Goal: Transaction & Acquisition: Purchase product/service

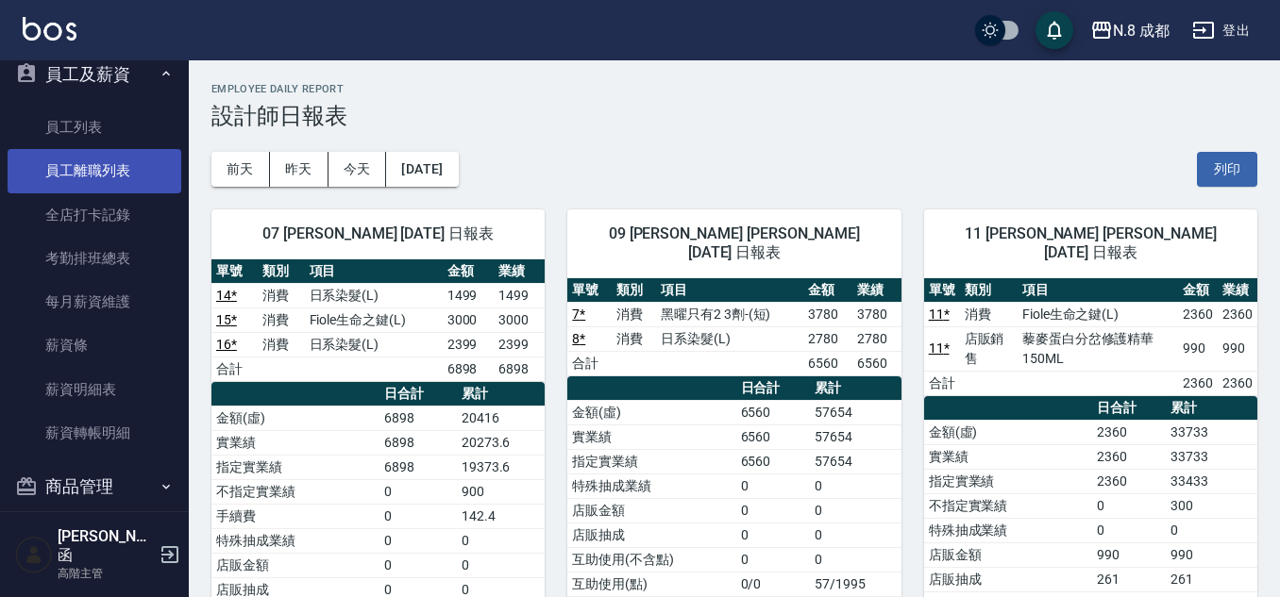
scroll to position [2892, 0]
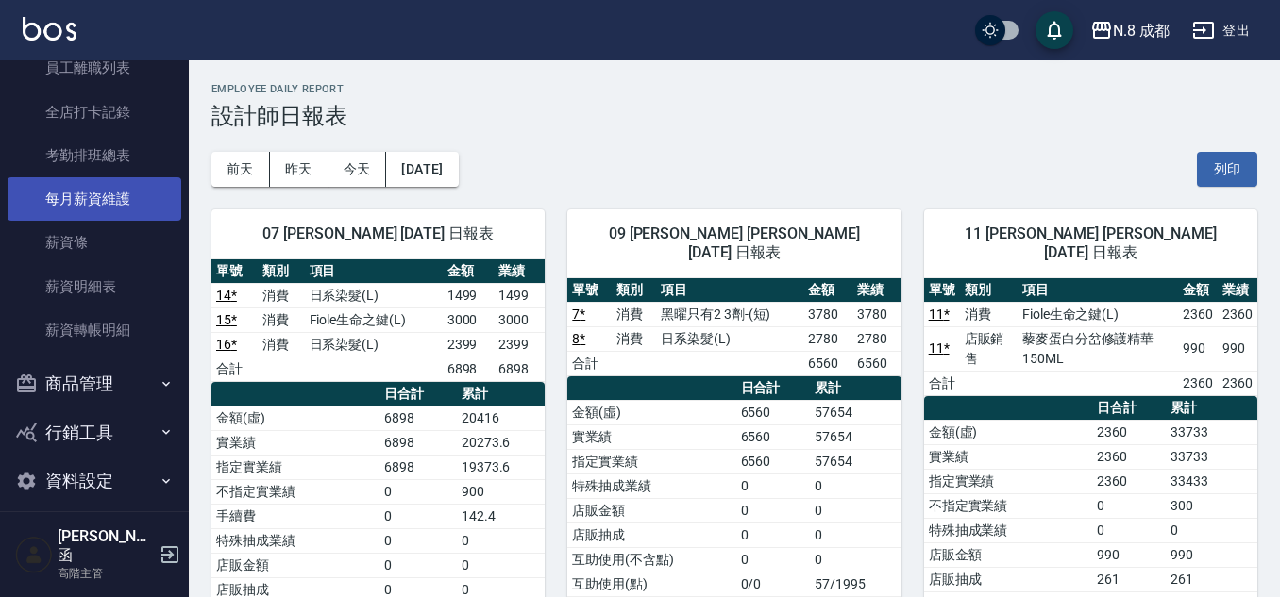
click at [70, 188] on link "每月薪資維護" at bounding box center [95, 198] width 174 height 43
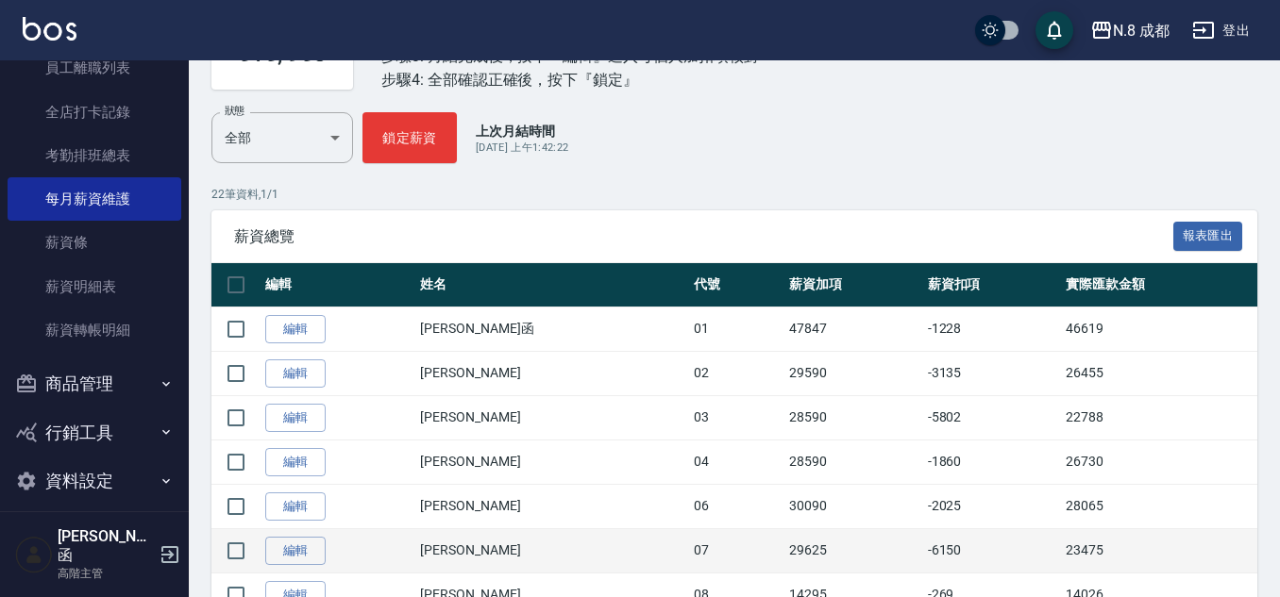
scroll to position [283, 0]
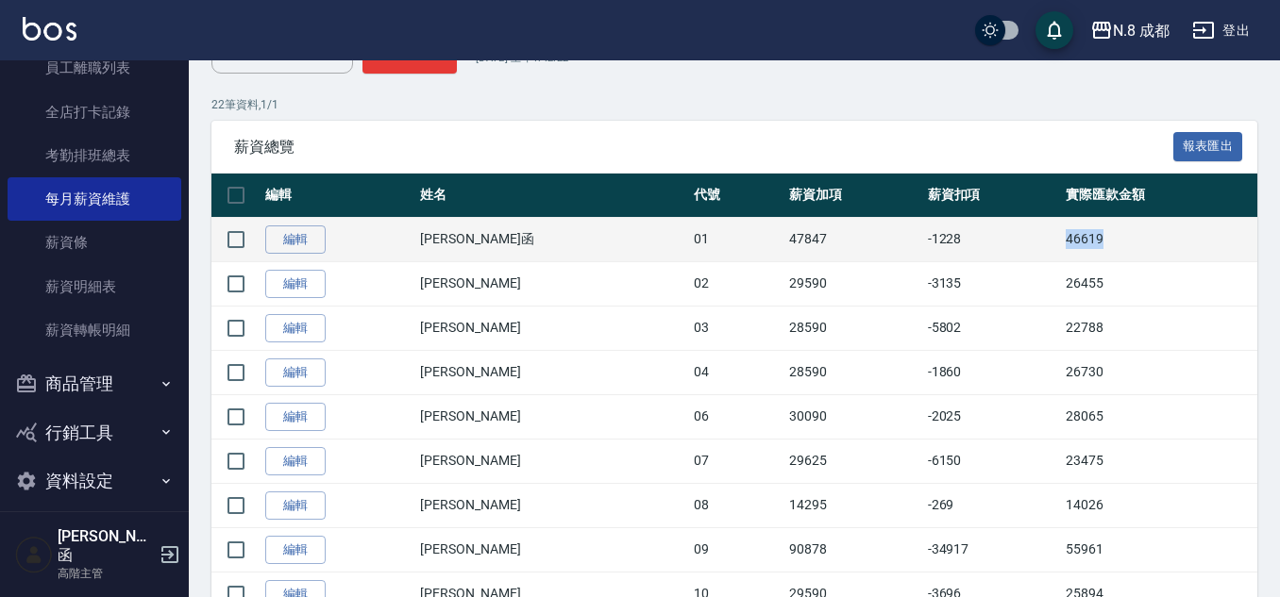
drag, startPoint x: 1031, startPoint y: 233, endPoint x: 1107, endPoint y: 234, distance: 75.5
click at [1107, 234] on td "46619" at bounding box center [1159, 239] width 196 height 44
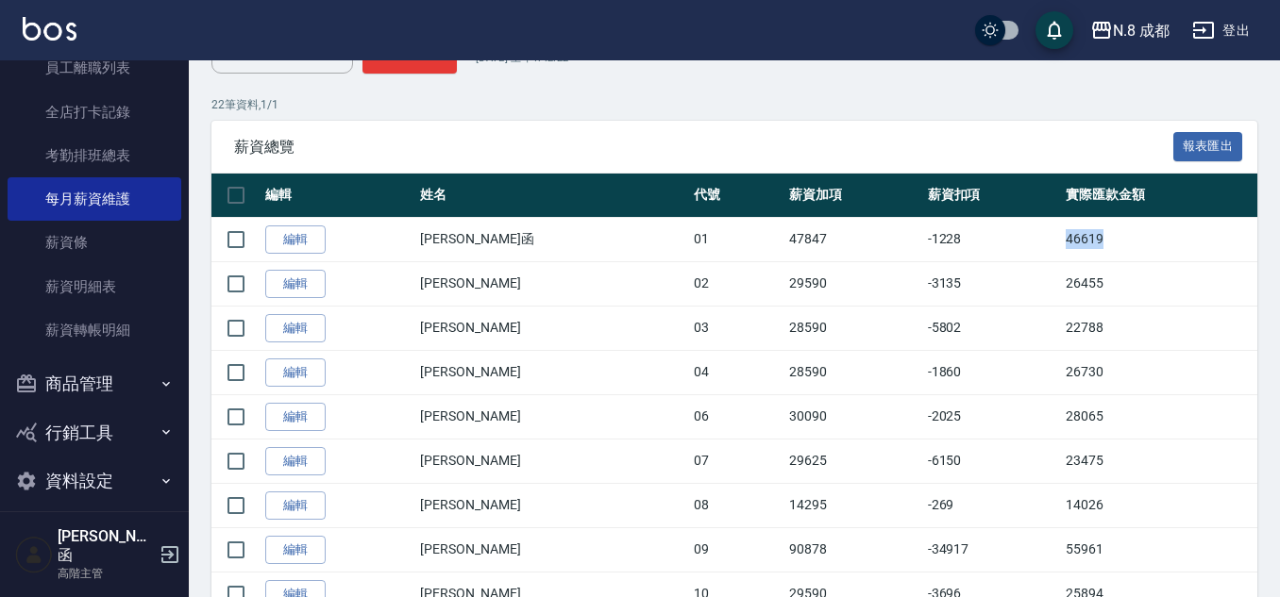
copy td "46619"
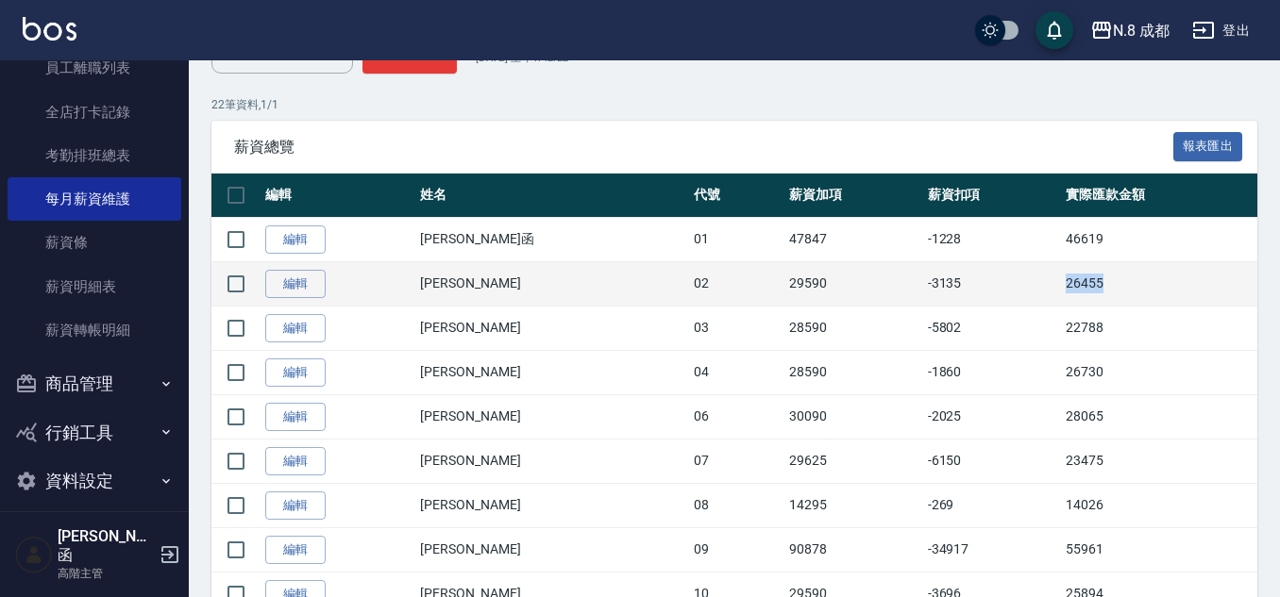
drag, startPoint x: 1020, startPoint y: 279, endPoint x: 1136, endPoint y: 286, distance: 116.3
click at [1151, 287] on tr "編輯 朱若瑀 02 29590 -3135 26455" at bounding box center [734, 283] width 1046 height 44
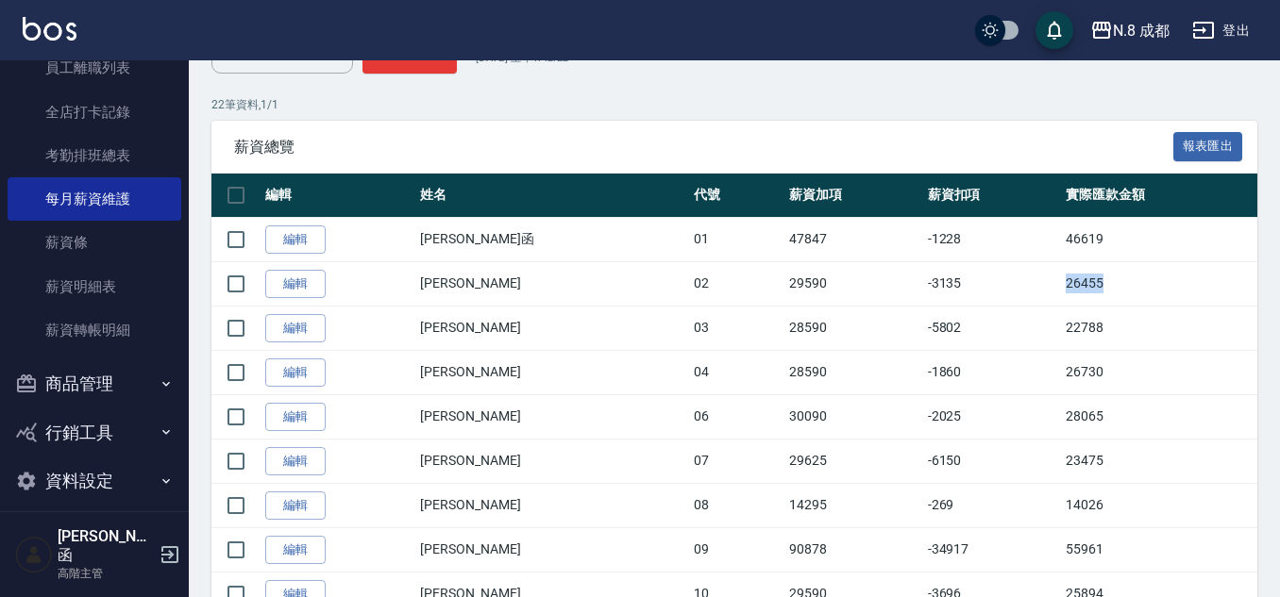
copy tr "26455"
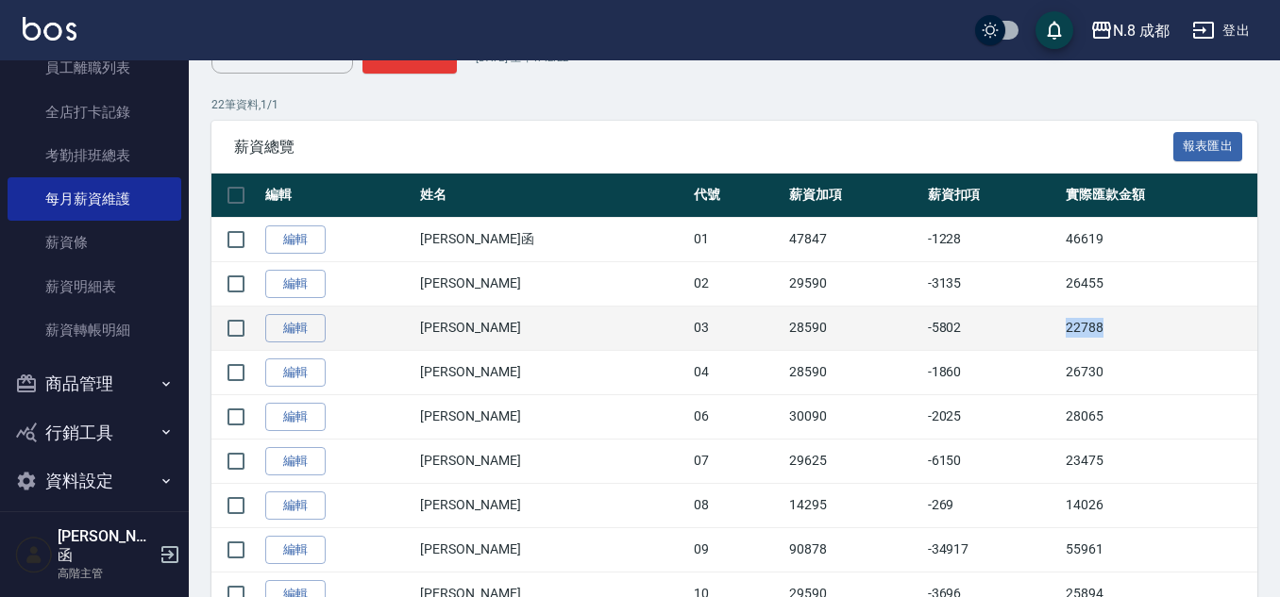
drag, startPoint x: 1042, startPoint y: 325, endPoint x: 1102, endPoint y: 330, distance: 60.7
click at [1102, 330] on td "22788" at bounding box center [1159, 328] width 196 height 44
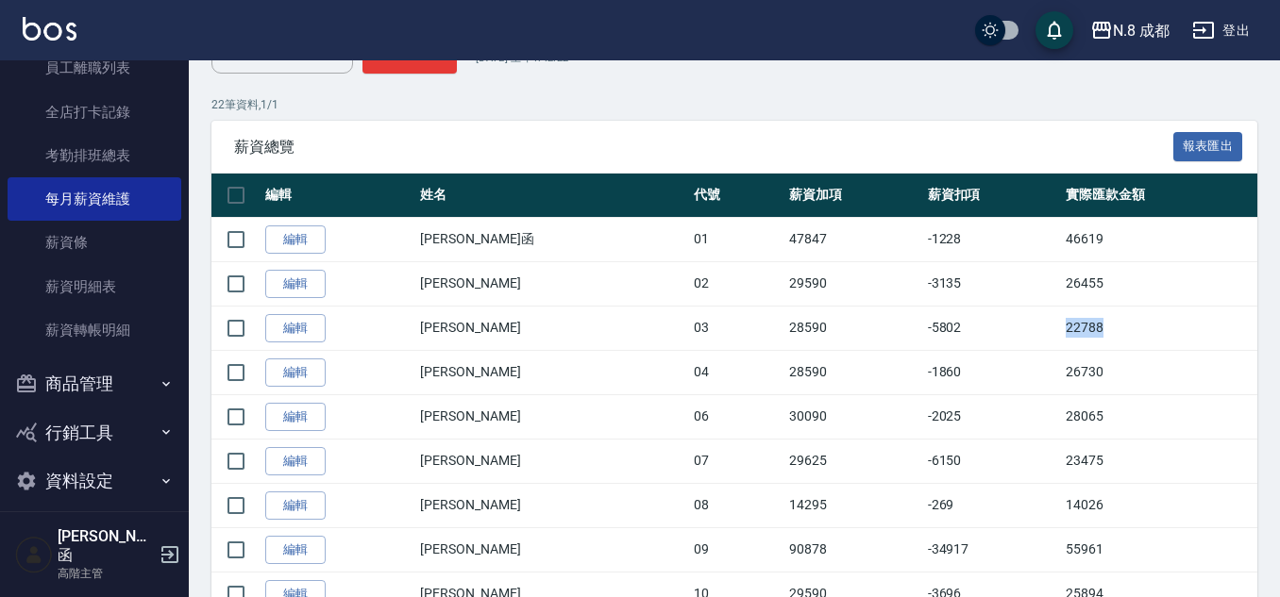
copy td "22788"
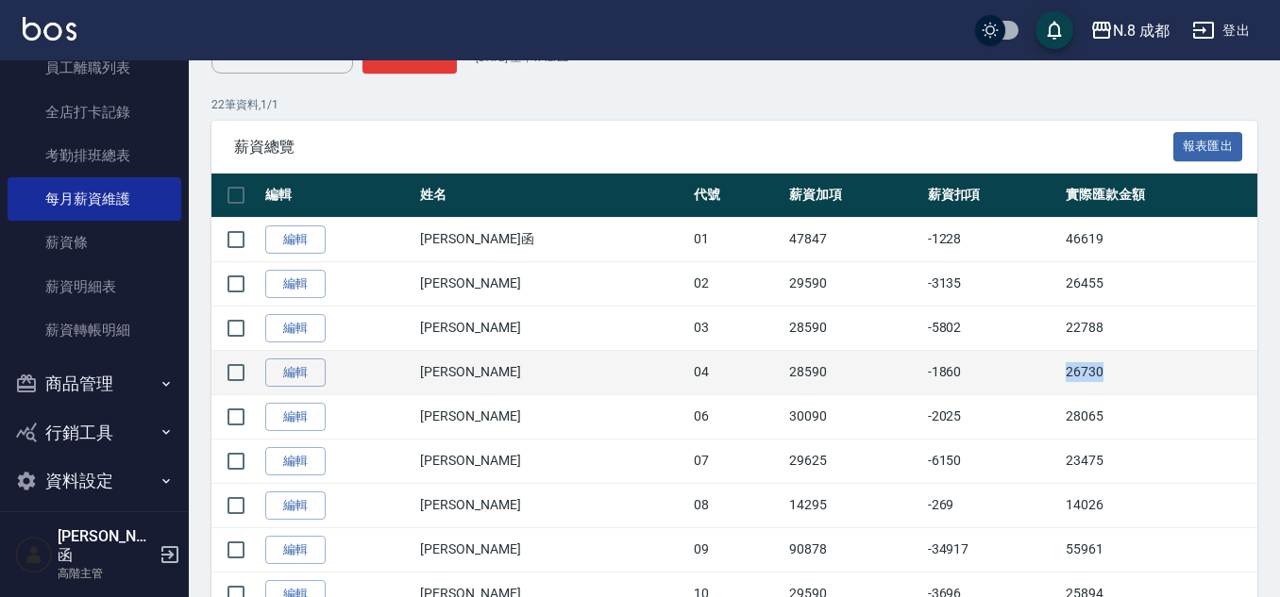
drag, startPoint x: 1043, startPoint y: 372, endPoint x: 1084, endPoint y: 373, distance: 41.5
click at [1084, 373] on tr "編輯 林氏嬌玲 04 28590 -1860 26730" at bounding box center [734, 372] width 1046 height 44
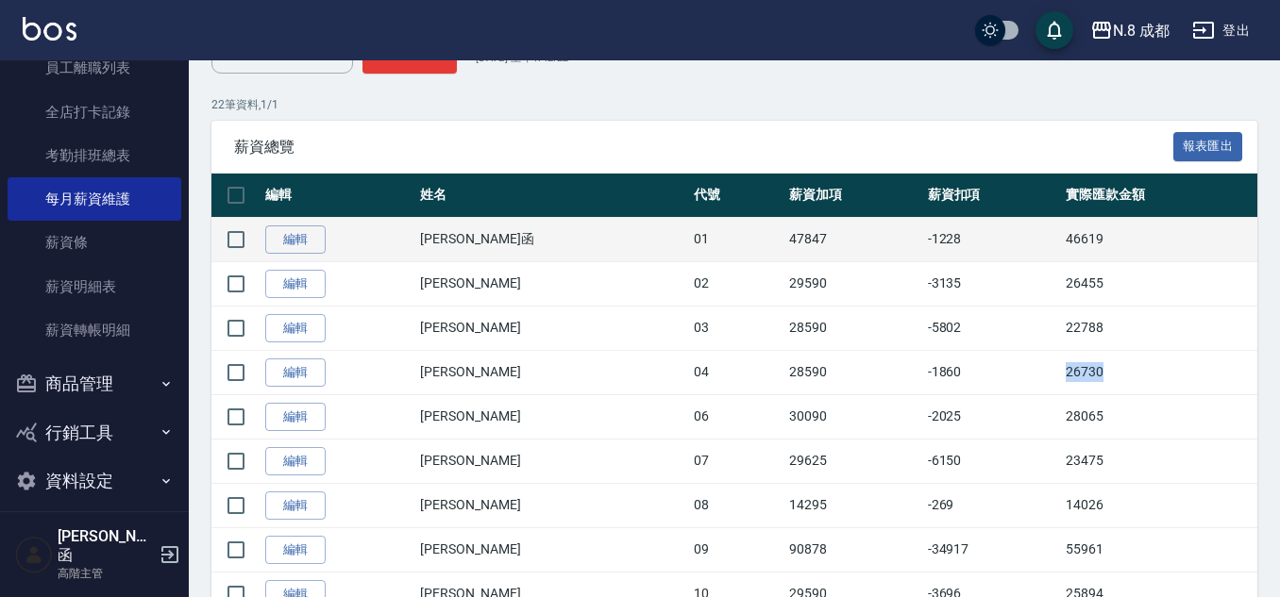
copy tr "26730"
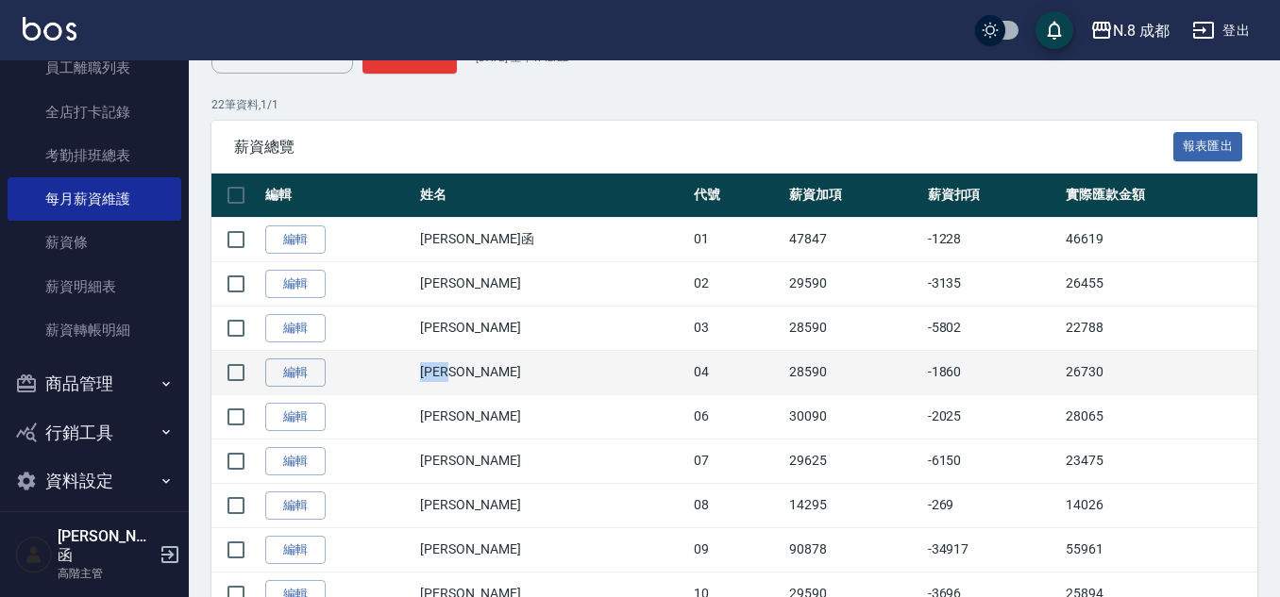
drag, startPoint x: 455, startPoint y: 368, endPoint x: 508, endPoint y: 373, distance: 53.1
click at [508, 373] on td "[PERSON_NAME]" at bounding box center [551, 372] width 273 height 44
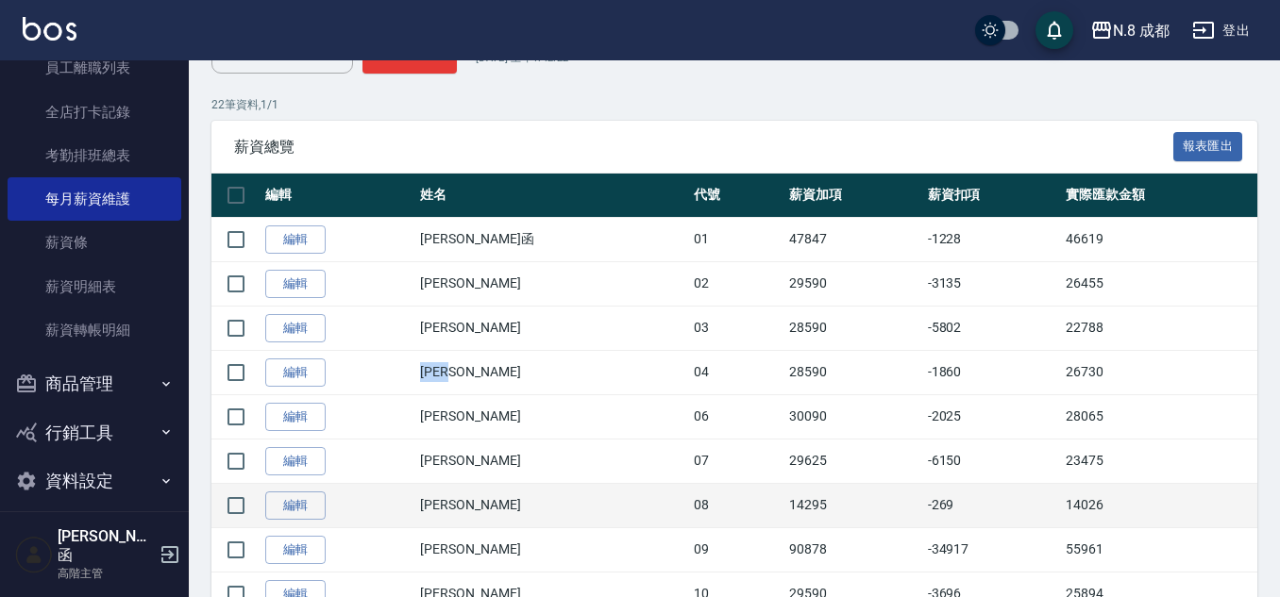
copy td "[PERSON_NAME]"
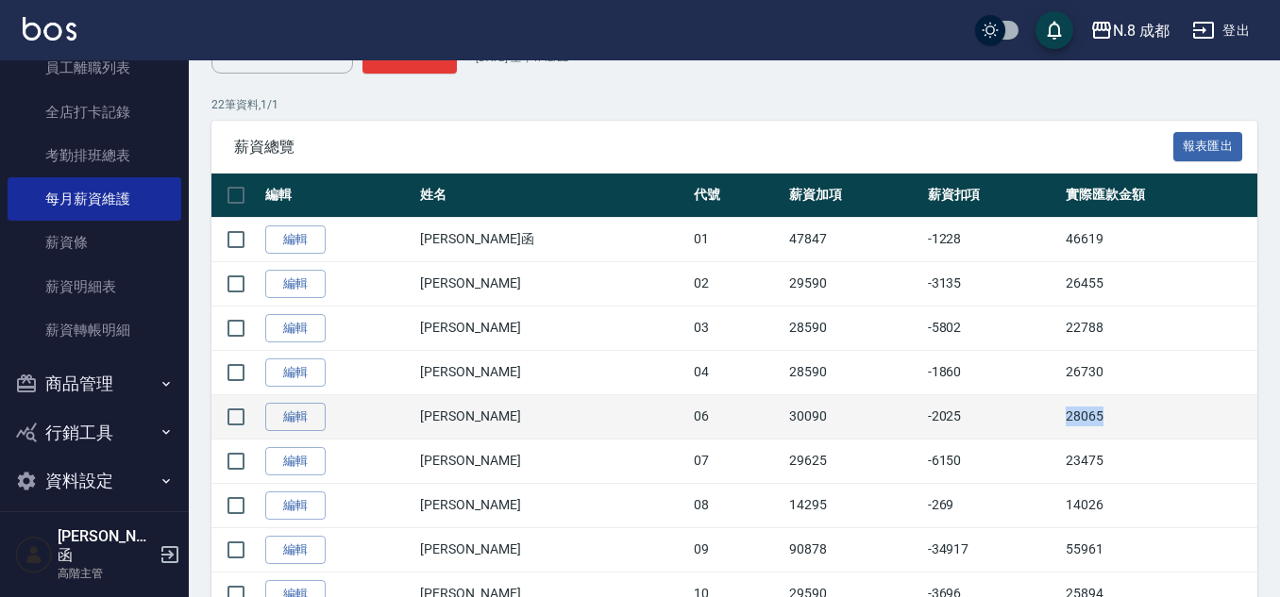
drag, startPoint x: 1025, startPoint y: 415, endPoint x: 1092, endPoint y: 423, distance: 67.4
click at [1092, 423] on tr "編輯 王瀧彬 06 30090 -2025 28065" at bounding box center [734, 416] width 1046 height 44
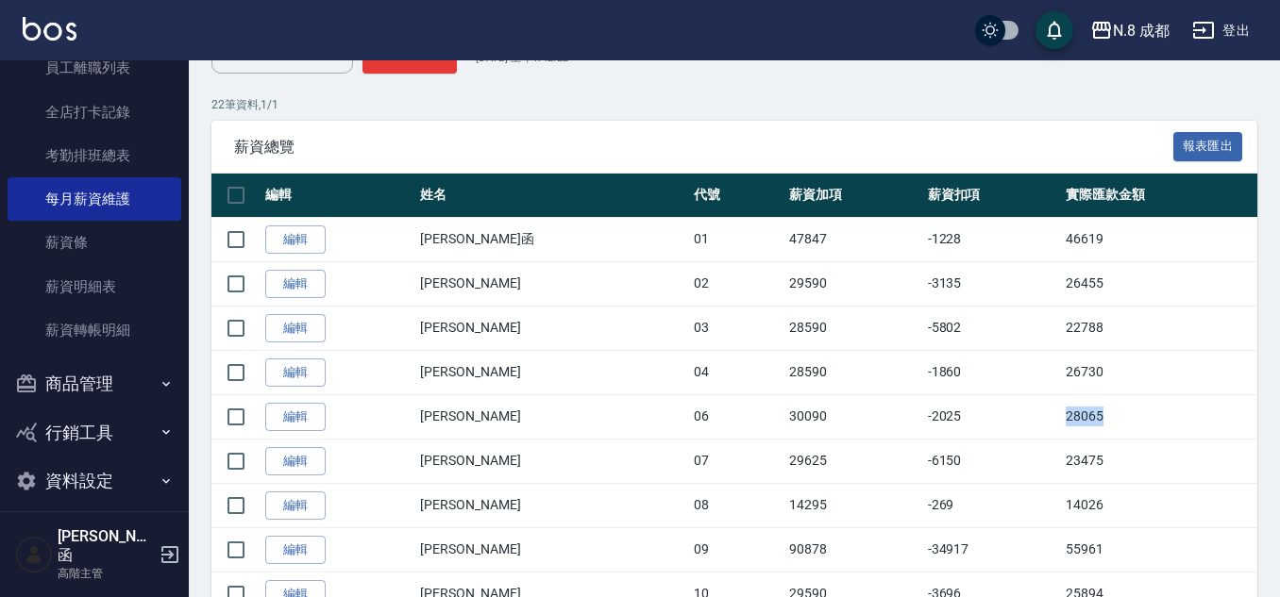
copy tr "28065"
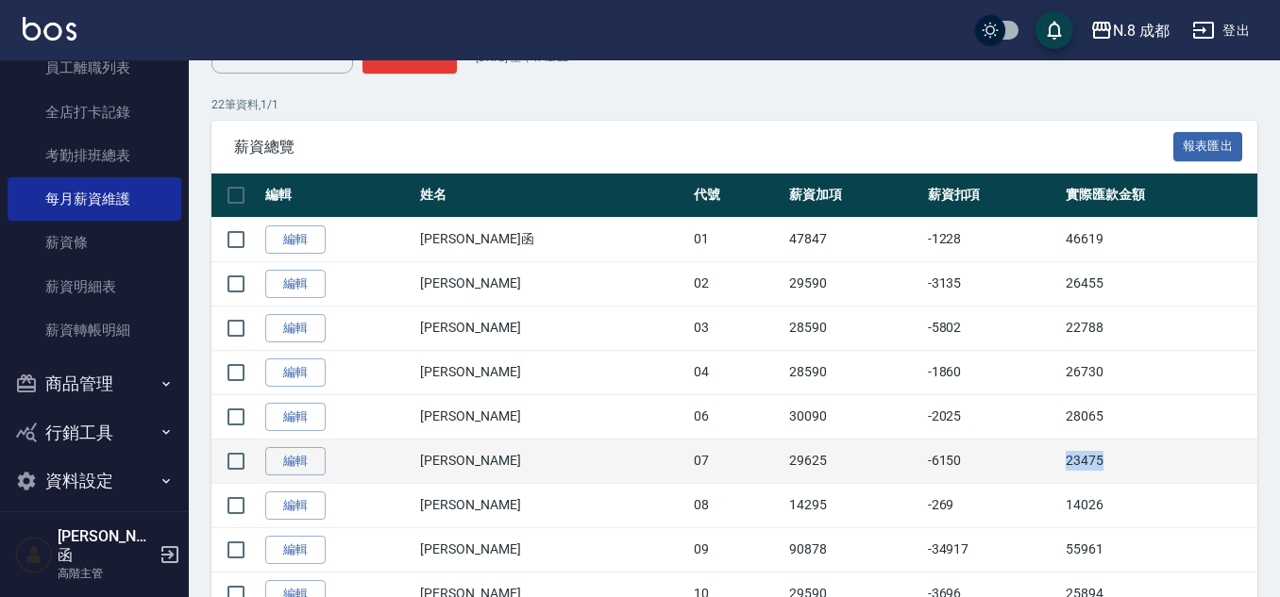
drag, startPoint x: 1021, startPoint y: 456, endPoint x: 1117, endPoint y: 477, distance: 98.5
click at [1117, 477] on tr "編輯 林晏綾 07 29625 -6150 23475" at bounding box center [734, 461] width 1046 height 44
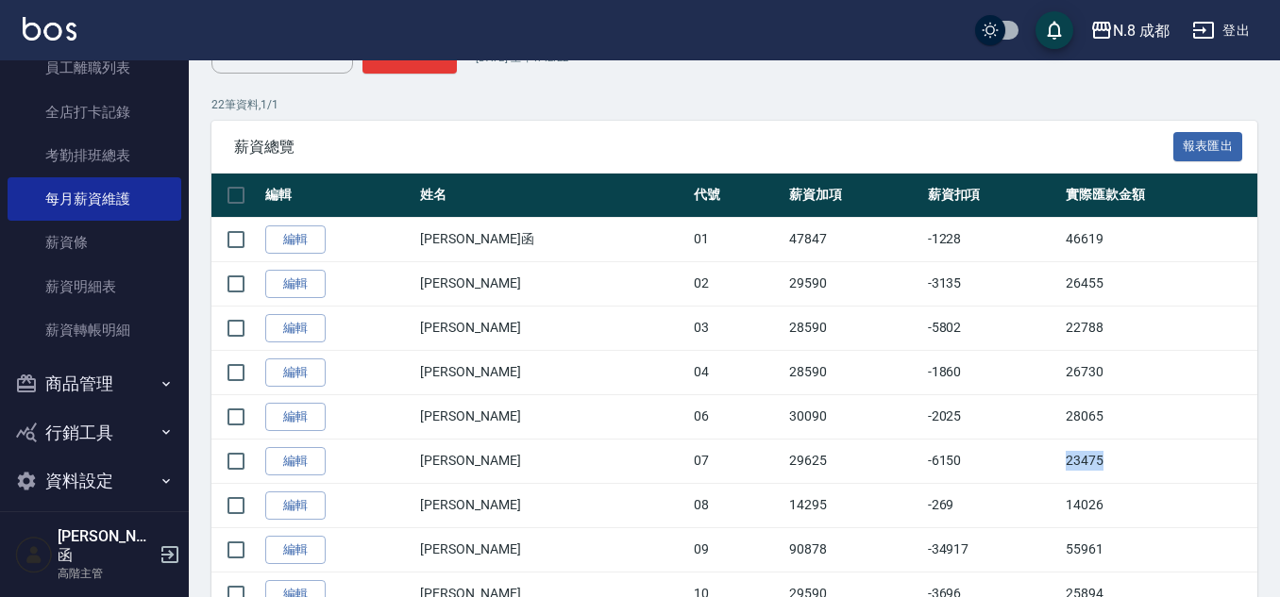
copy tr "23475"
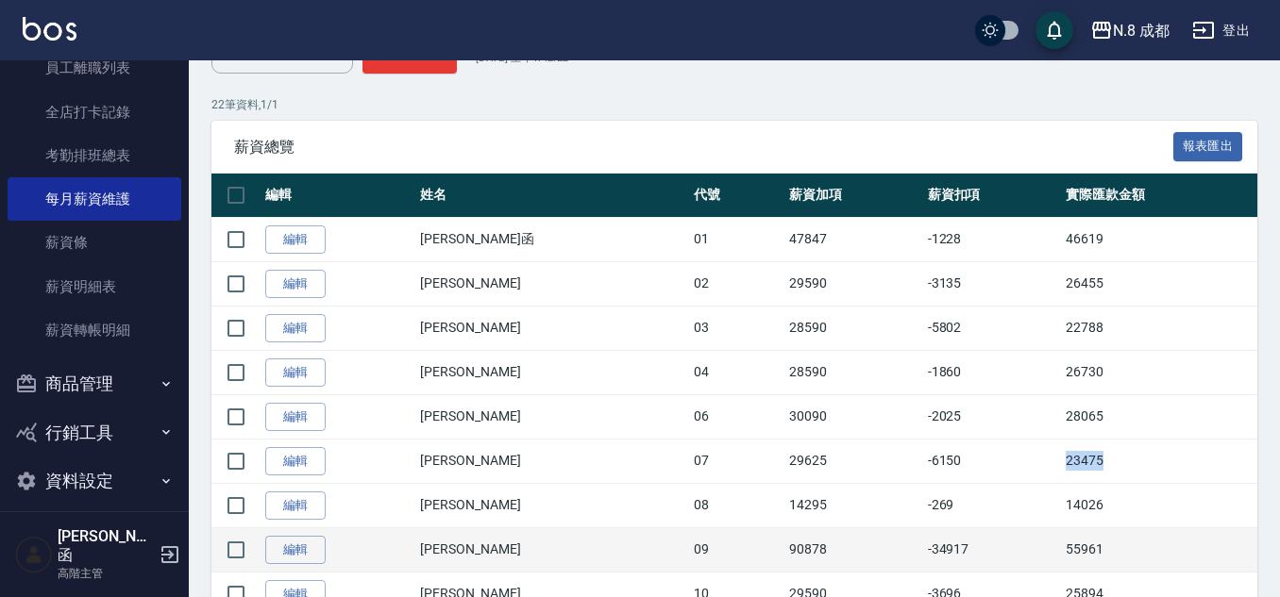
scroll to position [377, 0]
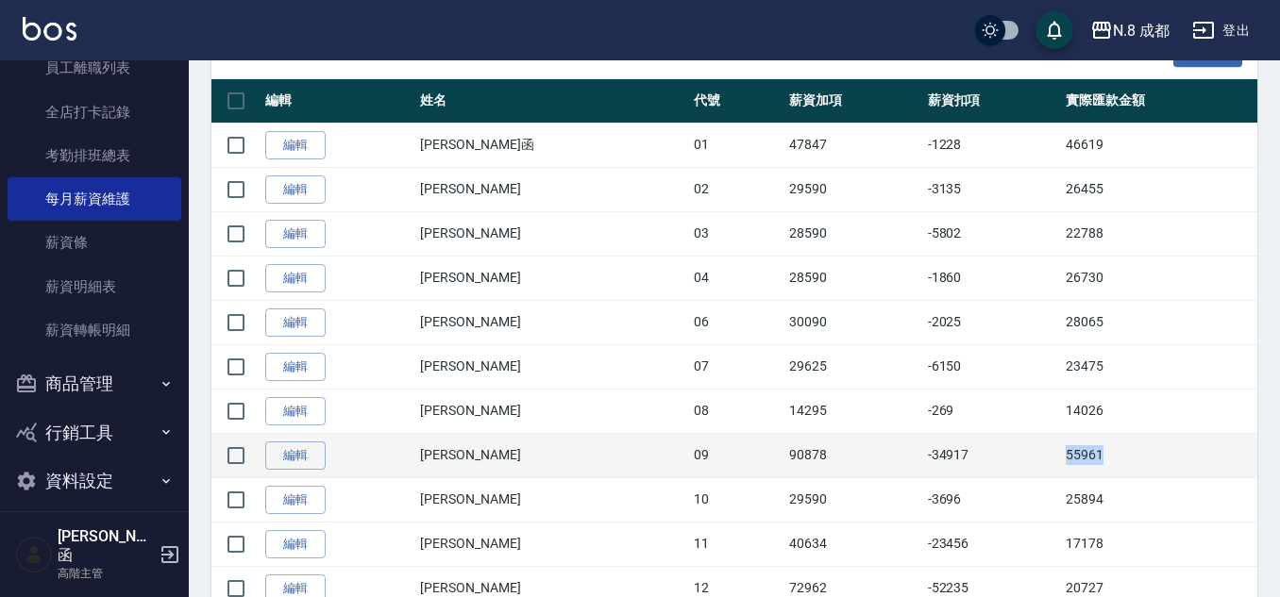
drag, startPoint x: 1014, startPoint y: 457, endPoint x: 1115, endPoint y: 460, distance: 101.0
click at [1115, 460] on tr "編輯 黃建皓 09 90878 -34917 55961" at bounding box center [734, 455] width 1046 height 44
copy tr "55961"
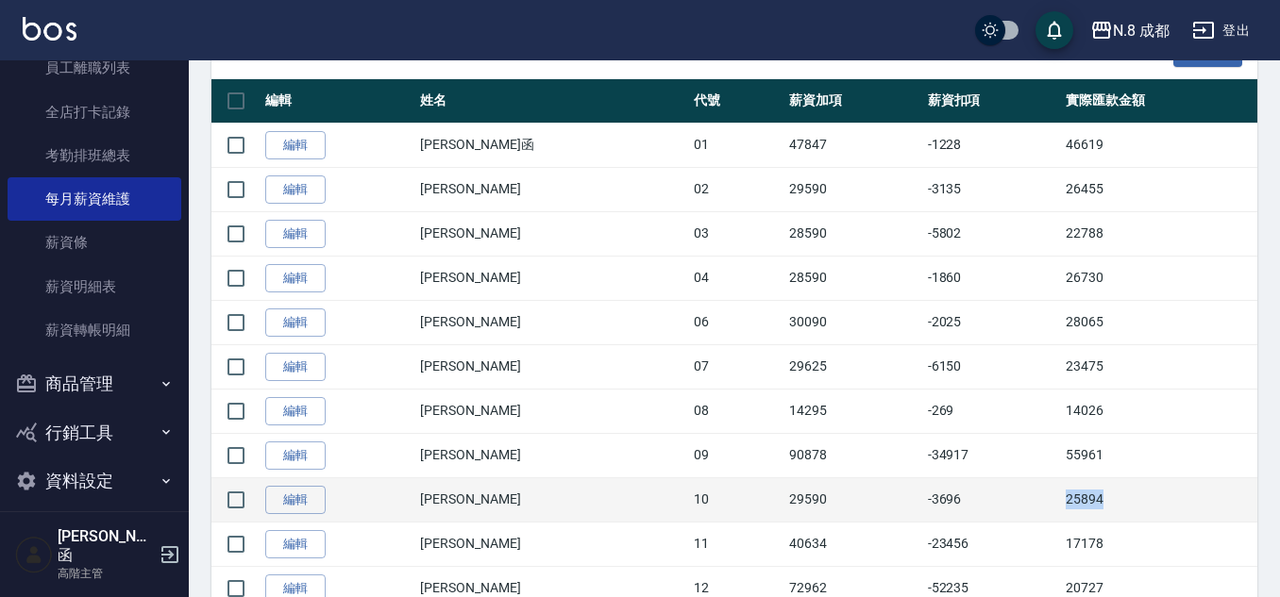
drag, startPoint x: 1037, startPoint y: 491, endPoint x: 1135, endPoint y: 503, distance: 98.9
click at [1135, 503] on td "25894" at bounding box center [1159, 499] width 196 height 44
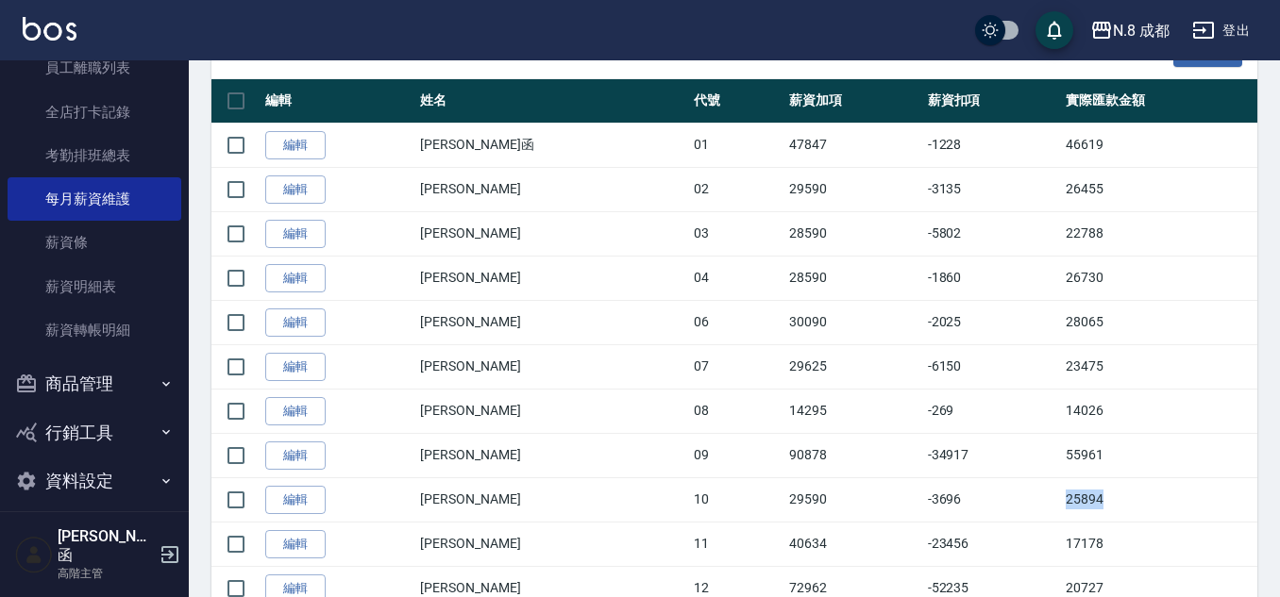
copy td "25894"
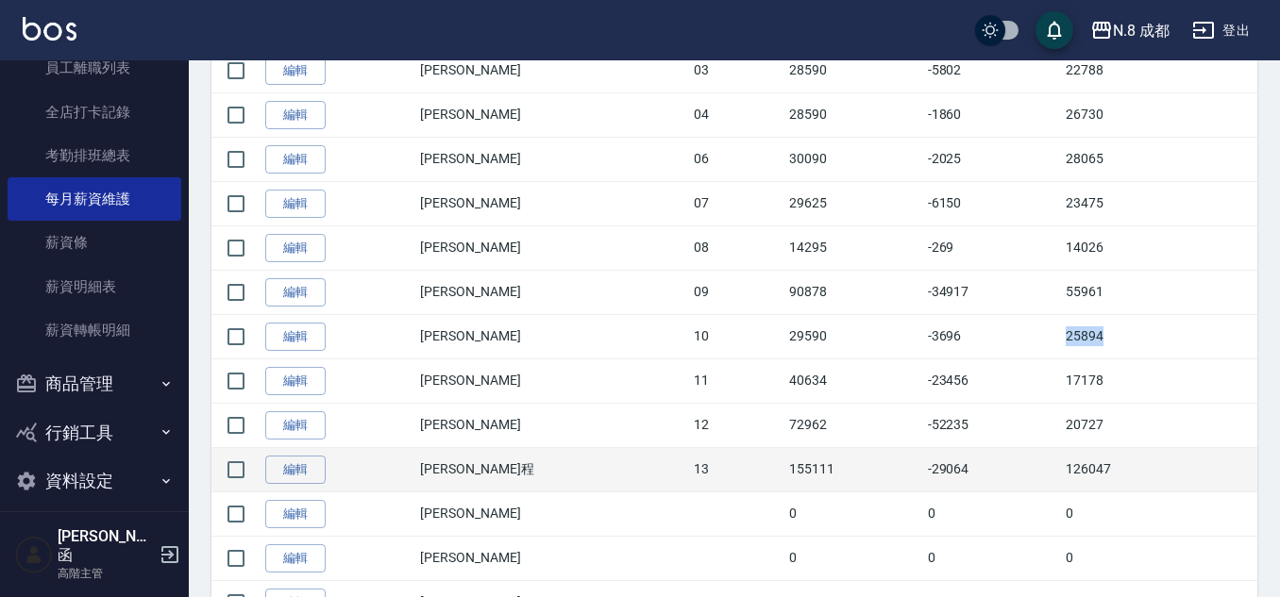
scroll to position [566, 0]
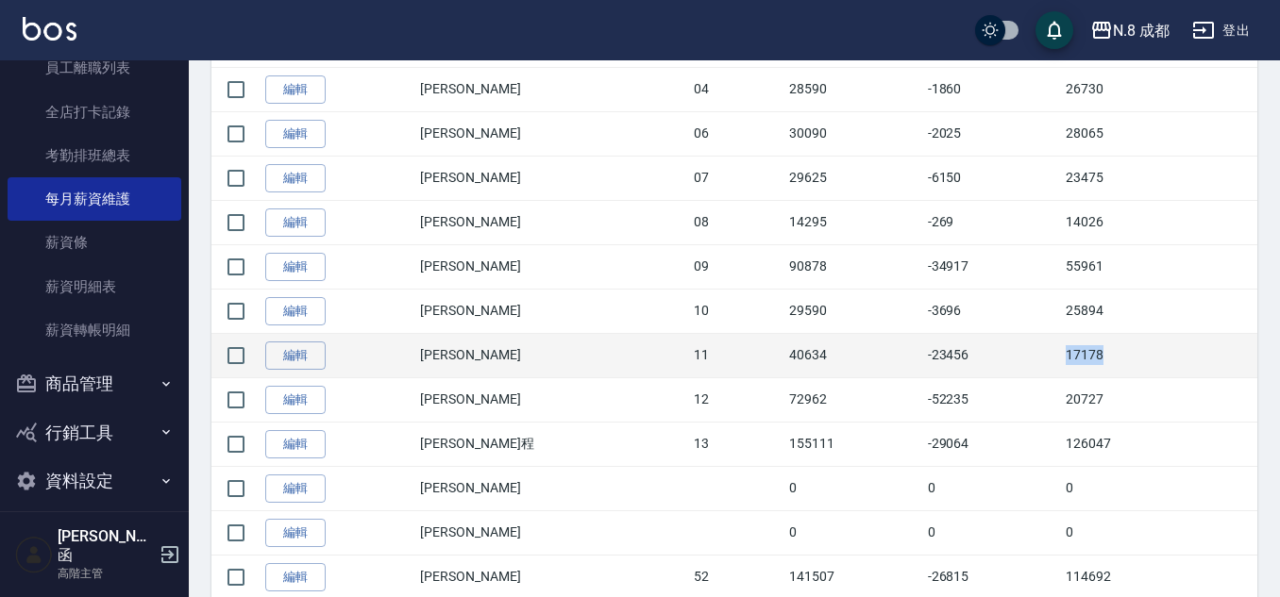
drag, startPoint x: 1065, startPoint y: 356, endPoint x: 1119, endPoint y: 363, distance: 54.3
click at [1120, 363] on tr "編輯 葉真甄 11 40634 -23456 17178" at bounding box center [734, 355] width 1046 height 44
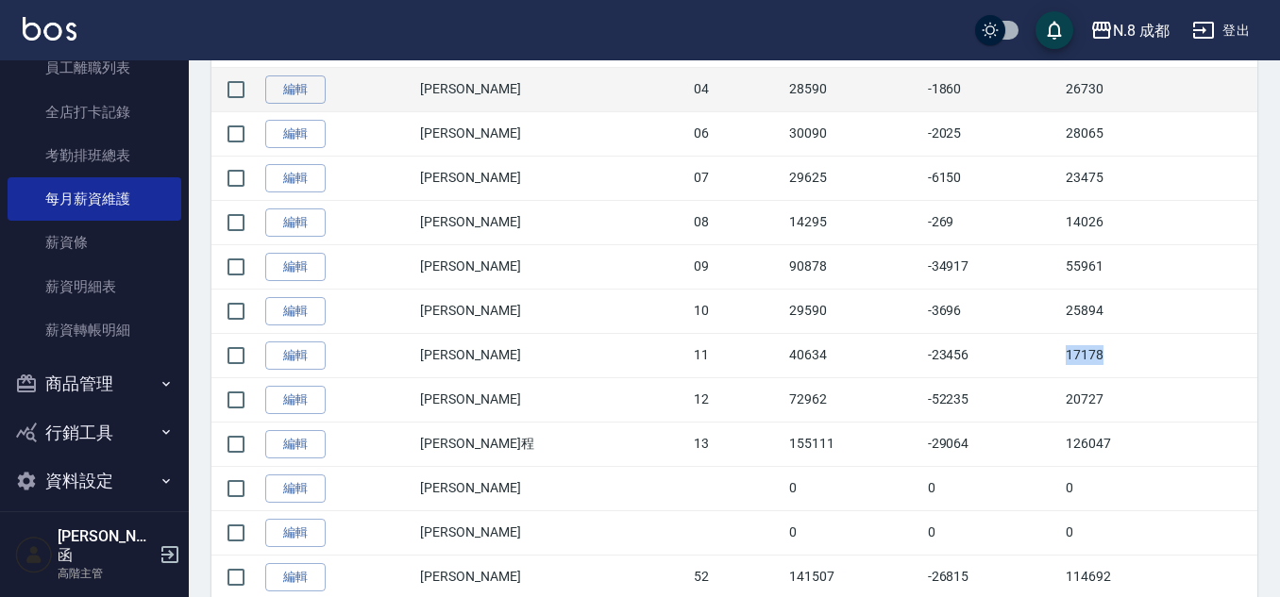
copy tr "17178"
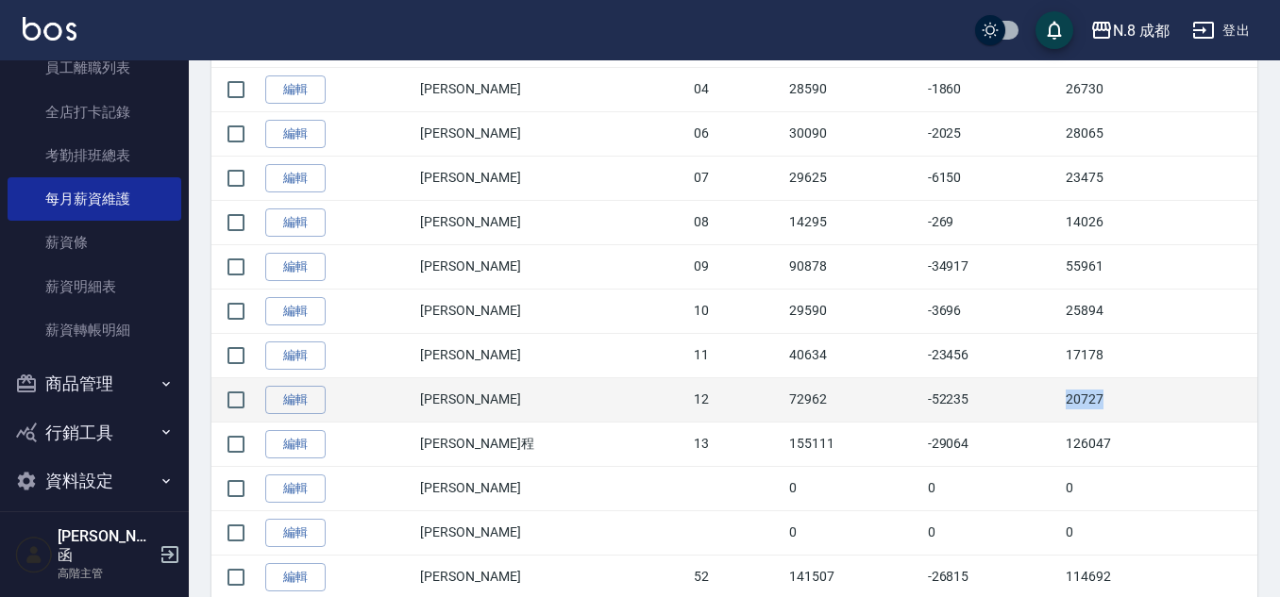
drag, startPoint x: 1007, startPoint y: 394, endPoint x: 1122, endPoint y: 395, distance: 115.1
click at [1147, 404] on tr "編輯 張芷瑜 12 72962 -52235 20727" at bounding box center [734, 399] width 1046 height 44
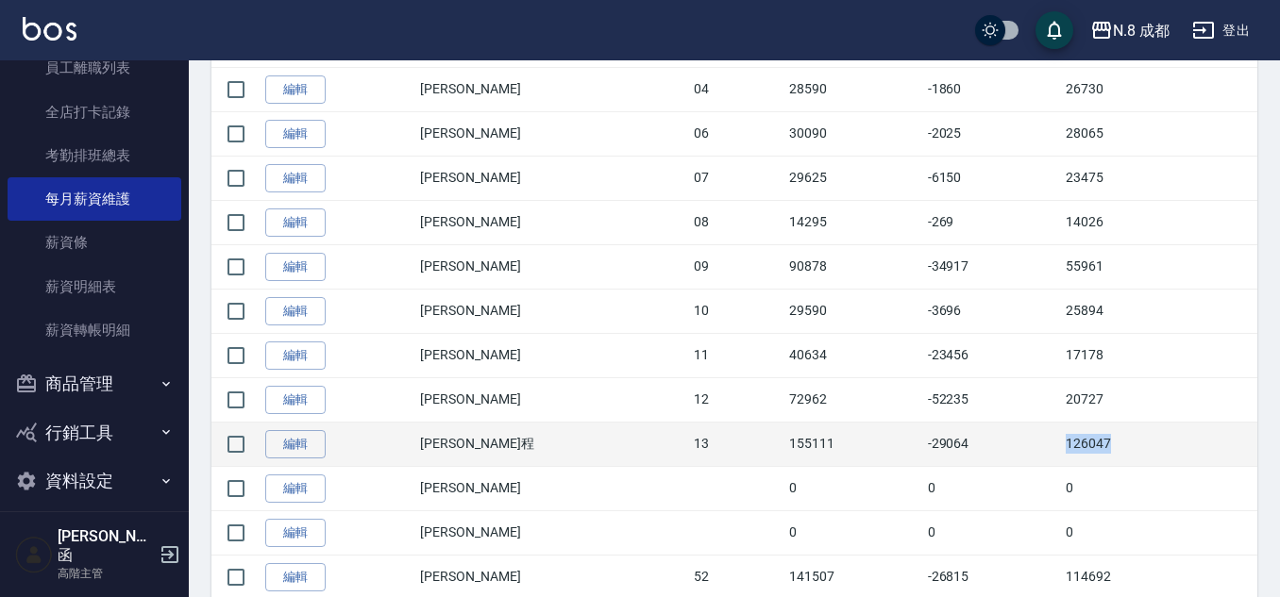
drag, startPoint x: 1019, startPoint y: 449, endPoint x: 1123, endPoint y: 456, distance: 104.0
click at [1123, 456] on tr "編輯 高楷程 13 155111 -29064 126047" at bounding box center [734, 444] width 1046 height 44
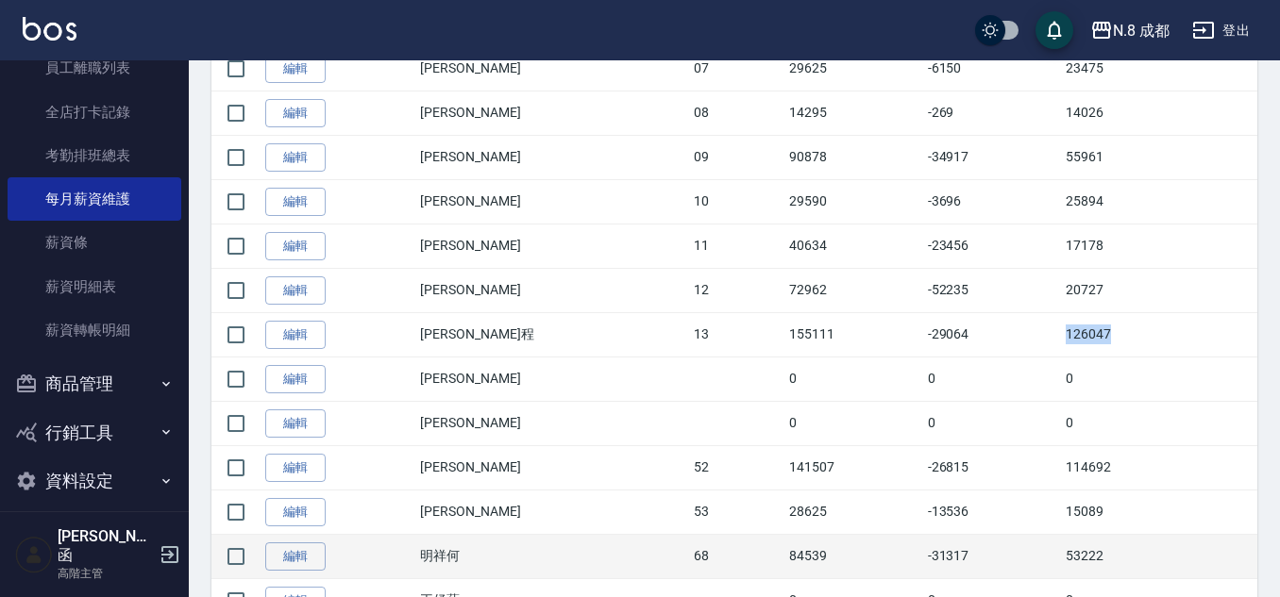
scroll to position [755, 0]
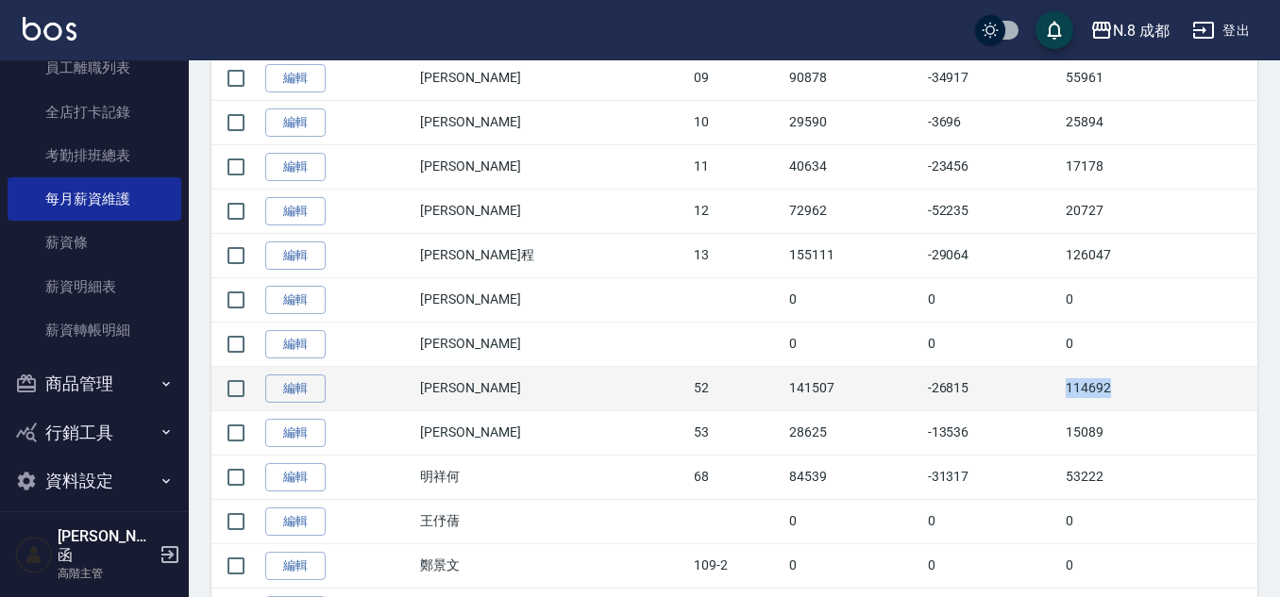
drag, startPoint x: 1020, startPoint y: 387, endPoint x: 1084, endPoint y: 391, distance: 64.3
click at [1126, 391] on tr "編輯 楊博舜 52 141507 -26815 114692" at bounding box center [734, 388] width 1046 height 44
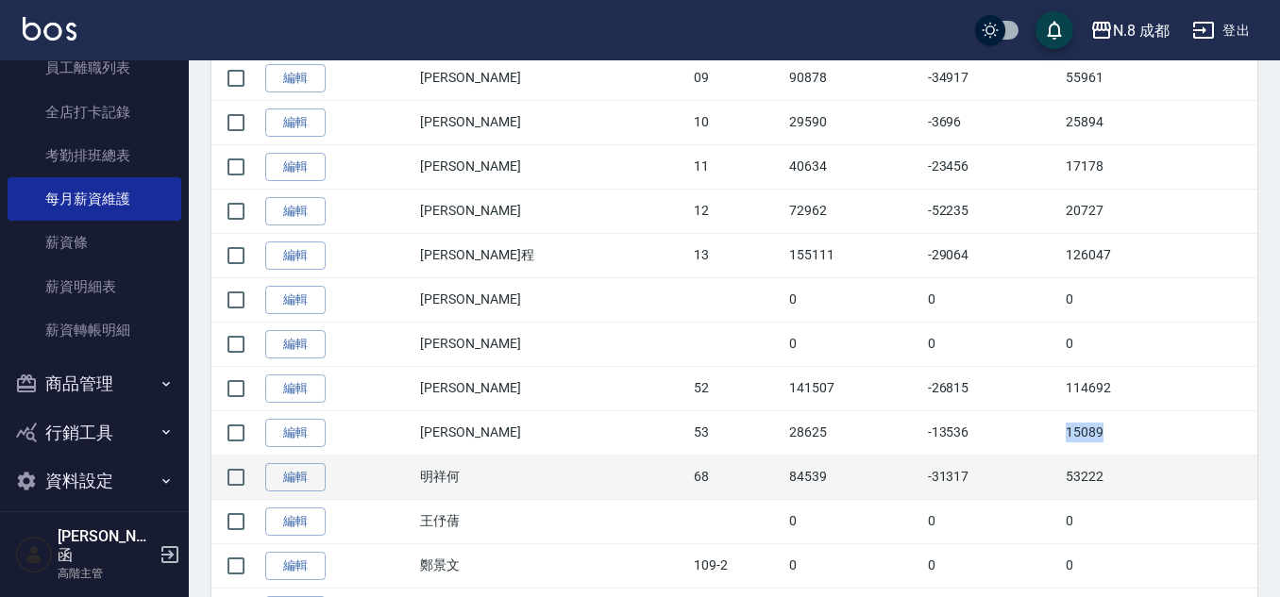
drag, startPoint x: 1123, startPoint y: 442, endPoint x: 1184, endPoint y: 455, distance: 62.7
click at [1247, 455] on tbody "編輯 詹子函 01 47847 -1228 46619 編輯 朱若瑀 02 29590 -3135 26455 編輯 李姵萱 03 28590 -5802 2…" at bounding box center [734, 233] width 1046 height 976
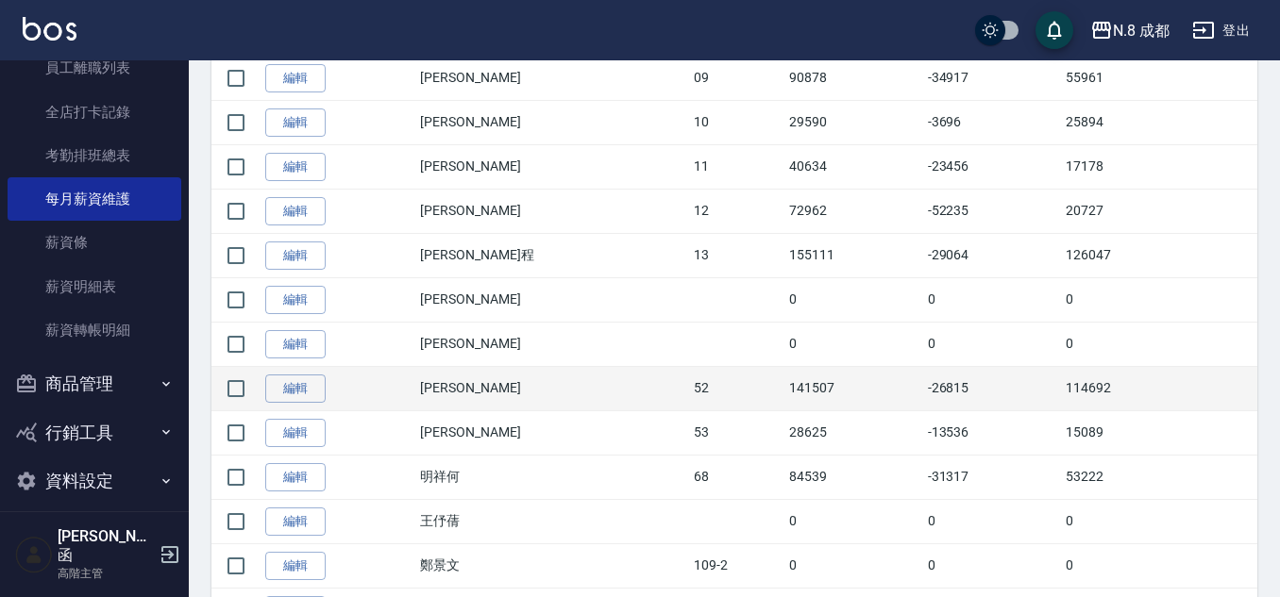
click at [1072, 403] on td "114692" at bounding box center [1159, 388] width 196 height 44
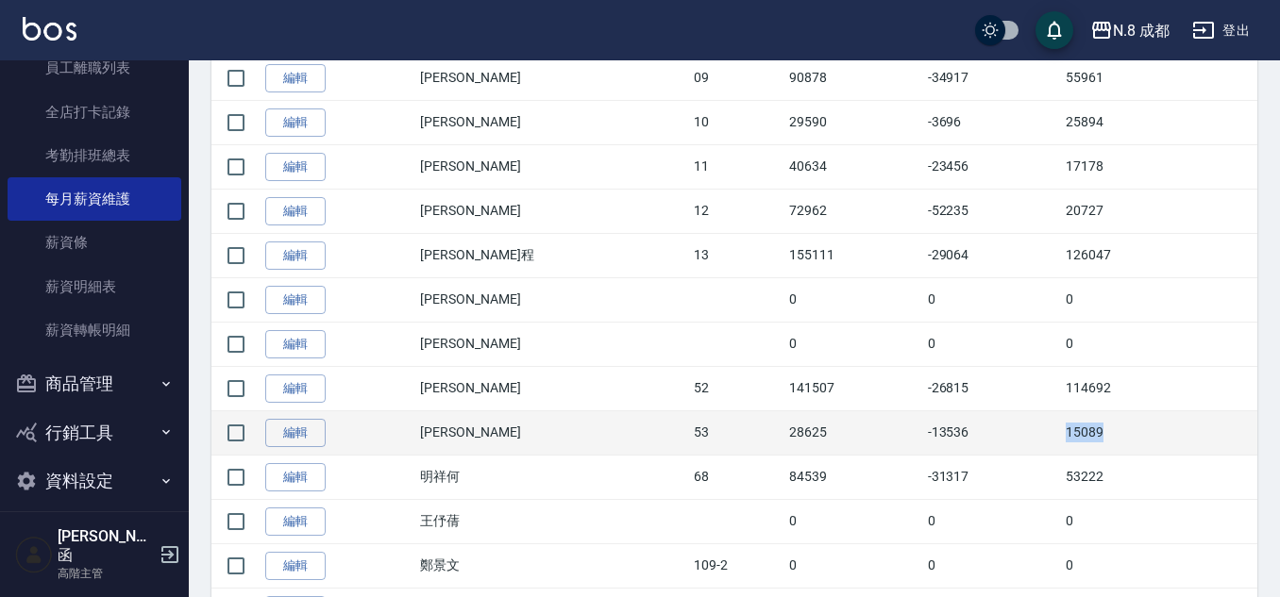
drag, startPoint x: 1036, startPoint y: 432, endPoint x: 1153, endPoint y: 444, distance: 117.6
click at [1154, 444] on td "15089" at bounding box center [1159, 432] width 196 height 44
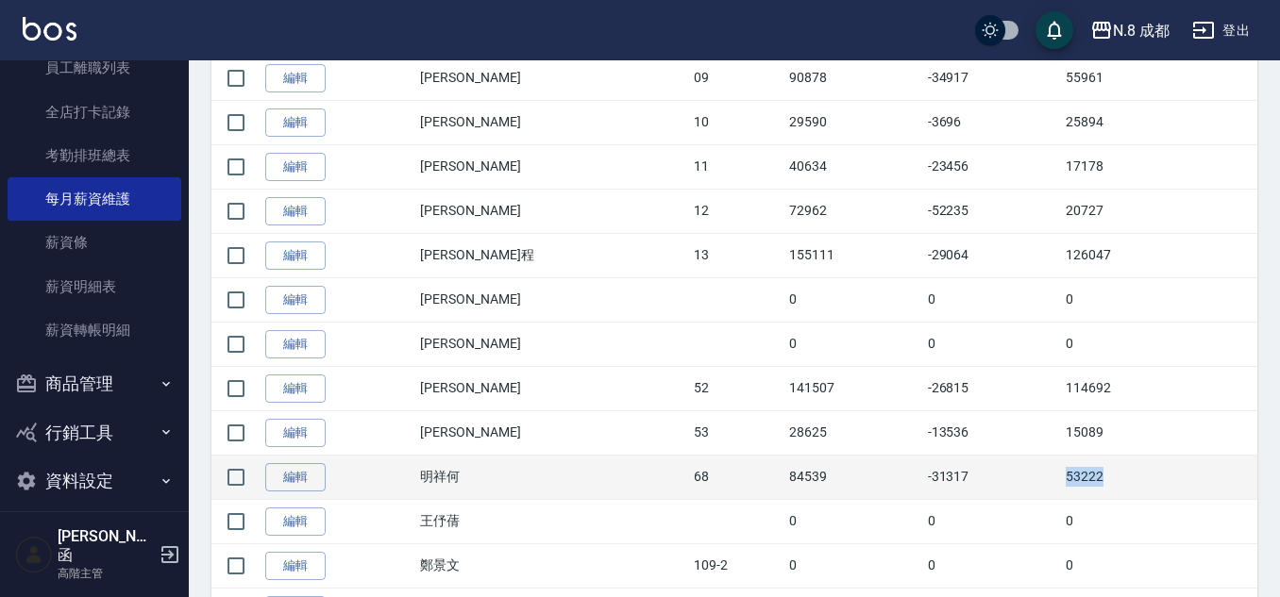
drag, startPoint x: 1084, startPoint y: 484, endPoint x: 1100, endPoint y: 475, distance: 18.6
click at [1114, 486] on tr "編輯 明祥何 68 84539 -31317 53222" at bounding box center [734, 477] width 1046 height 44
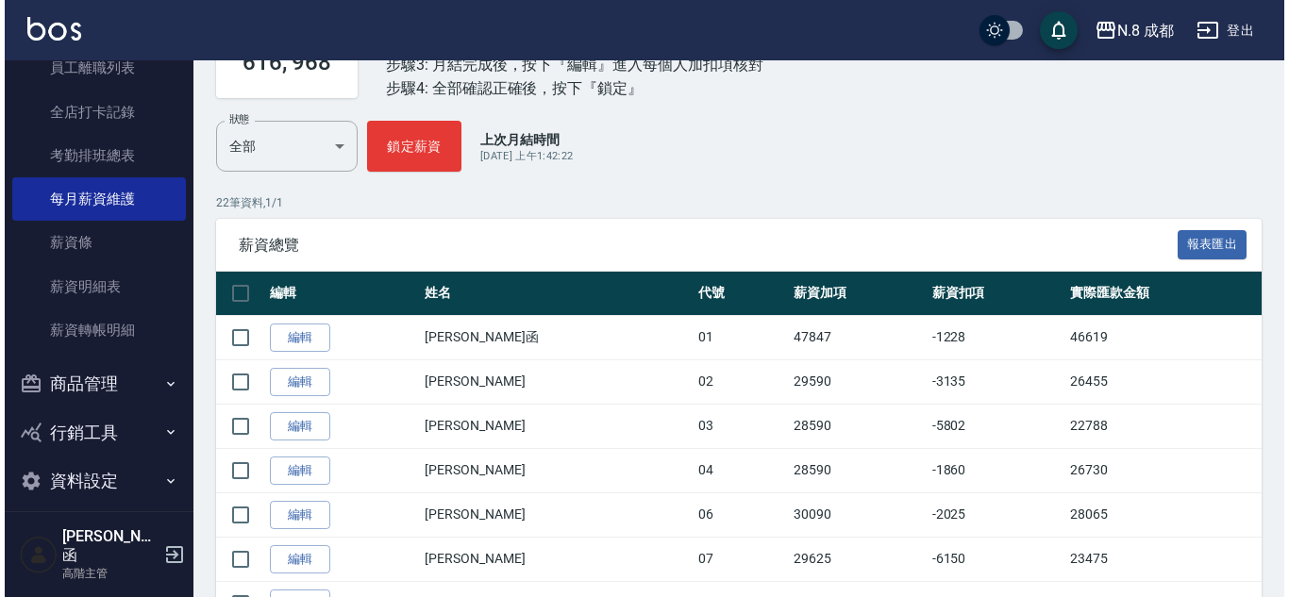
scroll to position [0, 0]
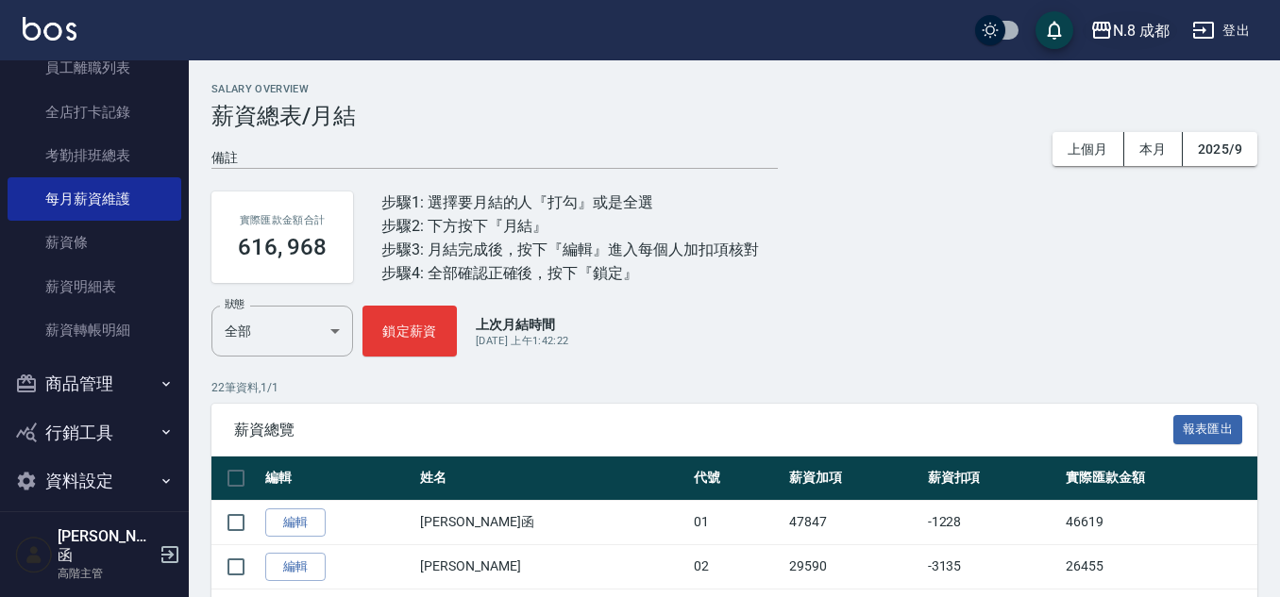
click at [1115, 40] on div "N.8 成都" at bounding box center [1141, 31] width 57 height 24
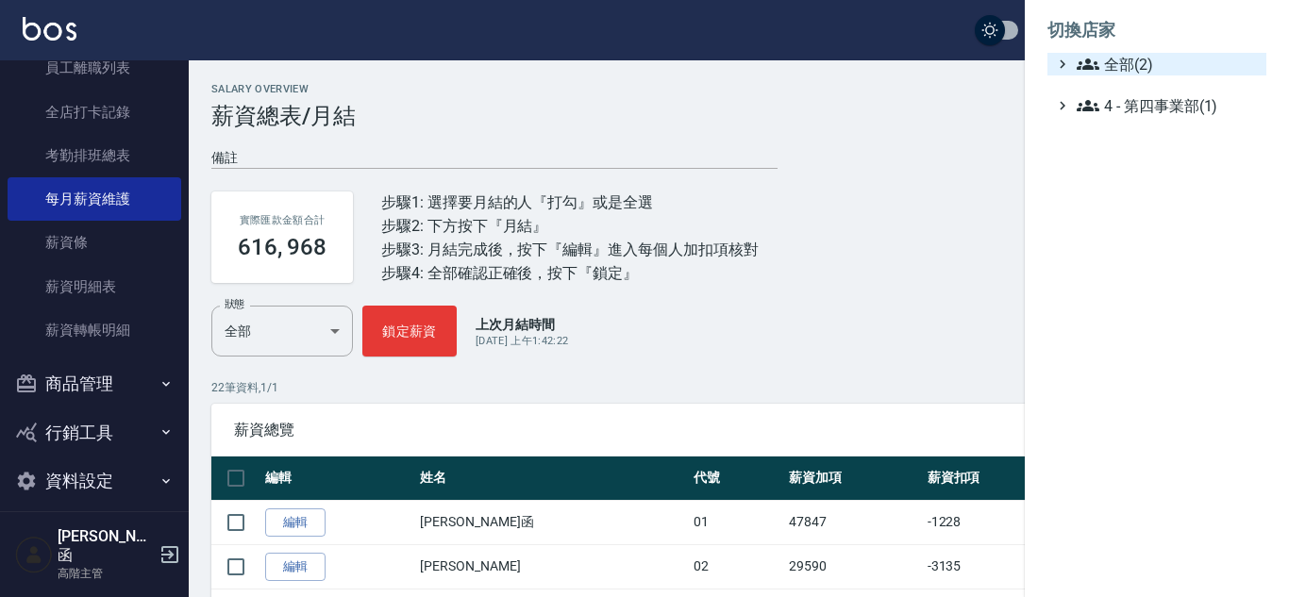
click at [1136, 63] on span "全部(2)" at bounding box center [1168, 64] width 182 height 23
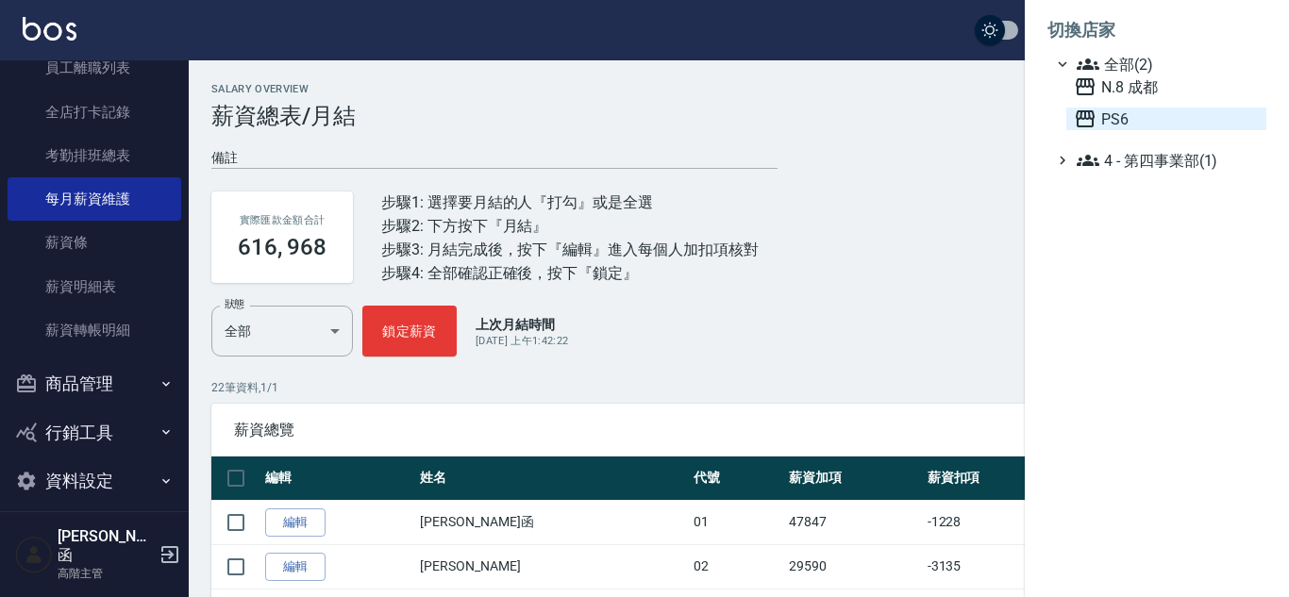
click at [1137, 117] on span "PS6" at bounding box center [1166, 119] width 185 height 23
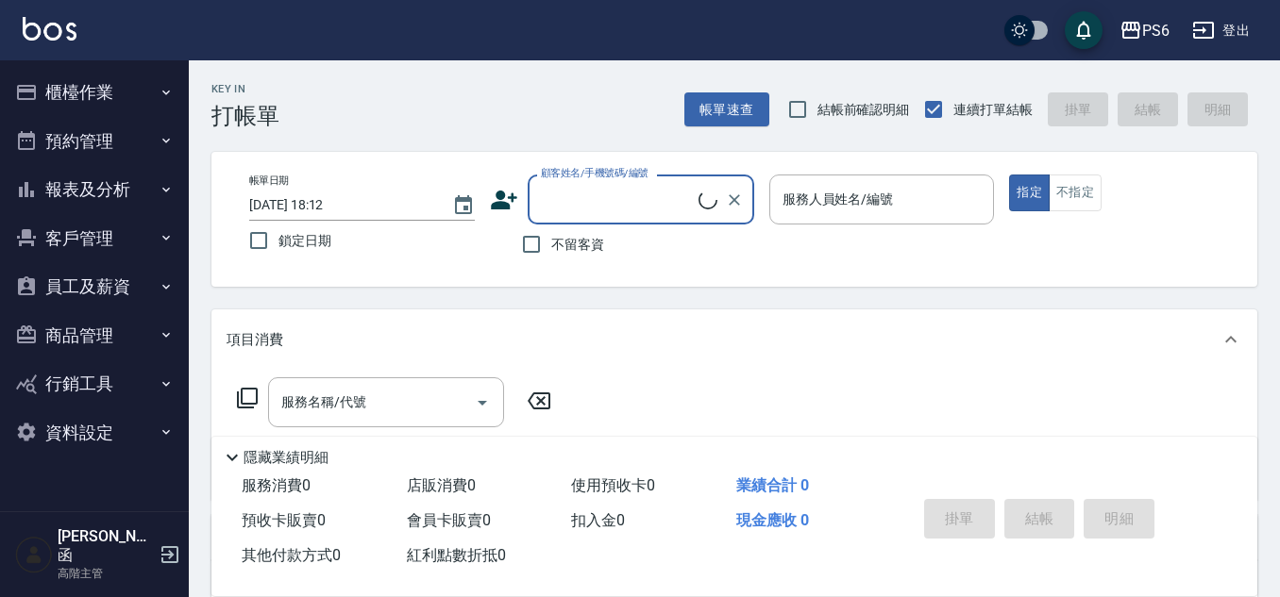
click at [116, 101] on button "櫃檯作業" at bounding box center [95, 92] width 174 height 49
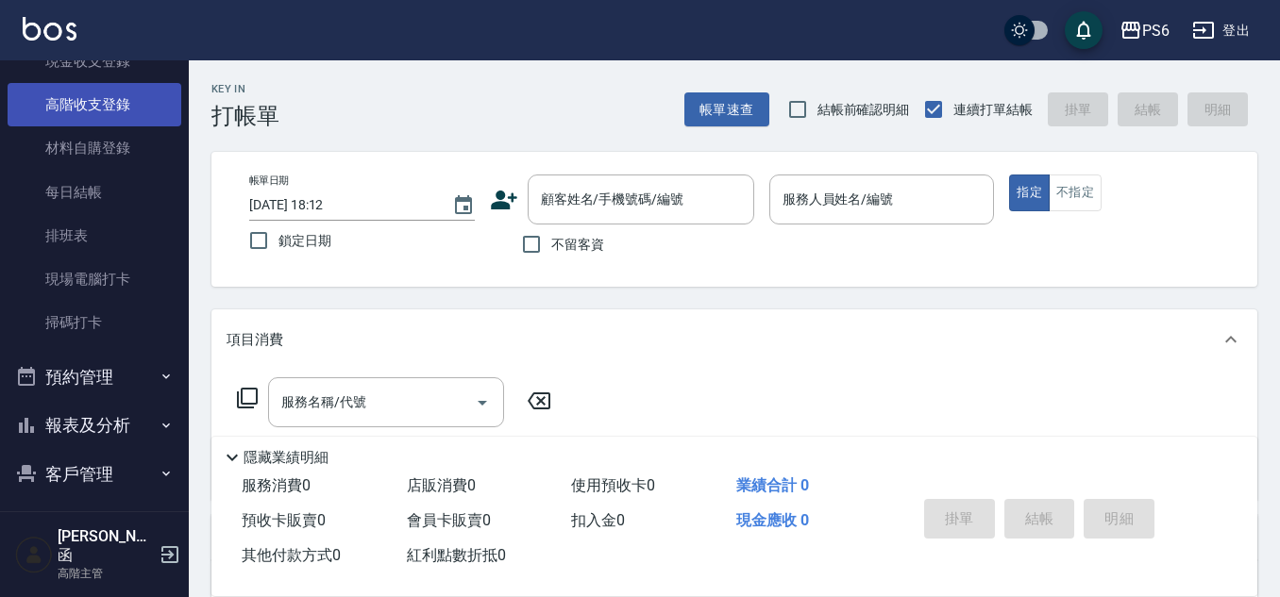
scroll to position [490, 0]
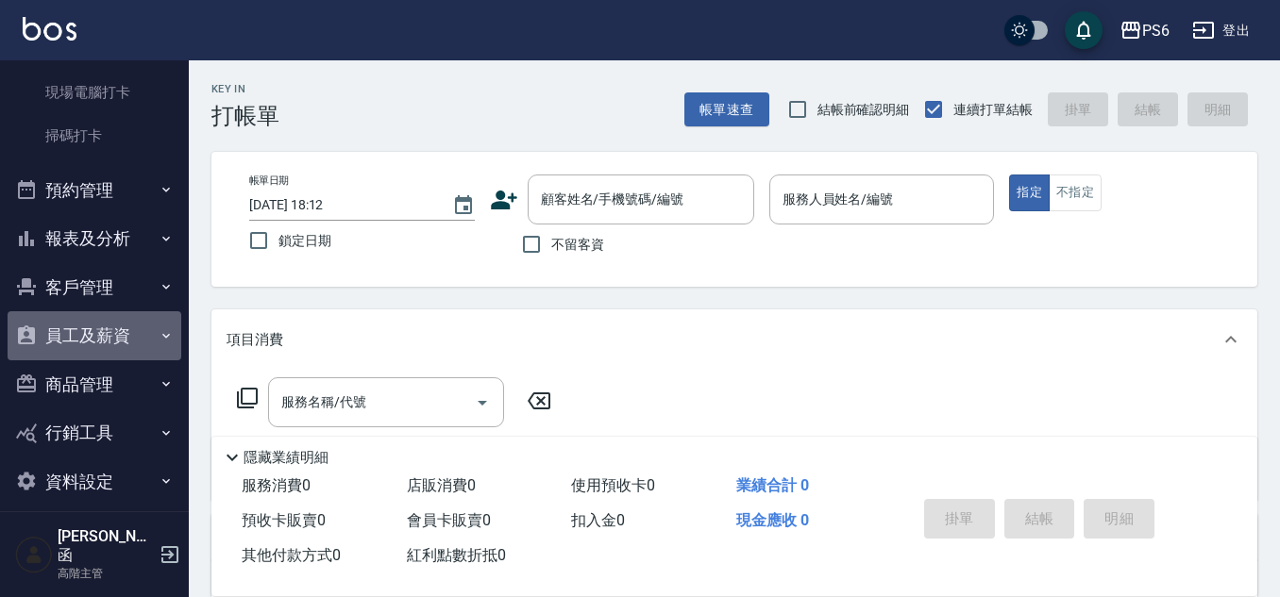
click at [117, 341] on button "員工及薪資" at bounding box center [95, 335] width 174 height 49
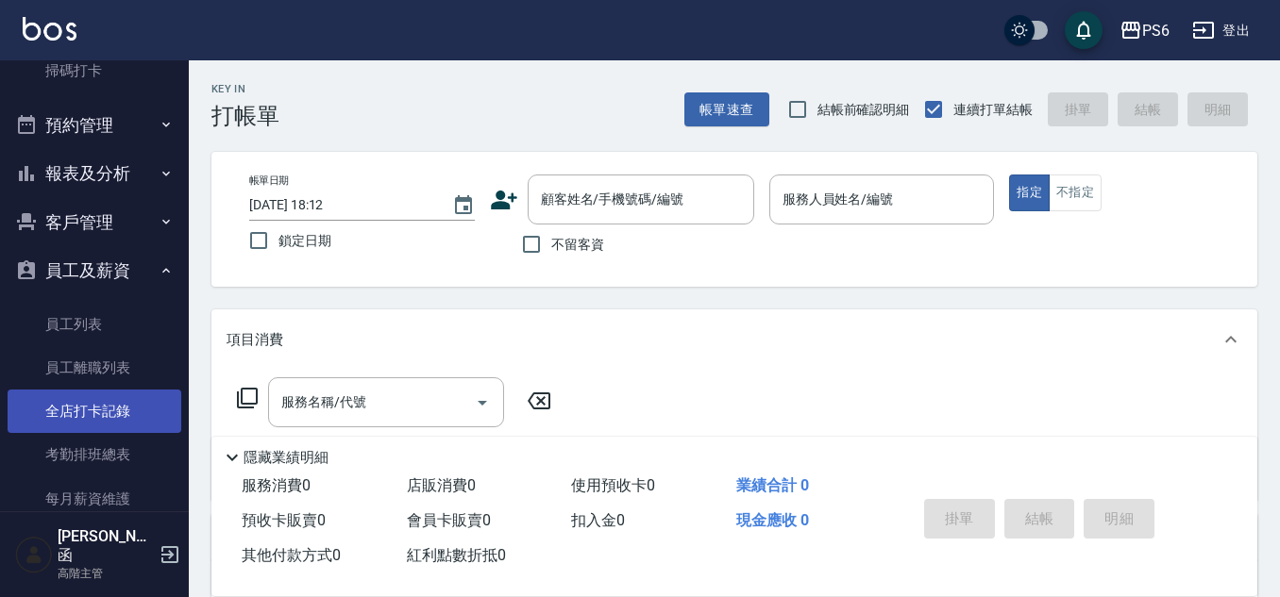
scroll to position [854, 0]
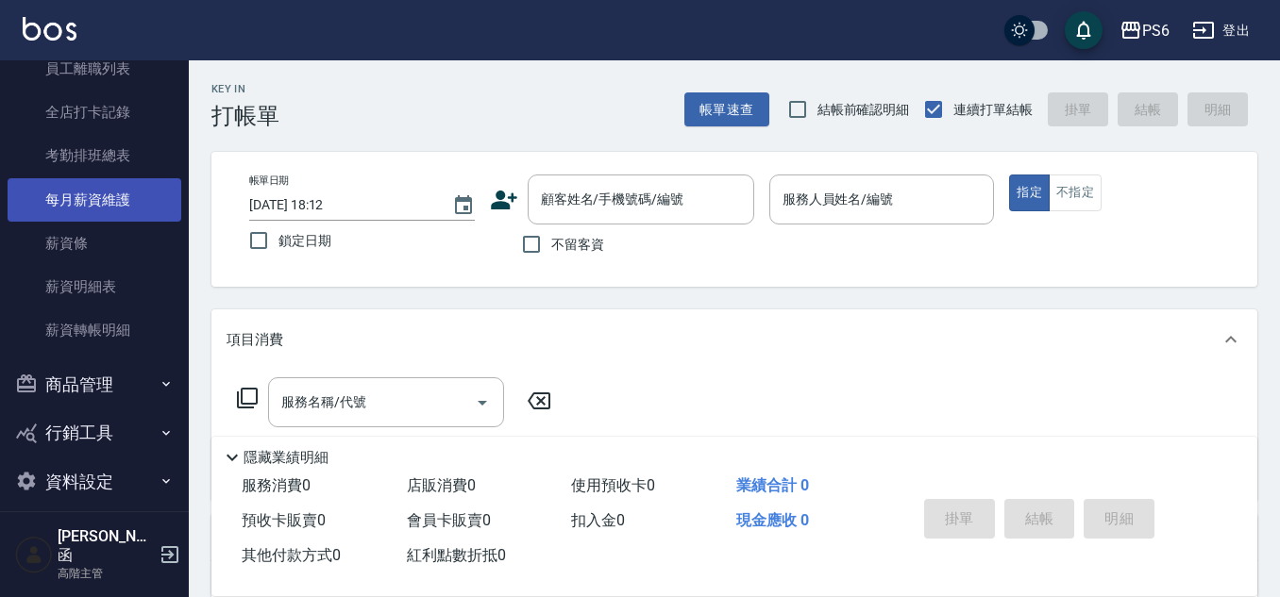
click at [101, 197] on link "每月薪資維護" at bounding box center [95, 199] width 174 height 43
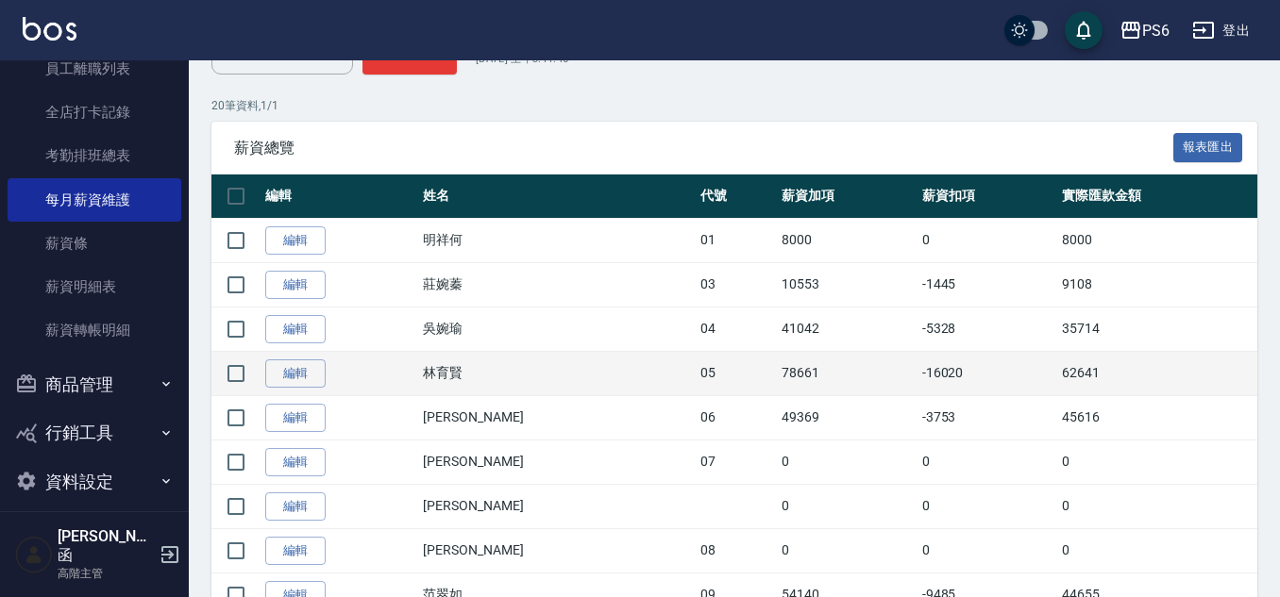
scroll to position [283, 0]
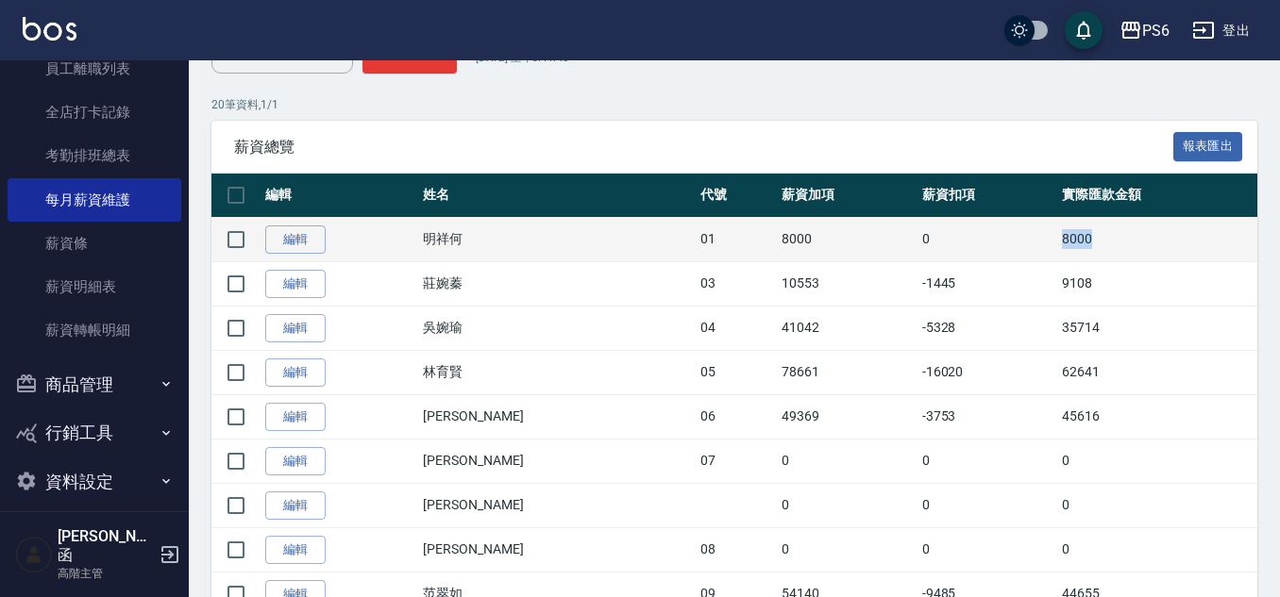
drag, startPoint x: 1017, startPoint y: 232, endPoint x: 1093, endPoint y: 254, distance: 78.6
click at [1093, 254] on td "8000" at bounding box center [1157, 239] width 200 height 44
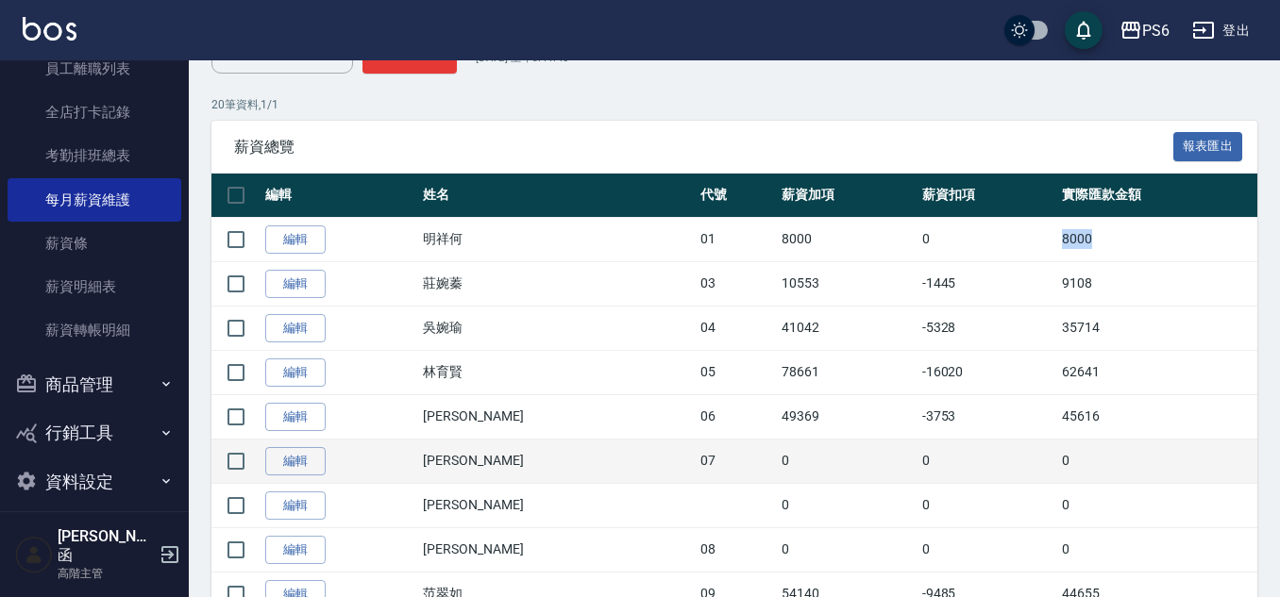
copy td "8000"
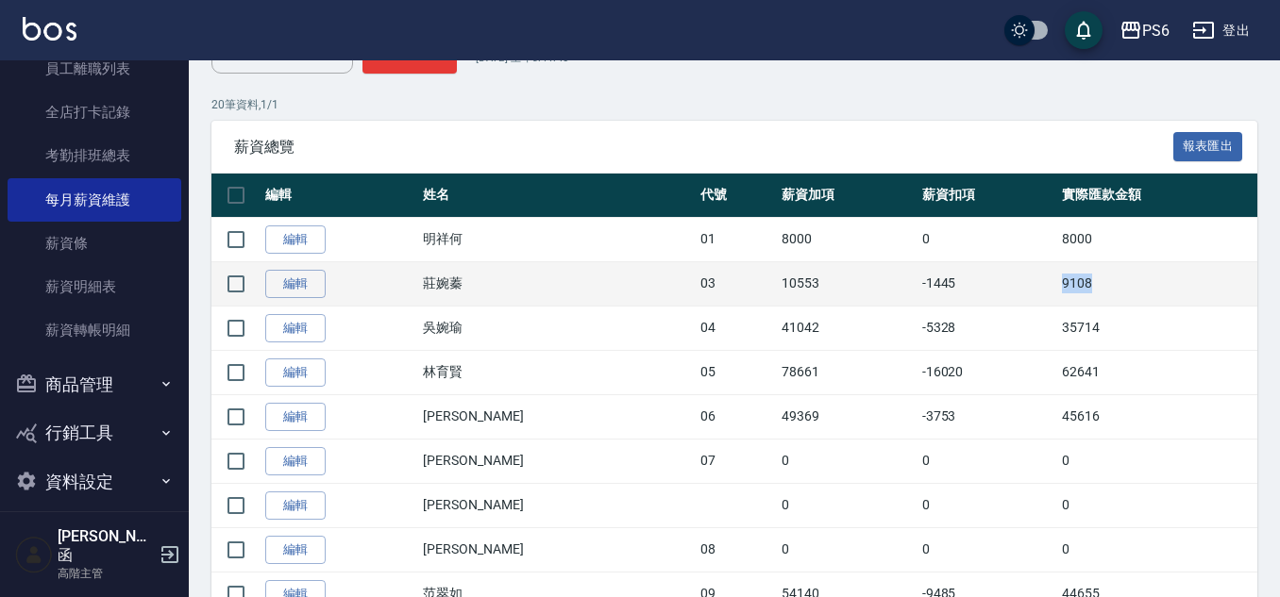
drag, startPoint x: 1016, startPoint y: 283, endPoint x: 1119, endPoint y: 283, distance: 102.9
click at [1119, 283] on td "9108" at bounding box center [1157, 283] width 200 height 44
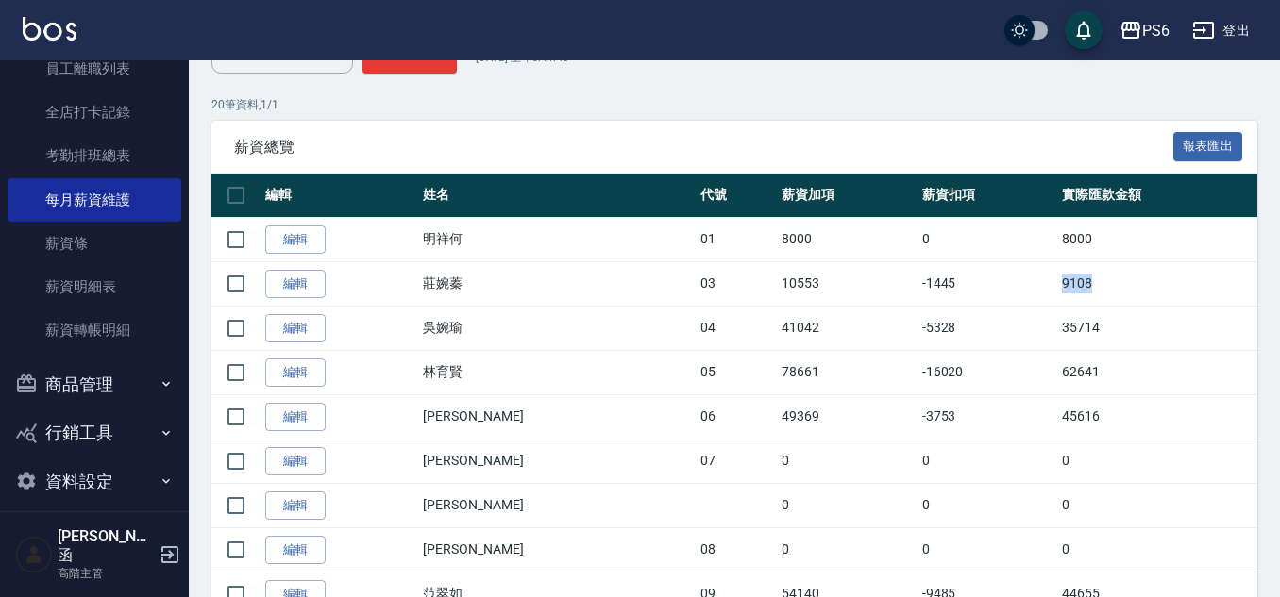
copy td "9108"
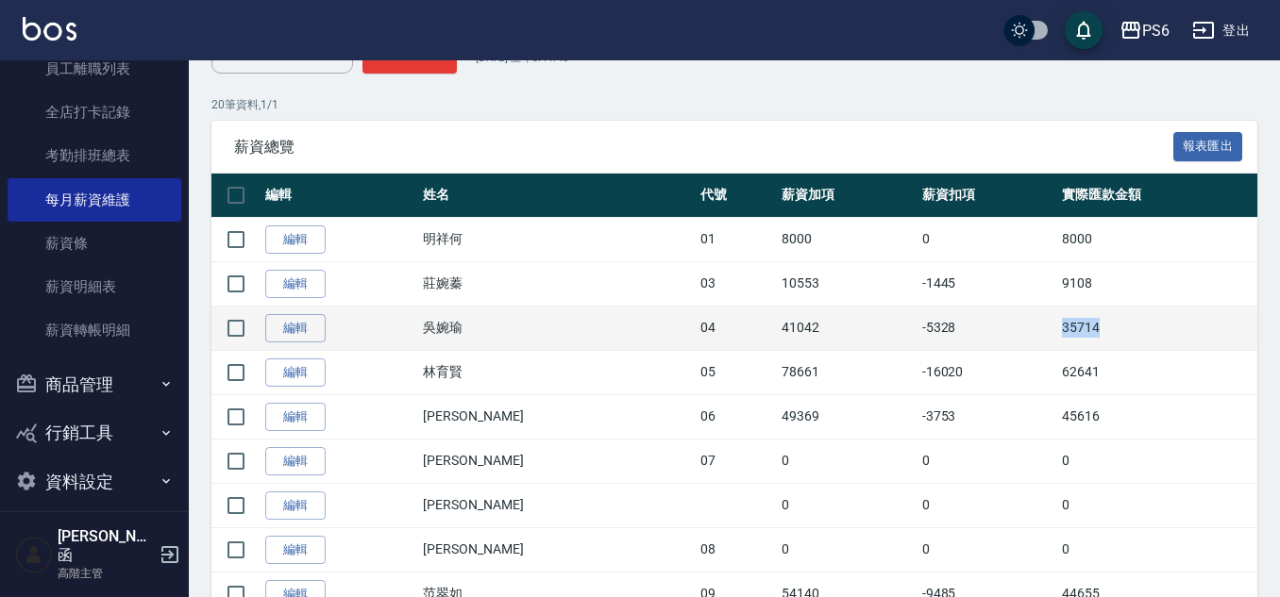
drag, startPoint x: 1008, startPoint y: 324, endPoint x: 1185, endPoint y: 329, distance: 177.5
click at [1185, 329] on tr "編輯 吳婉瑜 04 41042 -5328 35714" at bounding box center [734, 328] width 1046 height 44
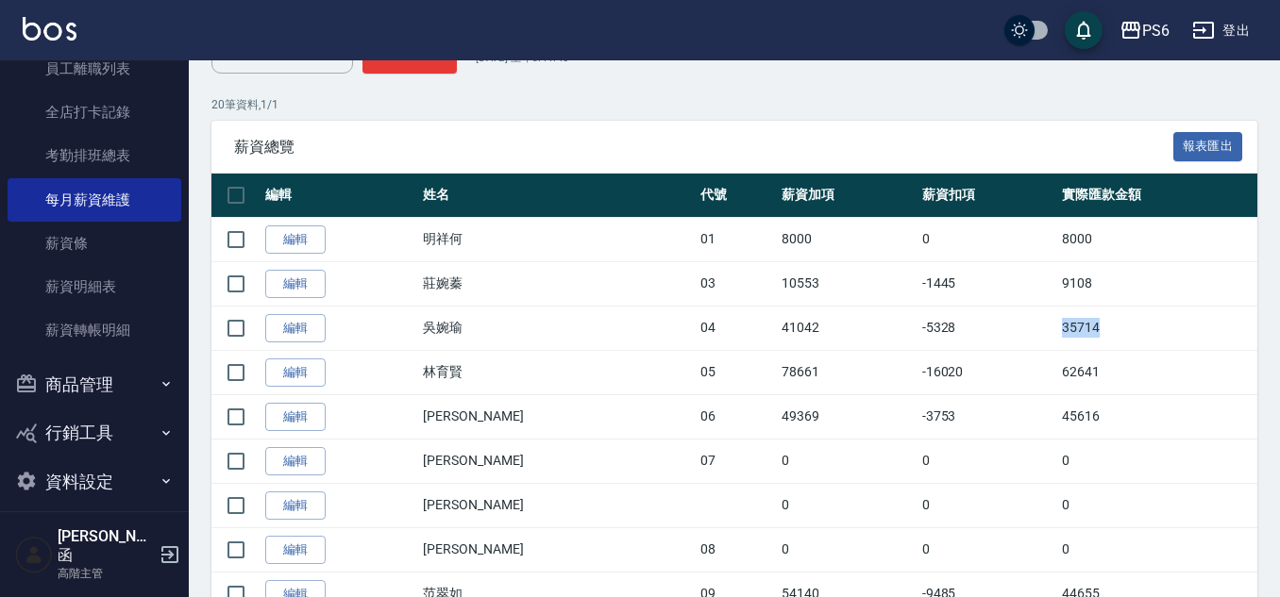
copy tr "35714"
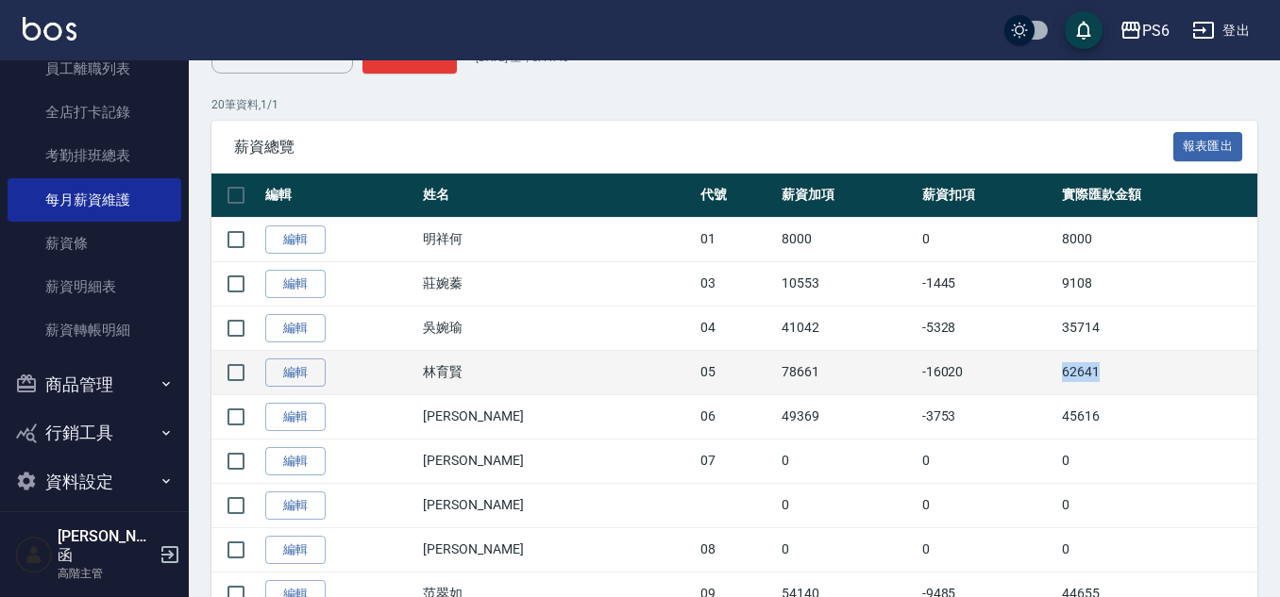
drag, startPoint x: 1088, startPoint y: 372, endPoint x: 1098, endPoint y: 365, distance: 12.3
click at [1114, 373] on td "62641" at bounding box center [1157, 372] width 200 height 44
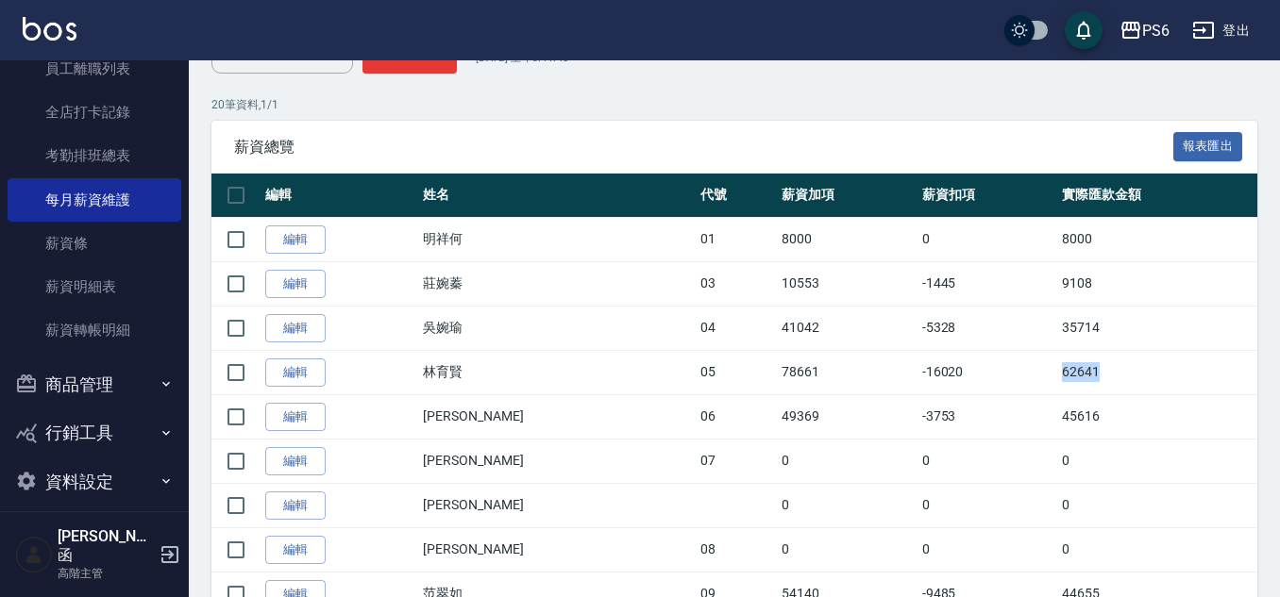
copy td "62641"
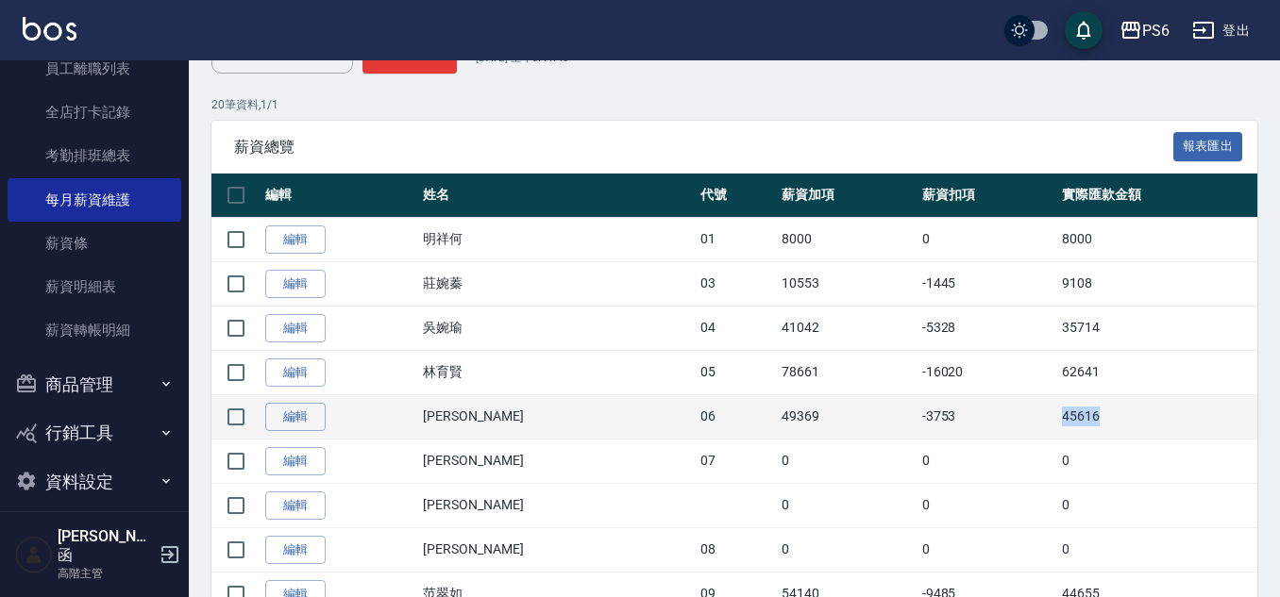
drag, startPoint x: 1025, startPoint y: 414, endPoint x: 1124, endPoint y: 406, distance: 99.4
click at [1131, 413] on tr "編輯 李佳凌 06 49369 -3753 45616" at bounding box center [734, 416] width 1046 height 44
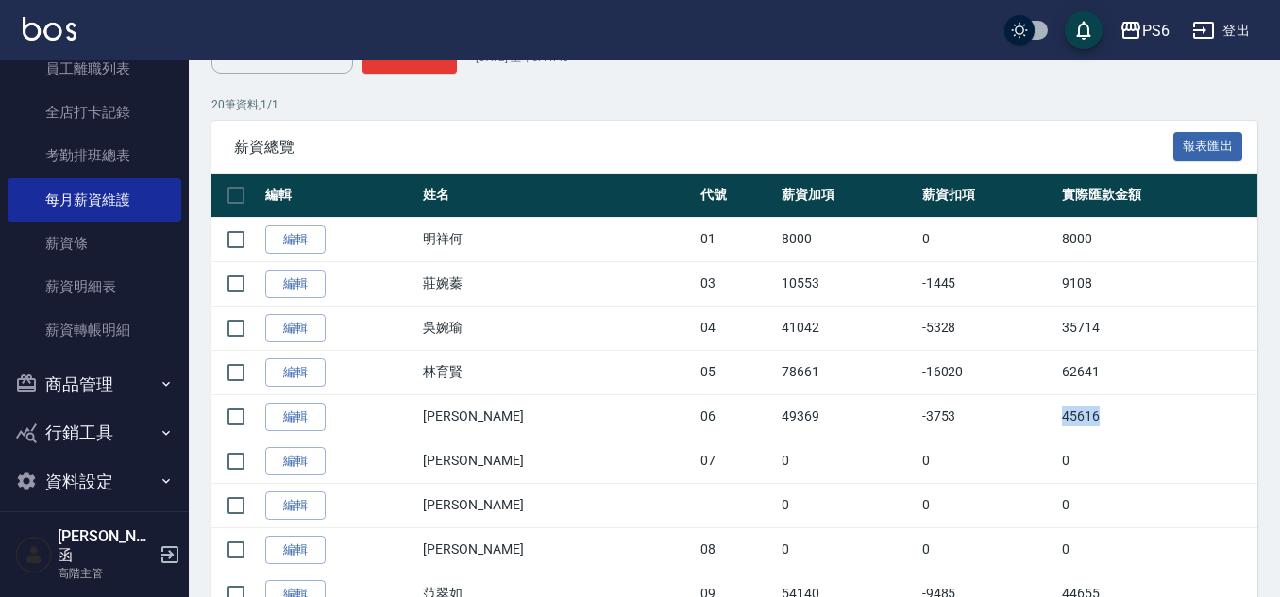
copy tr "45616"
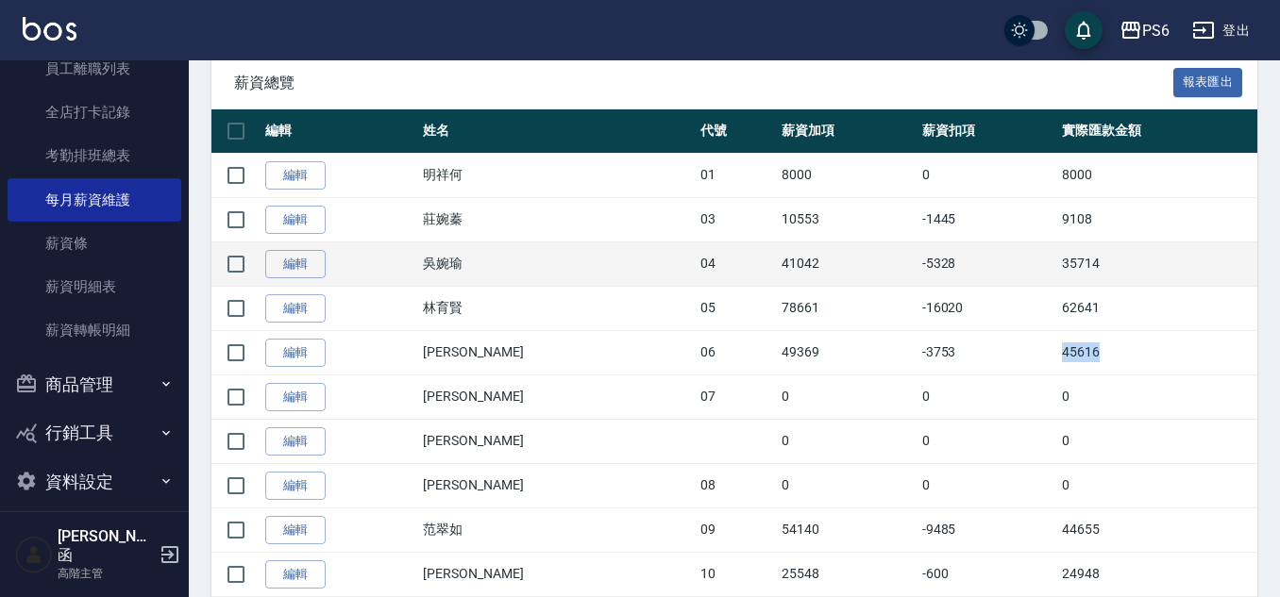
scroll to position [472, 0]
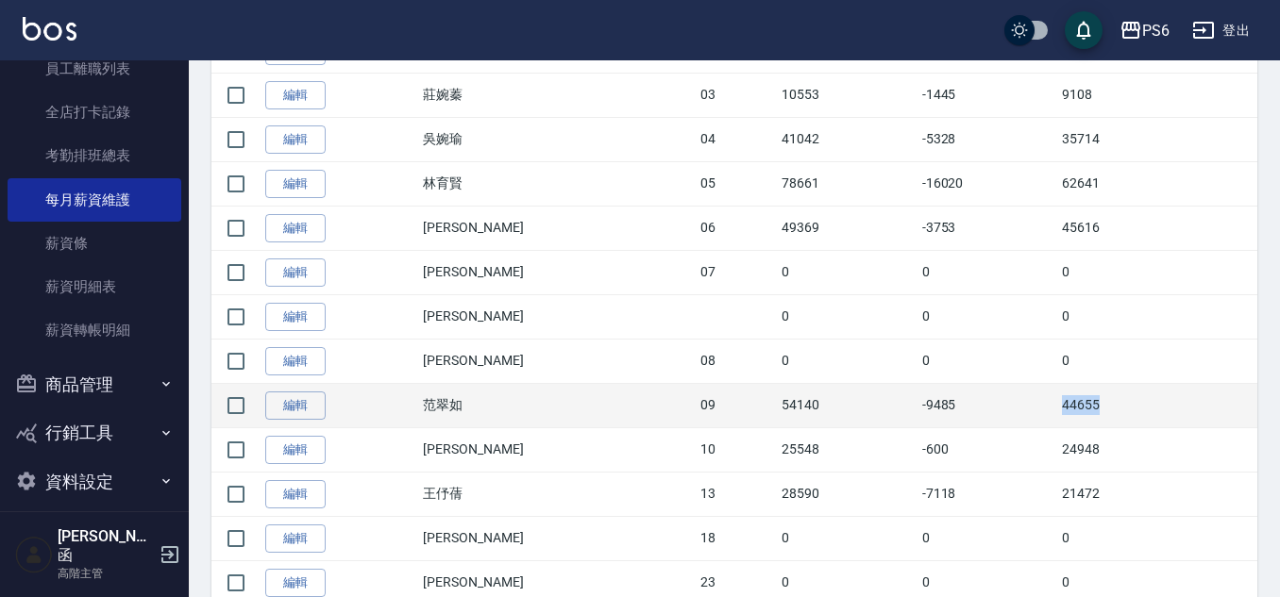
drag, startPoint x: 1015, startPoint y: 405, endPoint x: 1107, endPoint y: 396, distance: 91.9
click at [1118, 405] on tr "編輯 范翠如 09 54140 -9485 44655" at bounding box center [734, 405] width 1046 height 44
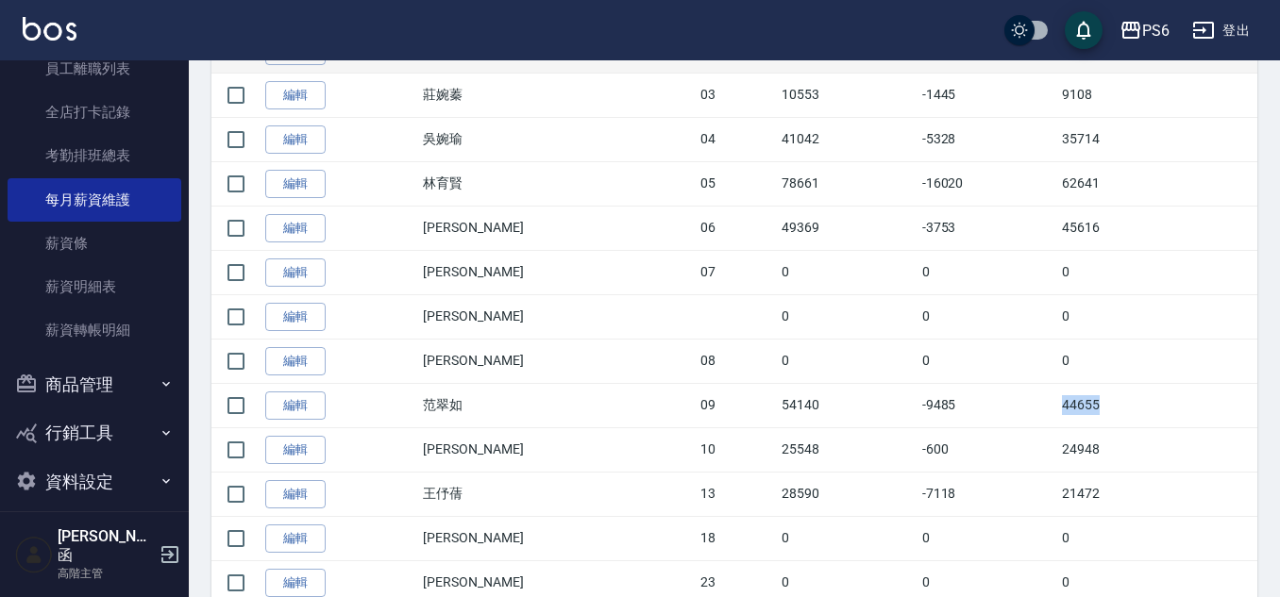
copy tr "44655"
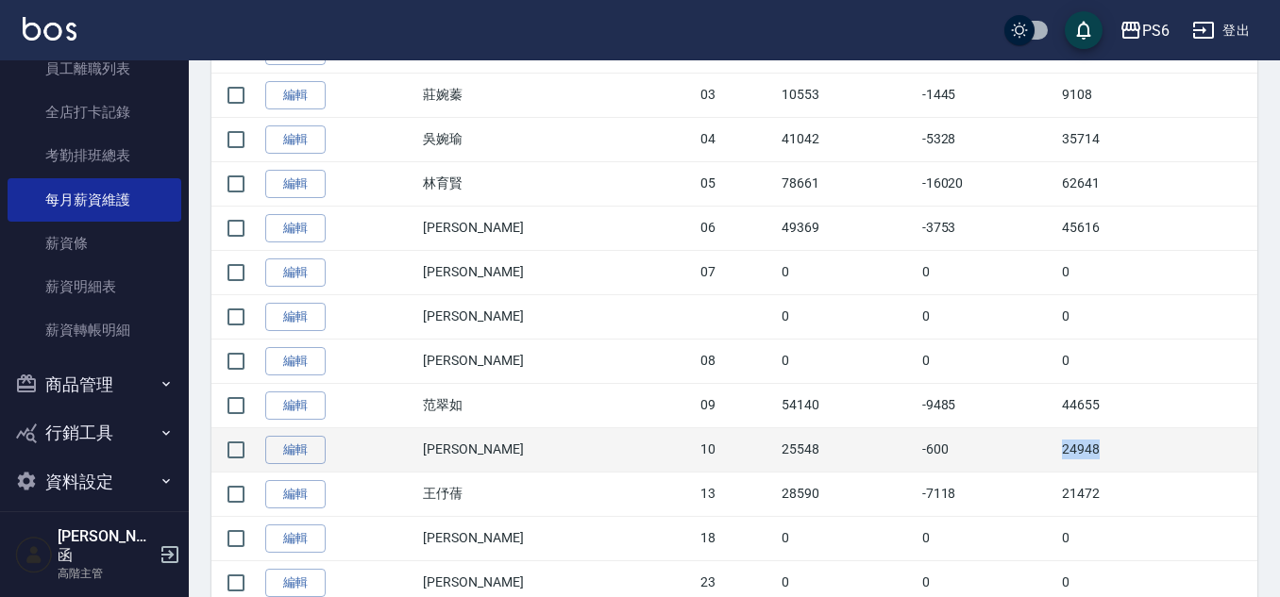
drag, startPoint x: 1019, startPoint y: 448, endPoint x: 1080, endPoint y: 447, distance: 60.4
click at [1080, 447] on td "24948" at bounding box center [1157, 449] width 200 height 44
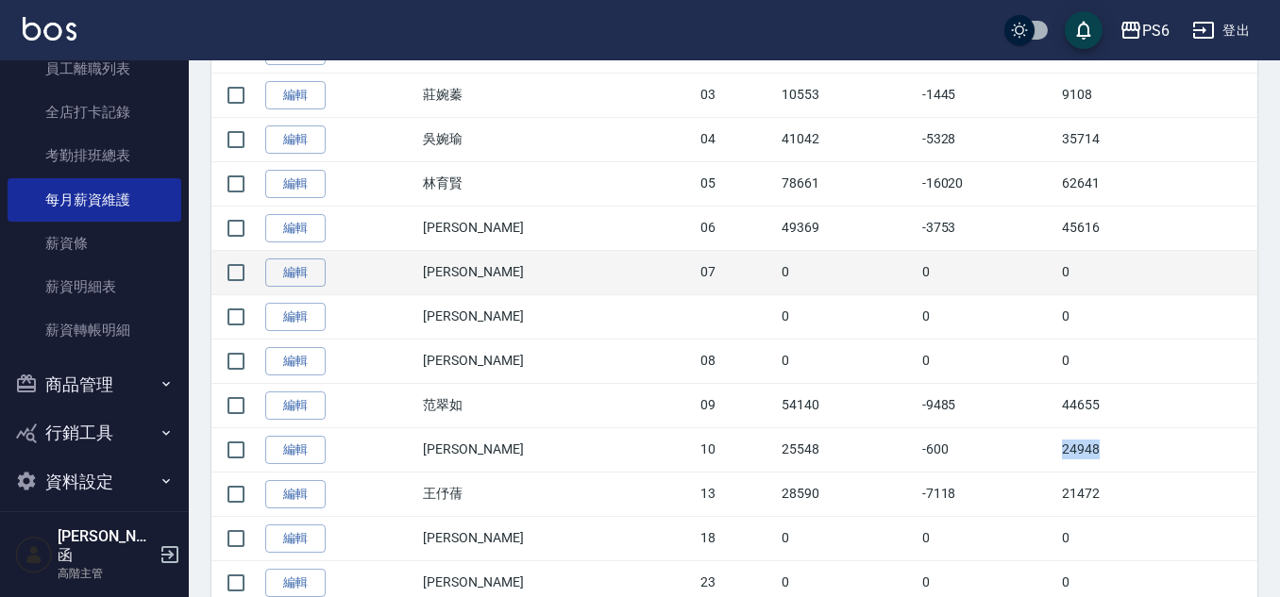
copy td "24948"
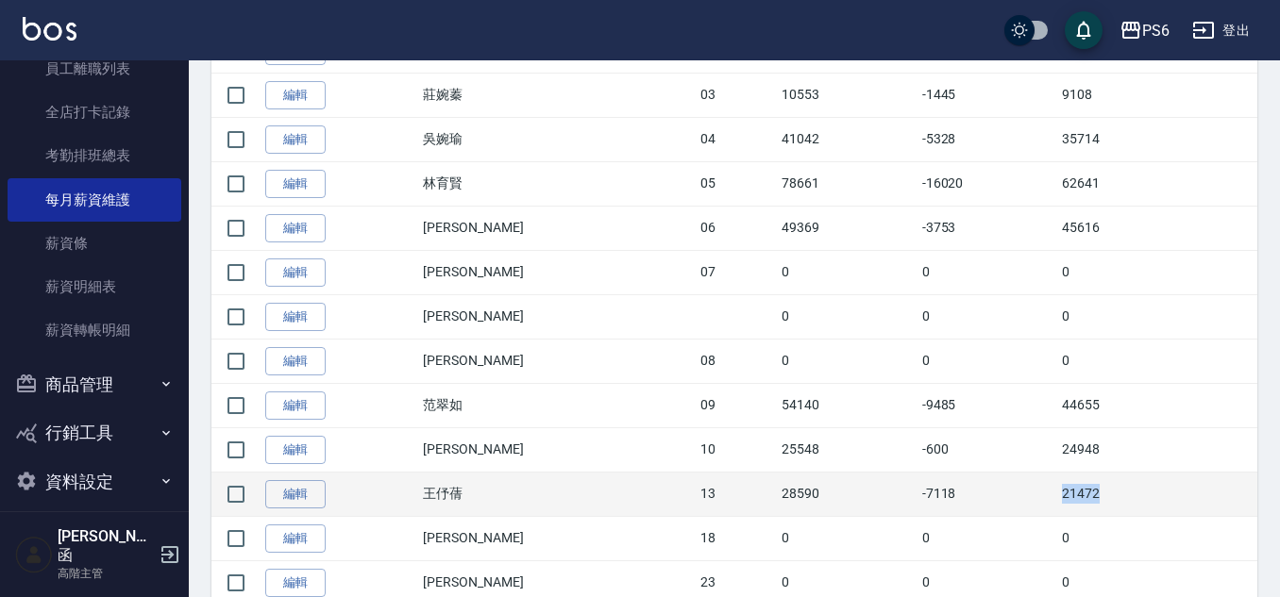
drag, startPoint x: 1018, startPoint y: 487, endPoint x: 1127, endPoint y: 497, distance: 109.0
click at [1127, 497] on td "21472" at bounding box center [1157, 494] width 200 height 44
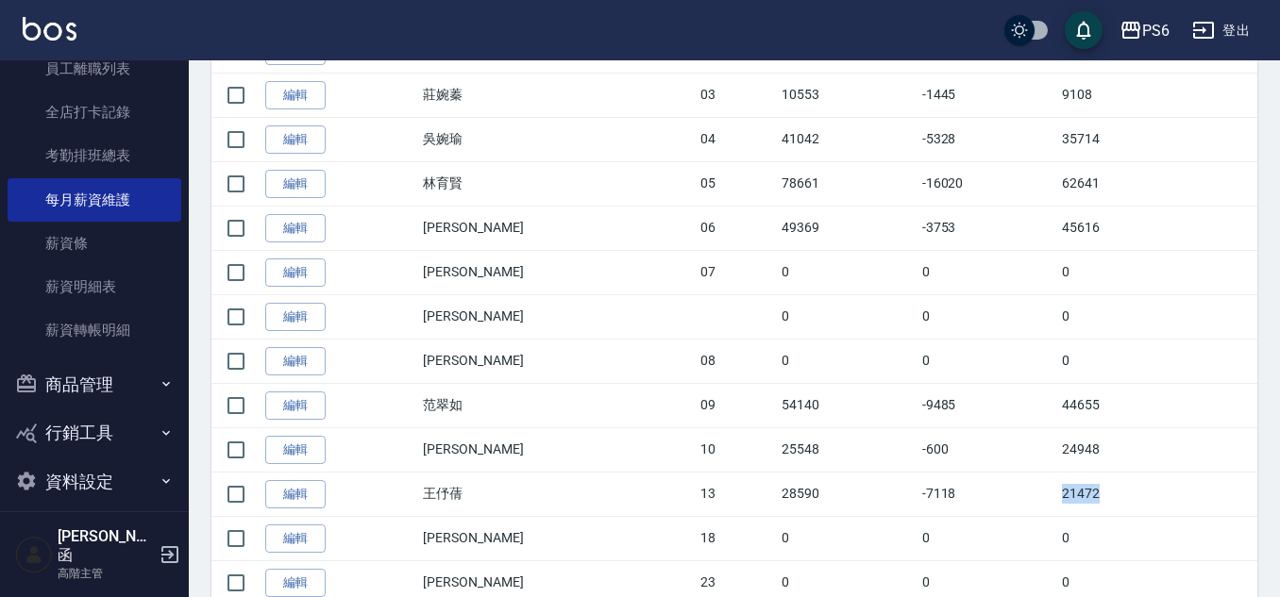
copy td "21472"
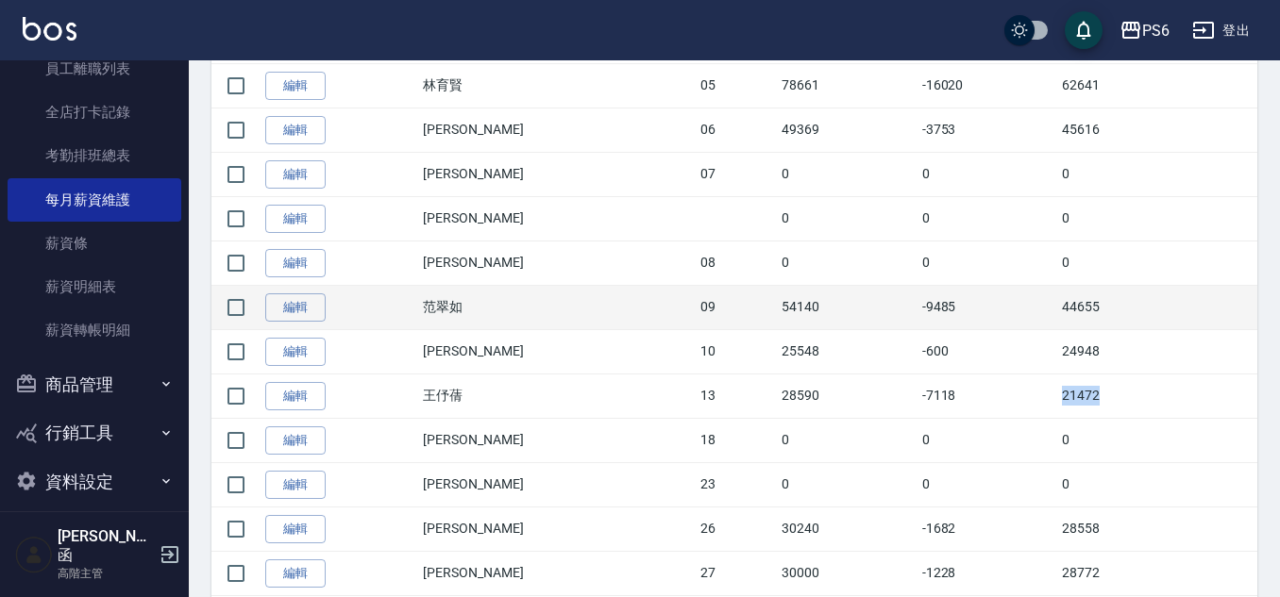
scroll to position [755, 0]
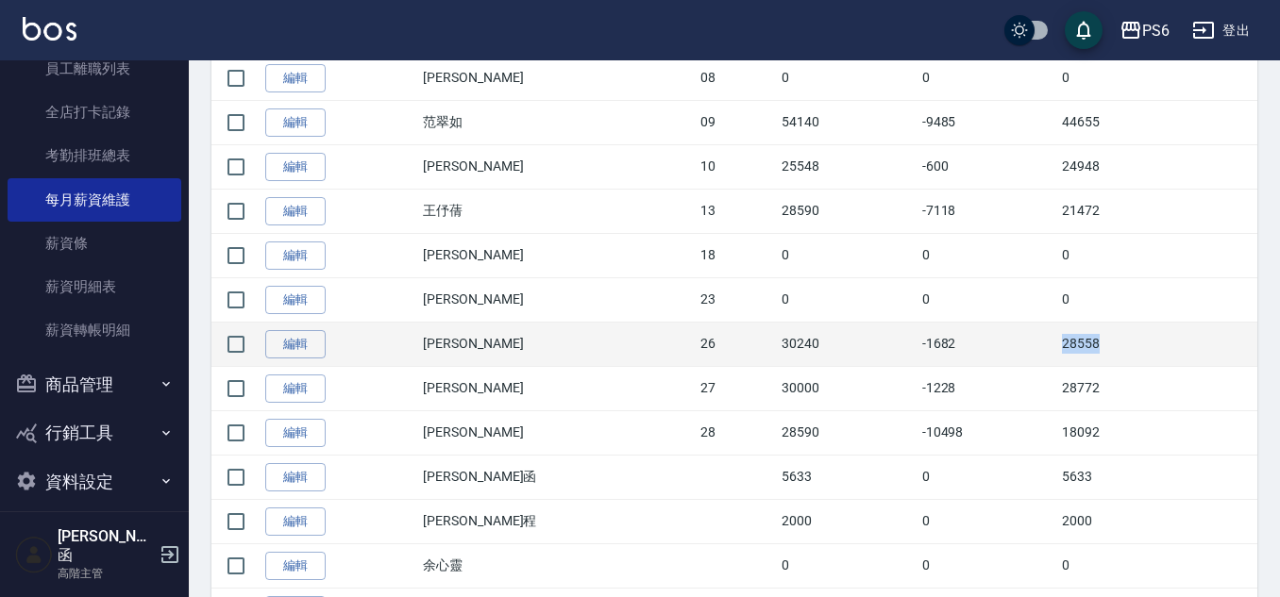
drag, startPoint x: 1011, startPoint y: 338, endPoint x: 1147, endPoint y: 348, distance: 137.2
click at [1147, 348] on tr "編輯 江莛渝 26 30240 -1682 28558" at bounding box center [734, 344] width 1046 height 44
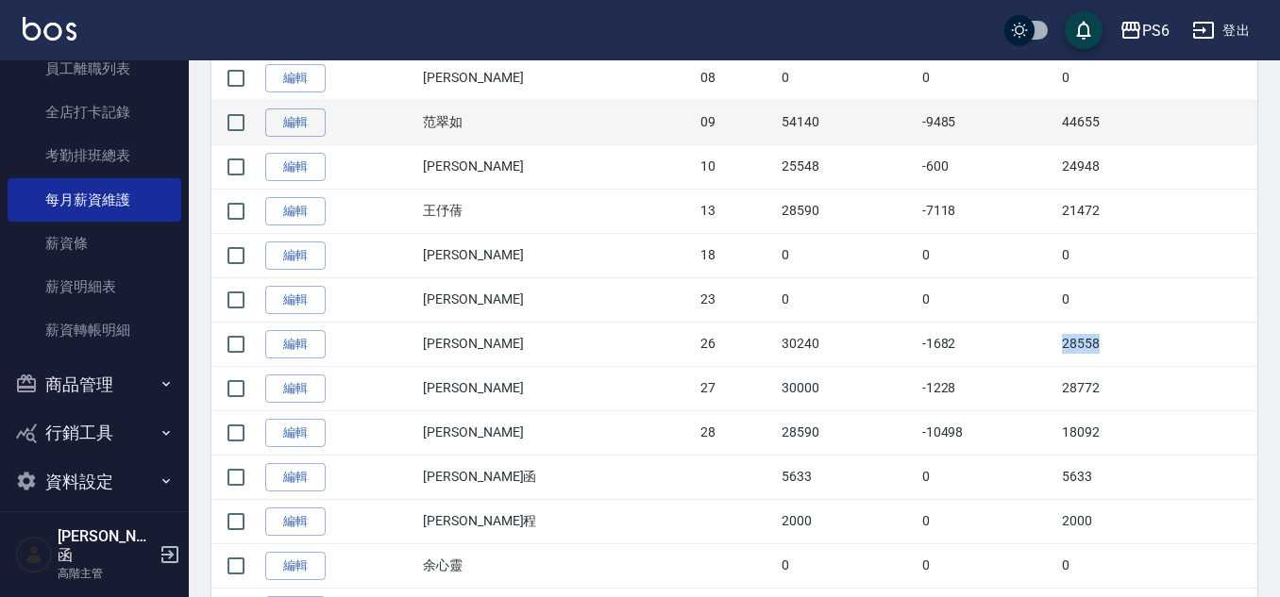
copy tr "28558"
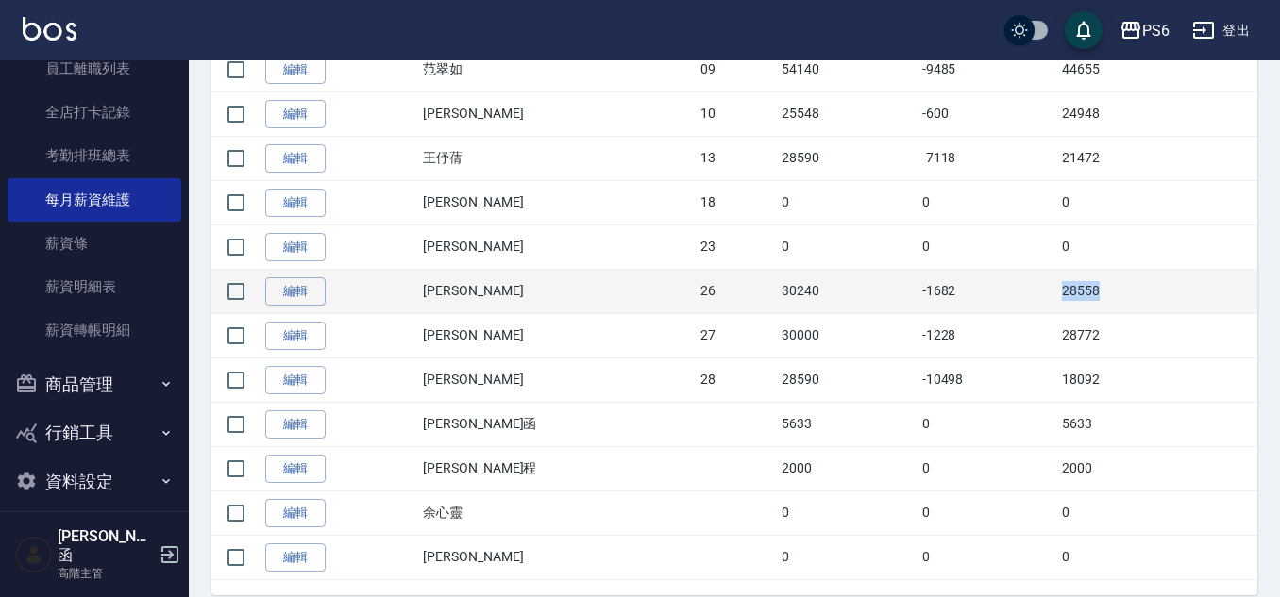
scroll to position [851, 0]
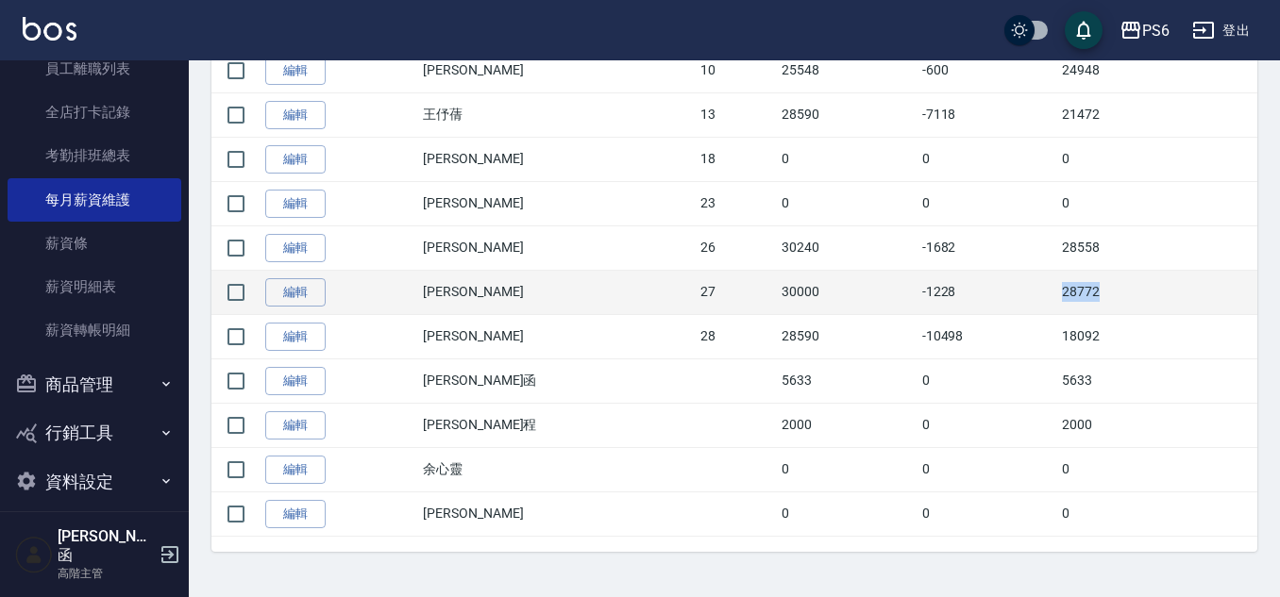
drag, startPoint x: 1012, startPoint y: 293, endPoint x: 1181, endPoint y: 293, distance: 168.9
click at [1181, 293] on tr "編輯 莊志玲 27 30000 -1228 28772" at bounding box center [734, 292] width 1046 height 44
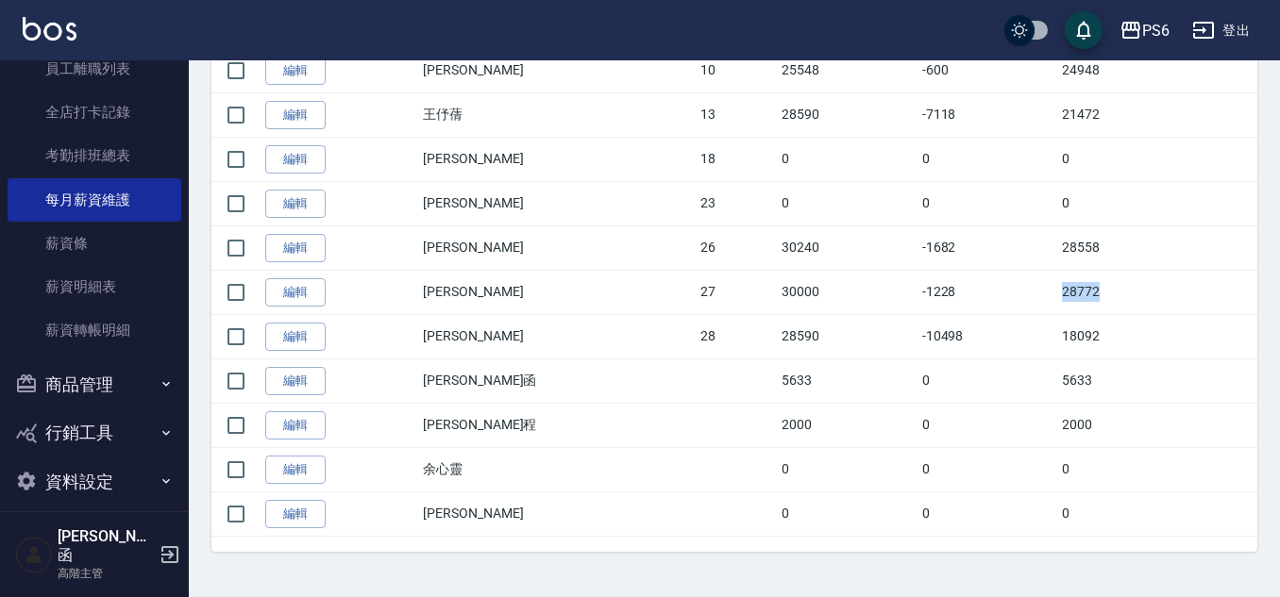
copy tr "28772"
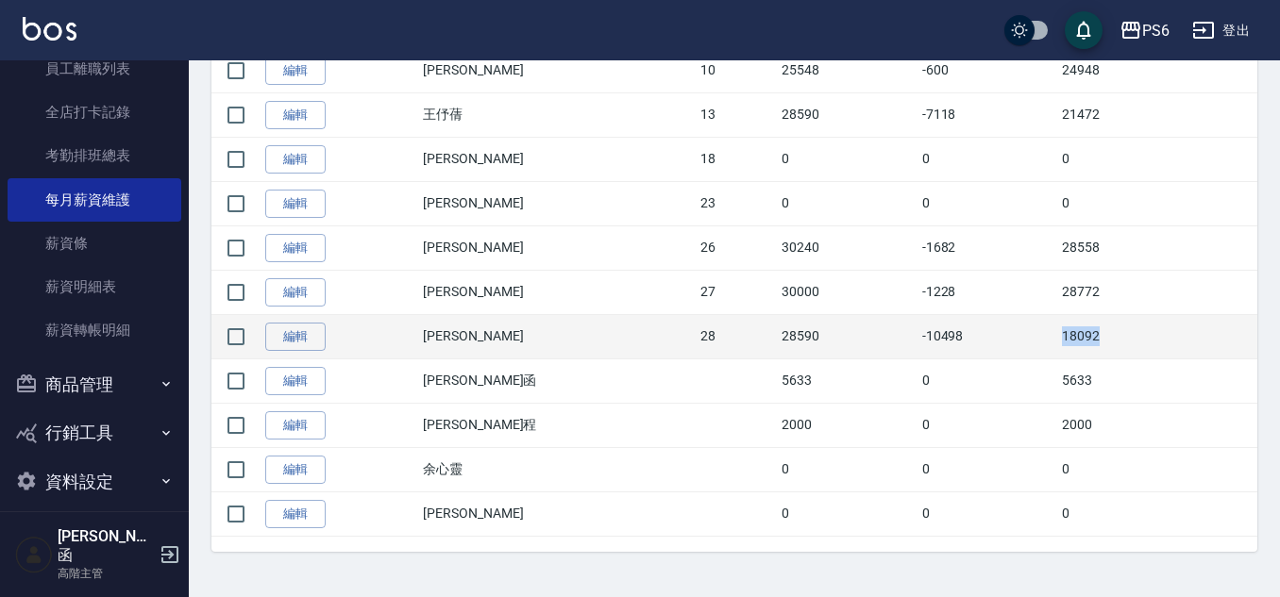
drag, startPoint x: 1009, startPoint y: 334, endPoint x: 1077, endPoint y: 331, distance: 68.0
click at [1111, 340] on tr "編輯 康永偉 28 28590 -10498 18092" at bounding box center [734, 336] width 1046 height 44
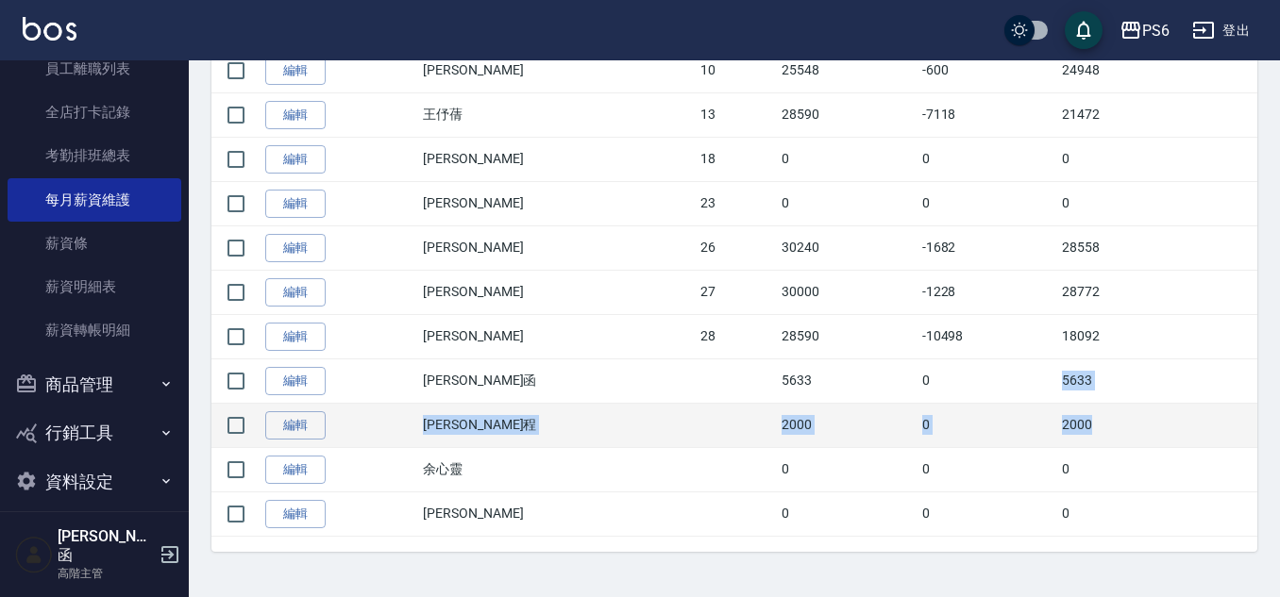
drag, startPoint x: 1010, startPoint y: 377, endPoint x: 1122, endPoint y: 405, distance: 115.8
click at [1122, 405] on tbody "編輯 明祥何 01 8000 0 8000 編輯 莊婉蓁 03 10553 -1445 9108 編輯 吳婉瑜 04 41042 -5328 35714 編輯…" at bounding box center [734, 92] width 1046 height 887
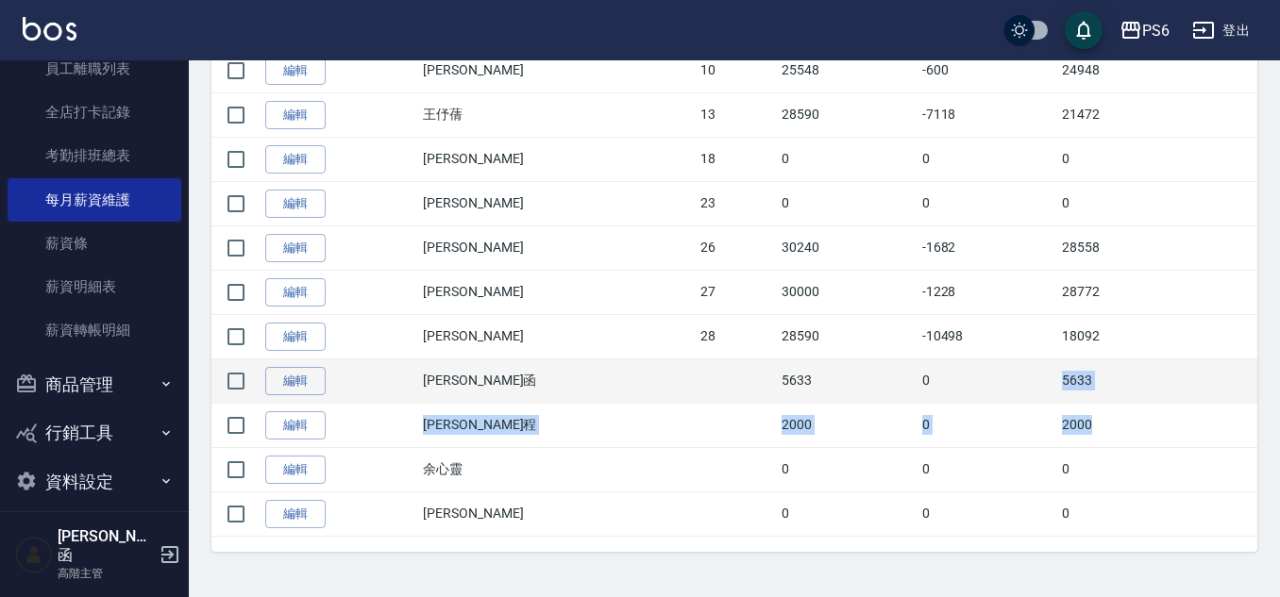
click at [1082, 361] on td "5633" at bounding box center [1157, 381] width 200 height 44
drag, startPoint x: 1018, startPoint y: 377, endPoint x: 1080, endPoint y: 376, distance: 62.3
click at [1080, 376] on td "5633" at bounding box center [1157, 381] width 200 height 44
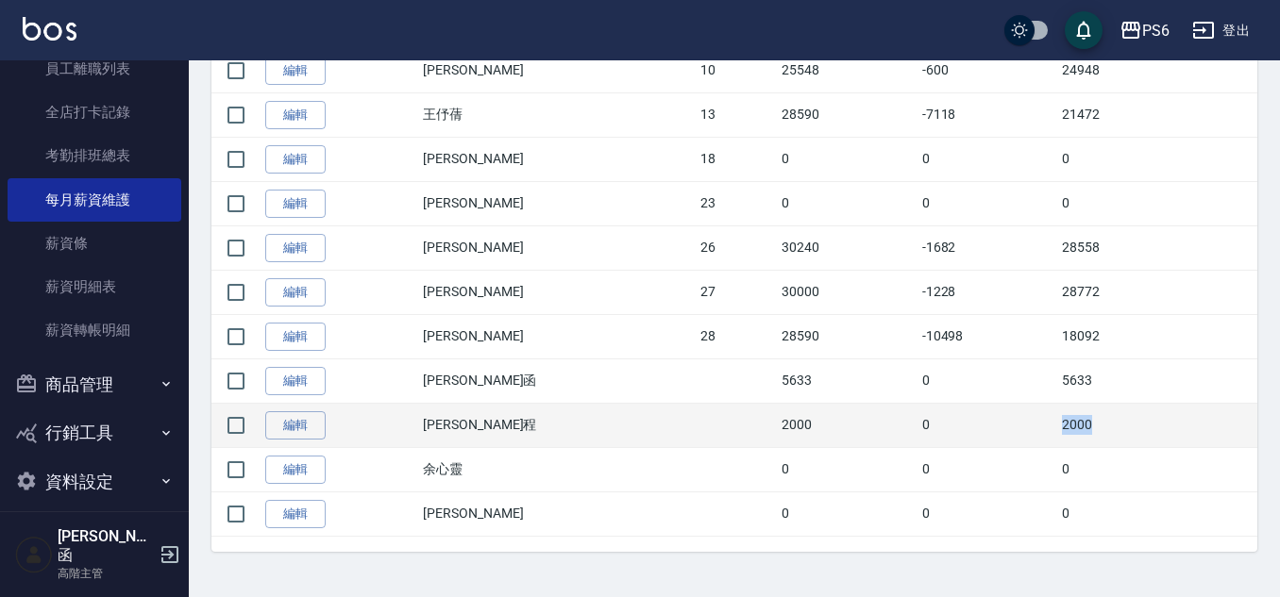
drag, startPoint x: 1016, startPoint y: 423, endPoint x: 1067, endPoint y: 420, distance: 51.0
click at [1070, 421] on td "2000" at bounding box center [1157, 425] width 200 height 44
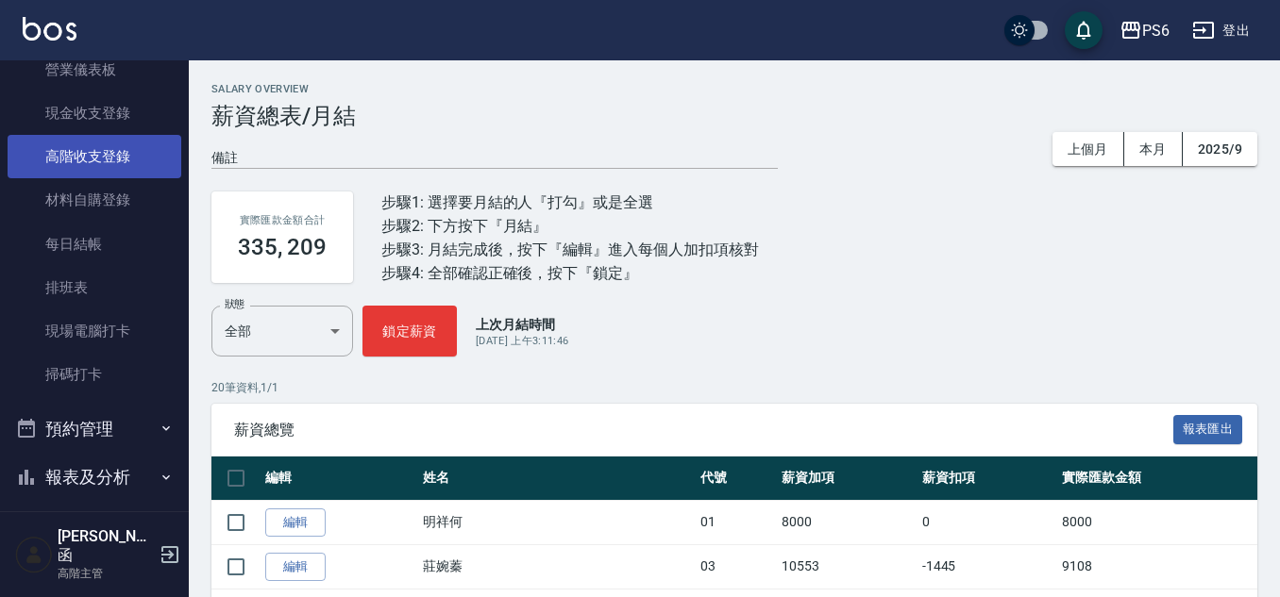
scroll to position [0, 0]
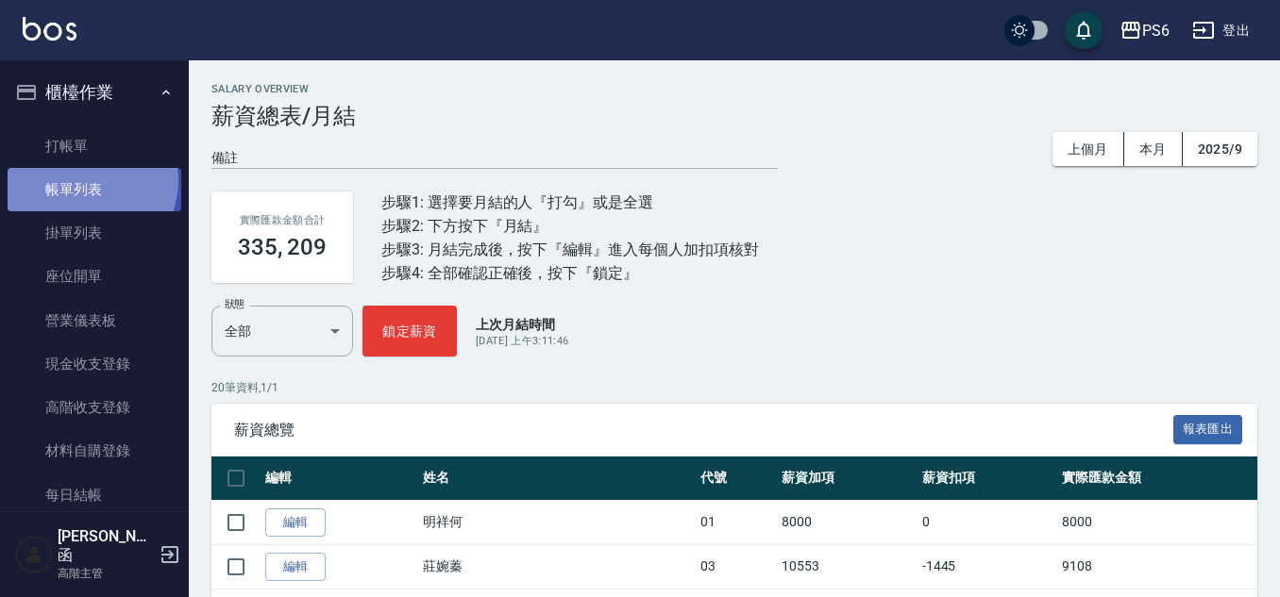
click at [88, 181] on link "帳單列表" at bounding box center [95, 189] width 174 height 43
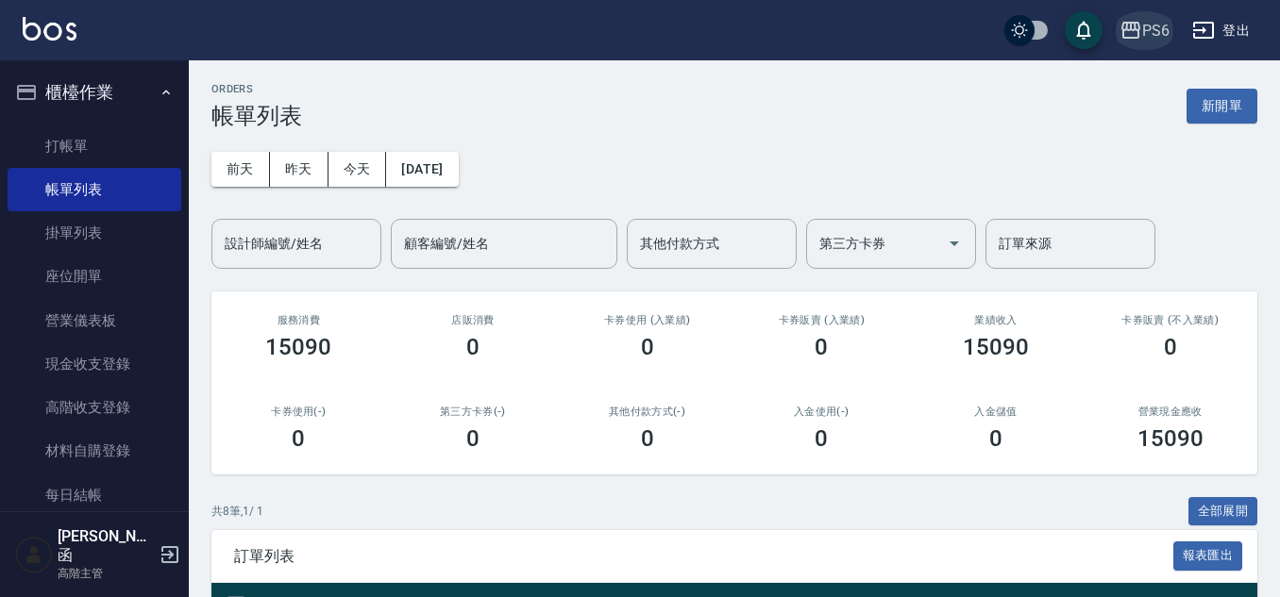
click at [1171, 26] on button "PS6" at bounding box center [1144, 30] width 65 height 39
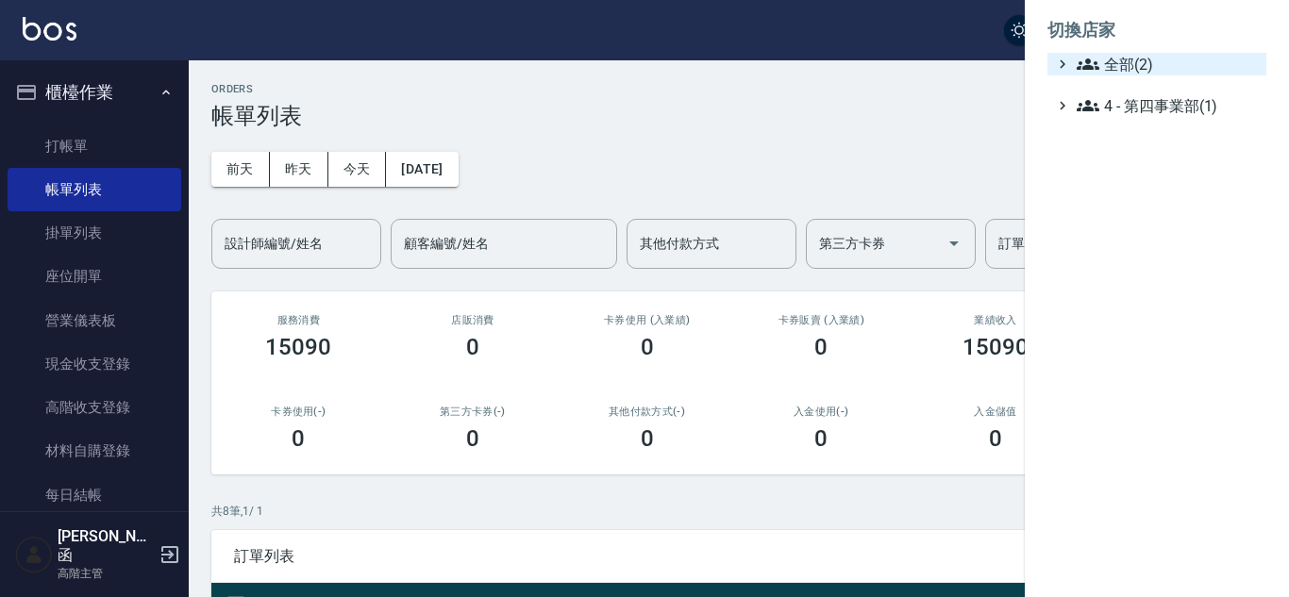
drag, startPoint x: 1151, startPoint y: 61, endPoint x: 1142, endPoint y: 75, distance: 16.2
click at [1151, 60] on span "全部(2)" at bounding box center [1168, 64] width 182 height 23
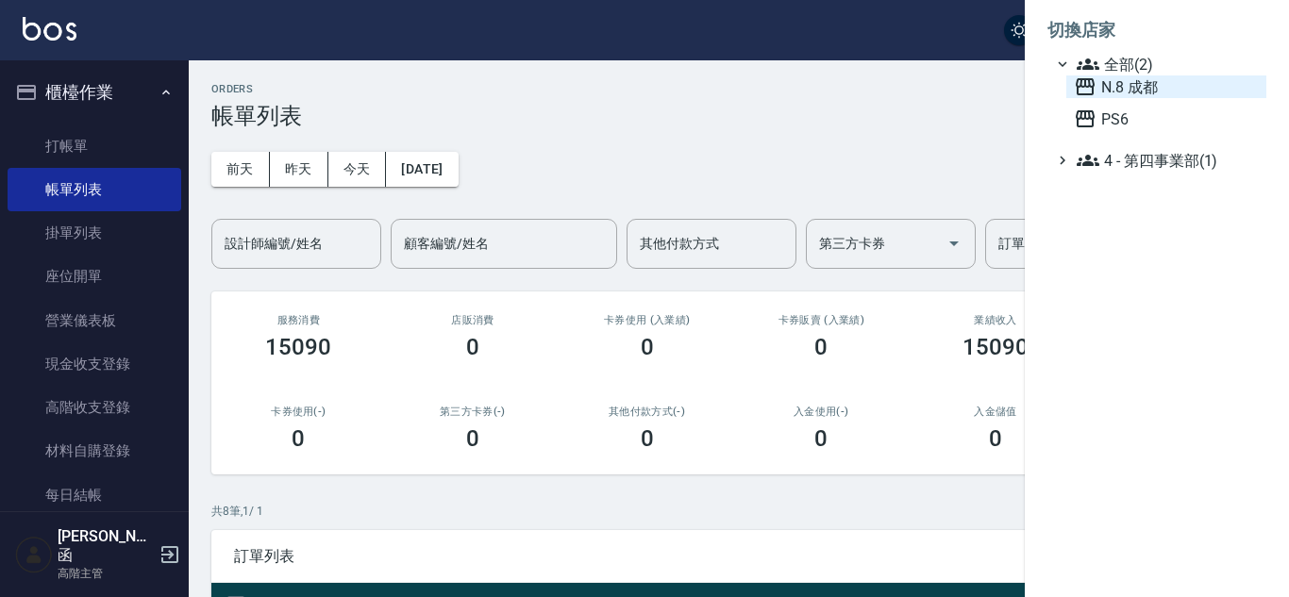
click at [1135, 87] on span "N.8 成都" at bounding box center [1166, 86] width 185 height 23
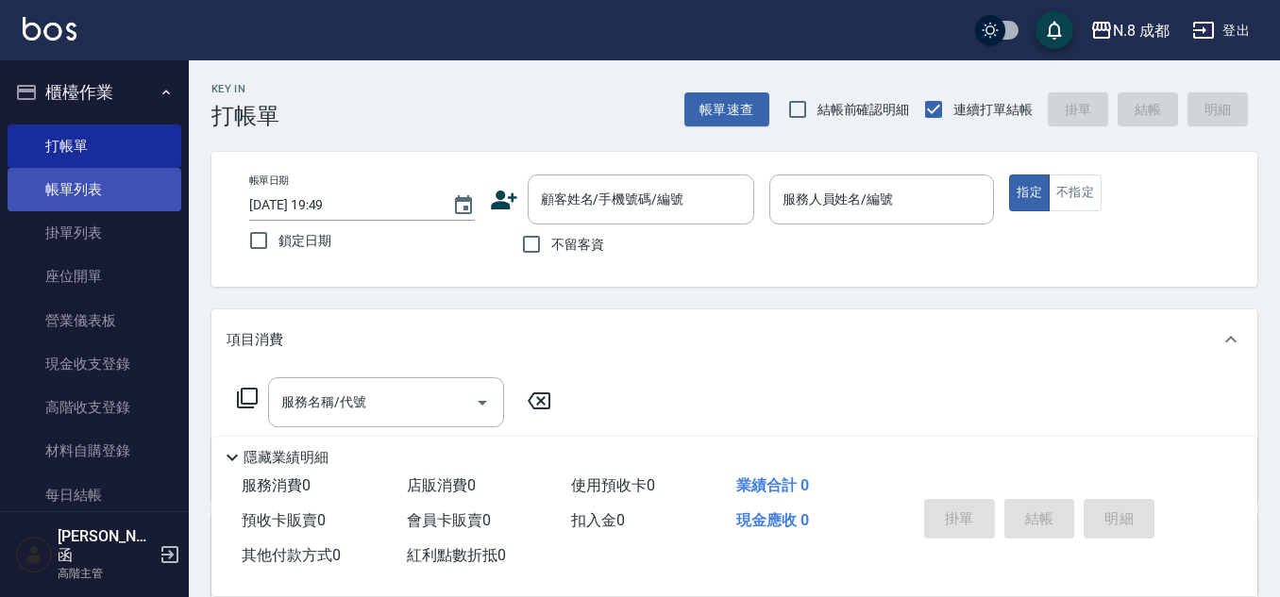
click at [101, 182] on link "帳單列表" at bounding box center [95, 189] width 174 height 43
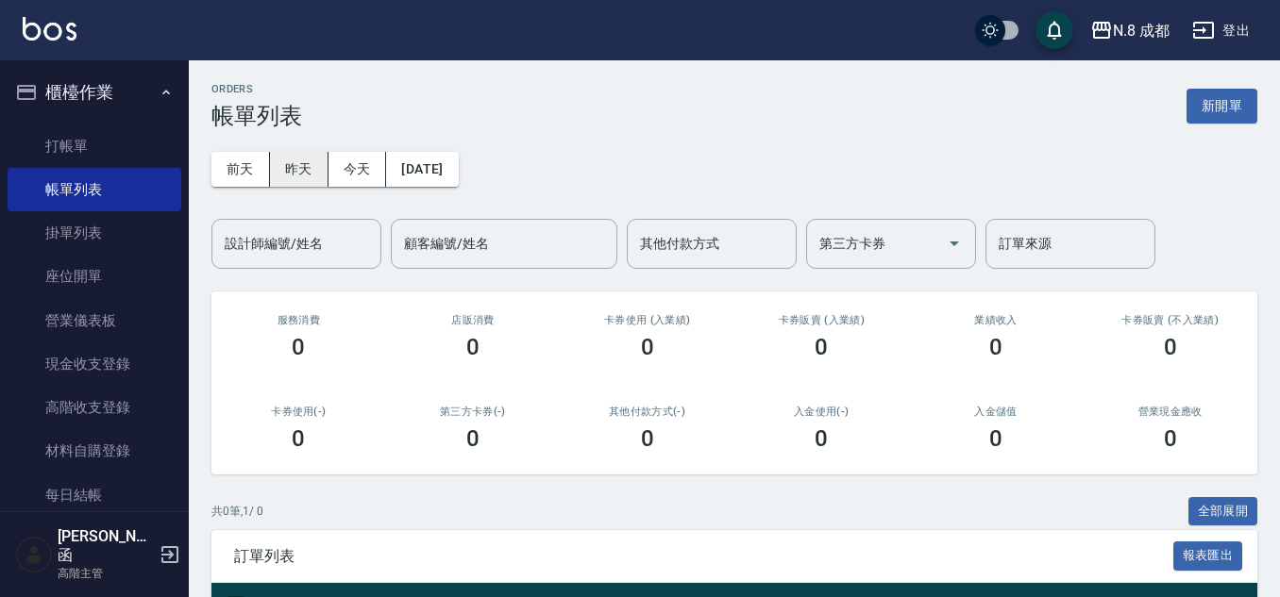
click at [299, 165] on button "昨天" at bounding box center [299, 169] width 59 height 35
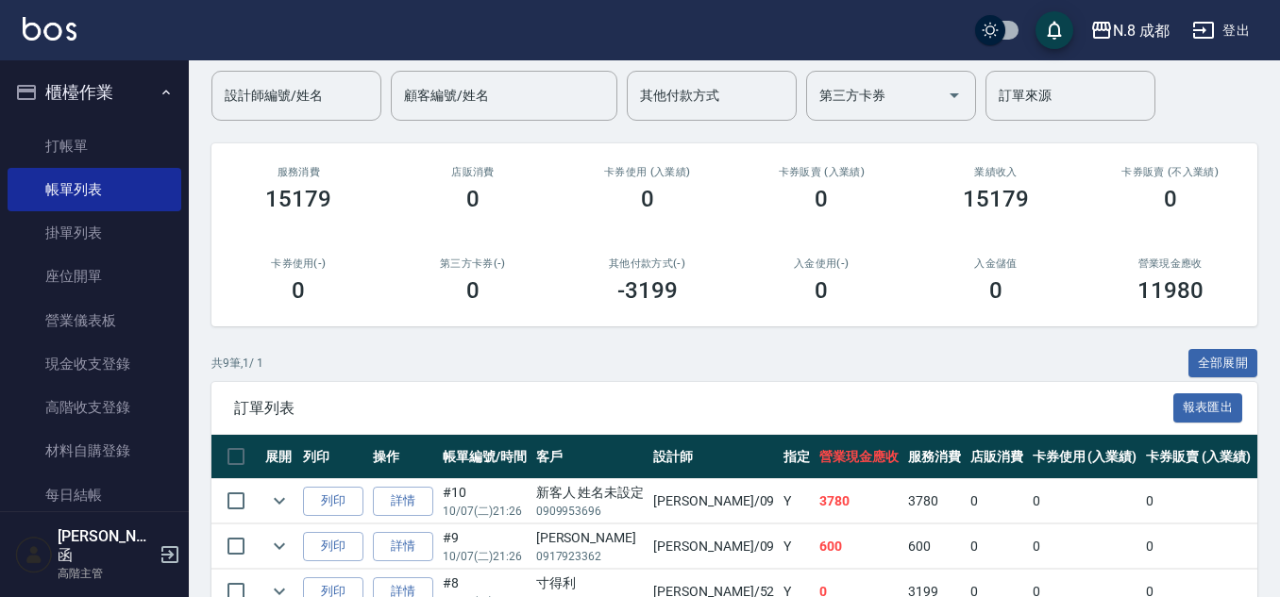
scroll to position [283, 0]
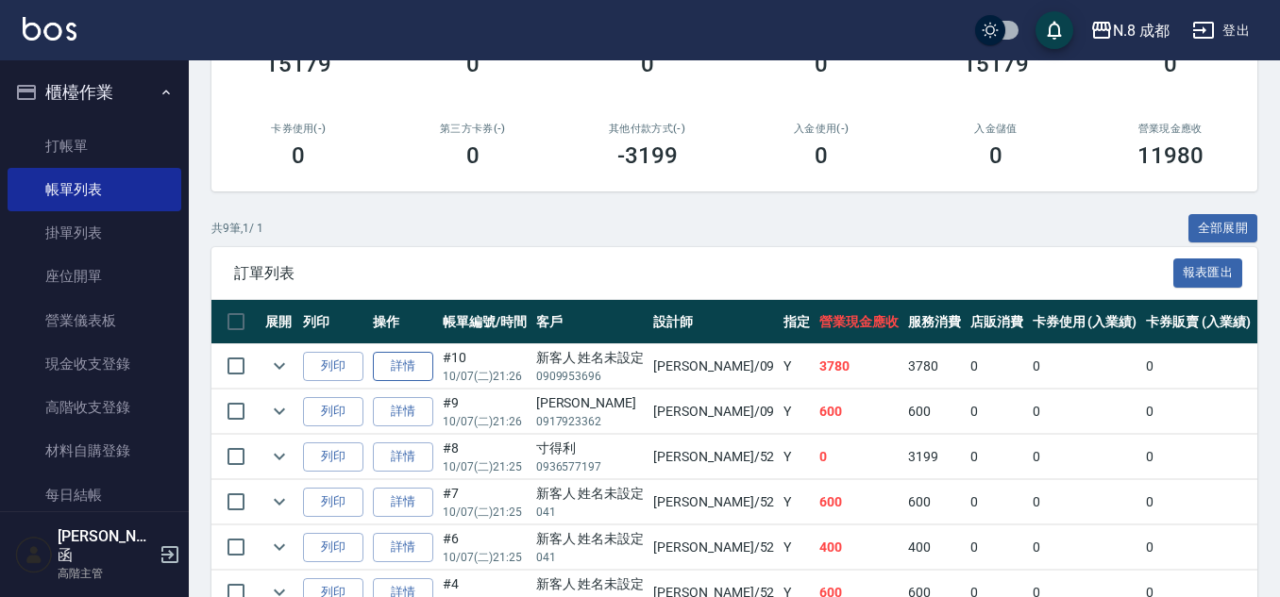
click at [405, 370] on link "詳情" at bounding box center [403, 366] width 60 height 29
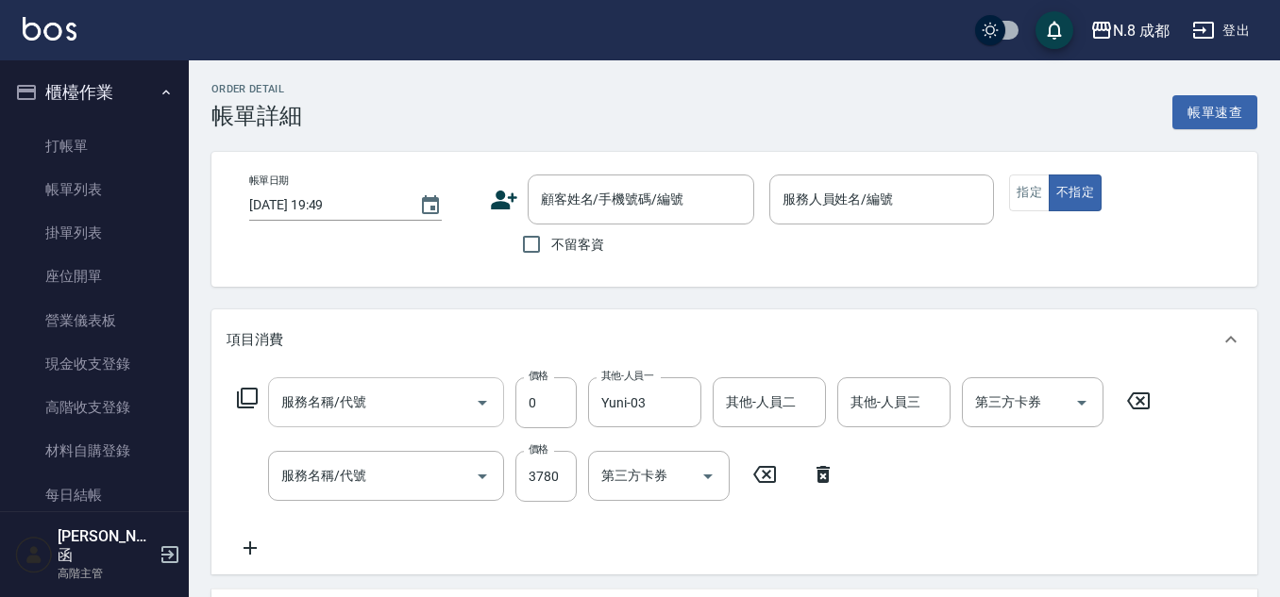
type input "[DATE] 21:26"
type input "[PERSON_NAME]-09"
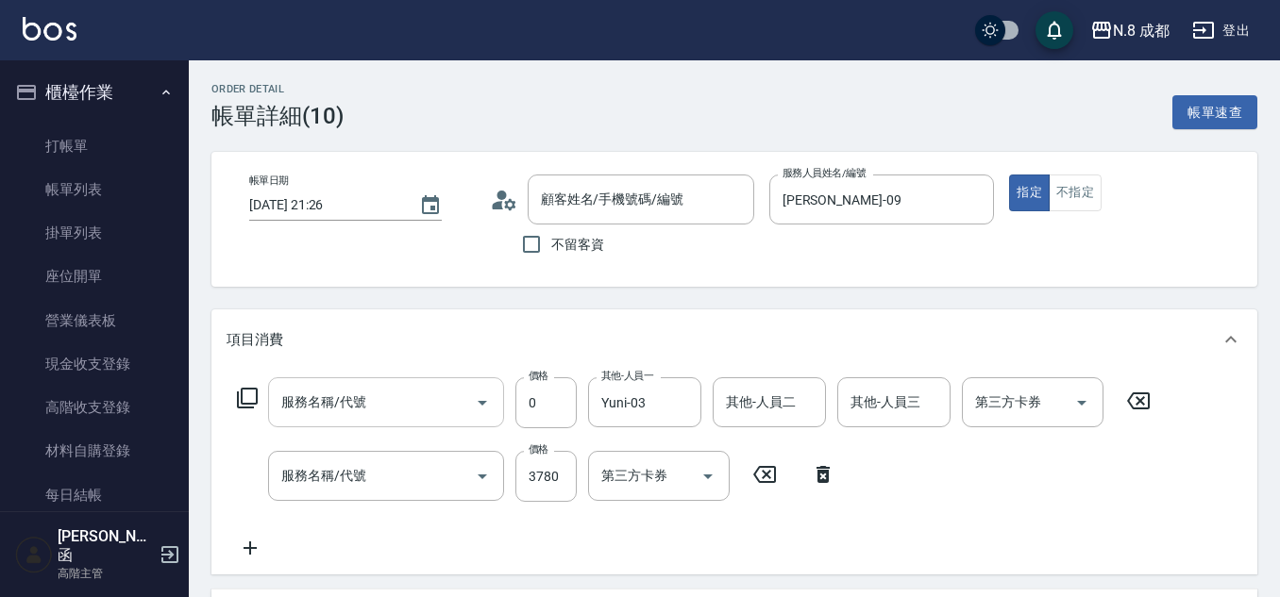
type input "互助6點(6)"
type input "日系染髮(L)(041)"
type input "新客人 姓名未設定/0909953696/null"
click at [252, 549] on icon at bounding box center [249, 548] width 13 height 13
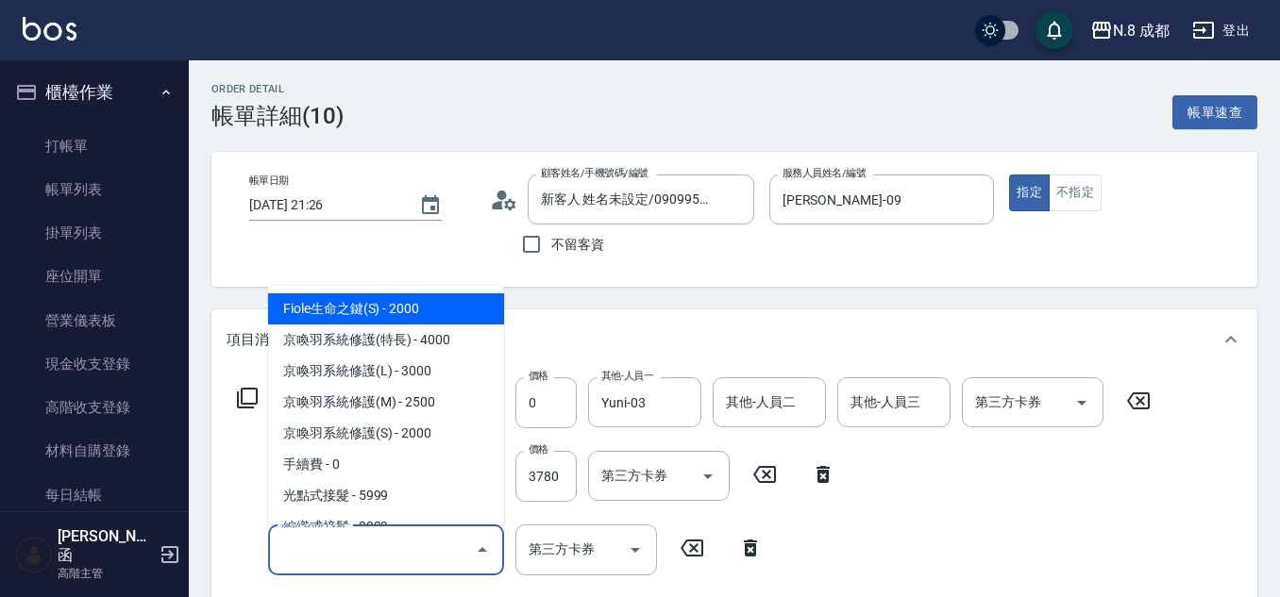
click at [335, 544] on input "服務名稱/代號" at bounding box center [371, 549] width 191 height 33
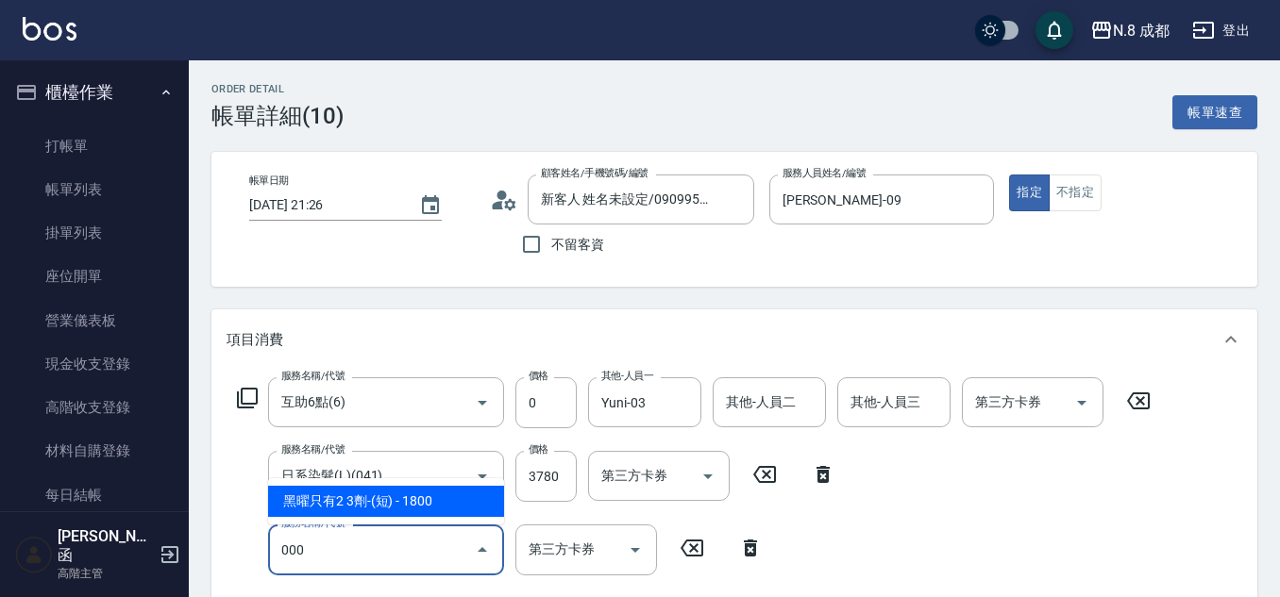
click at [394, 497] on span "黑曜只有2 3劑-(短) - 1800" at bounding box center [386, 501] width 236 height 31
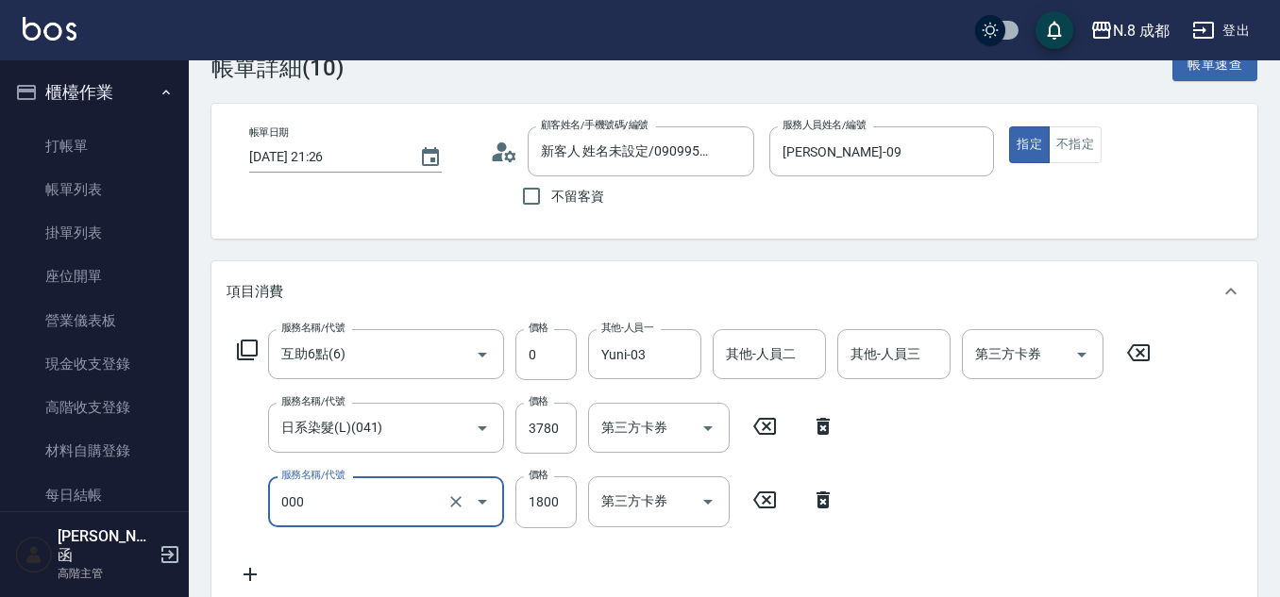
scroll to position [94, 0]
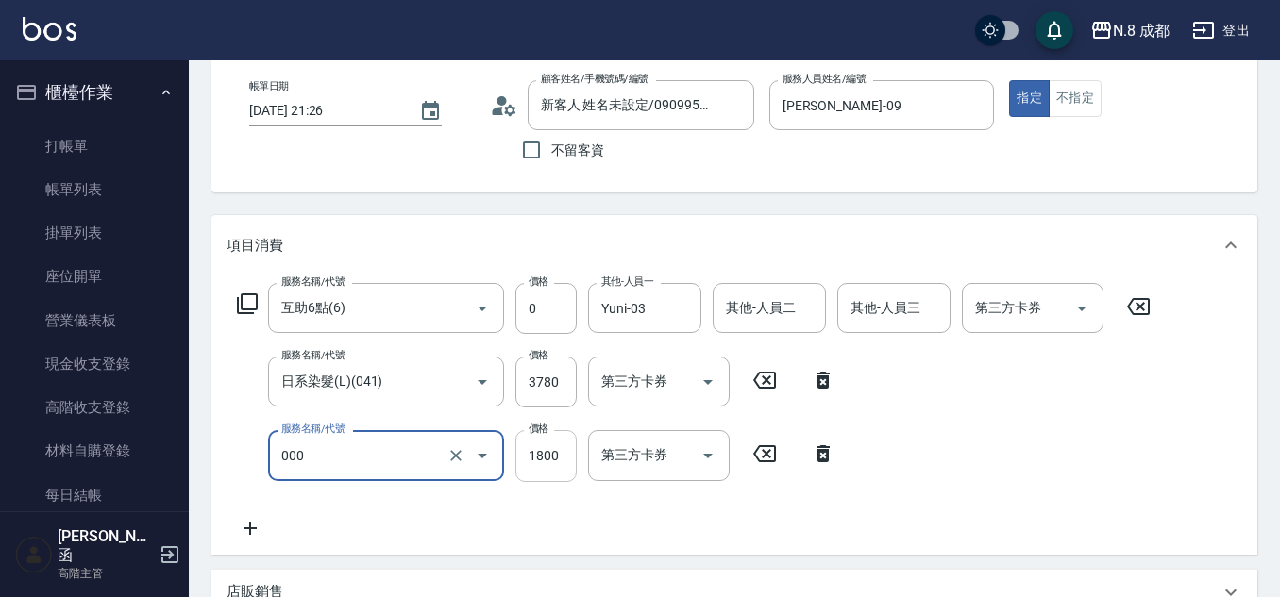
type input "黑曜只有2 3劑-(短)(000)"
click at [547, 461] on input "1800" at bounding box center [545, 455] width 61 height 51
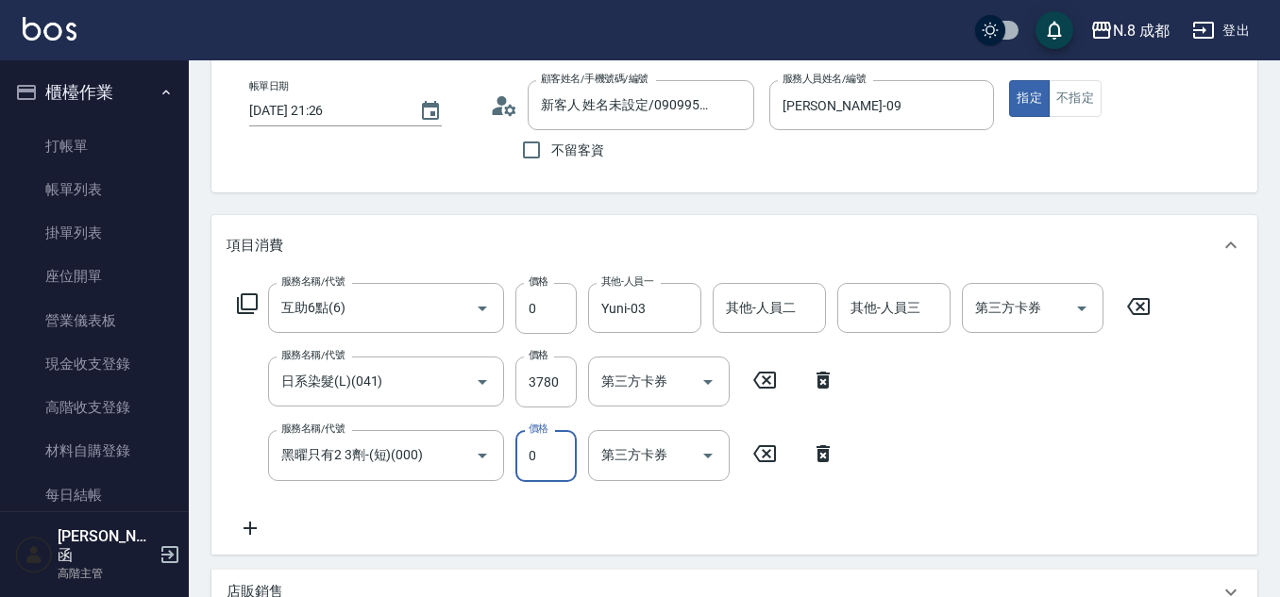
type input "0"
click at [583, 510] on div "服務名稱/代號 互助6點(6) 服務名稱/代號 價格 0 價格 其他-人員一 Yuni-03 其他-人員一 其他-人員二 其他-人員二 其他-人員三 其他-人…" at bounding box center [693, 411] width 935 height 256
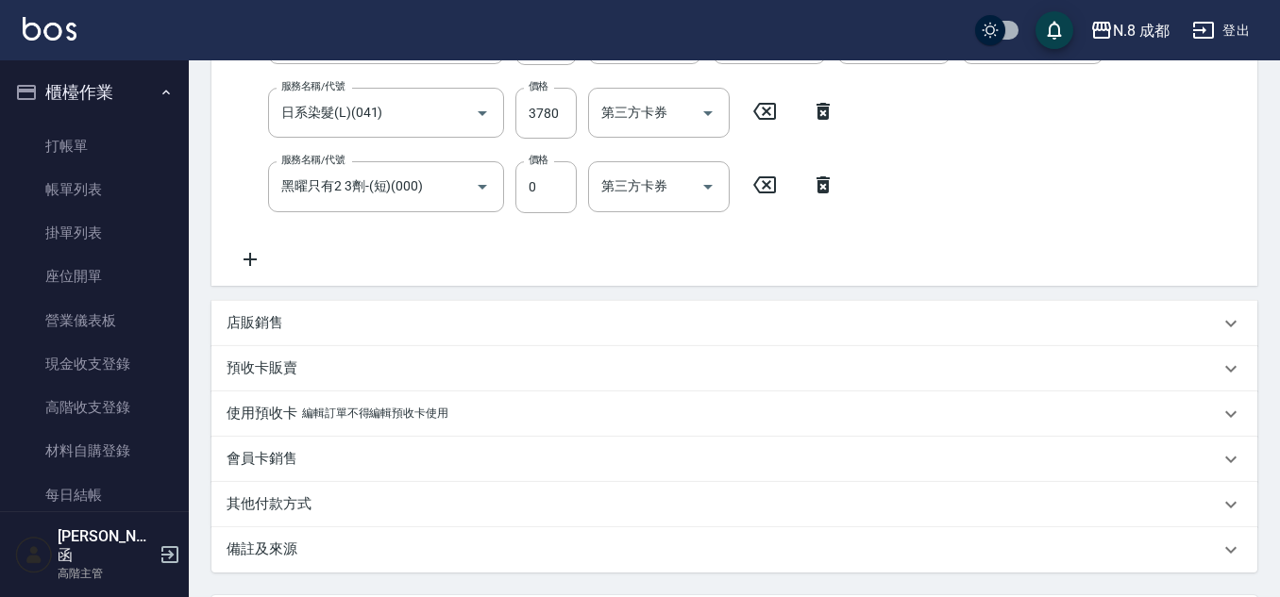
scroll to position [543, 0]
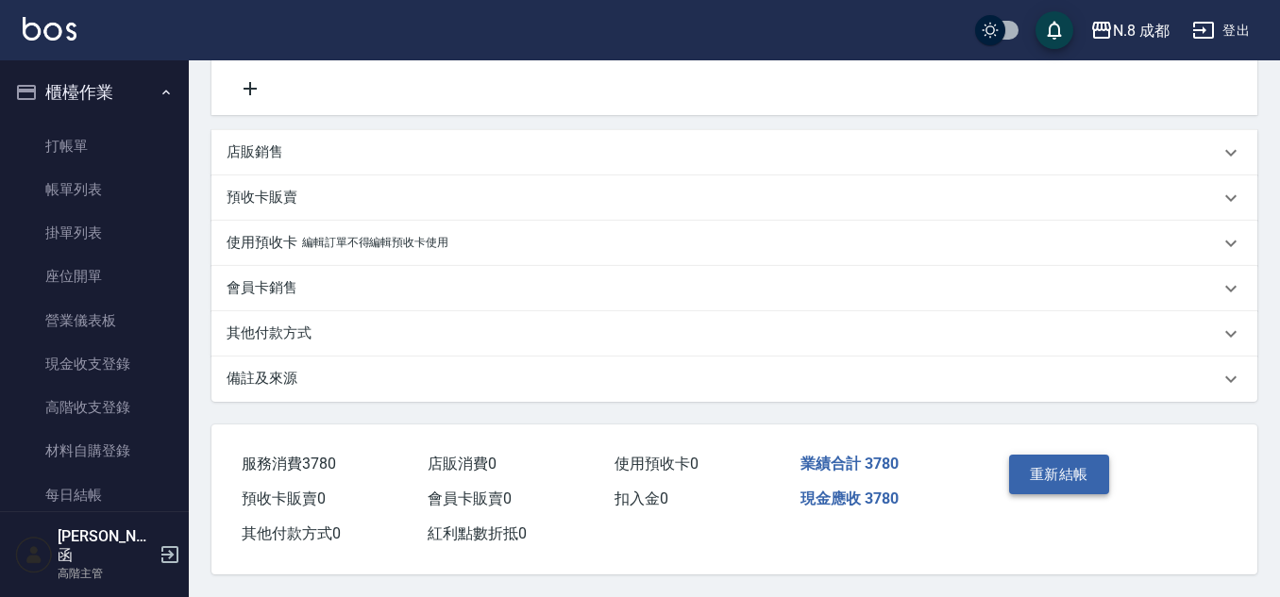
click at [1045, 463] on button "重新結帳" at bounding box center [1059, 475] width 100 height 40
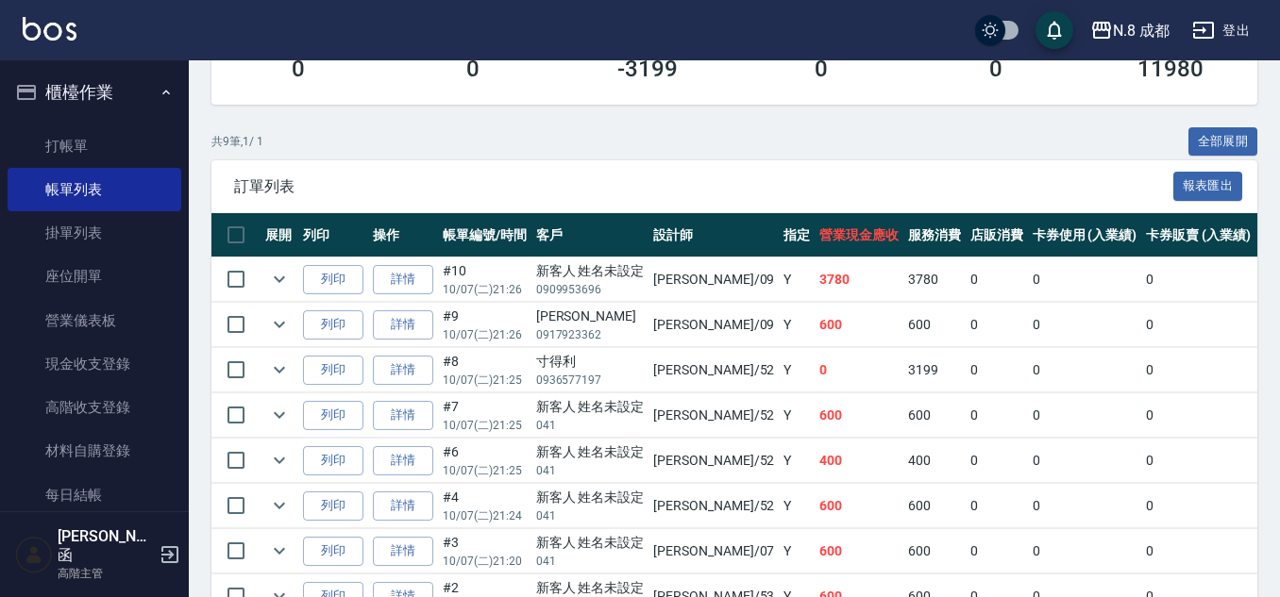
scroll to position [377, 0]
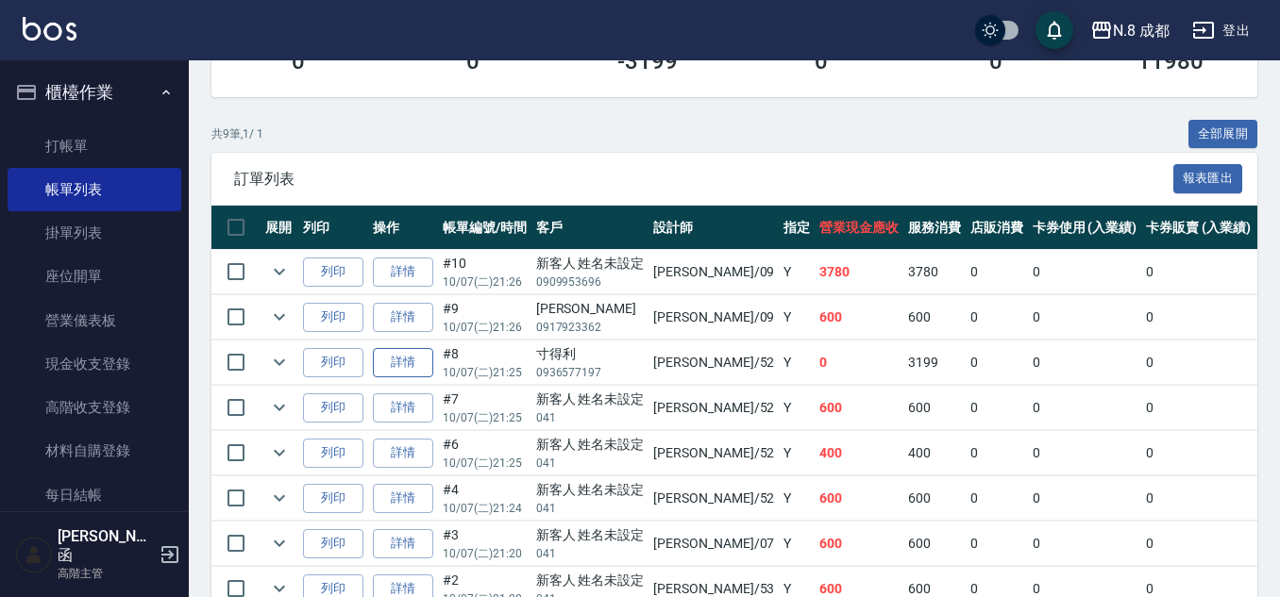
click at [393, 360] on link "詳情" at bounding box center [403, 362] width 60 height 29
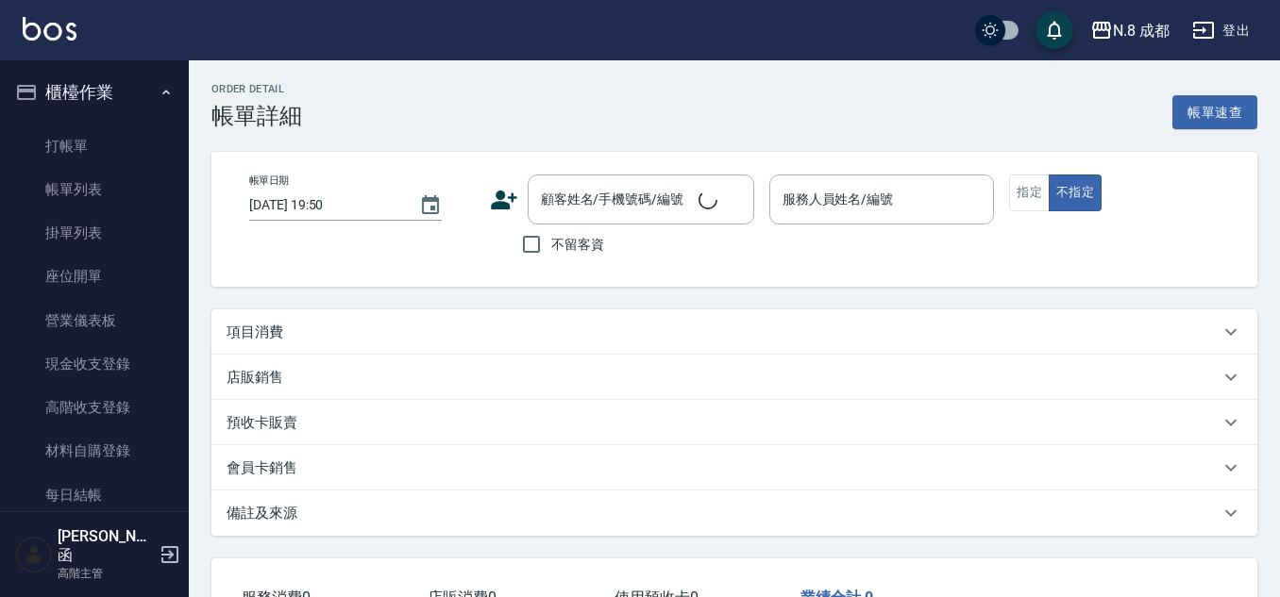
type input "[DATE] 21:25"
type input "[PERSON_NAME]-52"
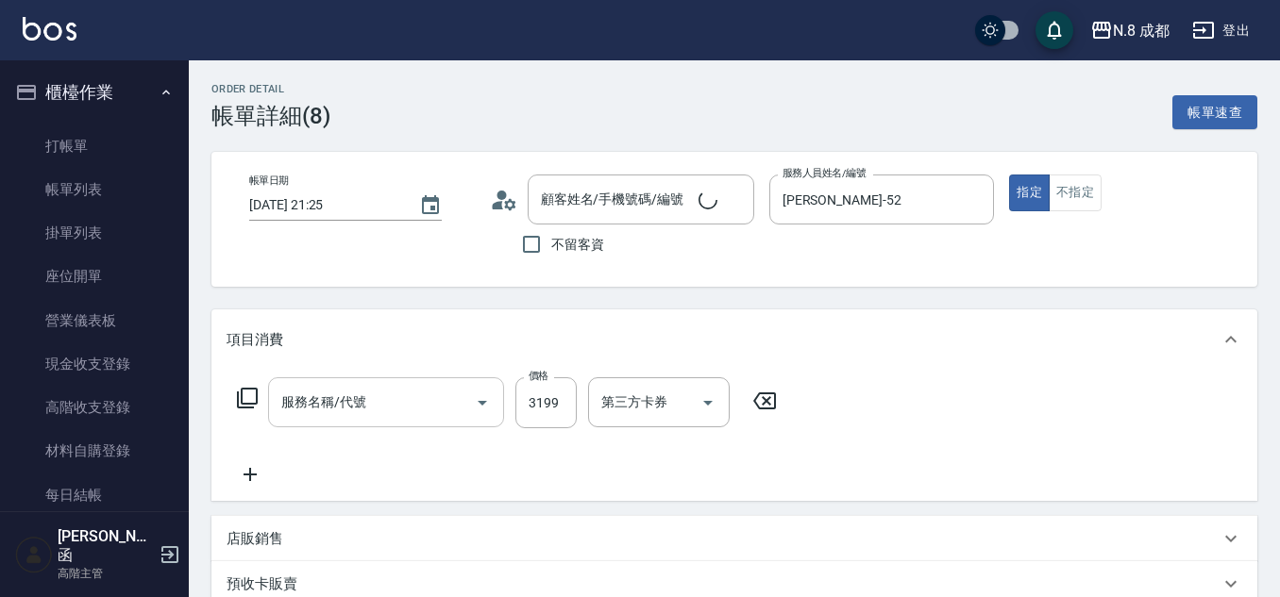
type input "寸得利/0936577197/"
type input "日系染髮(L)(041)"
click at [252, 478] on icon at bounding box center [249, 474] width 47 height 23
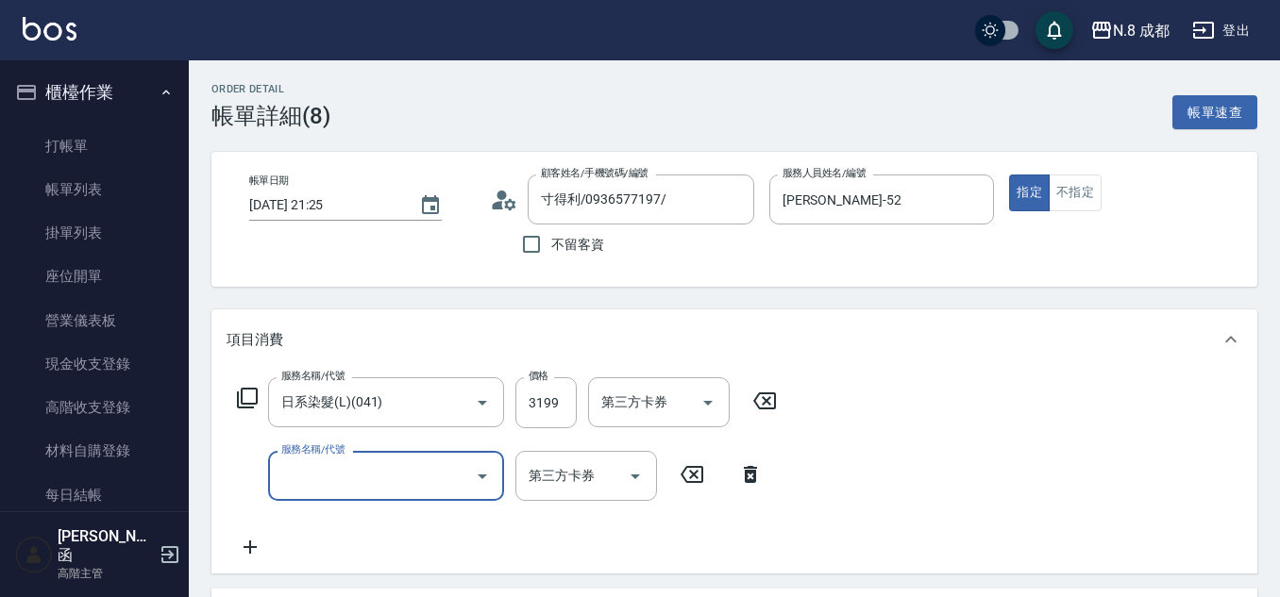
click at [350, 467] on input "服務名稱/代號" at bounding box center [371, 476] width 191 height 33
click at [360, 522] on span "黑曜只有2 3劑-(長) - 2800" at bounding box center [386, 524] width 236 height 31
type input "黑曜只有2 3劑-(長)(002)"
click at [542, 488] on input "2800" at bounding box center [545, 476] width 61 height 51
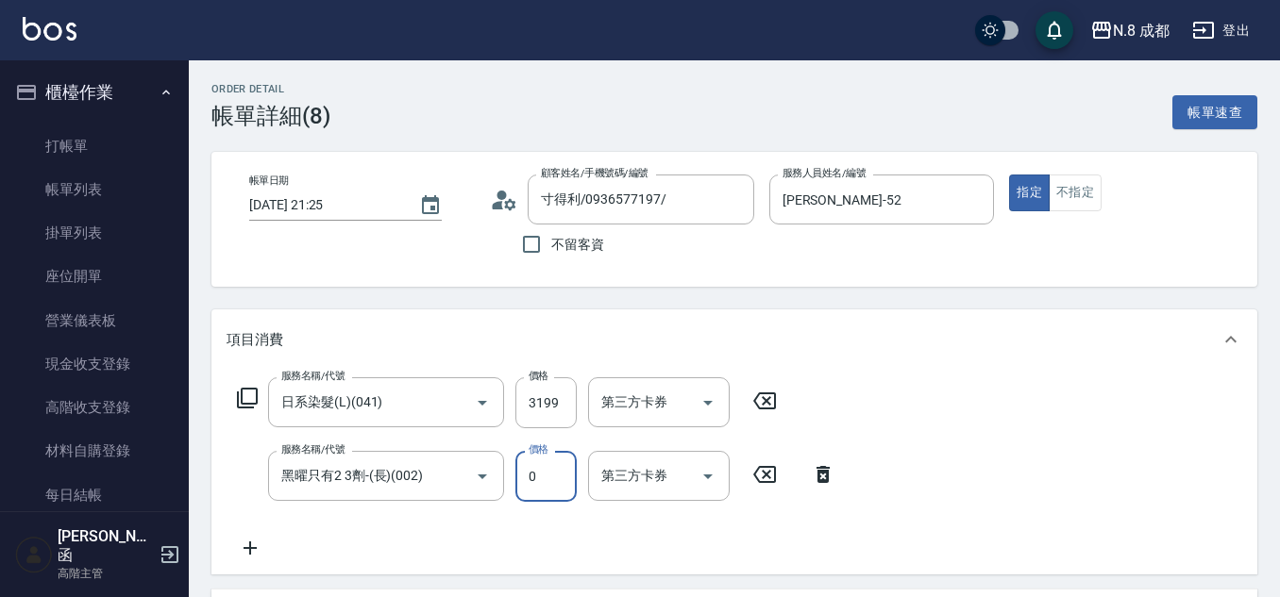
type input "0"
click at [494, 527] on div "服務名稱/代號 日系染髮(L)(041) 服務名稱/代號 價格 3199 價格 第三方卡券 第三方卡券 服務名稱/代號 黑曜只有2 3劑-(長)(002) 服…" at bounding box center [536, 468] width 620 height 182
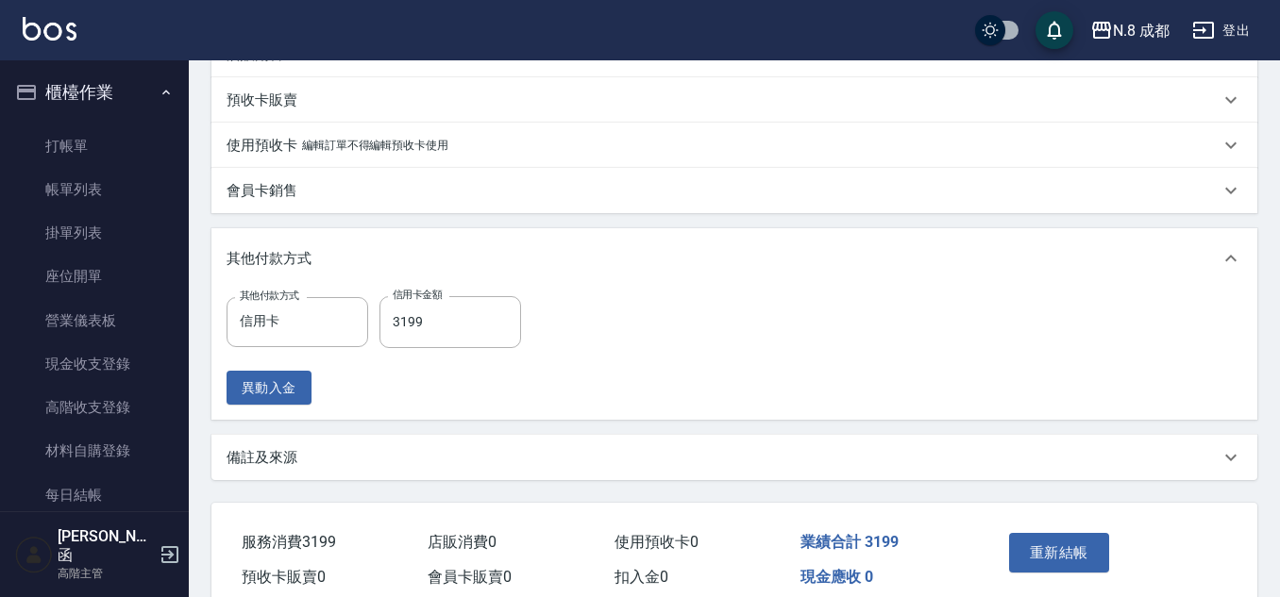
scroll to position [566, 0]
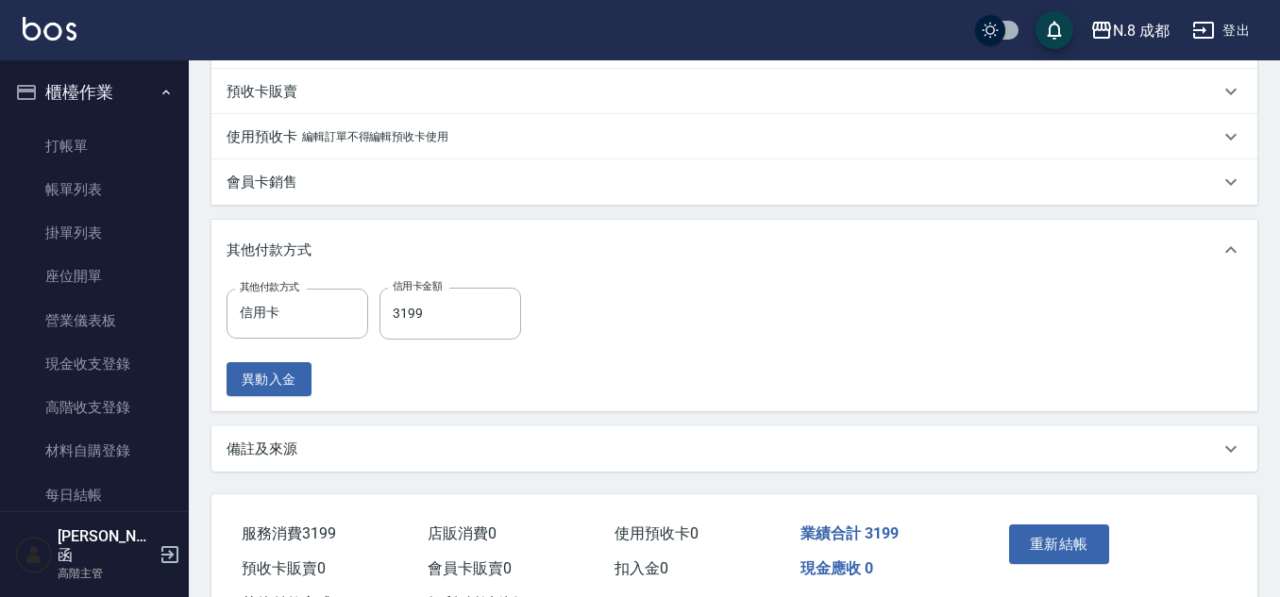
click at [1058, 553] on button "重新結帳" at bounding box center [1059, 545] width 100 height 40
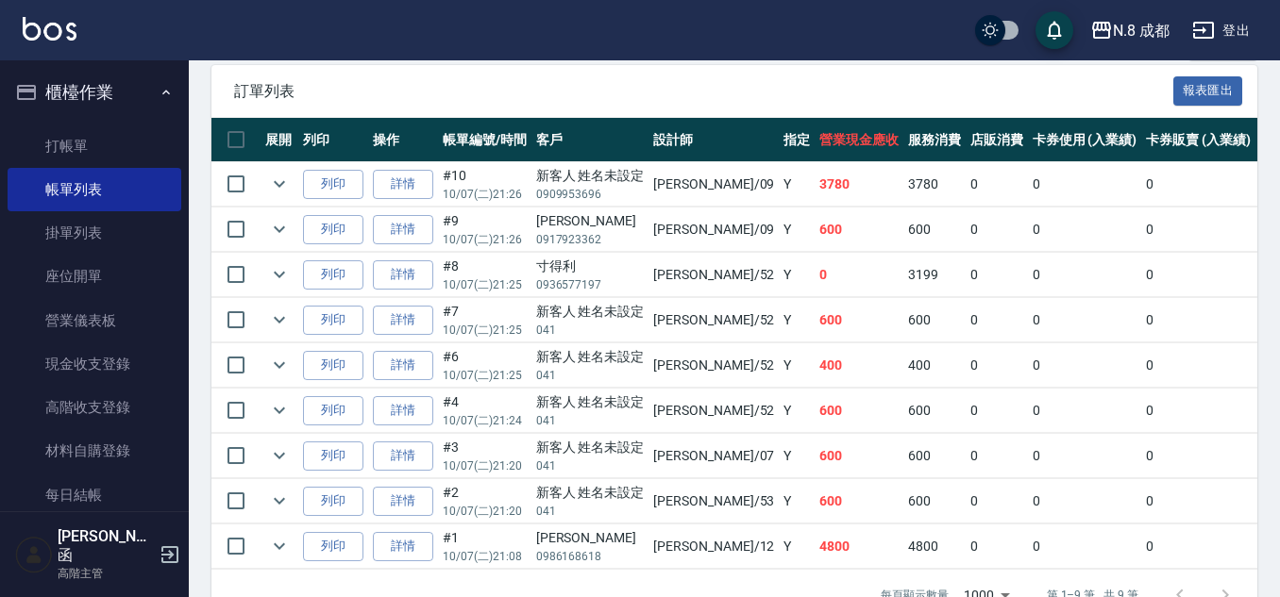
scroll to position [526, 0]
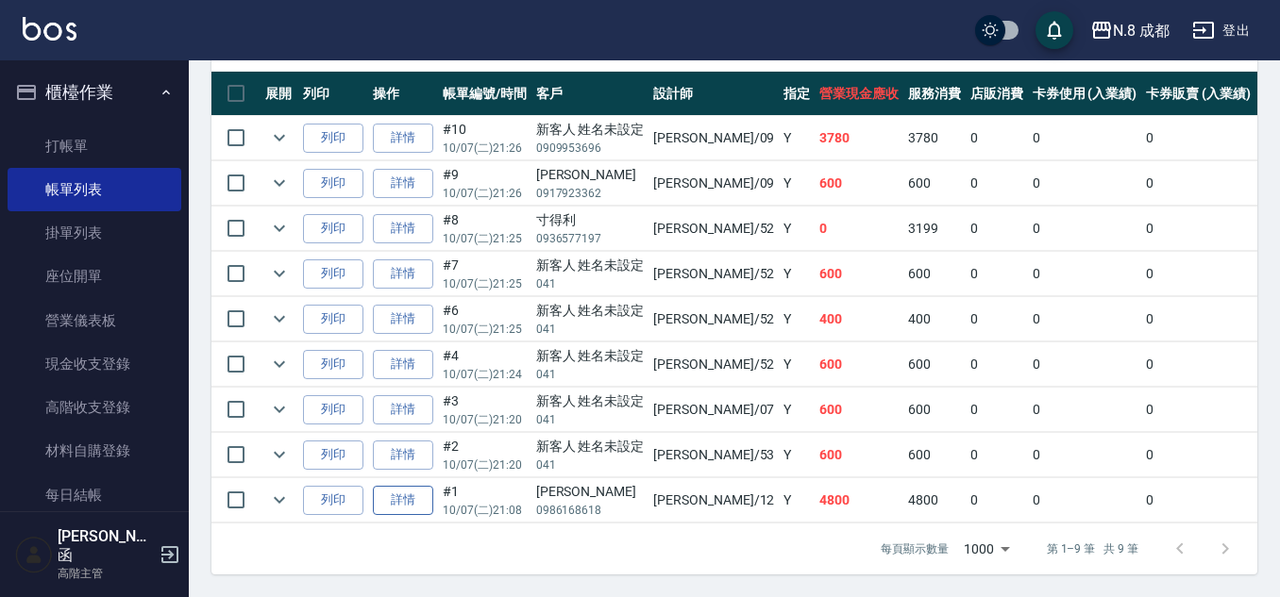
click at [411, 486] on link "詳情" at bounding box center [403, 500] width 60 height 29
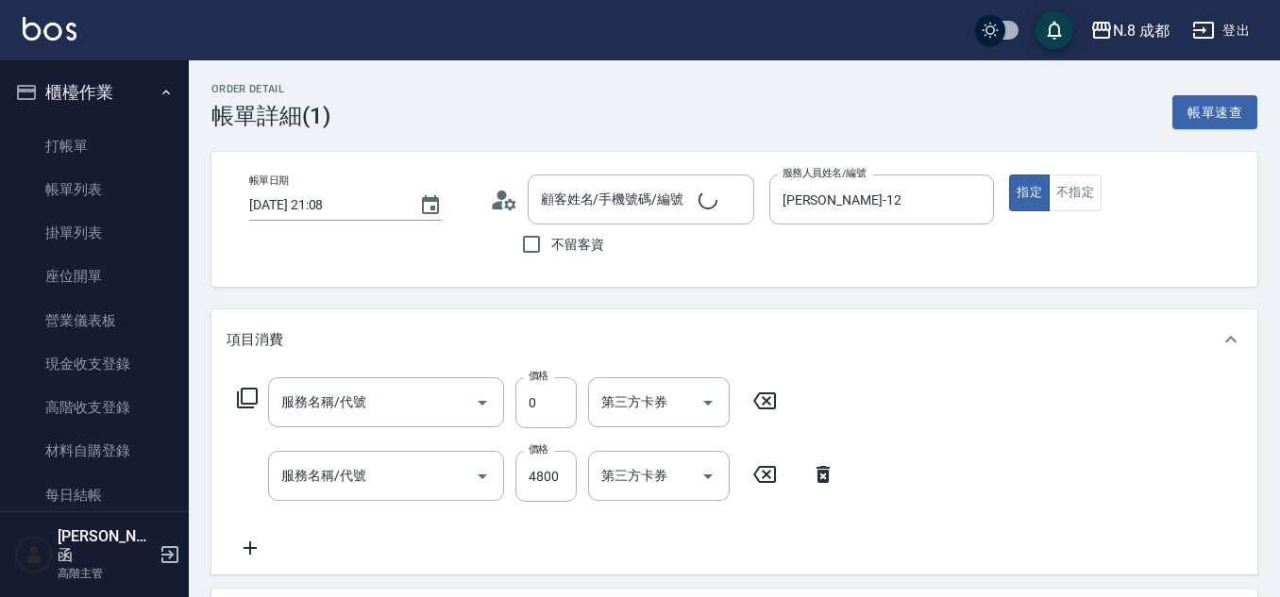
type input "[DATE] 21:08"
type input "[PERSON_NAME]-12"
type input "[PERSON_NAME]/0986168618/"
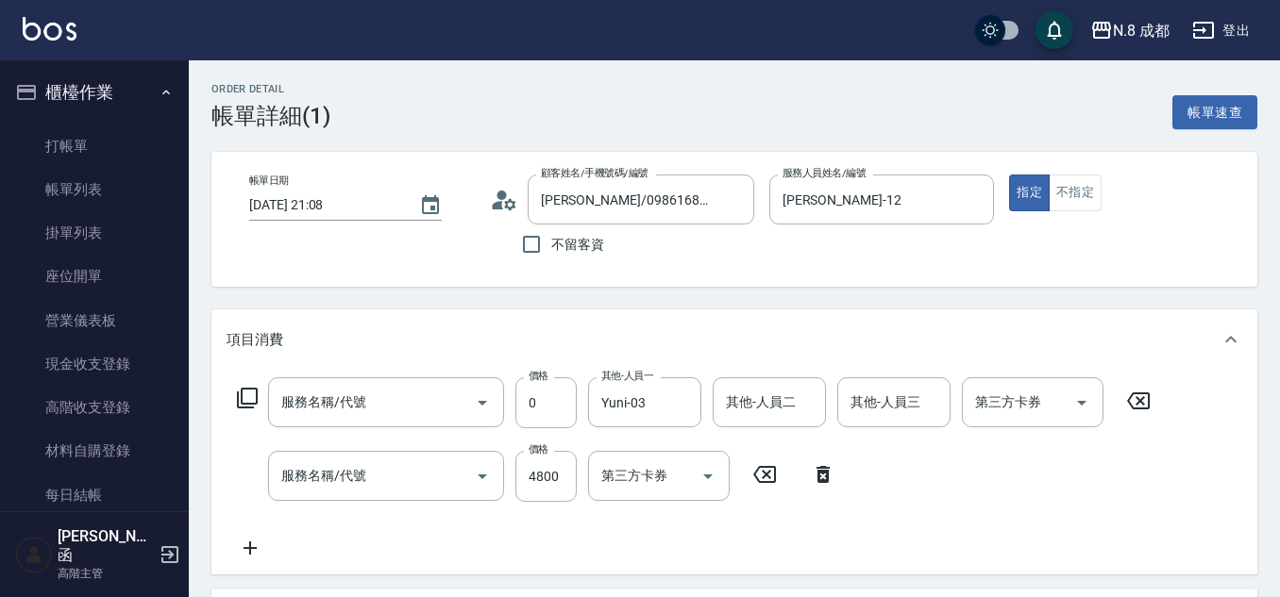
type input "互助3點(3)"
type input "日系染髮(L)(041)"
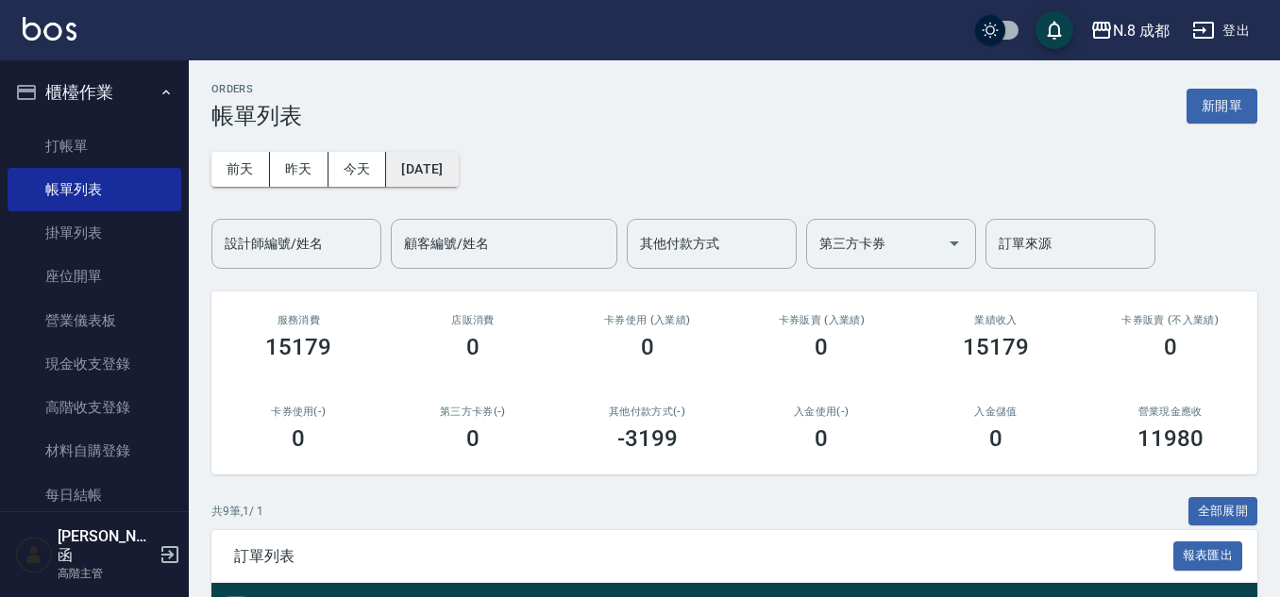
click at [449, 171] on button "[DATE]" at bounding box center [422, 169] width 72 height 35
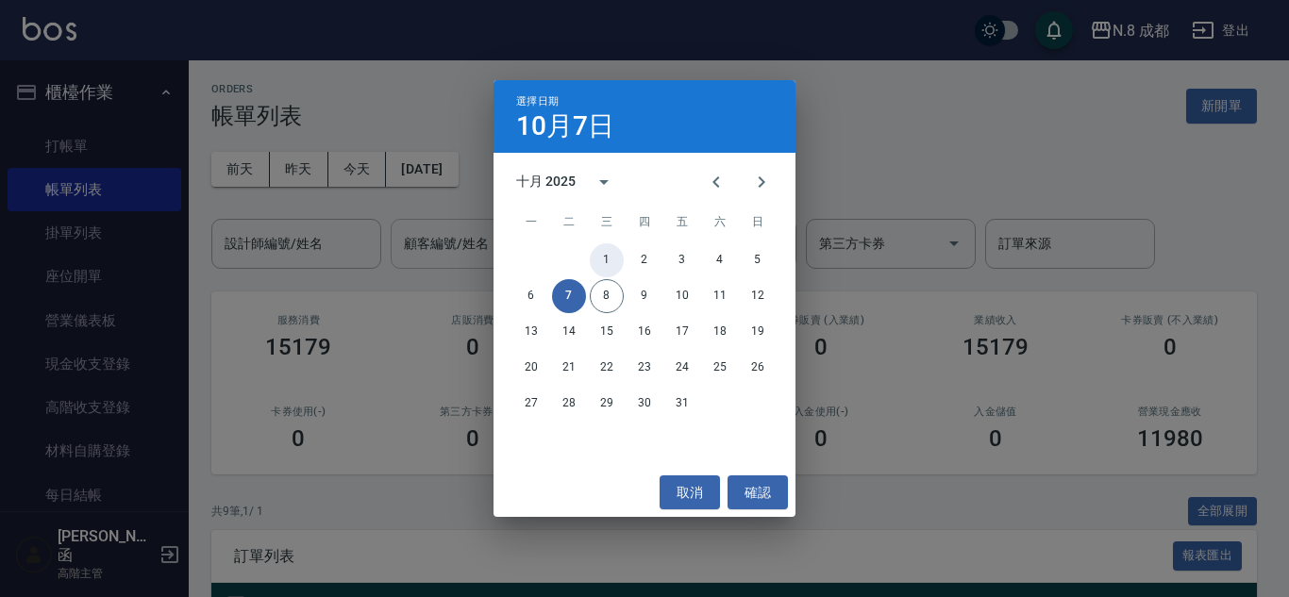
click at [617, 260] on button "1" at bounding box center [607, 260] width 34 height 34
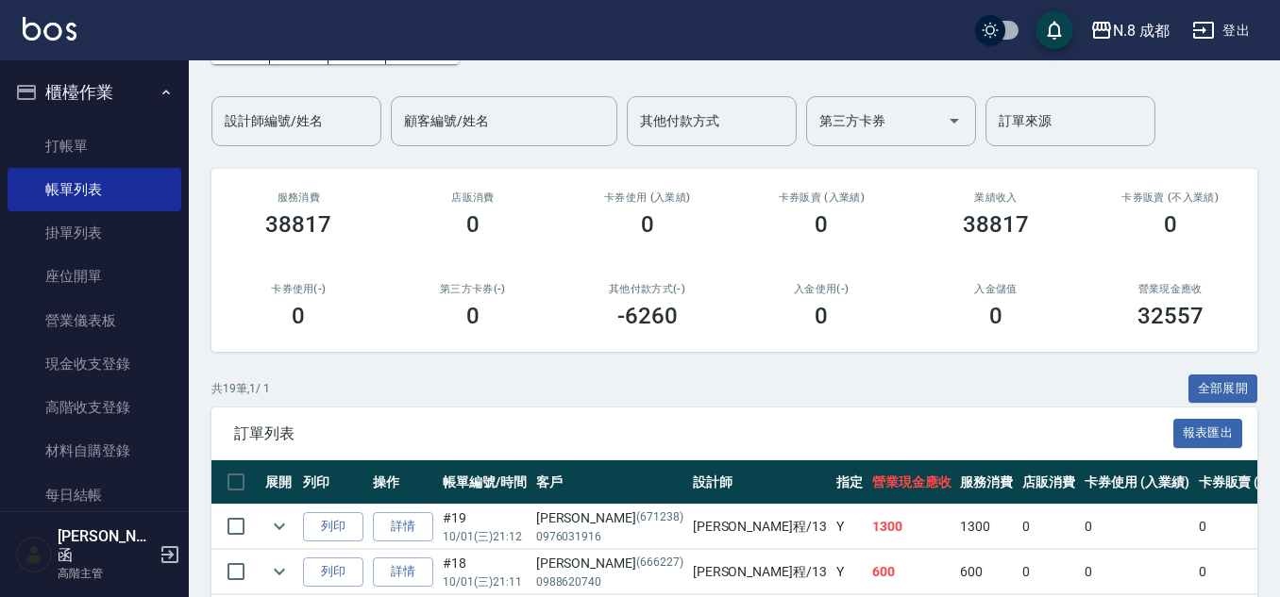
scroll to position [377, 0]
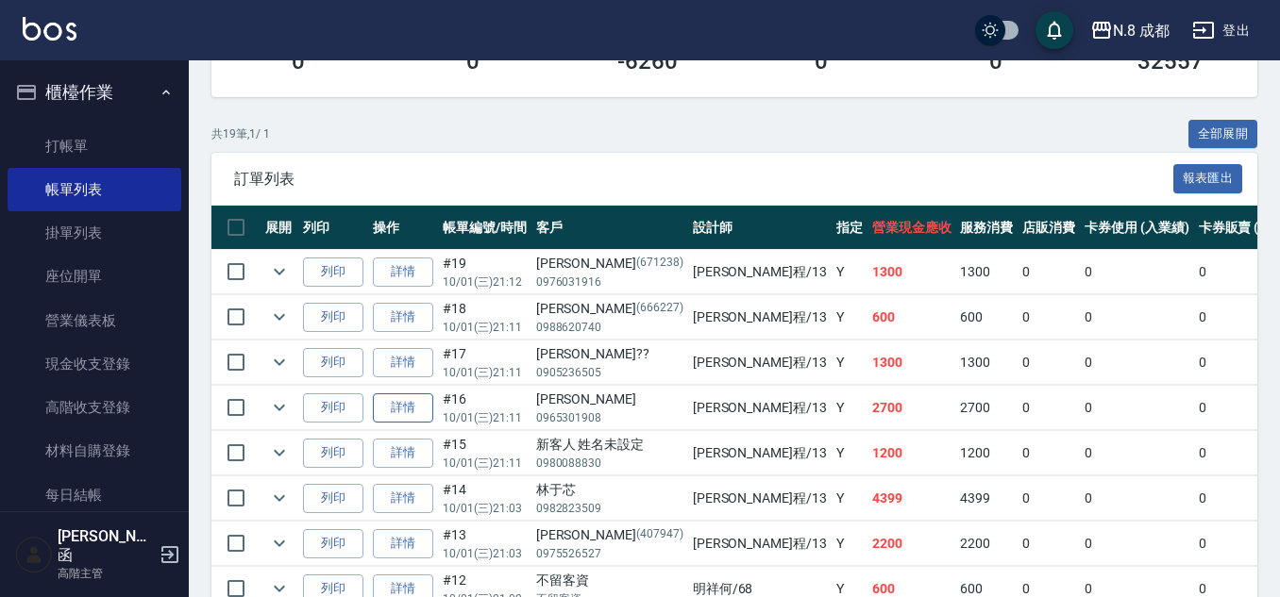
click at [409, 394] on link "詳情" at bounding box center [403, 408] width 60 height 29
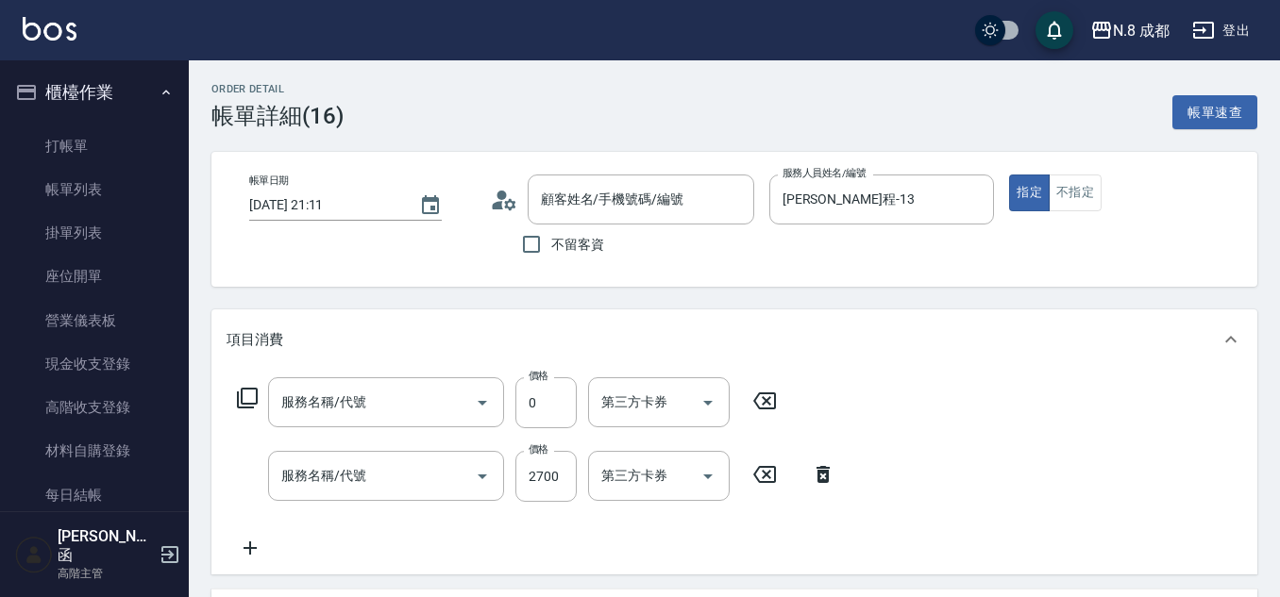
type input "2025/10/01 21:11"
type input "高楷程-13"
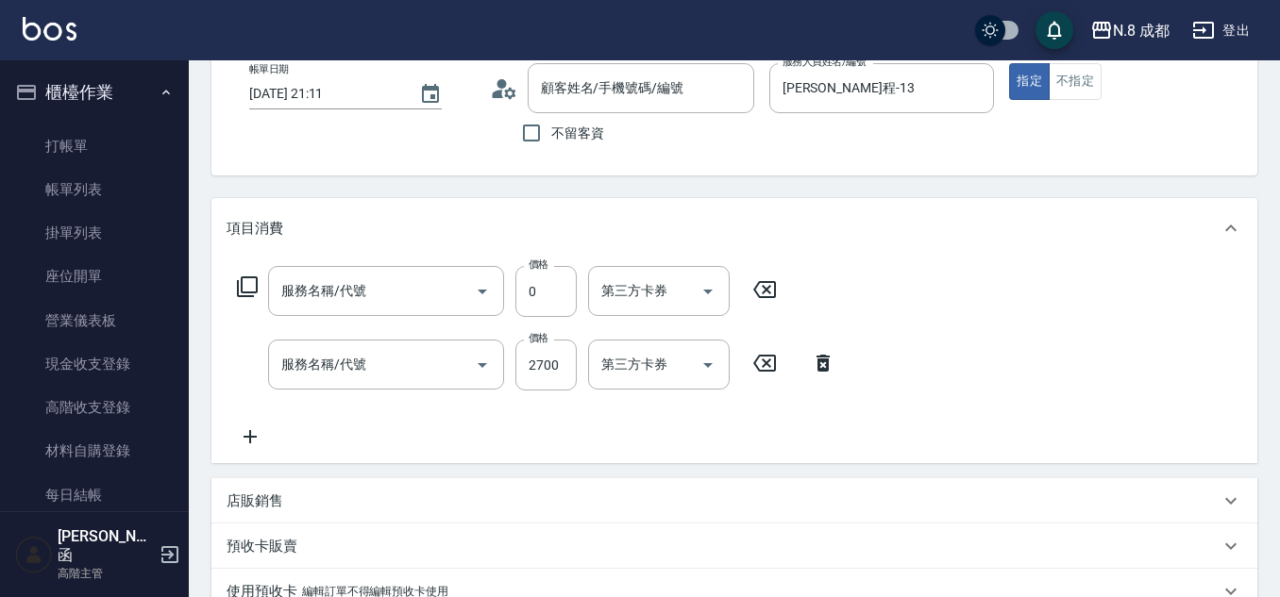
type input "互助3點(3)"
type input "熱塑燙(L)(032)"
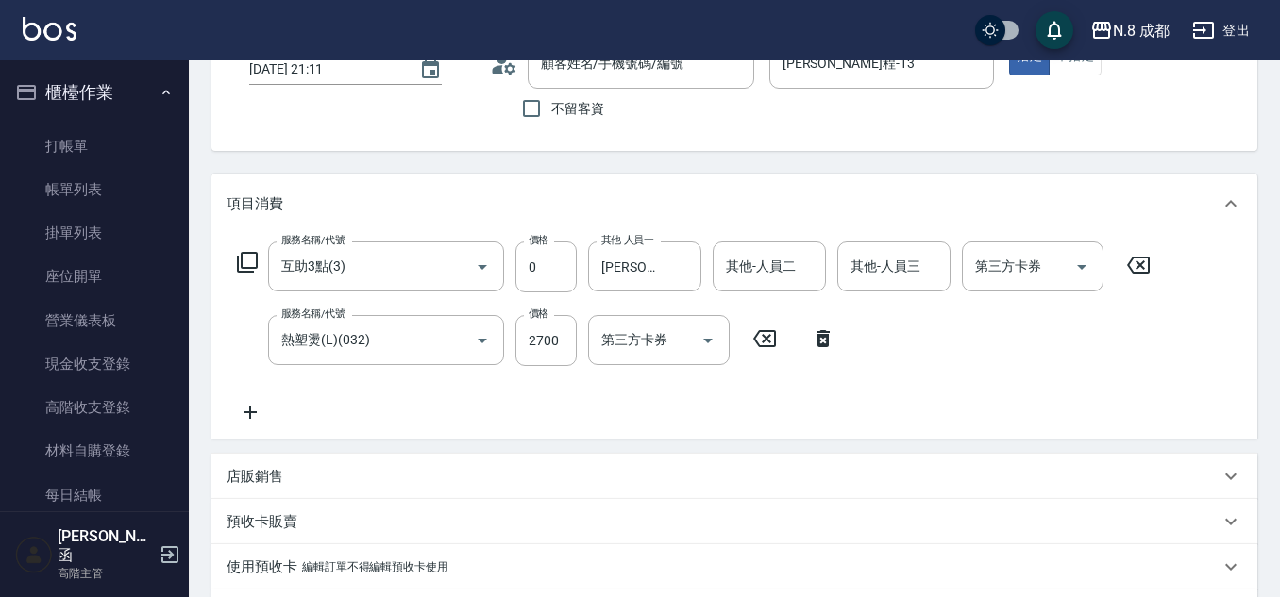
type input "劉彥函/0965301908/"
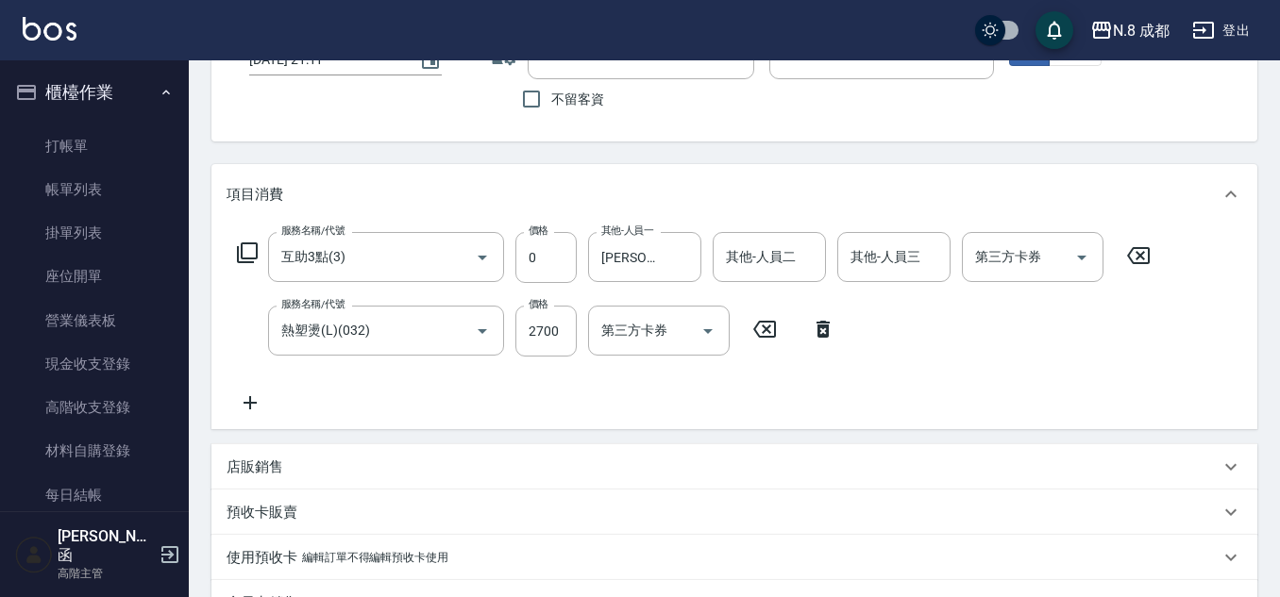
click at [260, 402] on icon at bounding box center [249, 403] width 47 height 23
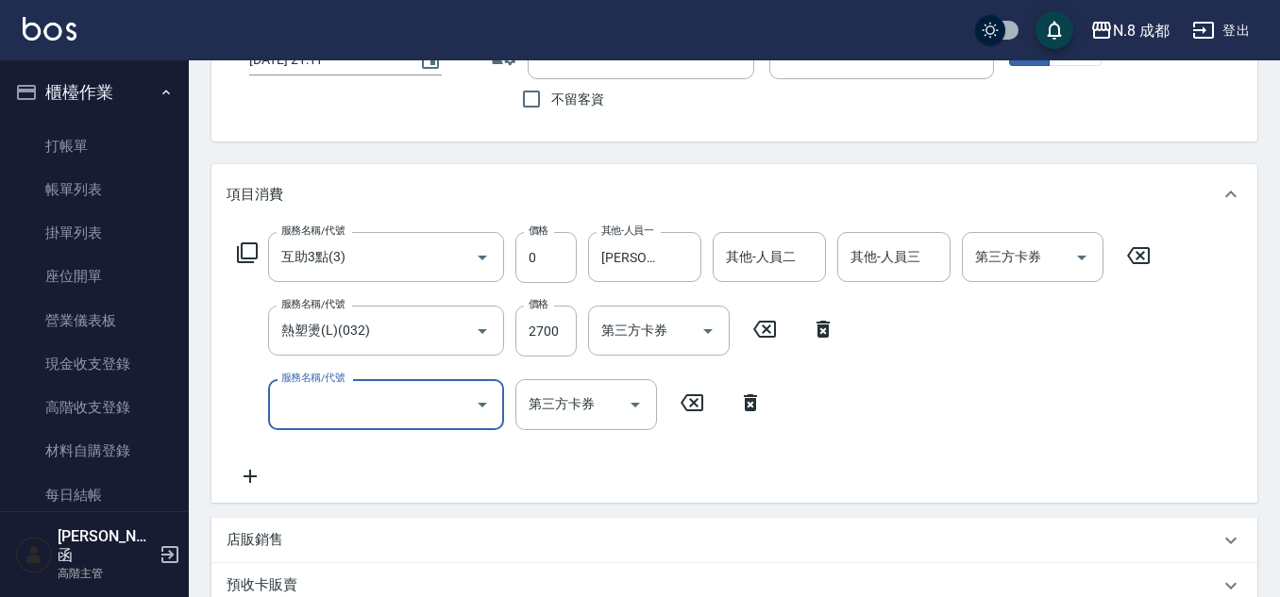
click at [330, 402] on input "服務名稱/代號" at bounding box center [371, 404] width 191 height 33
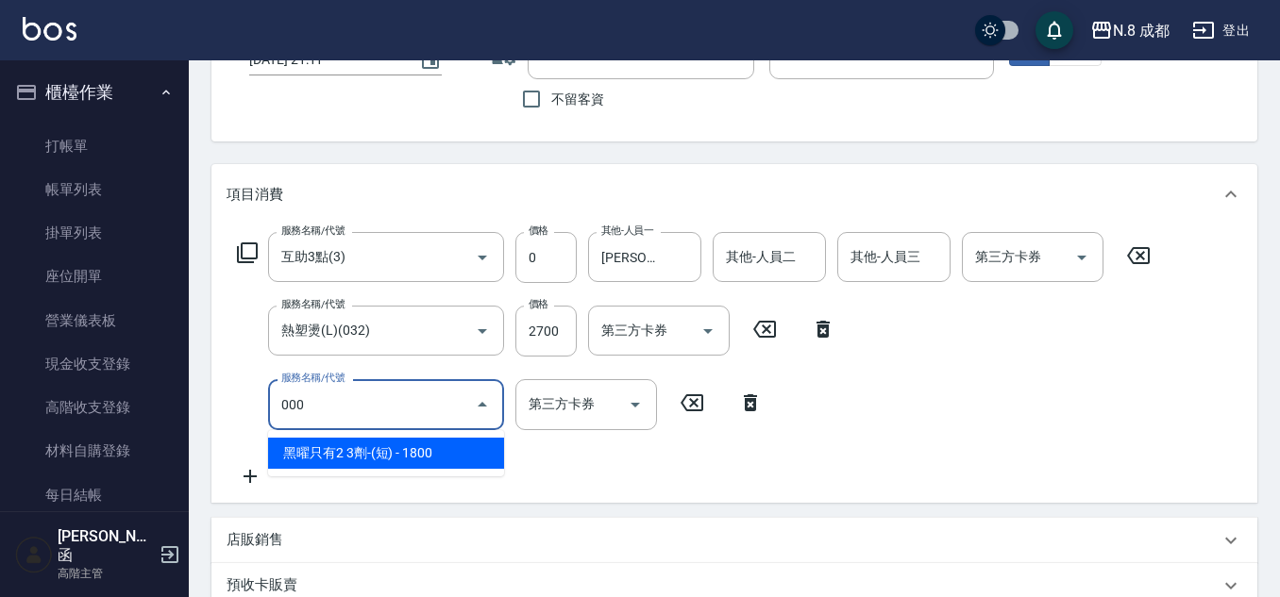
click at [368, 449] on span "黑曜只有2 3劑-(短) - 1800" at bounding box center [386, 453] width 236 height 31
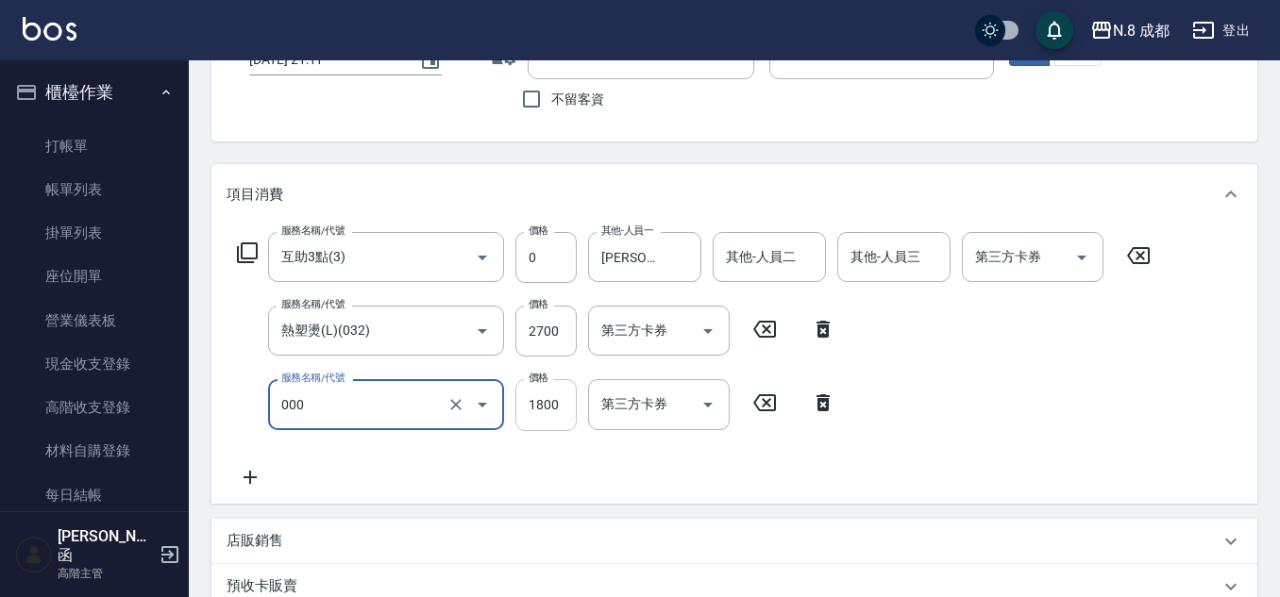
type input "黑曜只有2 3劑-(短)(000)"
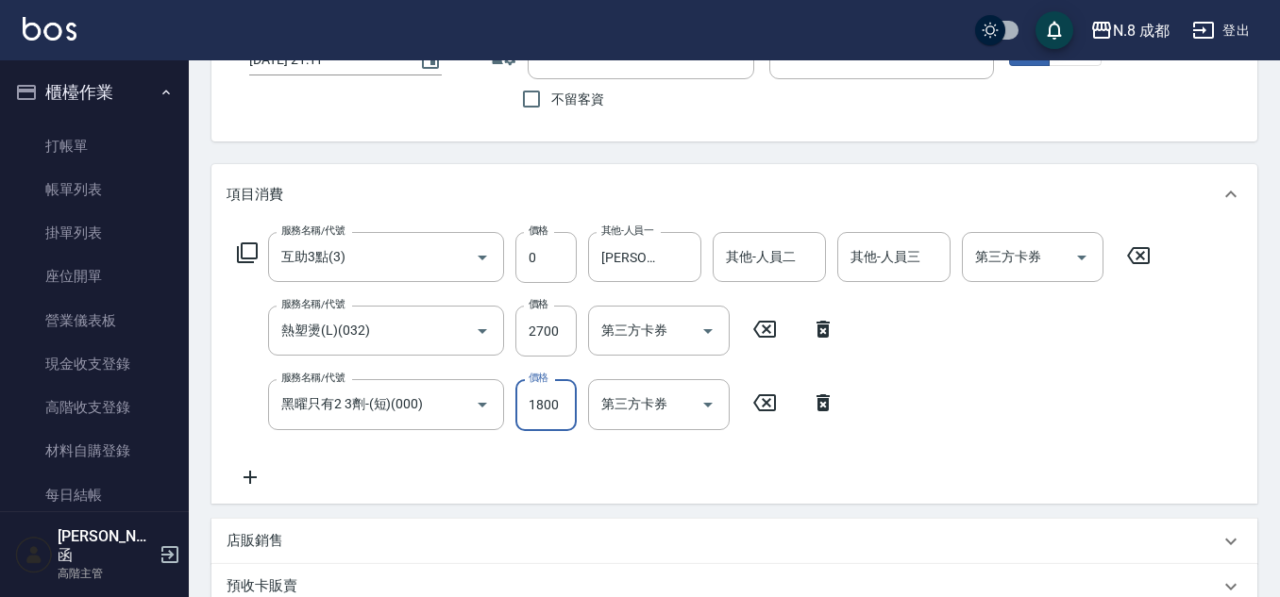
click at [568, 404] on input "1800" at bounding box center [545, 404] width 61 height 51
type input "0"
click at [629, 457] on div "服務名稱/代號 互助3點(3) 服務名稱/代號 價格 0 價格 其他-人員一 王瀧彬-06 其他-人員一 其他-人員二 其他-人員二 其他-人員三 其他-人員…" at bounding box center [693, 360] width 935 height 256
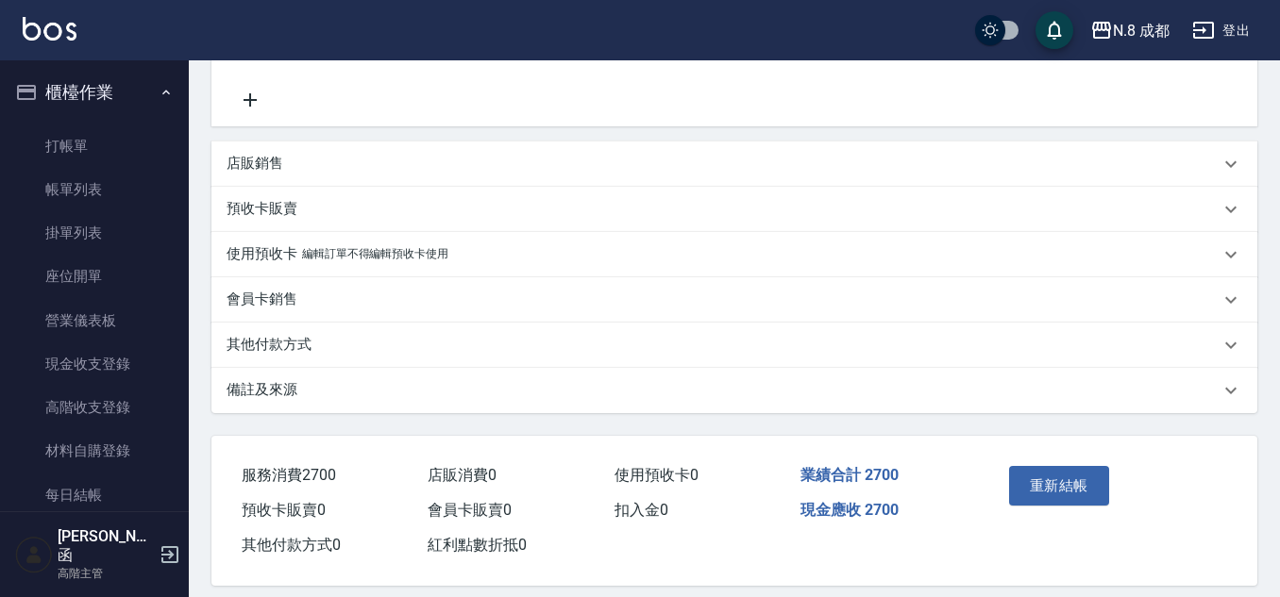
click at [1066, 490] on button "重新結帳" at bounding box center [1059, 486] width 100 height 40
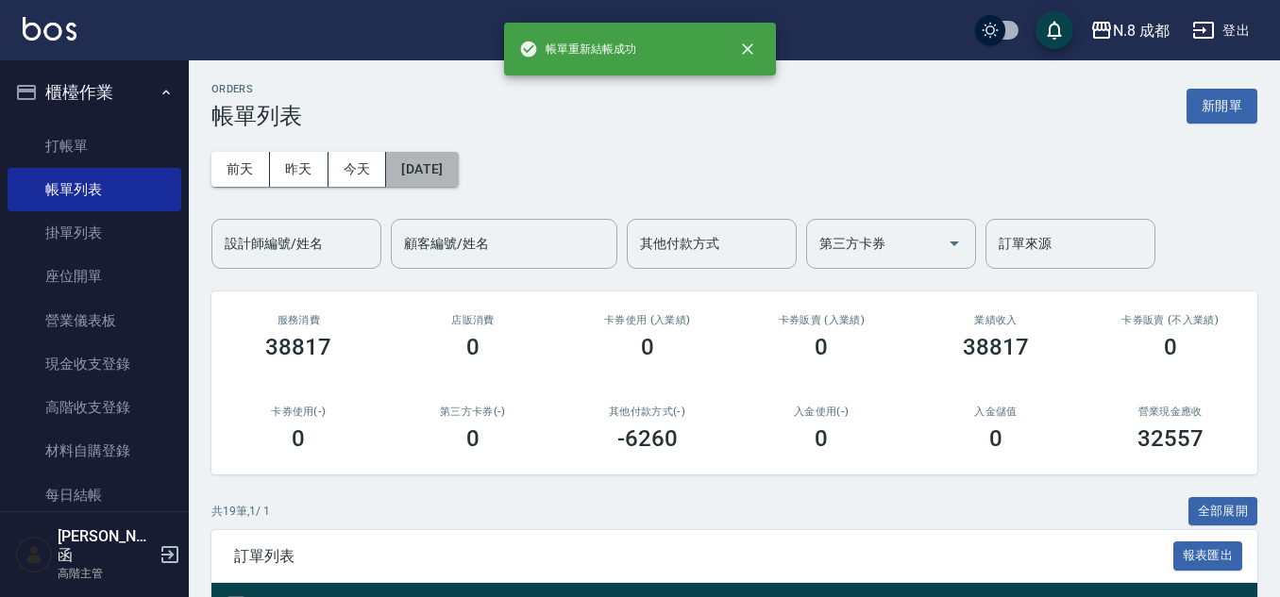
click at [446, 179] on button "2025/10/01" at bounding box center [422, 169] width 72 height 35
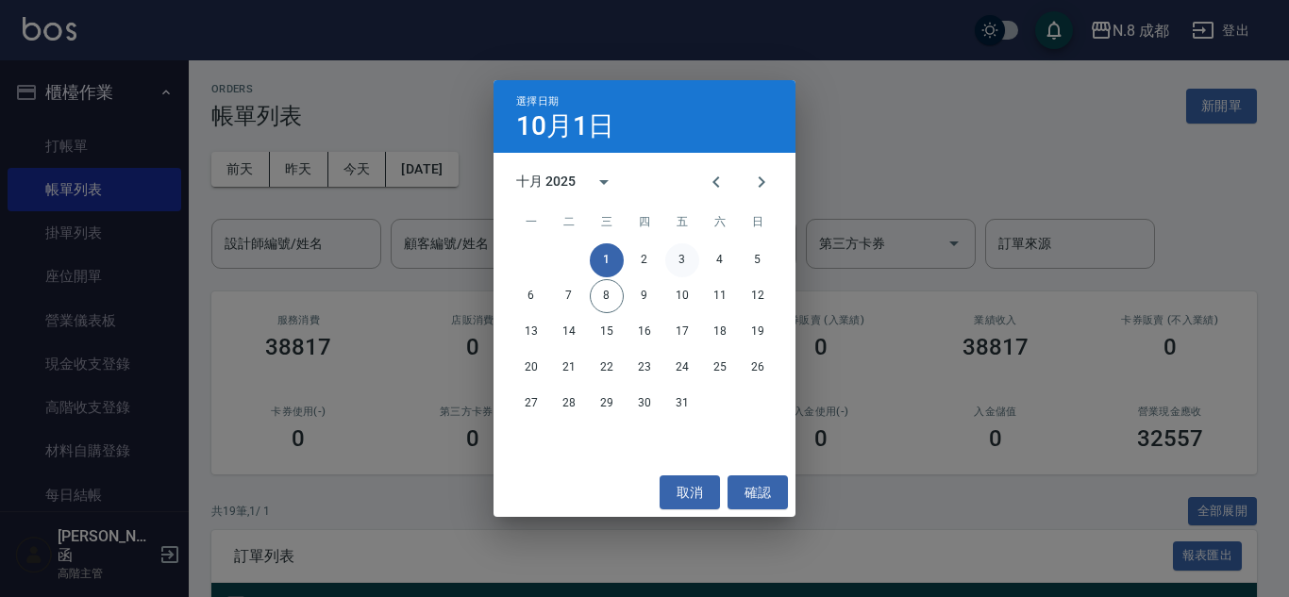
click at [682, 255] on button "3" at bounding box center [682, 260] width 34 height 34
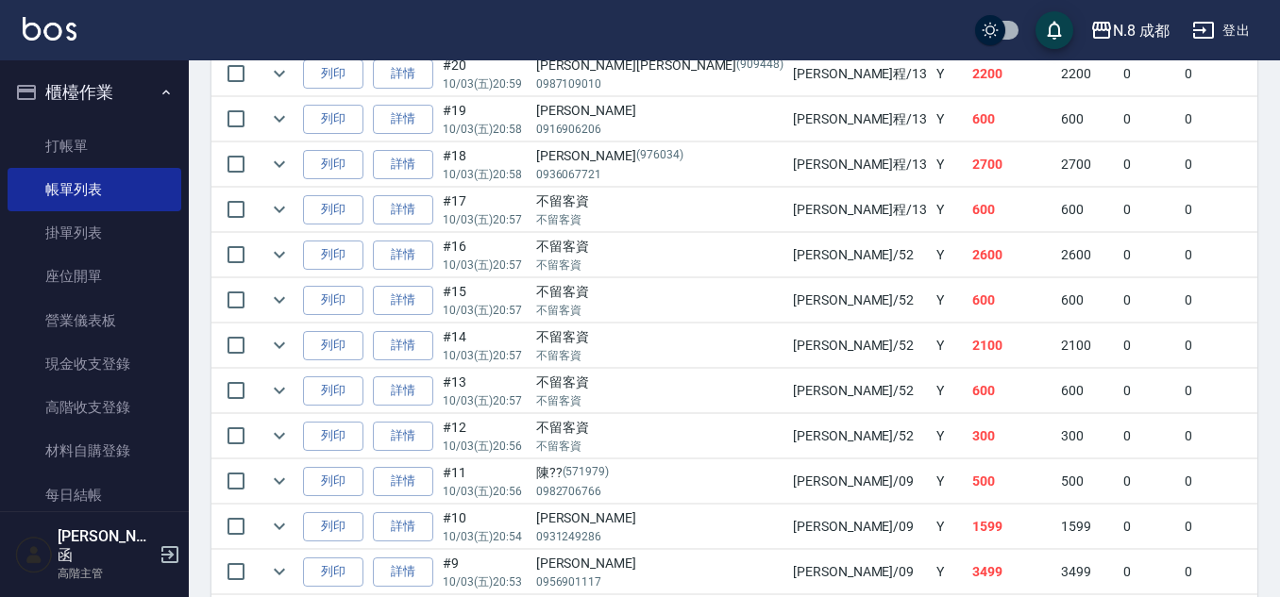
scroll to position [944, 0]
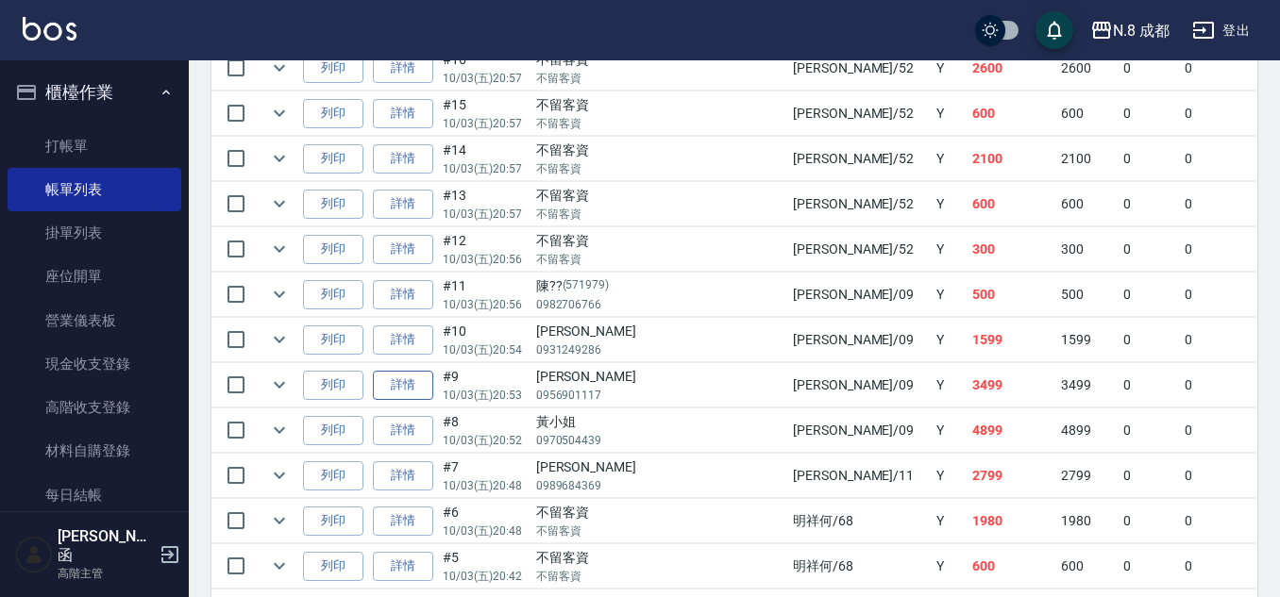
click at [410, 388] on link "詳情" at bounding box center [403, 385] width 60 height 29
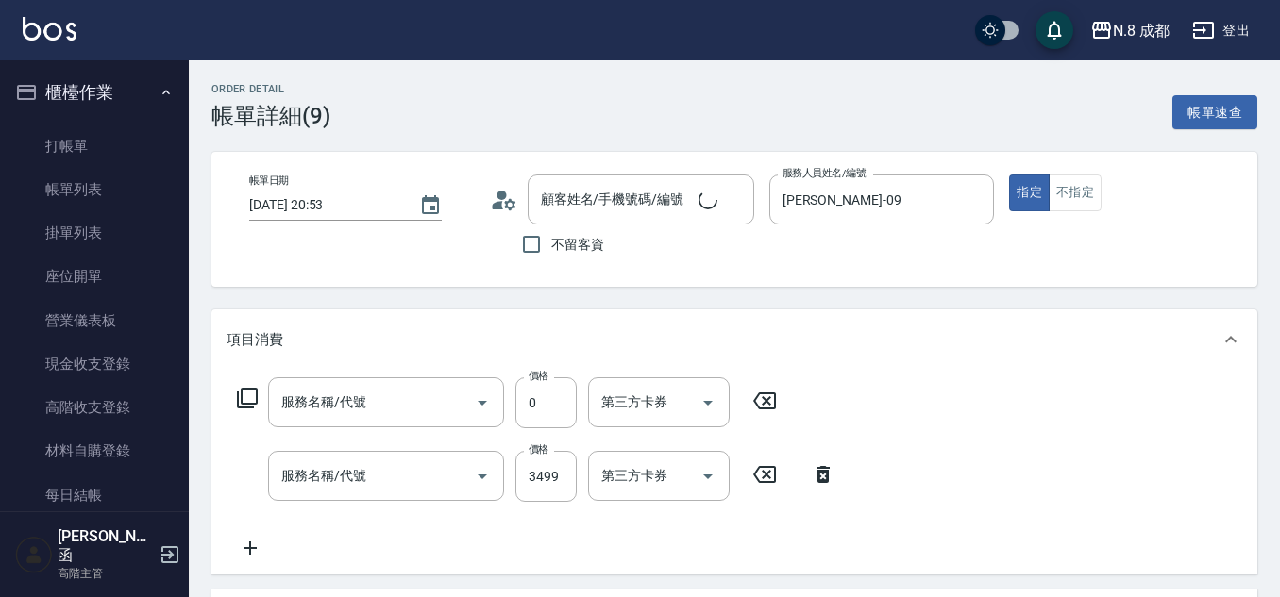
type input "2025/10/03 20:53"
type input "黃建皓-09"
type input "互助6點(6)"
type input "黑曜只有2 3劑-(短)(000)"
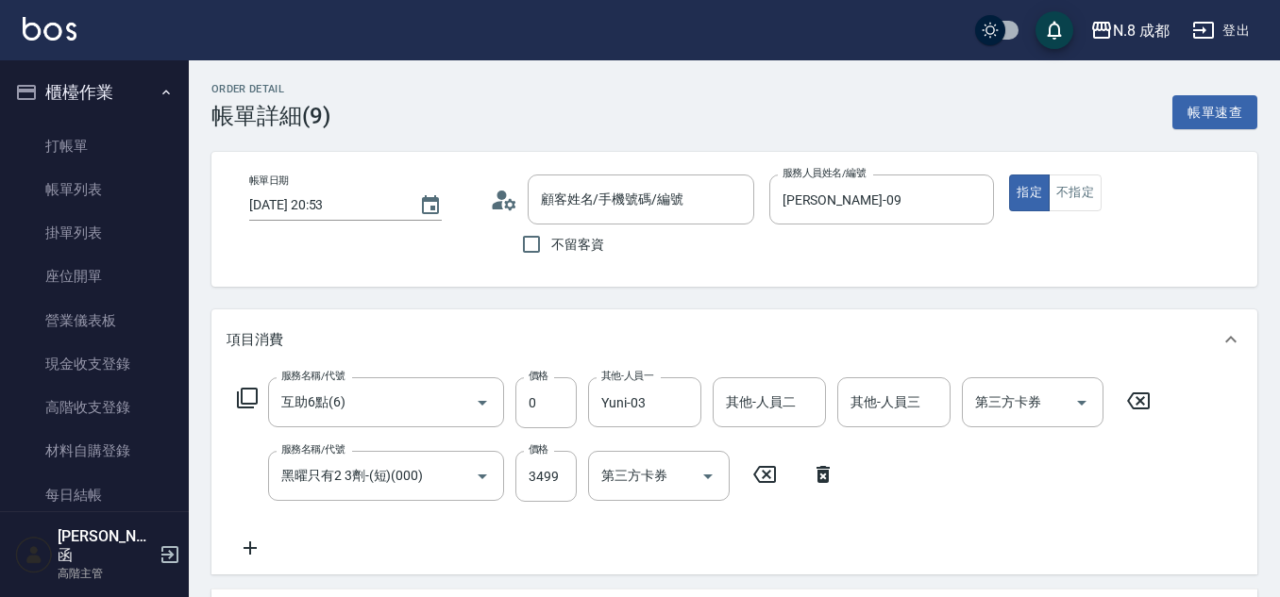
type input "李子妍/0956901117/"
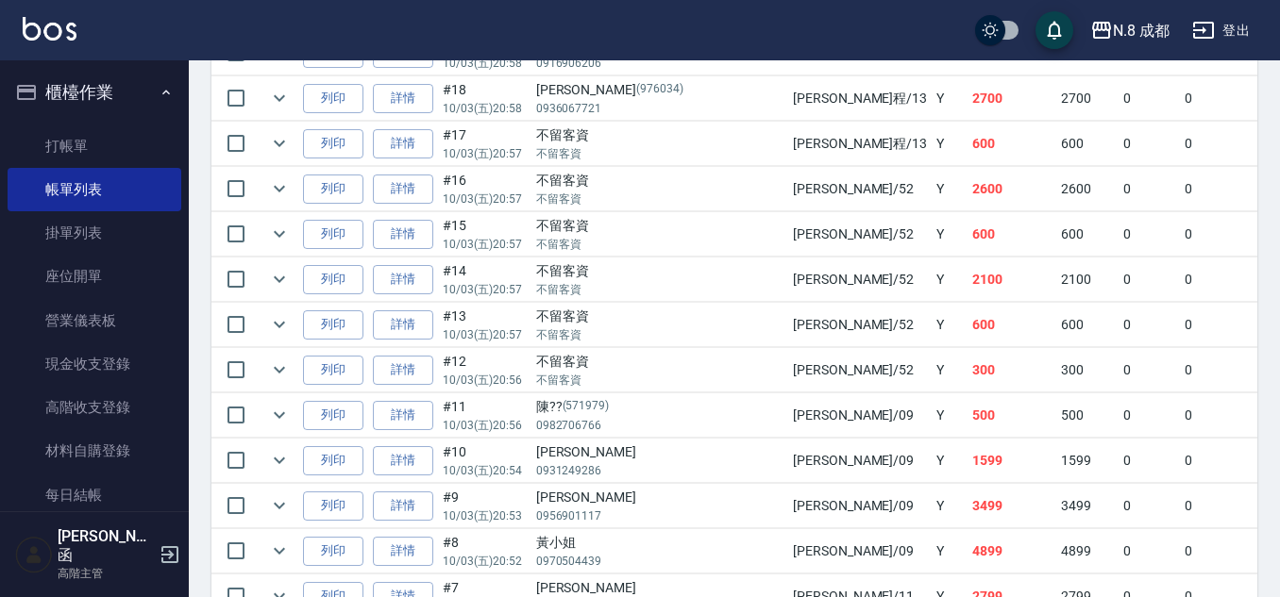
scroll to position [849, 0]
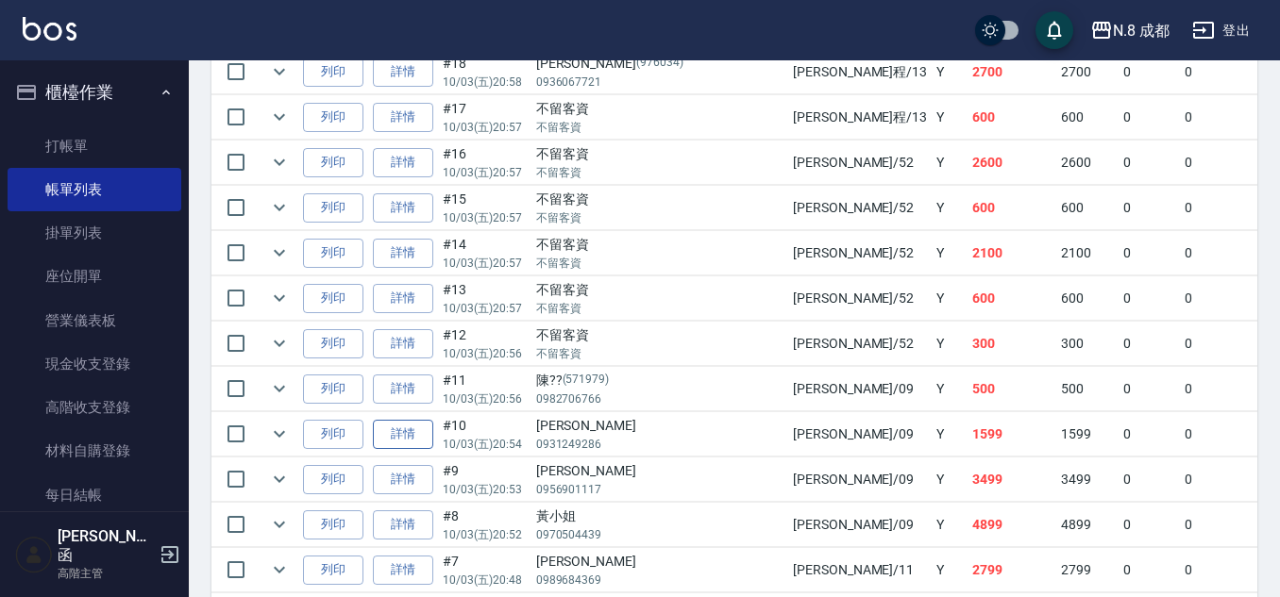
click at [404, 429] on link "詳情" at bounding box center [403, 434] width 60 height 29
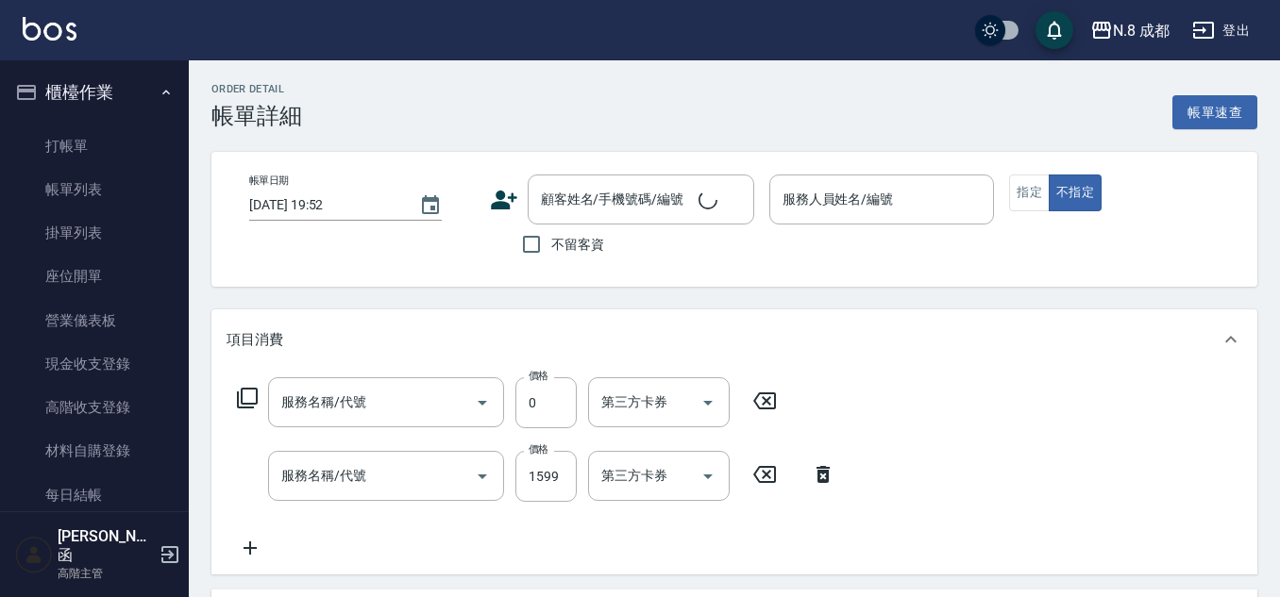
type input "2025/10/03 20:54"
type input "黃建皓-09"
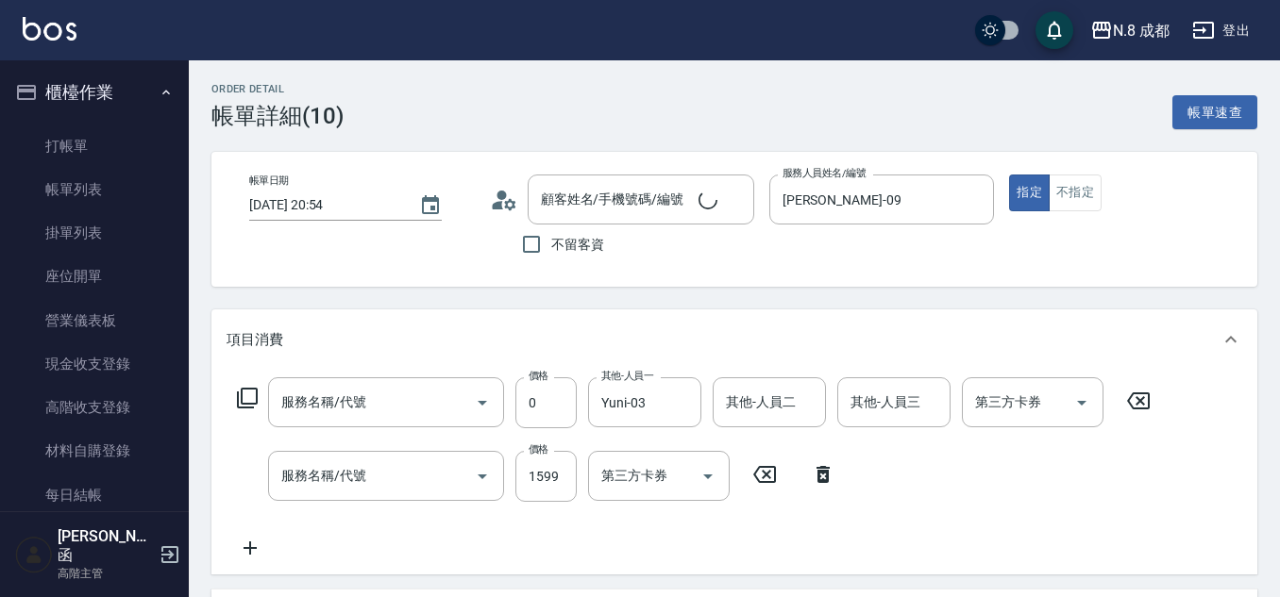
type input "互助1點(1)"
type input "熱塑燙(L)(032)"
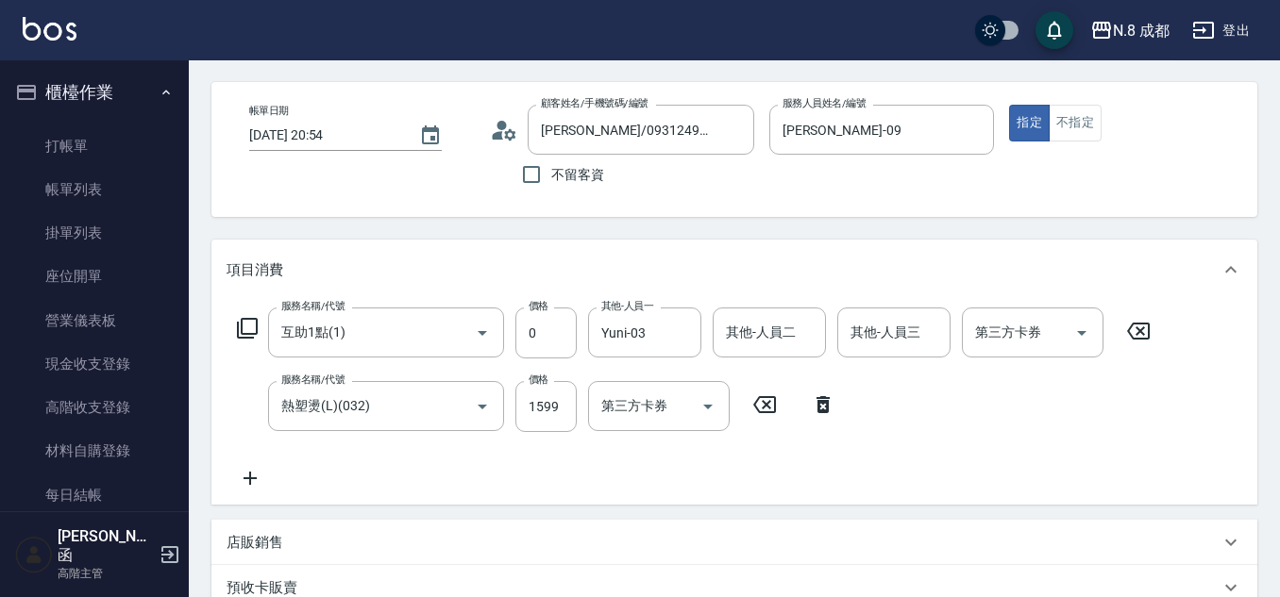
type input "陳幼妍/0931249286/"
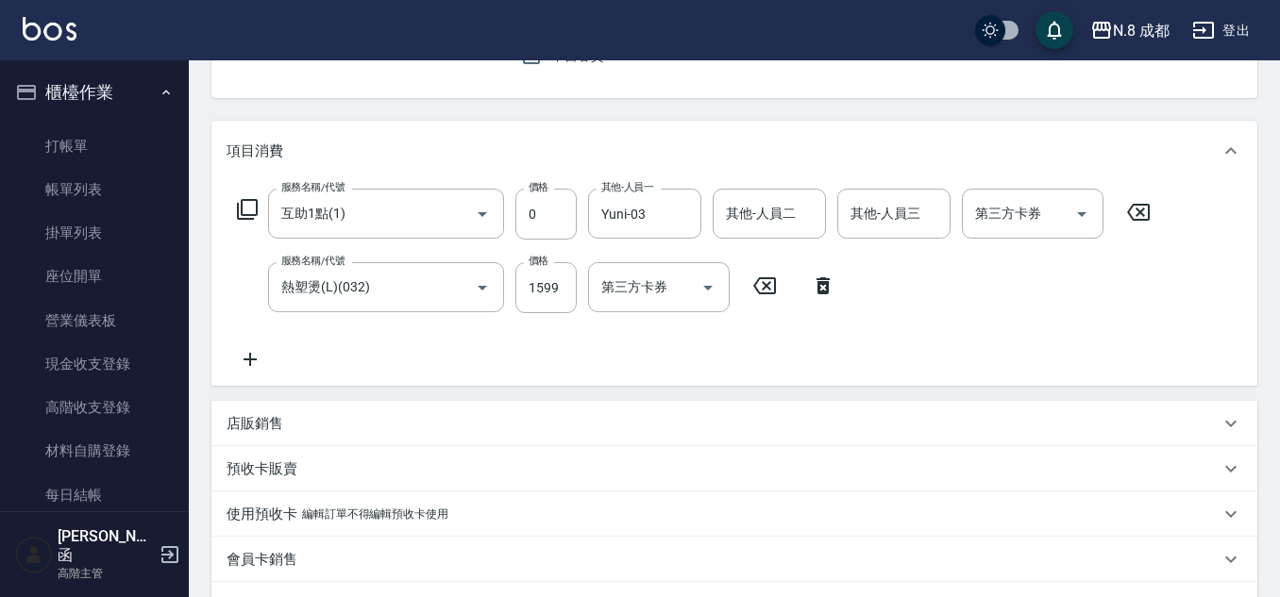
click at [243, 358] on icon at bounding box center [249, 359] width 47 height 23
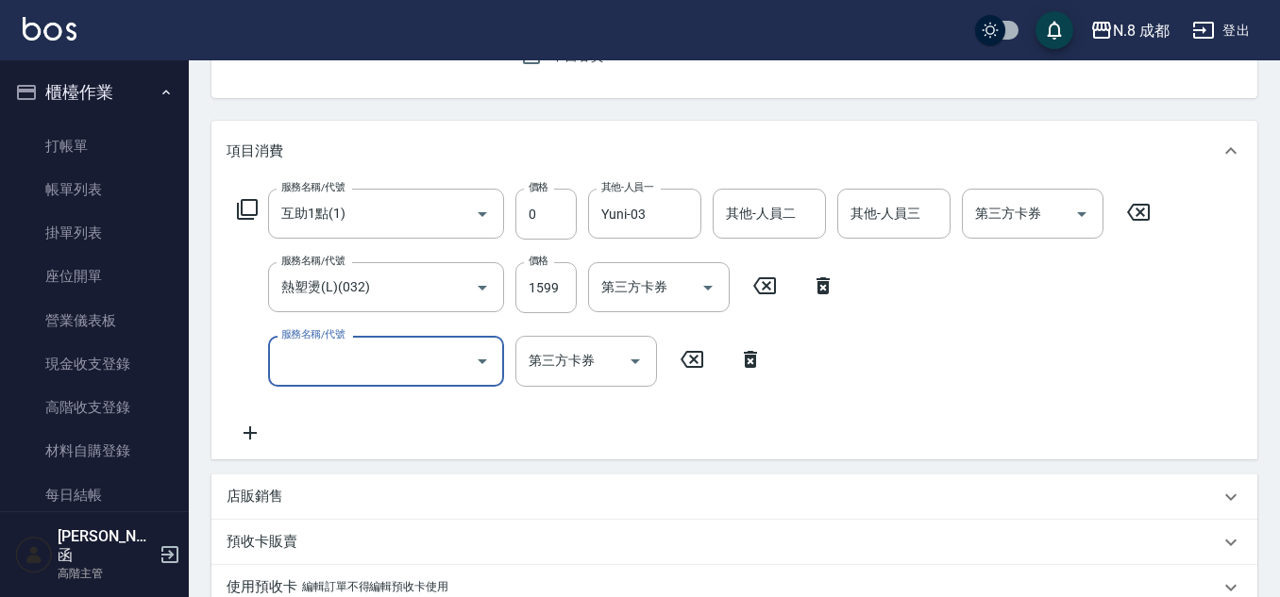
click at [313, 363] on input "服務名稱/代號" at bounding box center [371, 360] width 191 height 33
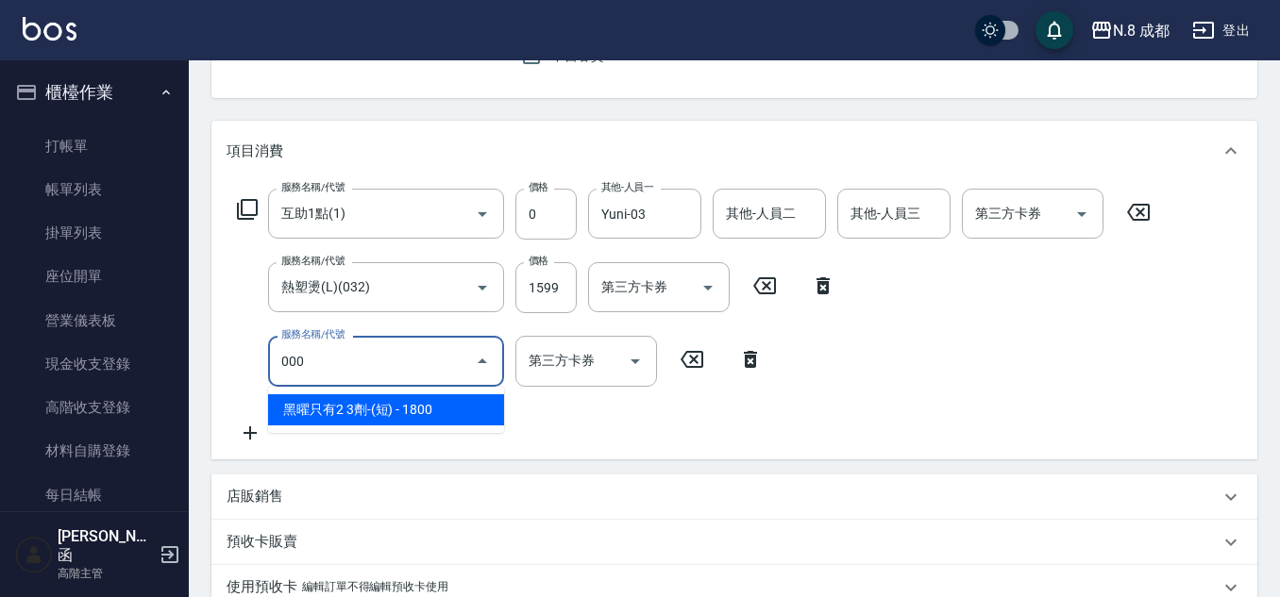
click at [340, 410] on span "黑曜只有2 3劑-(短) - 1800" at bounding box center [386, 409] width 236 height 31
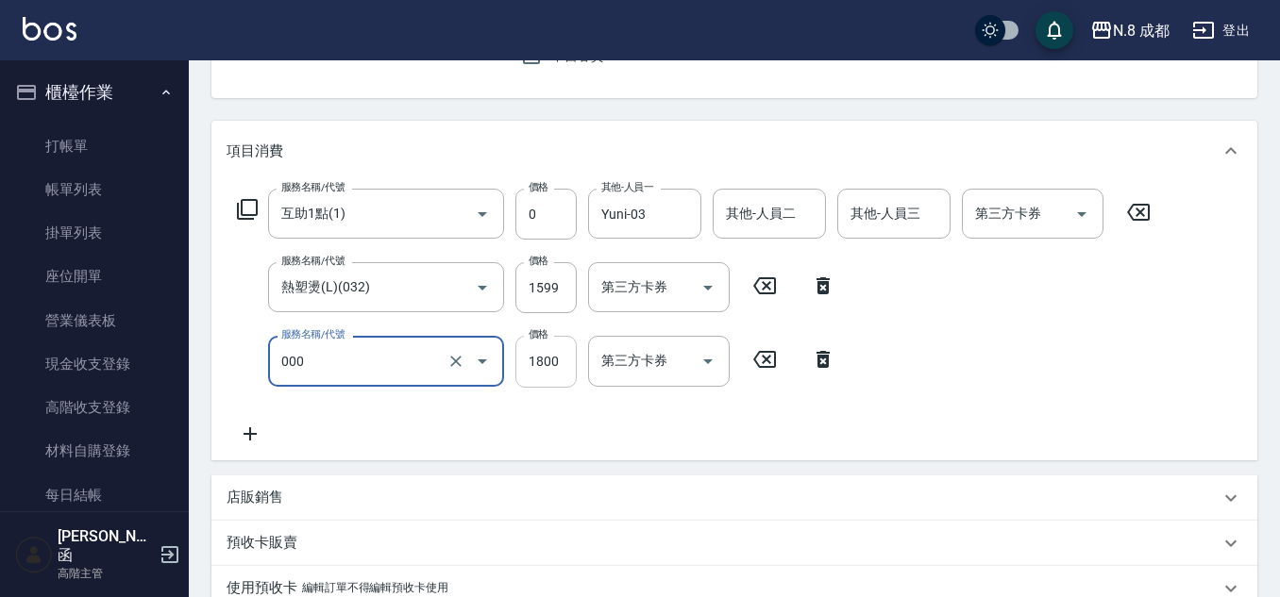
type input "黑曜只有2 3劑-(短)(000)"
click at [561, 364] on input "1800" at bounding box center [545, 361] width 61 height 51
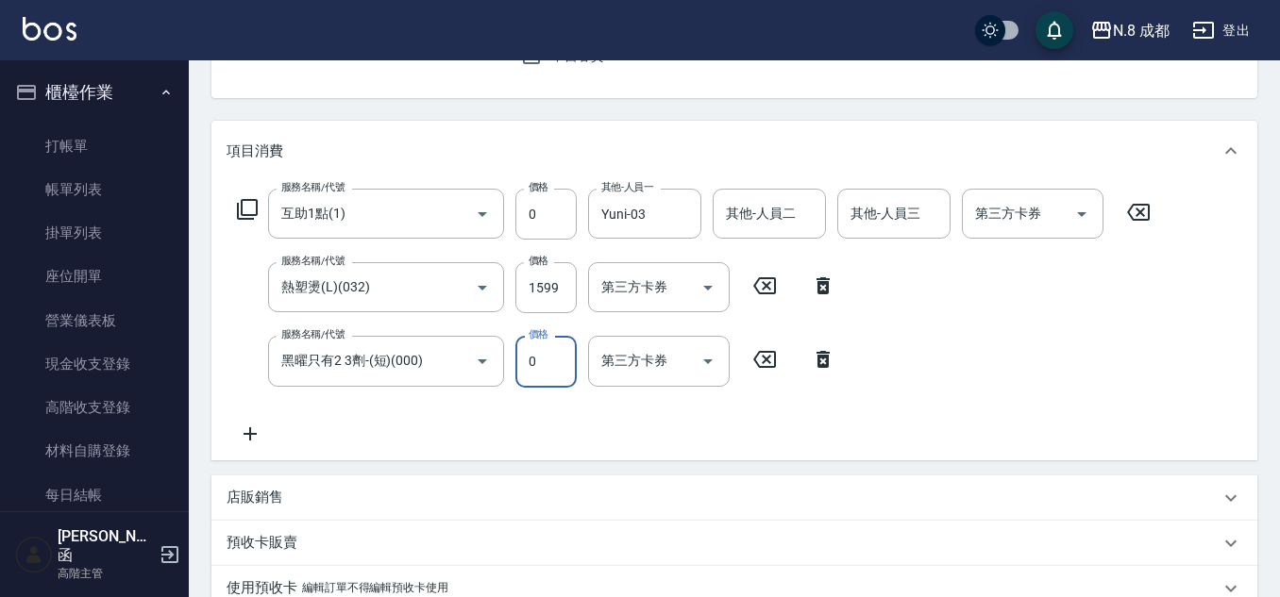
type input "0"
click at [591, 416] on div "服務名稱/代號 互助1點(1) 服務名稱/代號 價格 0 價格 其他-人員一 Yuni-03 其他-人員一 其他-人員二 其他-人員二 其他-人員三 其他-人…" at bounding box center [693, 317] width 935 height 256
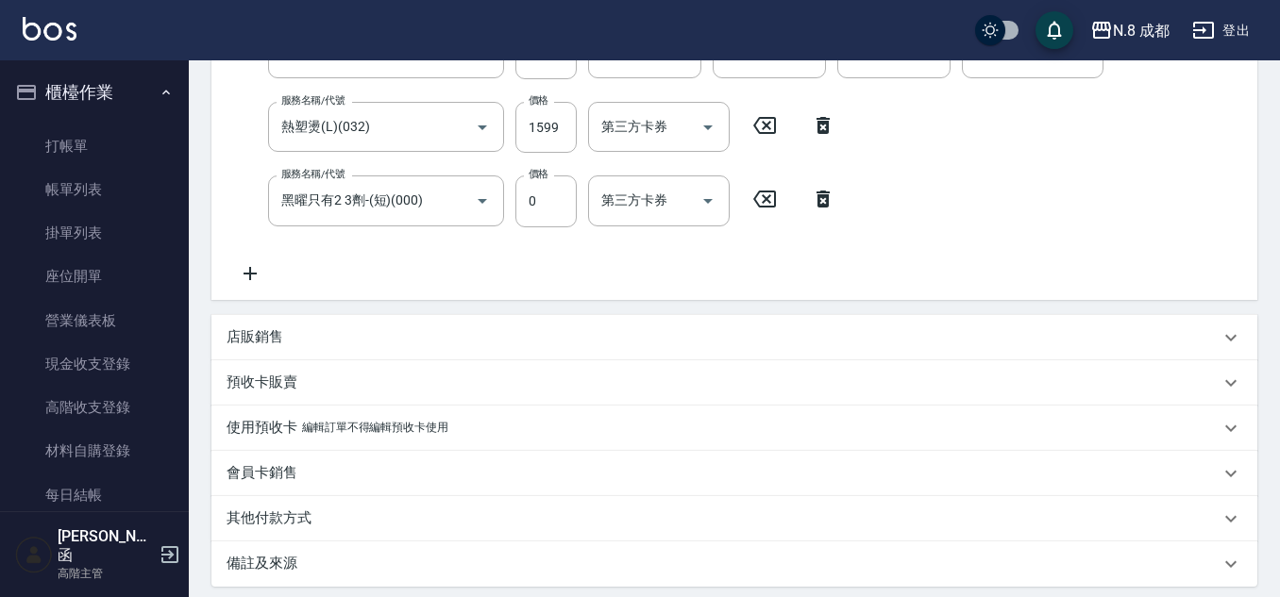
scroll to position [543, 0]
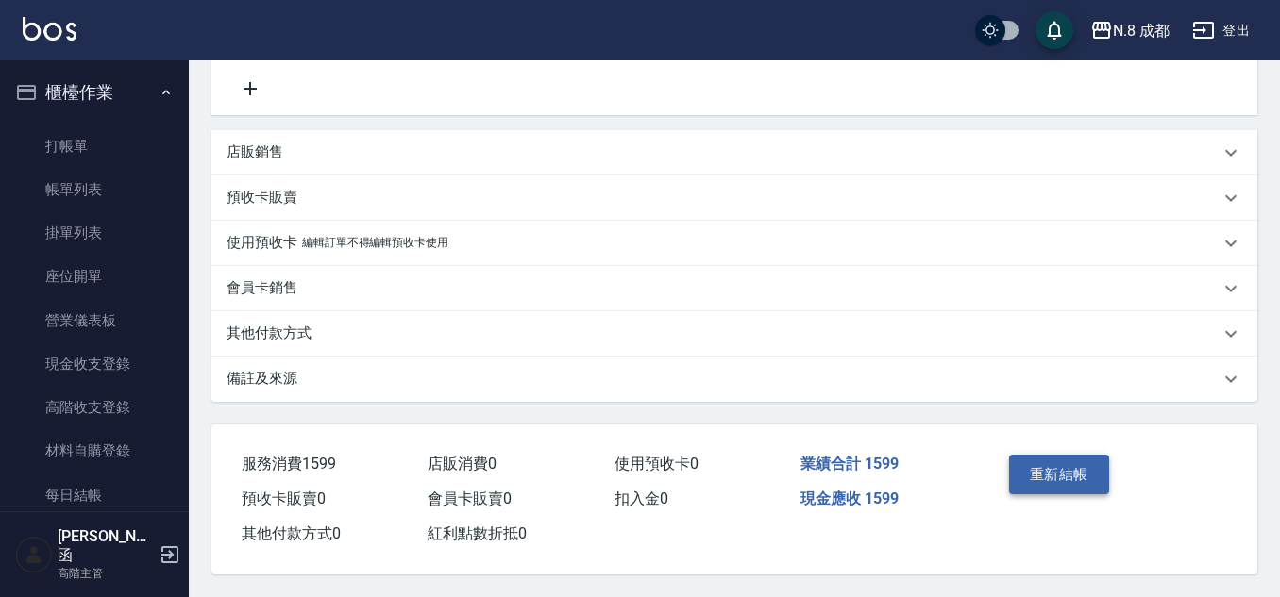
click at [1064, 464] on button "重新結帳" at bounding box center [1059, 475] width 100 height 40
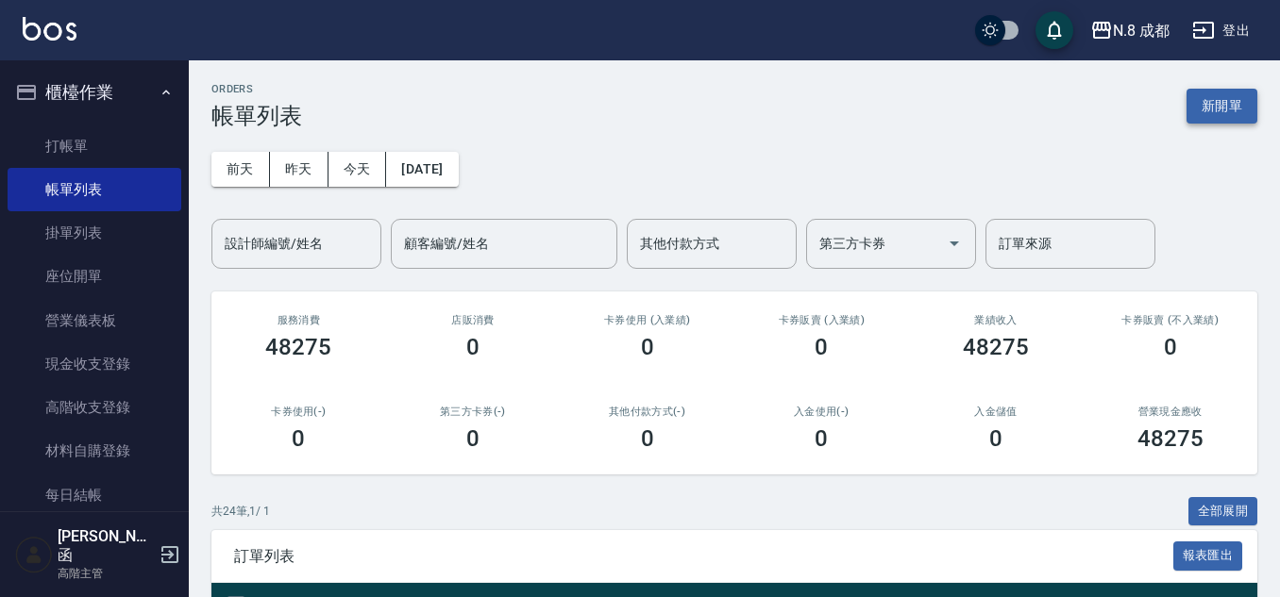
click at [1231, 98] on button "新開單" at bounding box center [1221, 106] width 71 height 35
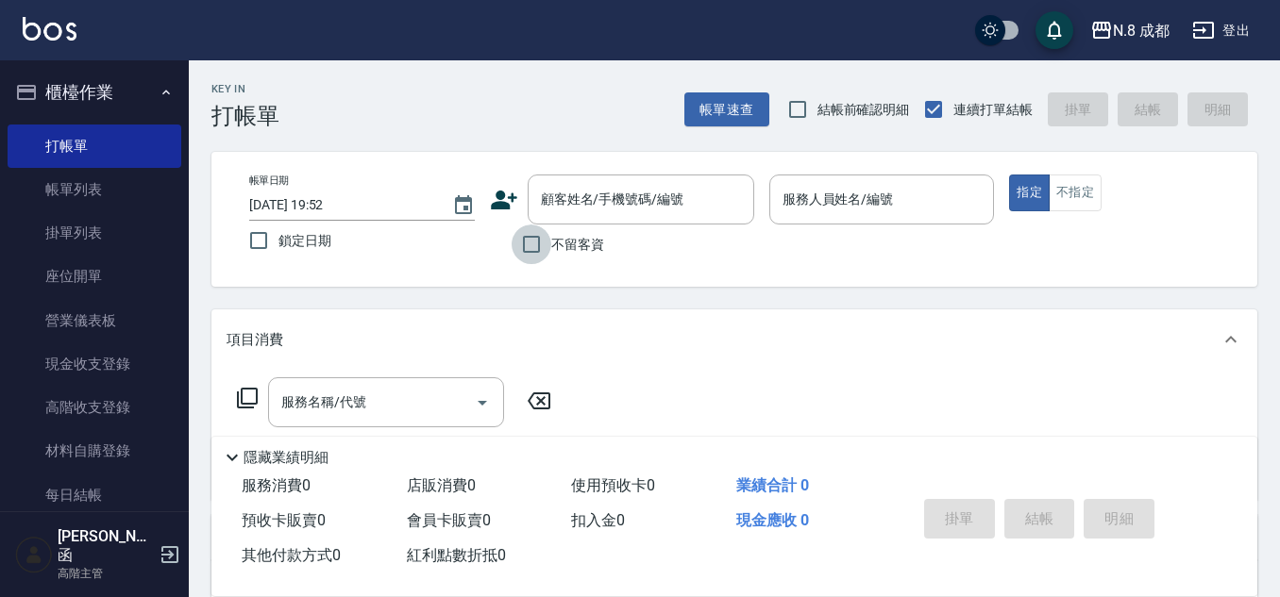
drag, startPoint x: 545, startPoint y: 239, endPoint x: 562, endPoint y: 233, distance: 17.9
click at [544, 239] on input "不留客資" at bounding box center [531, 245] width 40 height 40
checkbox input "true"
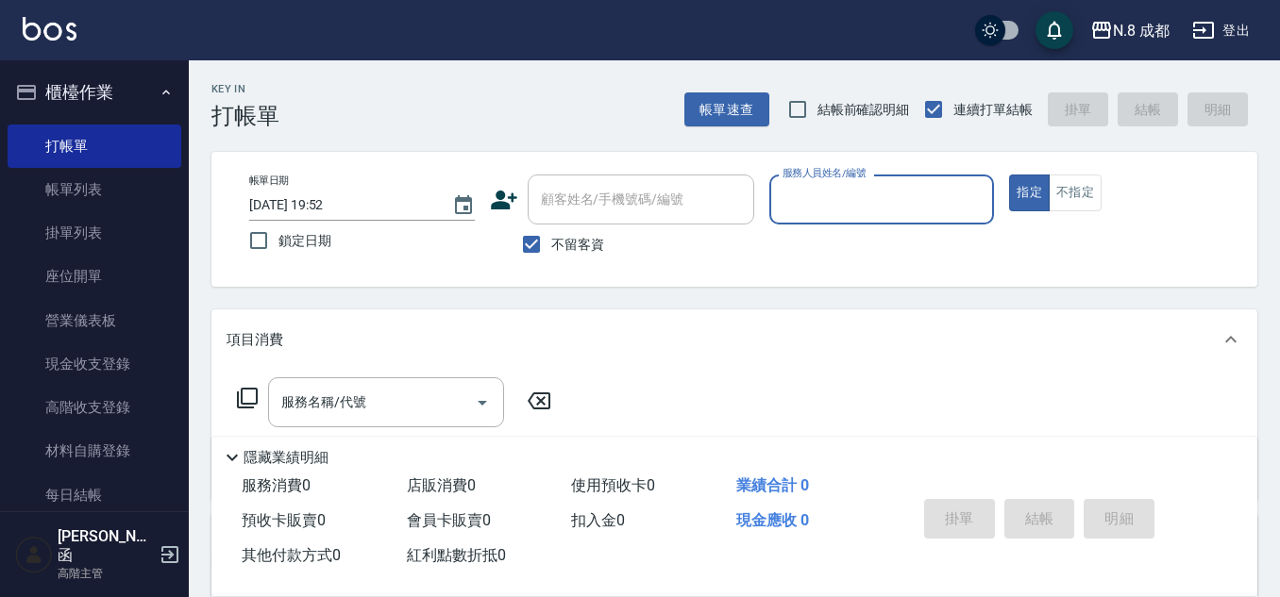
click at [829, 186] on input "服務人員姓名/編號" at bounding box center [882, 199] width 209 height 33
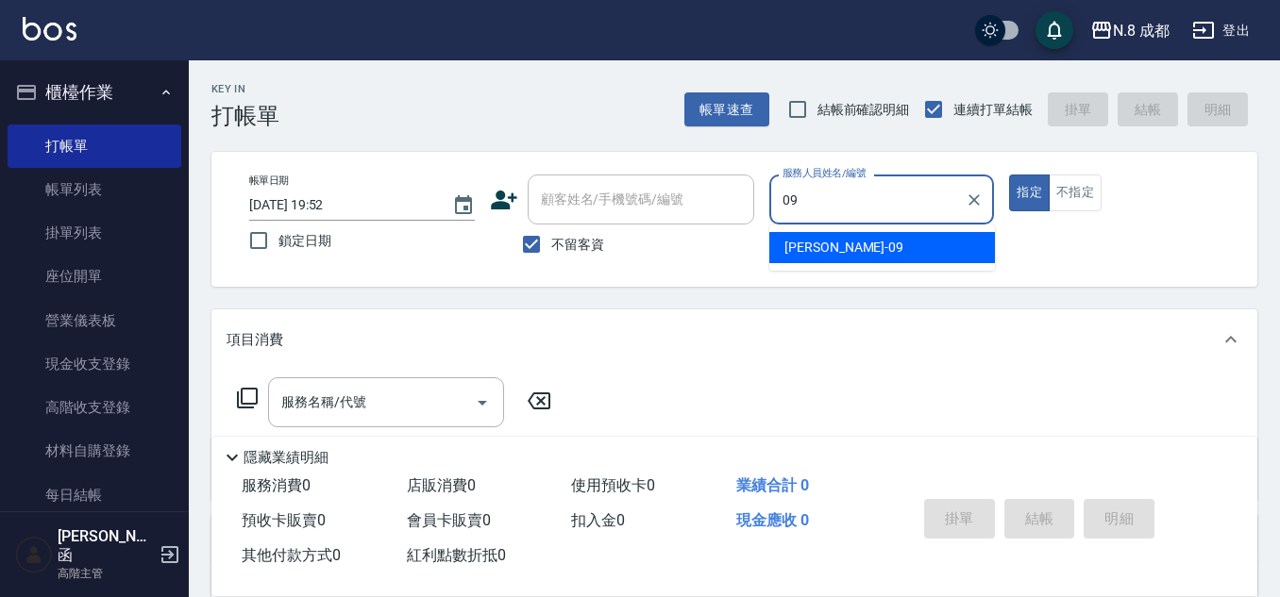
click at [848, 245] on div "黃建皓 -09" at bounding box center [882, 247] width 226 height 31
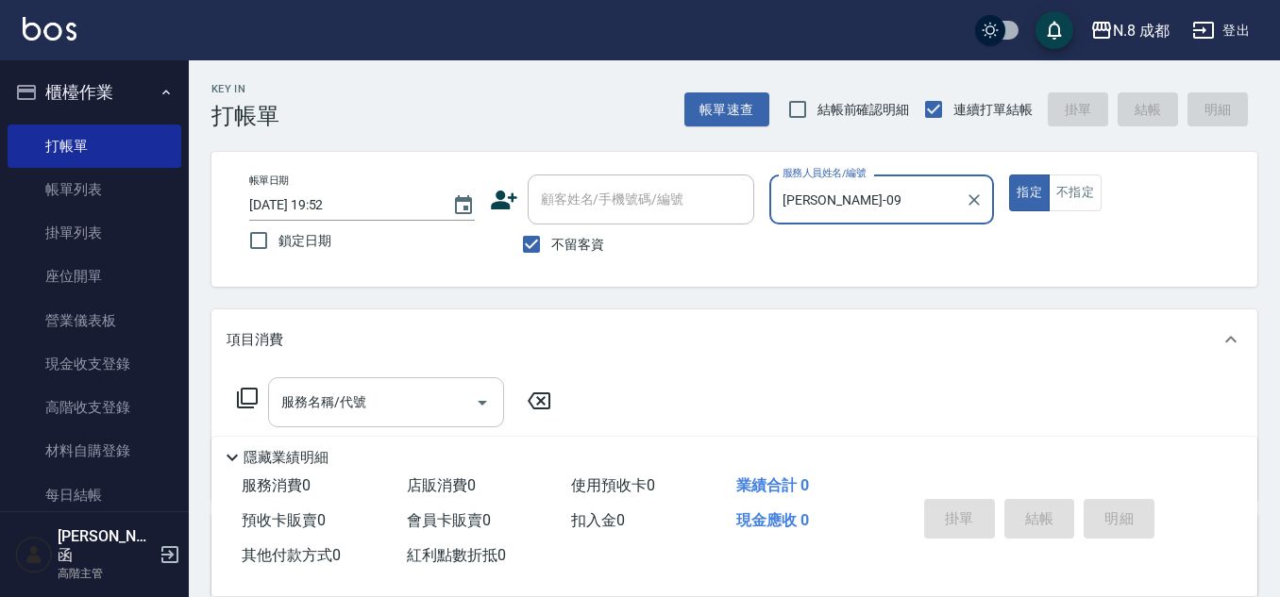
type input "黃建皓-09"
click at [364, 414] on input "服務名稱/代號" at bounding box center [371, 402] width 191 height 33
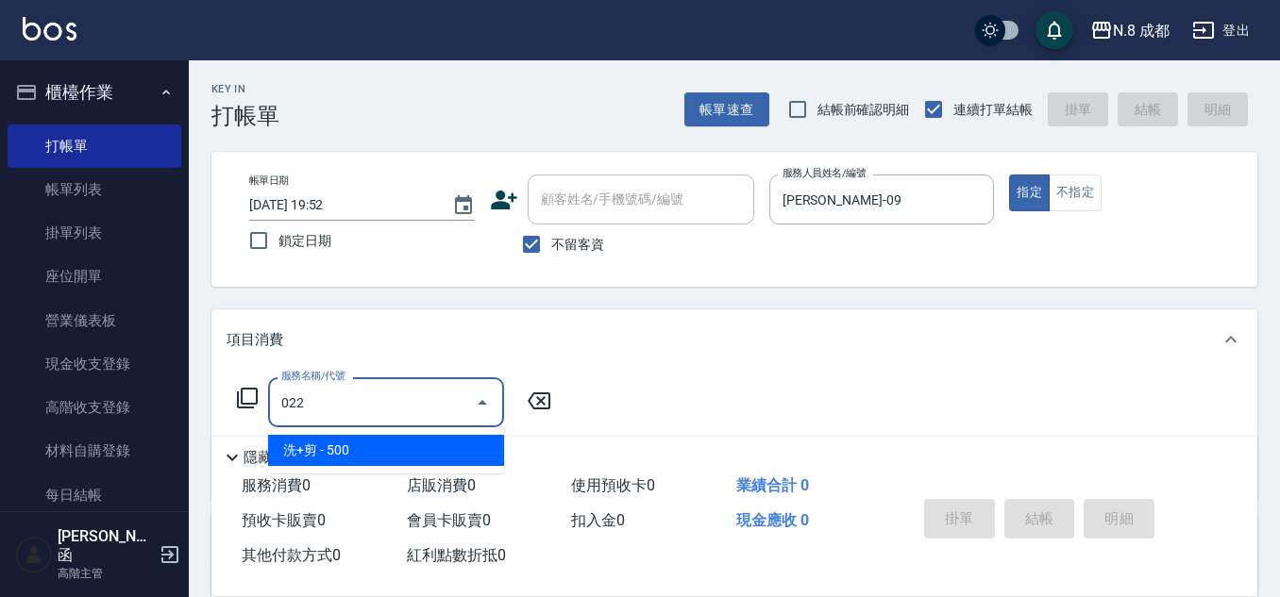
click at [376, 446] on span "洗+剪 - 500" at bounding box center [386, 450] width 236 height 31
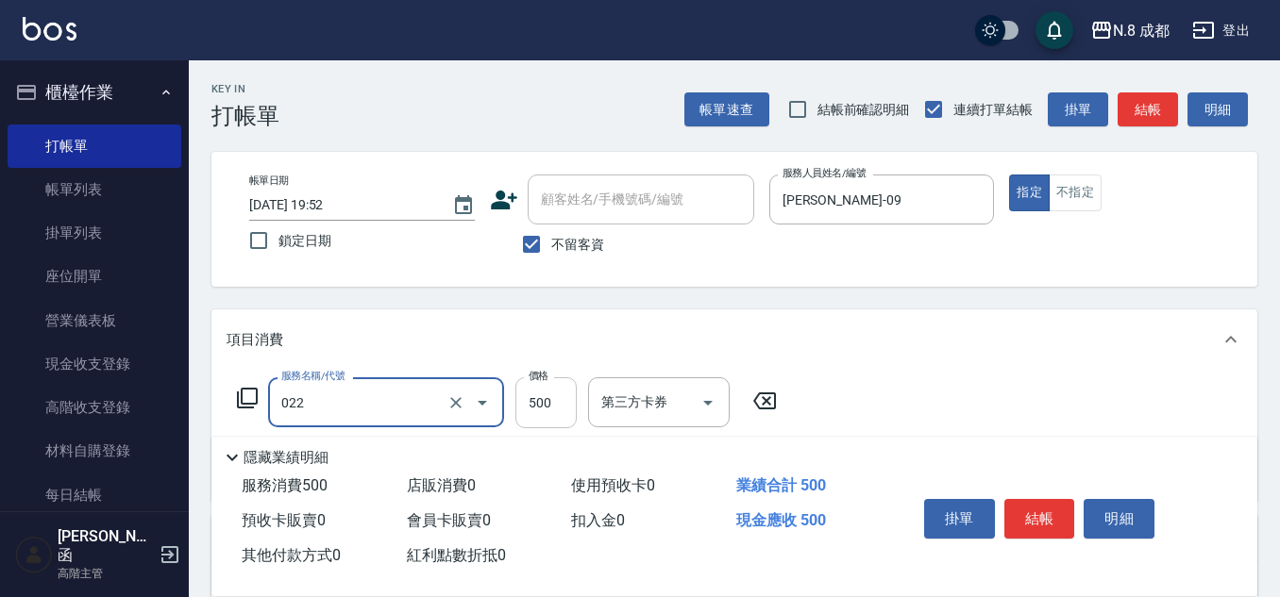
type input "洗+剪(022)"
click at [546, 421] on input "500" at bounding box center [545, 402] width 61 height 51
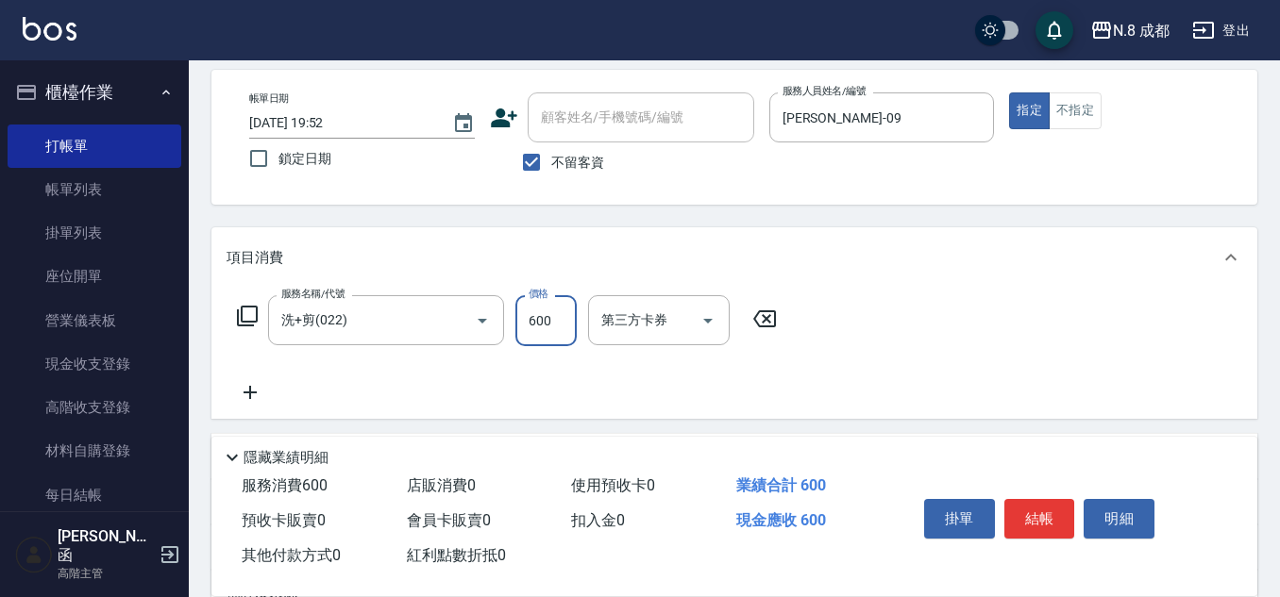
scroll to position [189, 0]
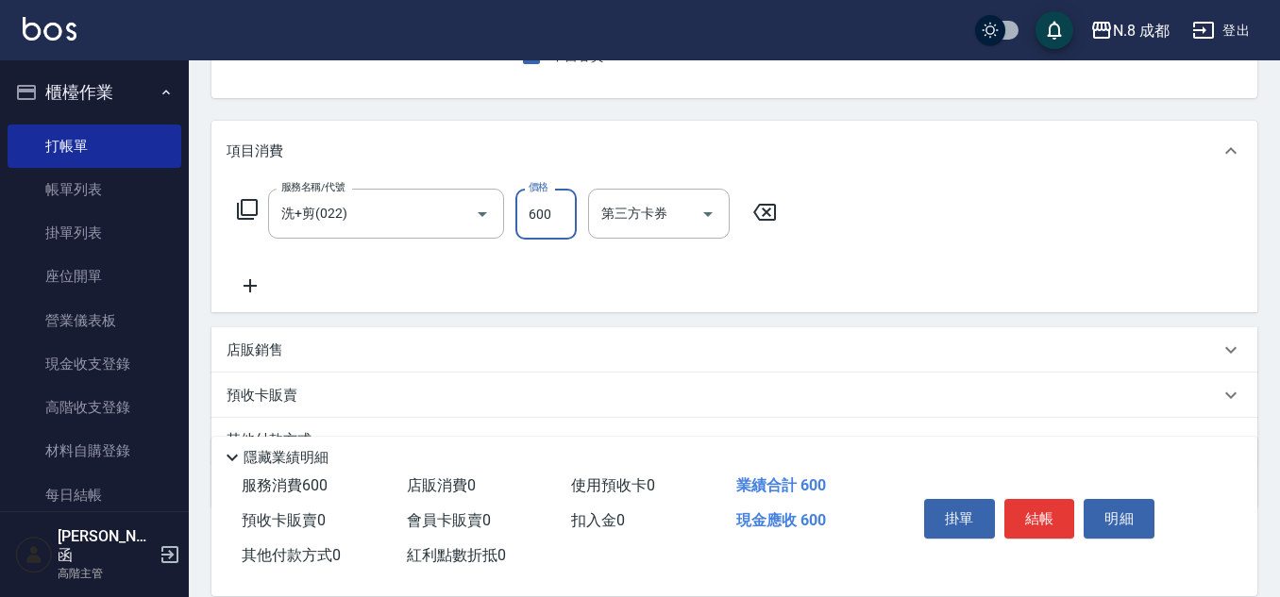
type input "600"
click at [257, 291] on icon at bounding box center [249, 286] width 47 height 23
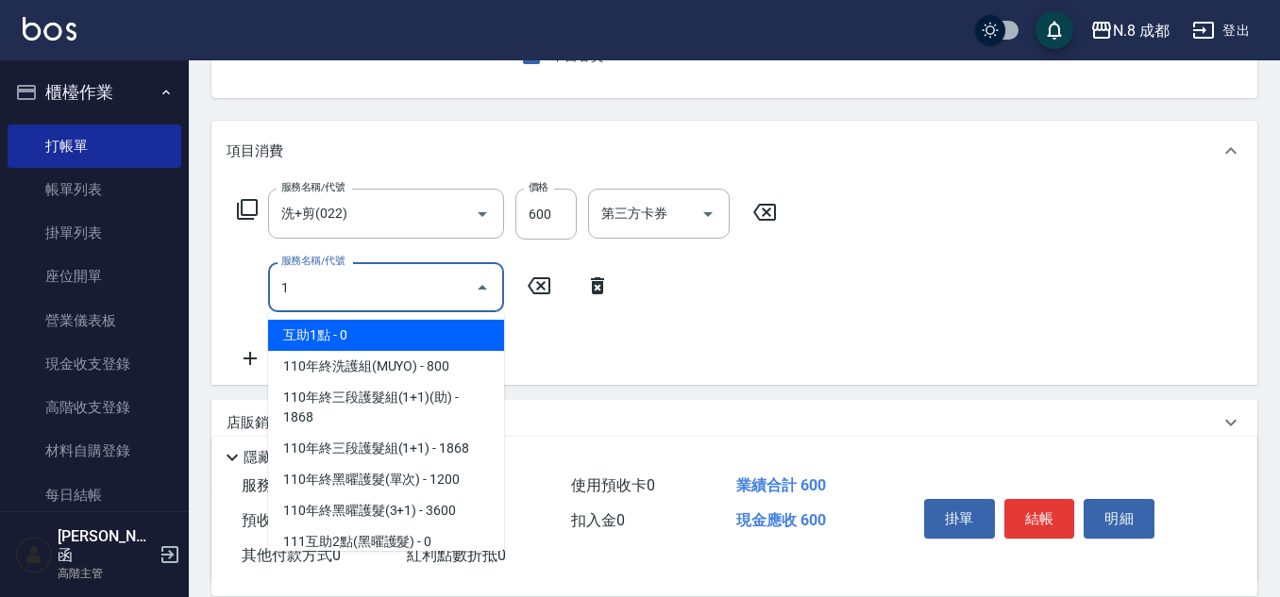
click at [345, 332] on span "互助1點 - 0" at bounding box center [386, 335] width 236 height 31
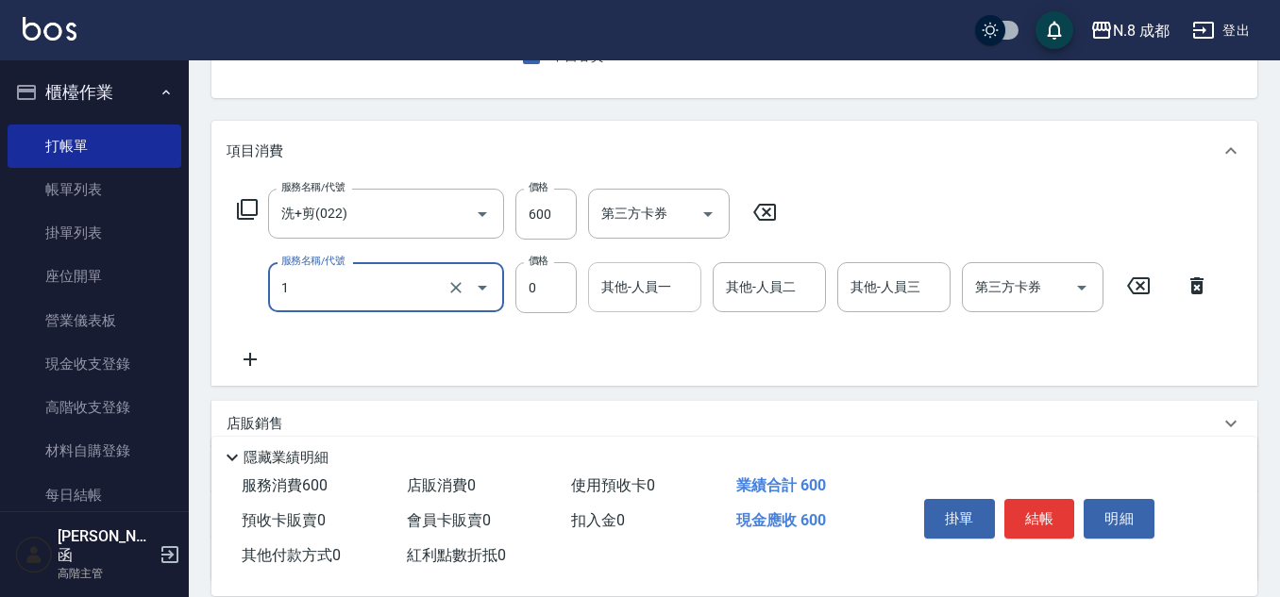
type input "互助1點(1)"
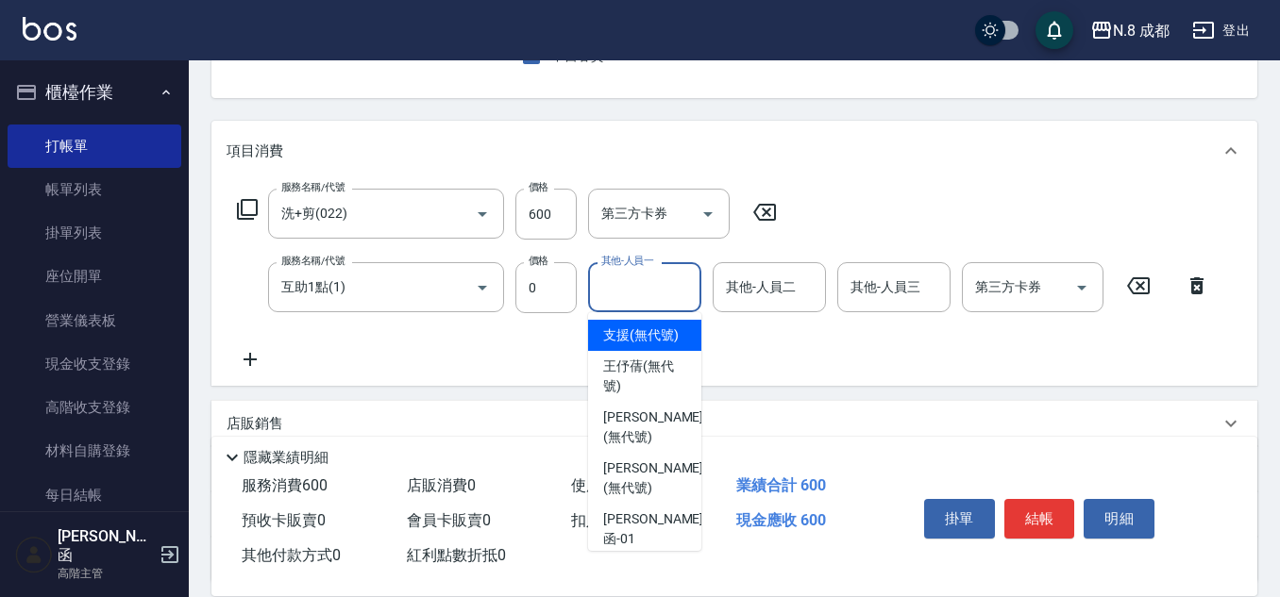
click at [635, 298] on input "其他-人員一" at bounding box center [644, 287] width 96 height 33
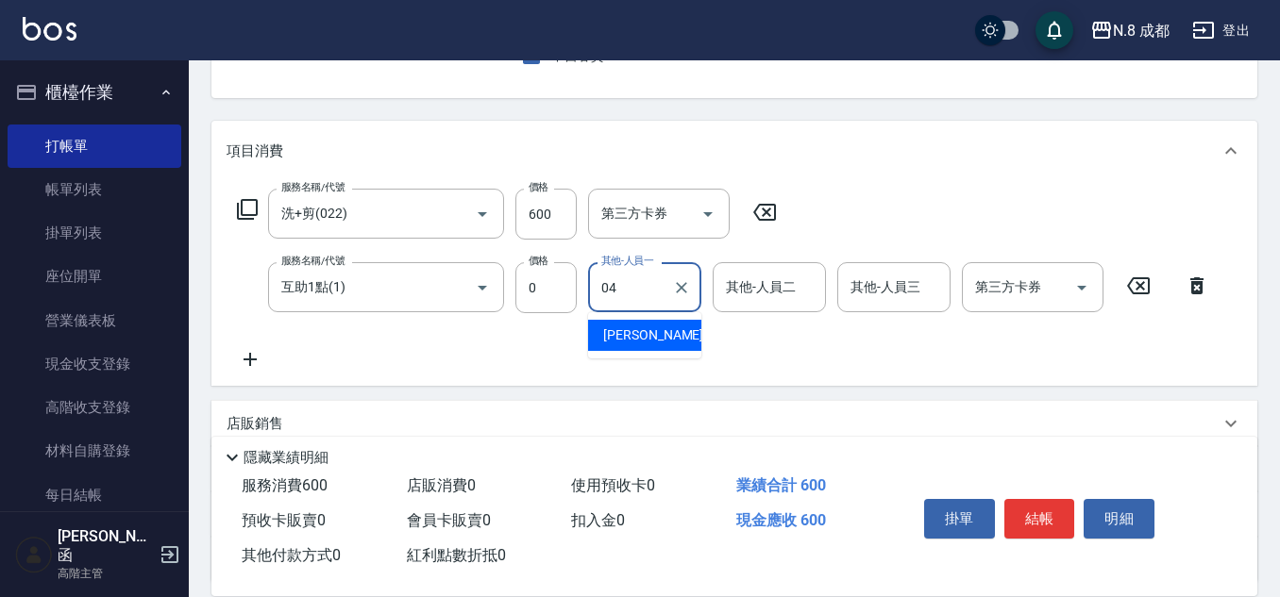
click at [648, 334] on span "林氏嬌玲 -04" at bounding box center [662, 336] width 119 height 20
type input "林氏嬌玲-04"
click at [1040, 503] on button "結帳" at bounding box center [1039, 519] width 71 height 40
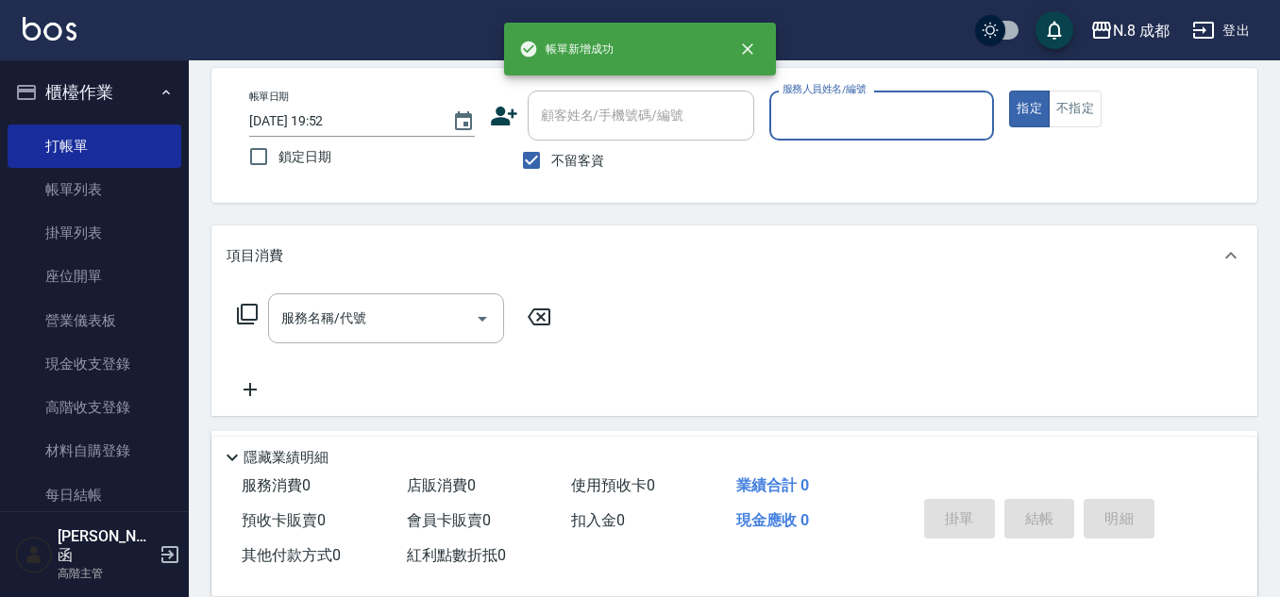
scroll to position [0, 0]
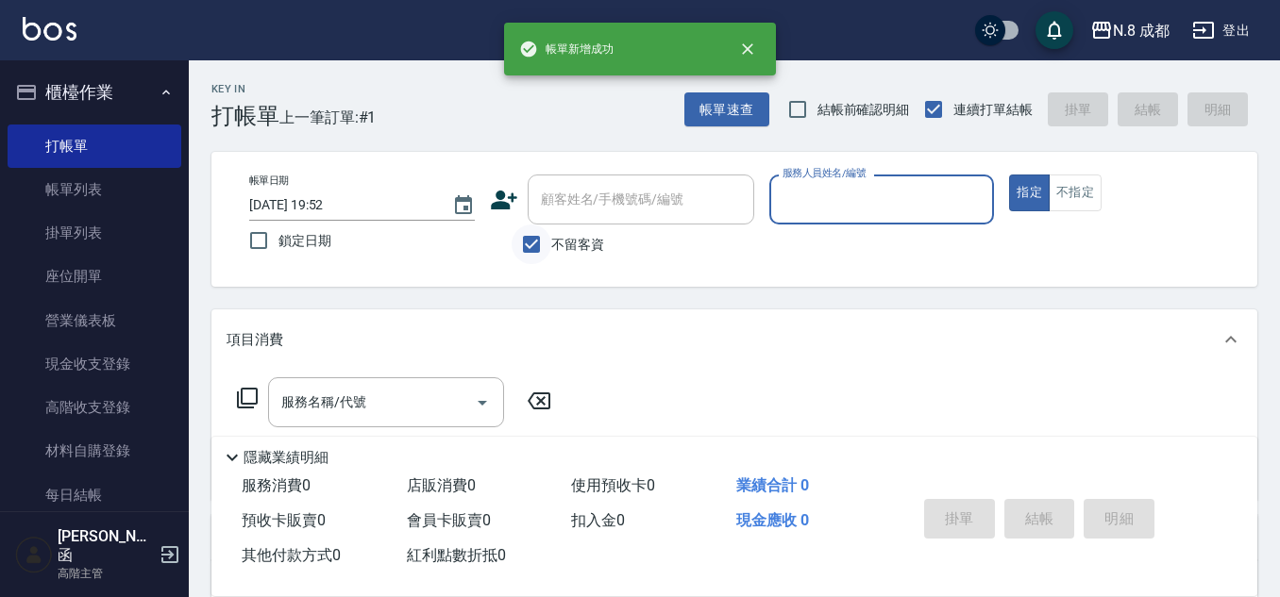
click at [544, 249] on input "不留客資" at bounding box center [531, 245] width 40 height 40
checkbox input "false"
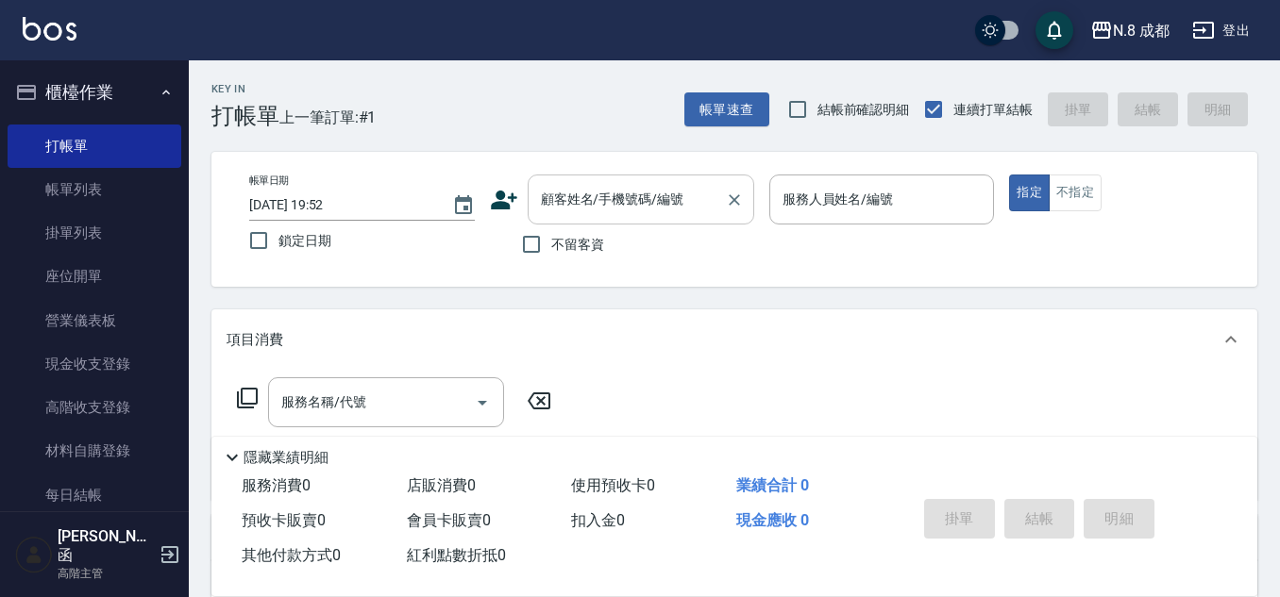
click at [588, 196] on input "顧客姓名/手機號碼/編號" at bounding box center [626, 199] width 181 height 33
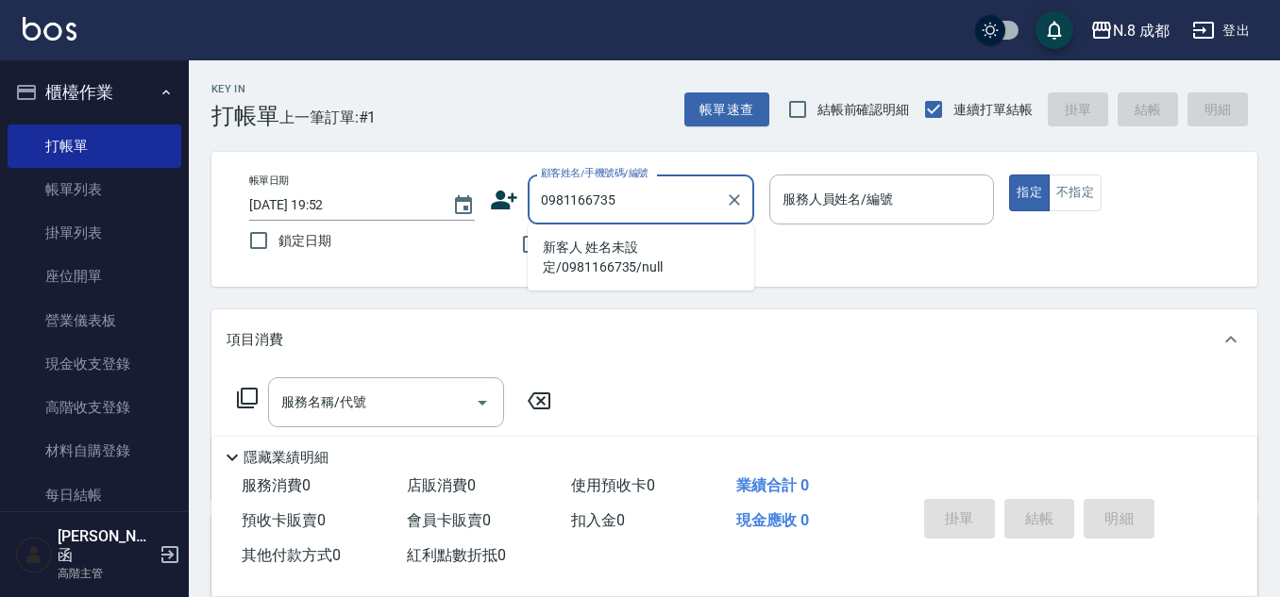
click at [632, 251] on li "新客人 姓名未設定/0981166735/null" at bounding box center [641, 257] width 226 height 51
type input "新客人 姓名未設定/0981166735/null"
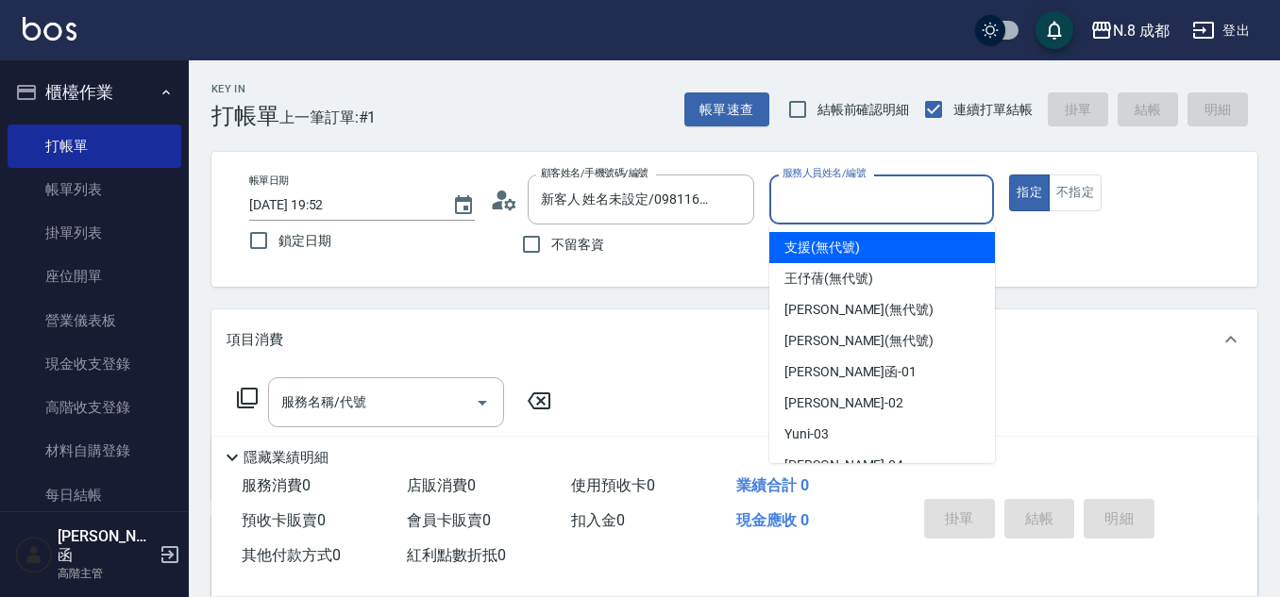
click at [865, 192] on input "服務人員姓名/編號" at bounding box center [882, 199] width 209 height 33
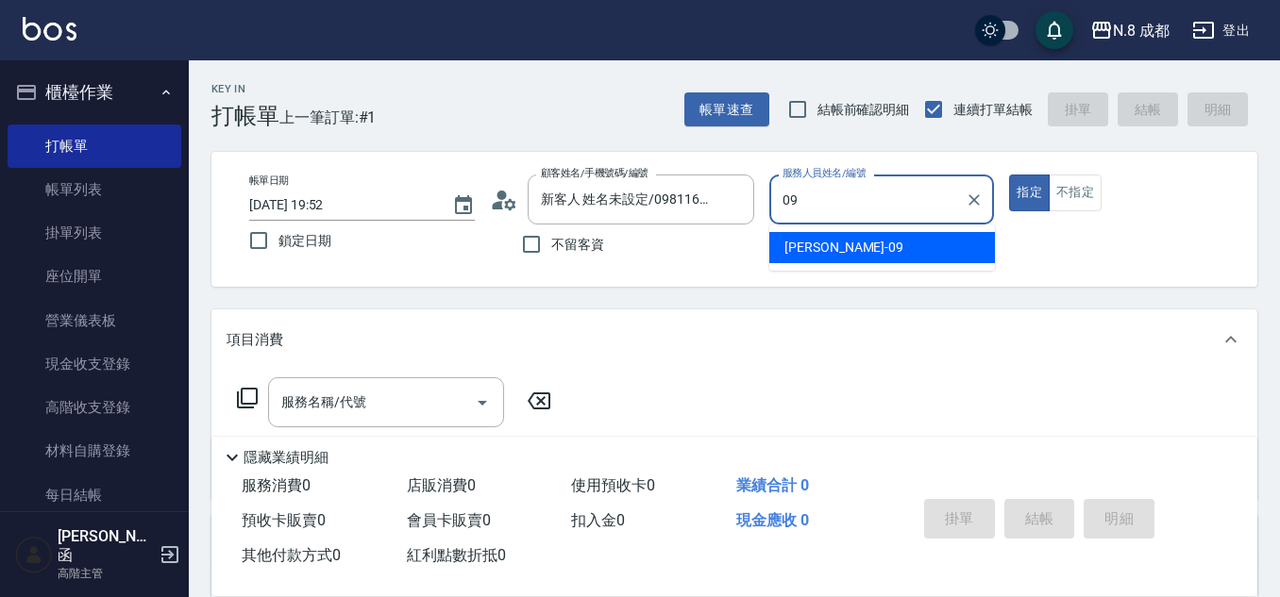
click at [819, 247] on span "黃建皓 -09" at bounding box center [843, 248] width 119 height 20
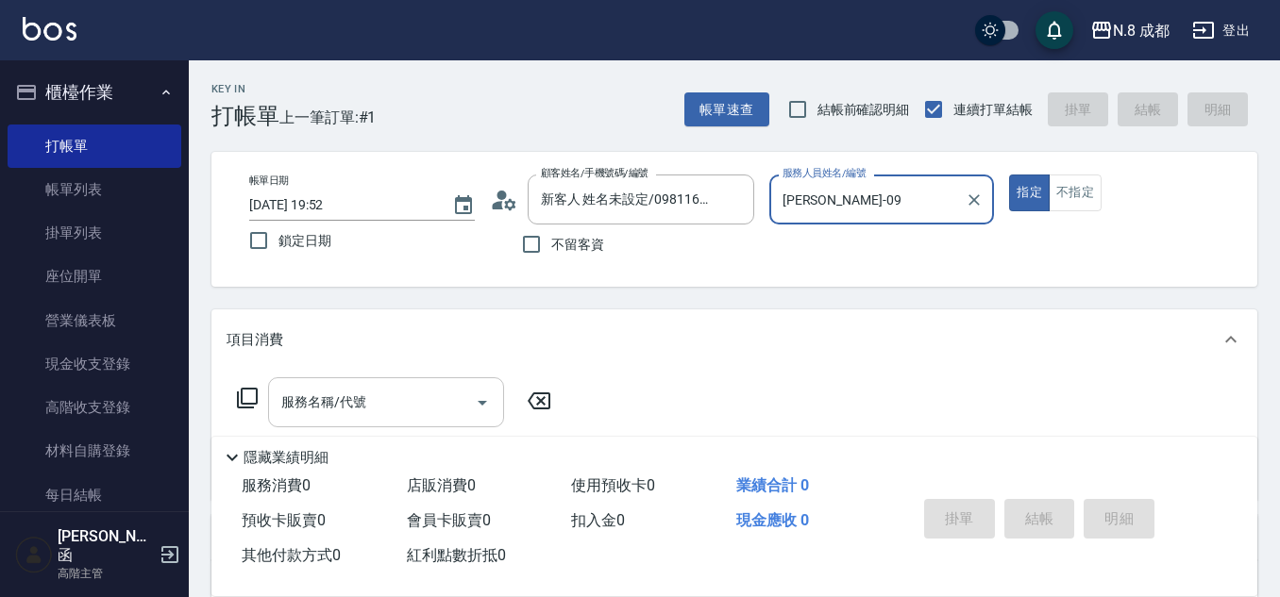
type input "黃建皓-09"
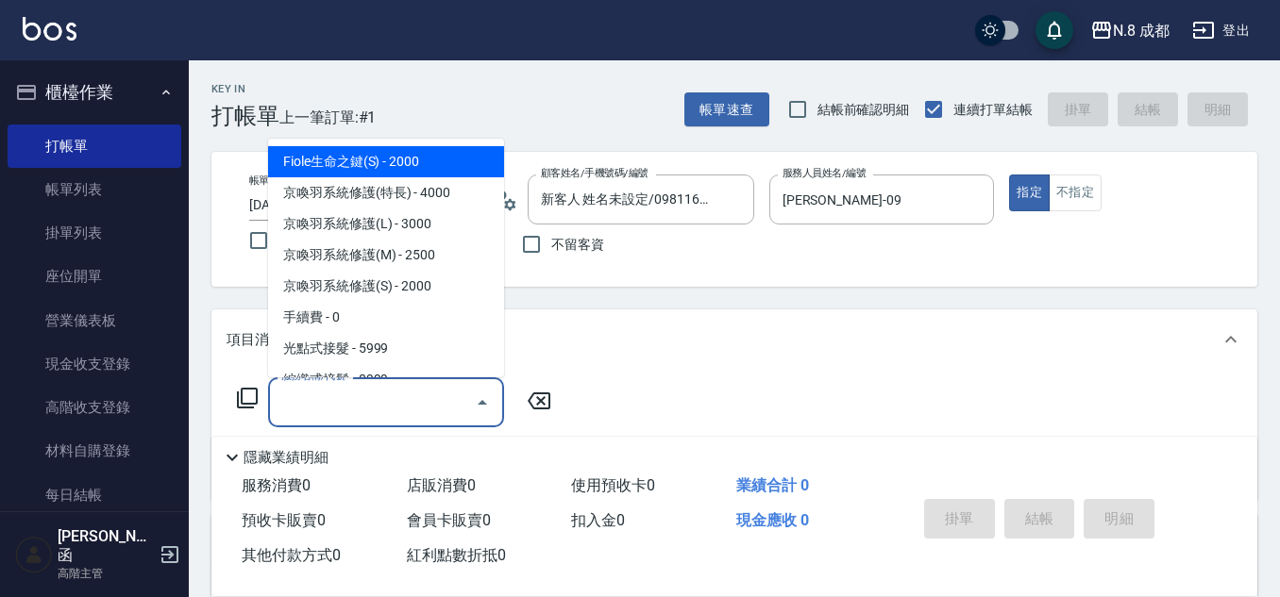
click at [366, 392] on input "服務名稱/代號" at bounding box center [371, 402] width 191 height 33
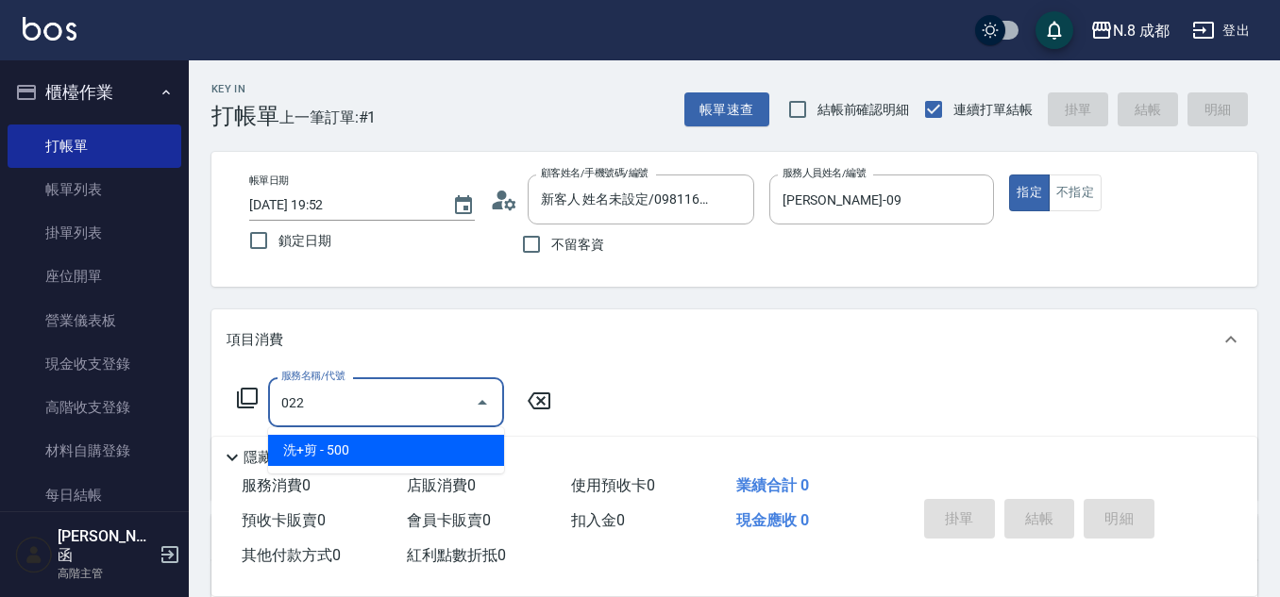
drag, startPoint x: 375, startPoint y: 446, endPoint x: 442, endPoint y: 430, distance: 68.9
click at [377, 445] on span "洗+剪 - 500" at bounding box center [386, 450] width 236 height 31
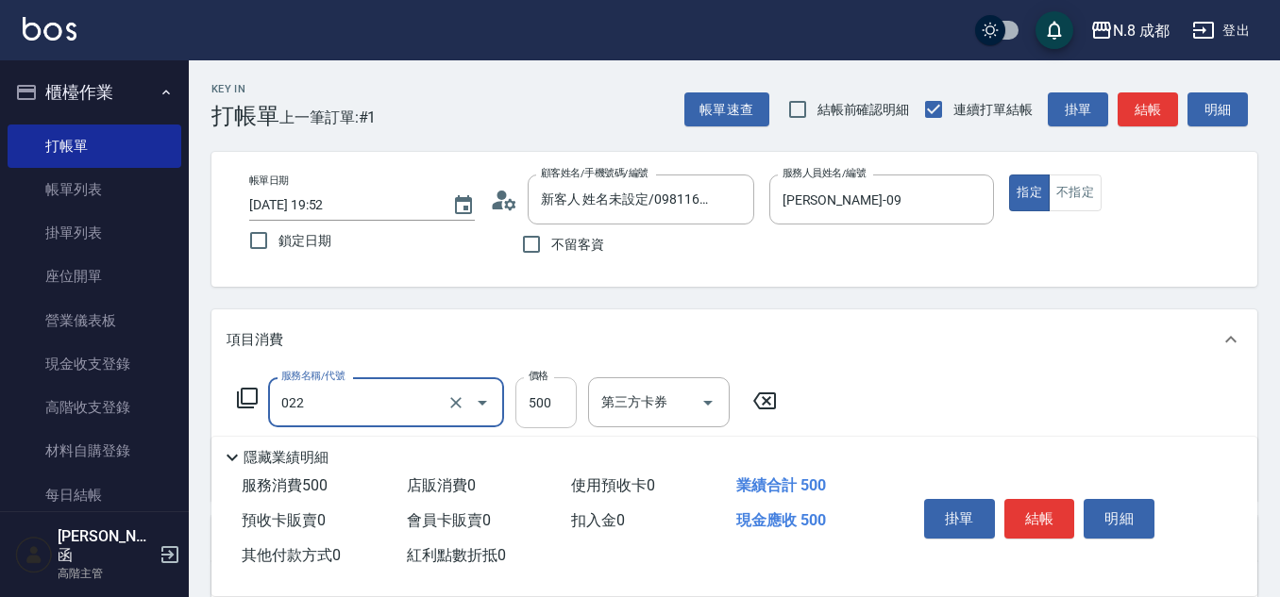
type input "洗+剪(022)"
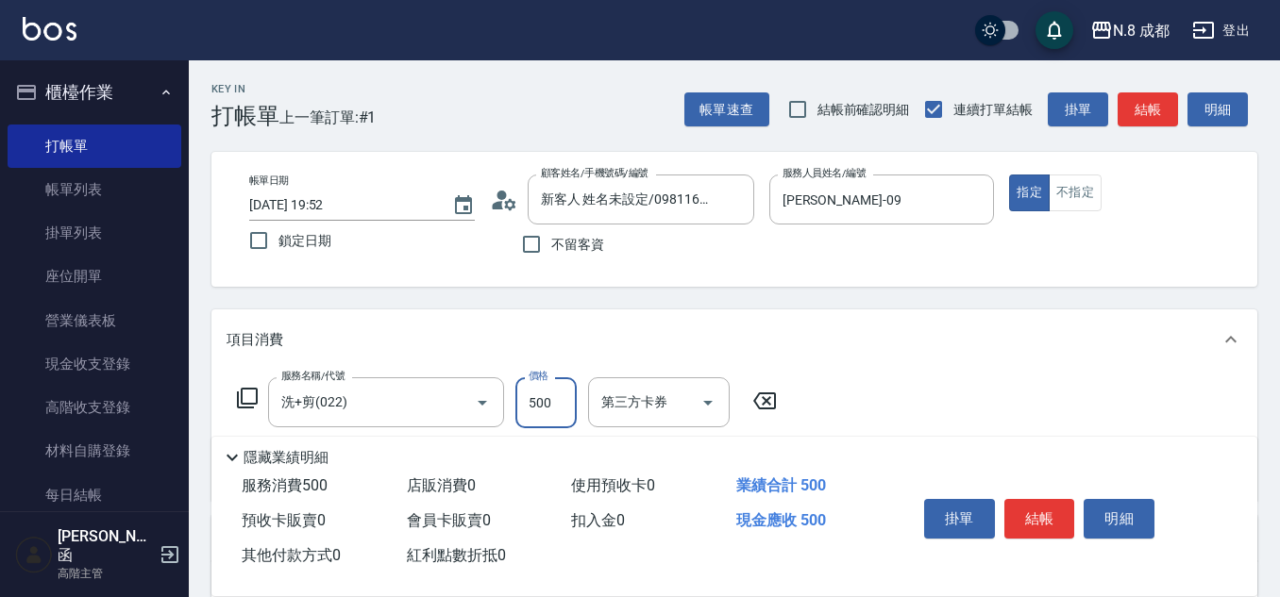
click at [544, 394] on input "500" at bounding box center [545, 402] width 61 height 51
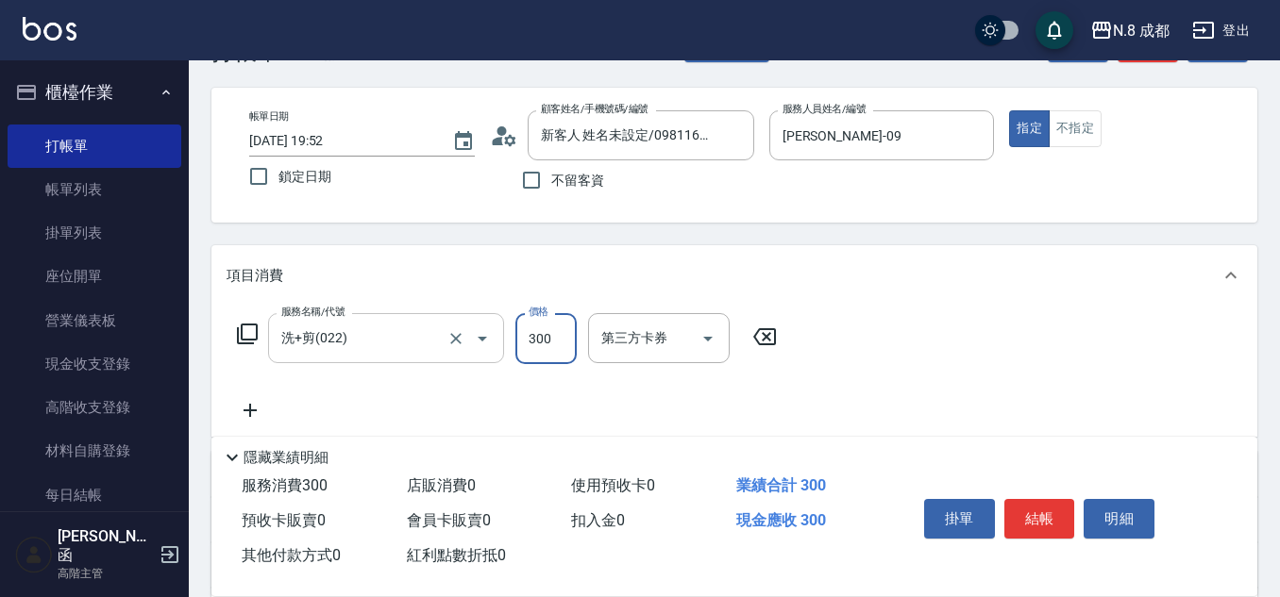
scroll to position [94, 0]
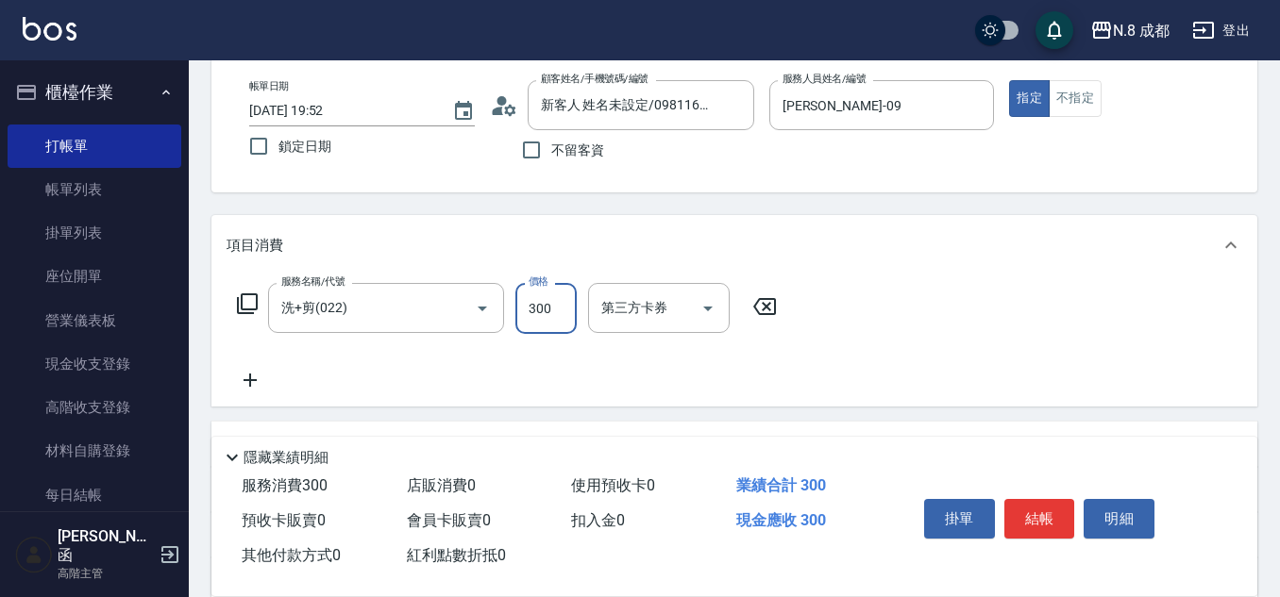
type input "300"
click at [257, 388] on icon at bounding box center [249, 380] width 47 height 23
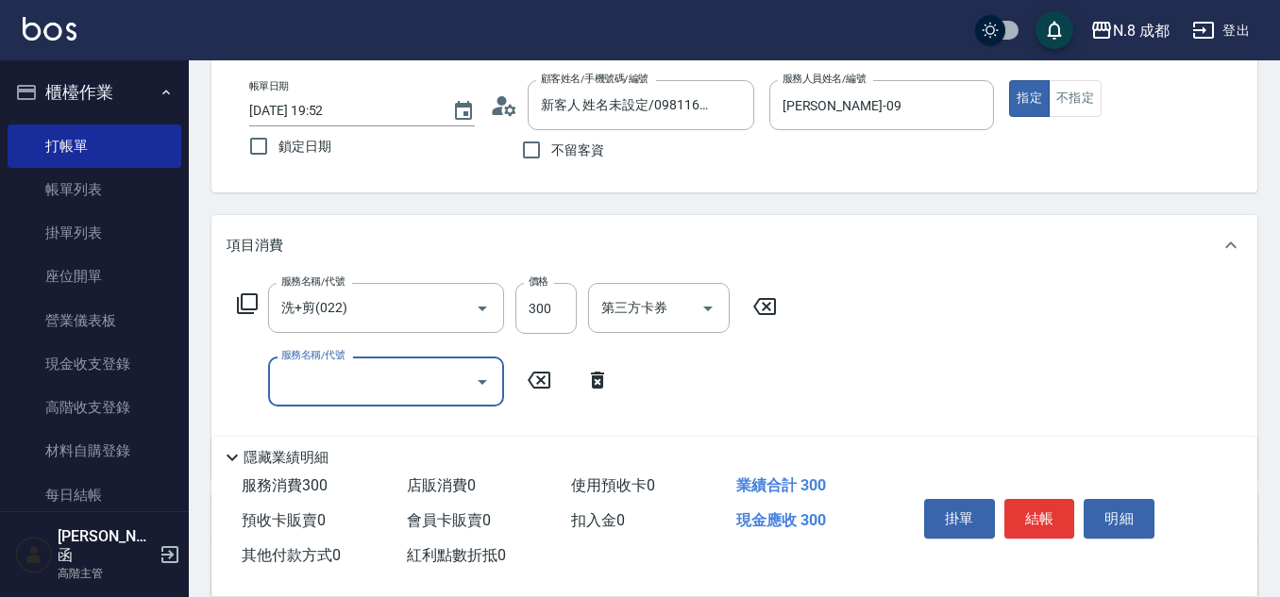
click at [333, 400] on div "服務名稱/代號" at bounding box center [386, 382] width 236 height 50
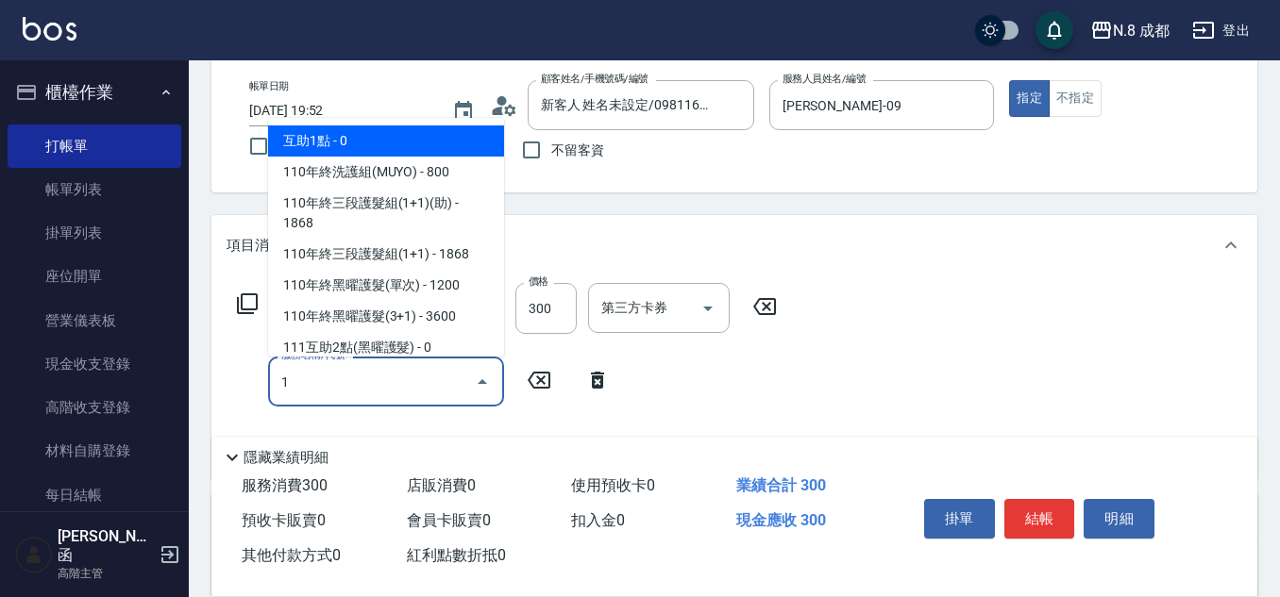
click at [378, 150] on span "互助1點 - 0" at bounding box center [386, 141] width 236 height 31
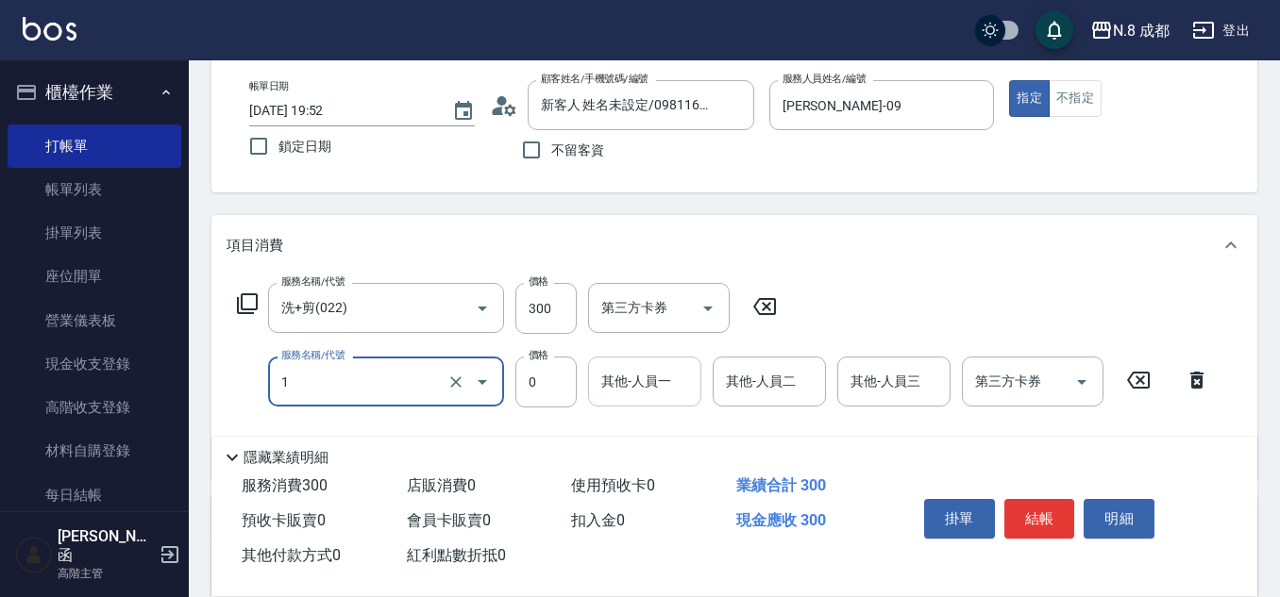
type input "互助1點(1)"
click at [657, 379] on input "其他-人員一" at bounding box center [644, 381] width 96 height 33
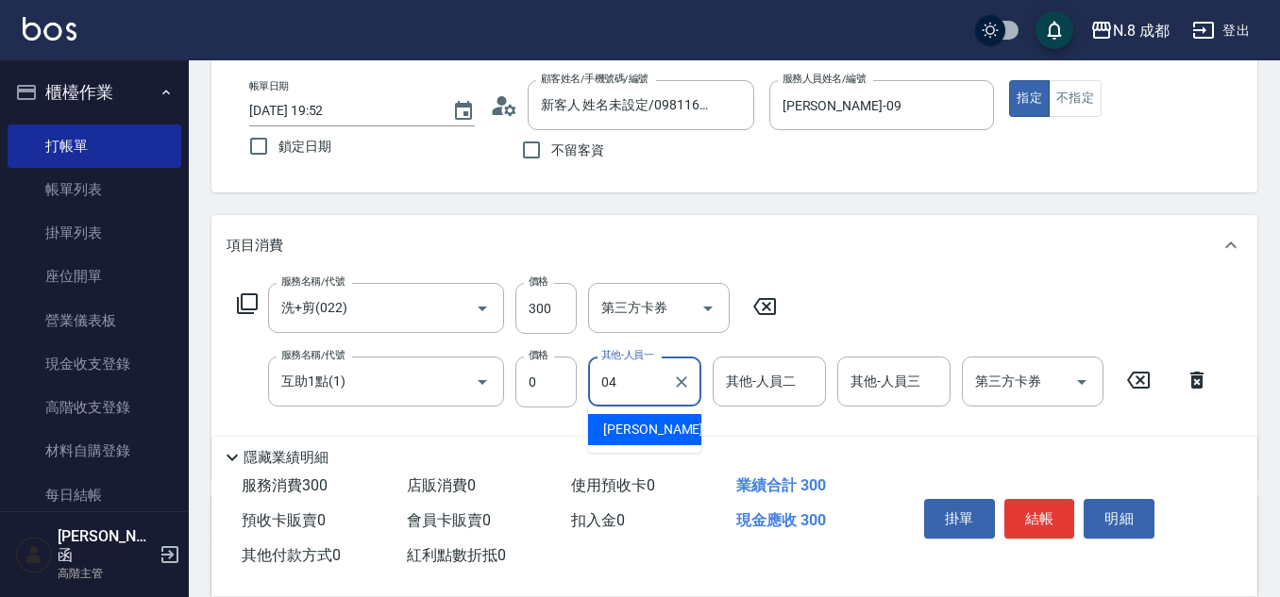
click at [676, 430] on div "林氏嬌玲 -04" at bounding box center [644, 429] width 113 height 31
type input "林氏嬌玲-04"
click at [1038, 506] on button "結帳" at bounding box center [1039, 519] width 71 height 40
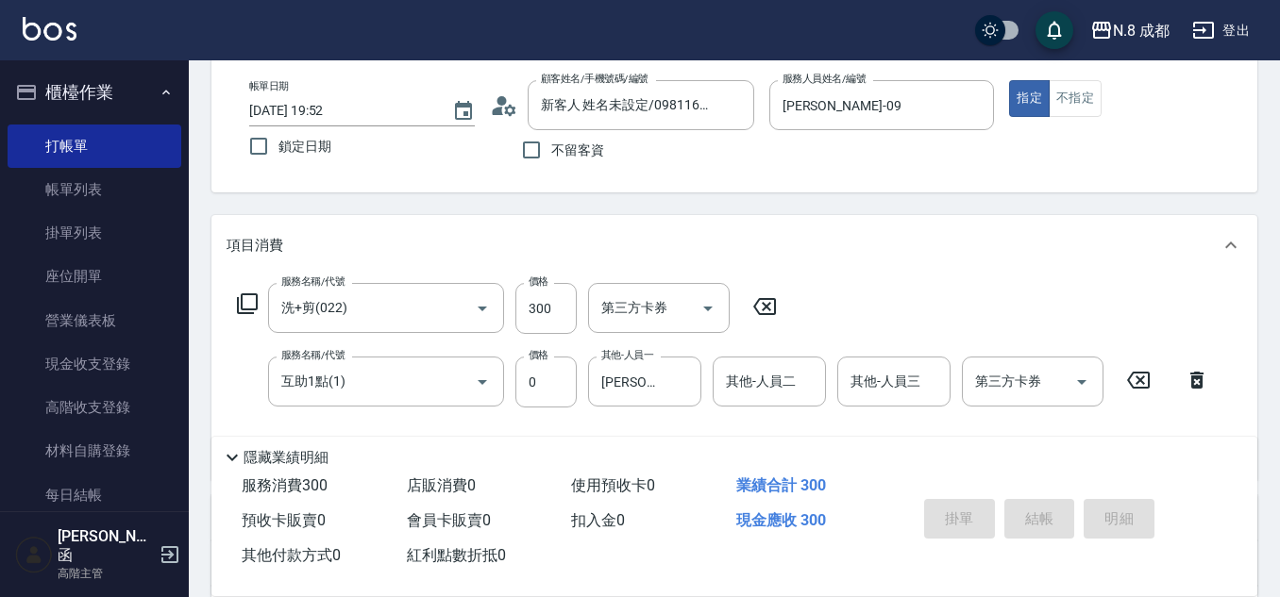
type input "2025/10/08 19:53"
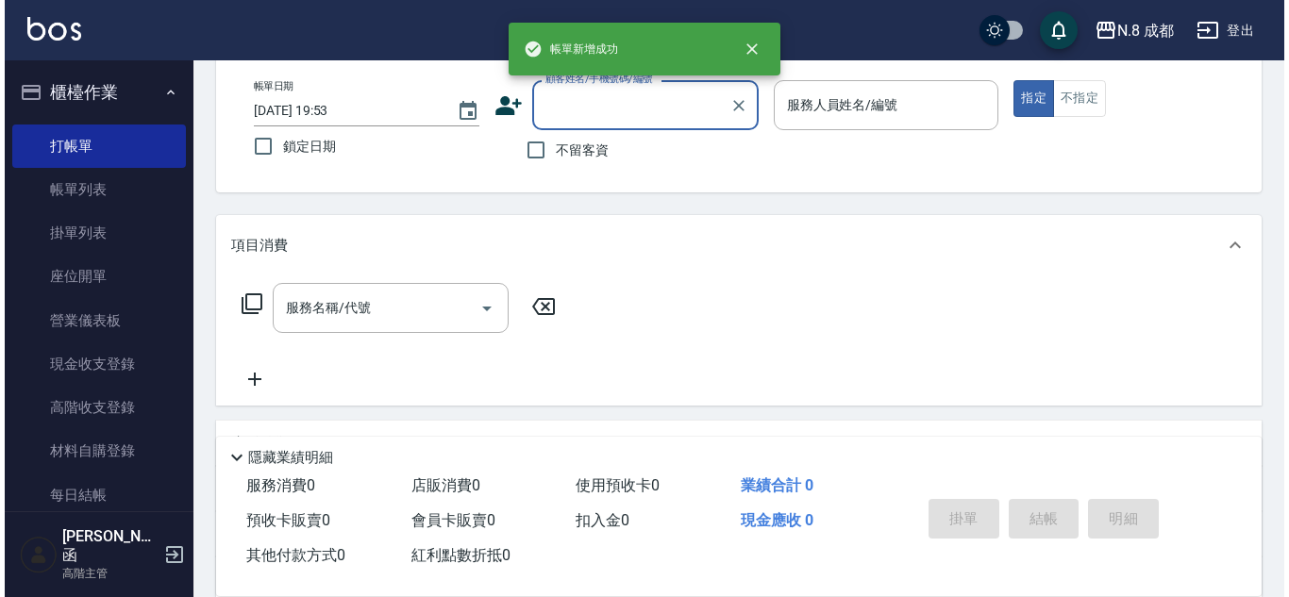
scroll to position [0, 0]
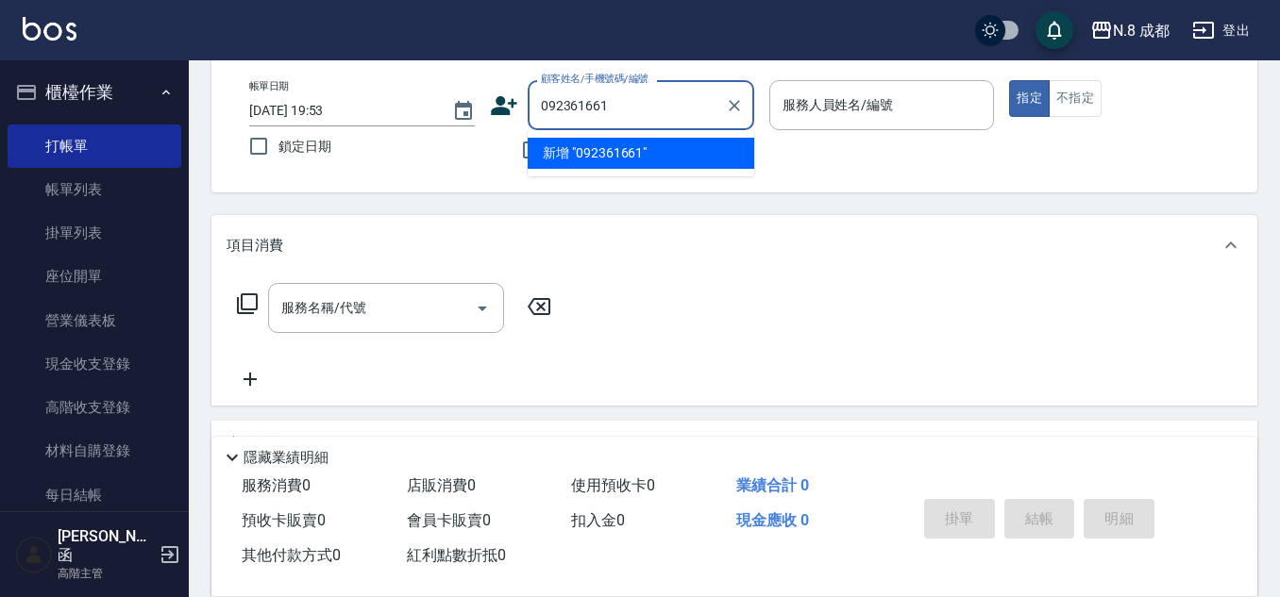
type input "0923616615"
drag, startPoint x: 696, startPoint y: 107, endPoint x: 439, endPoint y: 106, distance: 257.6
click at [439, 106] on div "帳單日期 2025/10/08 19:53 鎖定日期 顧客姓名/手機號碼/編號 0923616615 顧客姓名/手機號碼/編號 不留客資 服務人員姓名/編號 …" at bounding box center [734, 125] width 1000 height 90
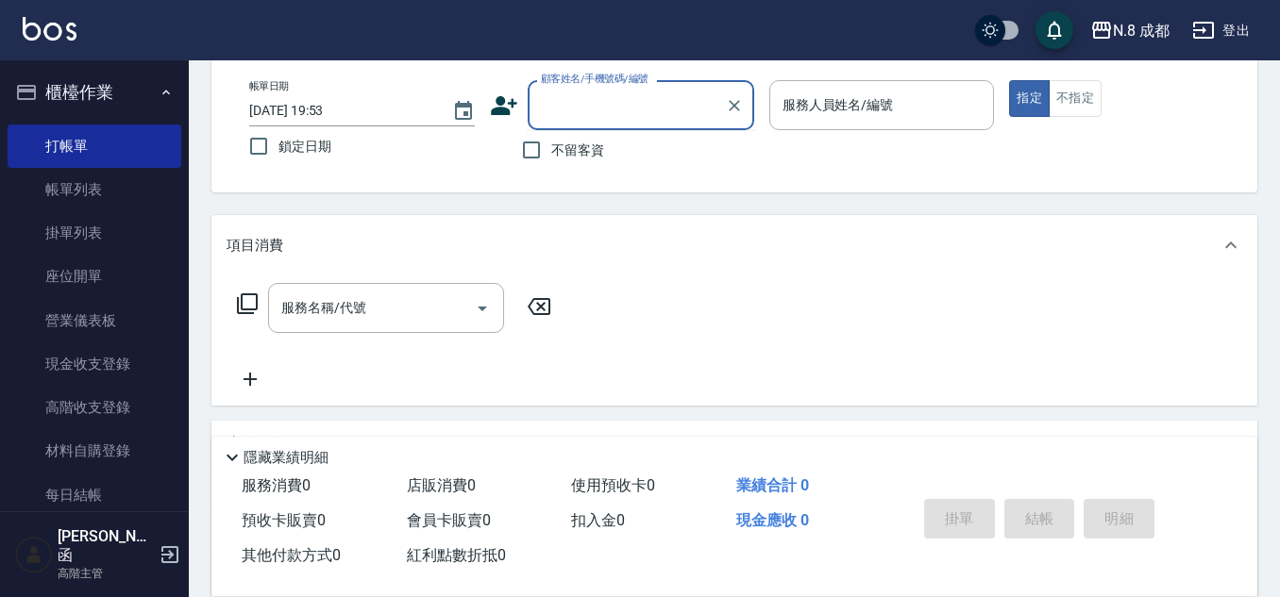
click at [499, 104] on icon at bounding box center [504, 105] width 26 height 19
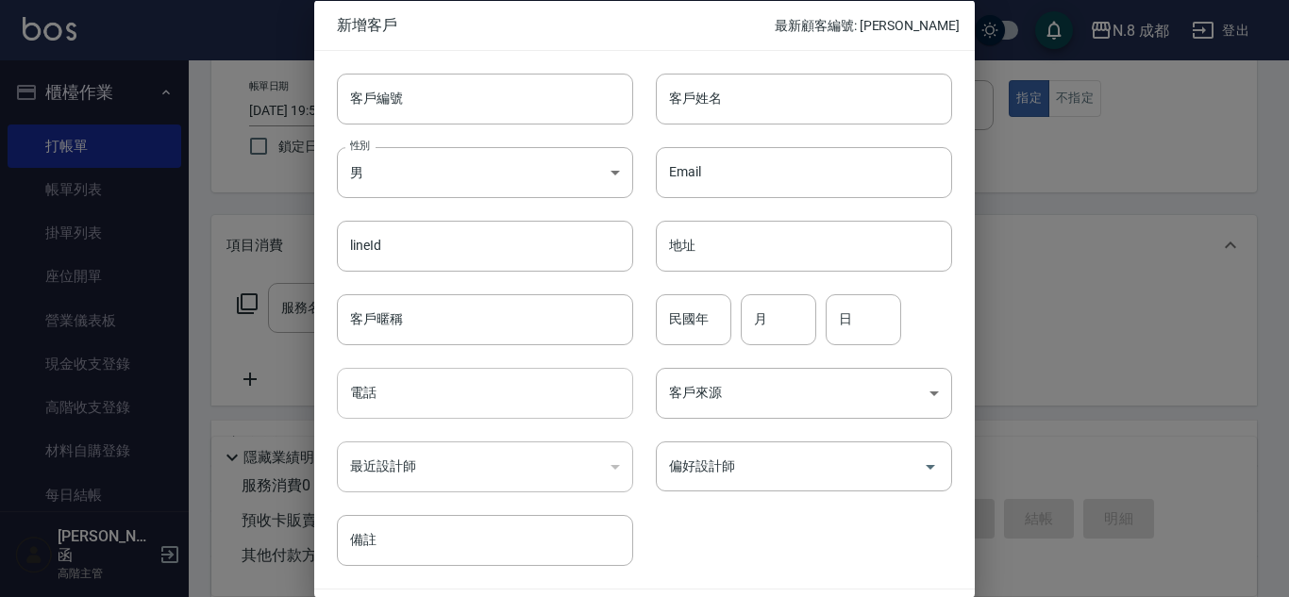
click at [413, 400] on input "電話" at bounding box center [485, 393] width 296 height 51
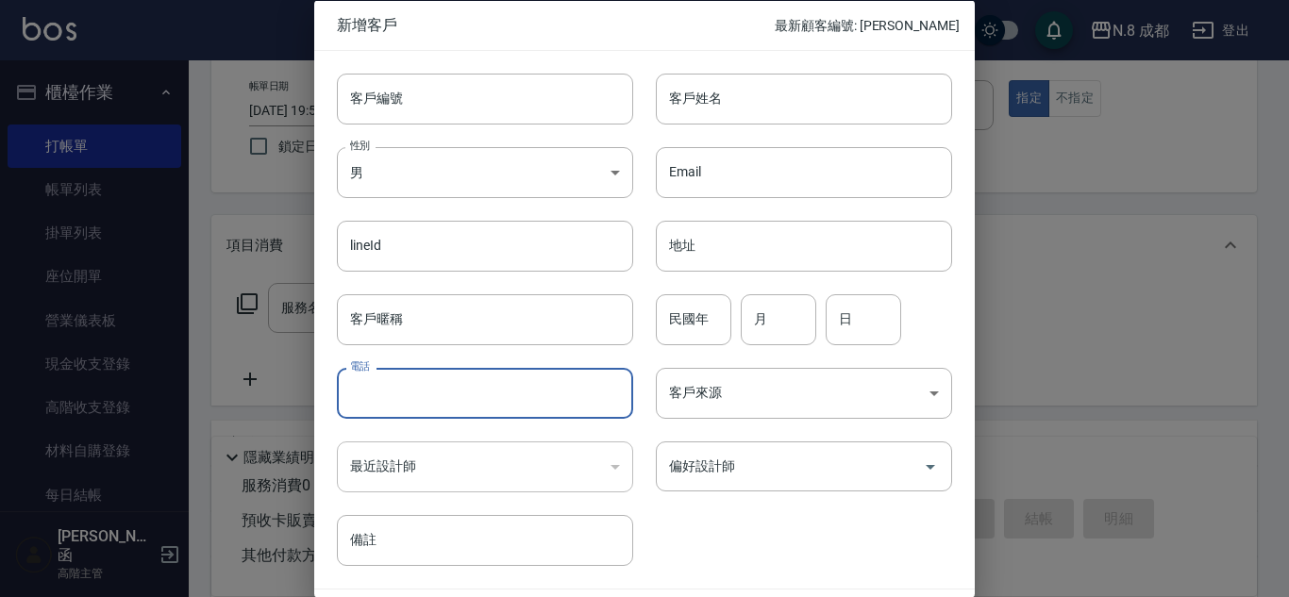
paste input "0923616615"
type input "0923616615"
click at [751, 103] on input "客戶姓名" at bounding box center [804, 98] width 296 height 51
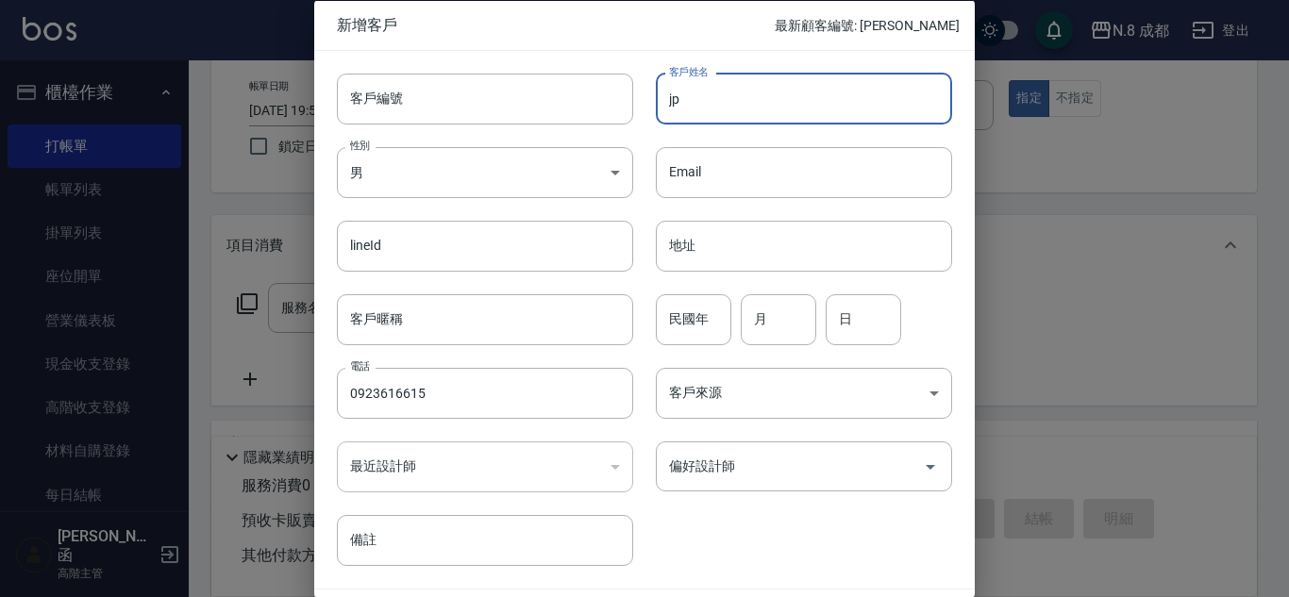
type input "j"
type input "[PERSON_NAME]"
click at [829, 467] on input "偏好設計師" at bounding box center [789, 466] width 251 height 33
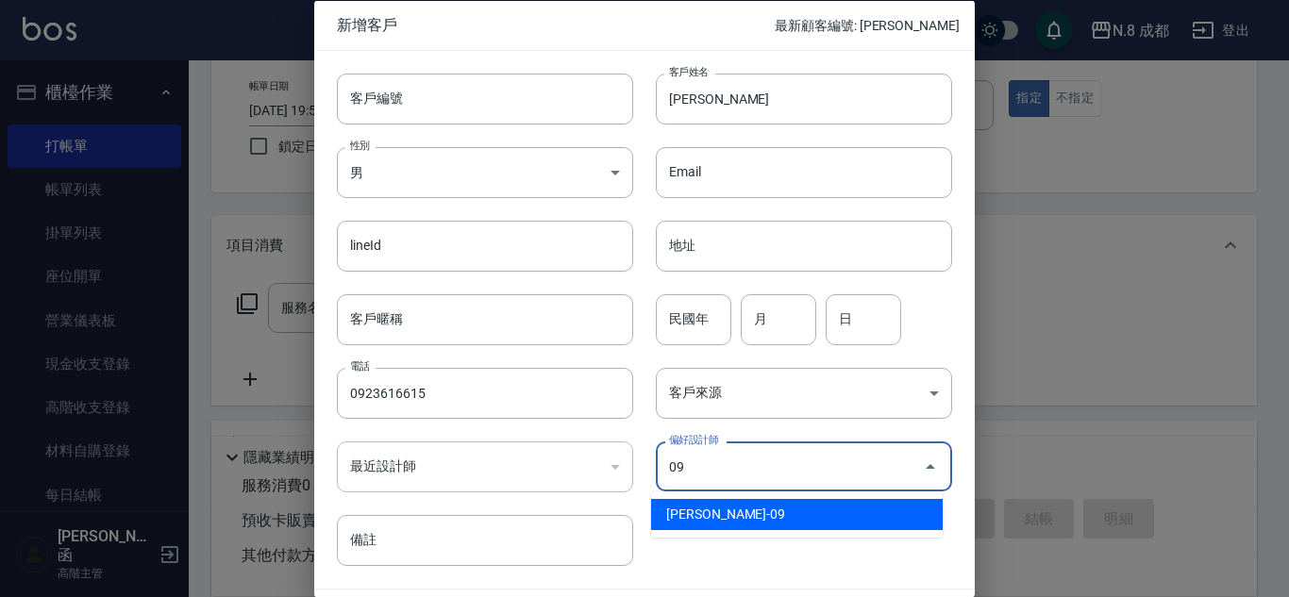
click at [796, 511] on li "黃建皓-09" at bounding box center [797, 514] width 292 height 31
type input "[PERSON_NAME]"
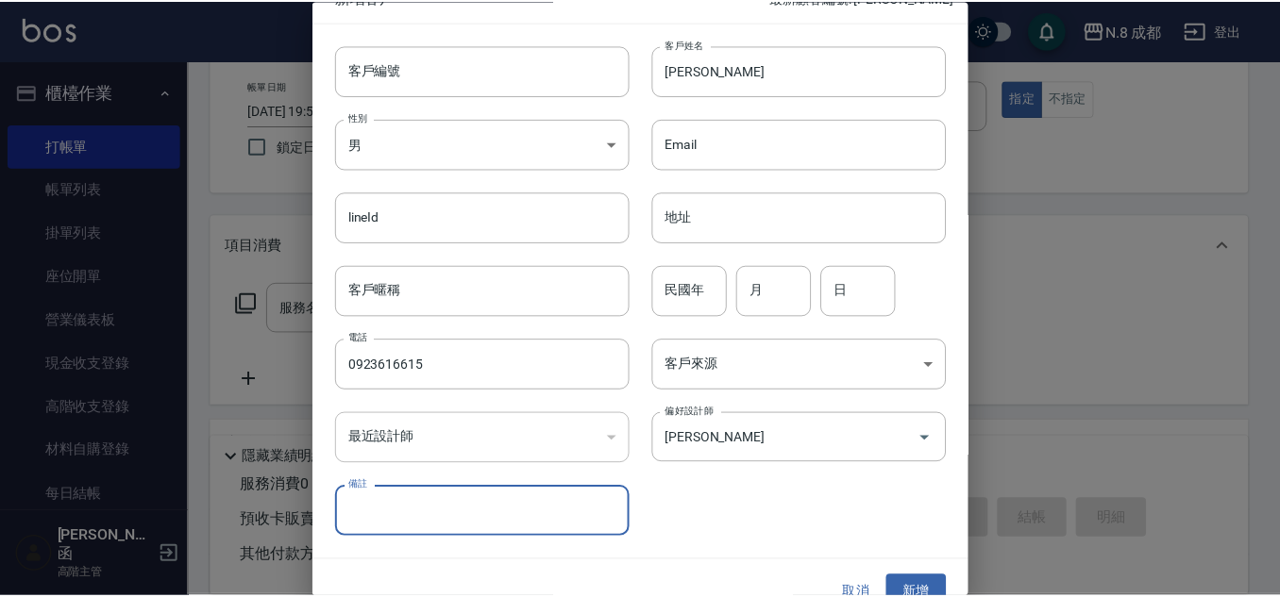
scroll to position [57, 0]
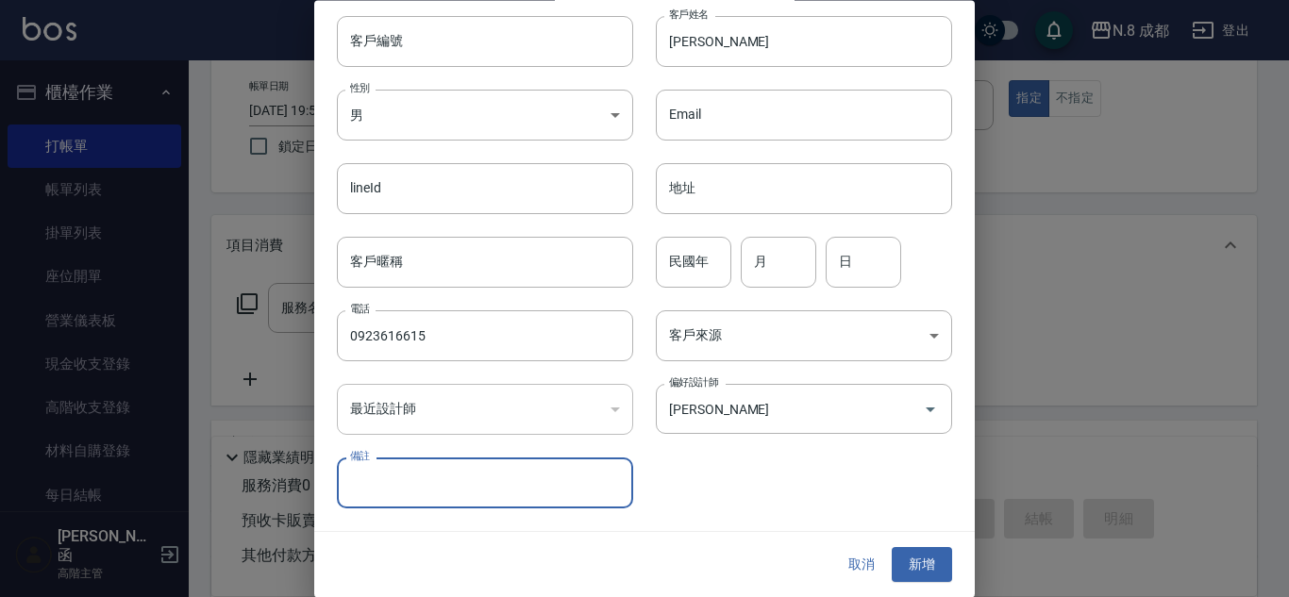
click at [918, 557] on button "新增" at bounding box center [922, 565] width 60 height 35
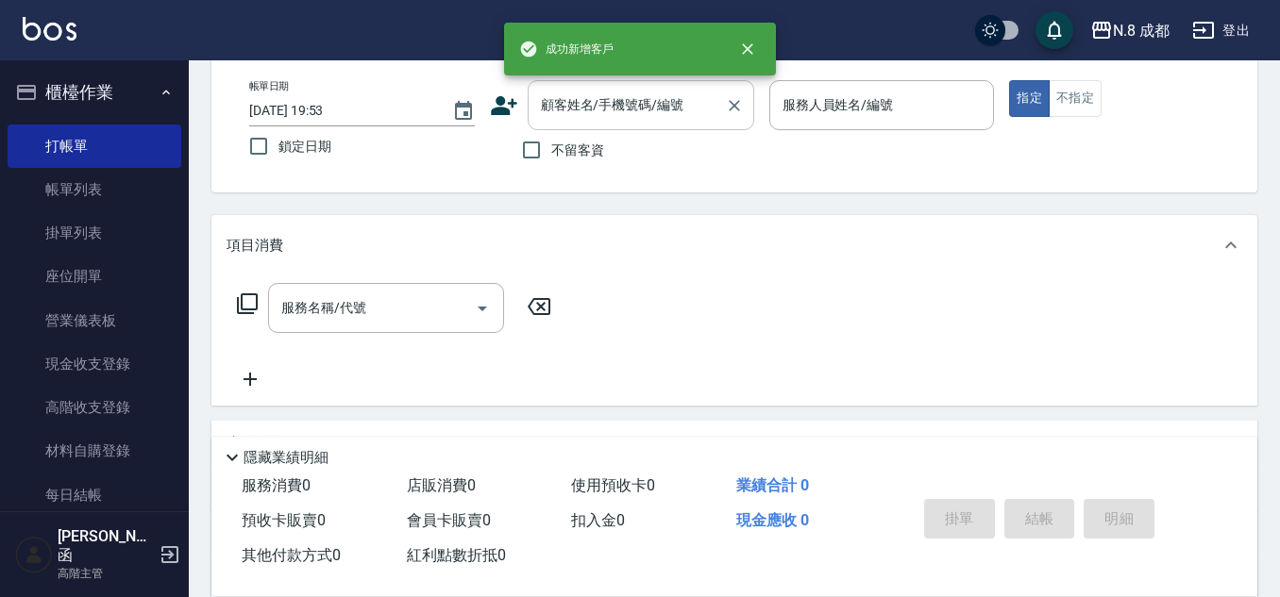
click at [626, 116] on input "顧客姓名/手機號碼/編號" at bounding box center [626, 105] width 181 height 33
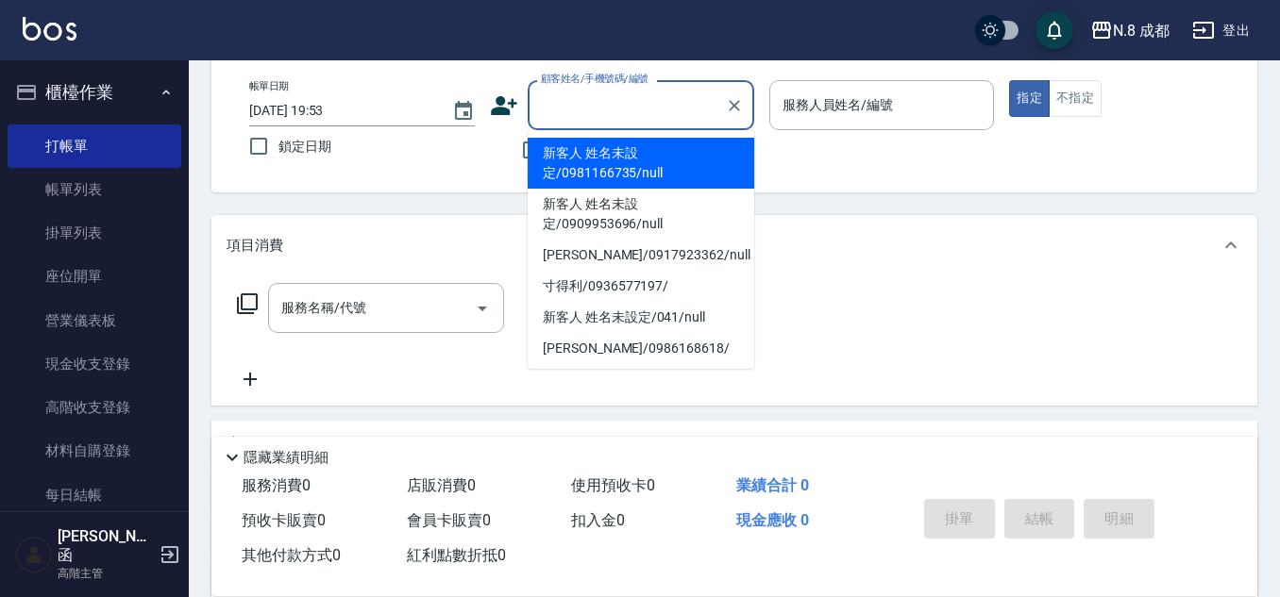
paste input "0923616615"
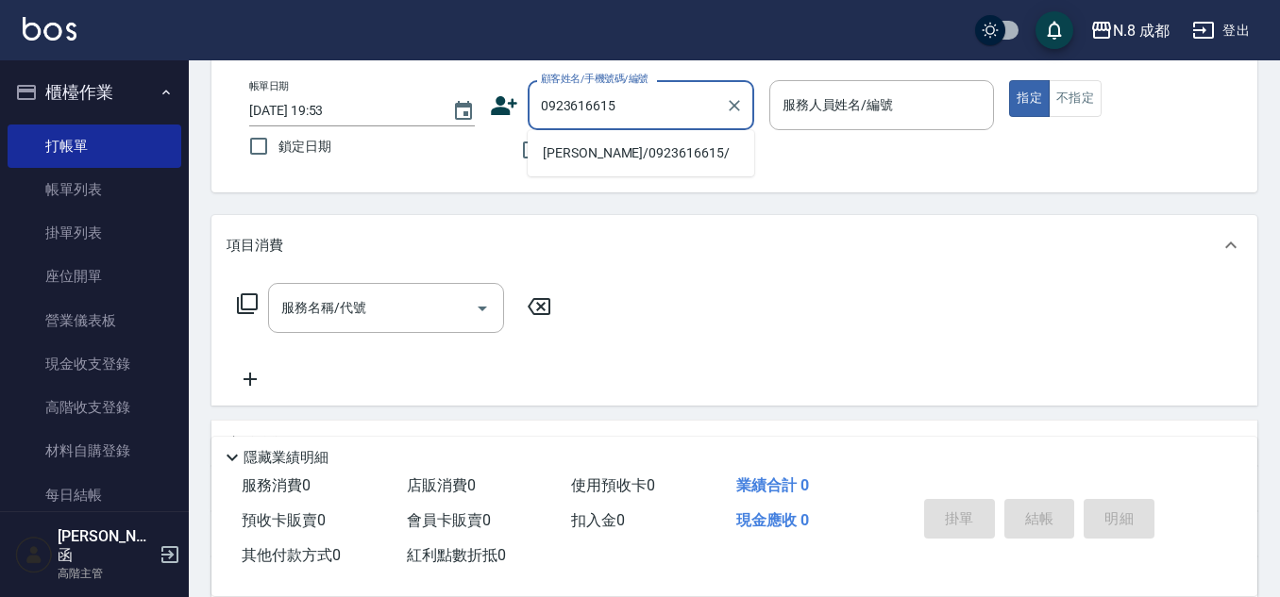
click at [637, 147] on li "玟玟/0923616615/" at bounding box center [641, 153] width 226 height 31
type input "玟玟/0923616615/"
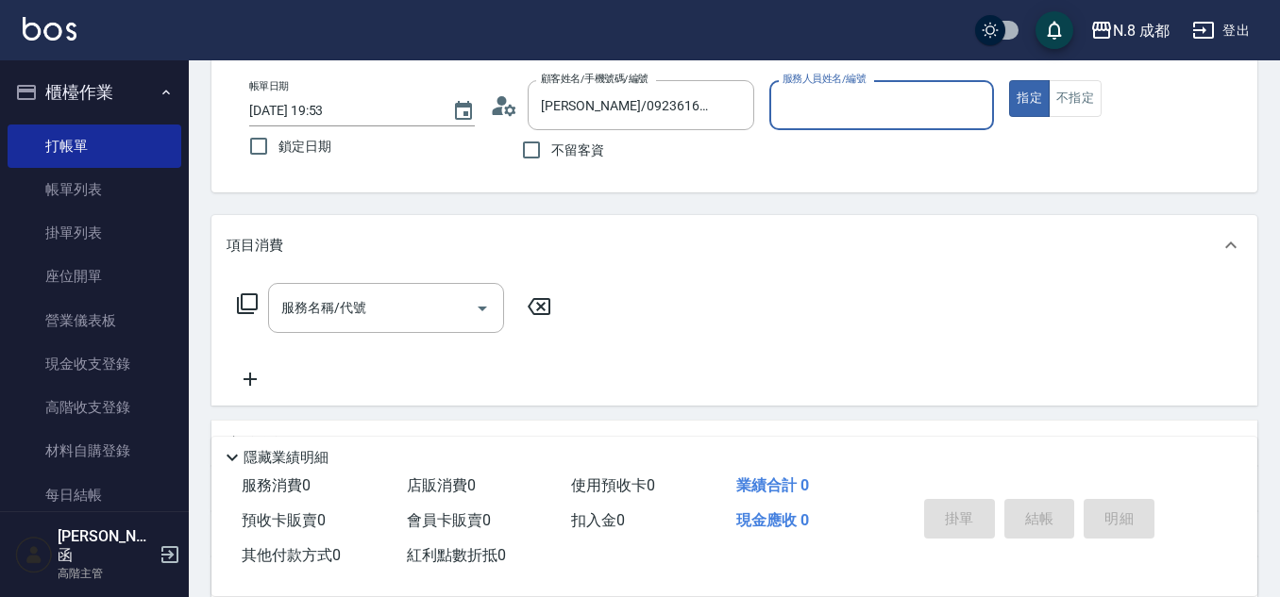
type input "黃建皓-09"
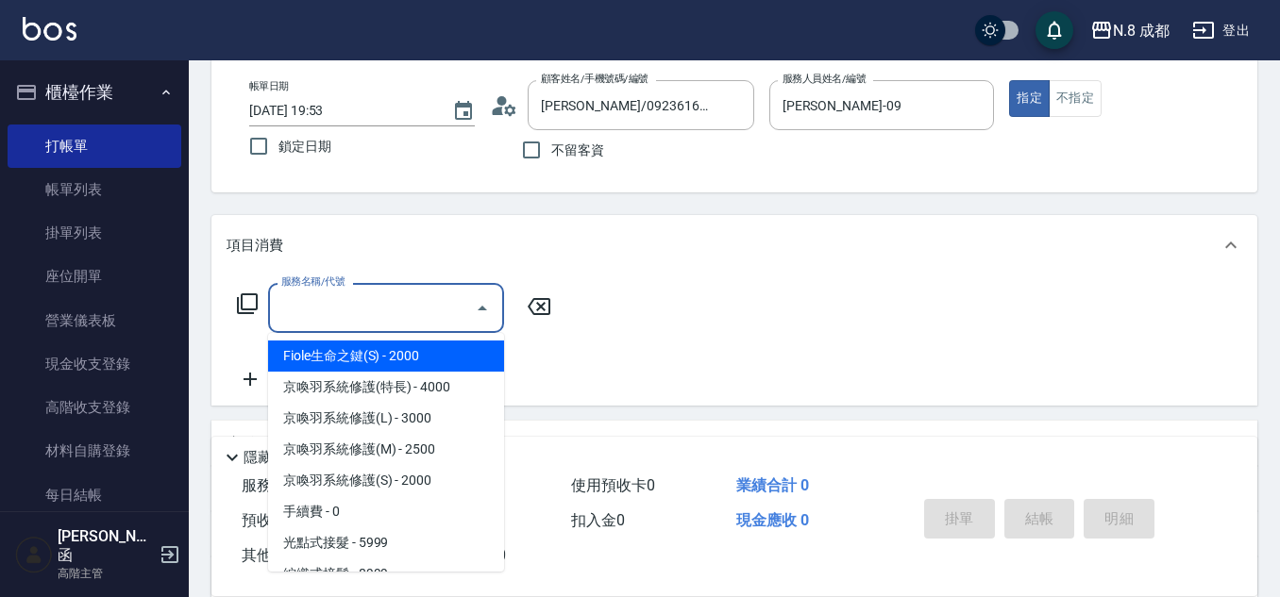
click at [389, 301] on input "服務名稱/代號" at bounding box center [371, 308] width 191 height 33
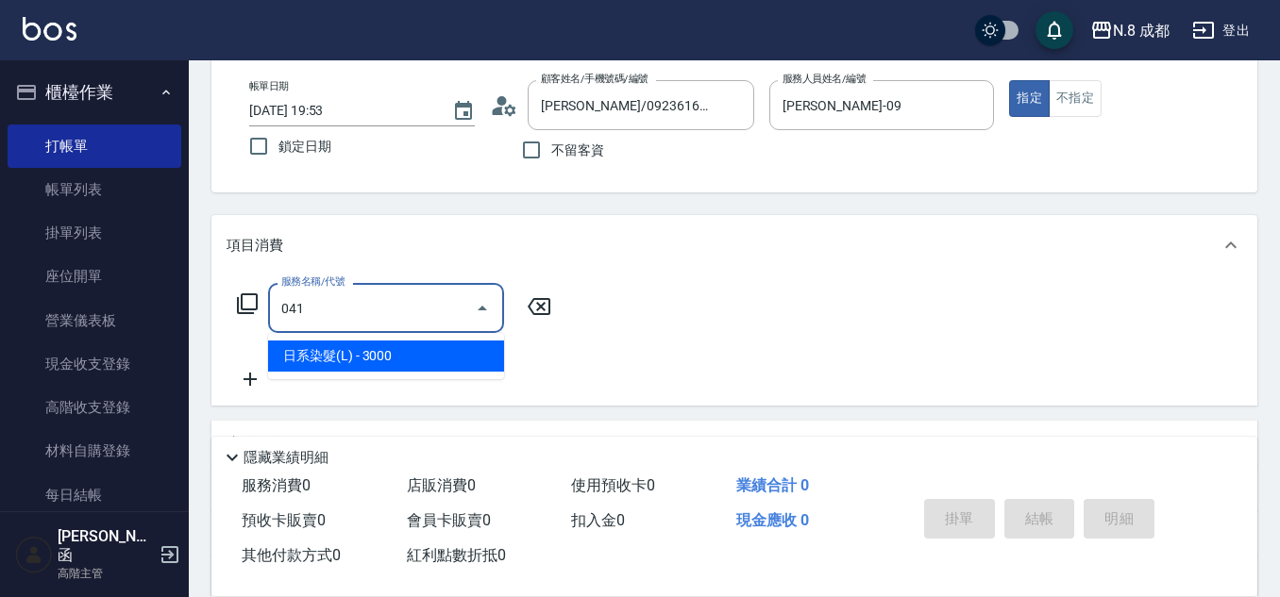
drag, startPoint x: 405, startPoint y: 365, endPoint x: 486, endPoint y: 340, distance: 85.1
click at [406, 365] on span "日系染髮(L) - 3000" at bounding box center [386, 356] width 236 height 31
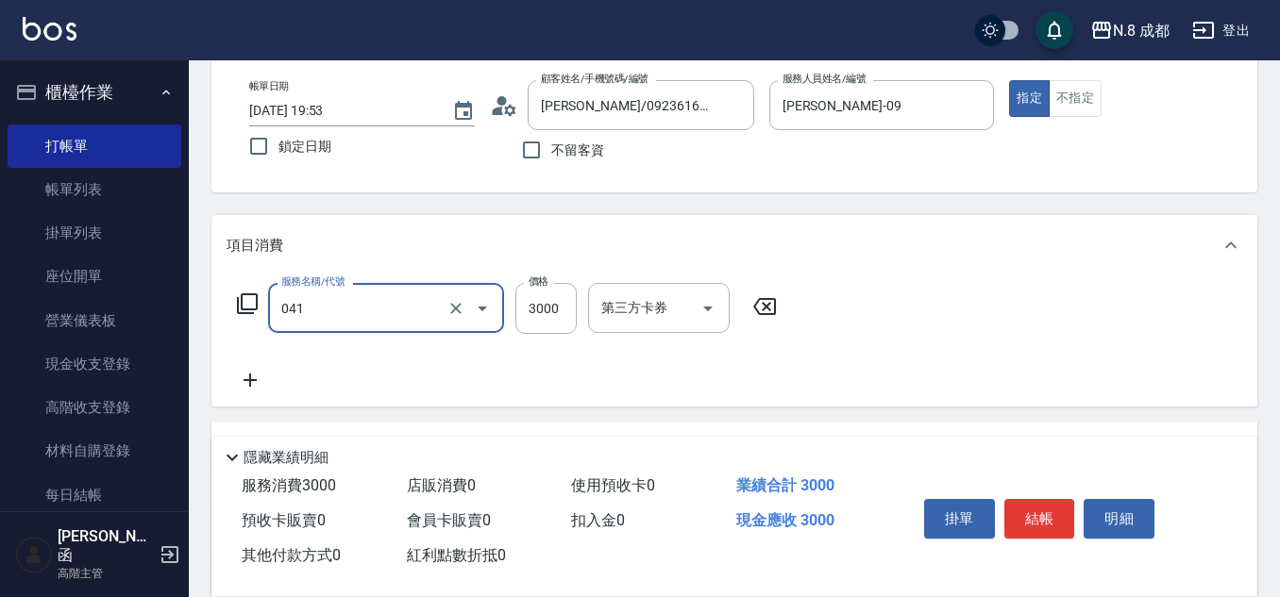
type input "日系染髮(L)(041)"
click at [579, 293] on div "服務名稱/代號 日系染髮(L)(041) 服務名稱/代號 價格 3000 價格 第三方卡券 第三方卡券" at bounding box center [506, 308] width 561 height 51
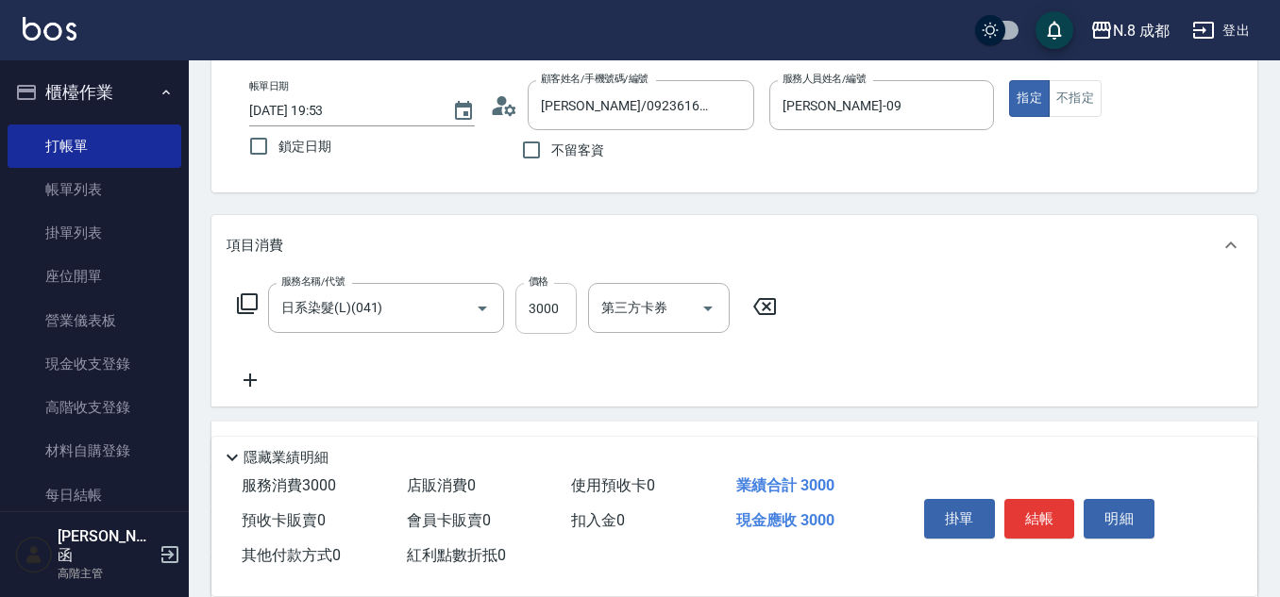
click at [560, 310] on input "3000" at bounding box center [545, 308] width 61 height 51
type input "2599"
click at [259, 381] on icon at bounding box center [249, 380] width 47 height 23
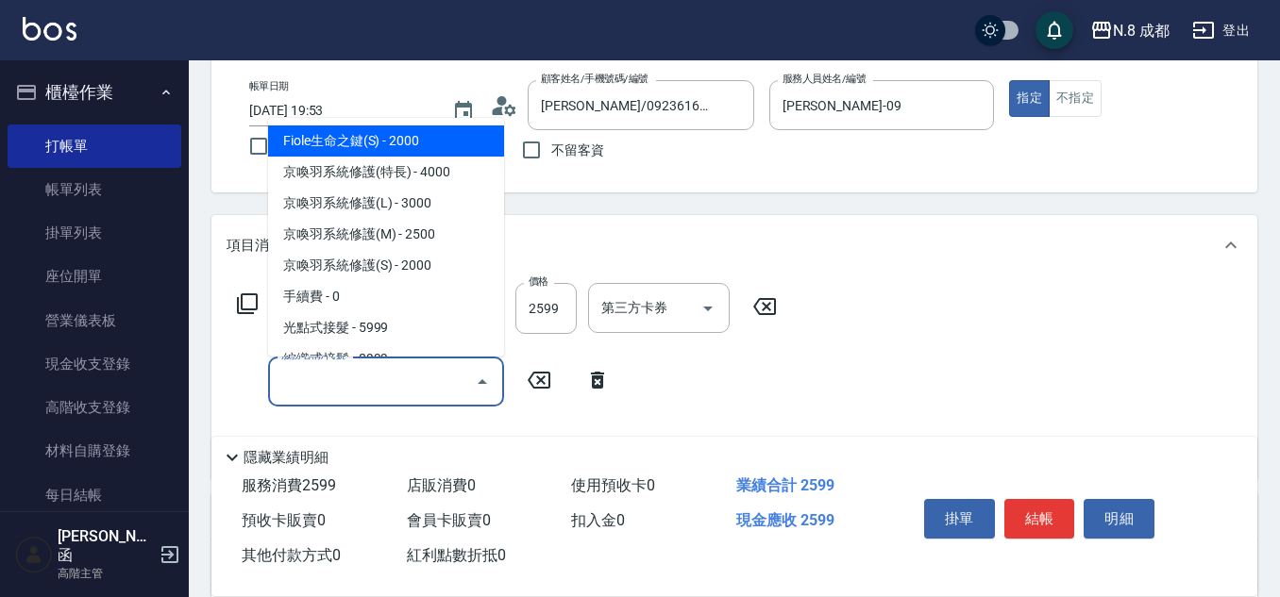
click at [367, 377] on input "服務名稱/代號" at bounding box center [371, 381] width 191 height 33
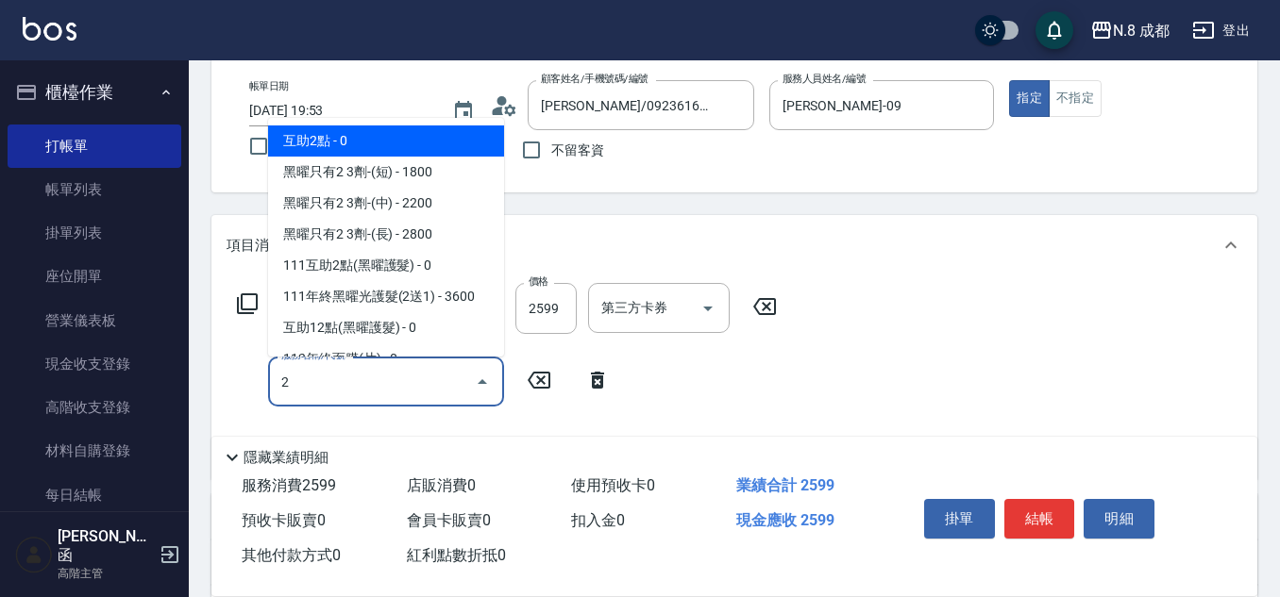
click at [405, 142] on span "互助2點 - 0" at bounding box center [386, 141] width 236 height 31
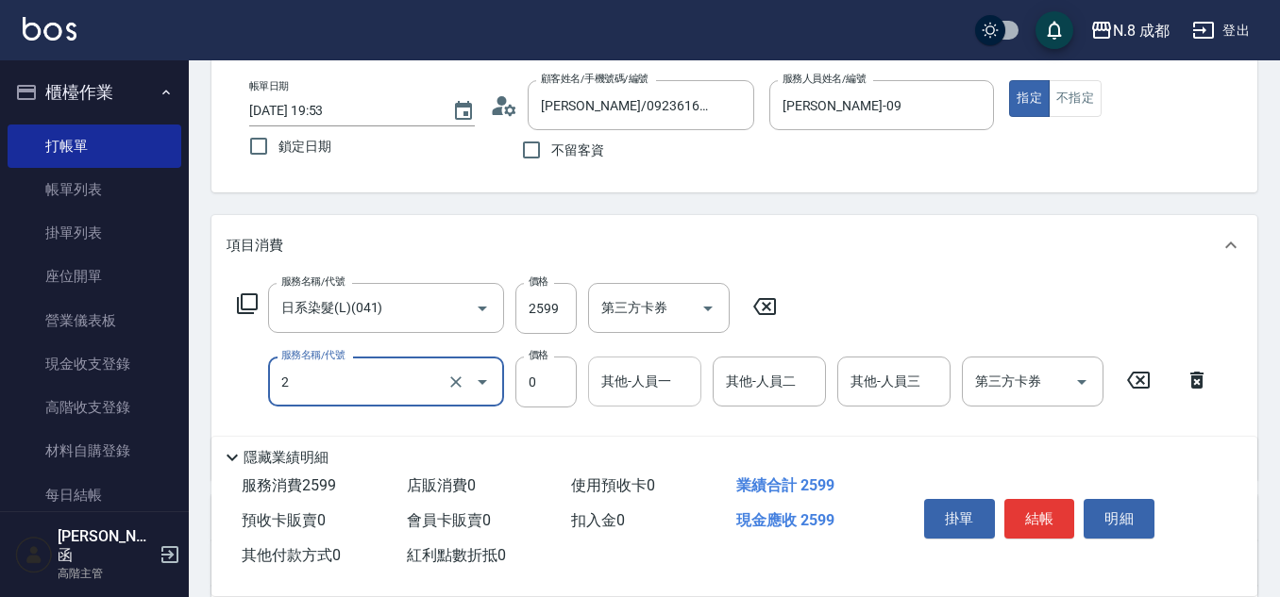
type input "互助2點(2)"
click at [645, 396] on input "其他-人員一" at bounding box center [644, 381] width 96 height 33
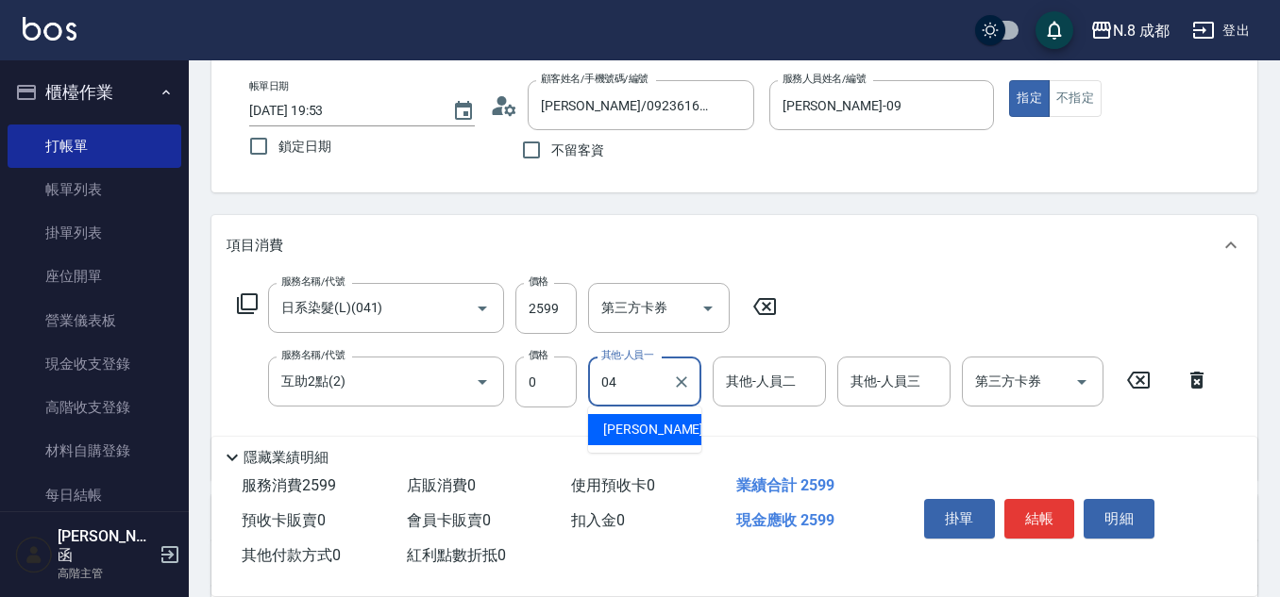
click at [642, 428] on span "林氏嬌玲 -04" at bounding box center [662, 430] width 119 height 20
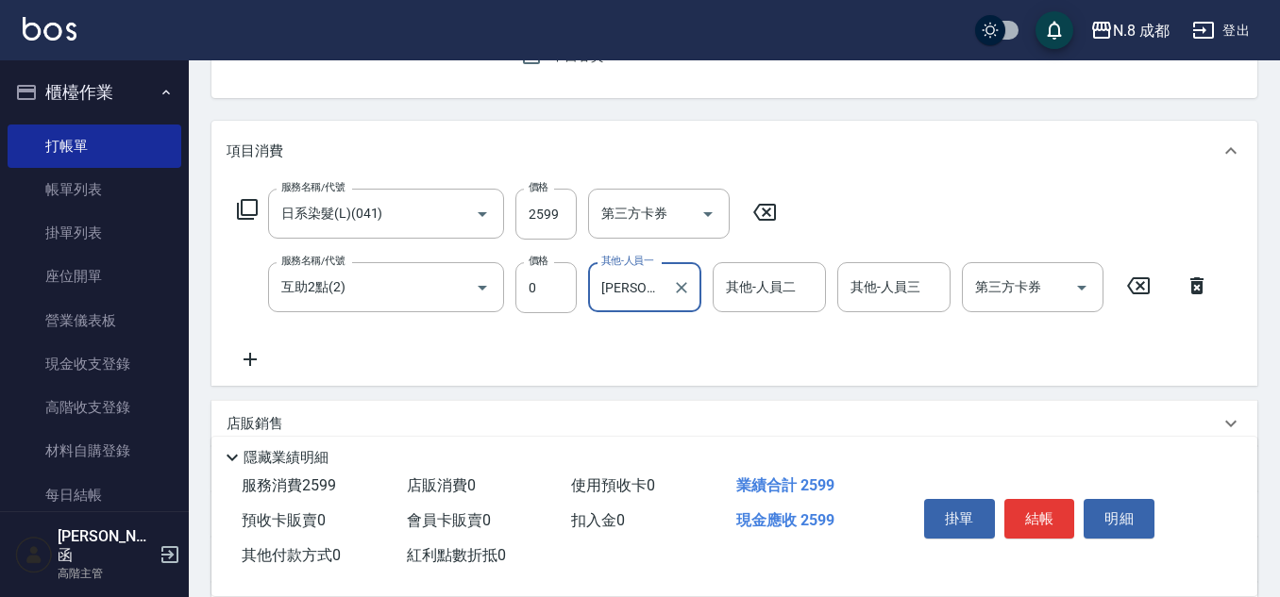
type input "林氏嬌玲-04"
click at [257, 358] on icon at bounding box center [249, 359] width 47 height 23
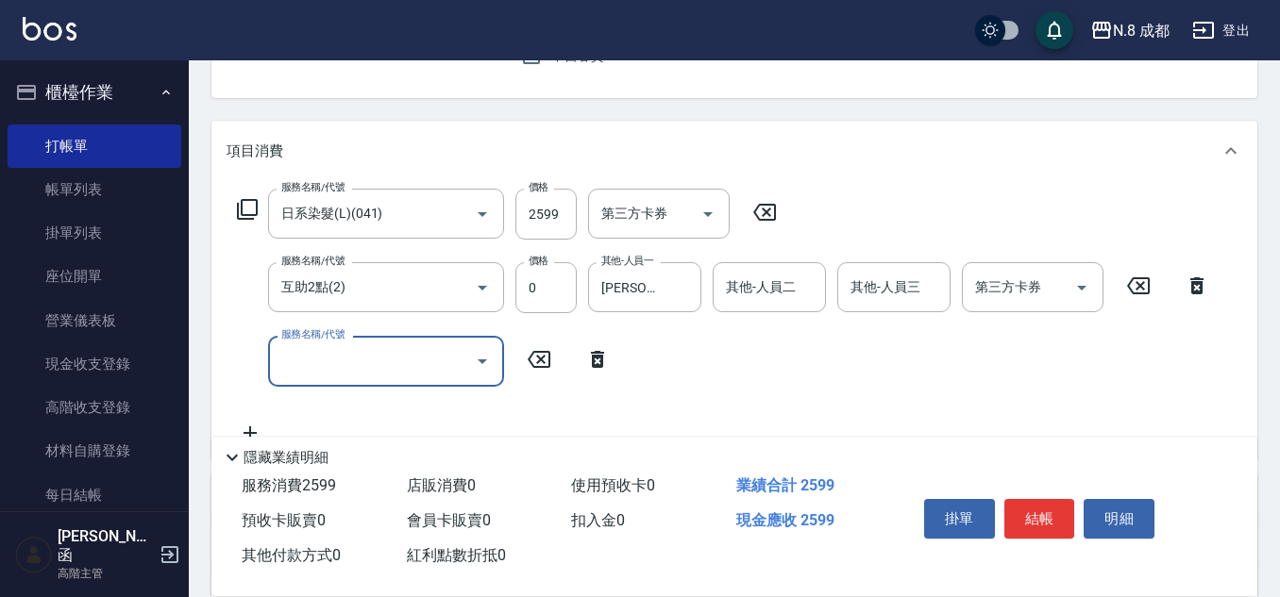
click at [312, 365] on input "服務名稱/代號" at bounding box center [371, 360] width 191 height 33
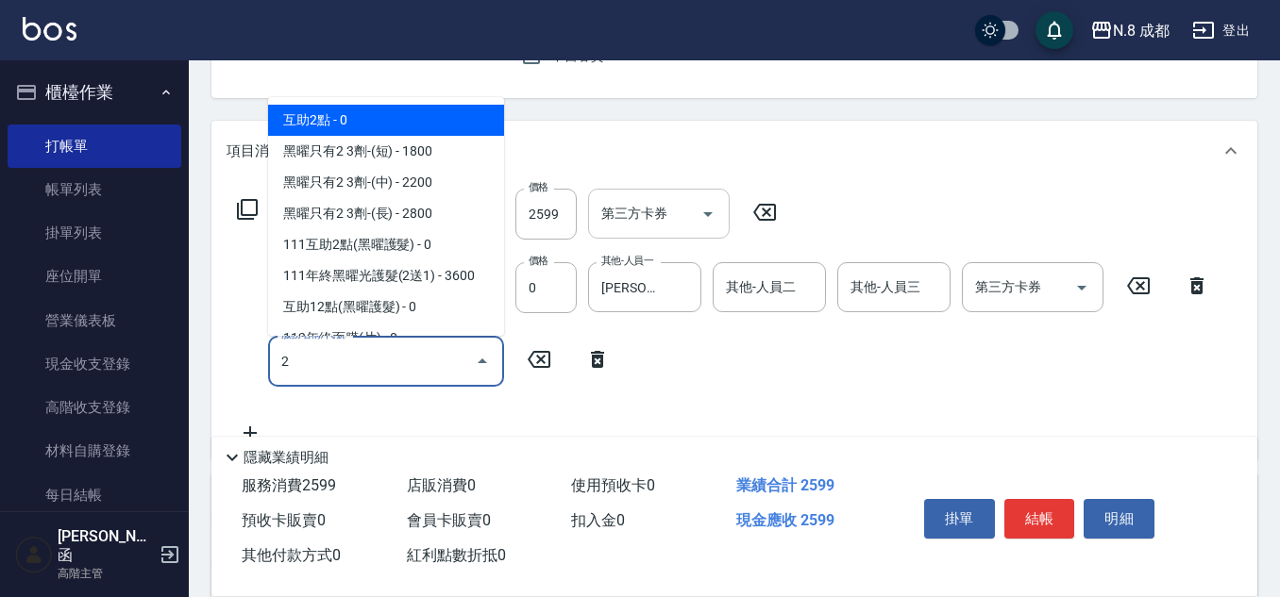
drag, startPoint x: 315, startPoint y: 127, endPoint x: 599, endPoint y: 232, distance: 302.7
click at [316, 127] on span "互助2點 - 0" at bounding box center [386, 120] width 236 height 31
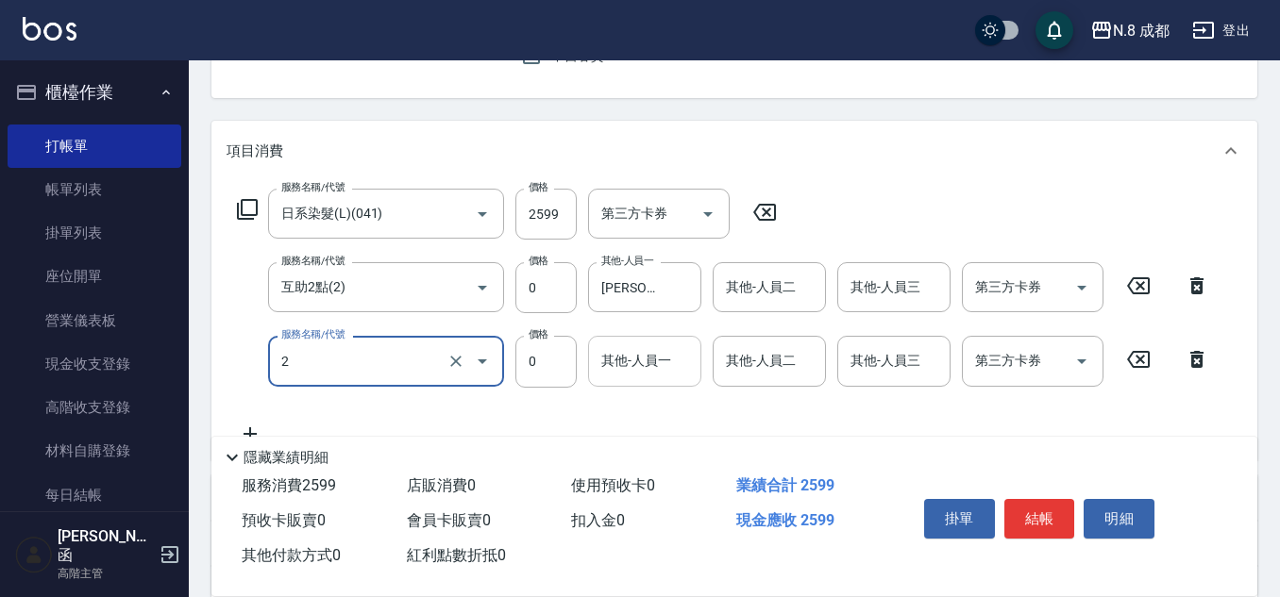
type input "互助2點(2)"
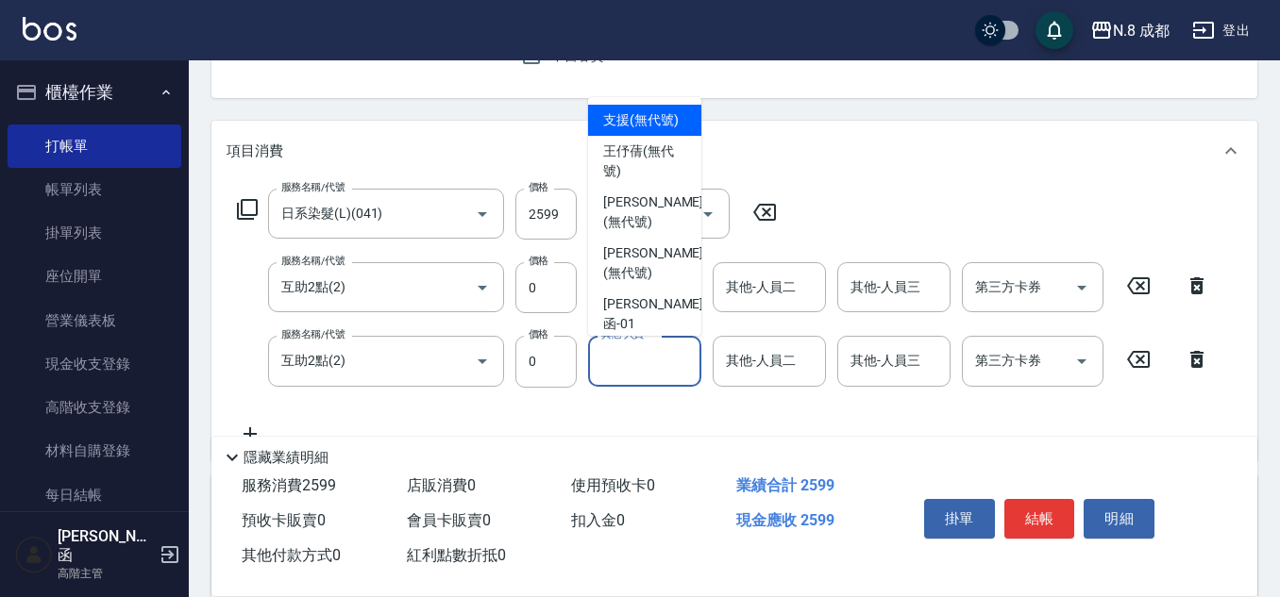
click at [658, 365] on input "其他-人員一" at bounding box center [644, 360] width 96 height 33
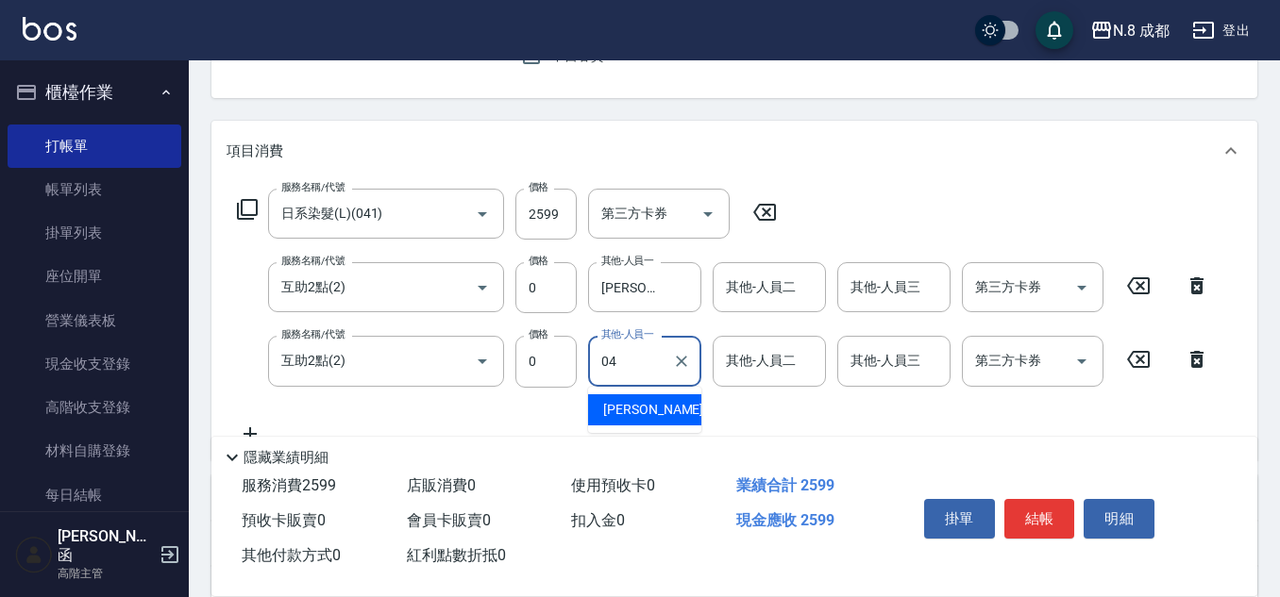
click at [673, 421] on div "林氏嬌玲 -04" at bounding box center [644, 409] width 113 height 31
type input "林氏嬌玲-04"
drag, startPoint x: 686, startPoint y: 360, endPoint x: 676, endPoint y: 358, distance: 10.6
click at [685, 359] on icon "Clear" at bounding box center [681, 361] width 19 height 19
click at [645, 362] on input "其他-人員一" at bounding box center [644, 360] width 96 height 33
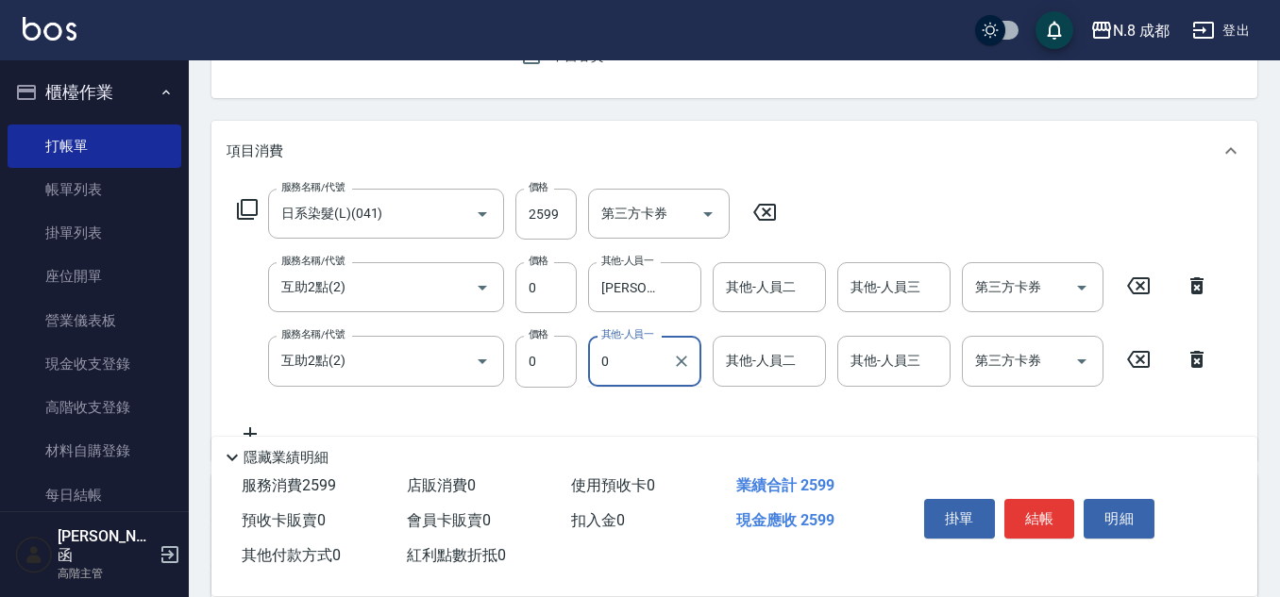
drag, startPoint x: 629, startPoint y: 358, endPoint x: 589, endPoint y: 359, distance: 40.6
click at [589, 359] on div "0 其他-人員一" at bounding box center [644, 361] width 113 height 50
drag, startPoint x: 672, startPoint y: 411, endPoint x: 672, endPoint y: 399, distance: 12.3
click at [672, 408] on div "張芷瑜 -12" at bounding box center [644, 409] width 113 height 31
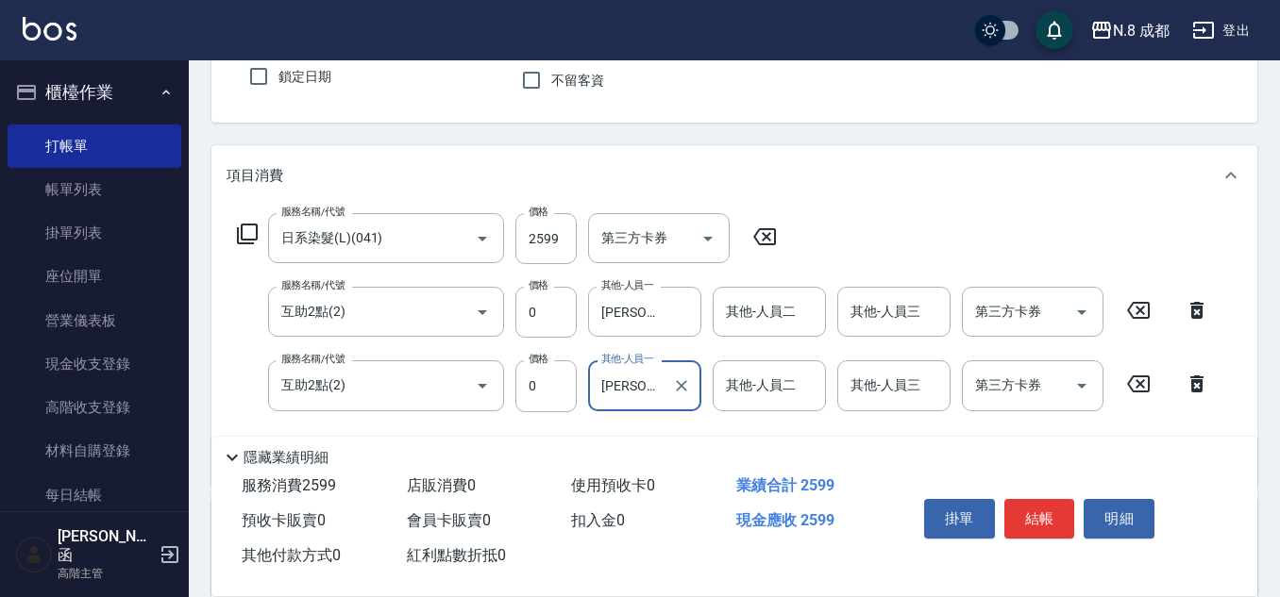
scroll to position [0, 0]
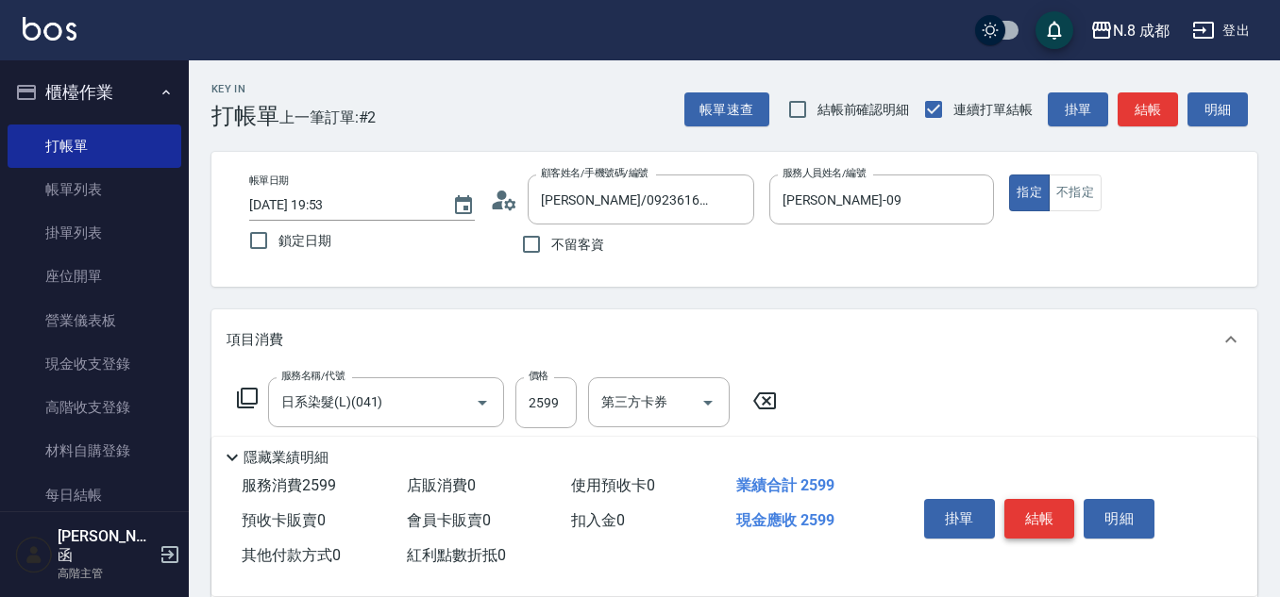
type input "張芷瑜-12"
click at [1048, 513] on button "結帳" at bounding box center [1039, 519] width 71 height 40
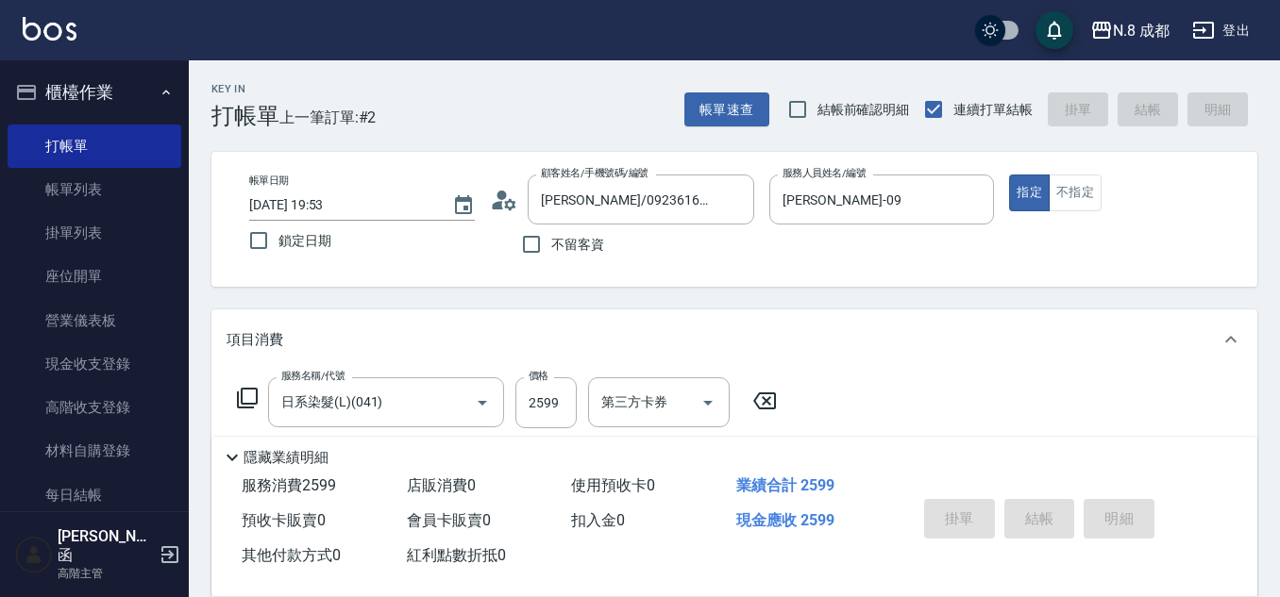
type input "2025/10/08 19:54"
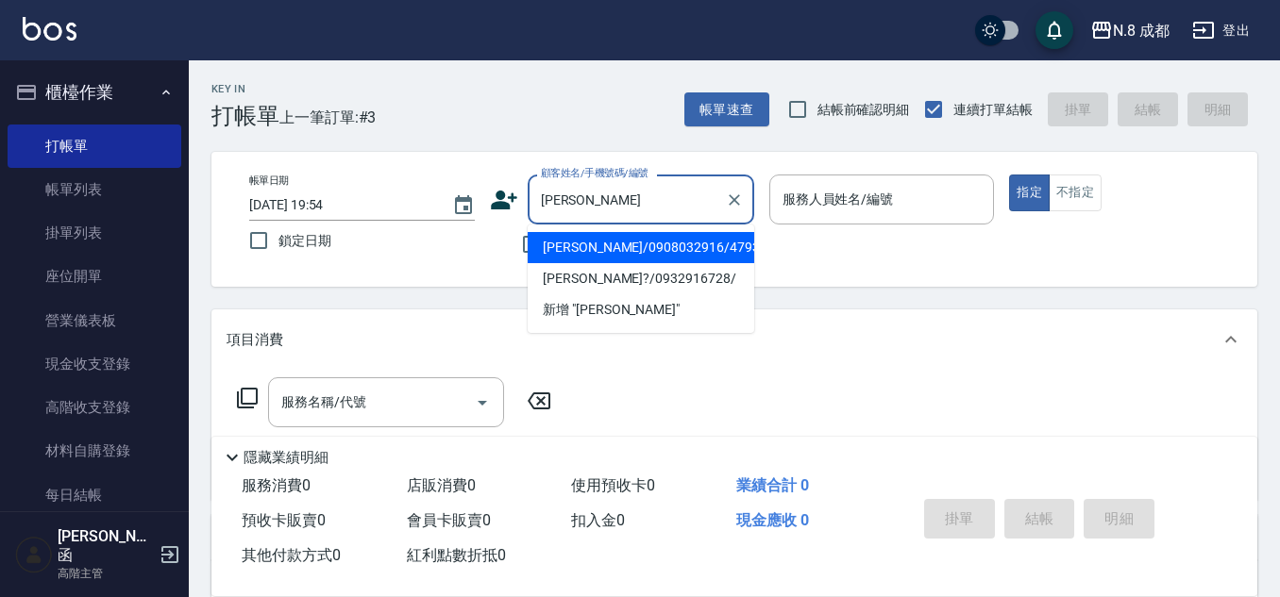
click at [627, 250] on li "陳霈/0908032916/479396" at bounding box center [641, 247] width 226 height 31
type input "陳霈/0908032916/479396"
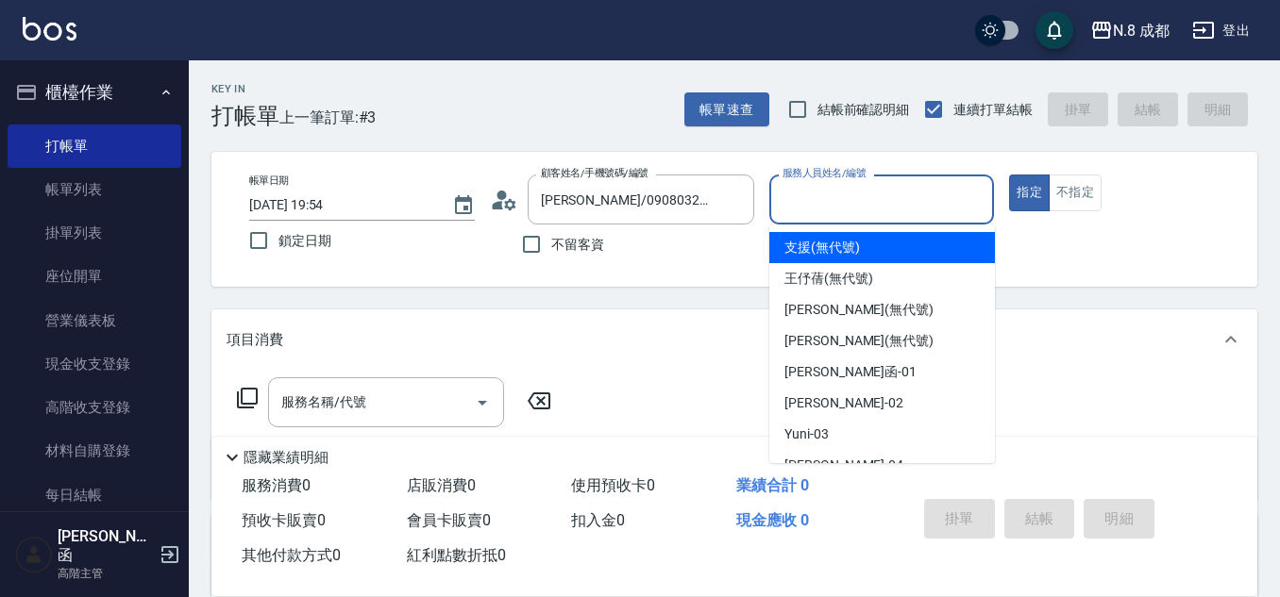
click at [847, 202] on input "服務人員姓名/編號" at bounding box center [882, 199] width 209 height 33
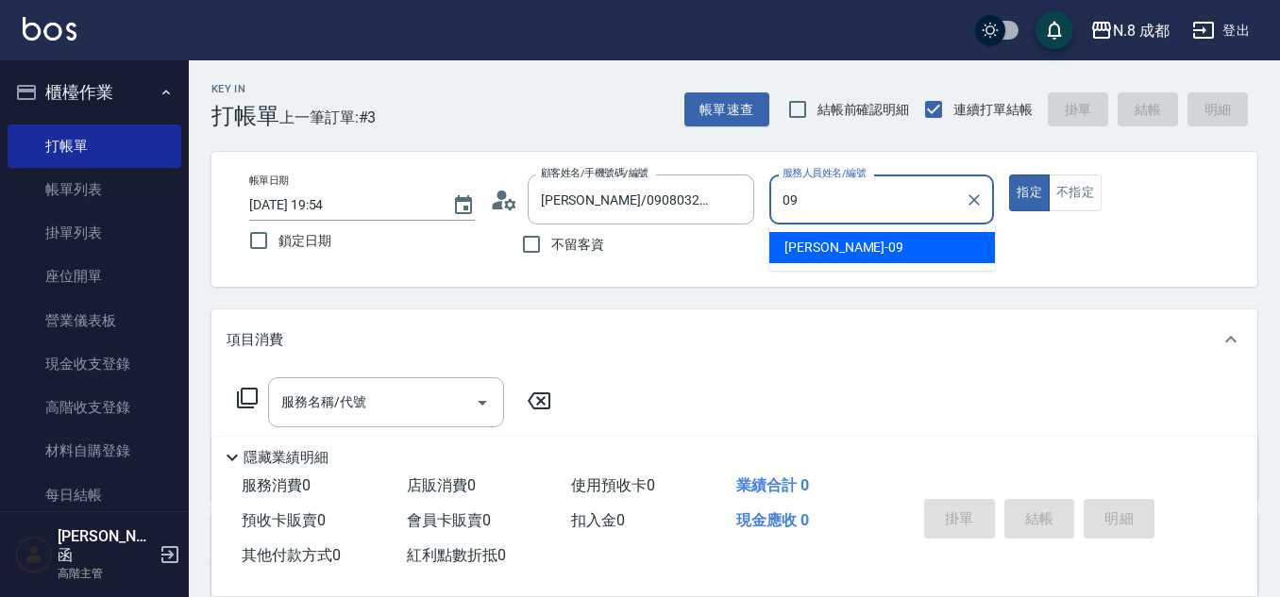
click at [840, 243] on span "黃建皓 -09" at bounding box center [843, 248] width 119 height 20
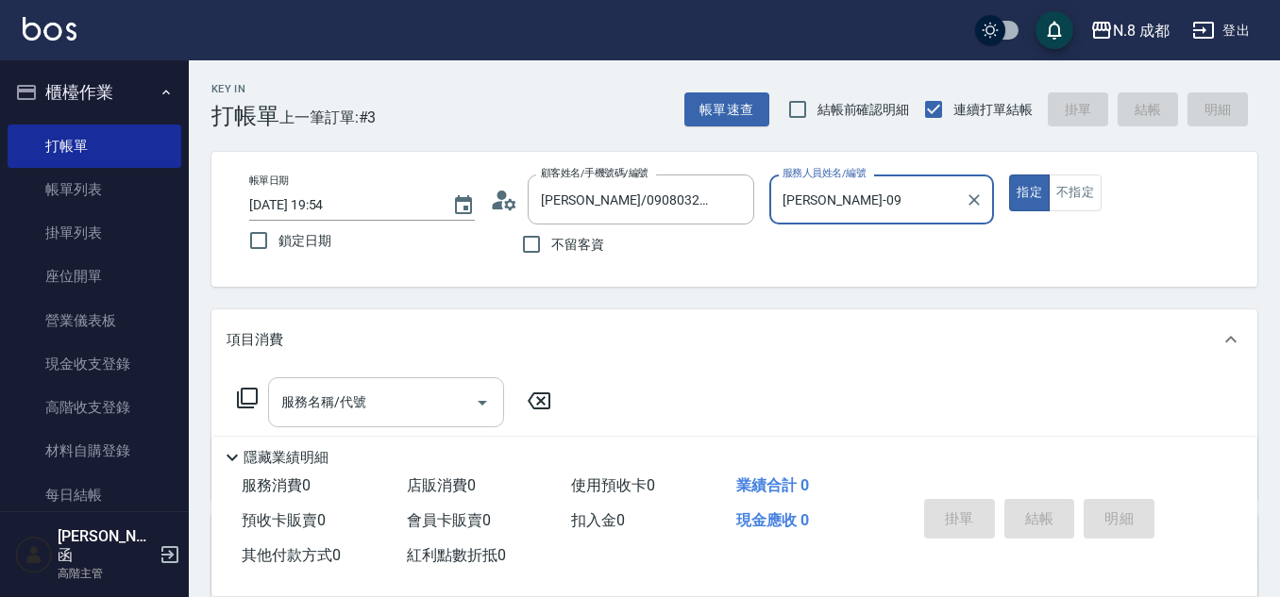
type input "黃建皓-09"
click at [376, 414] on input "服務名稱/代號" at bounding box center [371, 402] width 191 height 33
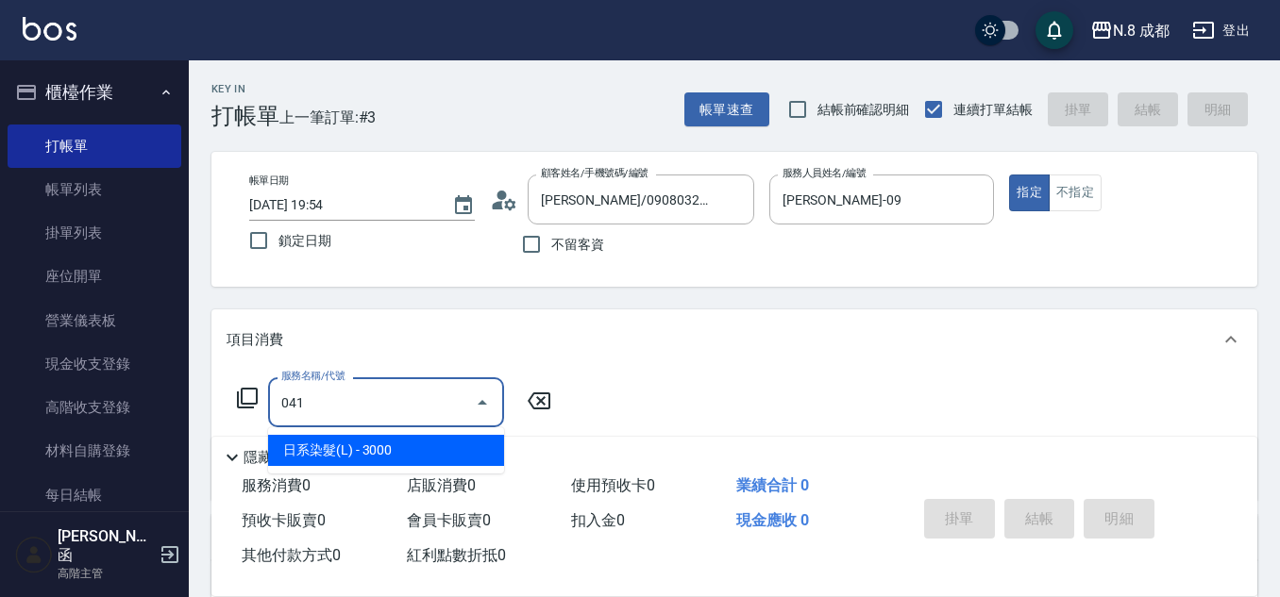
click at [394, 443] on span "日系染髮(L) - 3000" at bounding box center [386, 450] width 236 height 31
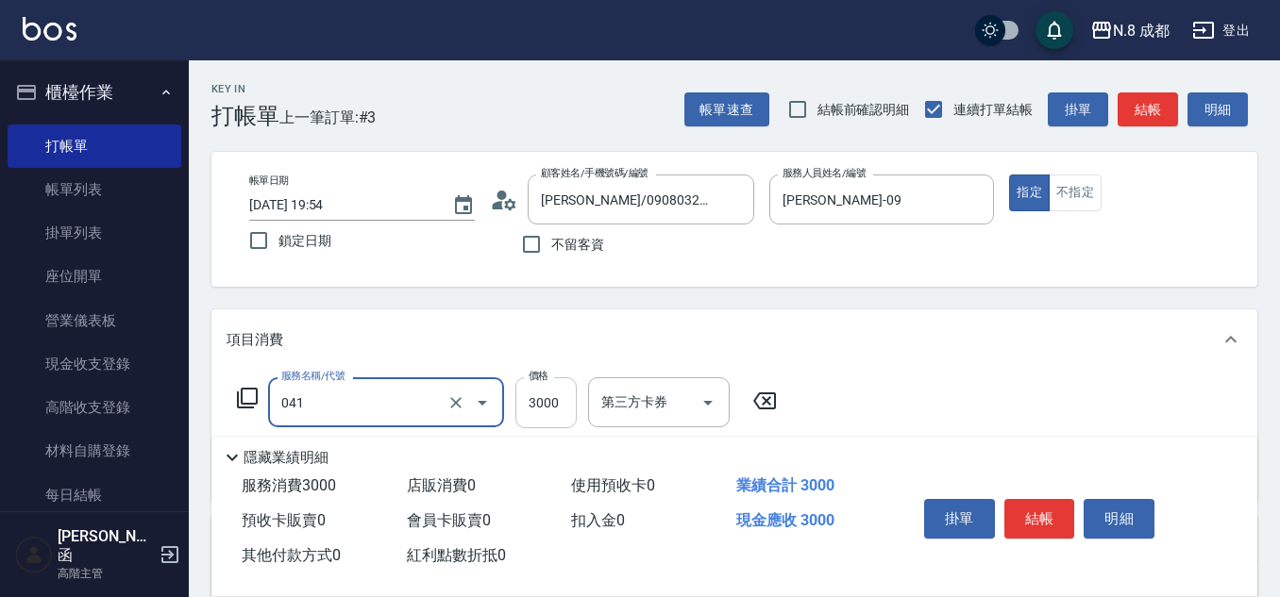
type input "日系染髮(L)(041)"
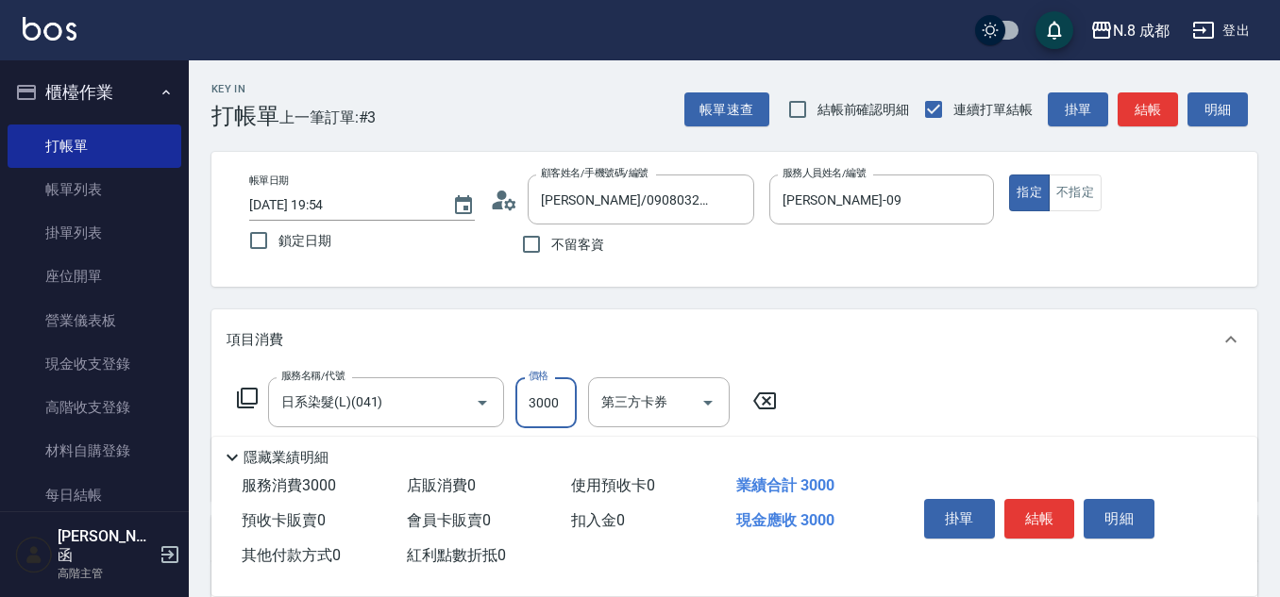
click at [561, 405] on input "3000" at bounding box center [545, 402] width 61 height 51
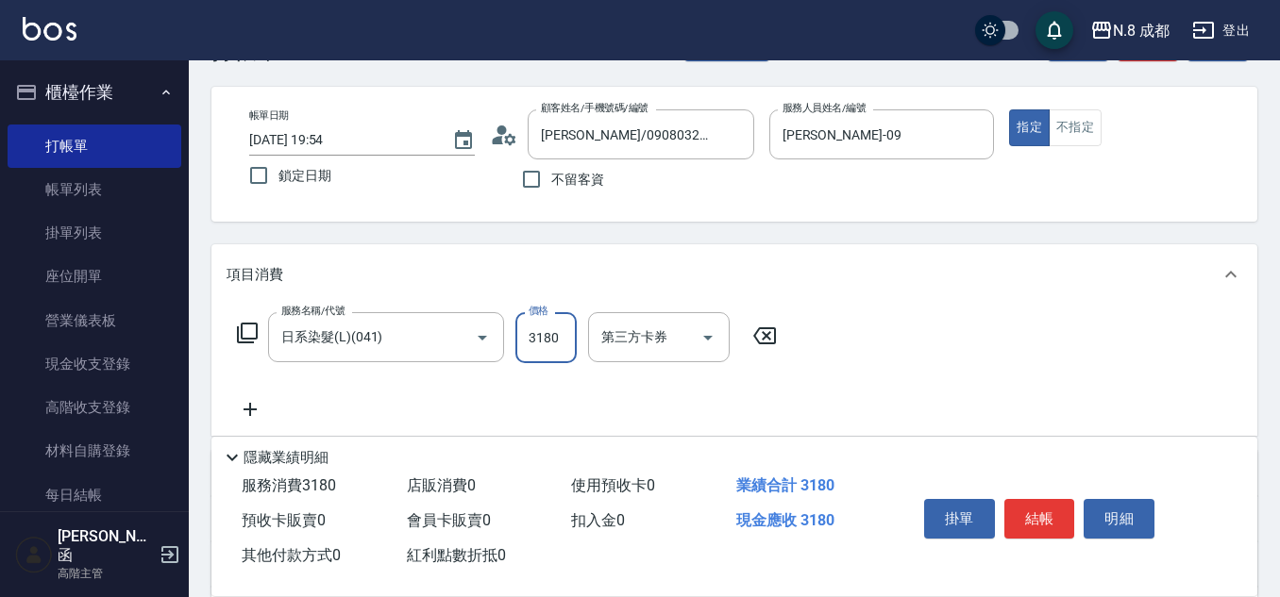
scroll to position [94, 0]
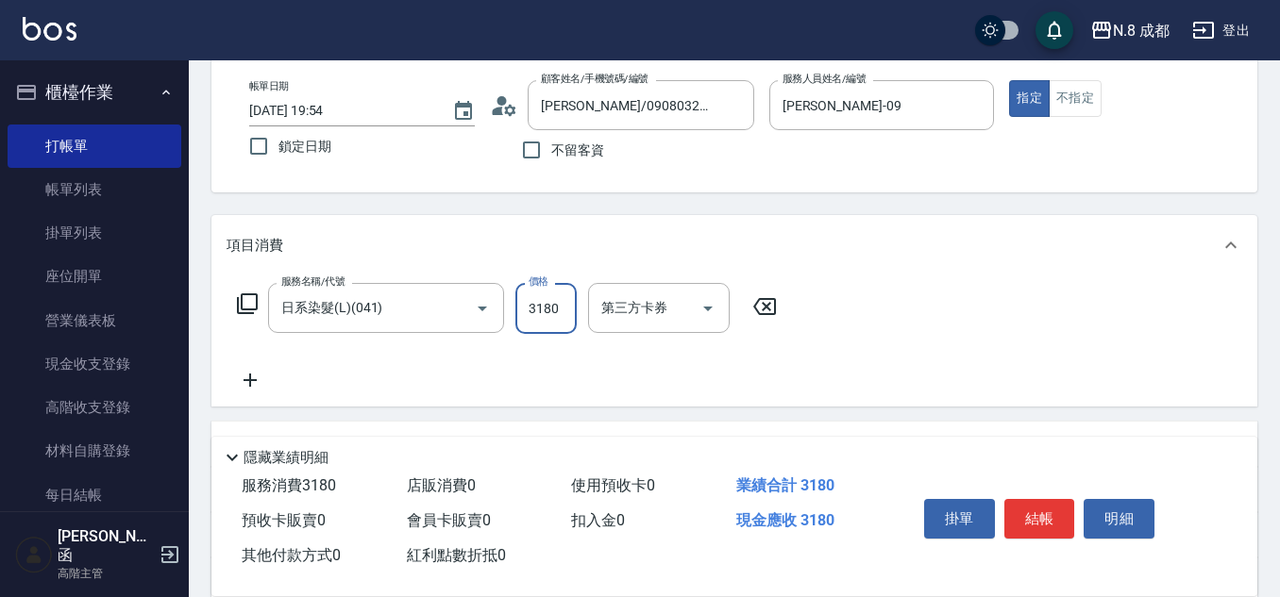
type input "3180"
click at [259, 374] on icon at bounding box center [249, 380] width 47 height 23
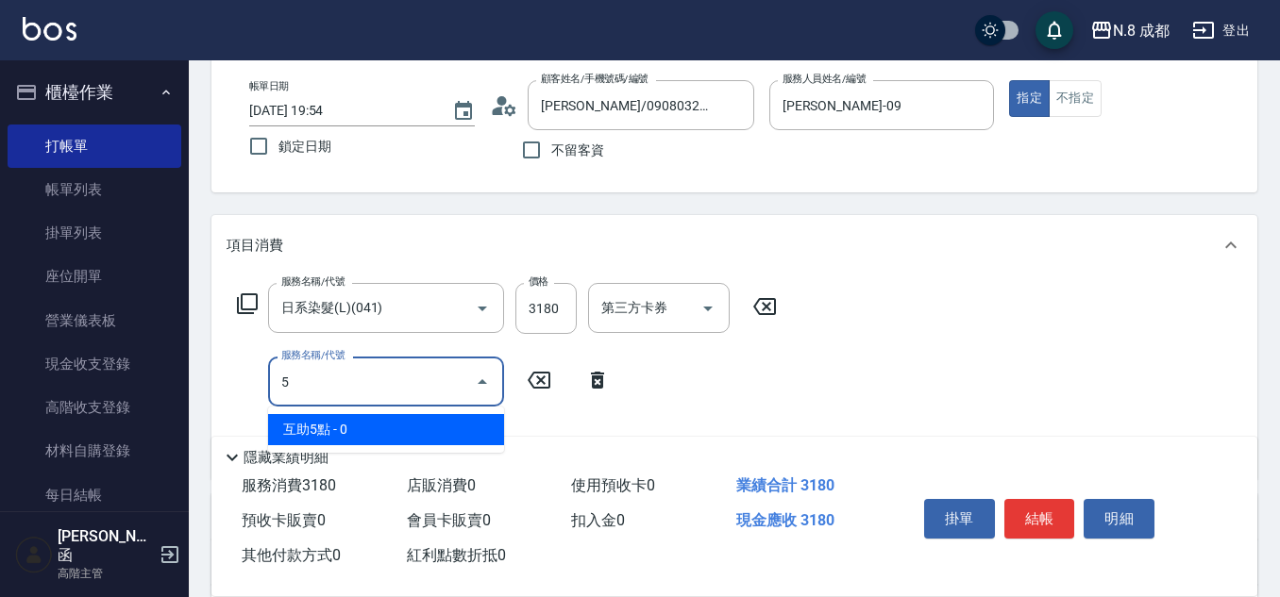
click at [360, 416] on span "互助5點 - 0" at bounding box center [386, 429] width 236 height 31
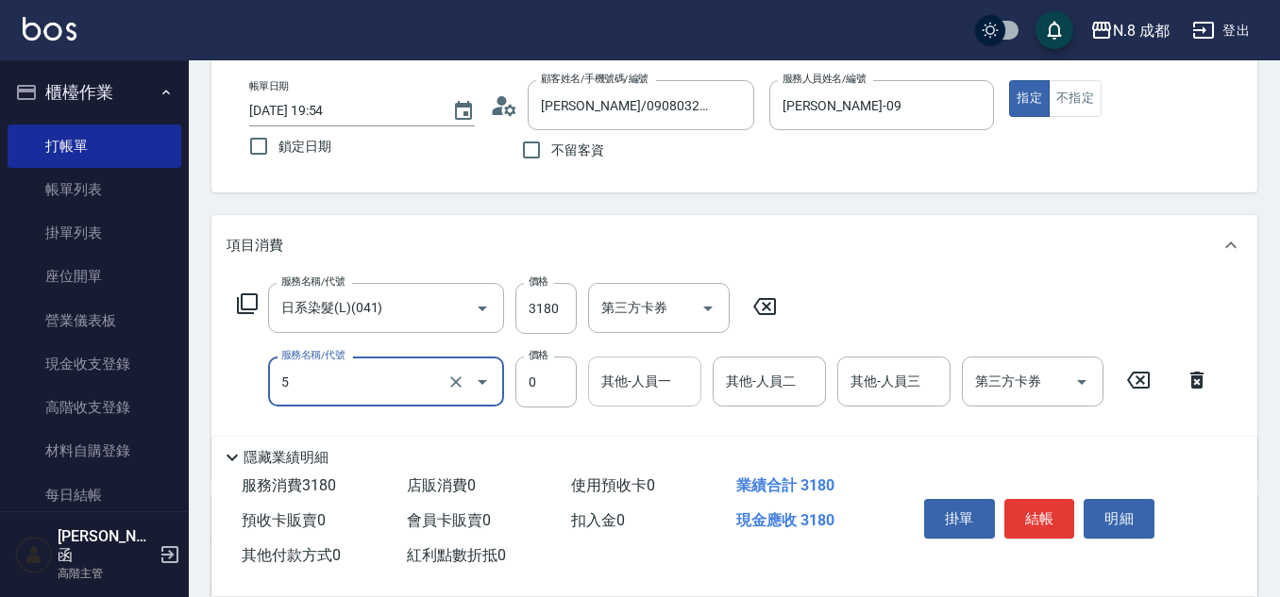
type input "互助5點(5)"
click at [652, 387] on input "其他-人員一" at bounding box center [644, 381] width 96 height 33
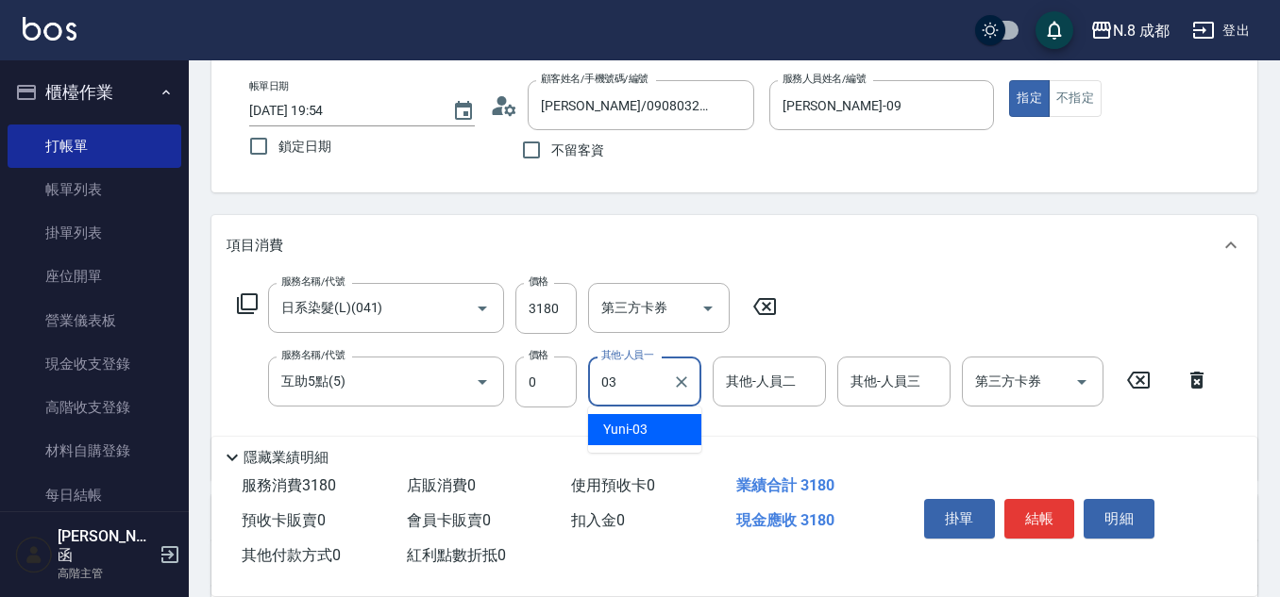
click at [659, 424] on div "Yuni -03" at bounding box center [644, 429] width 113 height 31
type input "Yuni-03"
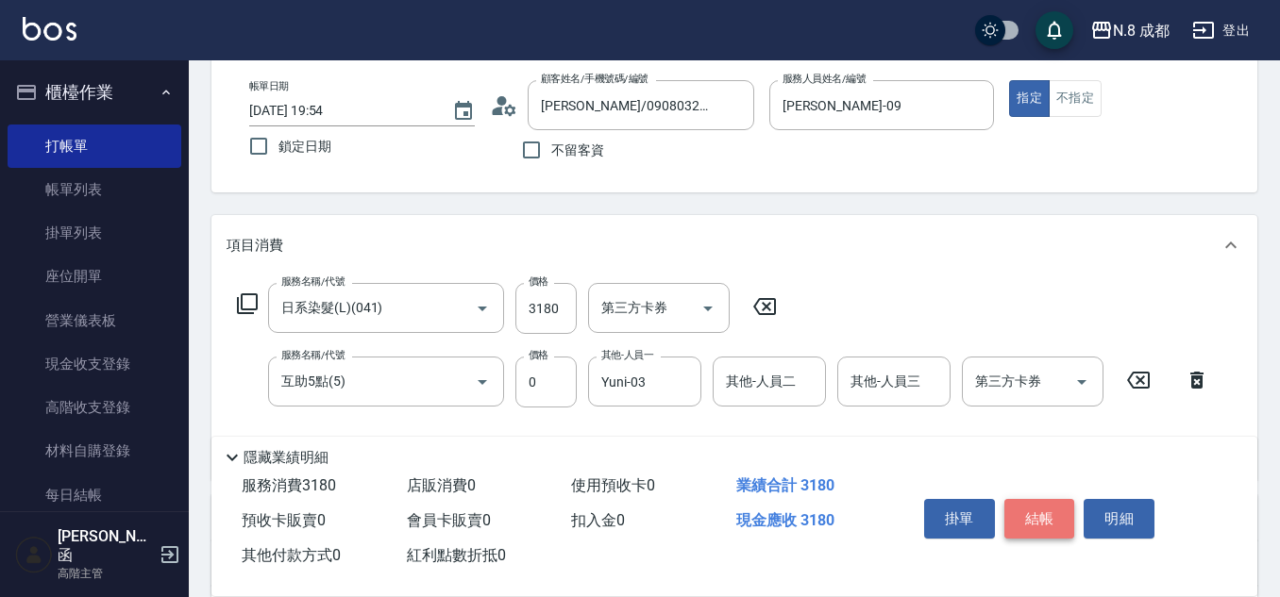
click at [1059, 512] on button "結帳" at bounding box center [1039, 519] width 71 height 40
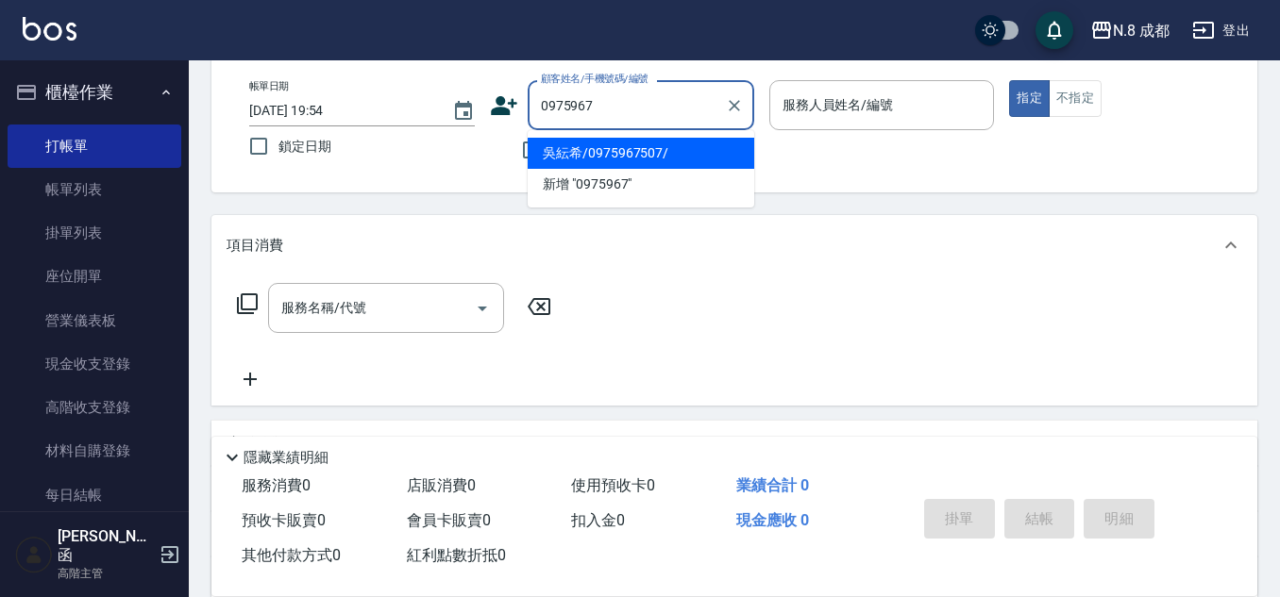
click at [643, 150] on li "吳紜希/0975967507/" at bounding box center [641, 153] width 226 height 31
type input "吳紜希/0975967507/"
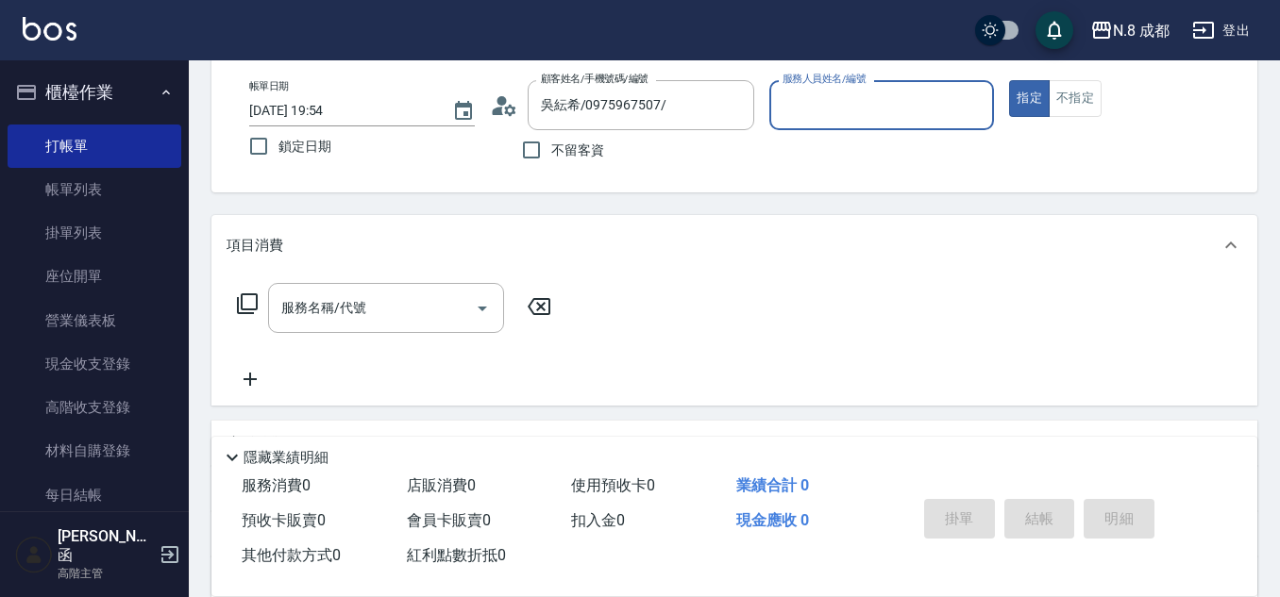
type input "黃建皓-09"
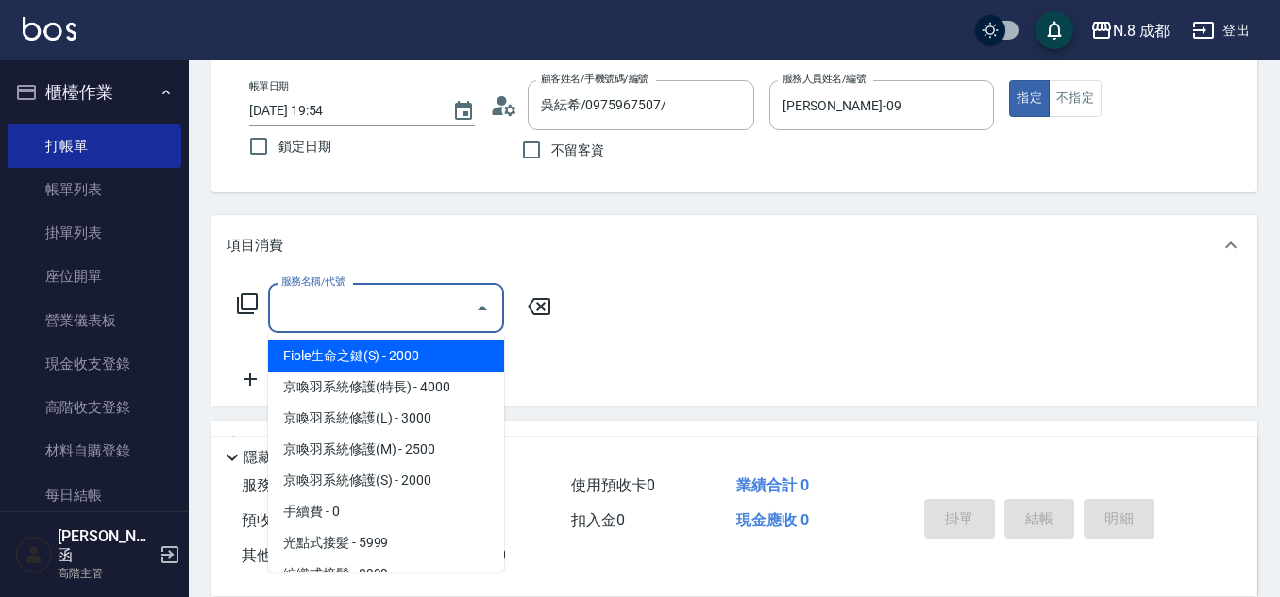
click at [378, 302] on input "服務名稱/代號" at bounding box center [371, 308] width 191 height 33
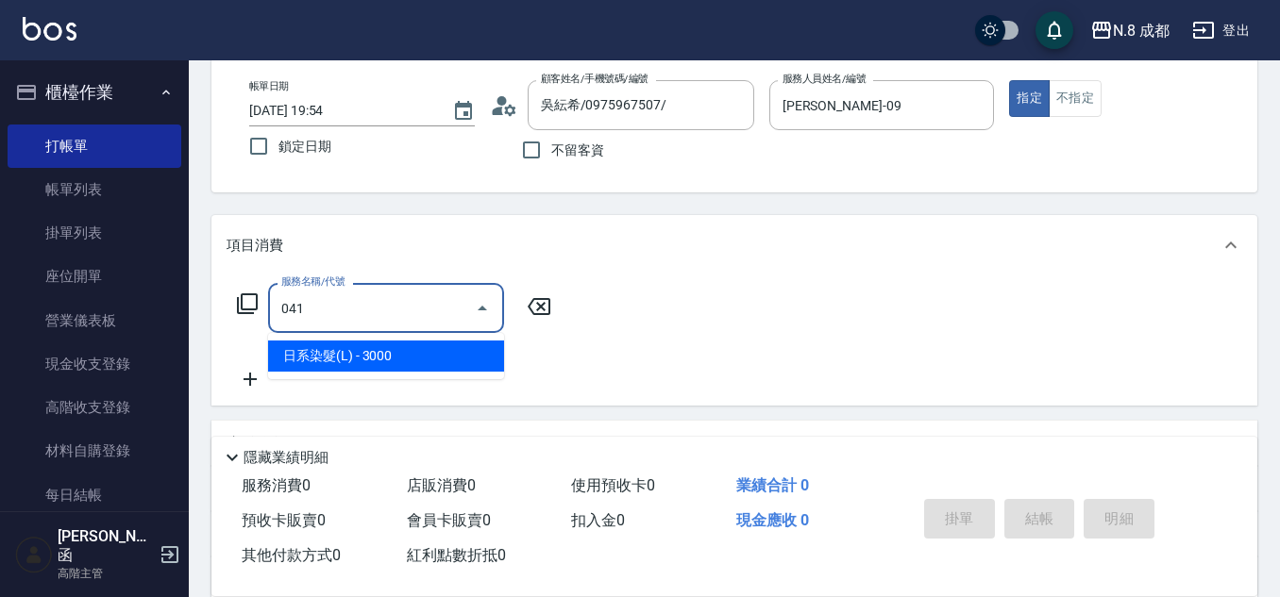
drag, startPoint x: 380, startPoint y: 353, endPoint x: 534, endPoint y: 340, distance: 154.4
click at [380, 352] on span "日系染髮(L) - 3000" at bounding box center [386, 356] width 236 height 31
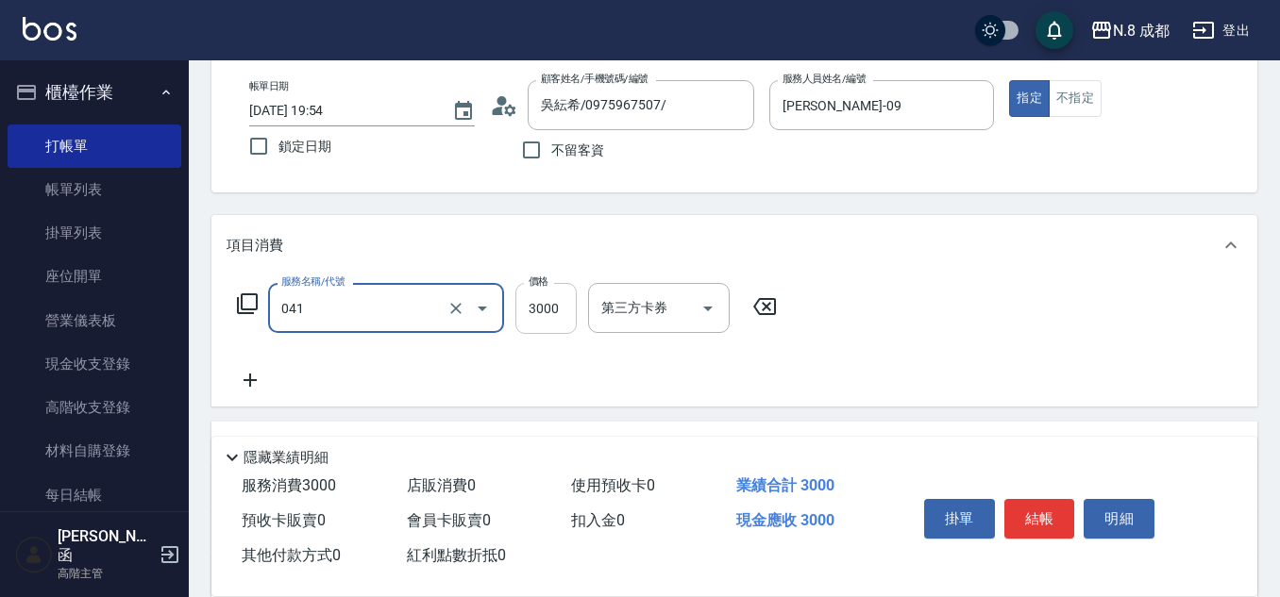
type input "日系染髮(L)(041)"
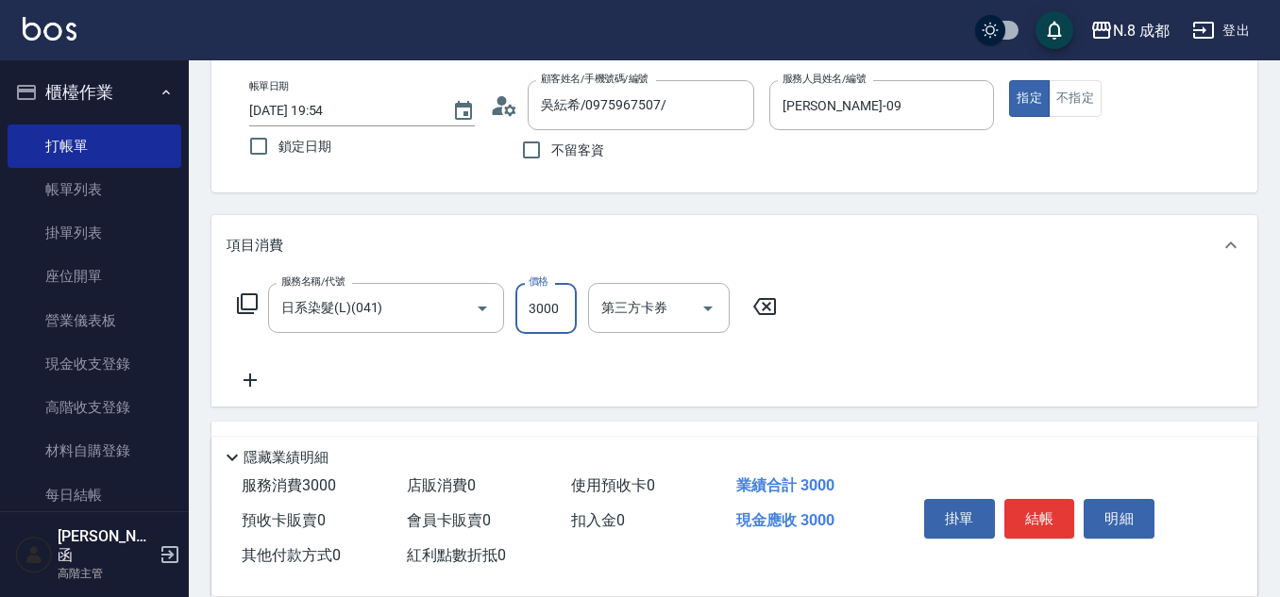
click at [556, 299] on input "3000" at bounding box center [545, 308] width 61 height 51
type input "5379"
click at [253, 383] on icon at bounding box center [249, 380] width 47 height 23
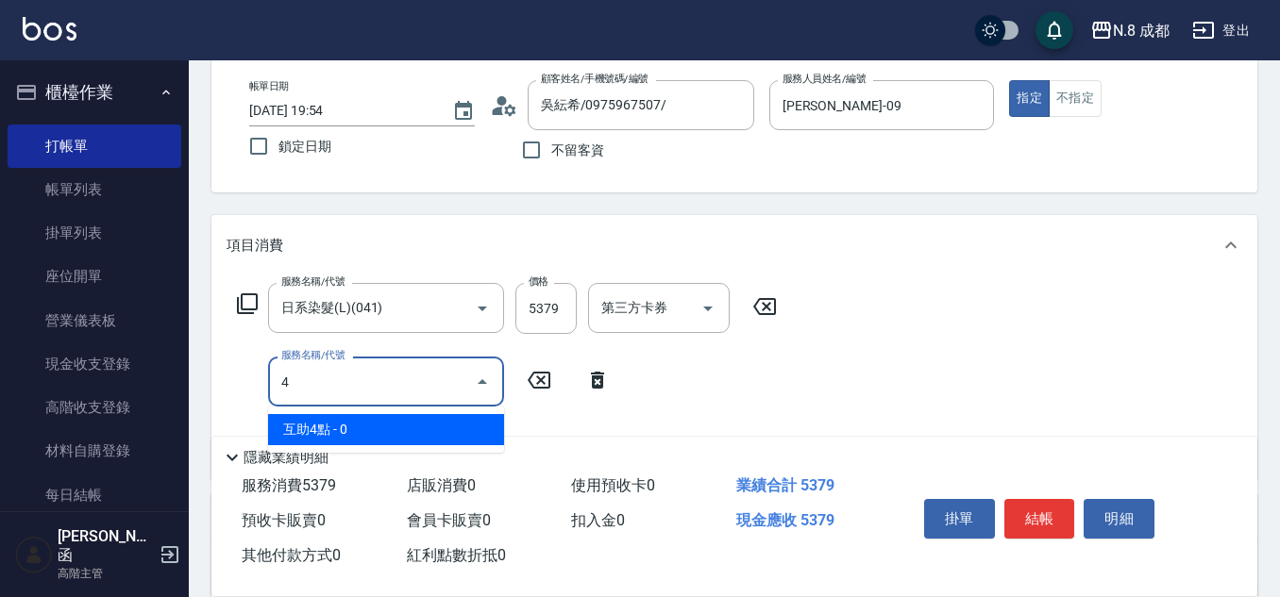
click at [375, 424] on span "互助4點 - 0" at bounding box center [386, 429] width 236 height 31
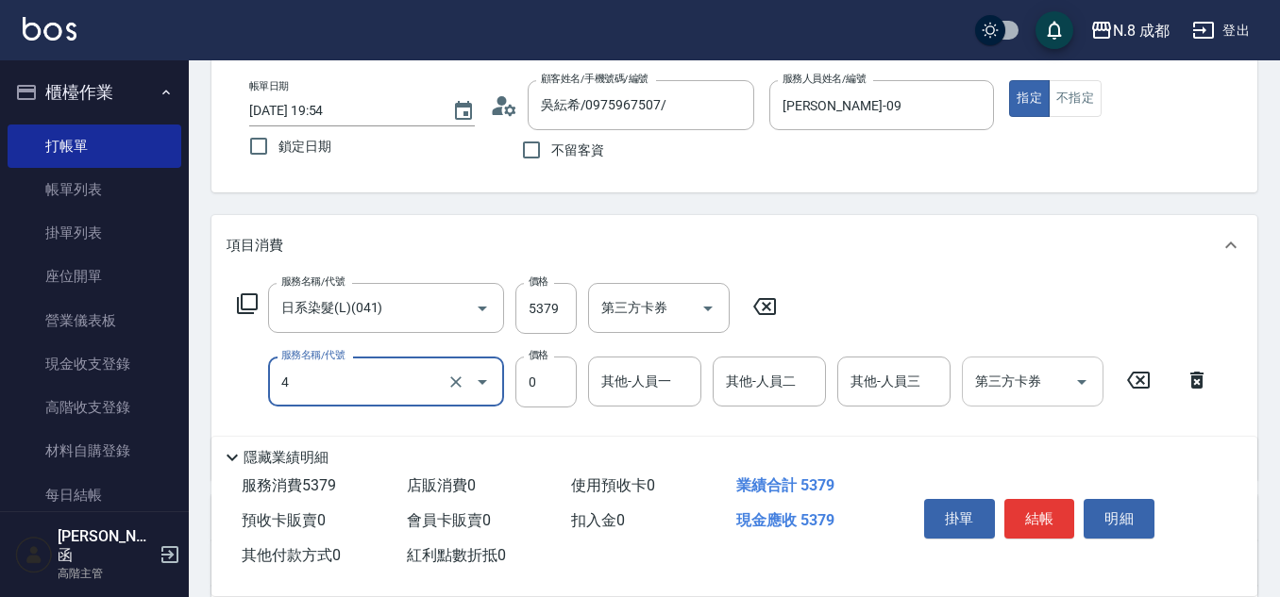
click at [657, 364] on div "其他-人員一" at bounding box center [644, 382] width 113 height 50
type input "互助4點(4)"
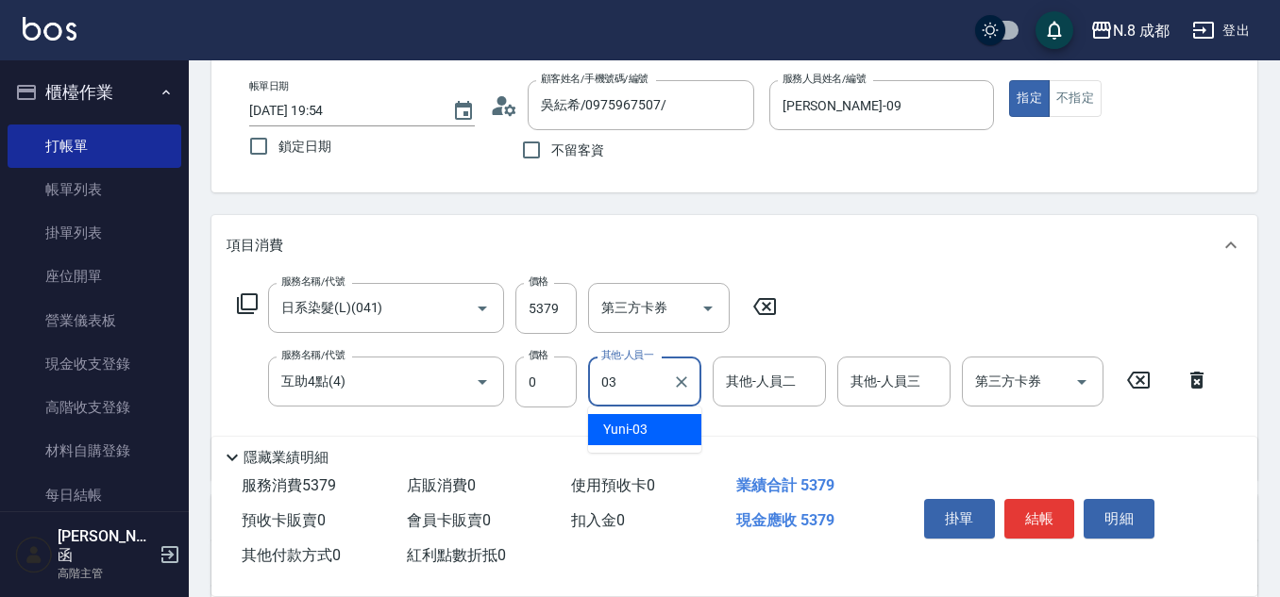
click at [656, 426] on div "Yuni -03" at bounding box center [644, 429] width 113 height 31
type input "Yuni-03"
click at [1037, 510] on button "結帳" at bounding box center [1039, 519] width 71 height 40
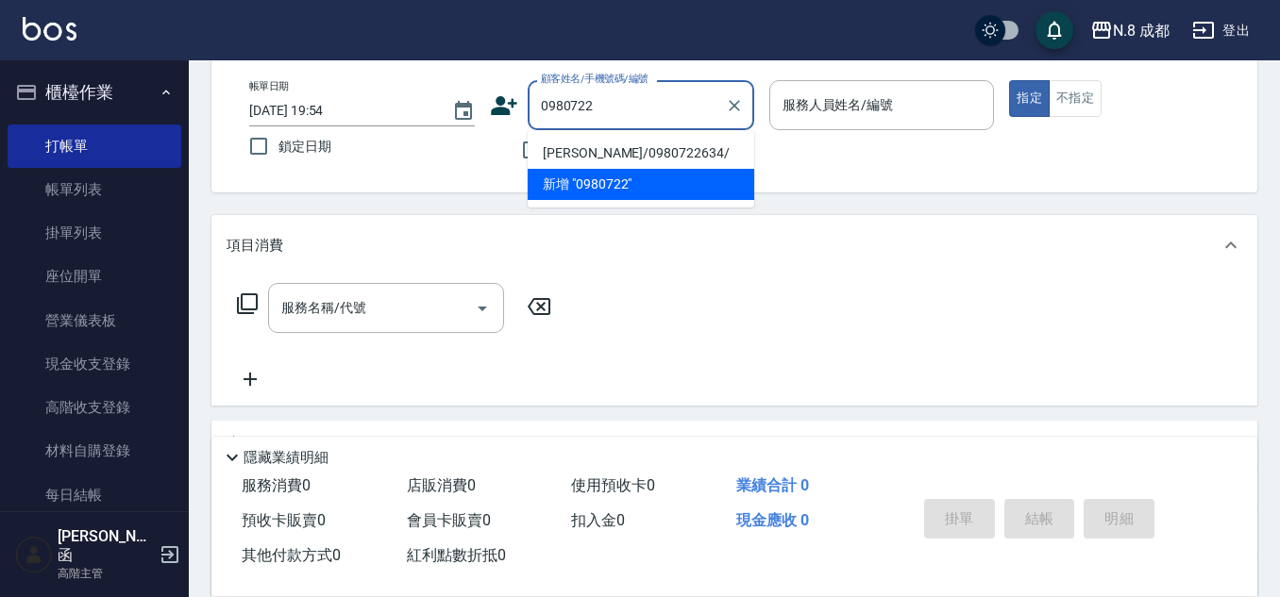
click at [670, 151] on li "辛蒂/0980722634/" at bounding box center [641, 153] width 226 height 31
type input "辛蒂/0980722634/"
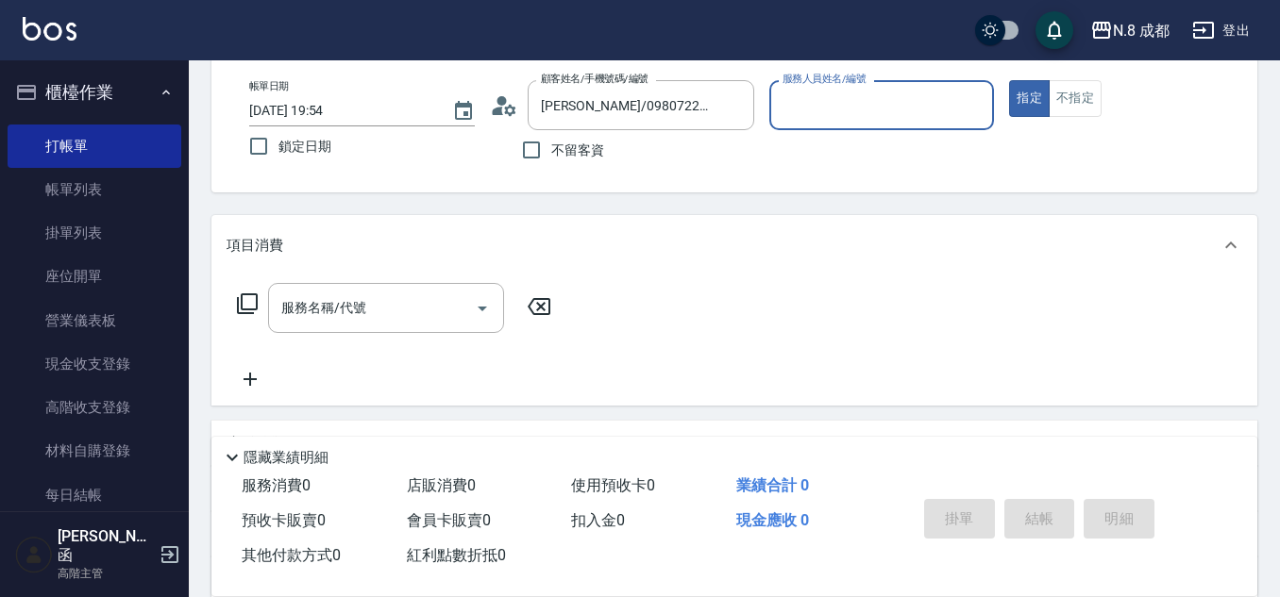
type input "黃建皓-09"
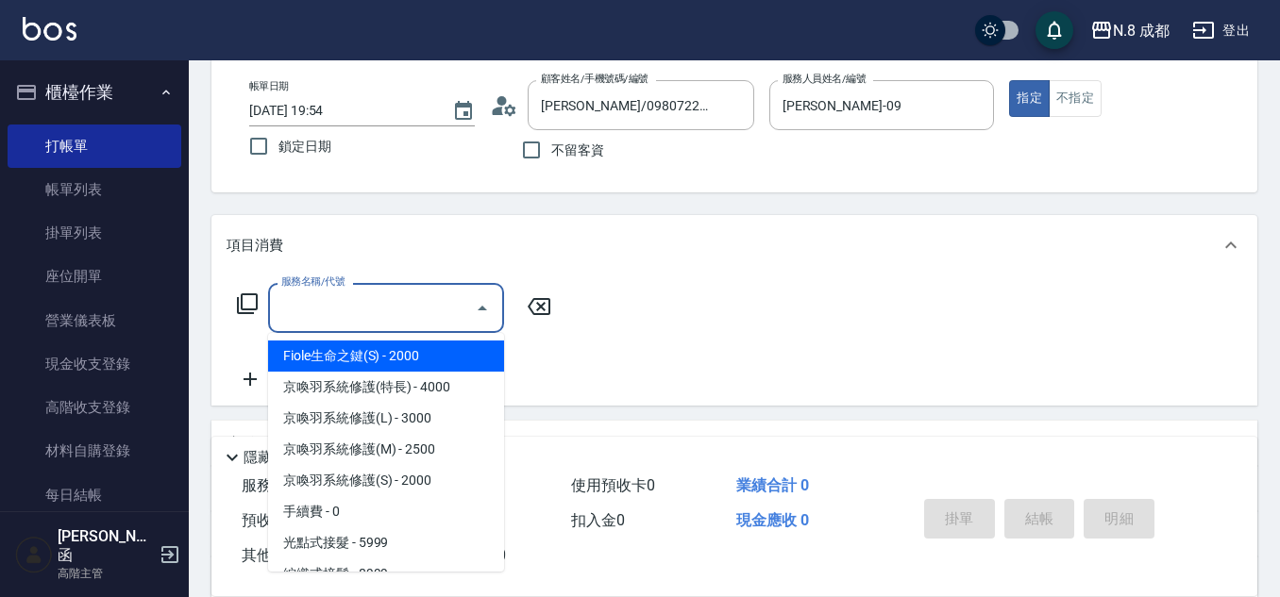
click at [393, 312] on input "服務名稱/代號" at bounding box center [371, 308] width 191 height 33
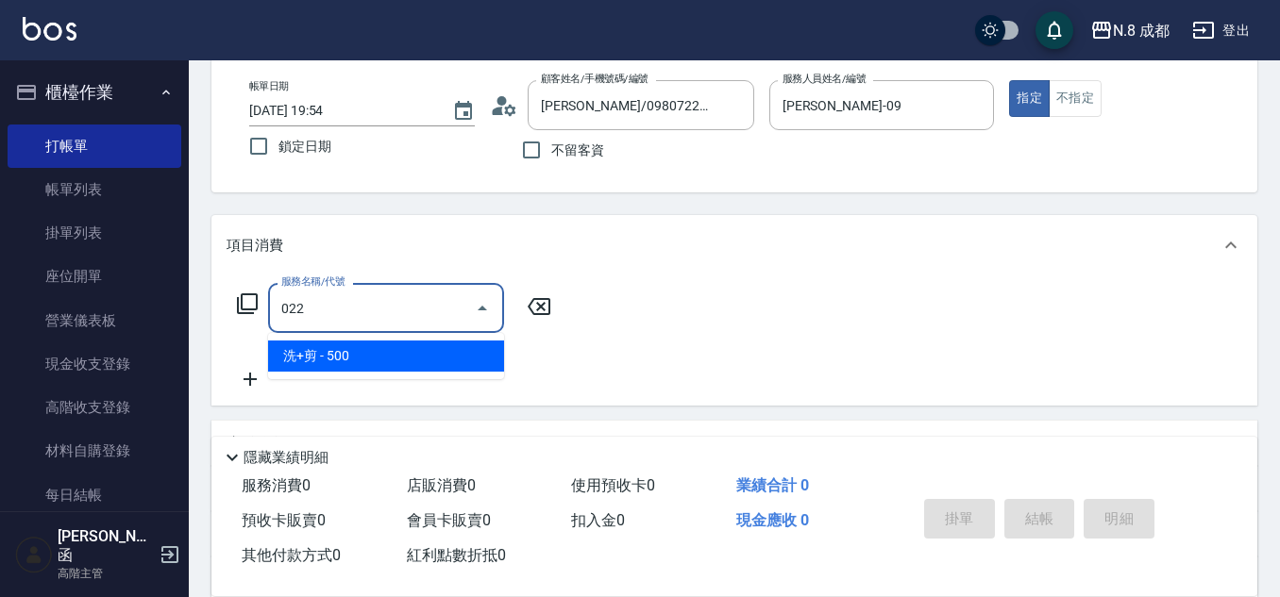
click at [384, 360] on span "洗+剪 - 500" at bounding box center [386, 356] width 236 height 31
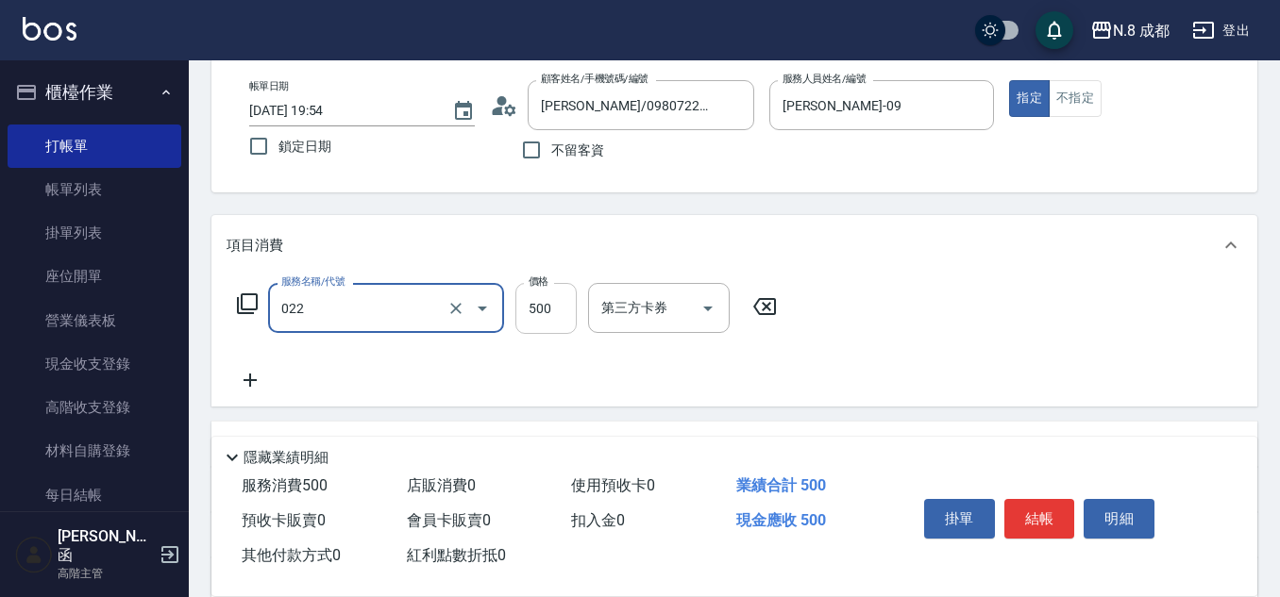
type input "洗+剪(022)"
click at [572, 306] on input "500" at bounding box center [545, 308] width 61 height 51
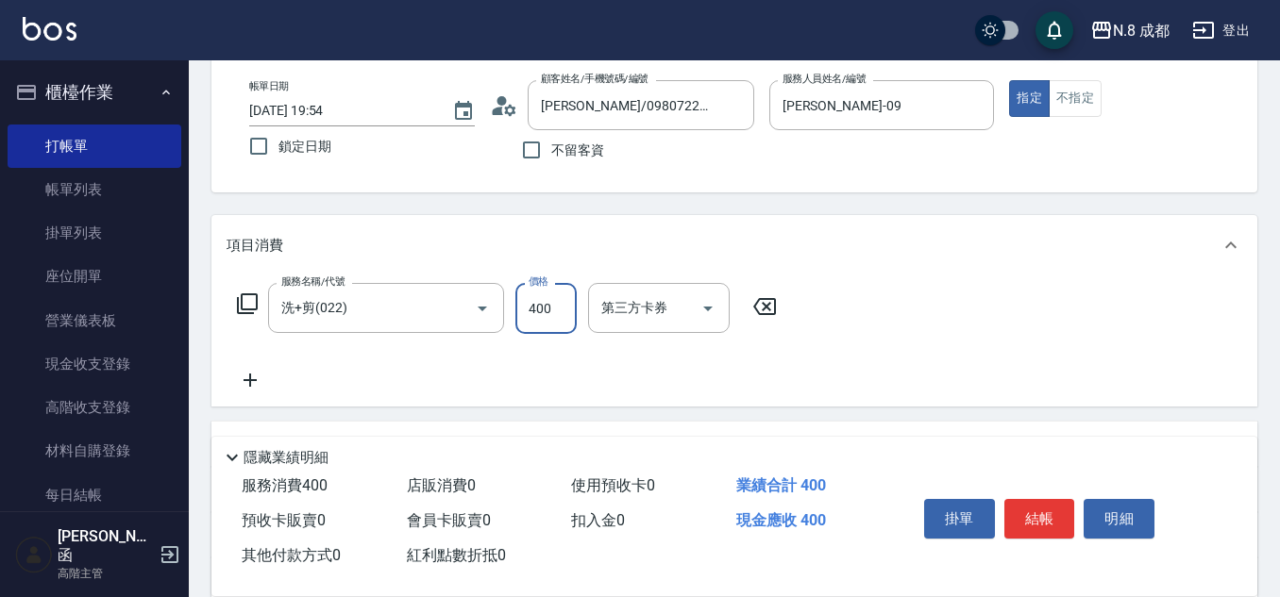
type input "400"
click at [273, 380] on icon at bounding box center [249, 380] width 47 height 23
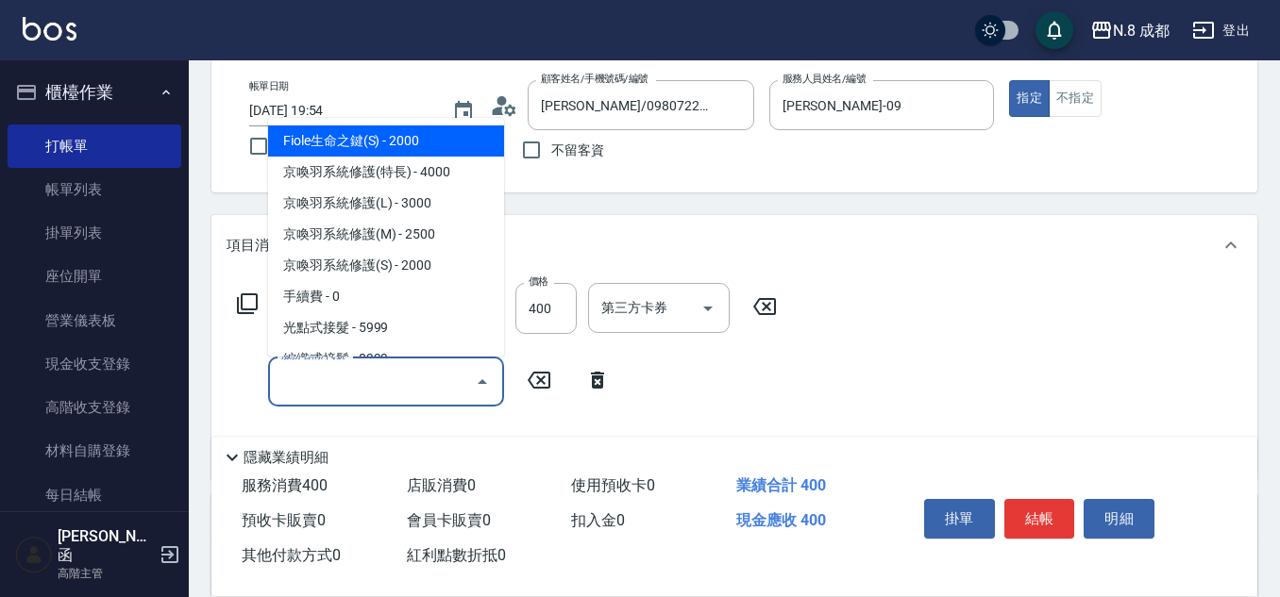
drag, startPoint x: 315, startPoint y: 381, endPoint x: 335, endPoint y: 303, distance: 80.8
click at [317, 381] on input "服務名稱/代號" at bounding box center [371, 381] width 191 height 33
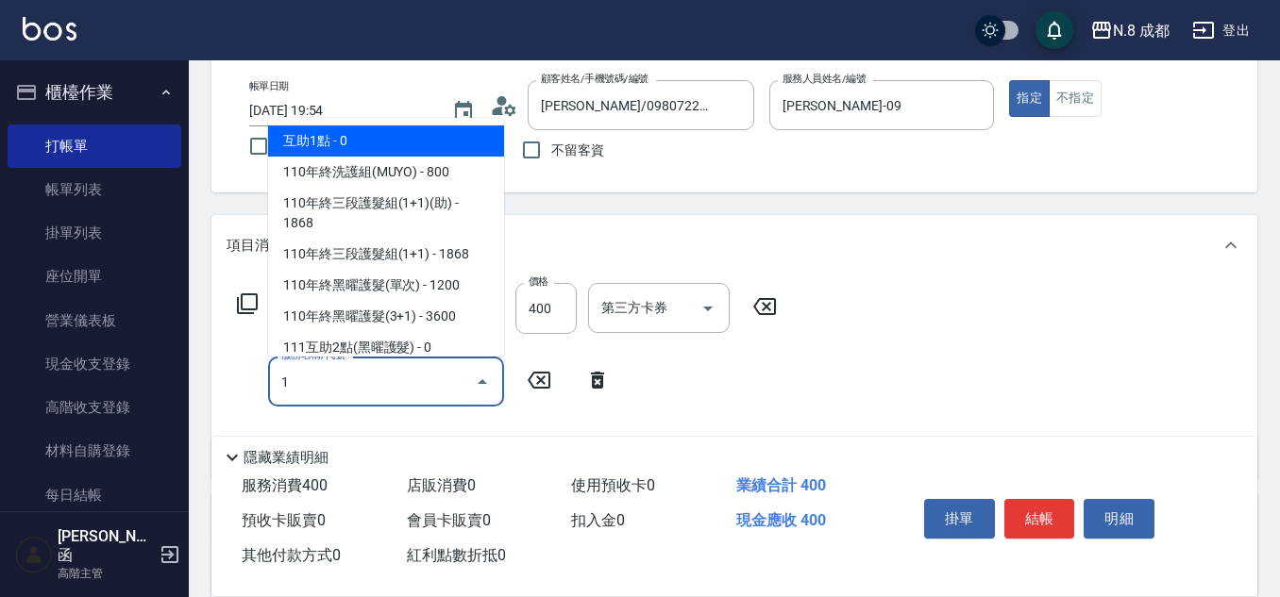
click at [361, 142] on span "互助1點 - 0" at bounding box center [386, 141] width 236 height 31
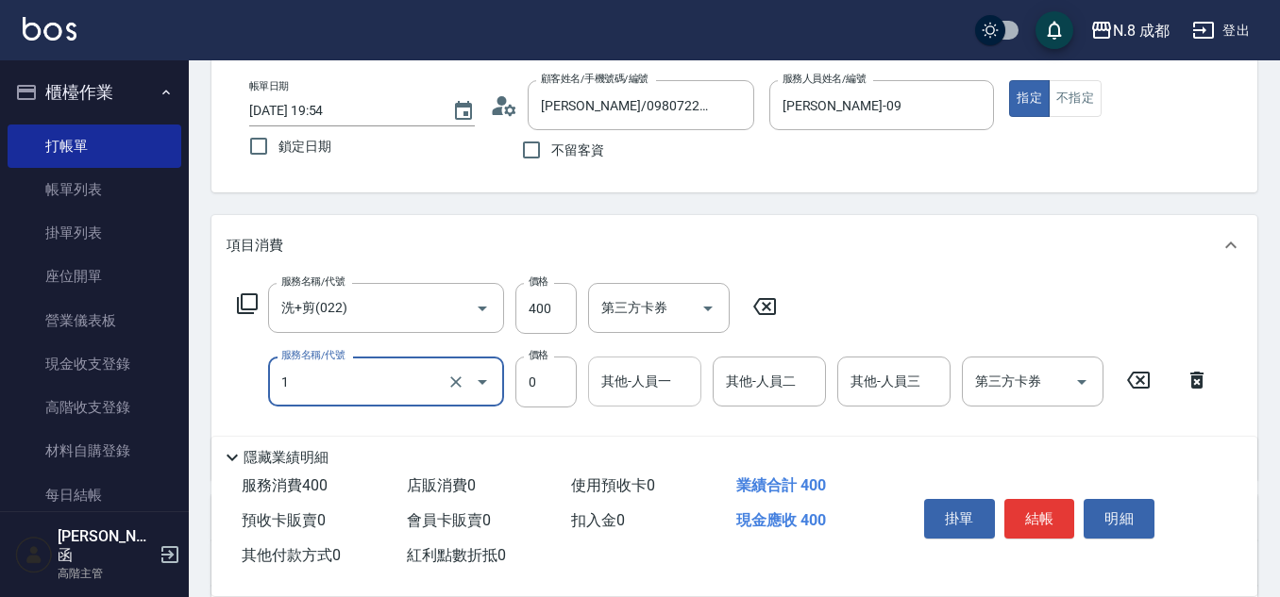
type input "互助1點(1)"
click at [663, 373] on input "其他-人員一" at bounding box center [644, 381] width 96 height 33
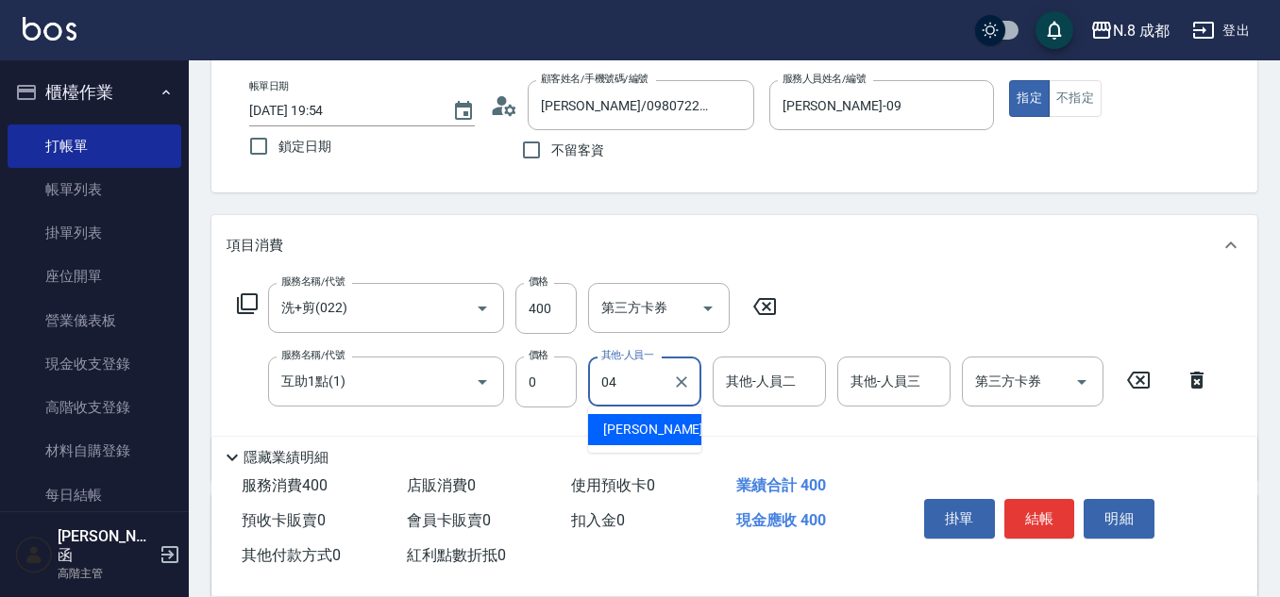
click at [664, 424] on span "林氏嬌玲 -04" at bounding box center [662, 430] width 119 height 20
type input "林氏嬌玲-04"
click at [1063, 510] on button "結帳" at bounding box center [1039, 519] width 71 height 40
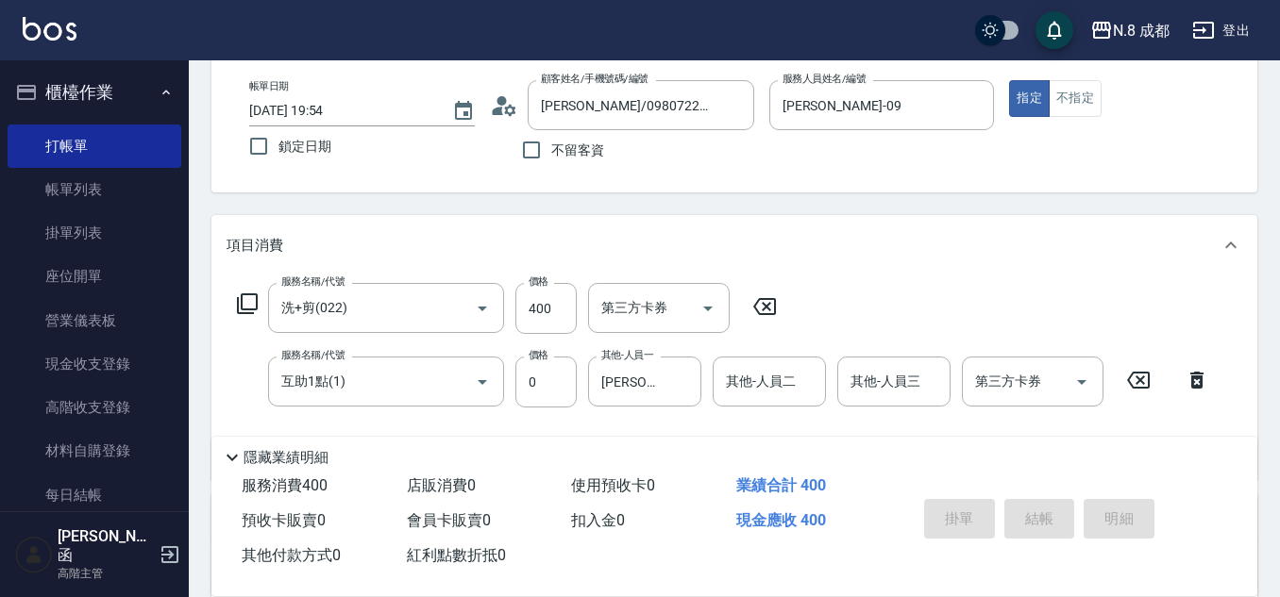
type input "2025/10/08 19:55"
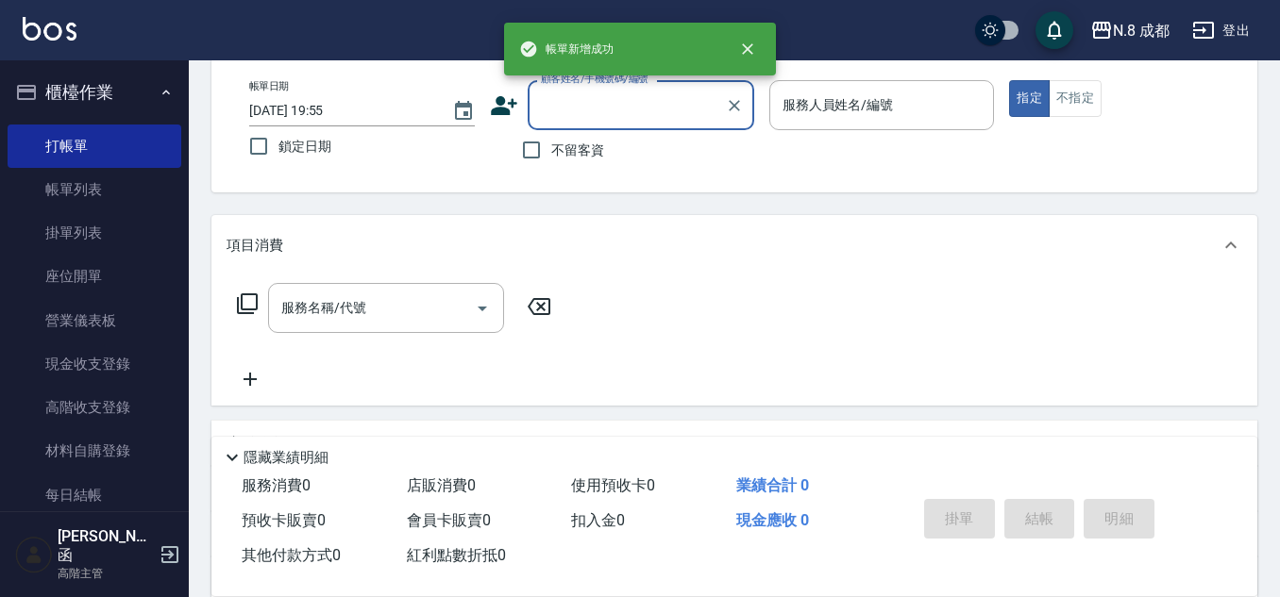
click at [536, 150] on input "不留客資" at bounding box center [531, 150] width 40 height 40
checkbox input "true"
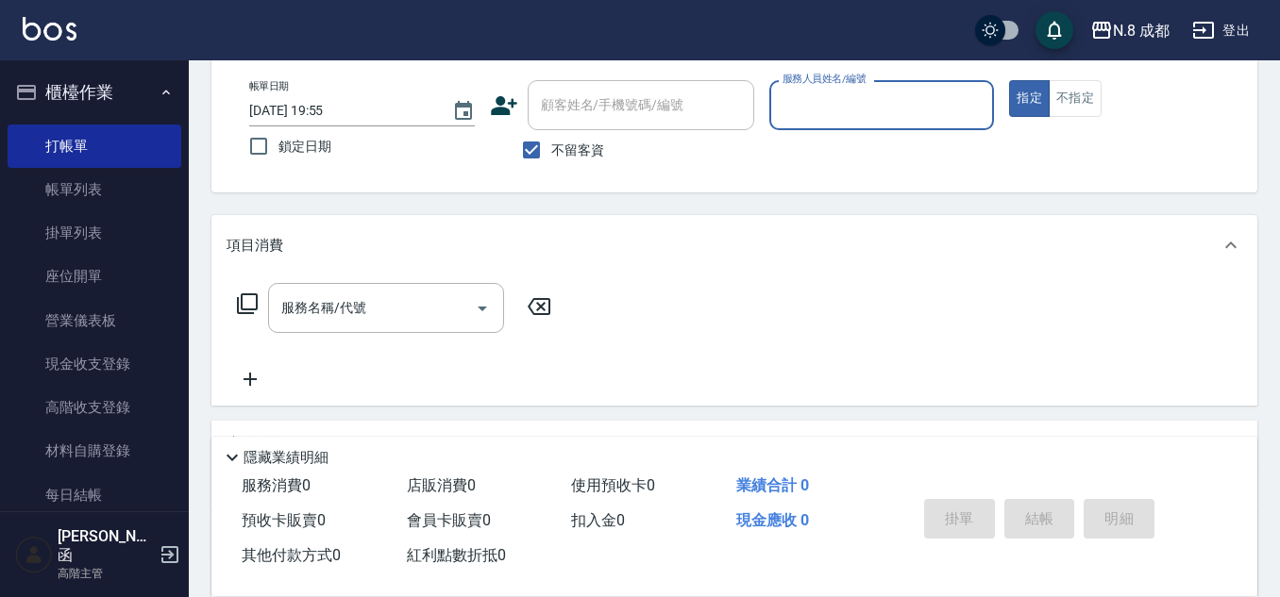
click at [879, 113] on input "服務人員姓名/編號" at bounding box center [882, 105] width 209 height 33
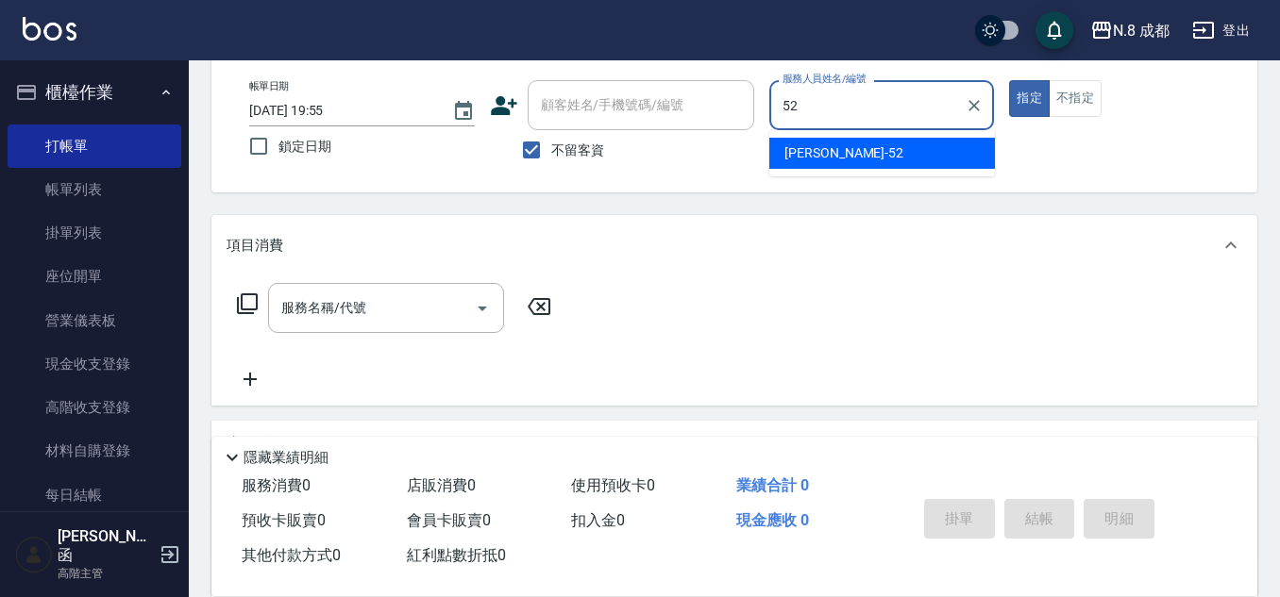
click at [829, 154] on span "楊博舜 -52" at bounding box center [843, 153] width 119 height 20
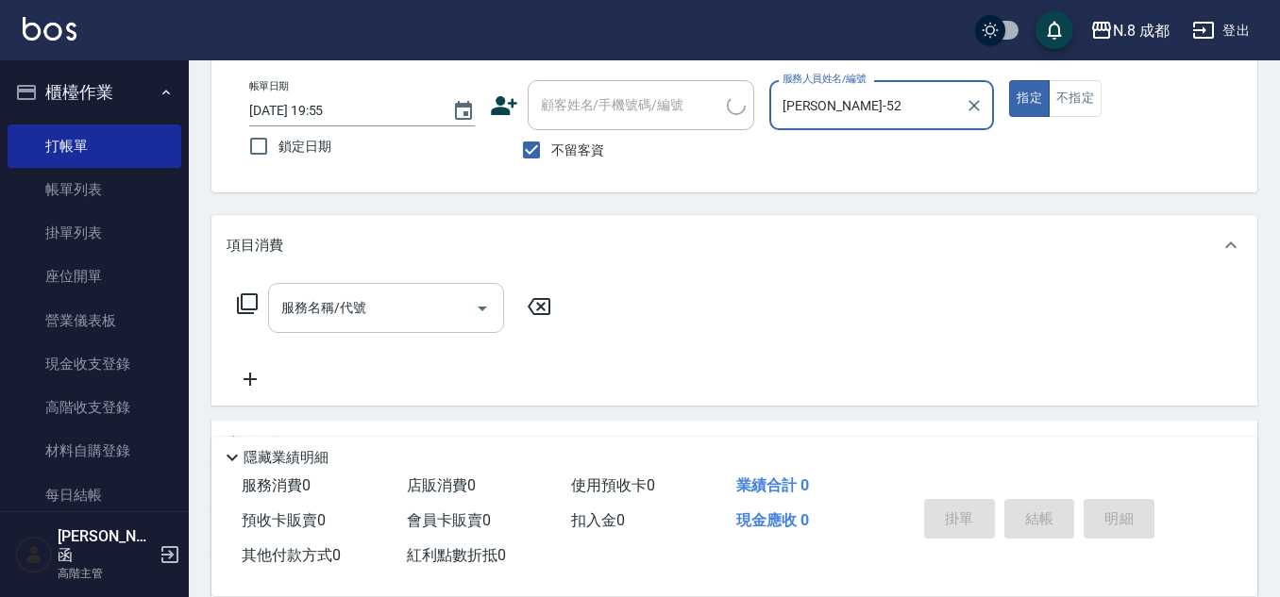
type input "楊博舜-52"
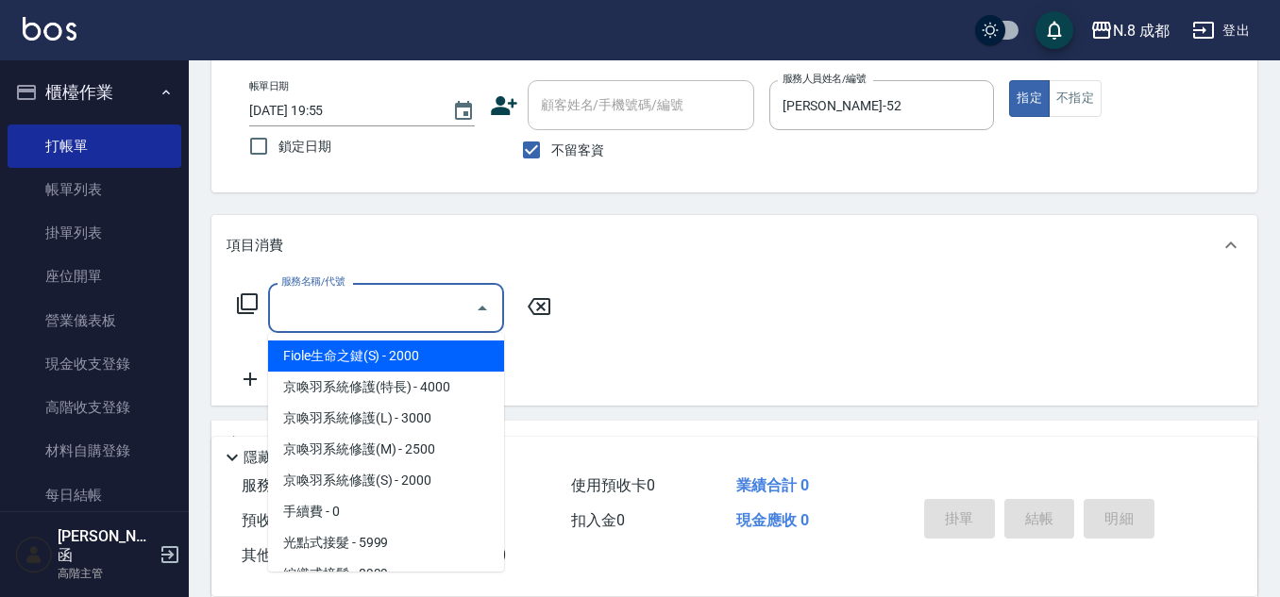
click at [374, 315] on input "服務名稱/代號" at bounding box center [371, 308] width 191 height 33
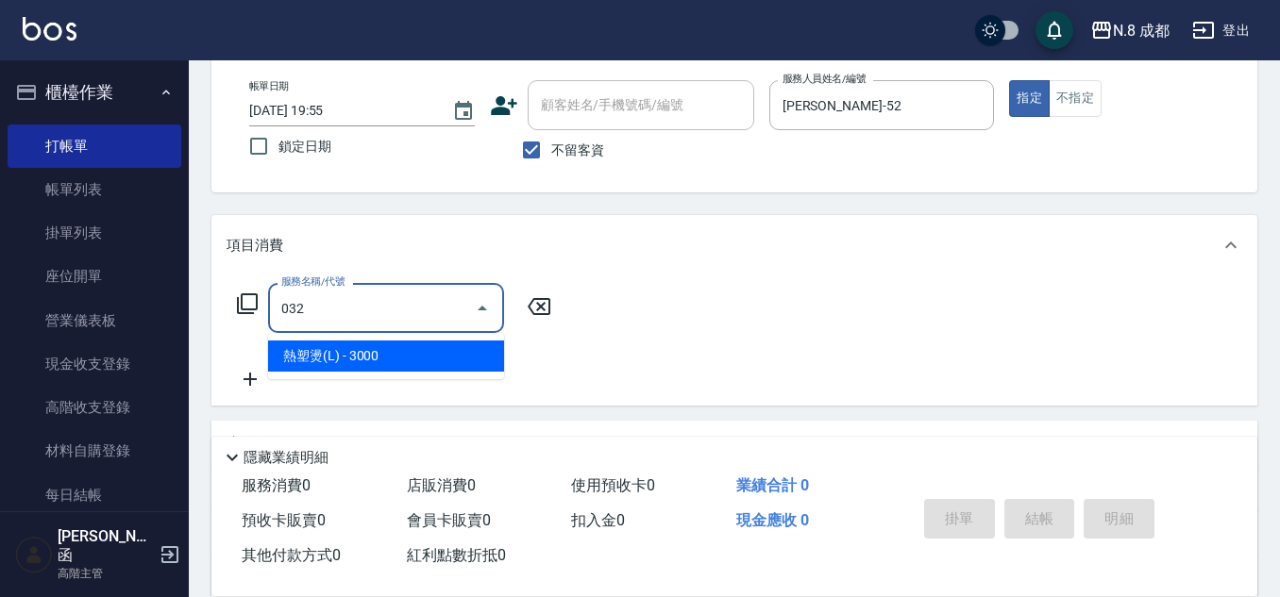
click at [377, 362] on span "熱塑燙(L) - 3000" at bounding box center [386, 356] width 236 height 31
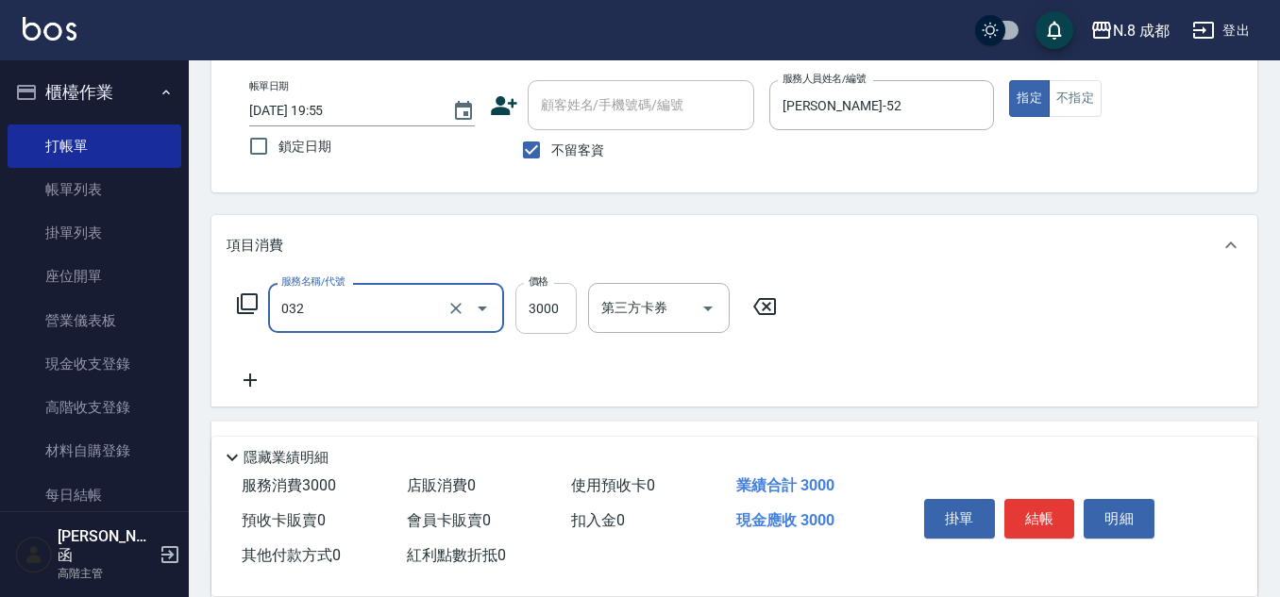
type input "熱塑燙(L)(032)"
click at [549, 312] on input "3000" at bounding box center [545, 308] width 61 height 51
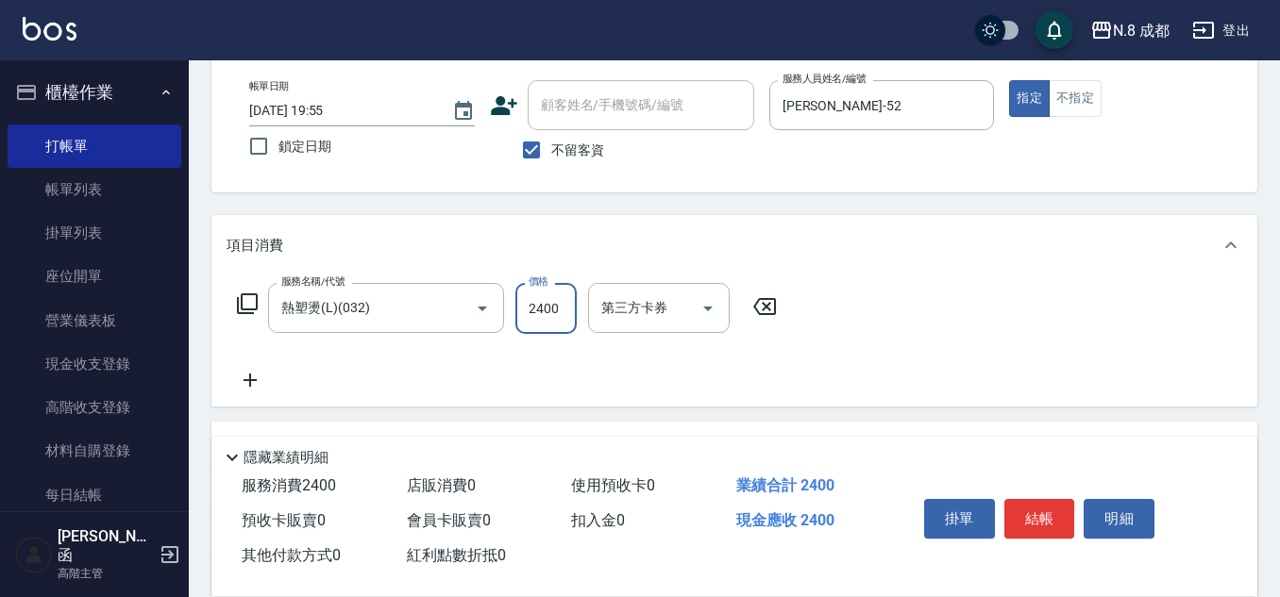
type input "2400"
click at [259, 382] on icon at bounding box center [249, 380] width 47 height 23
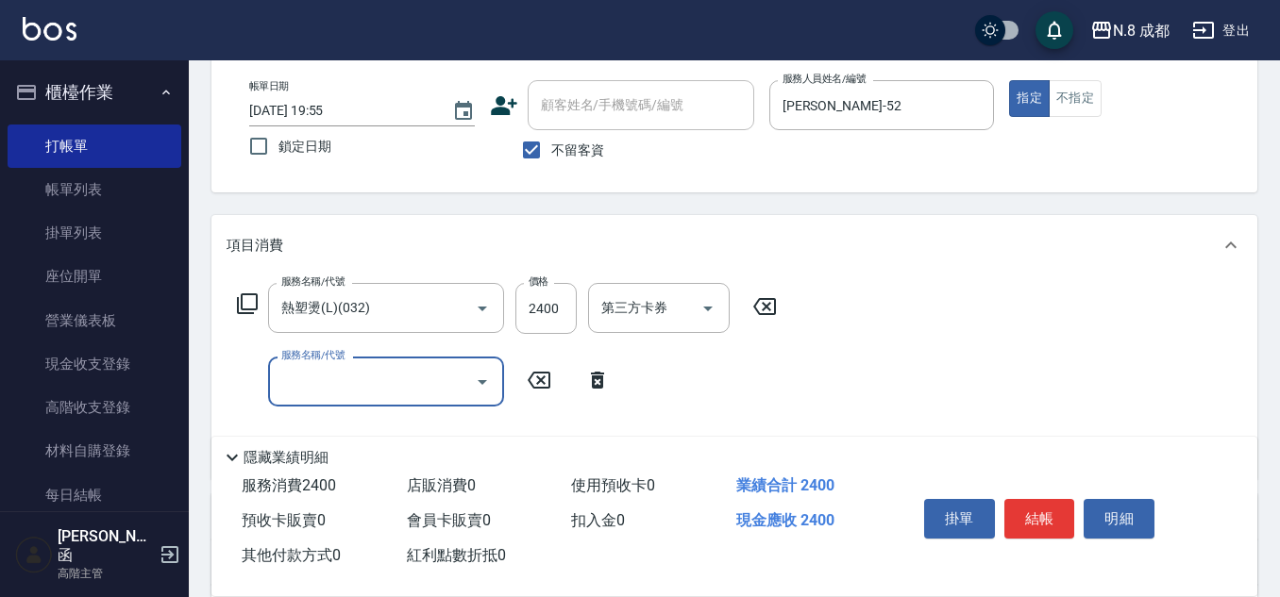
click at [343, 384] on input "服務名稱/代號" at bounding box center [371, 381] width 191 height 33
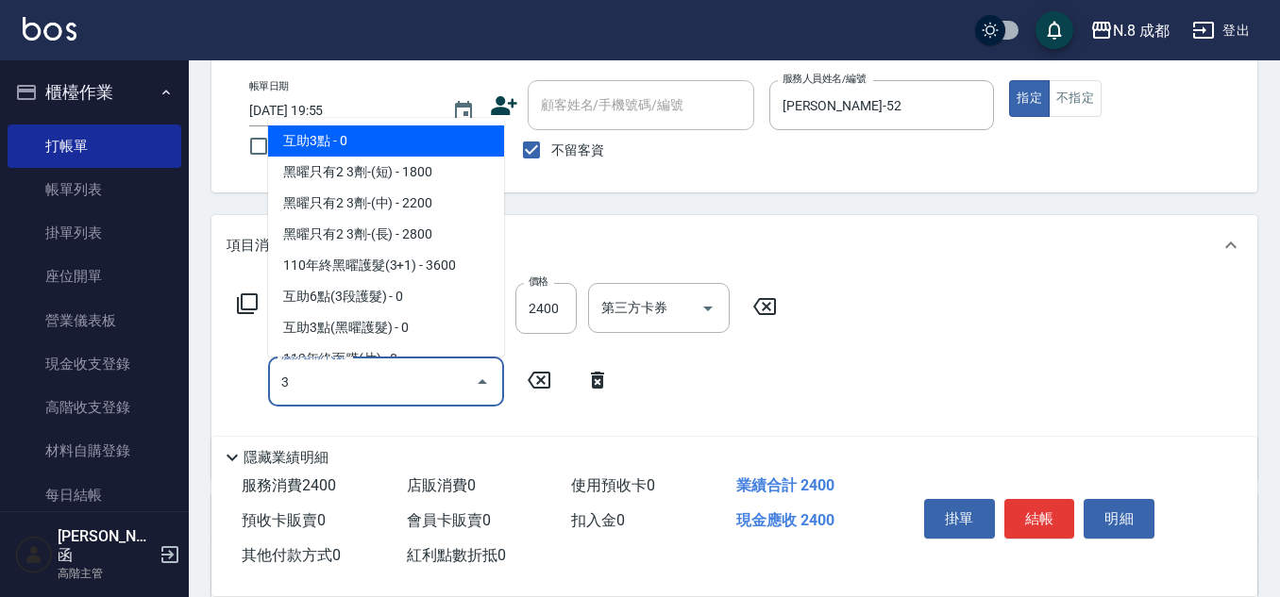
click at [387, 138] on span "互助3點 - 0" at bounding box center [386, 141] width 236 height 31
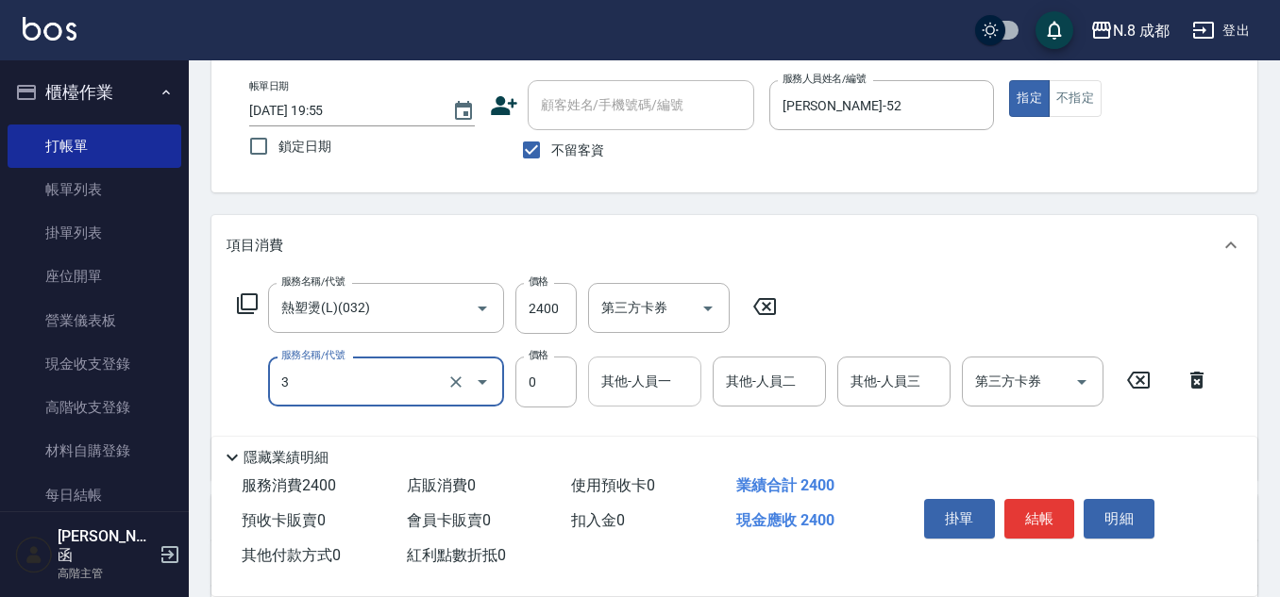
type input "互助3點(3)"
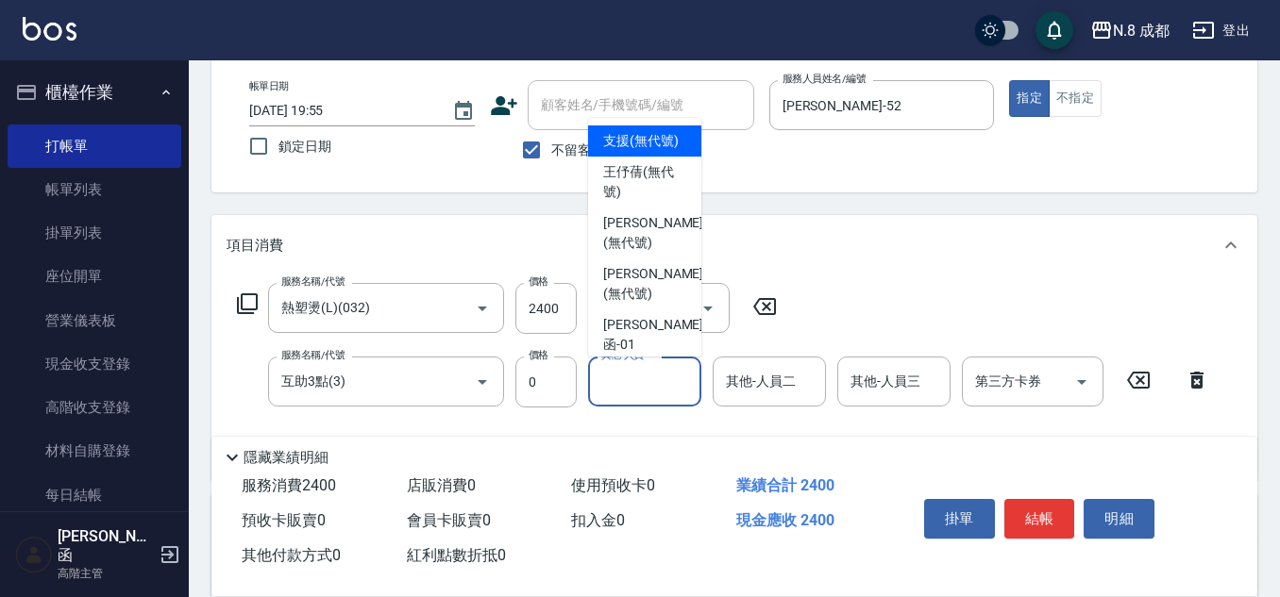
click at [647, 393] on input "其他-人員一" at bounding box center [644, 381] width 96 height 33
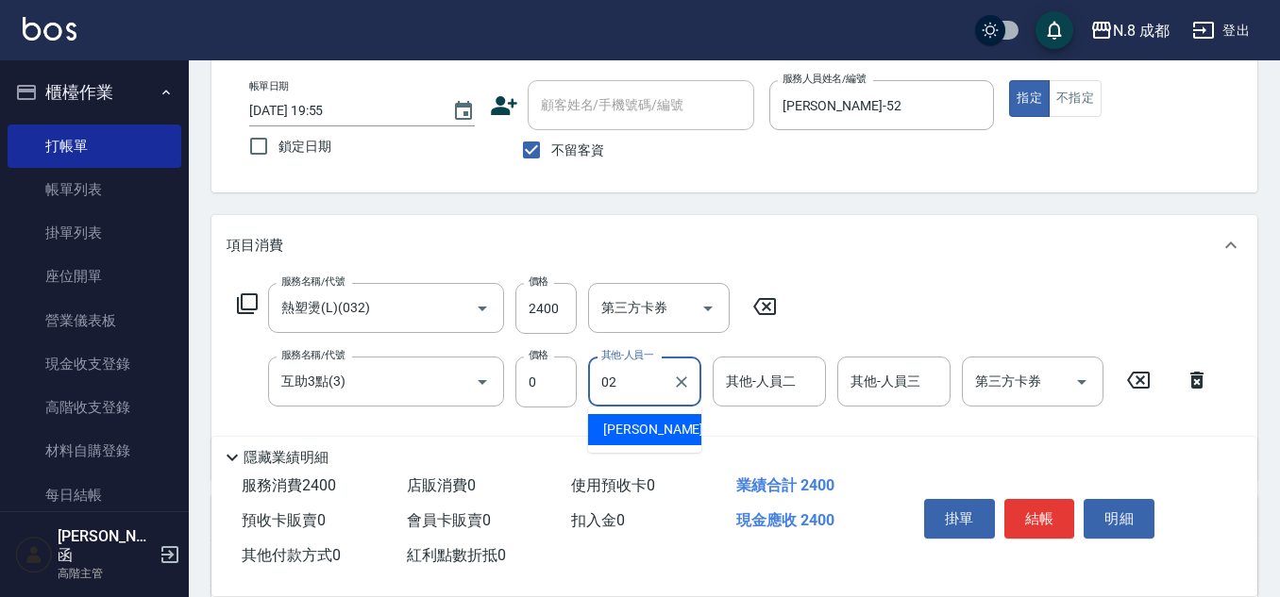
click at [651, 435] on span "朱若瑀 -02" at bounding box center [662, 430] width 119 height 20
type input "朱若瑀-02"
click at [1031, 505] on button "結帳" at bounding box center [1039, 519] width 71 height 40
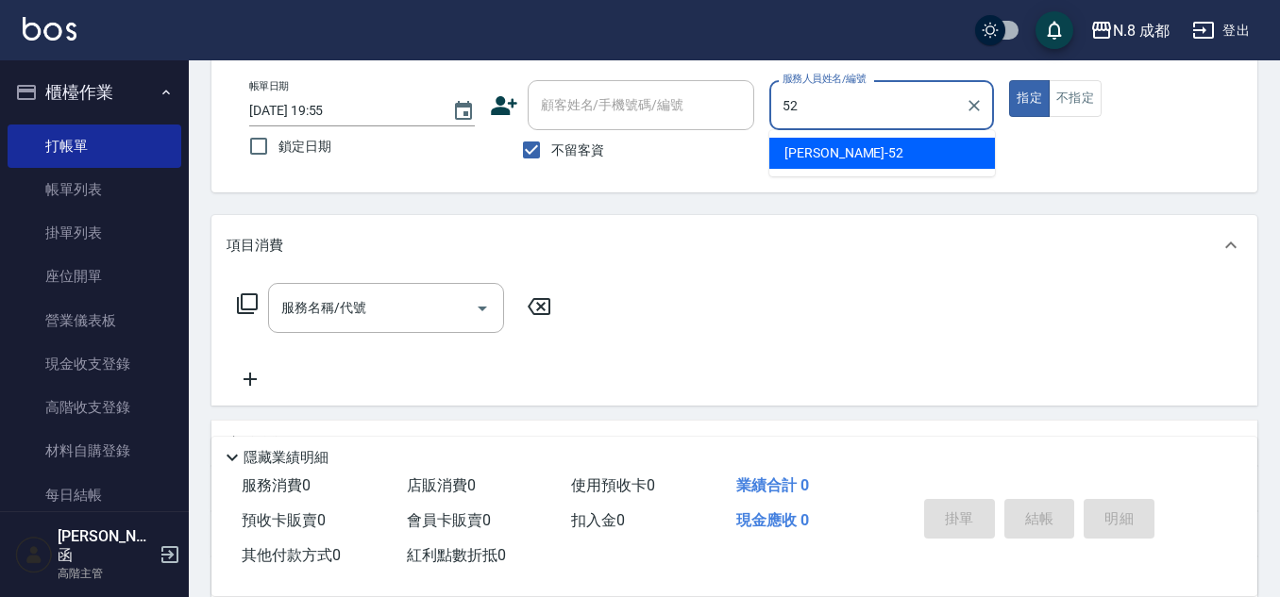
click at [833, 149] on span "楊博舜 -52" at bounding box center [843, 153] width 119 height 20
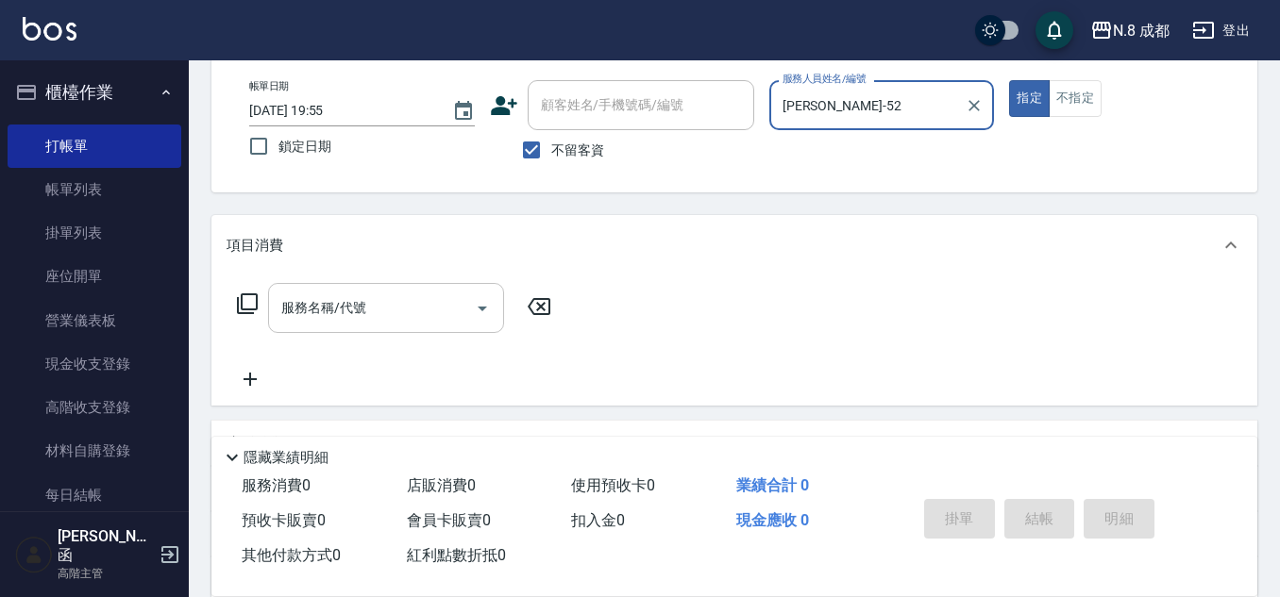
type input "楊博舜-52"
click at [350, 297] on div "服務名稱/代號 服務名稱/代號" at bounding box center [386, 308] width 236 height 50
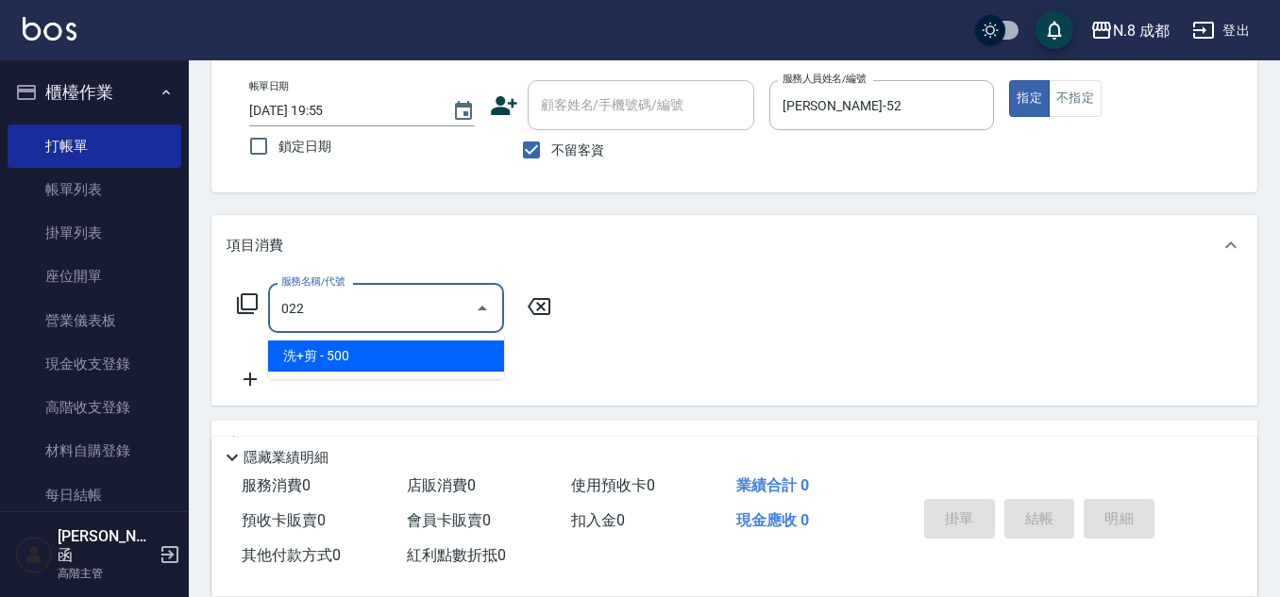
click at [368, 340] on ul "洗+剪 - 500" at bounding box center [386, 356] width 236 height 46
drag, startPoint x: 383, startPoint y: 351, endPoint x: 492, endPoint y: 336, distance: 109.6
click at [384, 352] on span "洗+剪 - 500" at bounding box center [386, 356] width 236 height 31
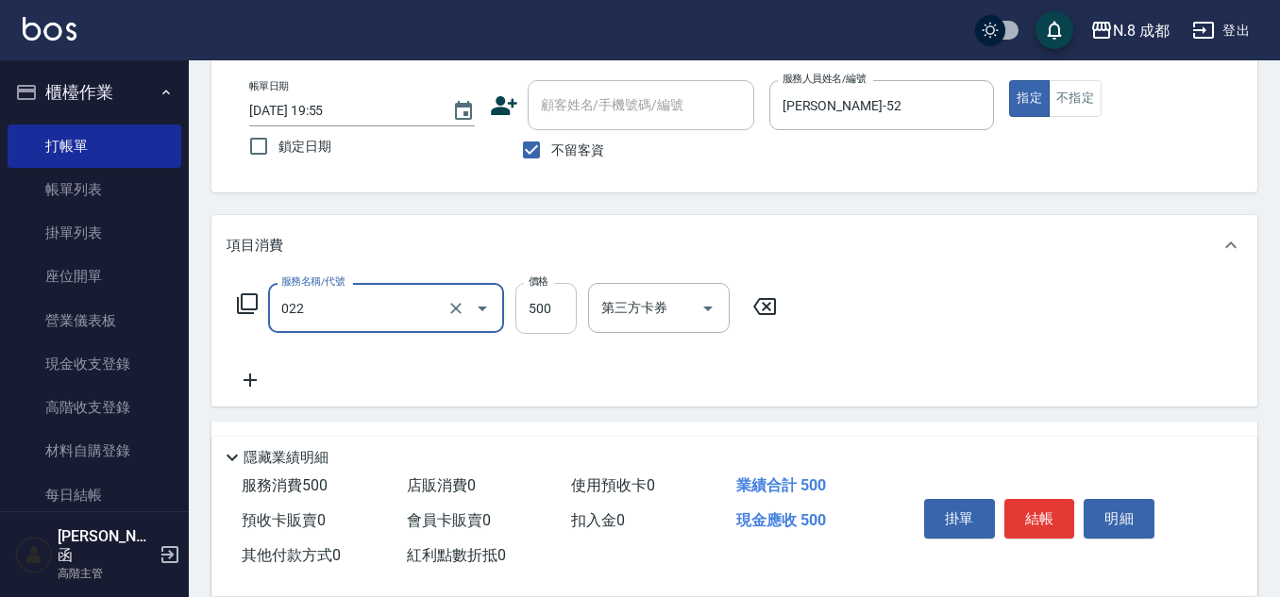
type input "洗+剪(022)"
click at [524, 315] on input "500" at bounding box center [545, 308] width 61 height 51
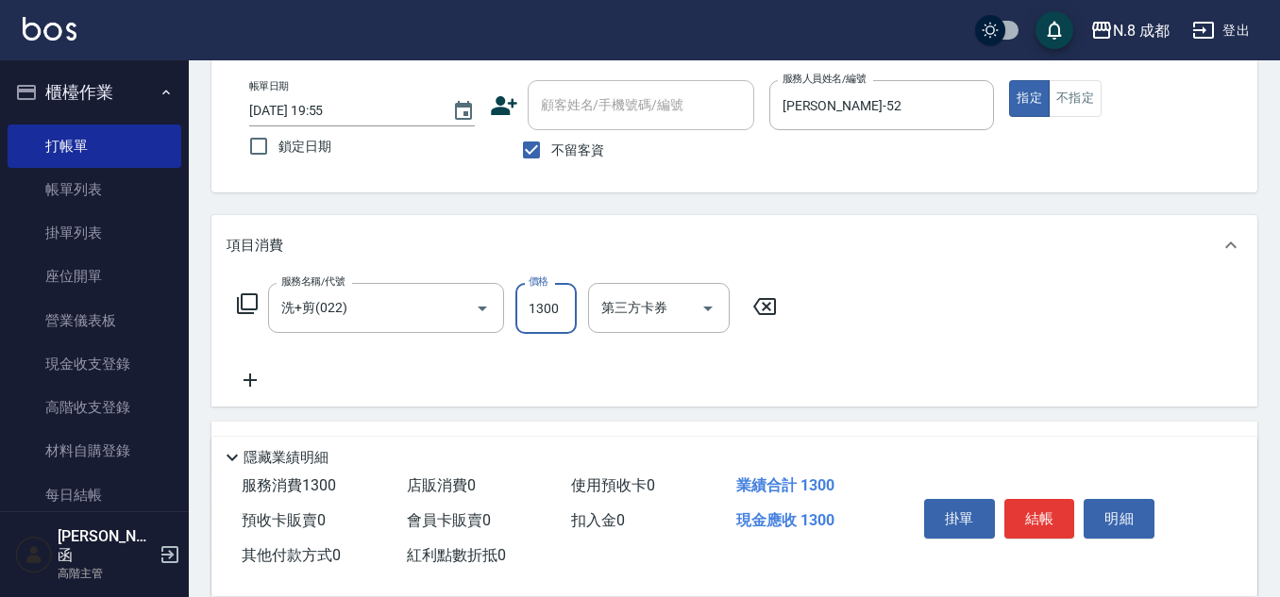
type input "1300"
click at [257, 381] on icon at bounding box center [249, 380] width 13 height 13
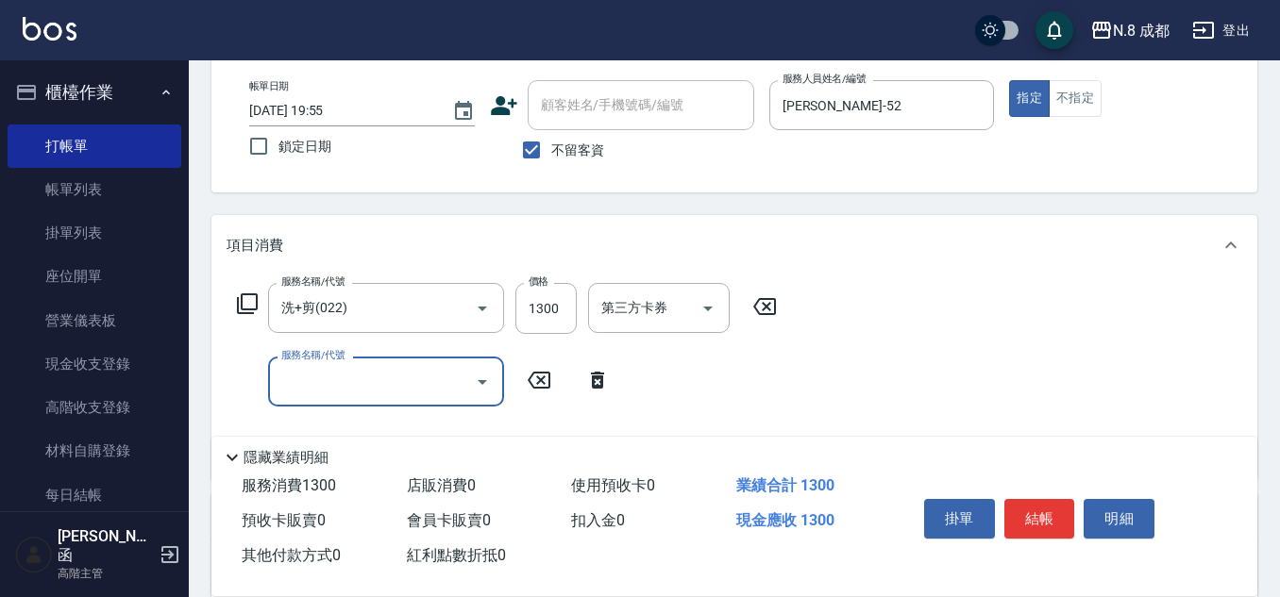
drag, startPoint x: 257, startPoint y: 381, endPoint x: 324, endPoint y: 385, distance: 67.1
click at [313, 381] on input "服務名稱/代號" at bounding box center [371, 381] width 191 height 33
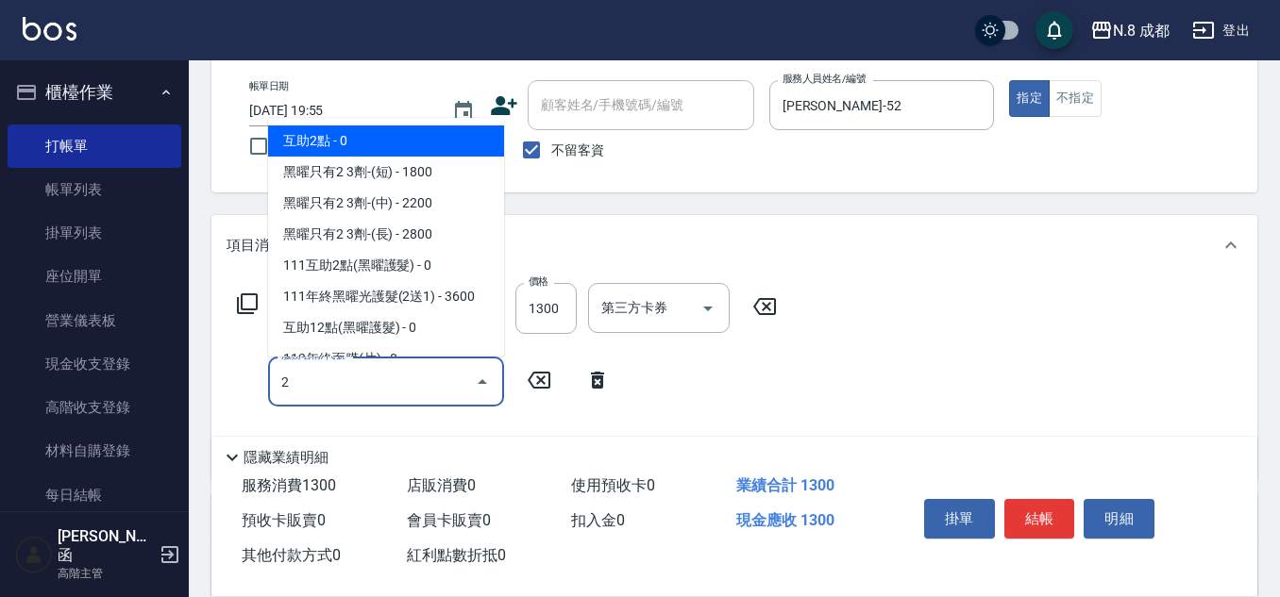
click at [355, 138] on span "互助2點 - 0" at bounding box center [386, 141] width 236 height 31
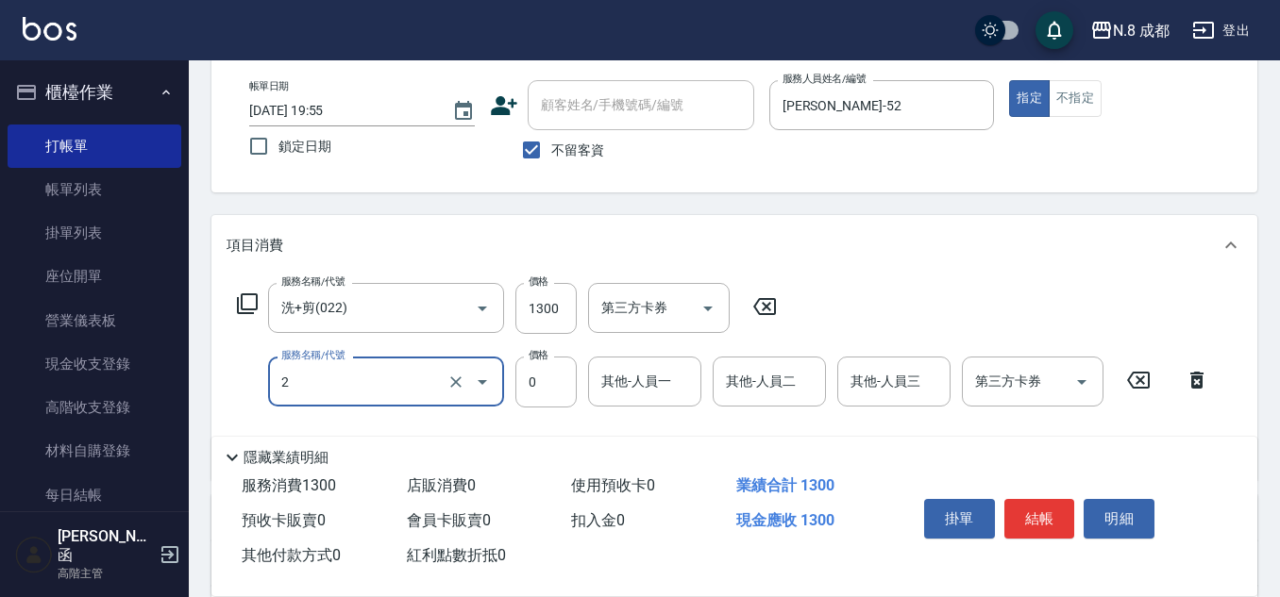
type input "互助2點(2)"
click at [653, 409] on div "服務名稱/代號 洗+剪(022) 服務名稱/代號 價格 1300 價格 第三方卡券 第三方卡券 服務名稱/代號 互助2點(2) 服務名稱/代號 價格 0 價格…" at bounding box center [723, 374] width 994 height 182
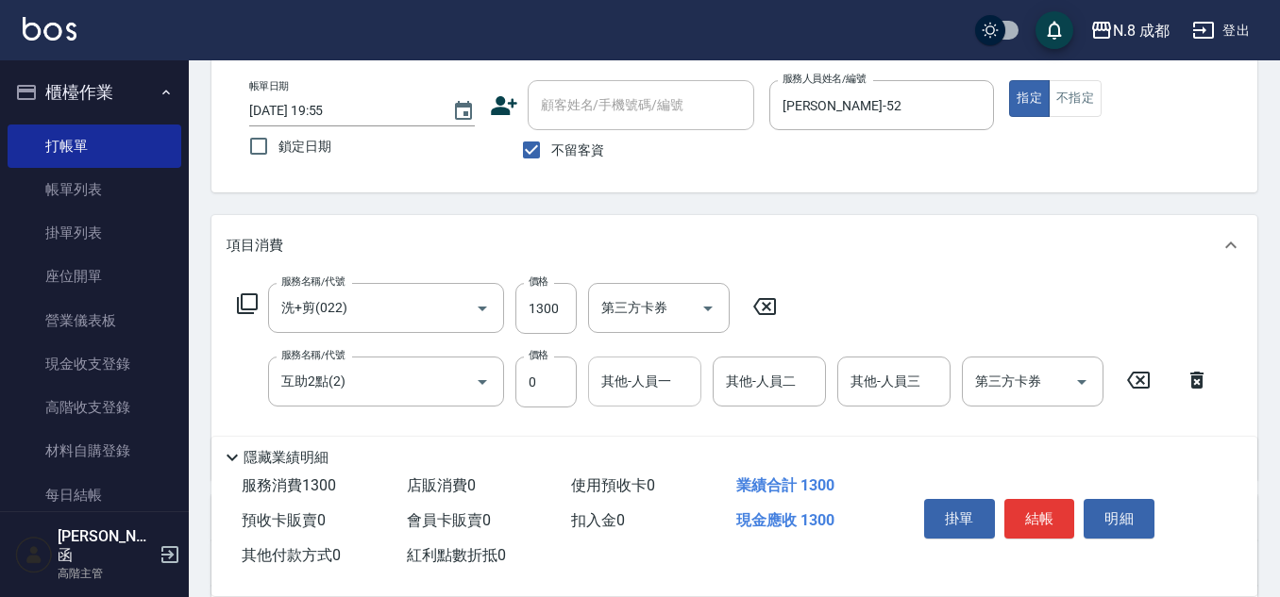
click at [648, 396] on input "其他-人員一" at bounding box center [644, 381] width 96 height 33
drag, startPoint x: 657, startPoint y: 414, endPoint x: 641, endPoint y: 394, distance: 26.2
click at [659, 424] on span "朱若瑀 -02" at bounding box center [662, 430] width 119 height 20
type input "朱若瑀-02"
click at [1043, 509] on button "結帳" at bounding box center [1039, 519] width 71 height 40
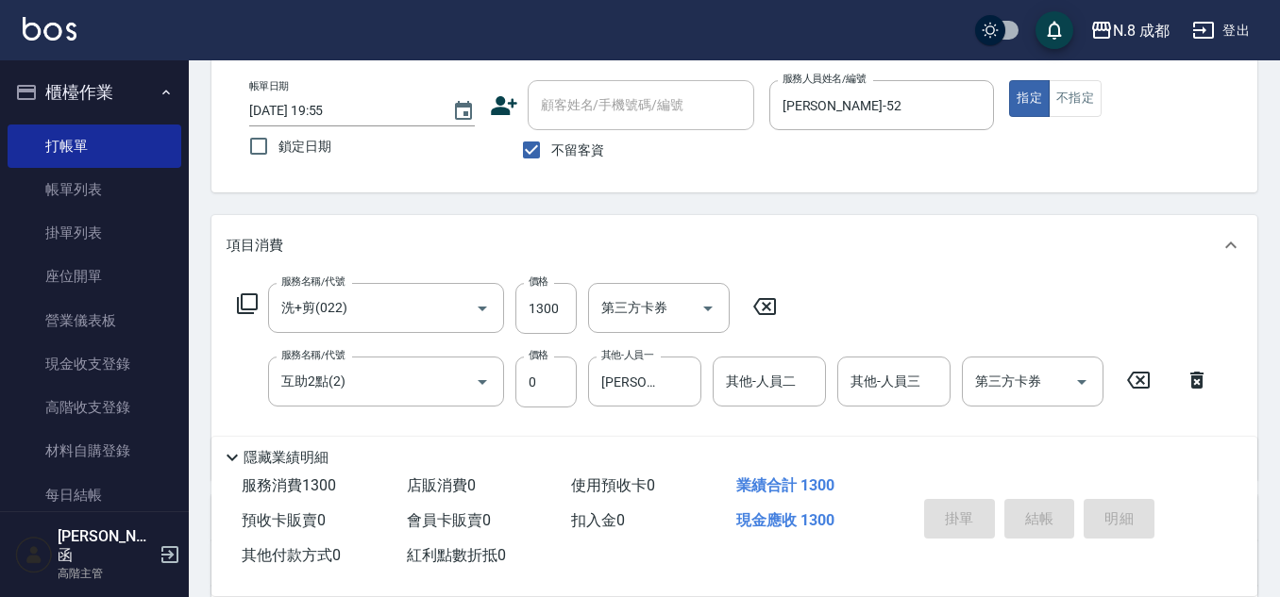
type input "2025/10/08 19:56"
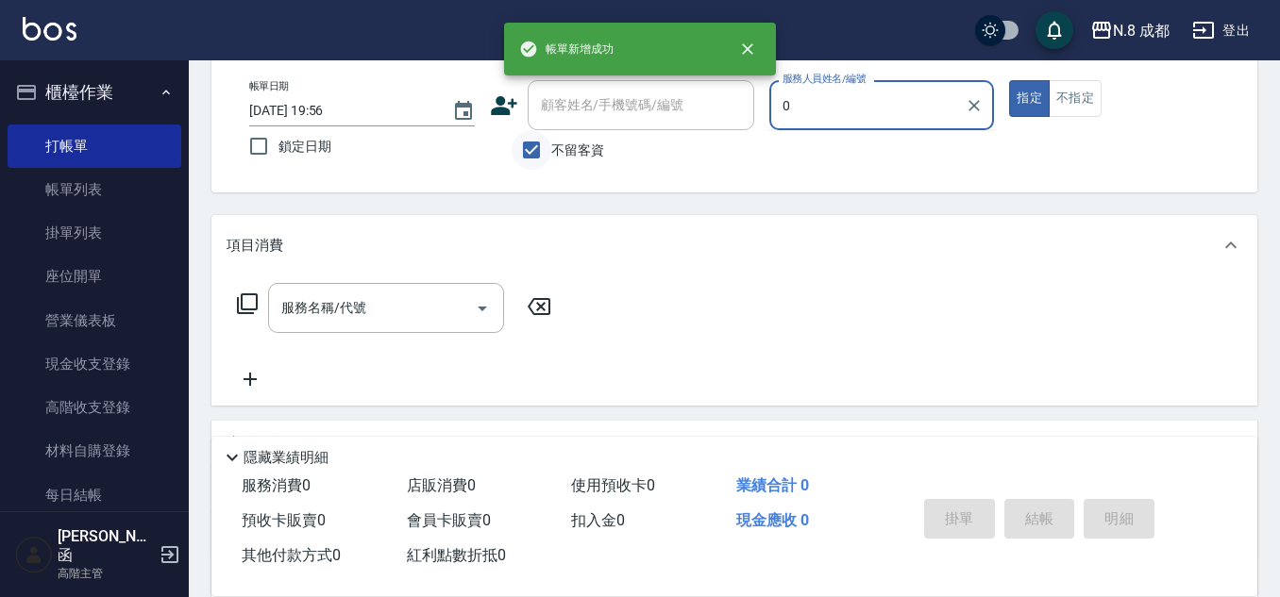
type input "0"
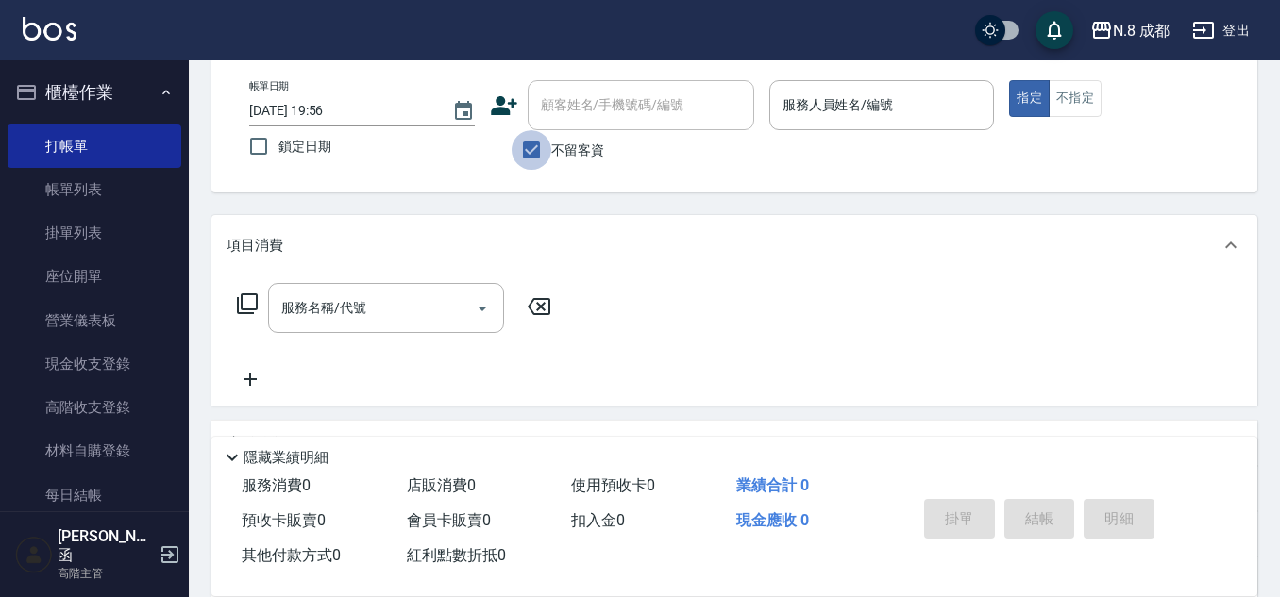
drag, startPoint x: 531, startPoint y: 163, endPoint x: 577, endPoint y: 126, distance: 59.0
click at [532, 163] on input "不留客資" at bounding box center [531, 150] width 40 height 40
checkbox input "false"
click at [577, 126] on div "顧客姓名/手機號碼/編號" at bounding box center [641, 105] width 226 height 50
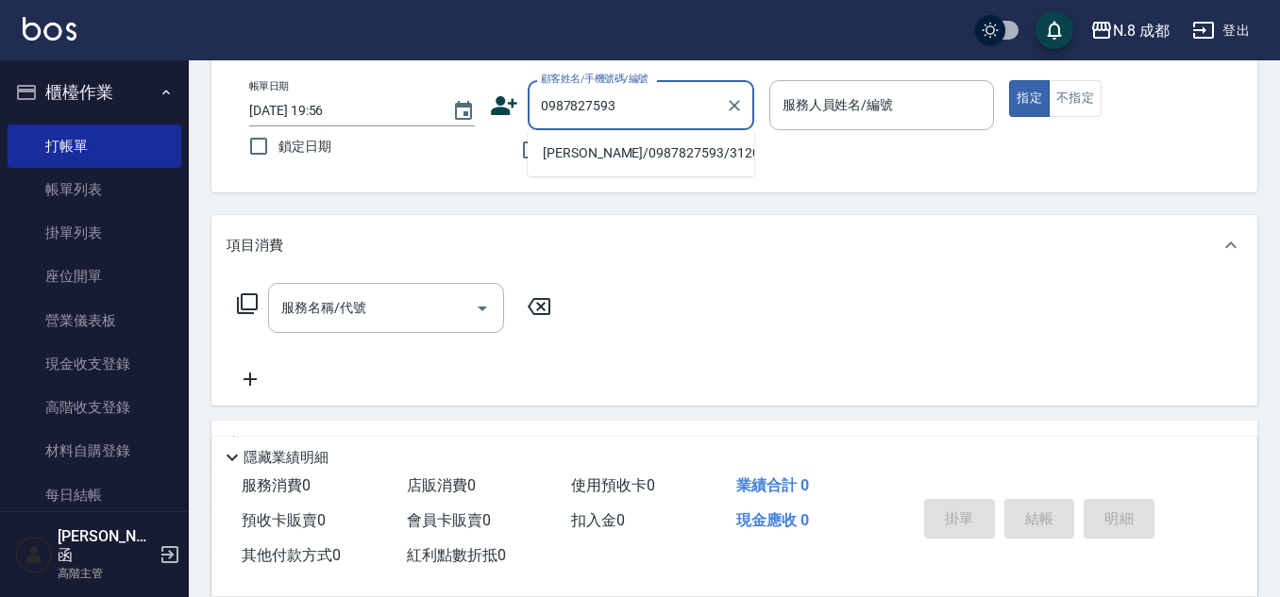
click at [626, 148] on li "郭若晴/0987827593/312014" at bounding box center [641, 153] width 226 height 31
type input "郭若晴/0987827593/312014"
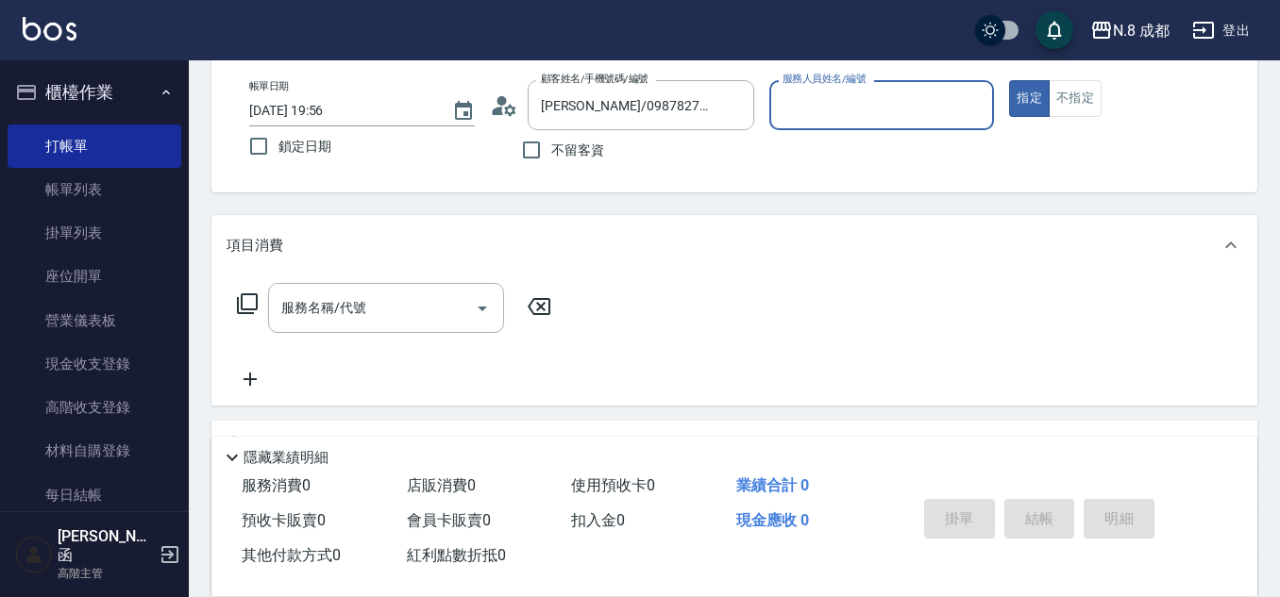
type input "高楷程-13"
click at [376, 300] on input "服務名稱/代號" at bounding box center [371, 308] width 191 height 33
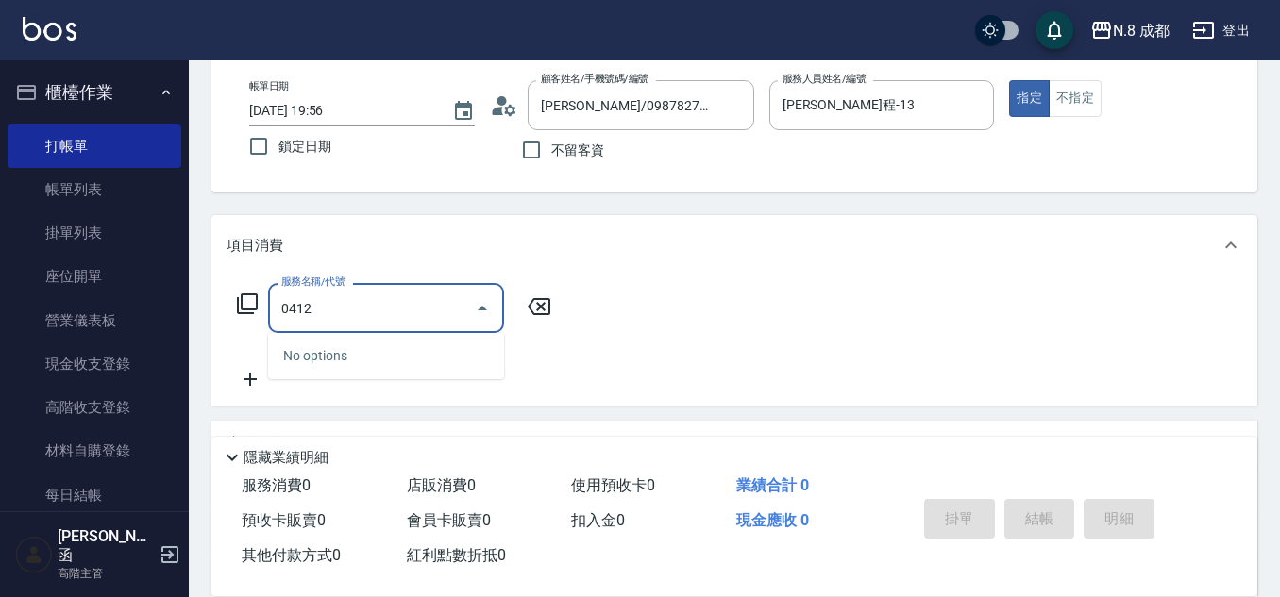
click at [410, 343] on div "No options" at bounding box center [386, 356] width 236 height 46
drag, startPoint x: 293, startPoint y: 310, endPoint x: 130, endPoint y: 309, distance: 162.3
click at [130, 309] on div "N.8 成都 登出 櫃檯作業 打帳單 帳單列表 掛單列表 座位開單 營業儀表板 現金收支登錄 高階收支登錄 材料自購登錄 每日結帳 排班表 現場電腦打卡 掃碼…" at bounding box center [640, 367] width 1280 height 923
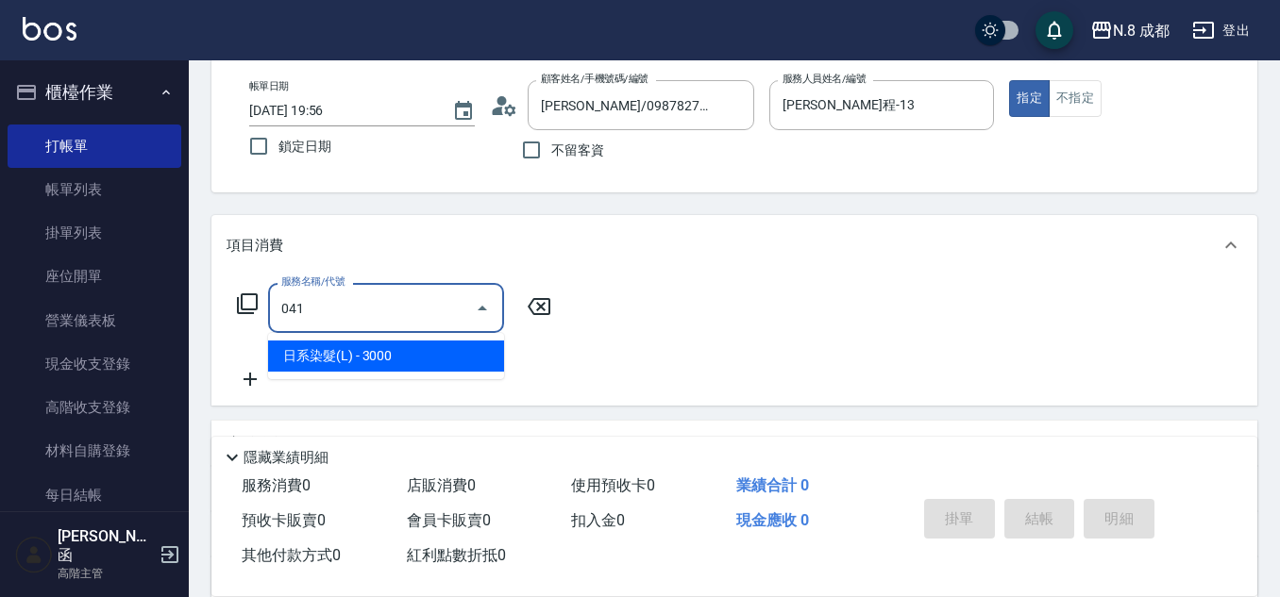
drag, startPoint x: 347, startPoint y: 361, endPoint x: 533, endPoint y: 342, distance: 187.0
click at [349, 361] on span "日系染髮(L) - 3000" at bounding box center [386, 356] width 236 height 31
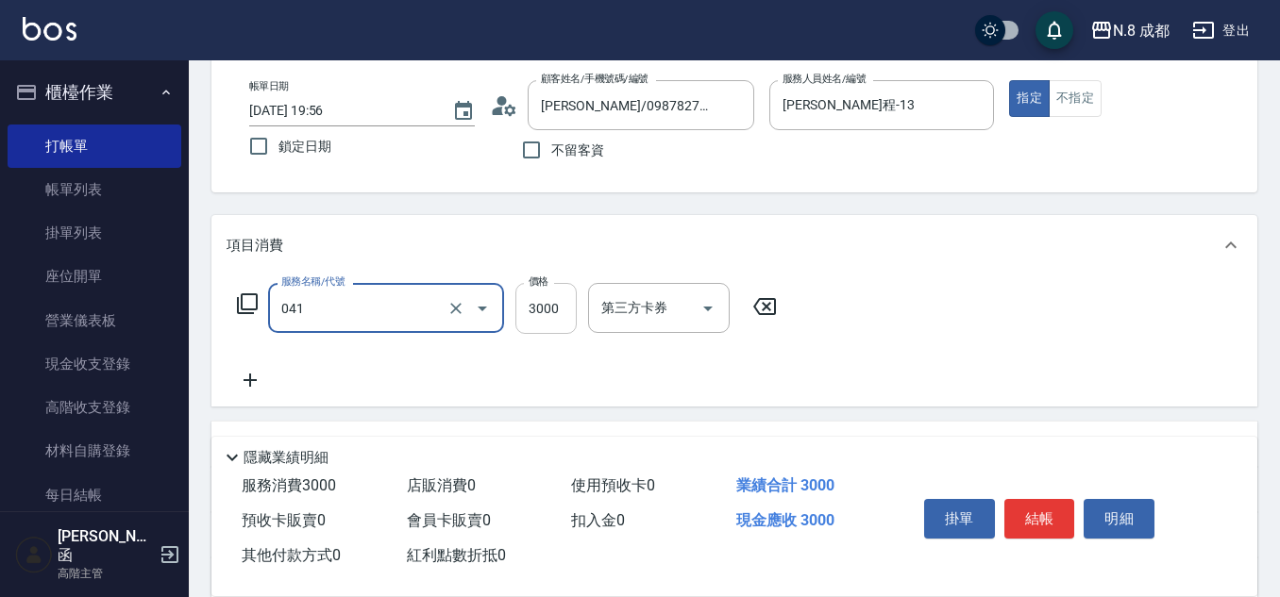
type input "日系染髮(L)(041)"
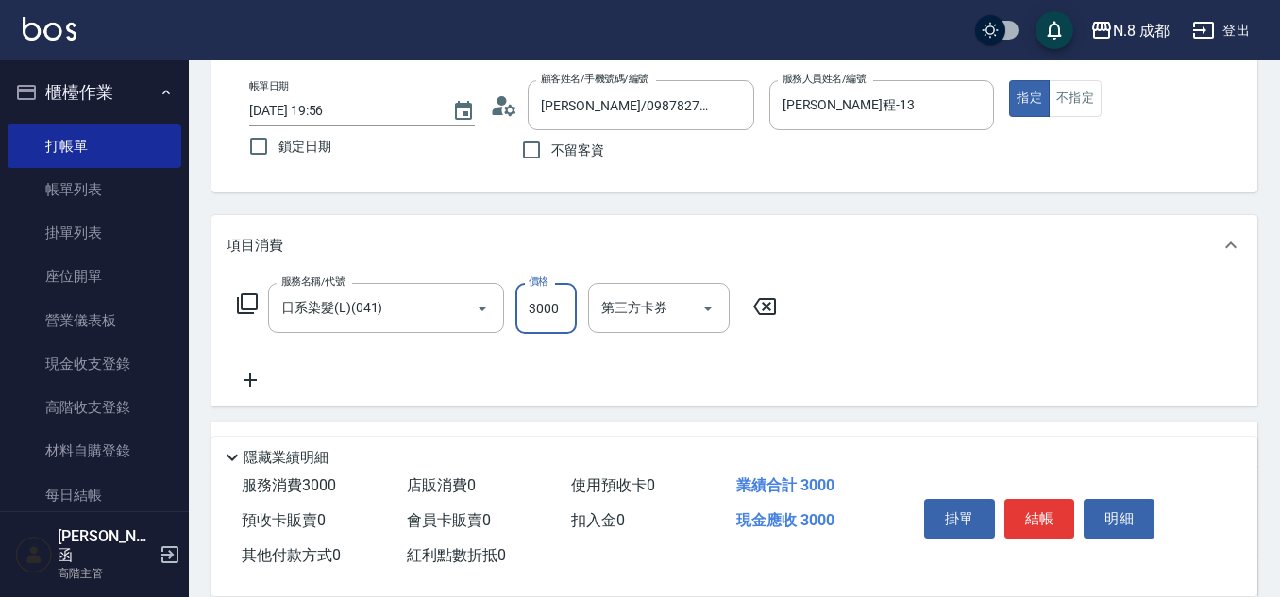
click at [554, 309] on input "3000" at bounding box center [545, 308] width 61 height 51
type input "5000"
click at [246, 380] on icon at bounding box center [249, 380] width 13 height 13
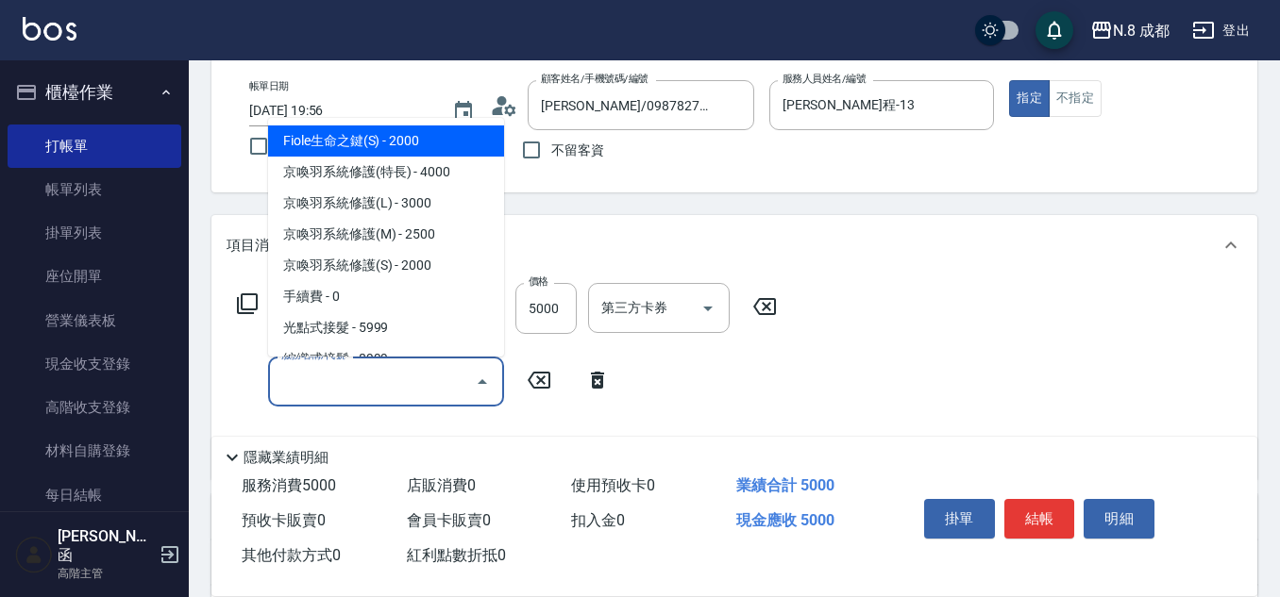
click at [353, 385] on input "服務名稱/代號" at bounding box center [371, 381] width 191 height 33
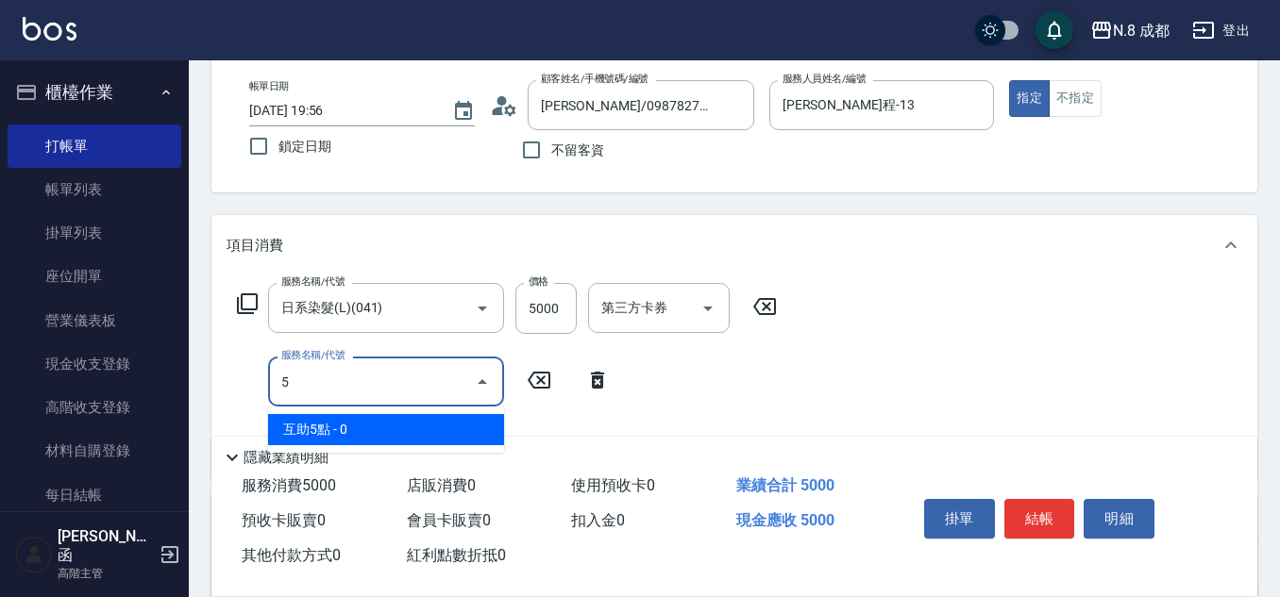
click at [356, 435] on span "互助5點 - 0" at bounding box center [386, 429] width 236 height 31
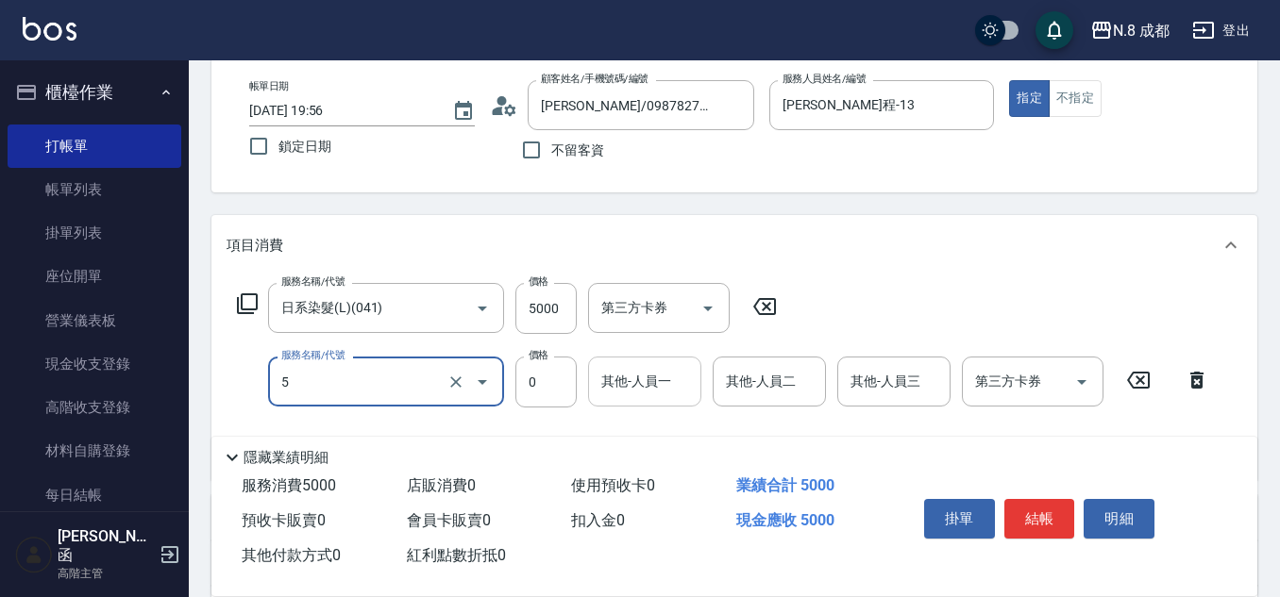
type input "互助5點(5)"
click at [660, 382] on input "其他-人員一" at bounding box center [644, 381] width 96 height 33
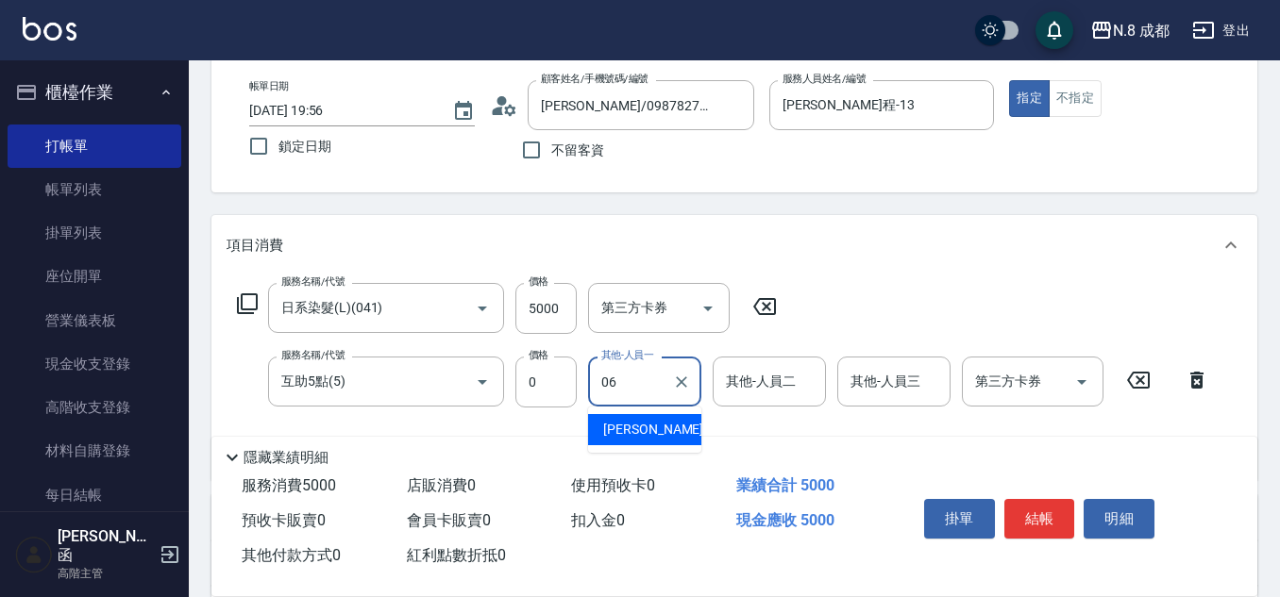
click at [668, 428] on div "王瀧彬 -06" at bounding box center [644, 429] width 113 height 31
type input "王瀧彬-06"
click at [1021, 511] on button "結帳" at bounding box center [1039, 519] width 71 height 40
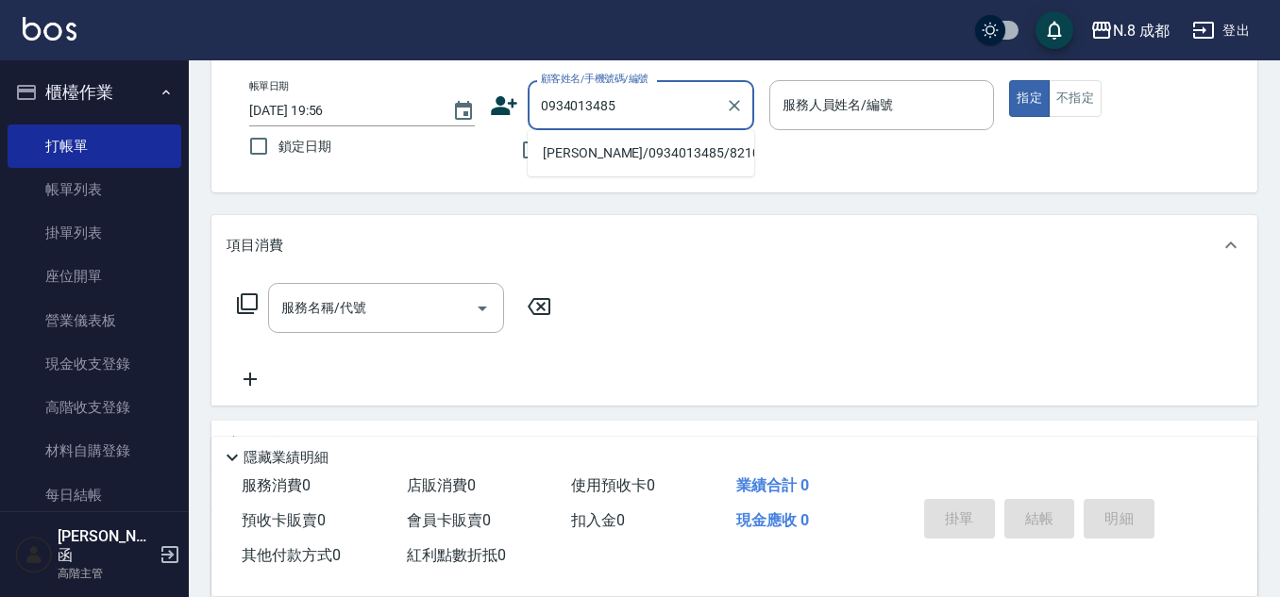
click at [612, 159] on li "邱佑昇/0934013485/821011" at bounding box center [641, 153] width 226 height 31
type input "邱佑昇/0934013485/821011"
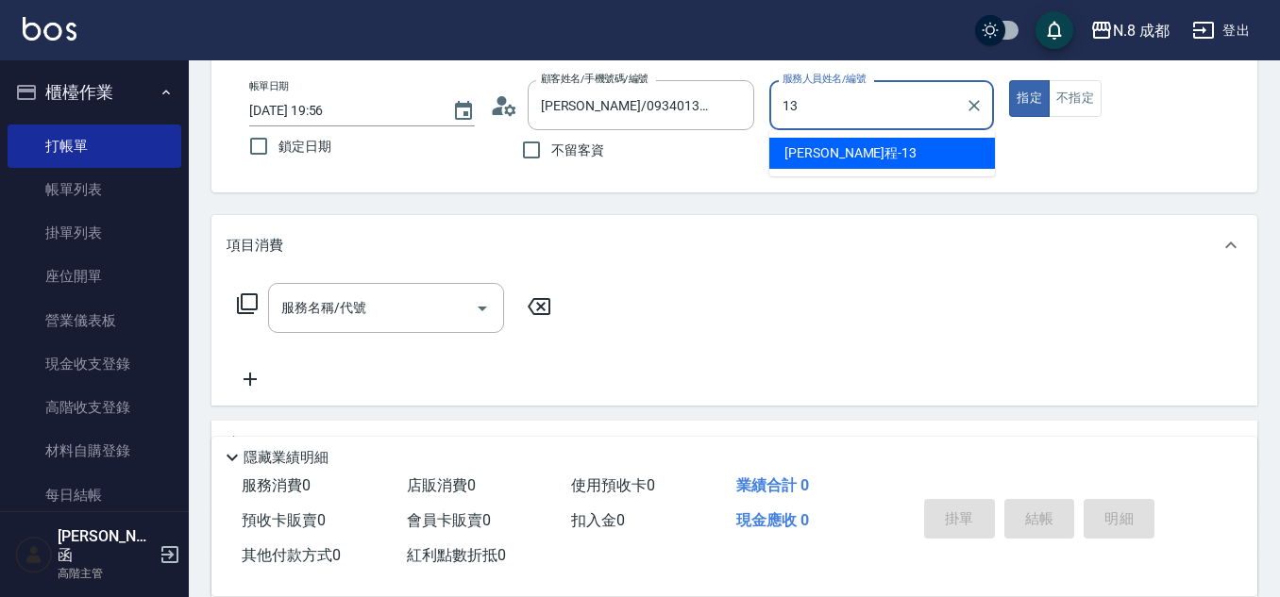
click at [865, 165] on div "高楷程 -13" at bounding box center [882, 153] width 226 height 31
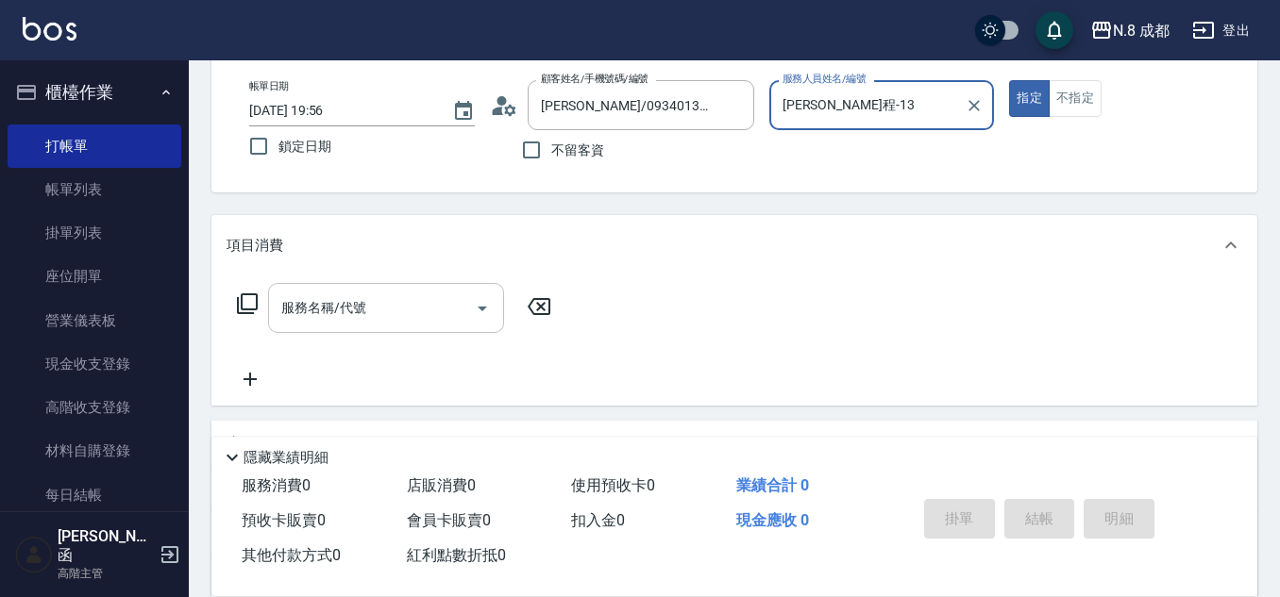
type input "高楷程-13"
click at [359, 313] on input "服務名稱/代號" at bounding box center [371, 308] width 191 height 33
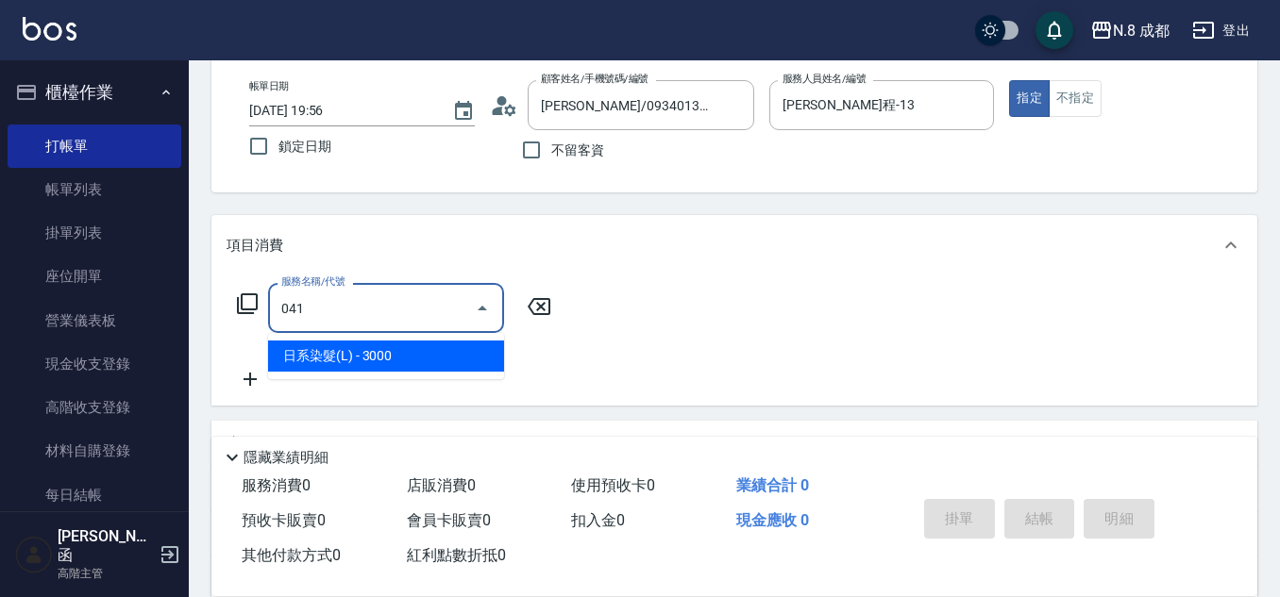
drag, startPoint x: 376, startPoint y: 353, endPoint x: 526, endPoint y: 349, distance: 150.1
click at [377, 352] on span "日系染髮(L) - 3000" at bounding box center [386, 356] width 236 height 31
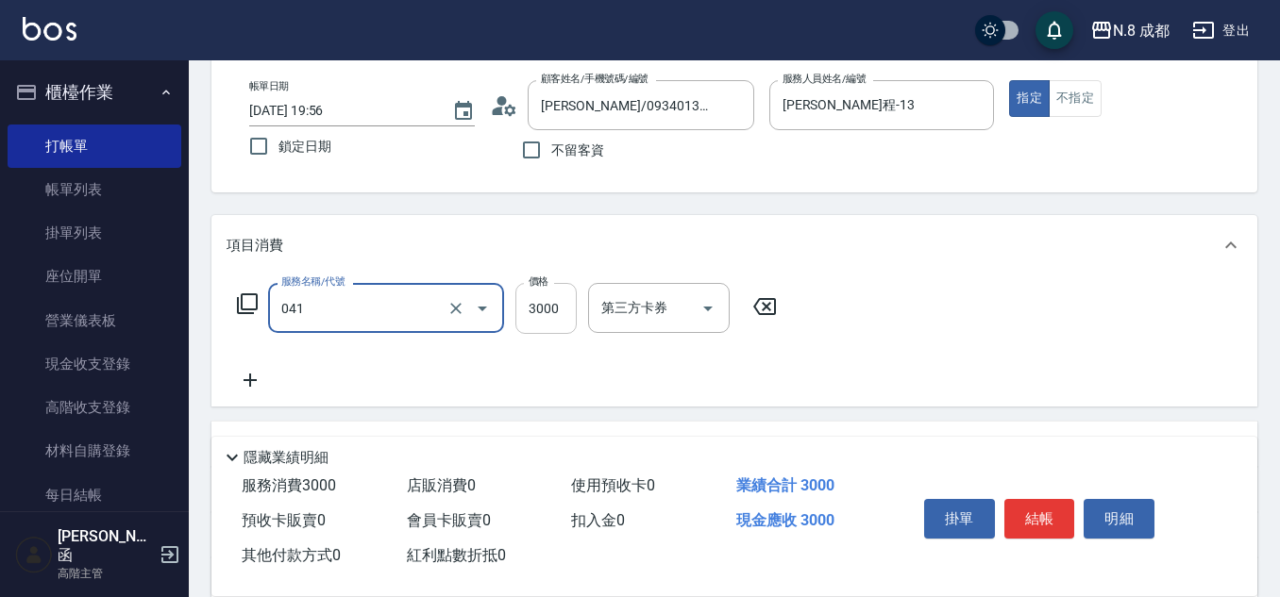
type input "日系染髮(L)(041)"
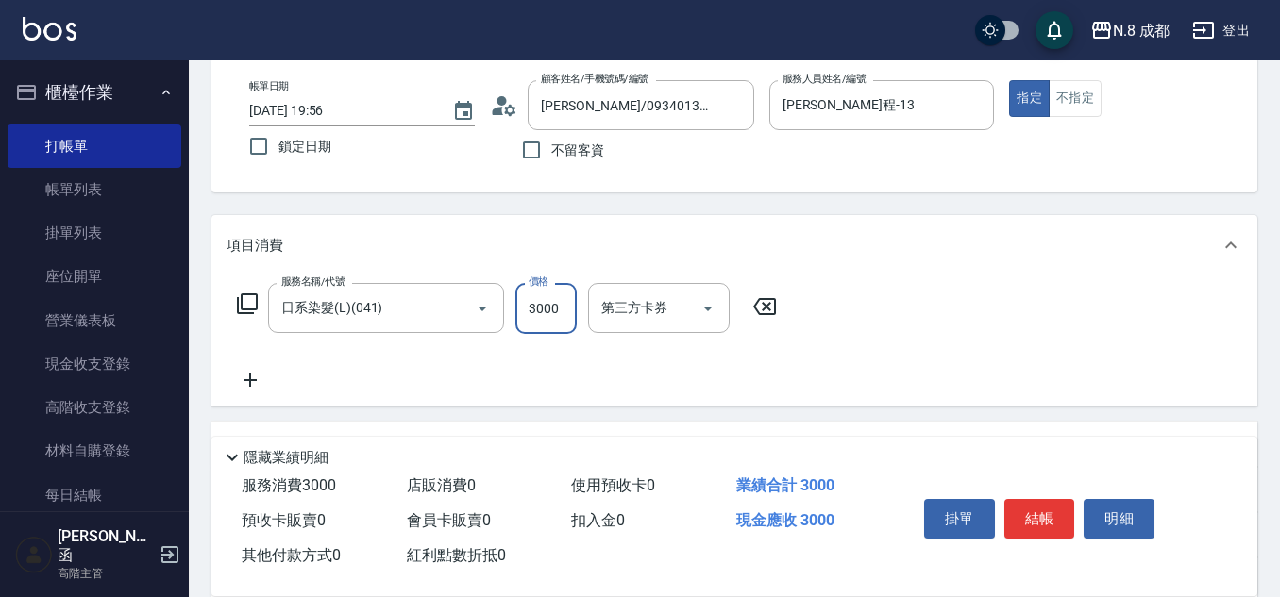
click at [547, 307] on input "3000" at bounding box center [545, 308] width 61 height 51
type input "2200"
click at [260, 381] on icon at bounding box center [249, 380] width 47 height 23
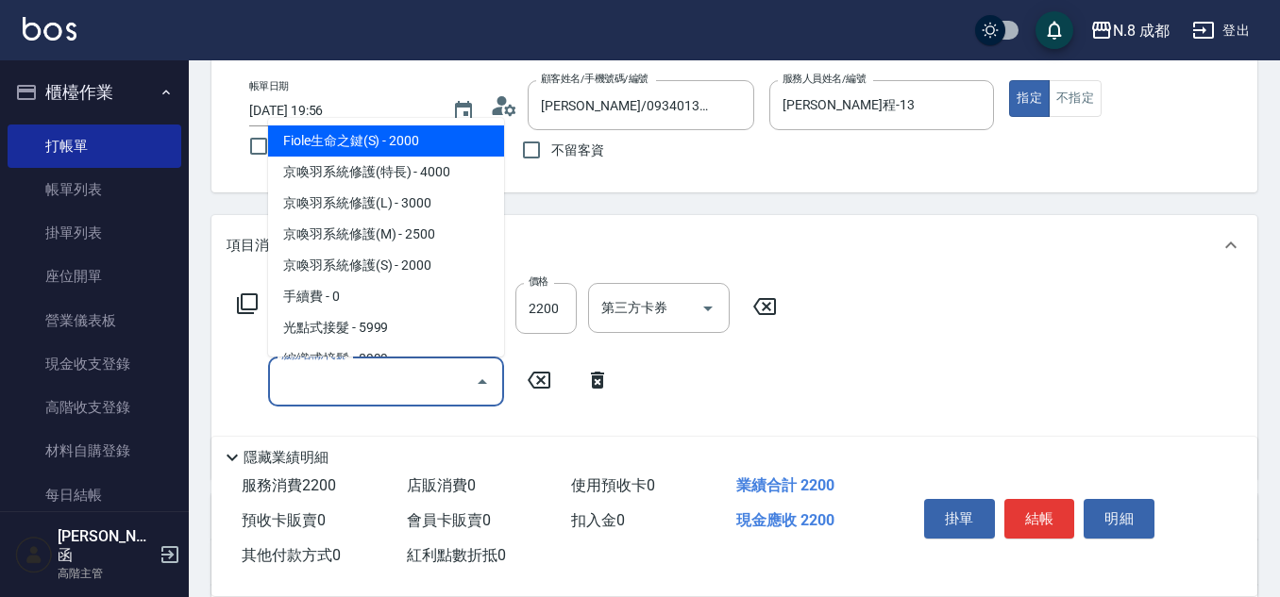
click at [371, 381] on input "服務名稱/代號" at bounding box center [371, 381] width 191 height 33
click at [468, 129] on span "互助3點 - 0" at bounding box center [386, 141] width 236 height 31
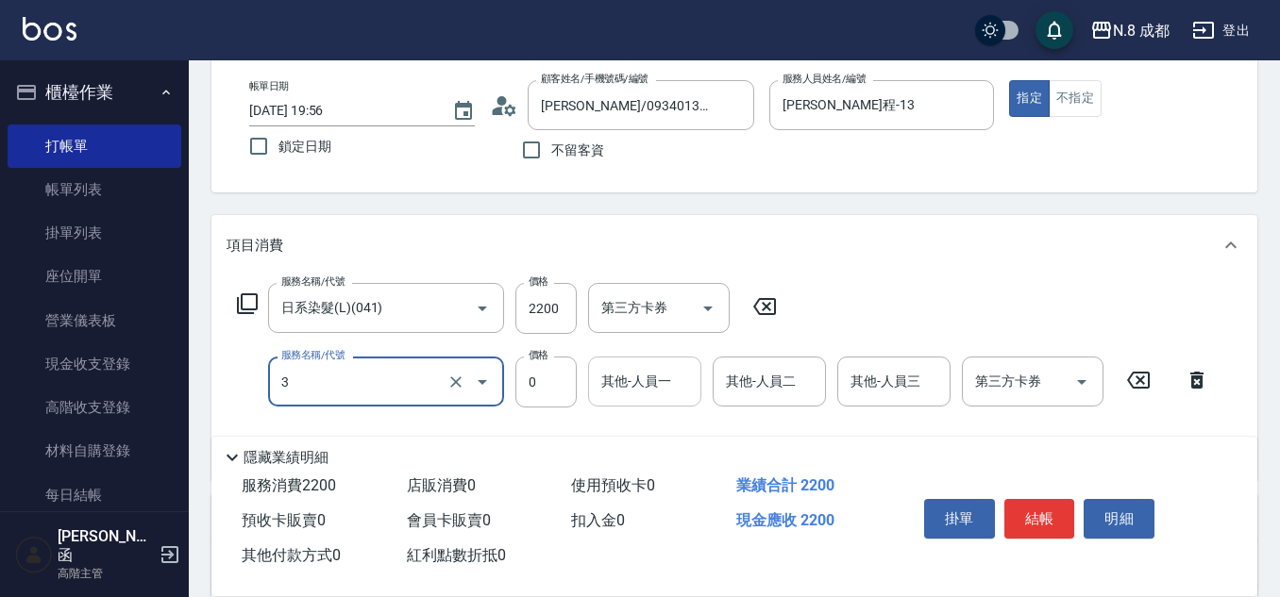
click at [664, 401] on div "其他-人員一" at bounding box center [644, 382] width 113 height 50
type input "互助3點(3)"
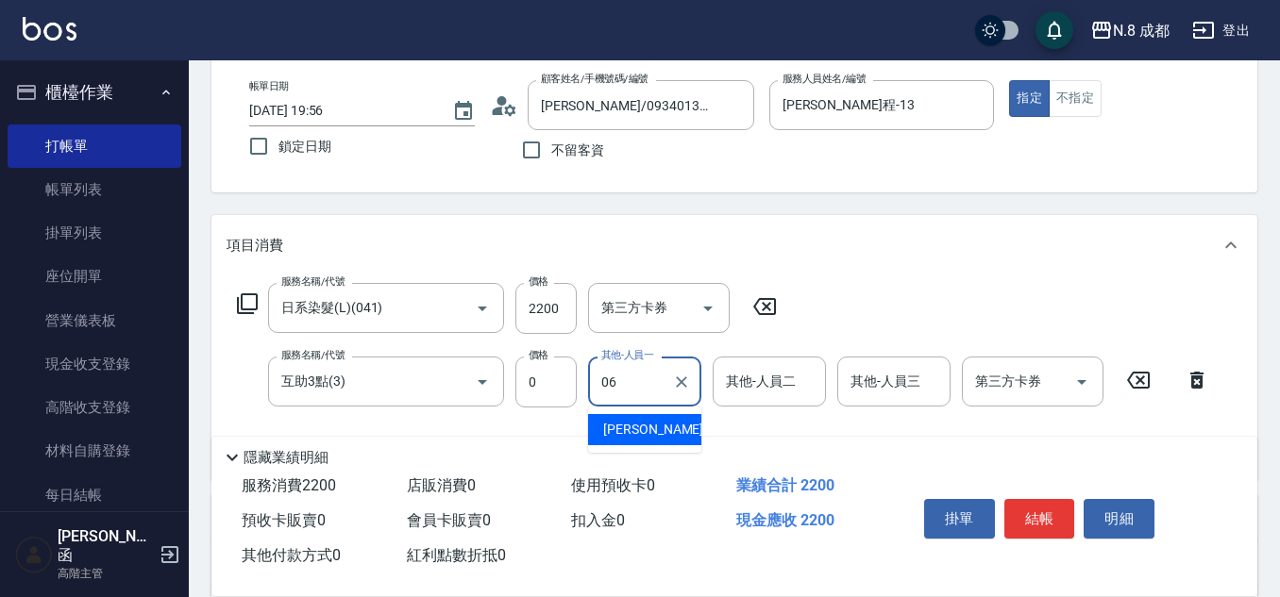
click at [660, 428] on span "王瀧彬 -06" at bounding box center [662, 430] width 119 height 20
type input "王瀧彬-06"
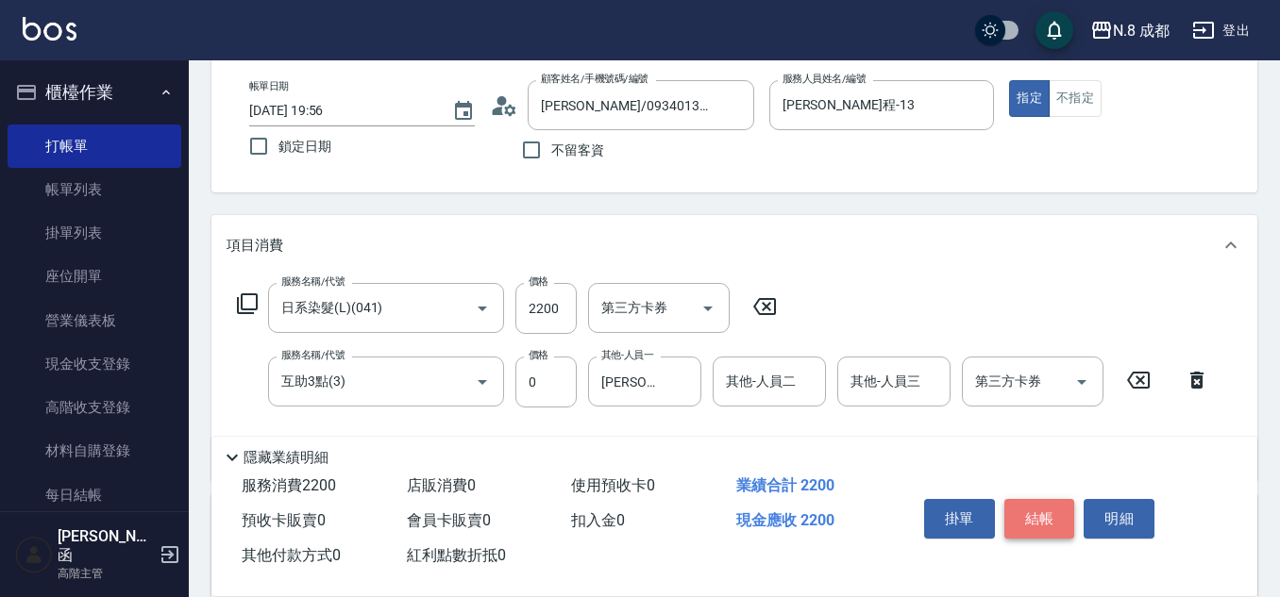
click at [1043, 508] on button "結帳" at bounding box center [1039, 519] width 71 height 40
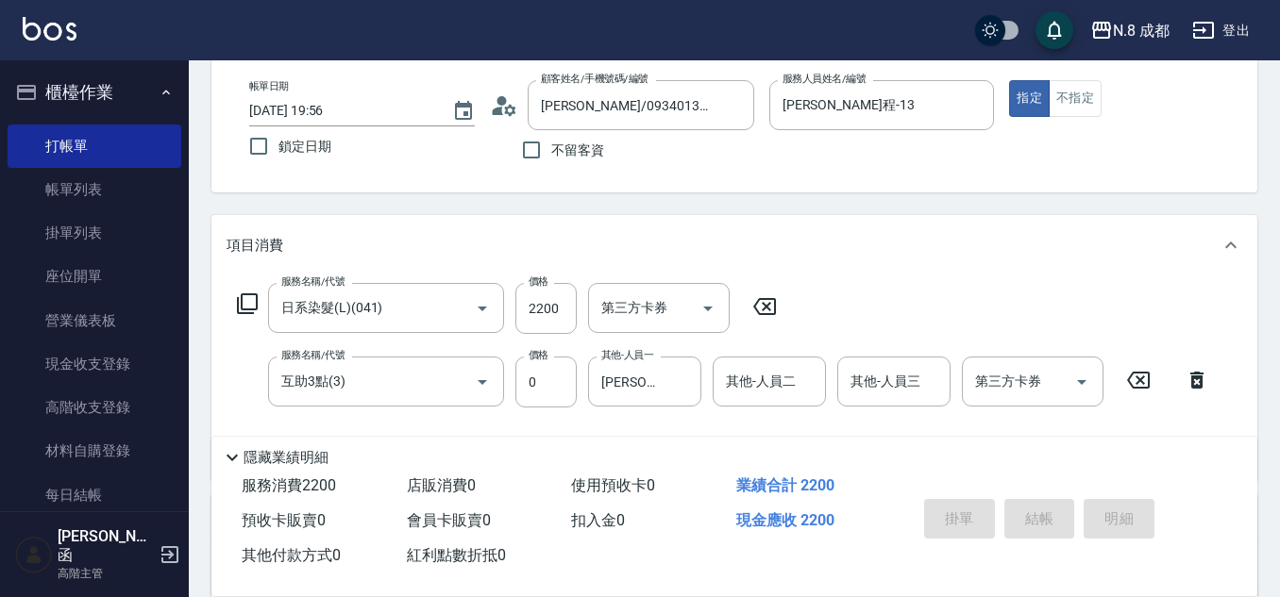
type input "2025/10/08 19:57"
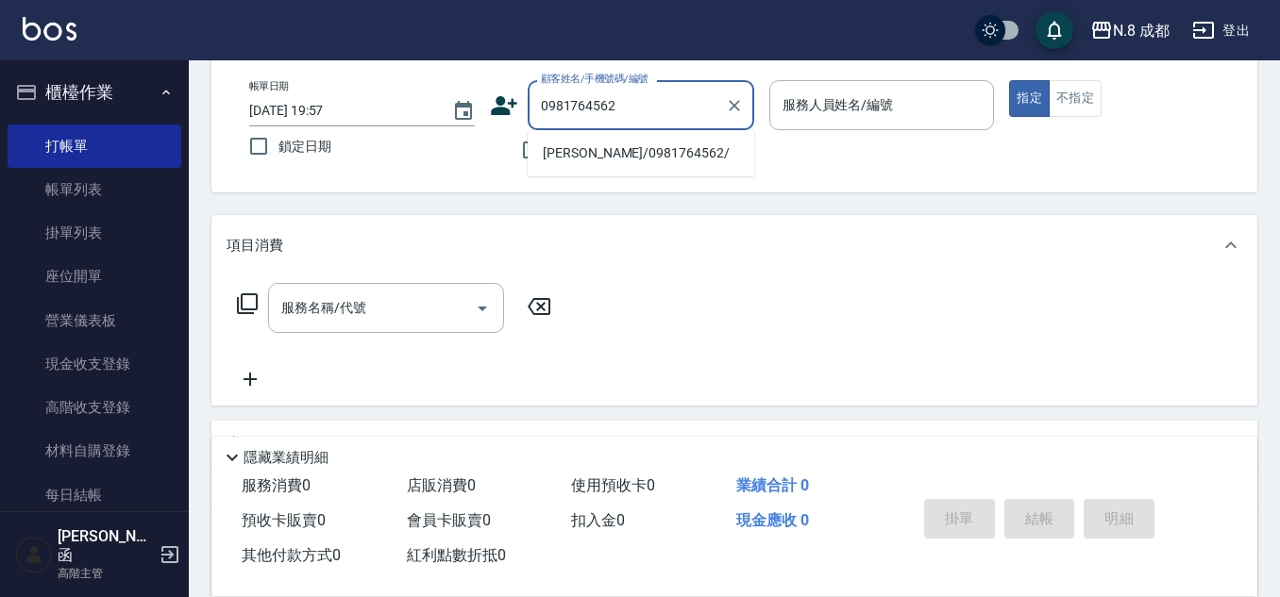
click at [596, 148] on li "黃淯凱/0981764562/" at bounding box center [641, 153] width 226 height 31
type input "黃淯凱/0981764562/"
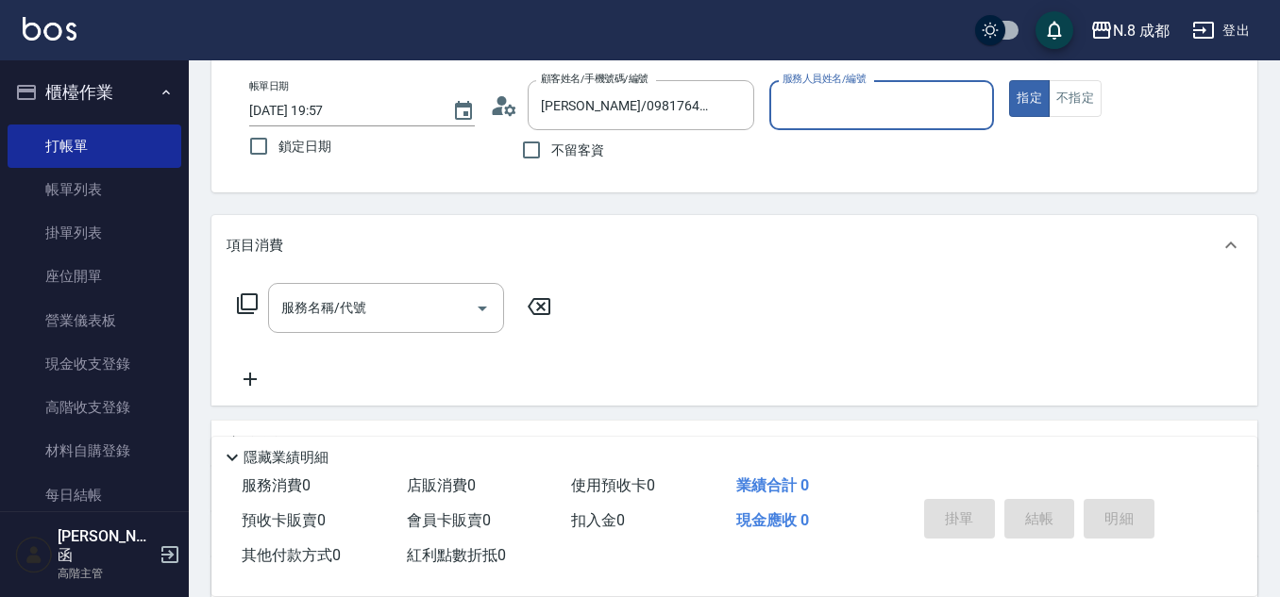
type input "高楷程-13"
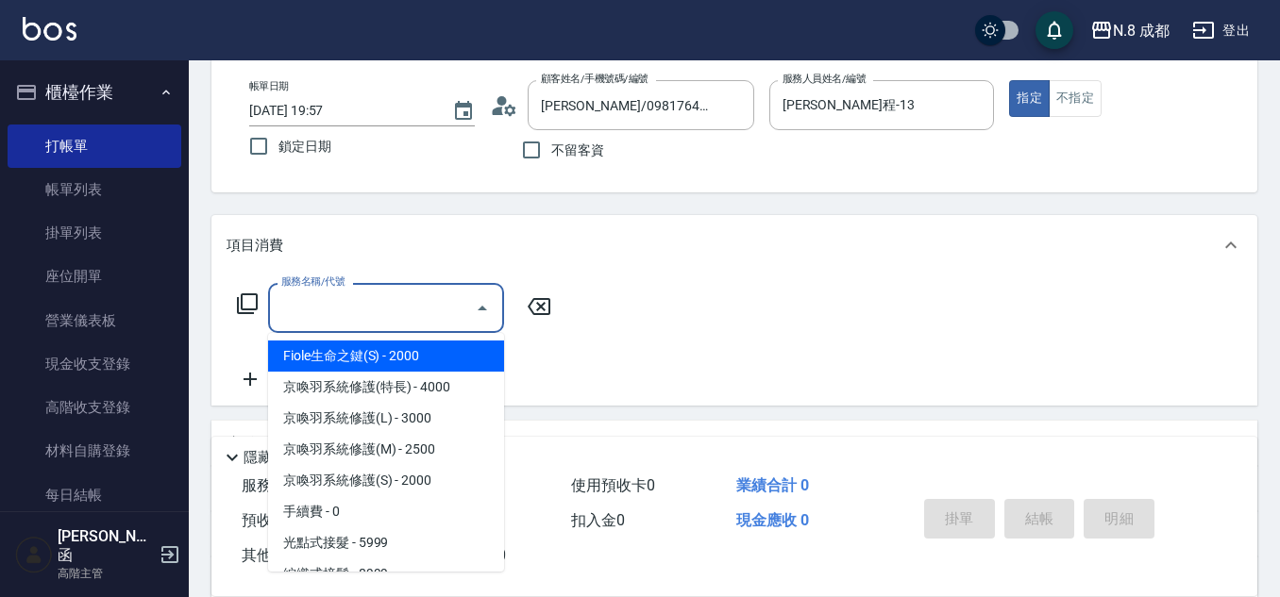
click at [383, 312] on input "服務名稱/代號" at bounding box center [371, 308] width 191 height 33
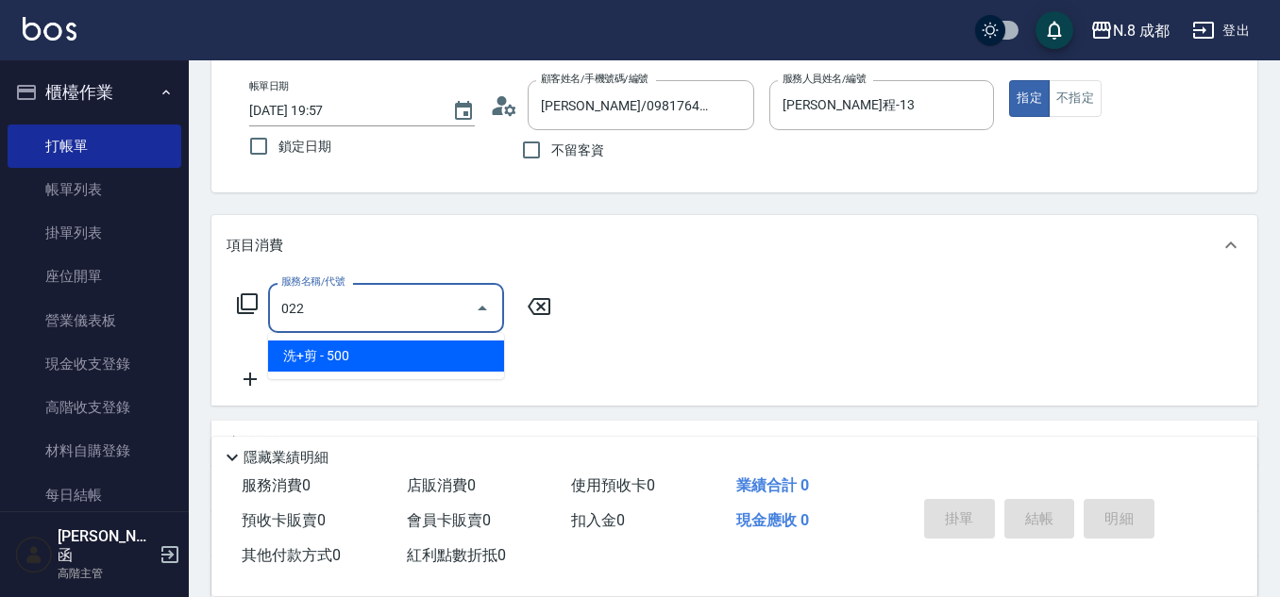
drag, startPoint x: 384, startPoint y: 354, endPoint x: 463, endPoint y: 338, distance: 80.9
click at [386, 353] on span "洗+剪 - 500" at bounding box center [386, 356] width 236 height 31
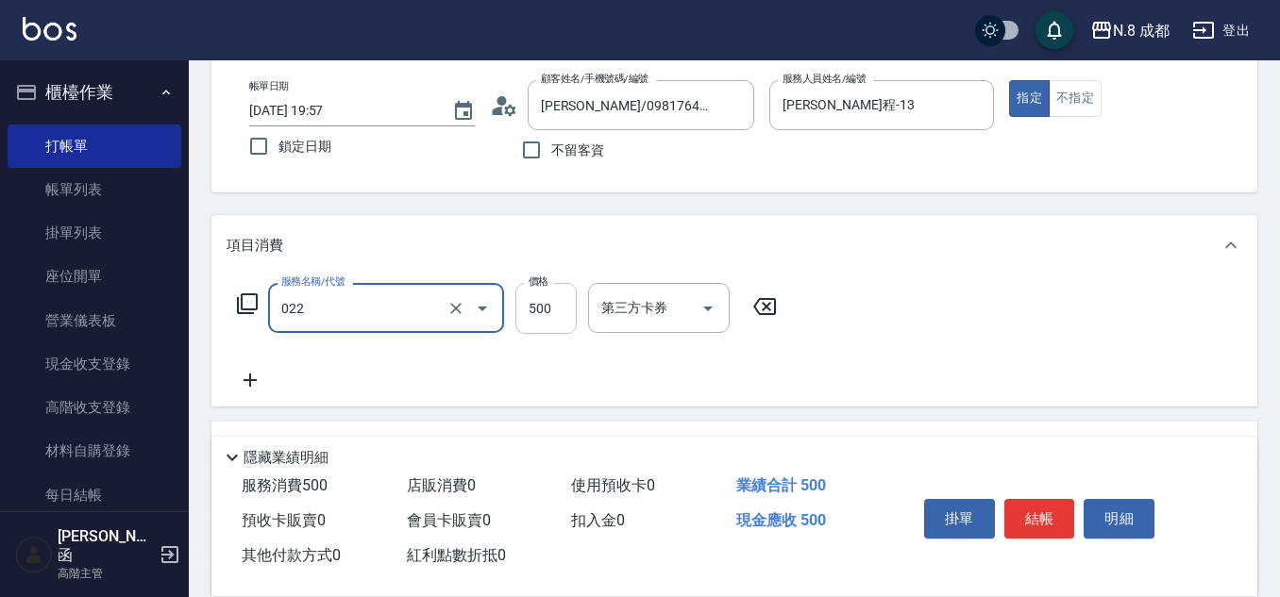
type input "洗+剪(022)"
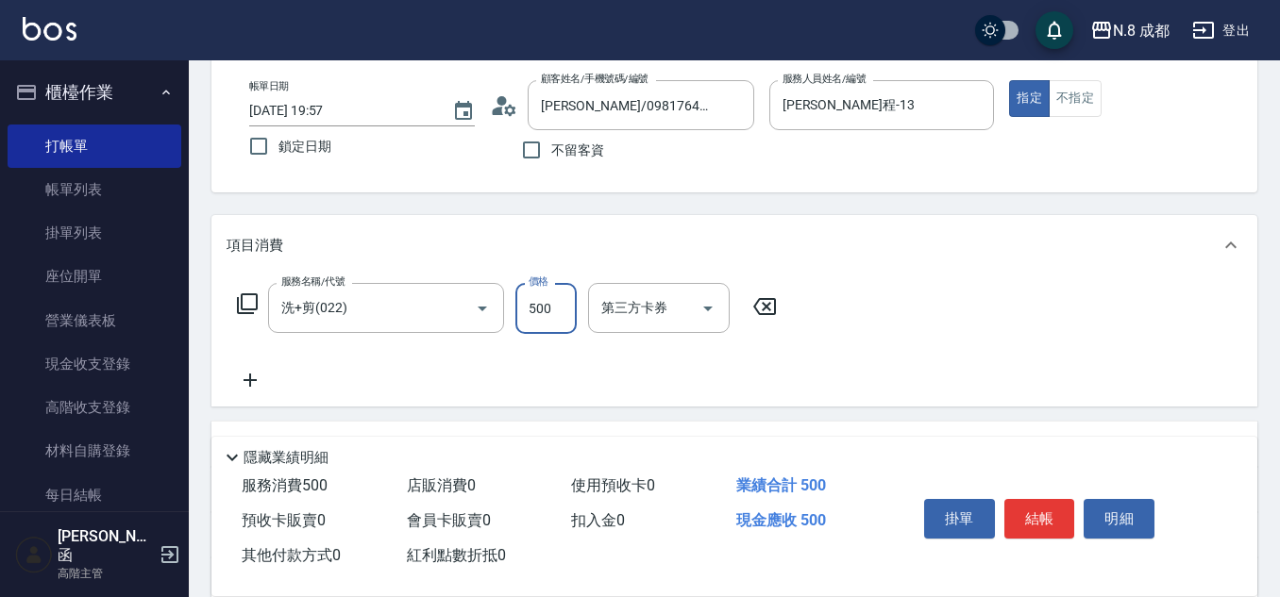
click at [532, 304] on input "500" at bounding box center [545, 308] width 61 height 51
type input "600"
click at [248, 385] on icon at bounding box center [249, 380] width 47 height 23
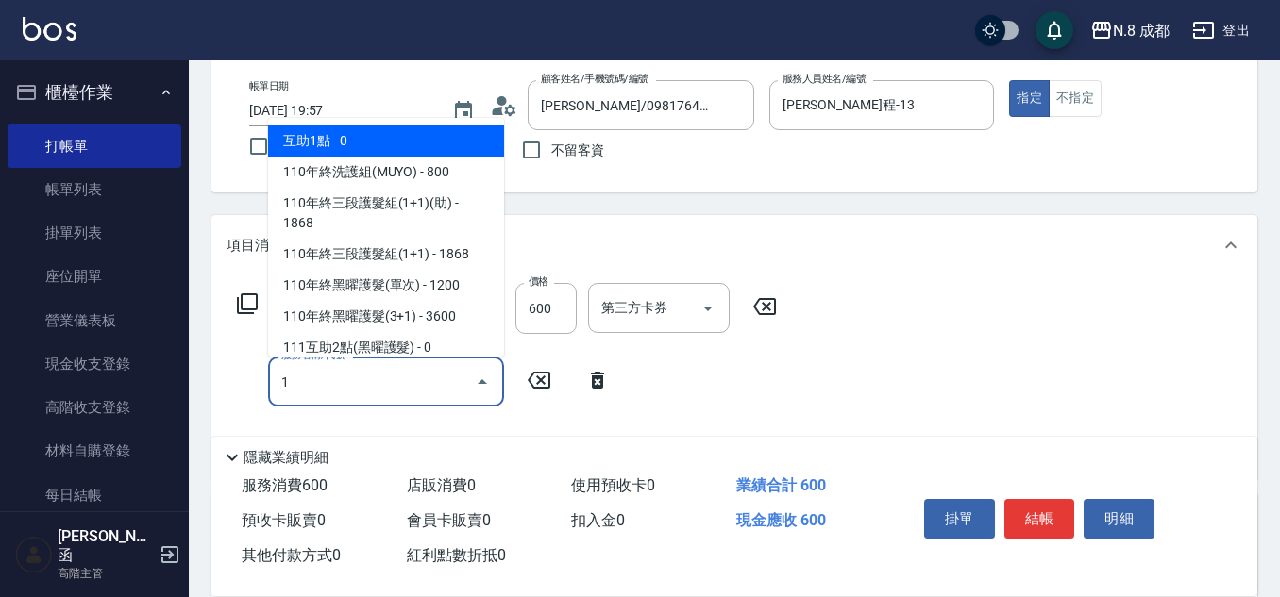
drag, startPoint x: 321, startPoint y: 140, endPoint x: 598, endPoint y: 265, distance: 304.5
click at [321, 139] on span "互助1點 - 0" at bounding box center [386, 141] width 236 height 31
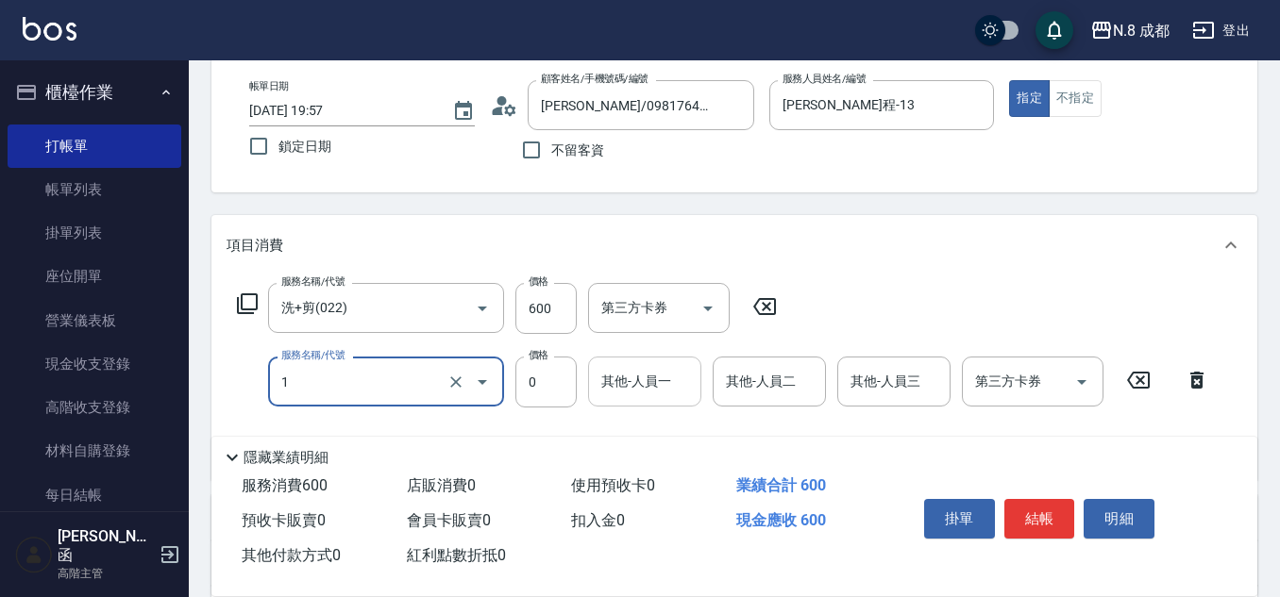
type input "互助1點(1)"
click at [644, 394] on input "其他-人員一" at bounding box center [644, 381] width 96 height 33
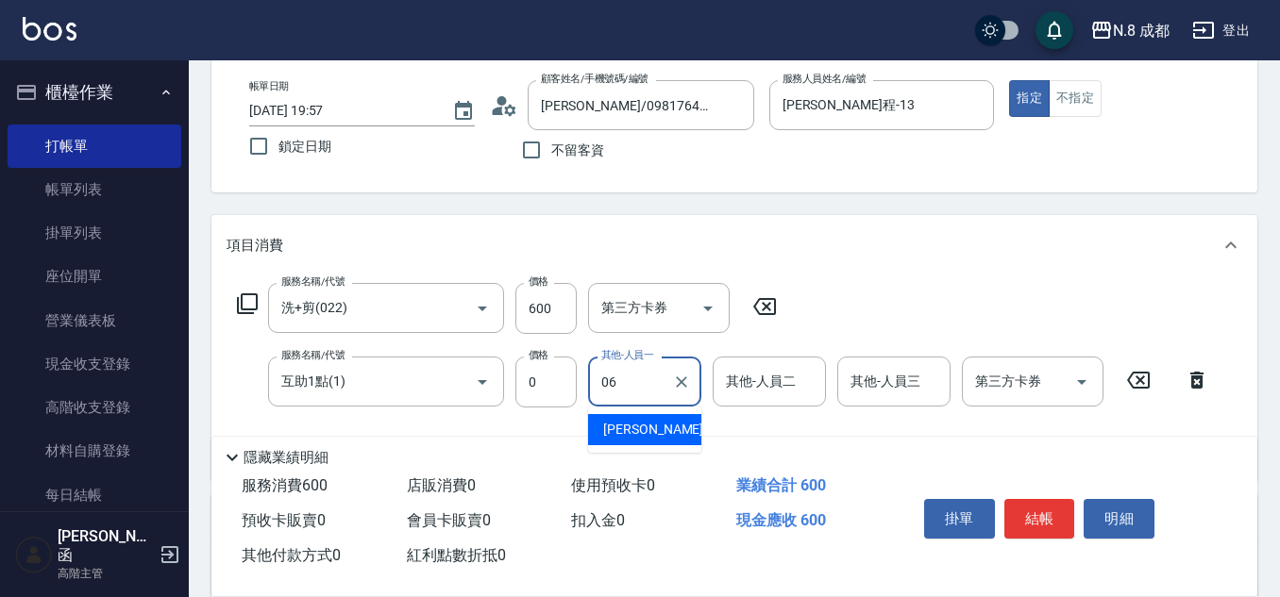
click at [668, 427] on div "王瀧彬 -06" at bounding box center [644, 429] width 113 height 31
type input "王瀧彬-06"
click at [1055, 519] on button "結帳" at bounding box center [1039, 519] width 71 height 40
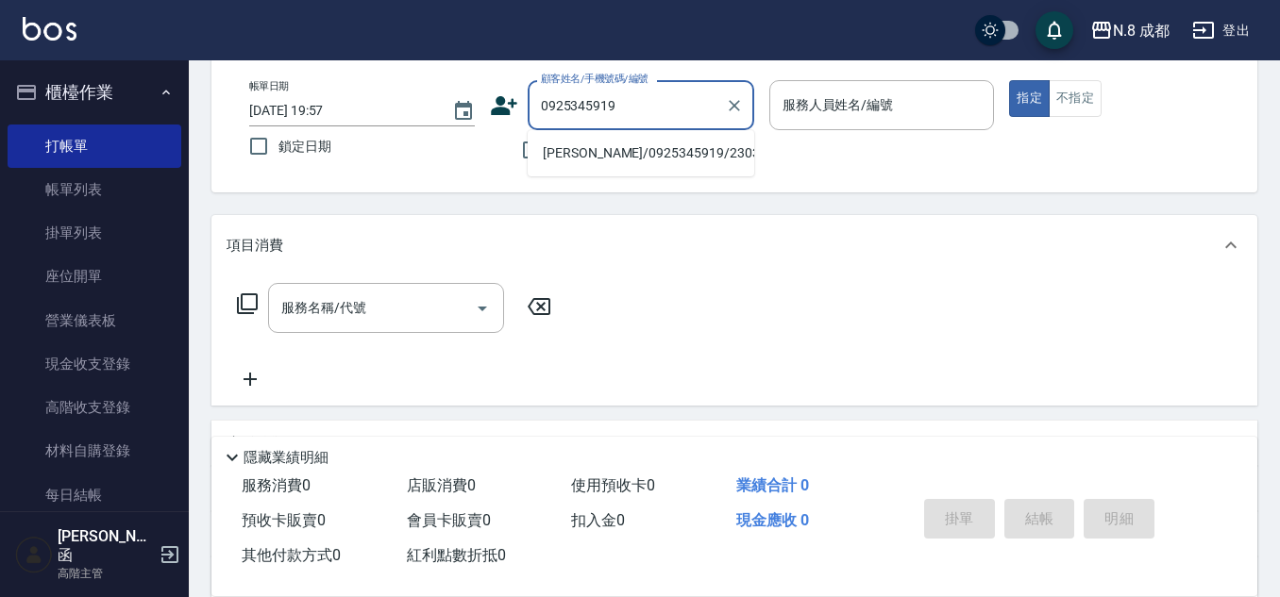
click at [651, 156] on li "陳明旺/0925345919/230305" at bounding box center [641, 153] width 226 height 31
type input "陳明旺/0925345919/230305"
type input "高楷程-13"
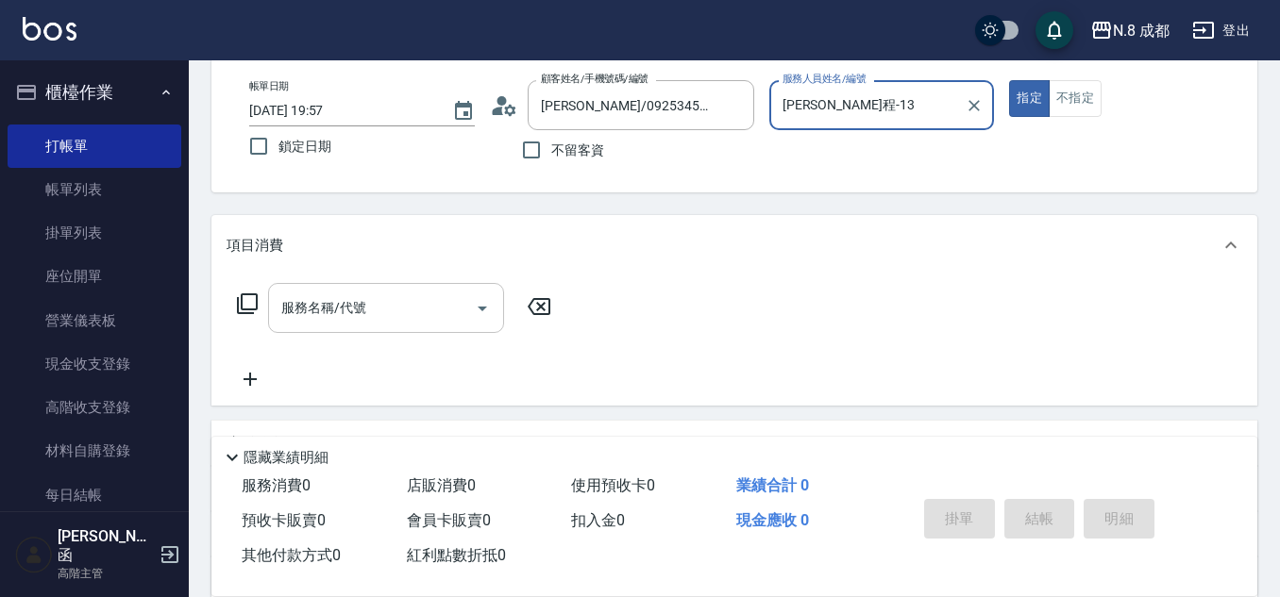
click at [353, 315] on input "服務名稱/代號" at bounding box center [371, 308] width 191 height 33
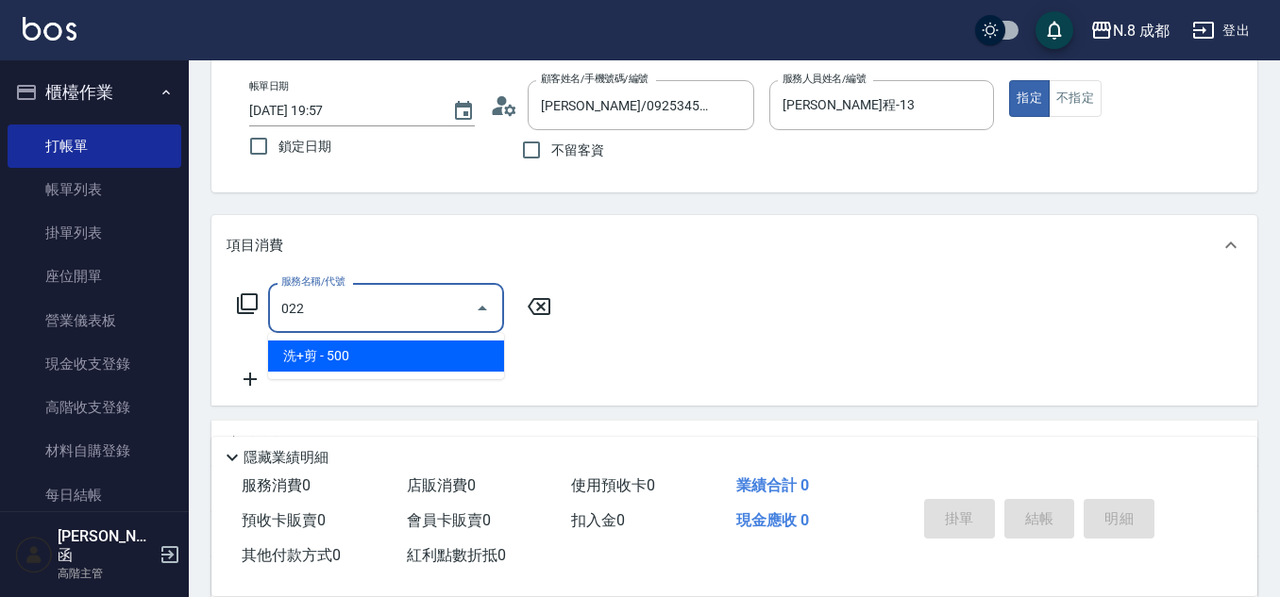
click at [349, 361] on span "洗+剪 - 500" at bounding box center [386, 356] width 236 height 31
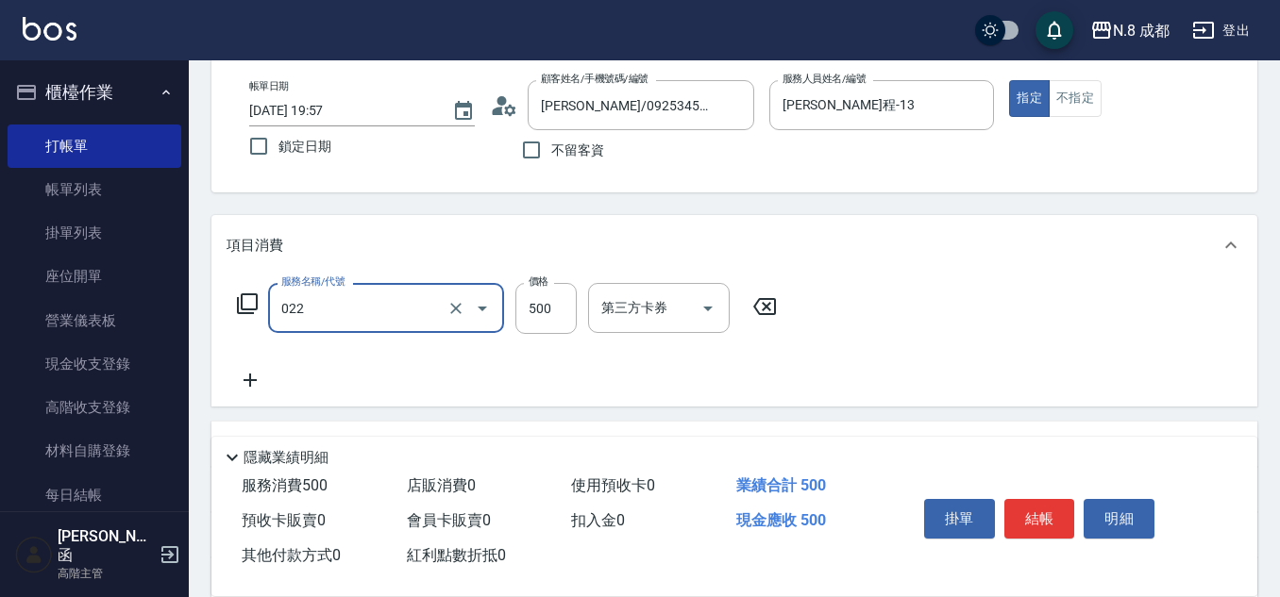
type input "洗+剪(022)"
click at [252, 376] on icon at bounding box center [249, 380] width 47 height 23
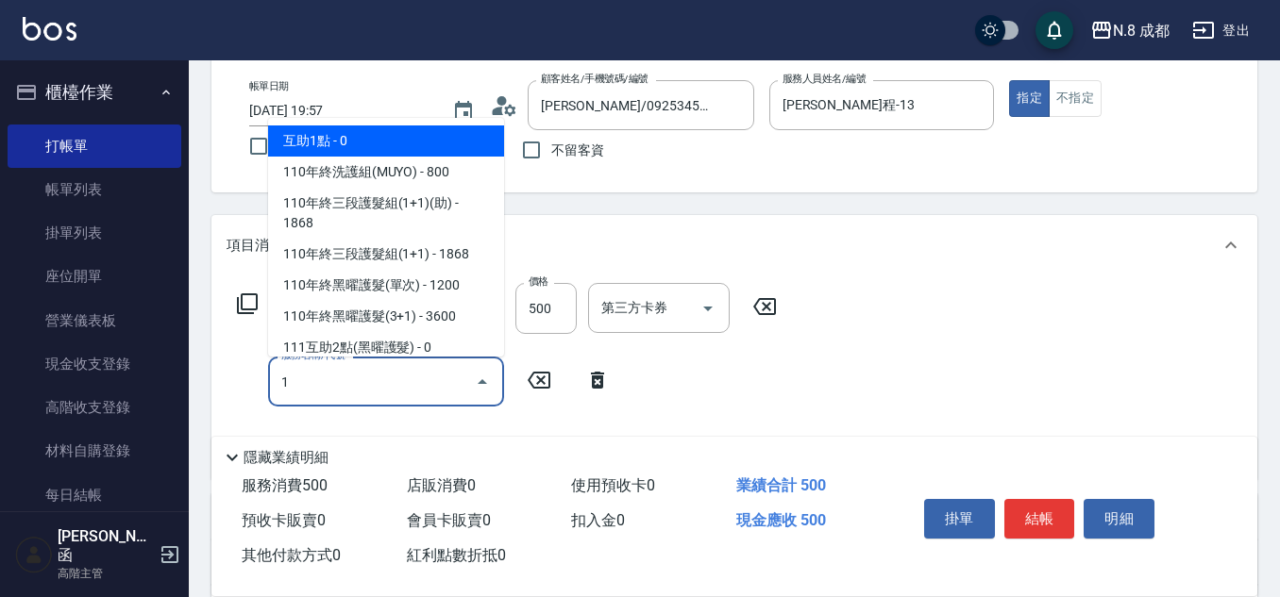
click at [351, 131] on span "互助1點 - 0" at bounding box center [386, 141] width 236 height 31
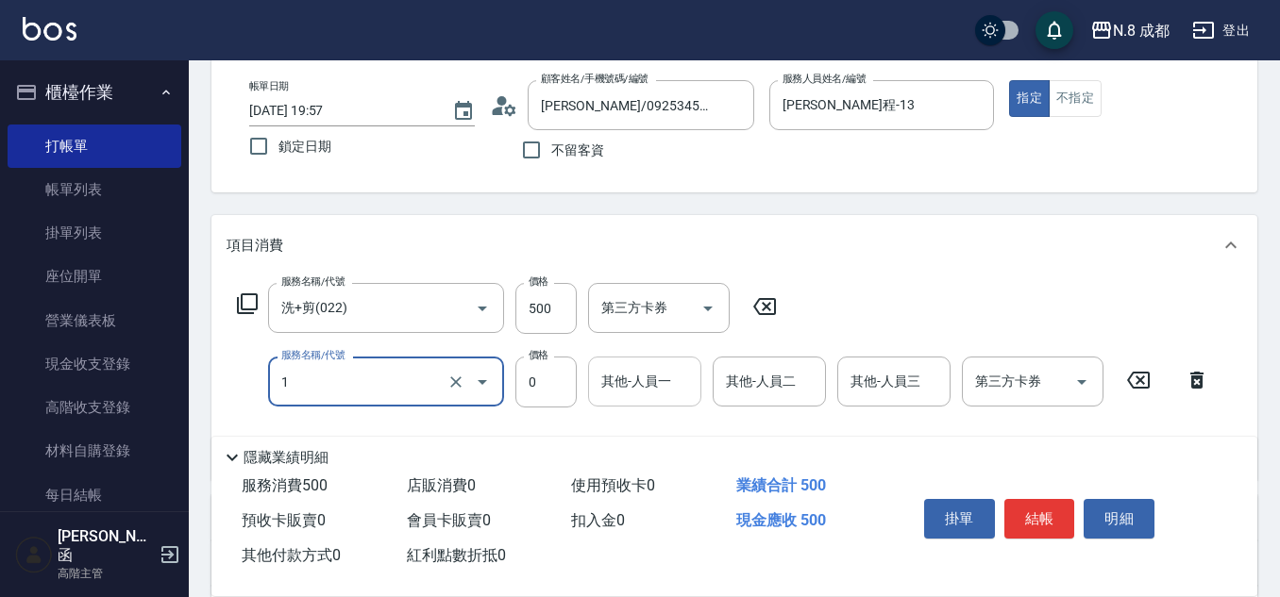
type input "互助1點(1)"
click at [653, 394] on input "其他-人員一" at bounding box center [644, 381] width 96 height 33
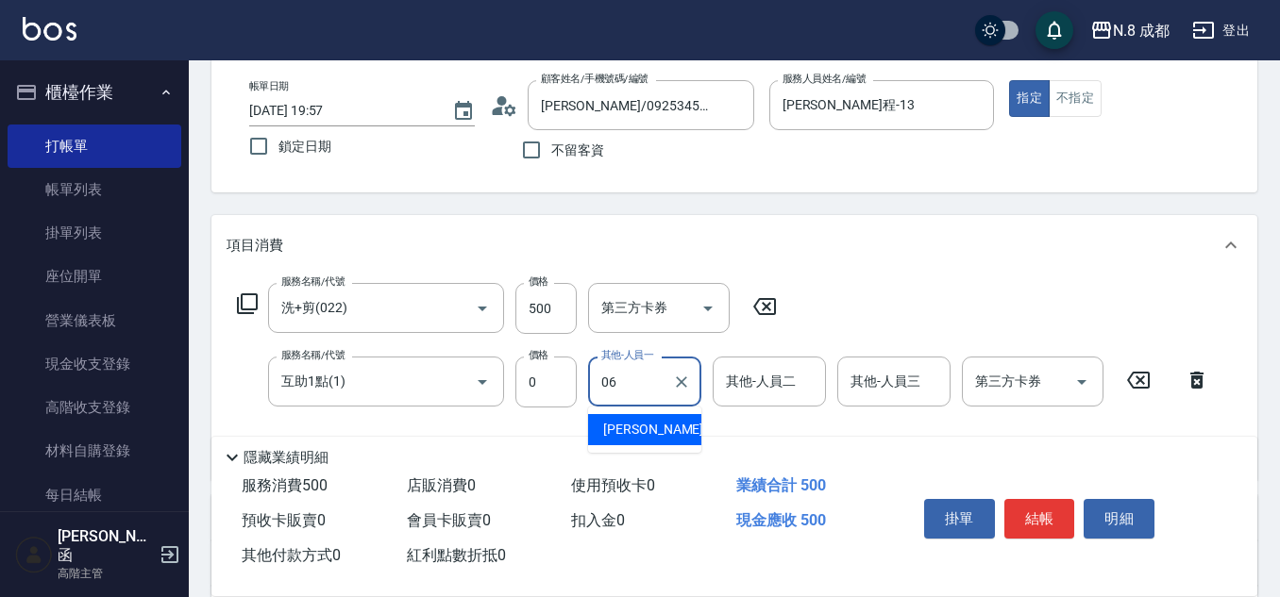
click at [664, 430] on div "王瀧彬 -06" at bounding box center [644, 429] width 113 height 31
type input "王瀧彬-06"
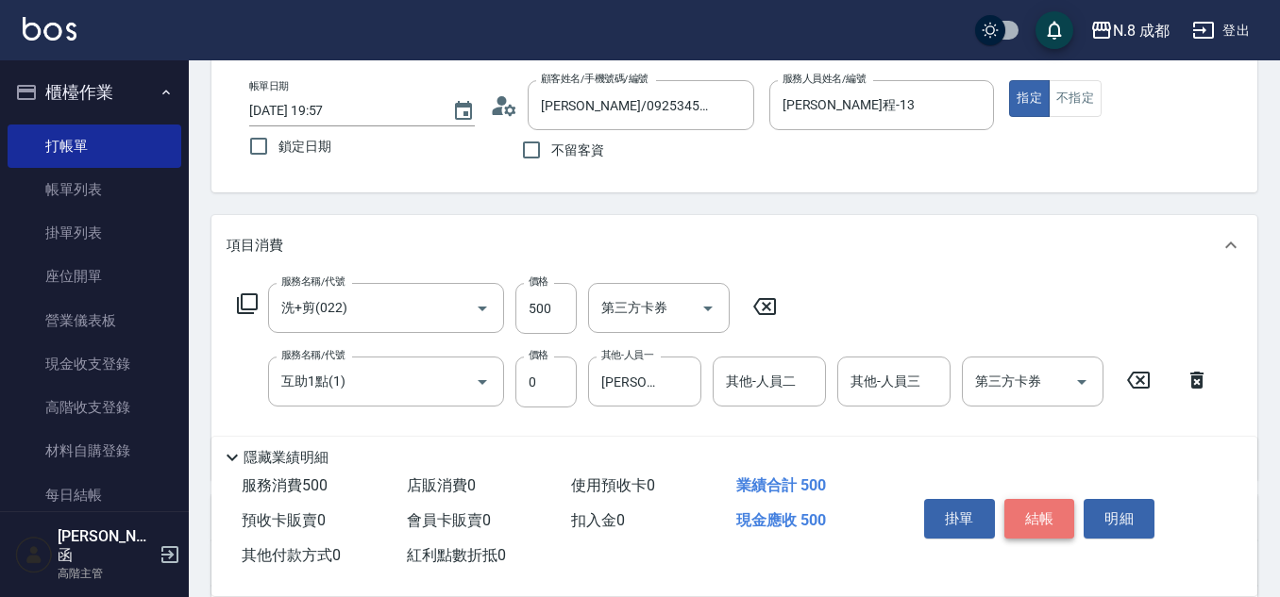
click at [1044, 513] on button "結帳" at bounding box center [1039, 519] width 71 height 40
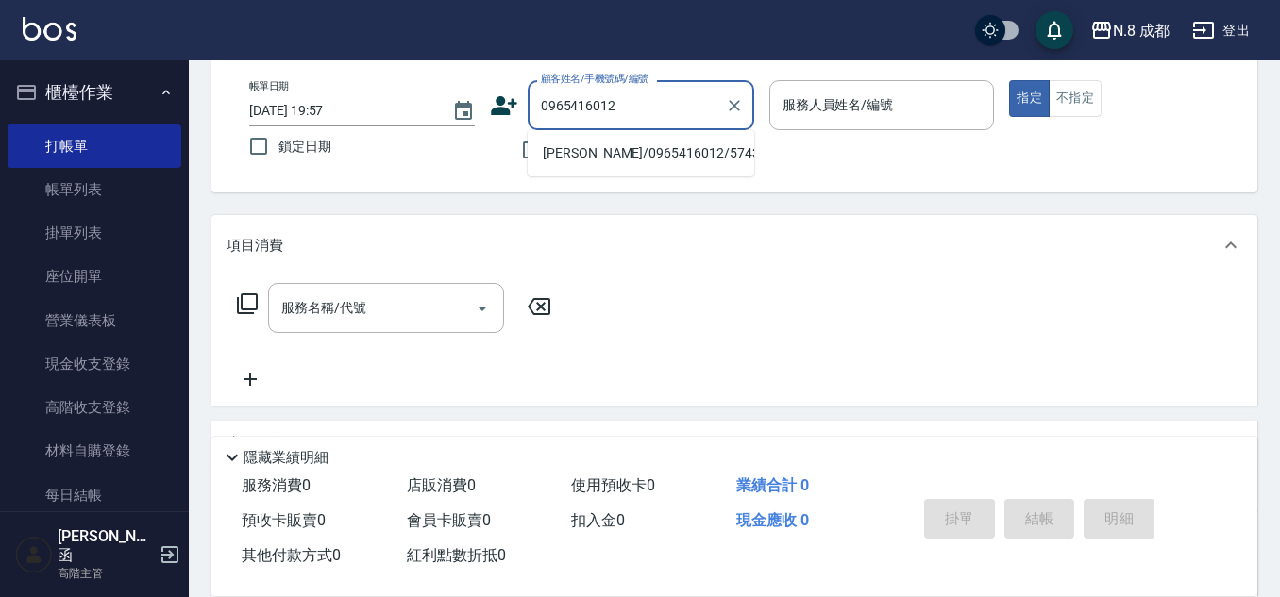
click at [636, 142] on li "曾世成/0965416012/574340" at bounding box center [641, 153] width 226 height 31
type input "曾世成/0965416012/574340"
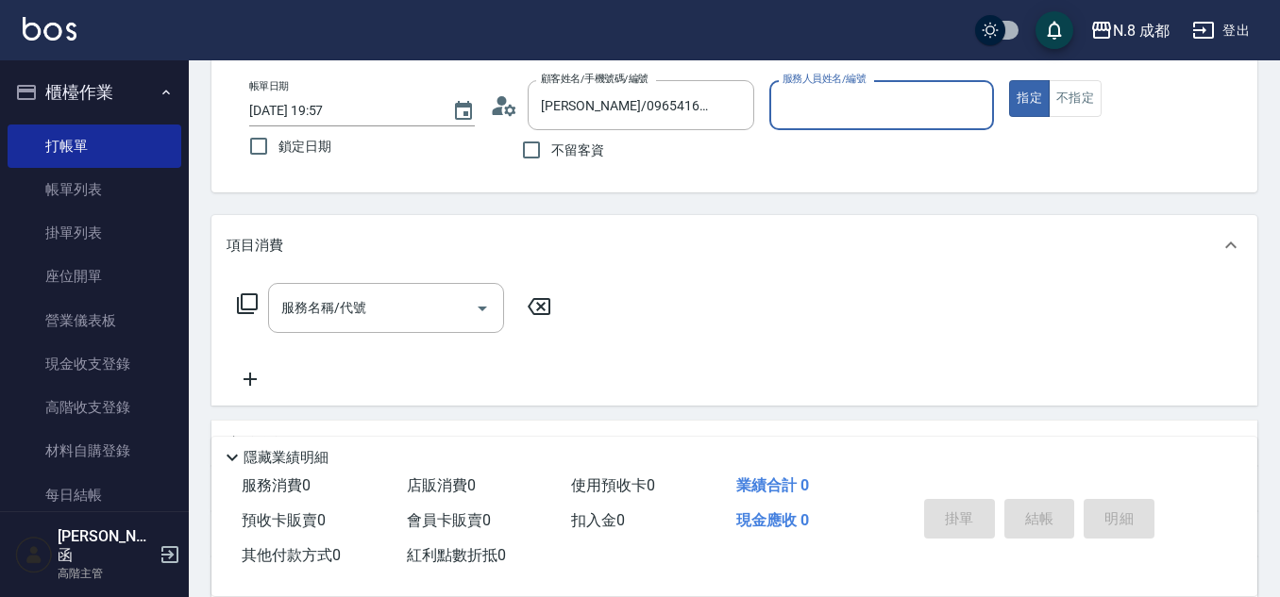
type input "高楷程-13"
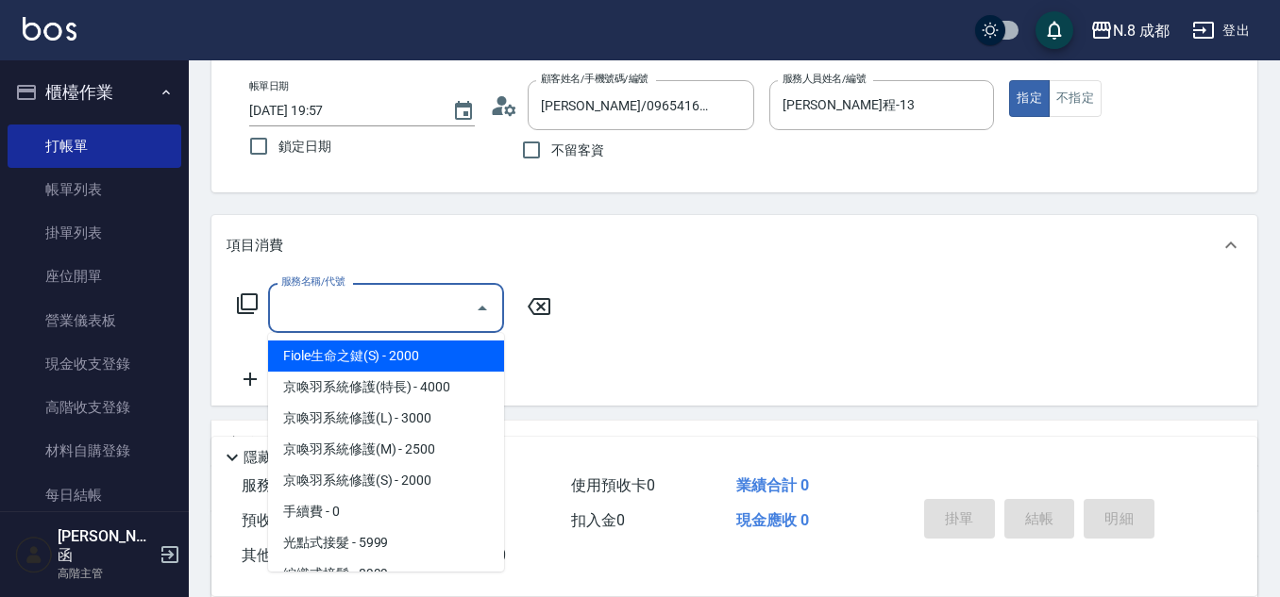
click at [362, 308] on input "服務名稱/代號" at bounding box center [371, 308] width 191 height 33
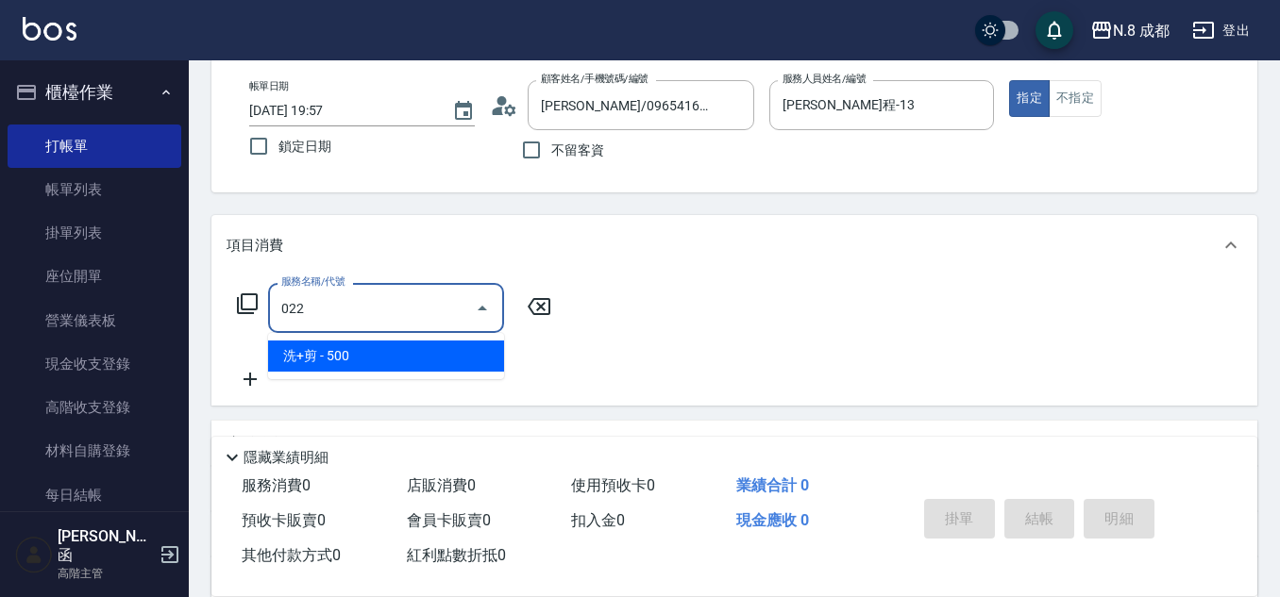
click at [365, 356] on span "洗+剪 - 500" at bounding box center [386, 356] width 236 height 31
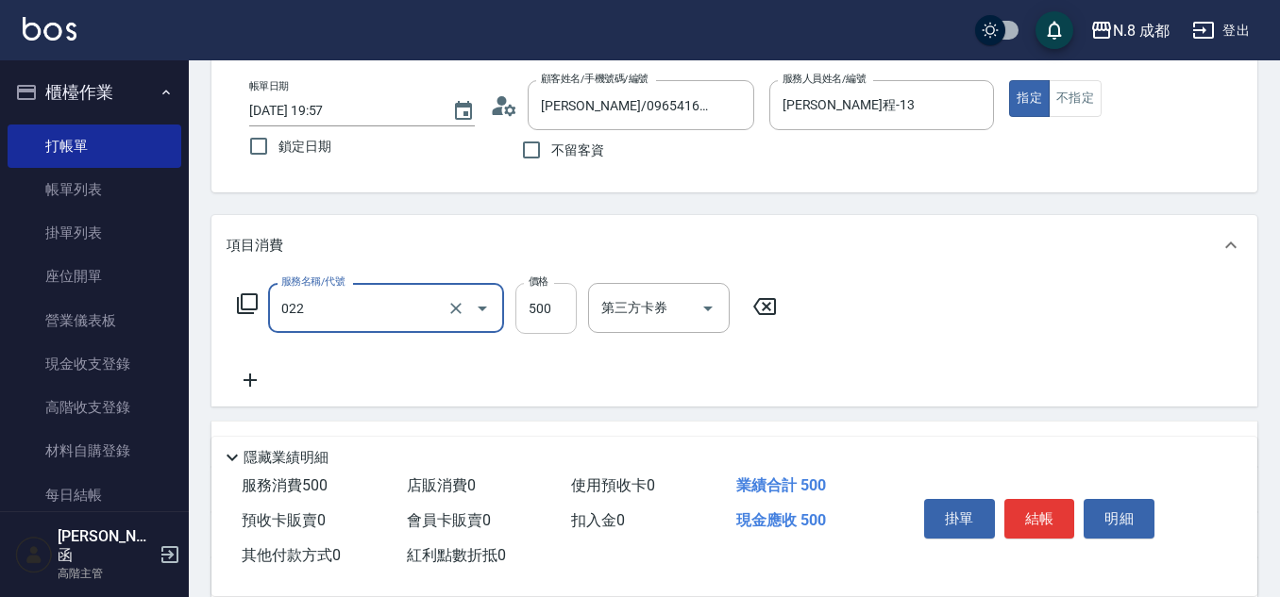
type input "洗+剪(022)"
click at [557, 301] on input "500" at bounding box center [545, 308] width 61 height 51
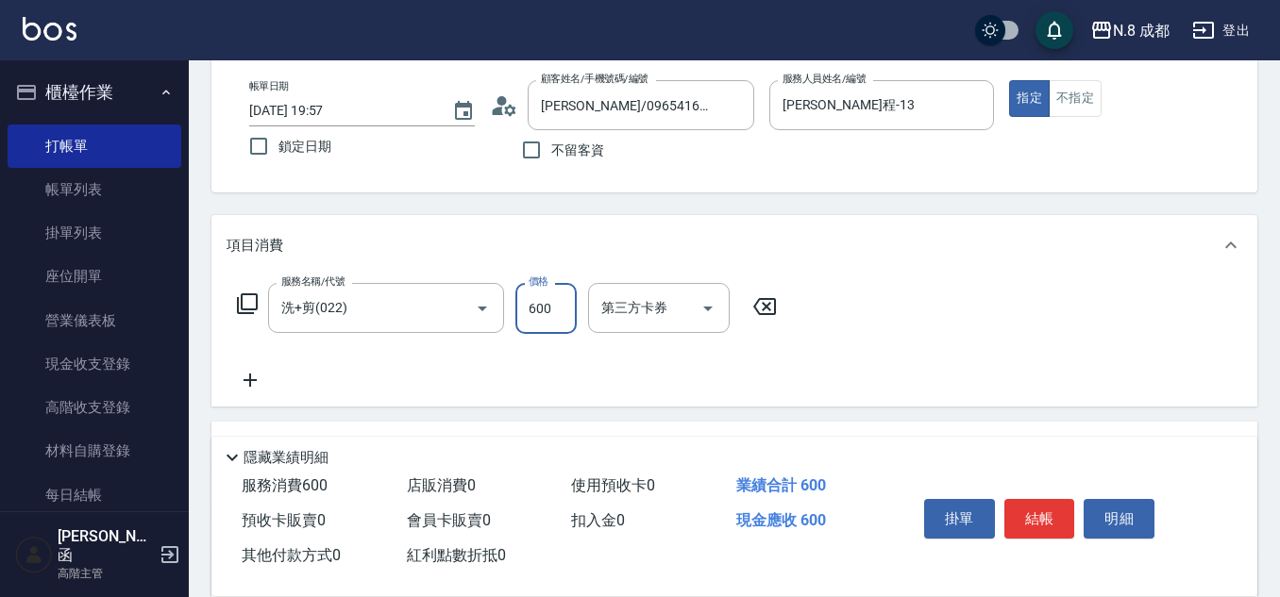
type input "600"
click at [260, 377] on icon at bounding box center [249, 380] width 47 height 23
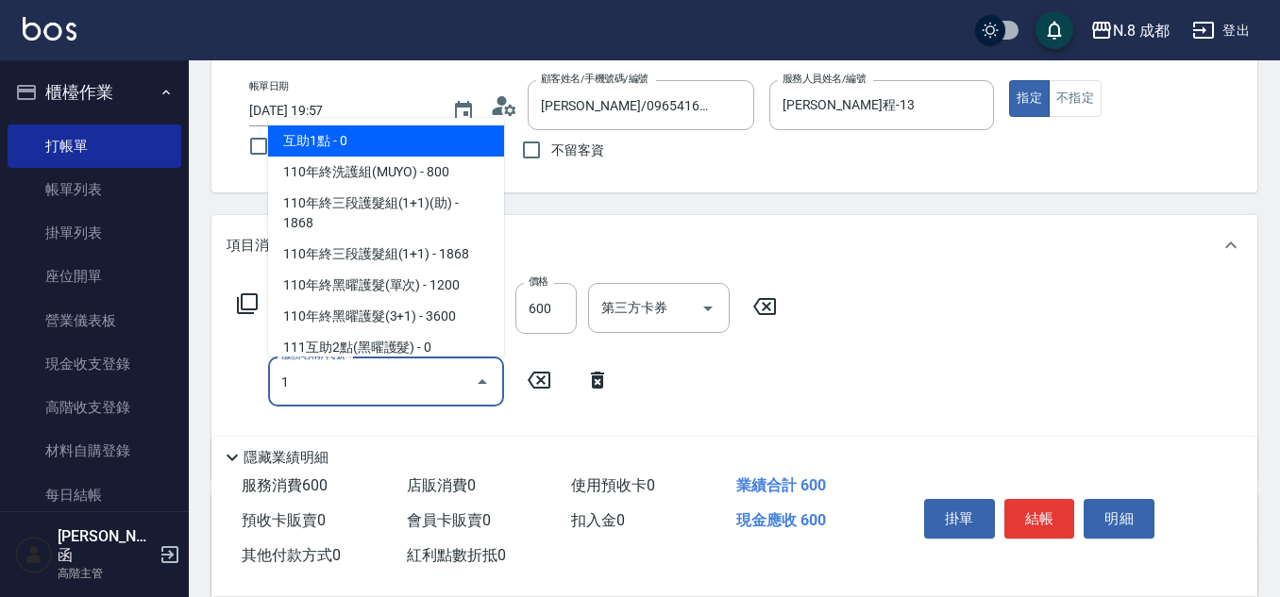
drag, startPoint x: 379, startPoint y: 142, endPoint x: 415, endPoint y: 165, distance: 42.4
click at [379, 142] on span "互助1點 - 0" at bounding box center [386, 141] width 236 height 31
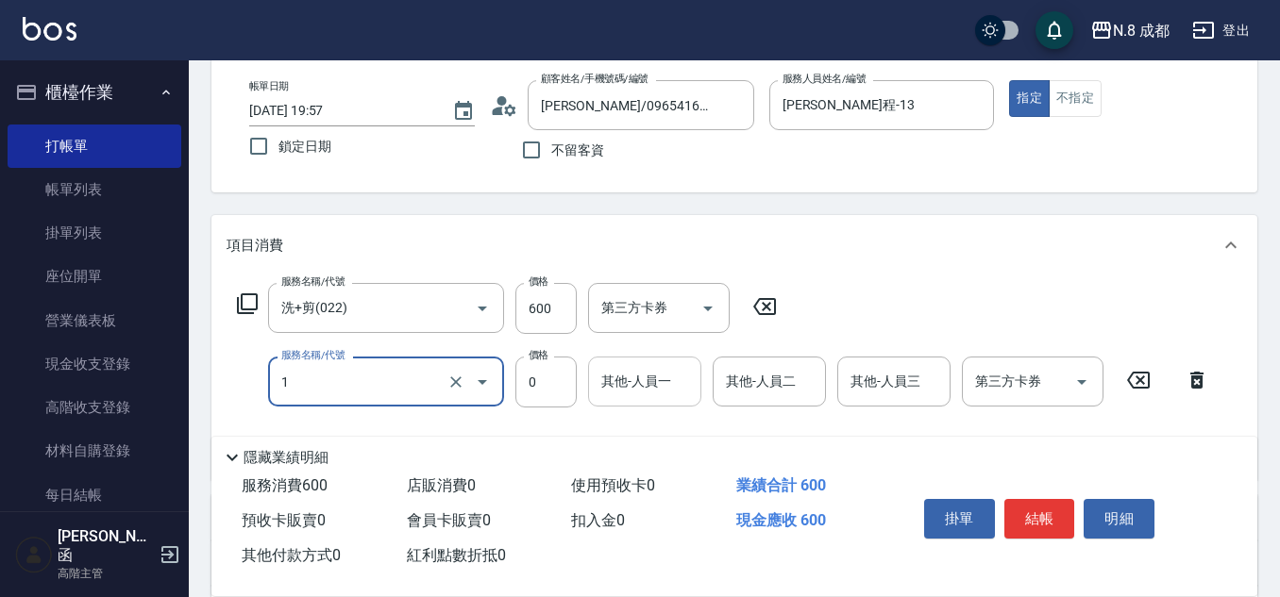
type input "互助1點(1)"
click at [635, 390] on input "其他-人員一" at bounding box center [644, 381] width 96 height 33
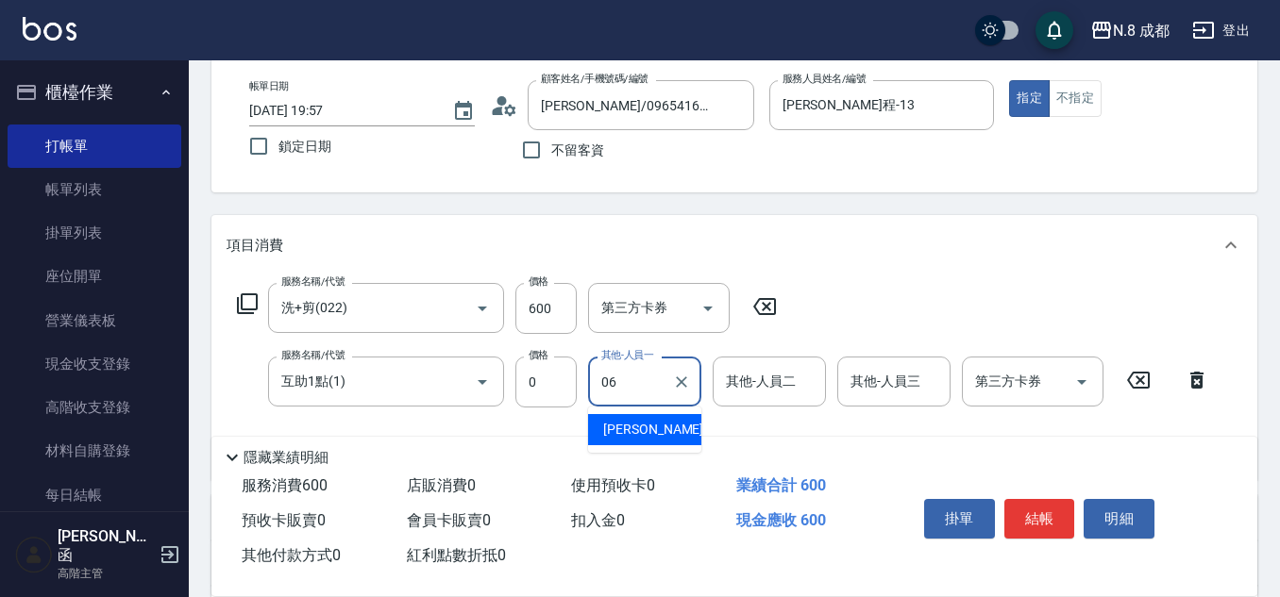
click at [658, 441] on div "王瀧彬 -06" at bounding box center [644, 429] width 113 height 31
type input "王瀧彬-06"
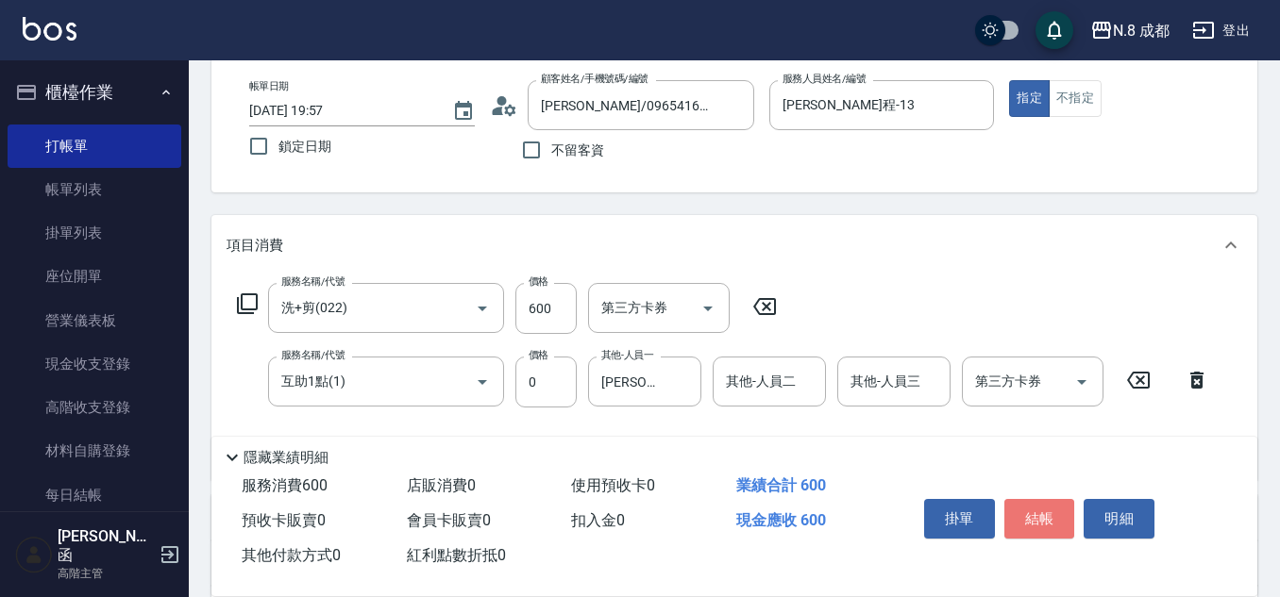
click at [1061, 508] on button "結帳" at bounding box center [1039, 519] width 71 height 40
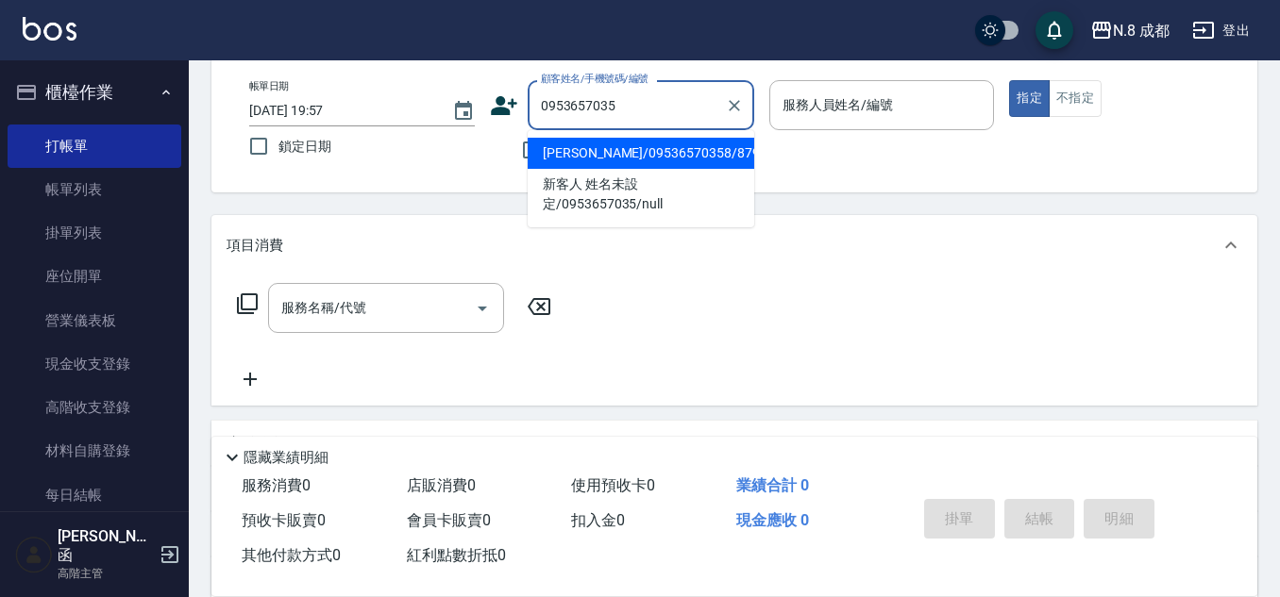
click at [599, 158] on li "林全廷/09536570358/879431" at bounding box center [641, 153] width 226 height 31
type input "林全廷/09536570358/879431"
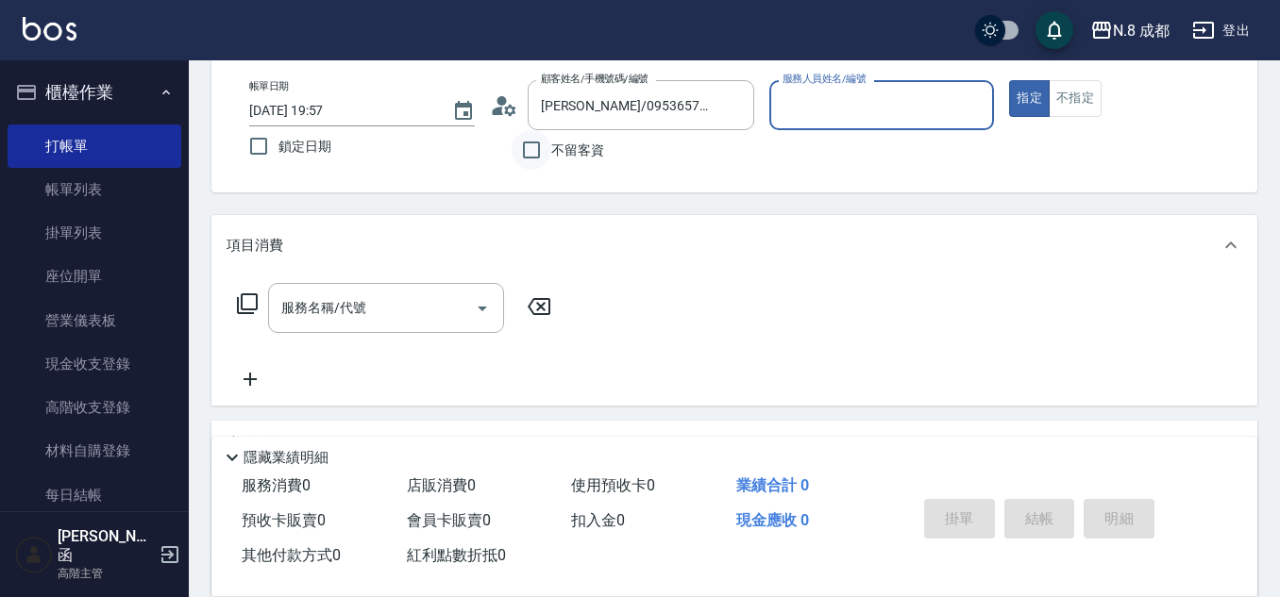
type input "高楷程-13"
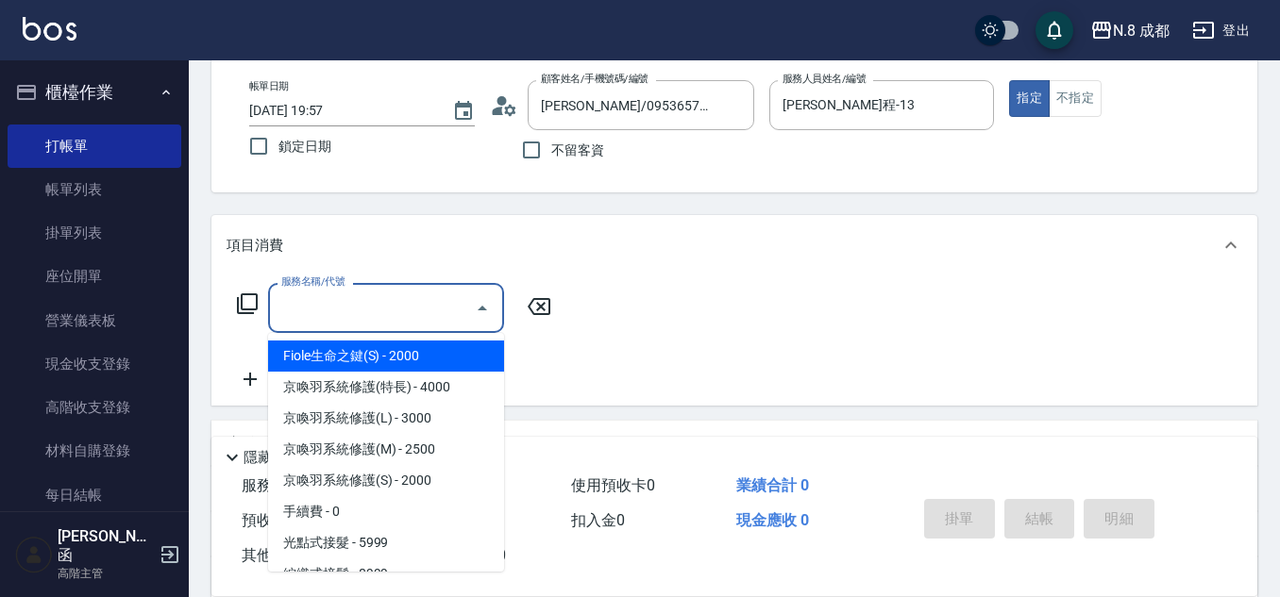
drag, startPoint x: 366, startPoint y: 304, endPoint x: 372, endPoint y: 291, distance: 14.4
click at [368, 303] on input "服務名稱/代號" at bounding box center [371, 308] width 191 height 33
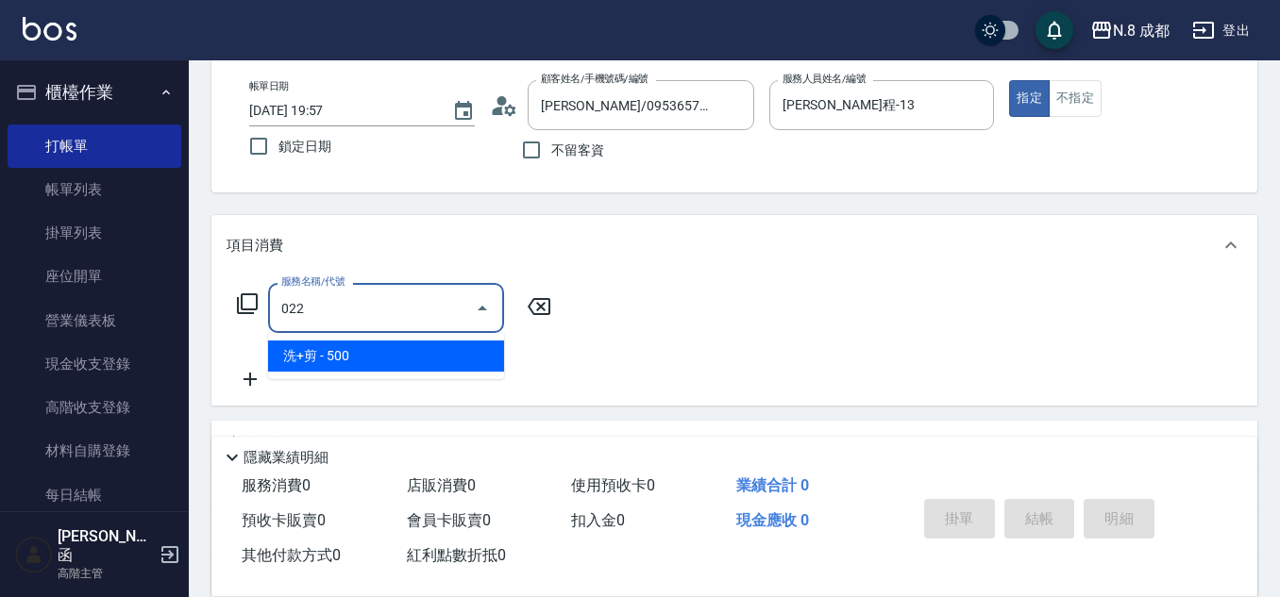
click at [410, 346] on span "洗+剪 - 500" at bounding box center [386, 356] width 236 height 31
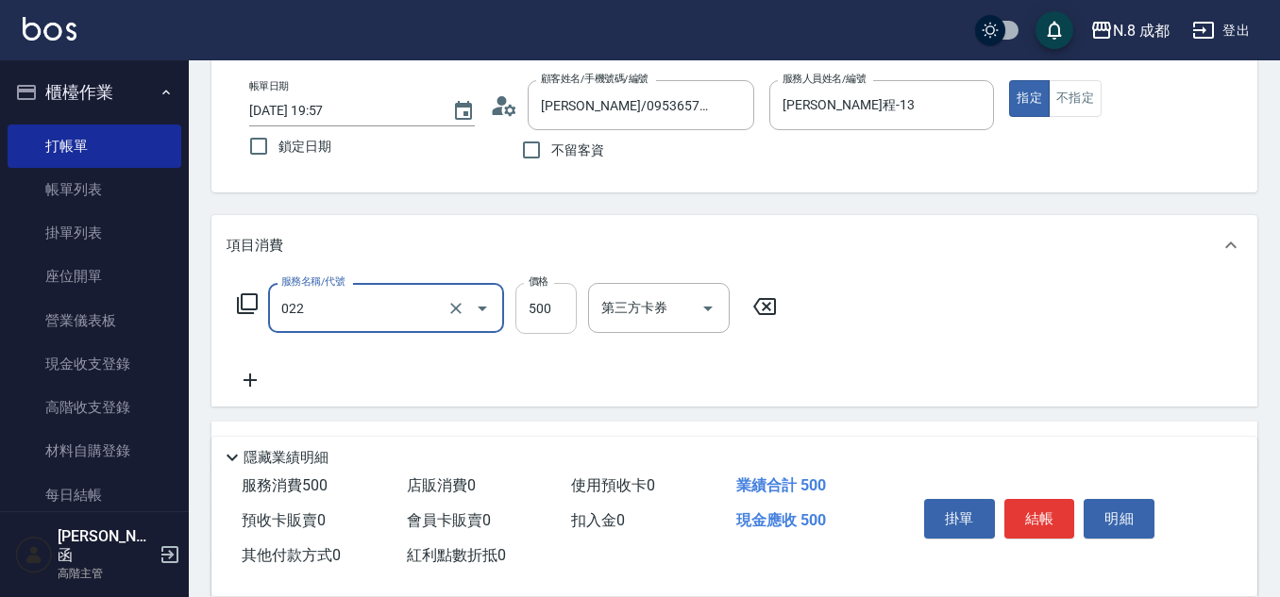
type input "洗+剪(022)"
click at [549, 314] on input "500" at bounding box center [545, 308] width 61 height 51
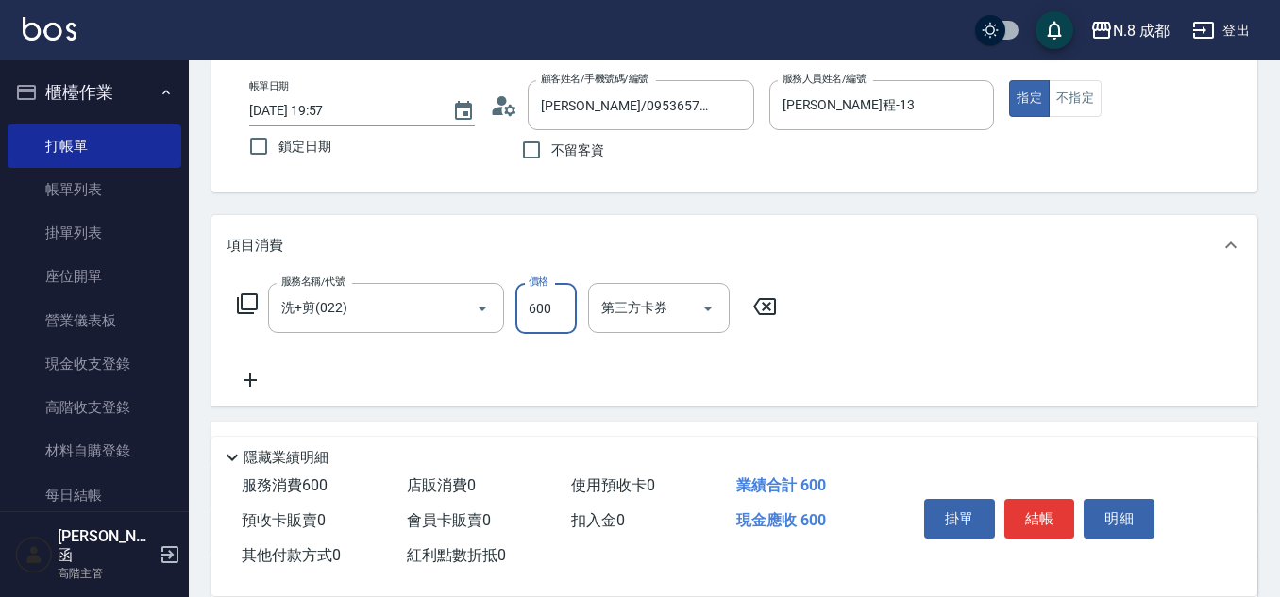
type input "600"
click at [258, 384] on icon at bounding box center [249, 380] width 47 height 23
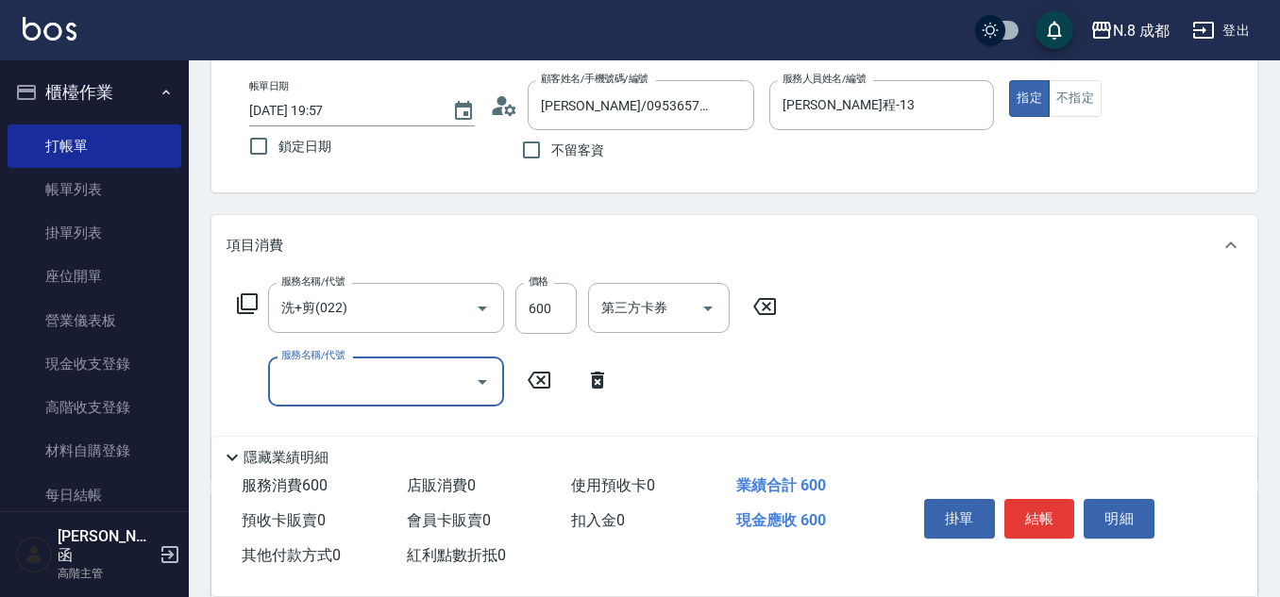
click at [346, 392] on input "服務名稱/代號" at bounding box center [371, 381] width 191 height 33
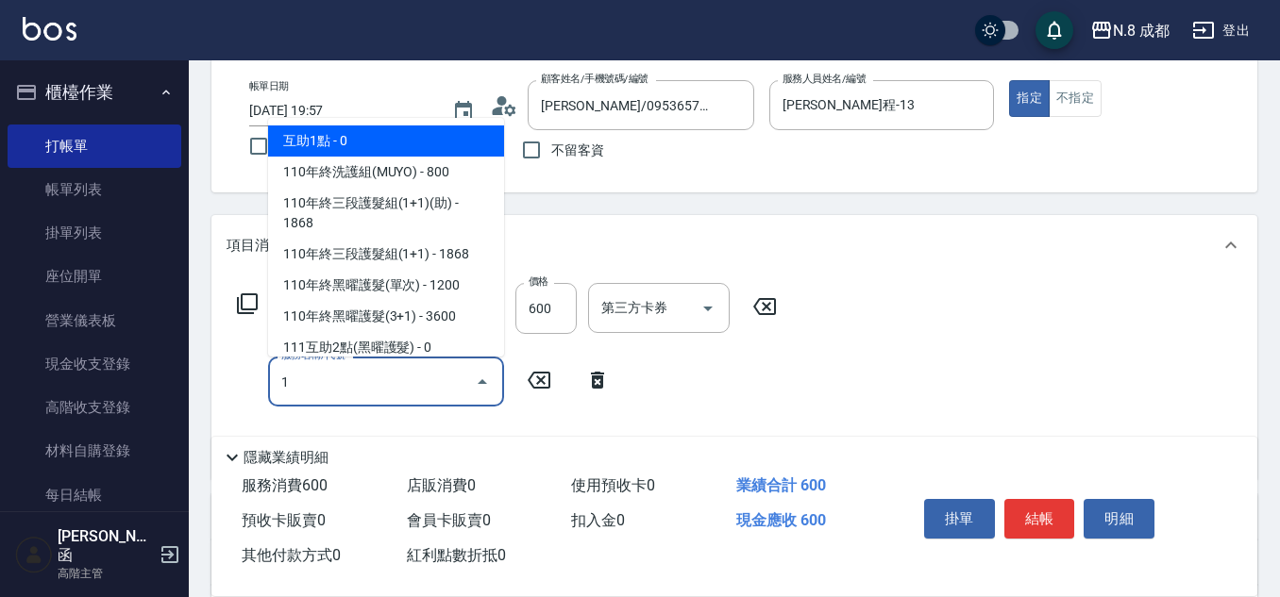
click at [394, 141] on span "互助1點 - 0" at bounding box center [386, 141] width 236 height 31
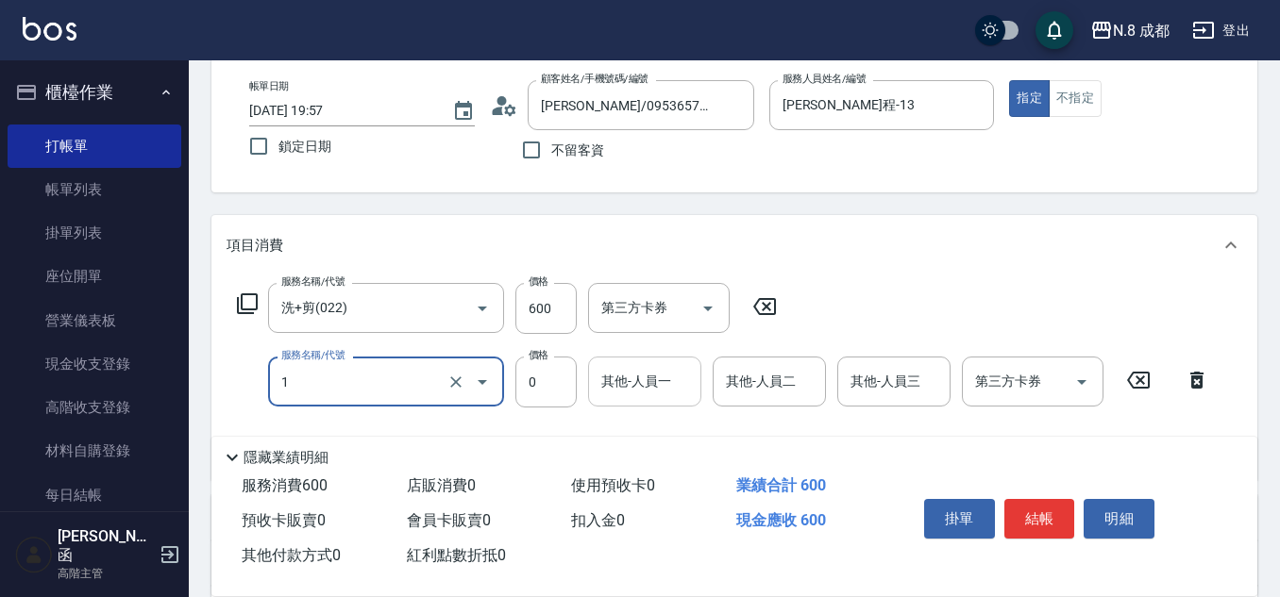
type input "互助1點(1)"
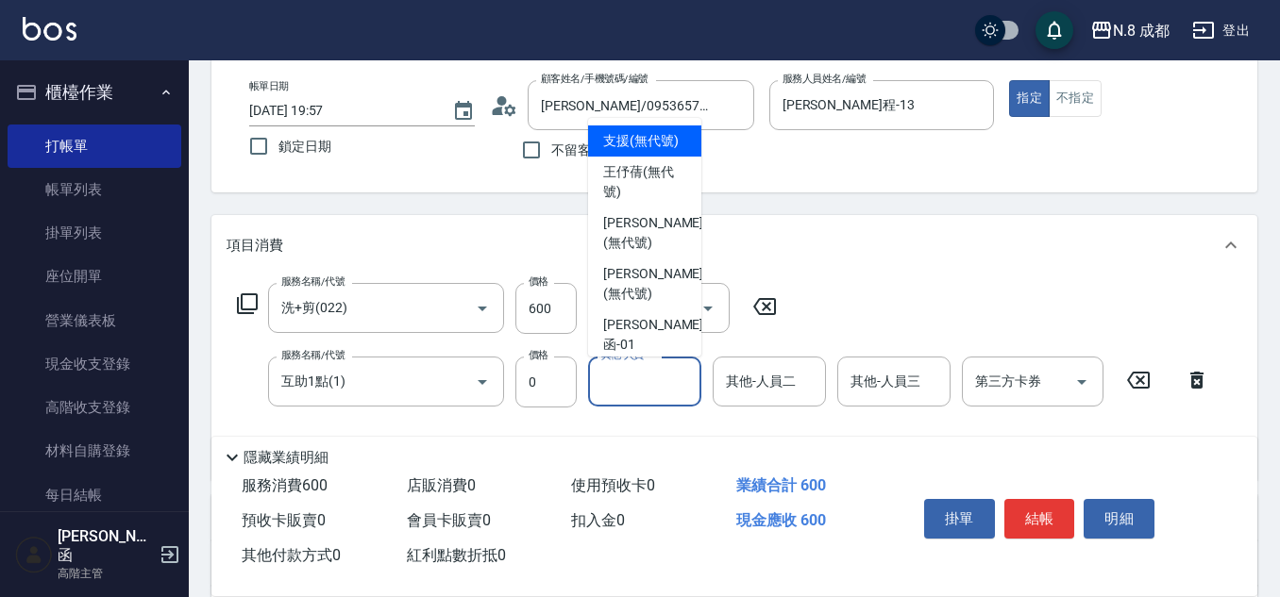
drag, startPoint x: 631, startPoint y: 380, endPoint x: 625, endPoint y: 394, distance: 14.8
click at [631, 379] on input "其他-人員一" at bounding box center [644, 381] width 96 height 33
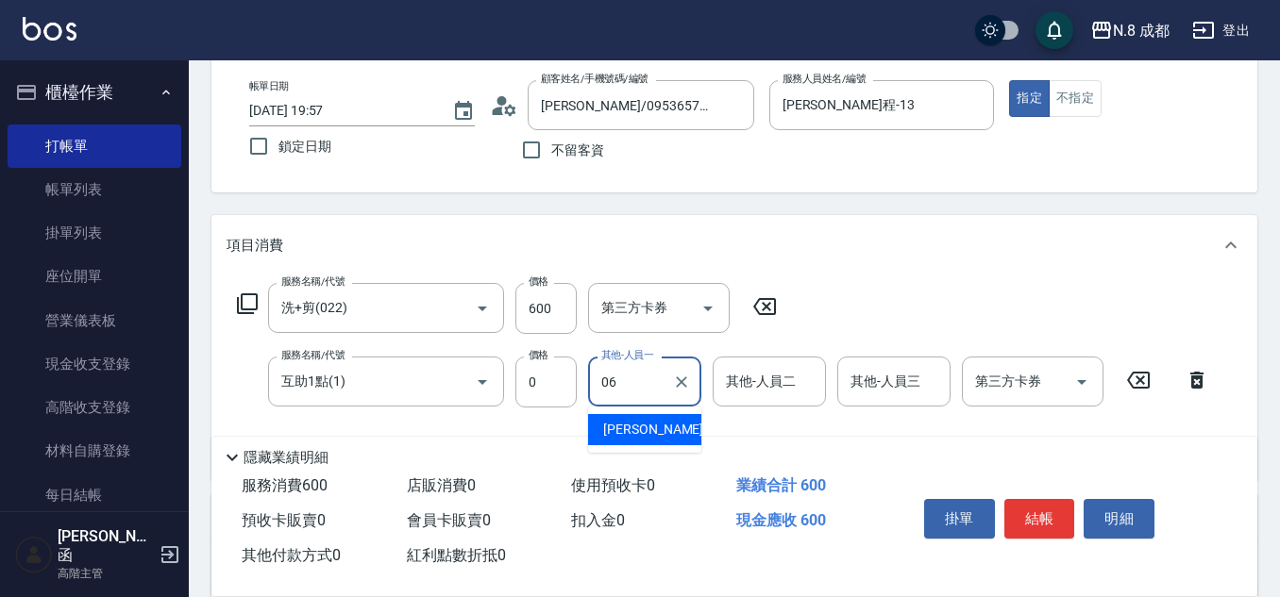
click at [652, 428] on span "王瀧彬 -06" at bounding box center [662, 430] width 119 height 20
type input "王瀧彬-06"
click at [1043, 516] on button "結帳" at bounding box center [1039, 519] width 71 height 40
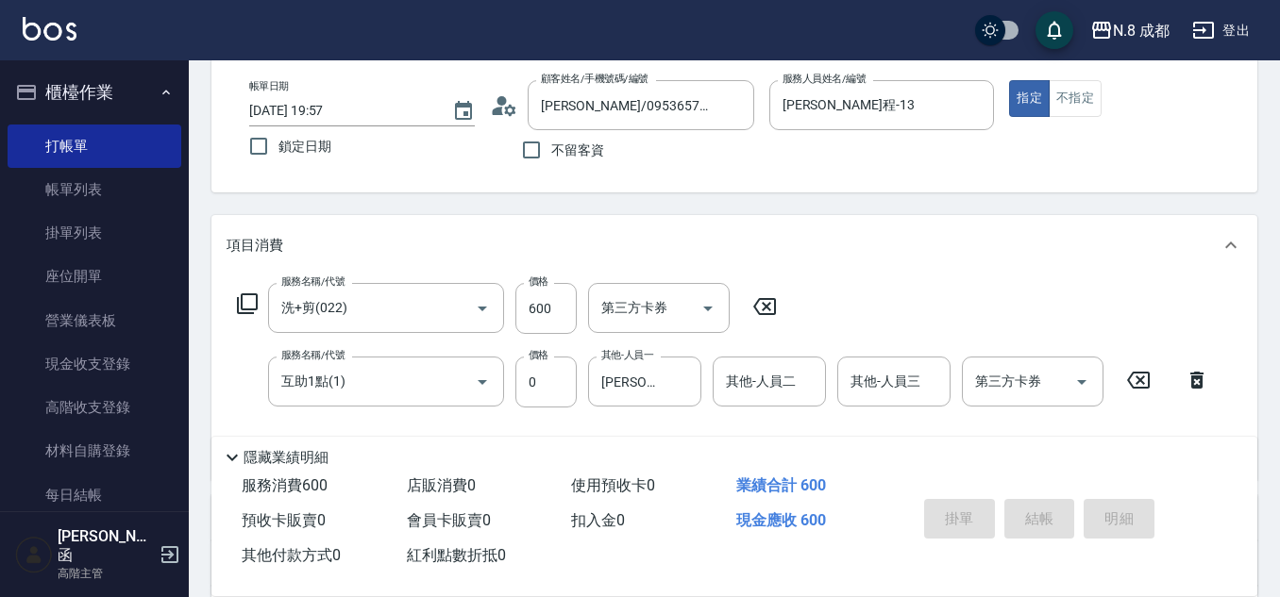
type input "2025/10/08 19:58"
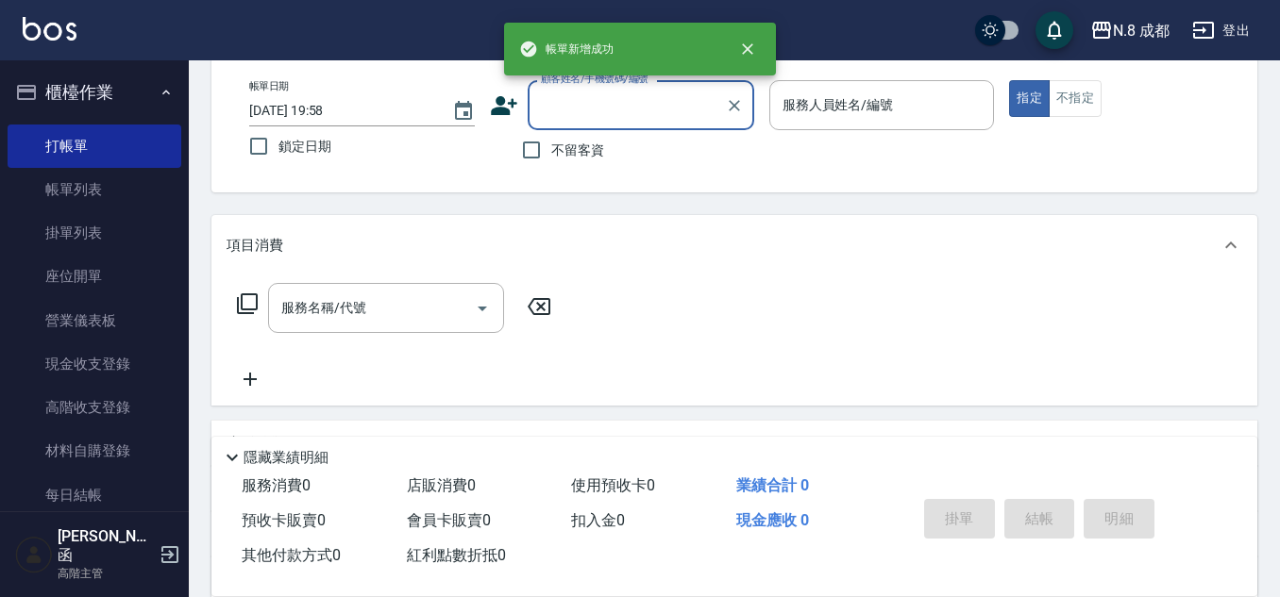
scroll to position [0, 0]
click at [539, 150] on input "不留客資" at bounding box center [531, 150] width 40 height 40
checkbox input "true"
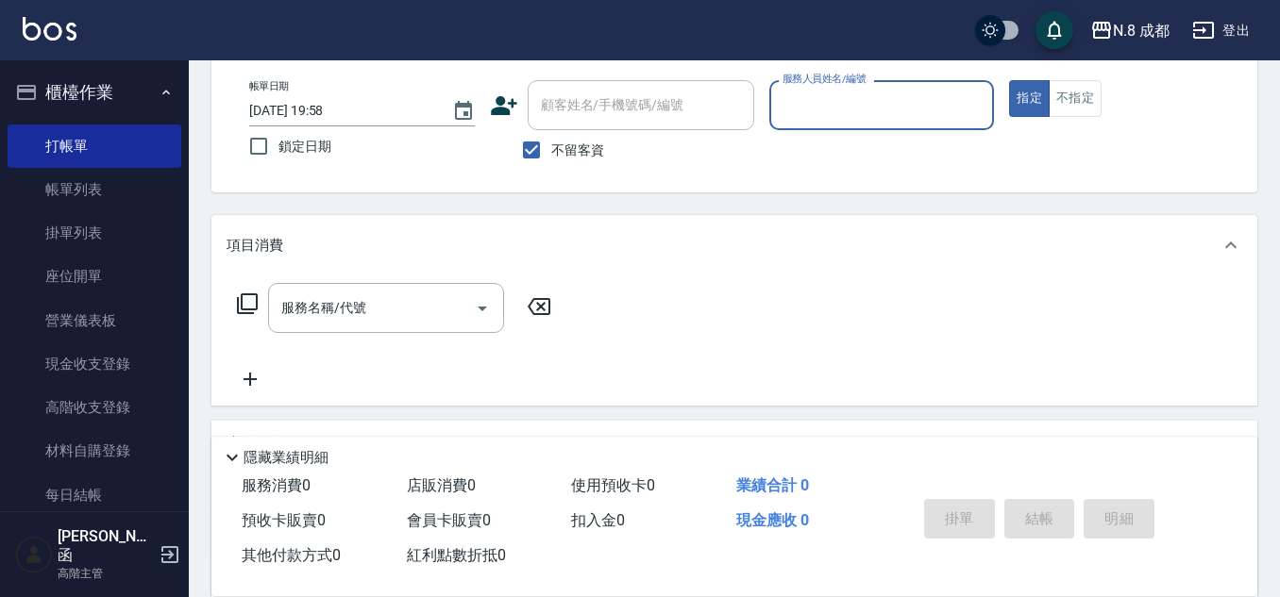
click at [895, 114] on input "服務人員姓名/編號" at bounding box center [882, 105] width 209 height 33
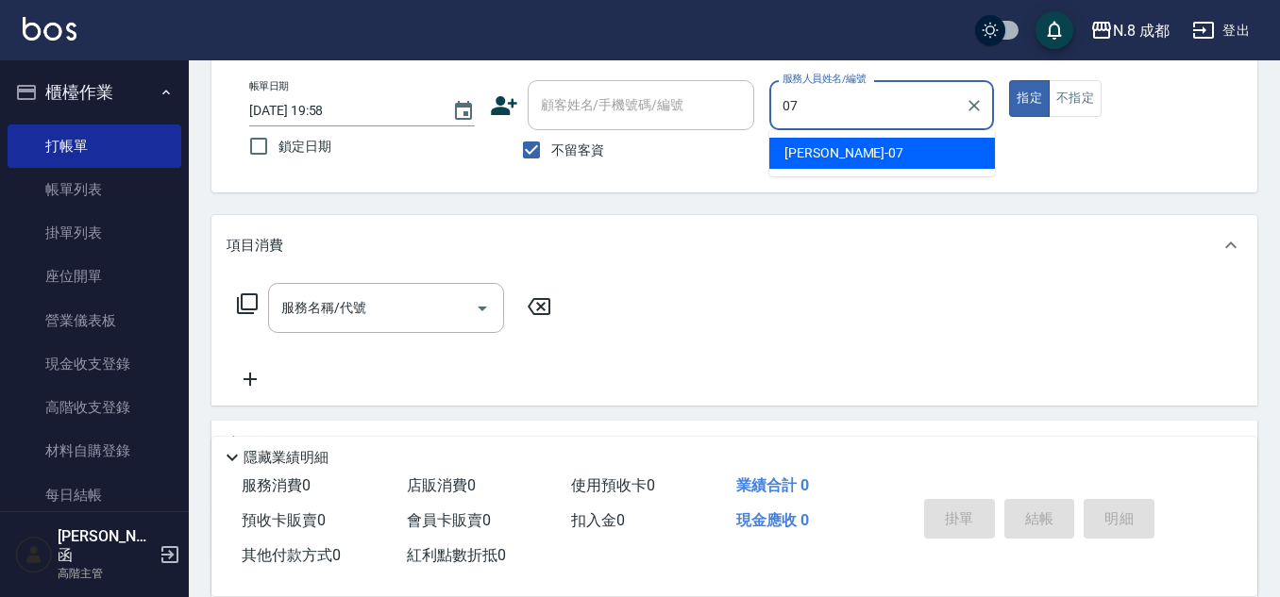
click at [848, 159] on div "林晏綾 -07" at bounding box center [882, 153] width 226 height 31
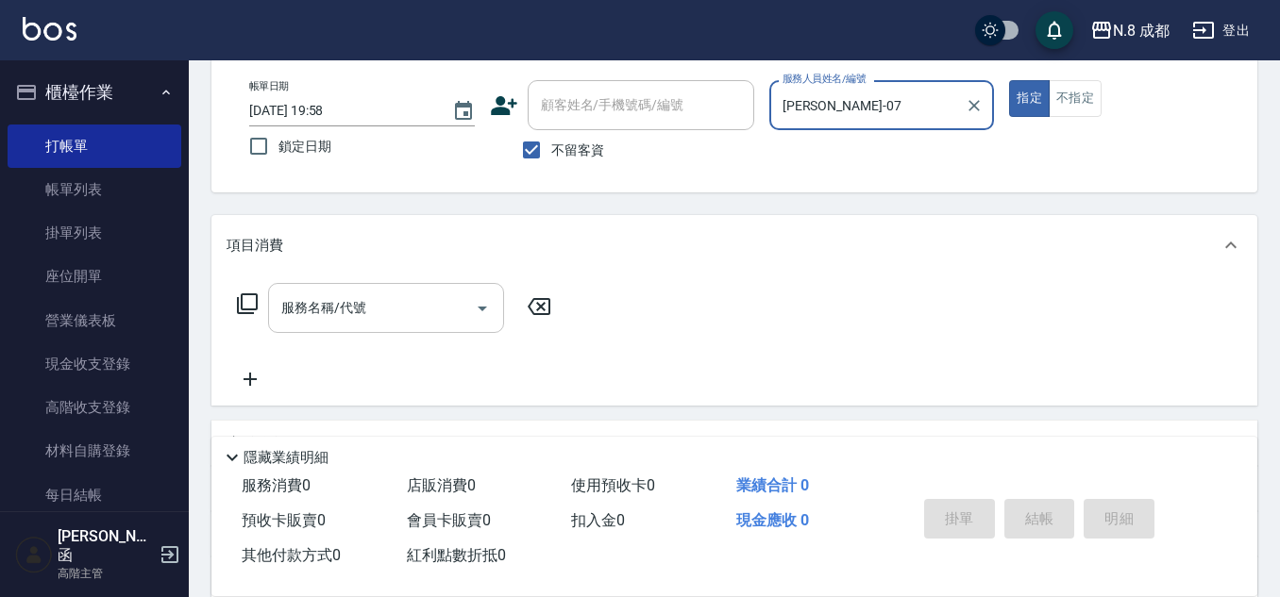
type input "林晏綾-07"
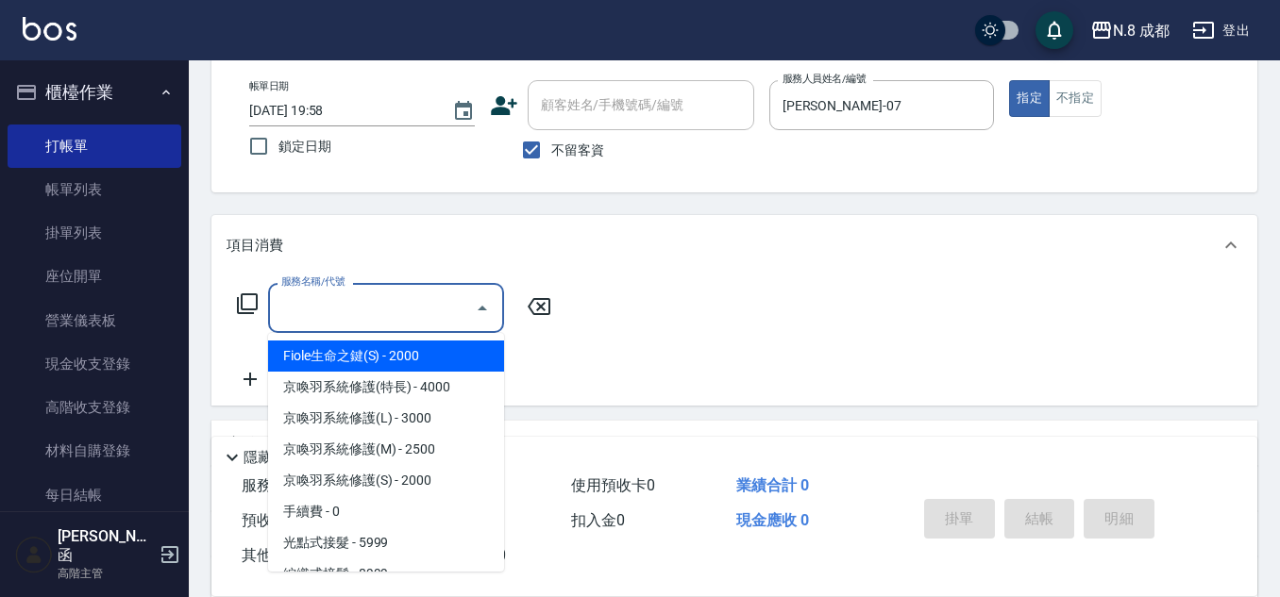
click at [379, 299] on input "服務名稱/代號" at bounding box center [371, 308] width 191 height 33
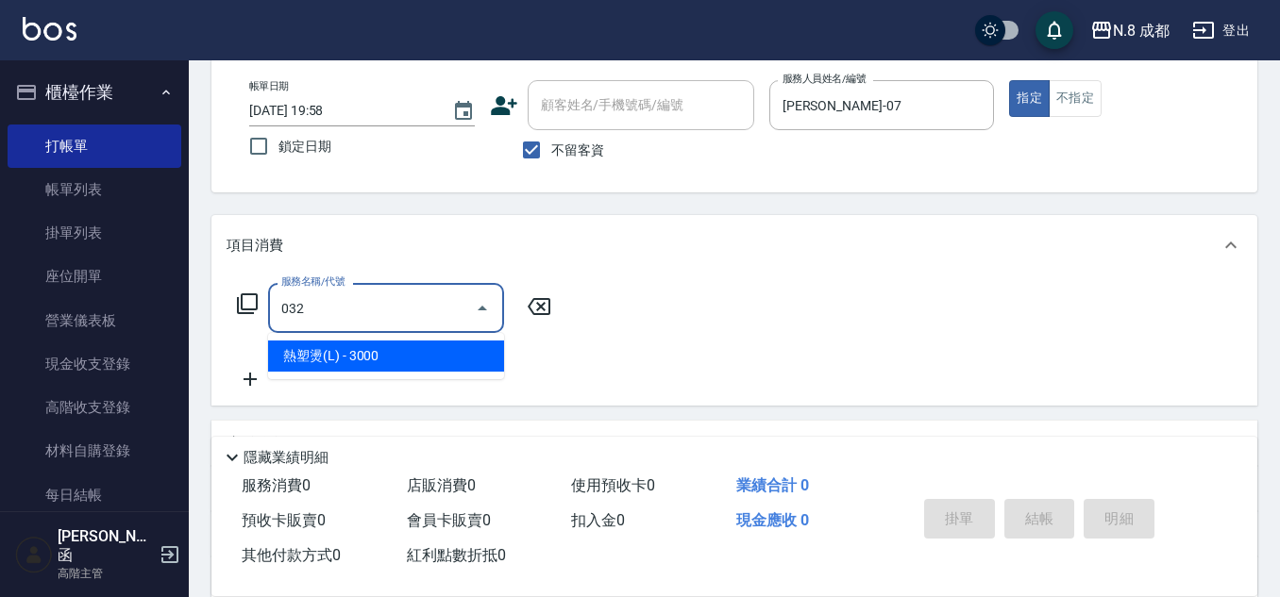
drag, startPoint x: 388, startPoint y: 373, endPoint x: 484, endPoint y: 334, distance: 103.7
click at [391, 371] on ul "熱塑燙(L) - 3000" at bounding box center [386, 356] width 236 height 46
click at [460, 343] on span "熱塑燙(L) - 3000" at bounding box center [386, 356] width 236 height 31
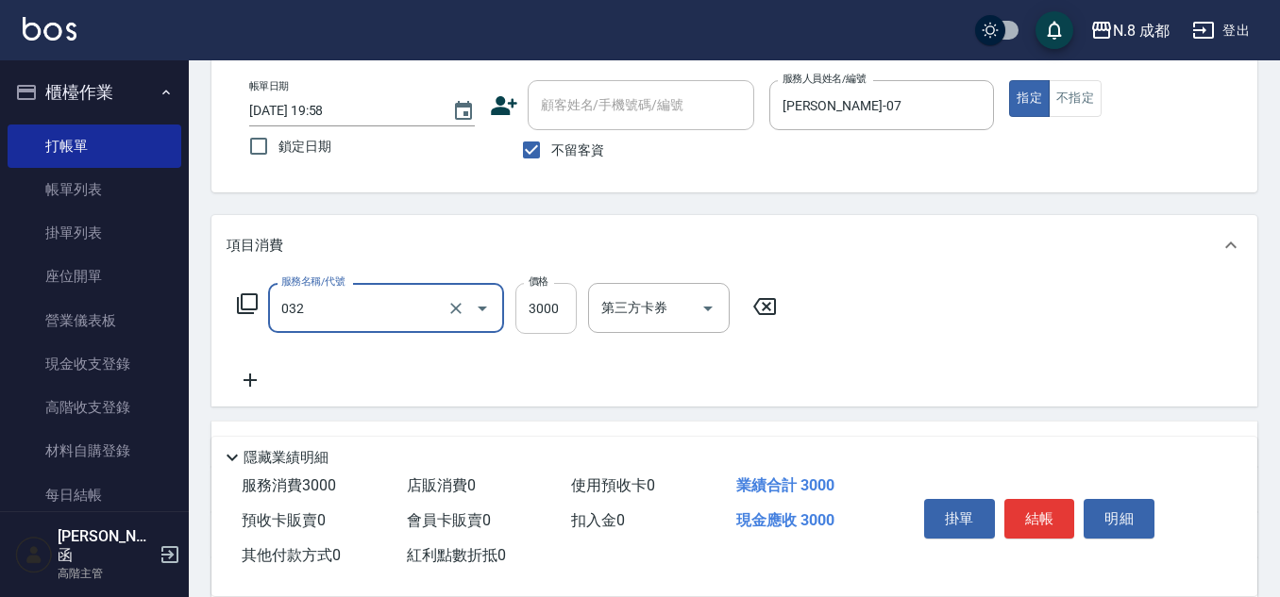
type input "熱塑燙(L)(032)"
click at [533, 315] on input "3000" at bounding box center [545, 308] width 61 height 51
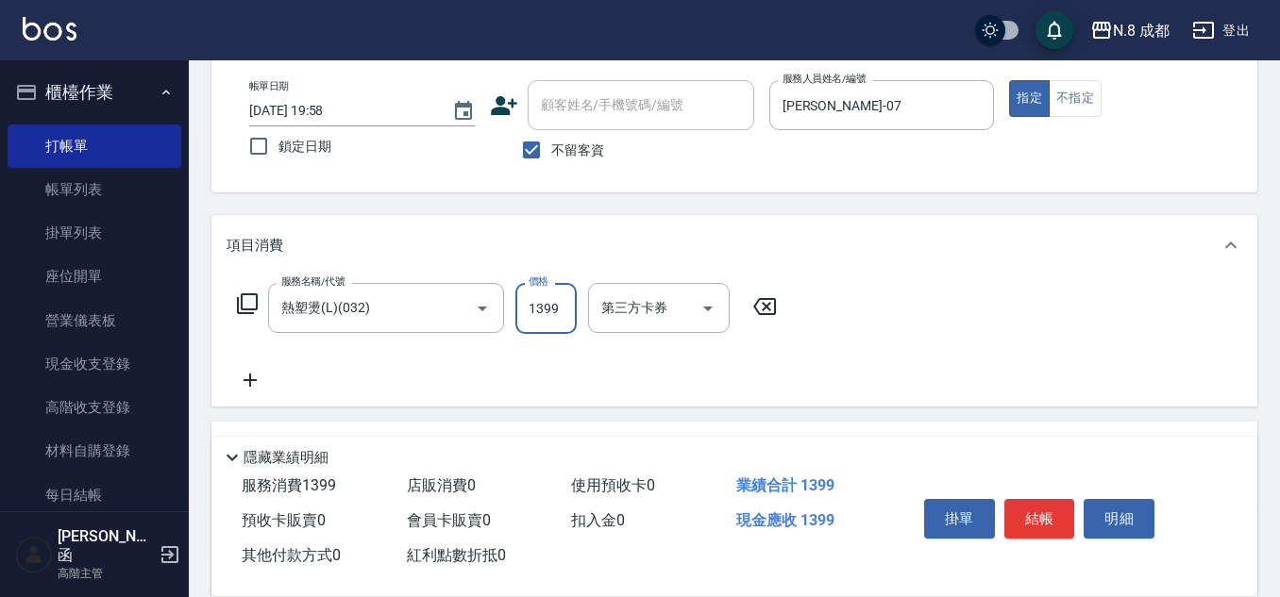
type input "1399"
click at [253, 378] on icon at bounding box center [249, 380] width 47 height 23
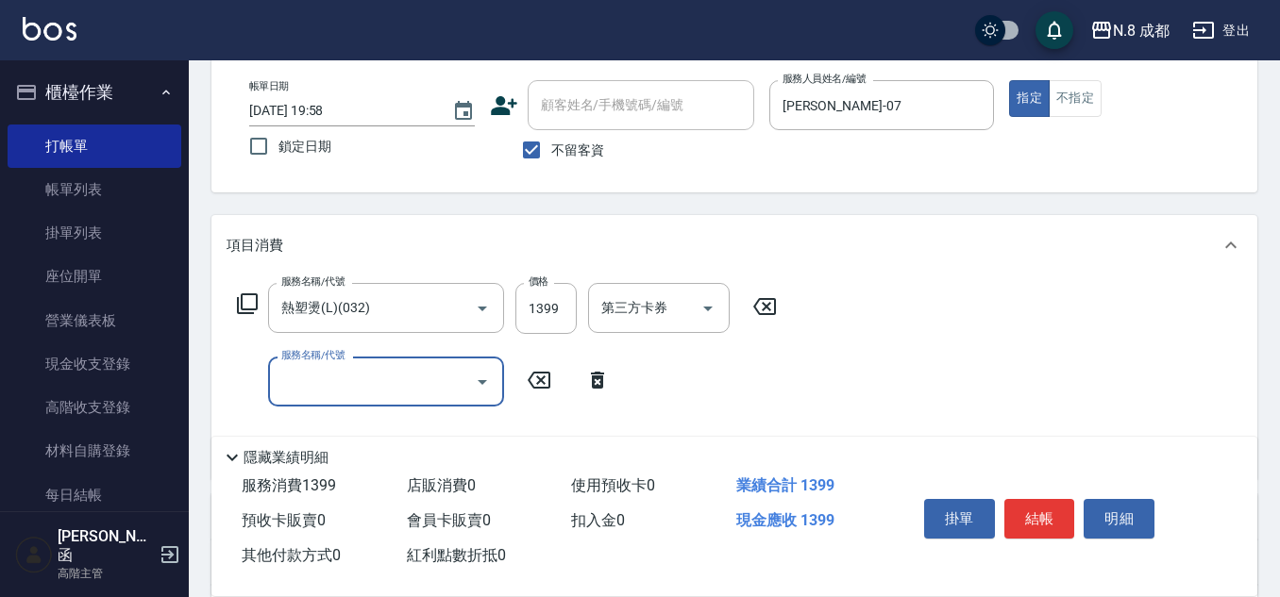
click at [326, 387] on input "服務名稱/代號" at bounding box center [371, 381] width 191 height 33
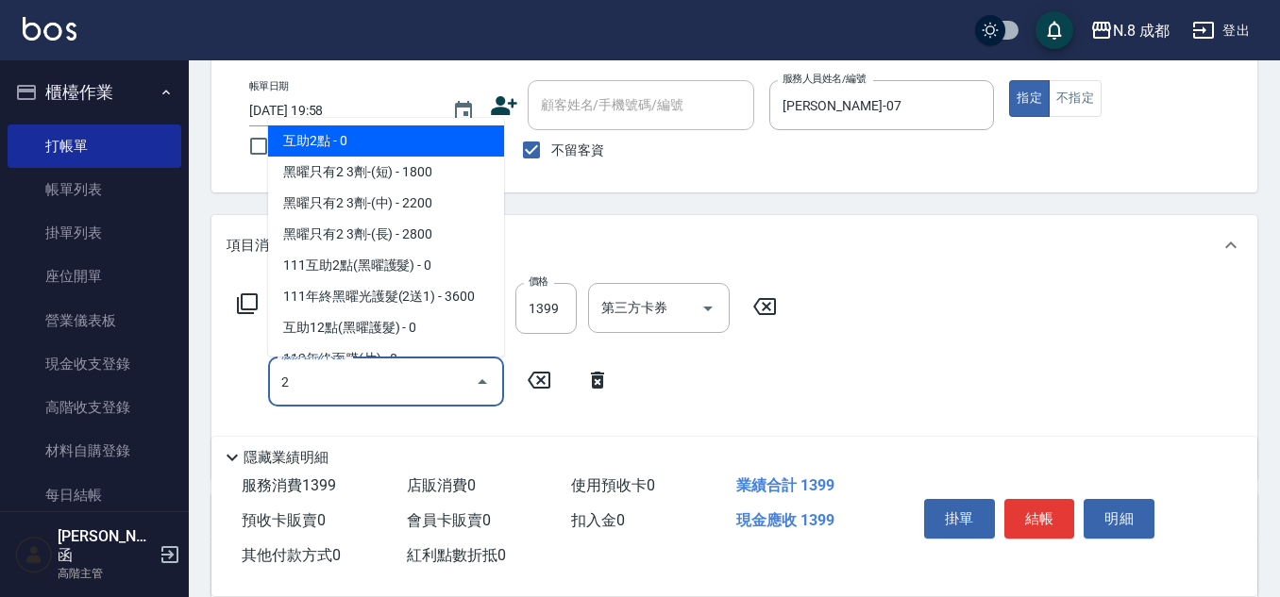
click at [360, 151] on span "互助2點 - 0" at bounding box center [386, 141] width 236 height 31
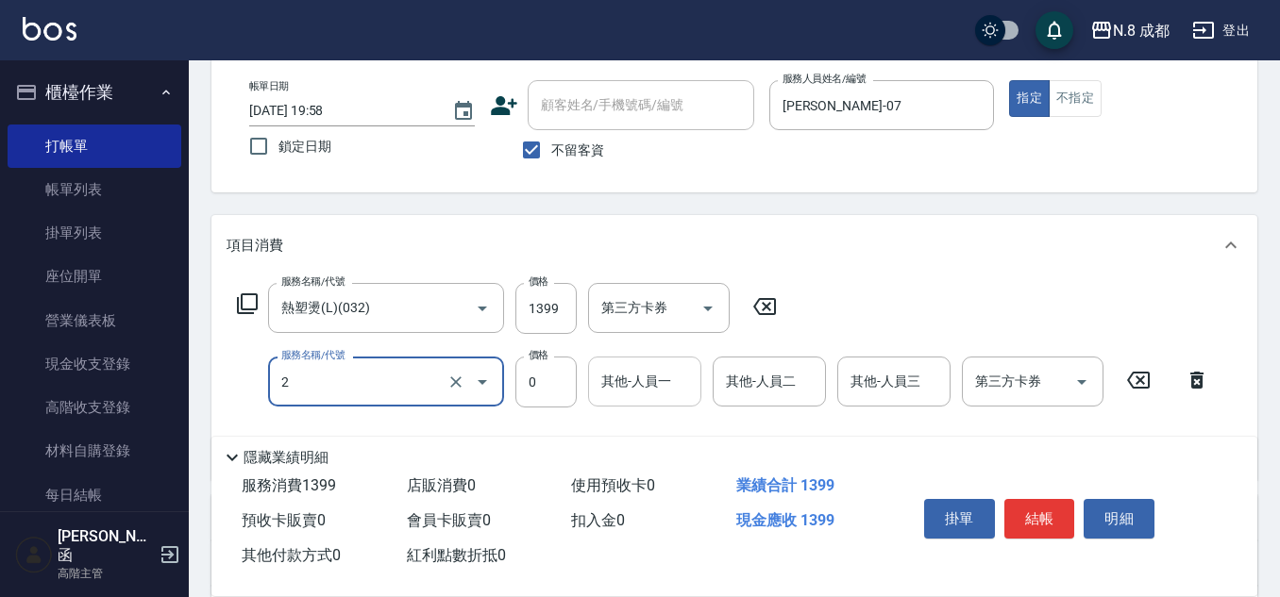
type input "互助2點(2)"
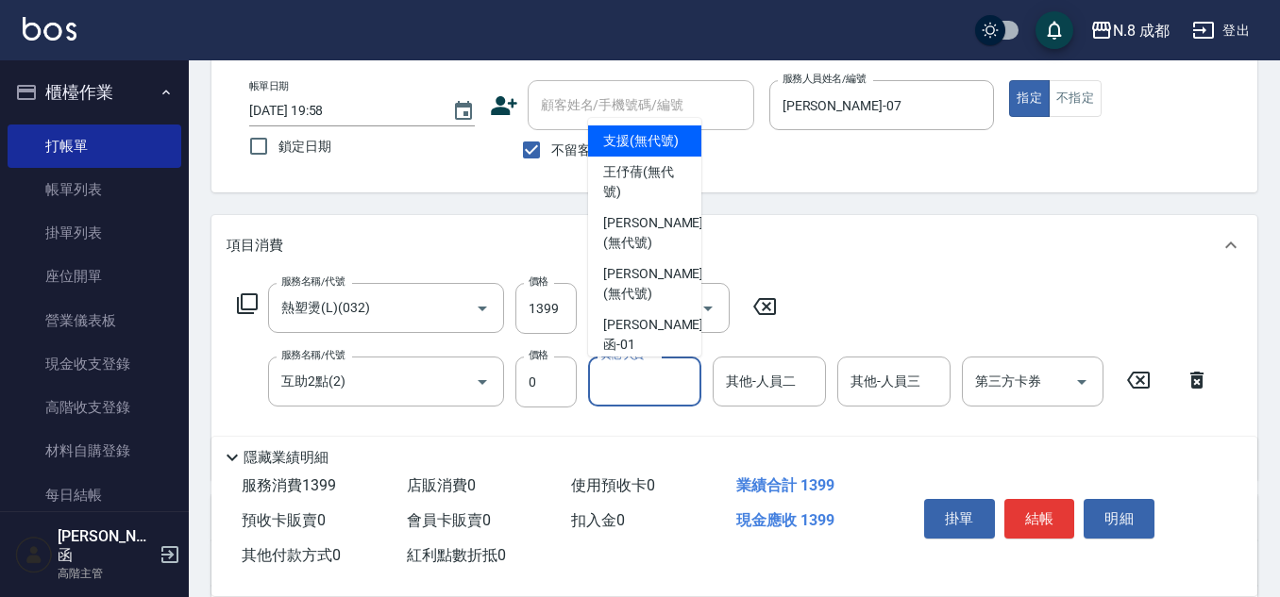
click at [645, 369] on input "其他-人員一" at bounding box center [644, 381] width 96 height 33
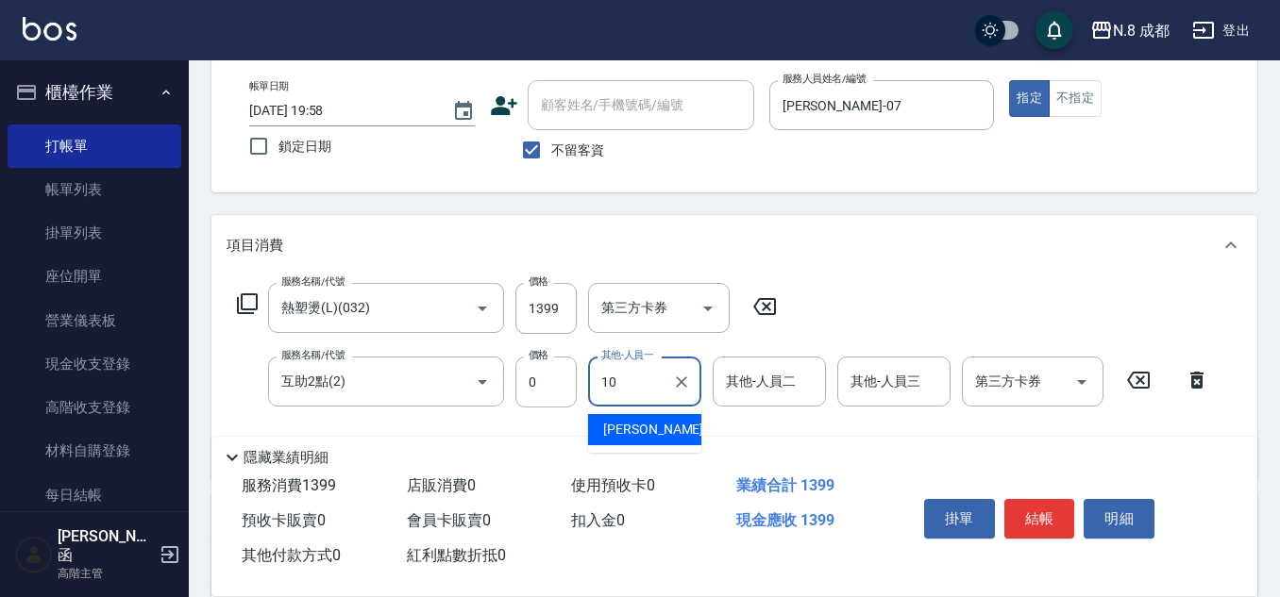
click at [649, 427] on span "謝宜親 -10" at bounding box center [662, 430] width 119 height 20
type input "謝宜親-10"
click at [1054, 499] on button "結帳" at bounding box center [1039, 519] width 71 height 40
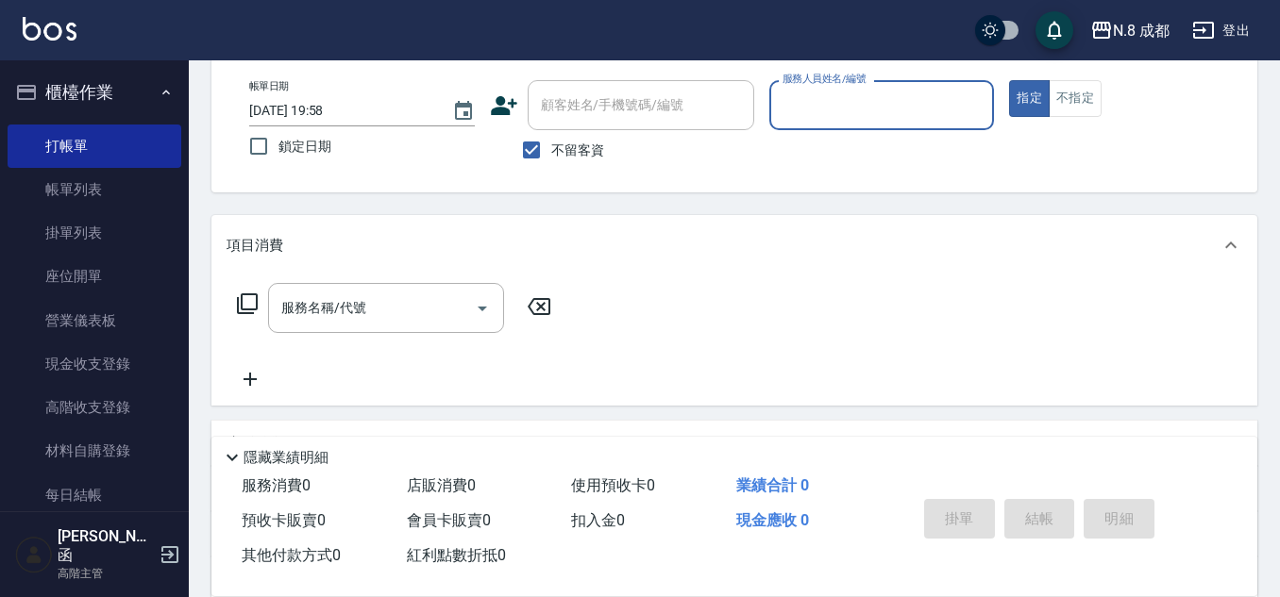
drag, startPoint x: 516, startPoint y: 142, endPoint x: 582, endPoint y: 131, distance: 66.9
click at [518, 142] on input "不留客資" at bounding box center [531, 150] width 40 height 40
checkbox input "false"
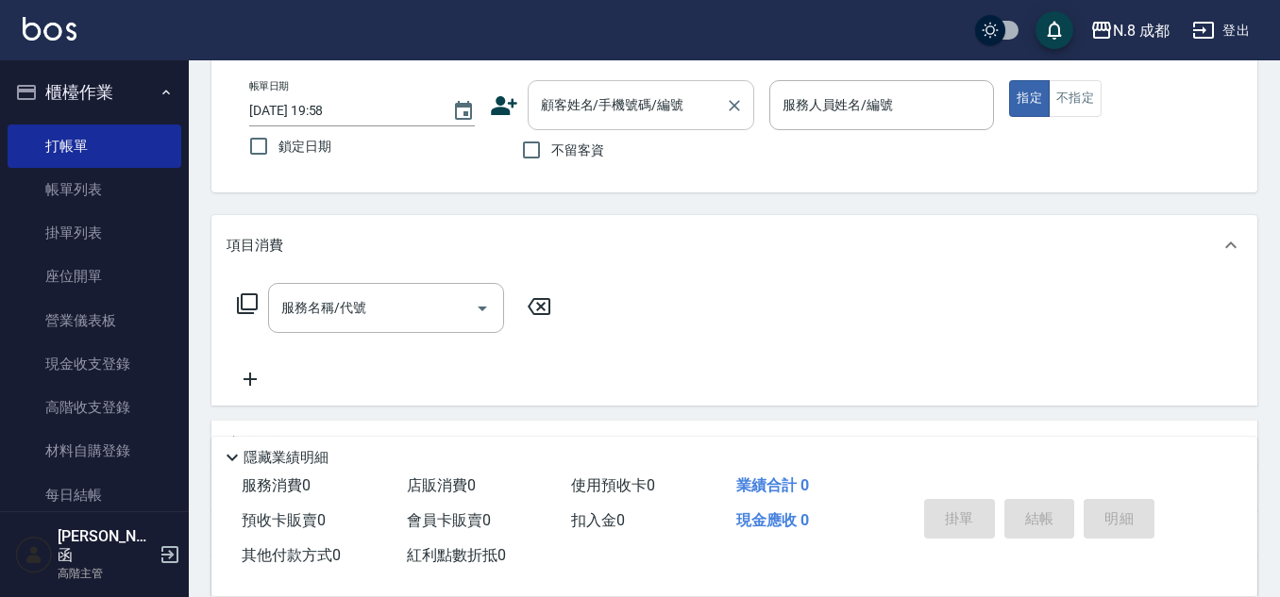
click at [609, 118] on input "顧客姓名/手機號碼/編號" at bounding box center [626, 105] width 181 height 33
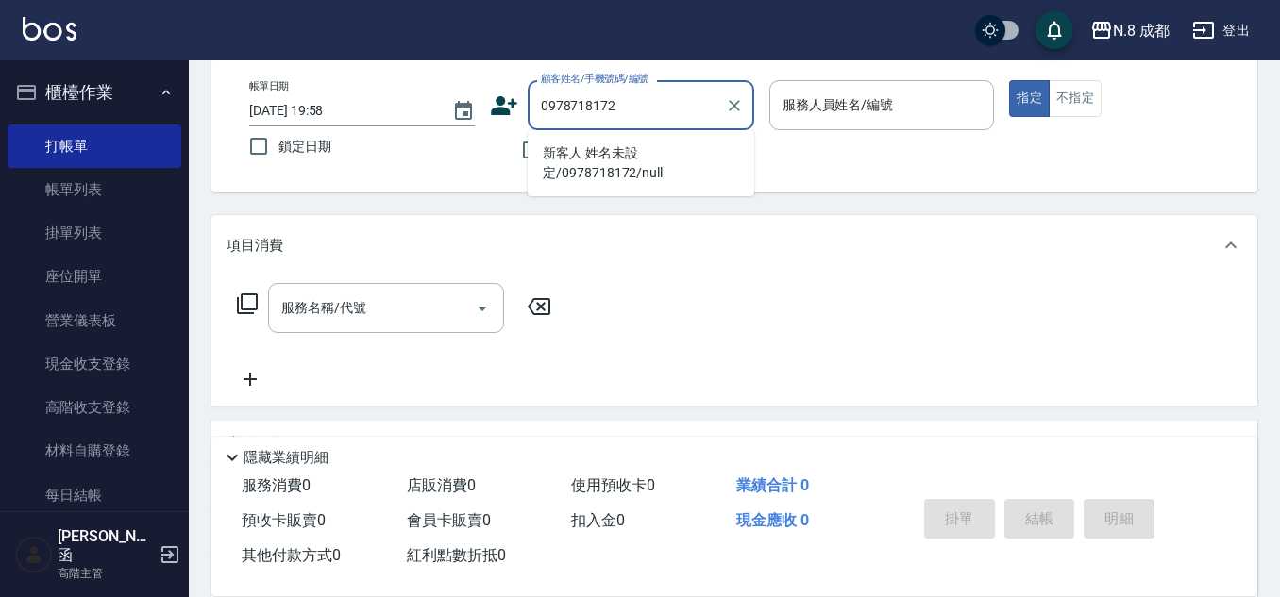
click at [616, 155] on li "新客人 姓名未設定/0978718172/null" at bounding box center [641, 163] width 226 height 51
type input "新客人 姓名未設定/0978718172/null"
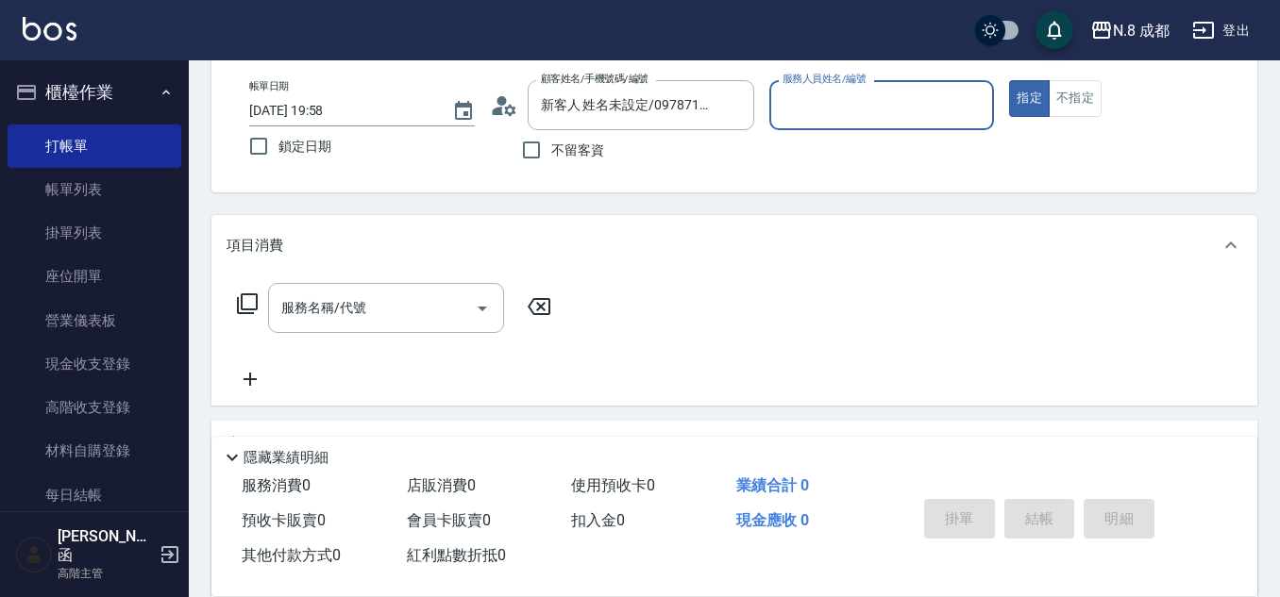
click at [858, 94] on input "服務人員姓名/編號" at bounding box center [882, 105] width 209 height 33
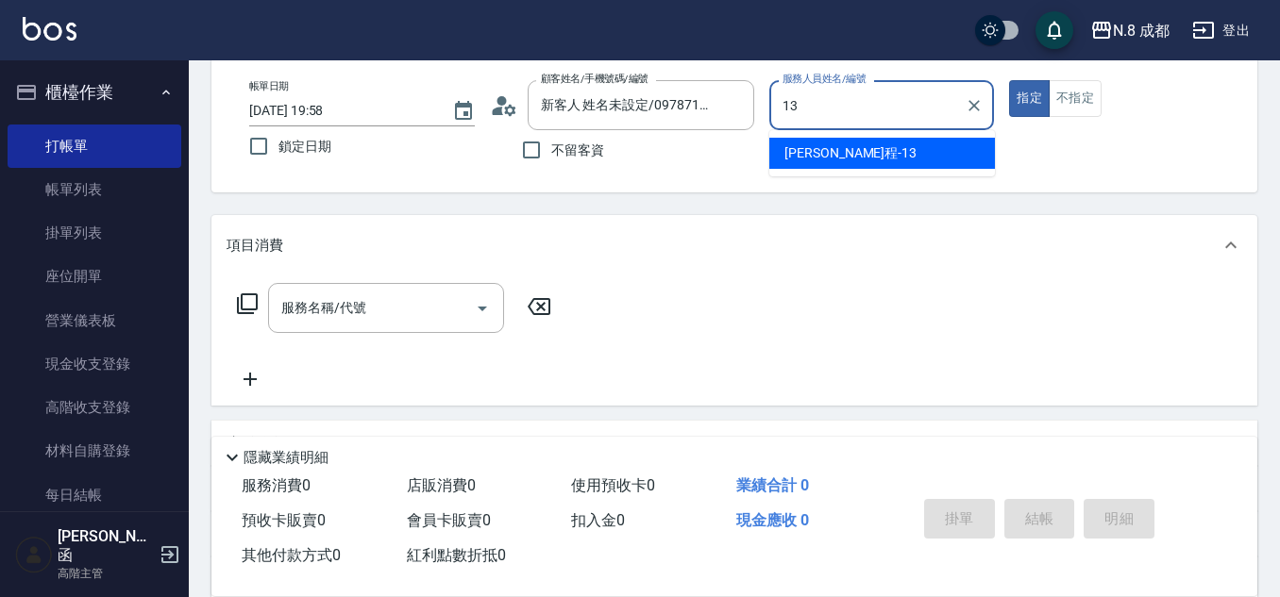
click at [838, 141] on div "高楷程 -13" at bounding box center [882, 153] width 226 height 31
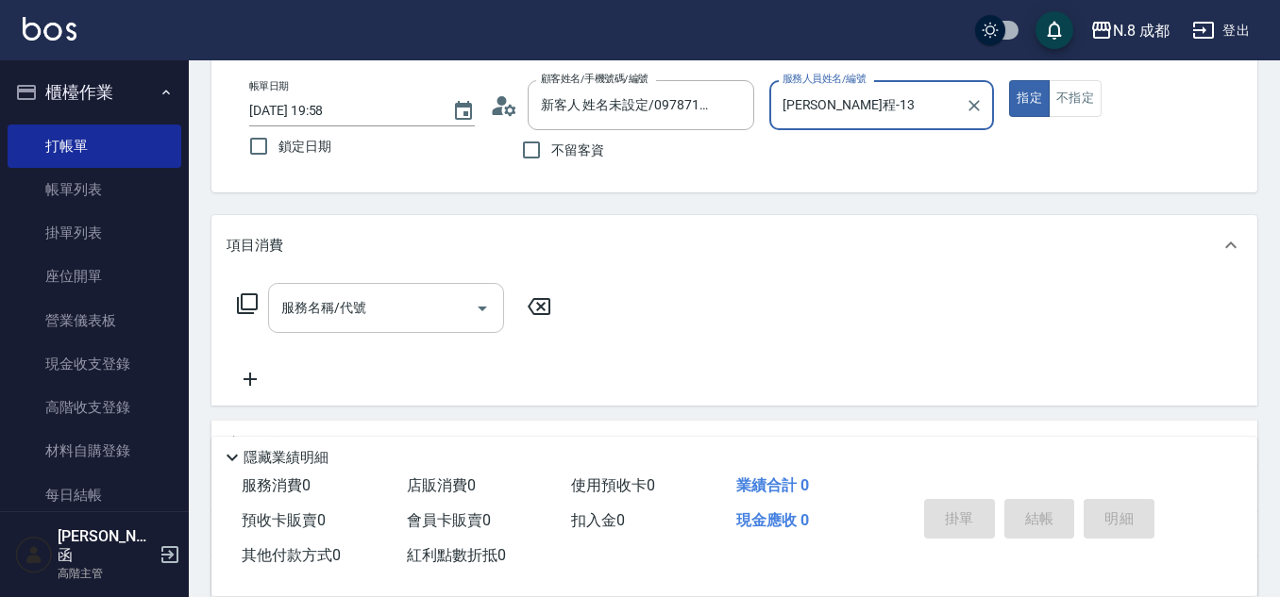
click at [365, 291] on div "服務名稱/代號" at bounding box center [386, 308] width 236 height 50
type input "高楷程-13"
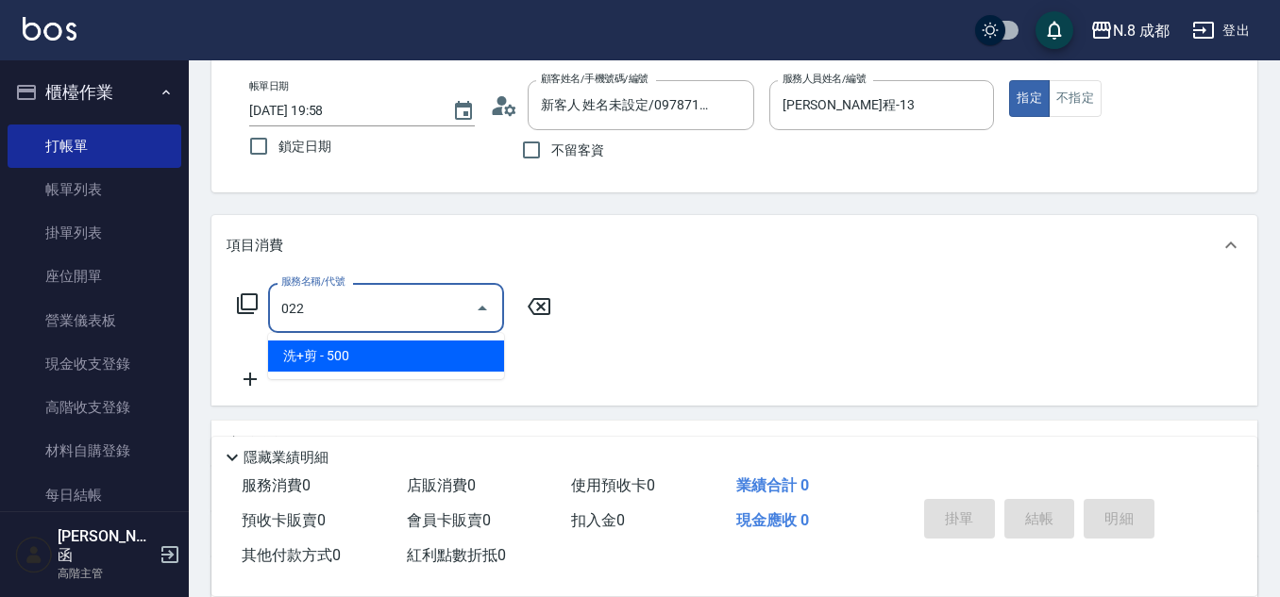
click at [338, 359] on span "洗+剪 - 500" at bounding box center [386, 356] width 236 height 31
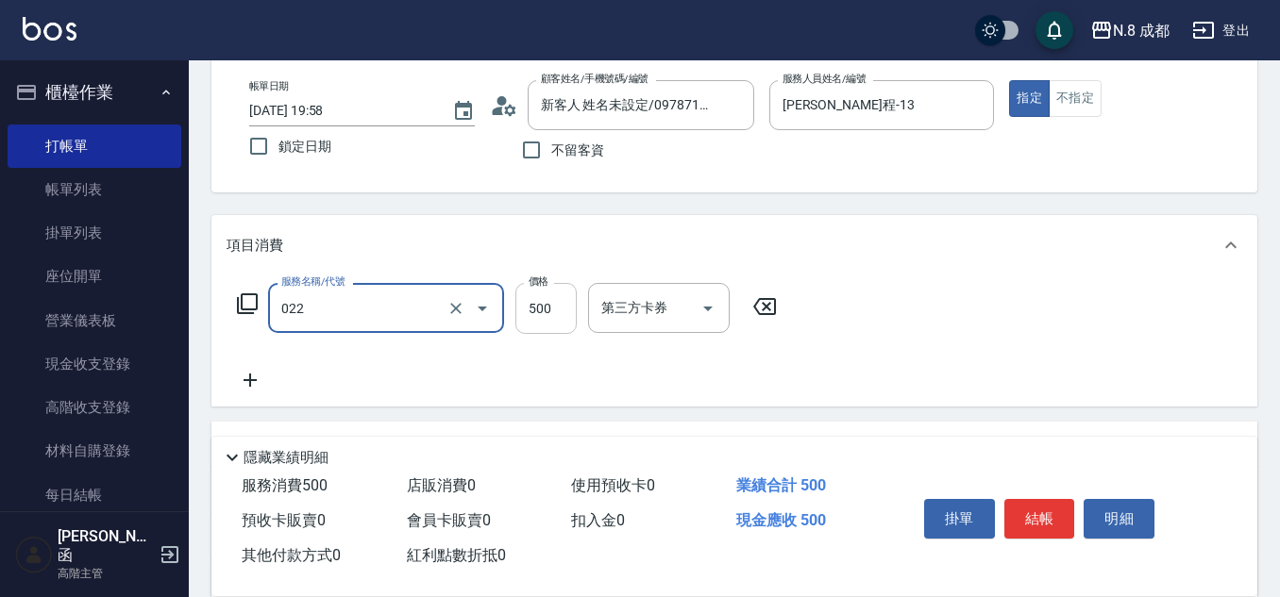
type input "洗+剪(022)"
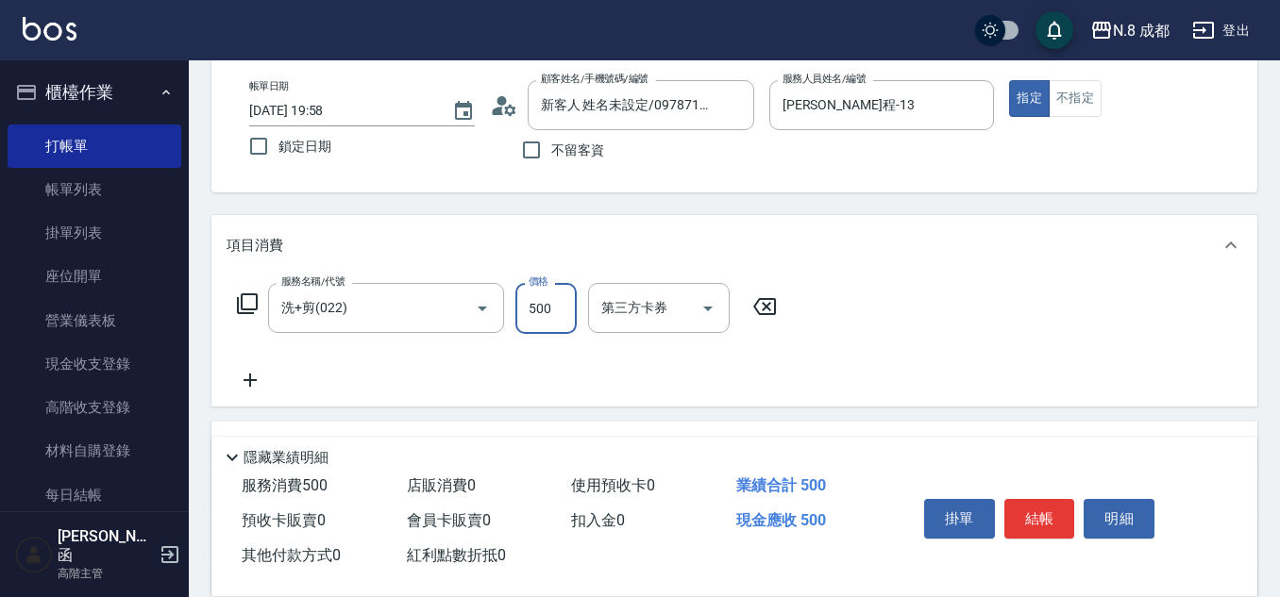
click at [569, 307] on input "500" at bounding box center [545, 308] width 61 height 51
type input "1600"
click at [264, 377] on icon at bounding box center [249, 380] width 47 height 23
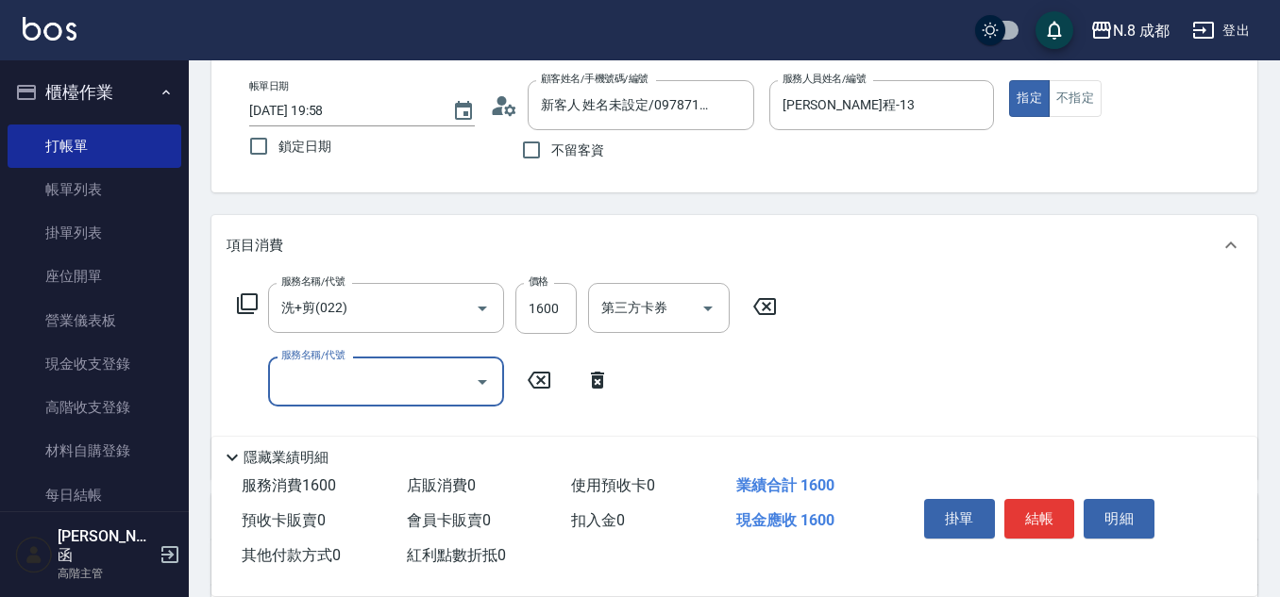
click at [360, 396] on input "服務名稱/代號" at bounding box center [371, 381] width 191 height 33
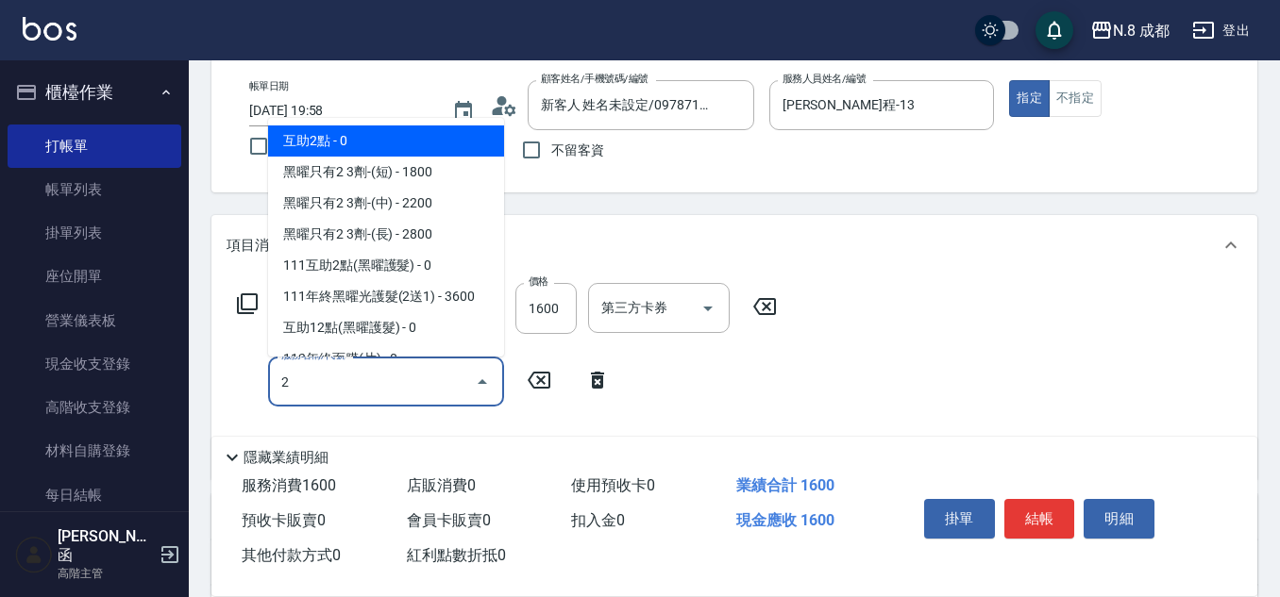
click at [373, 136] on span "互助2點 - 0" at bounding box center [386, 141] width 236 height 31
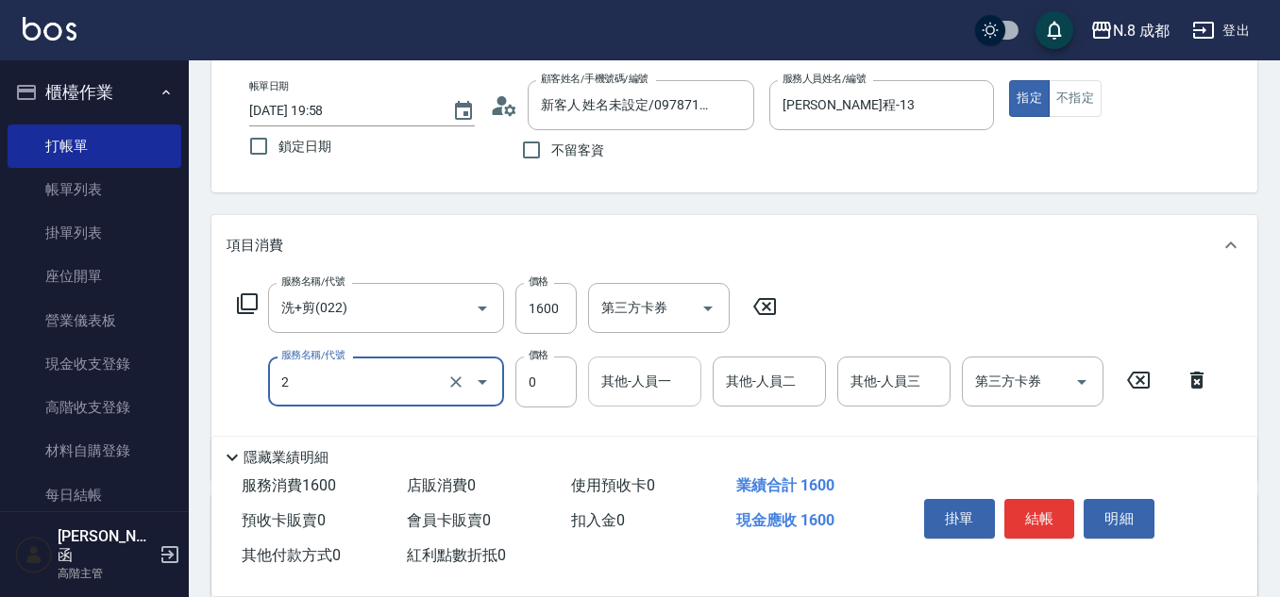
type input "互助2點(2)"
click at [665, 394] on input "其他-人員一" at bounding box center [644, 381] width 96 height 33
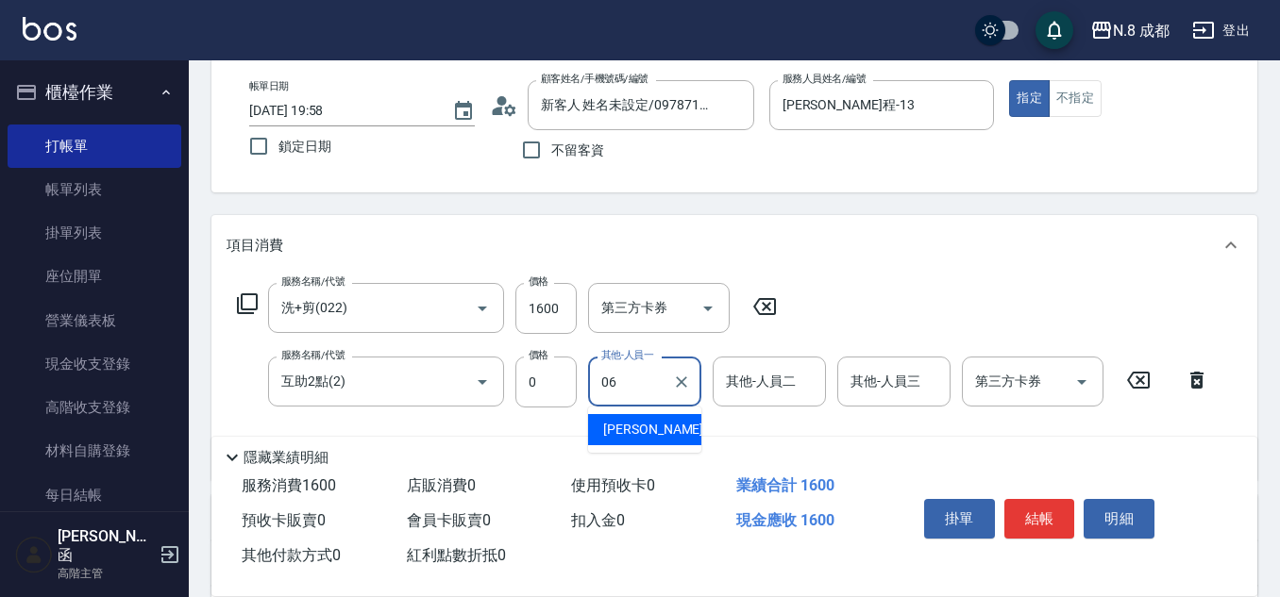
click at [661, 432] on span "王瀧彬 -06" at bounding box center [662, 430] width 119 height 20
type input "王瀧彬-06"
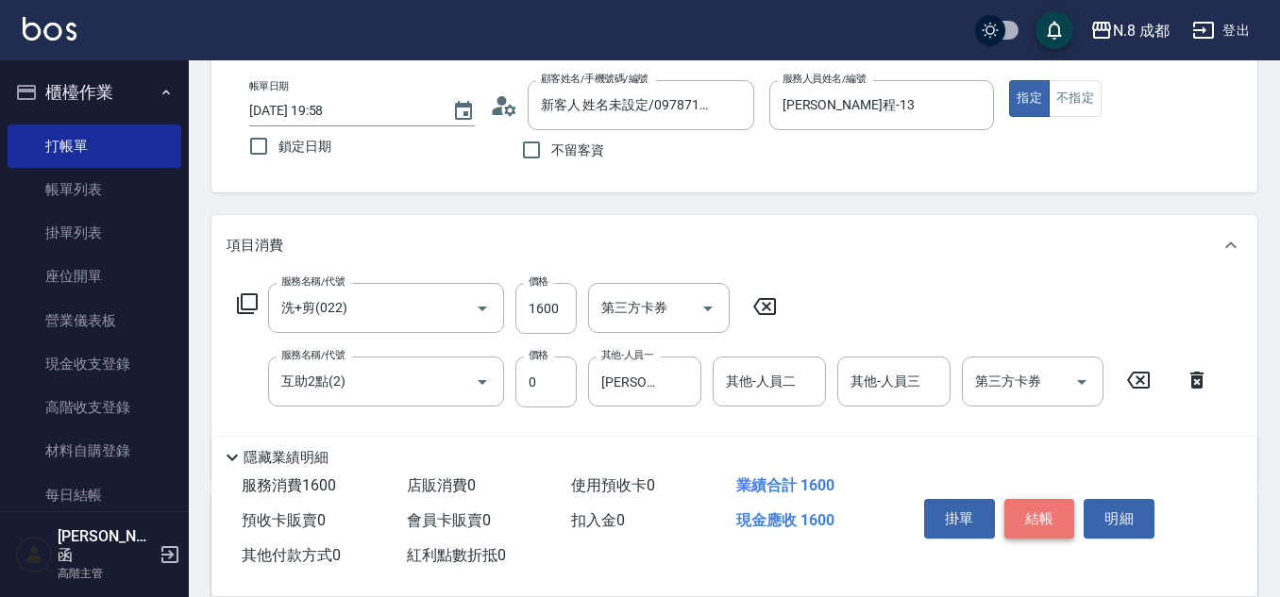
click at [1056, 503] on button "結帳" at bounding box center [1039, 519] width 71 height 40
type input "2025/10/08 19:59"
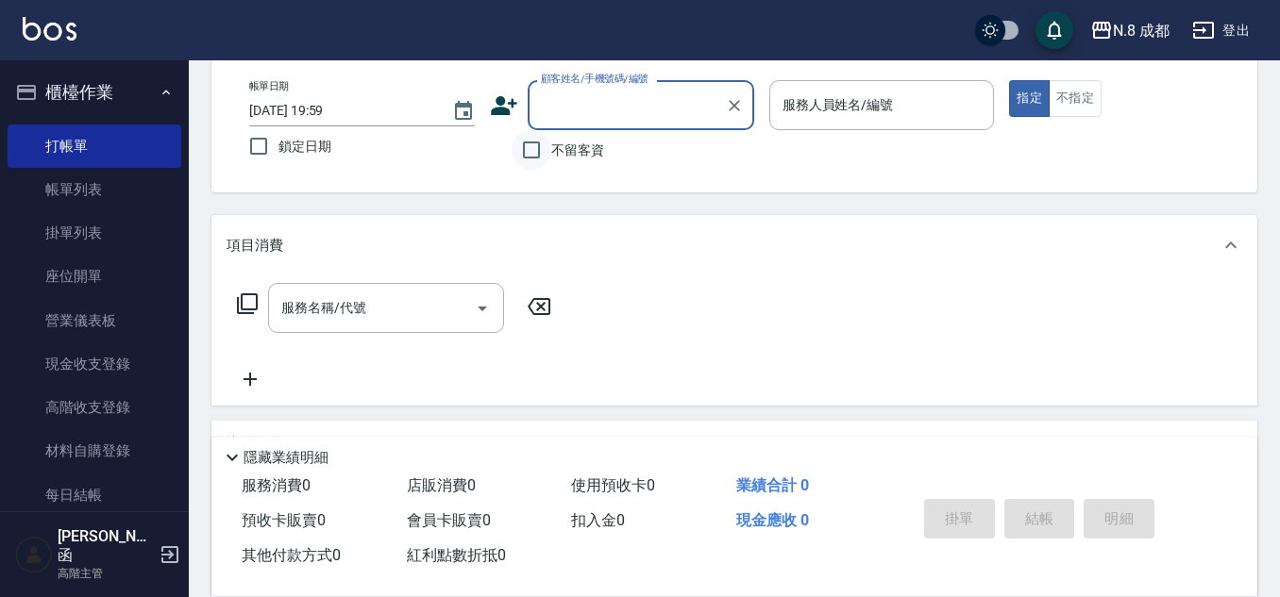
click at [544, 158] on input "不留客資" at bounding box center [531, 150] width 40 height 40
checkbox input "true"
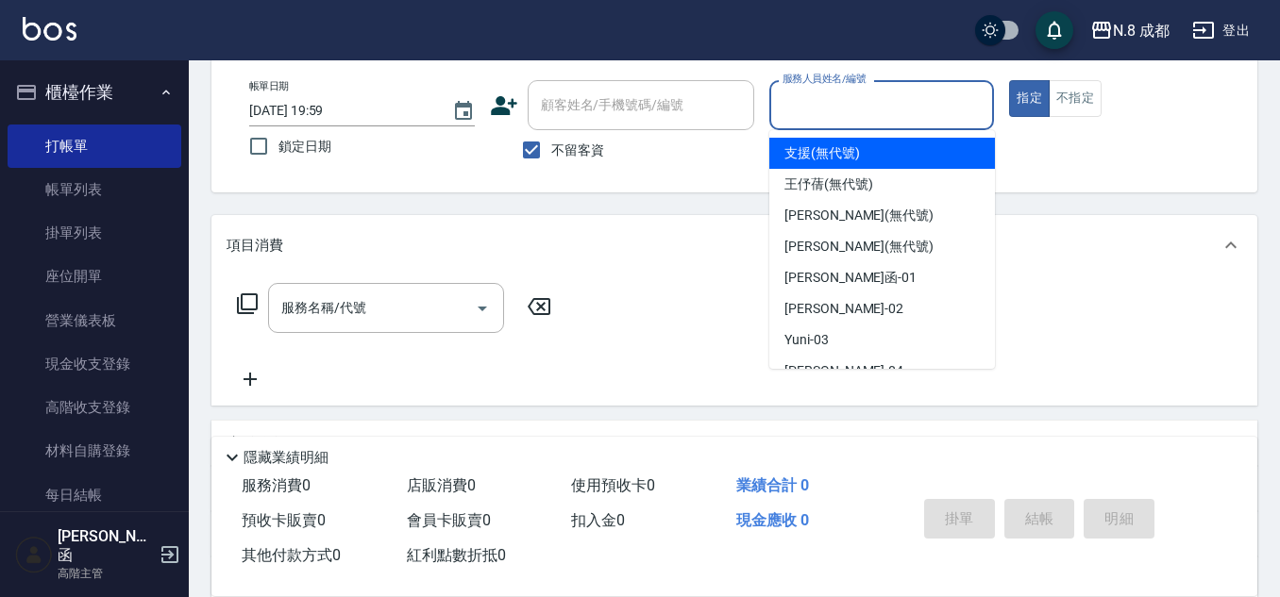
click at [825, 105] on input "服務人員姓名/編號" at bounding box center [882, 105] width 209 height 33
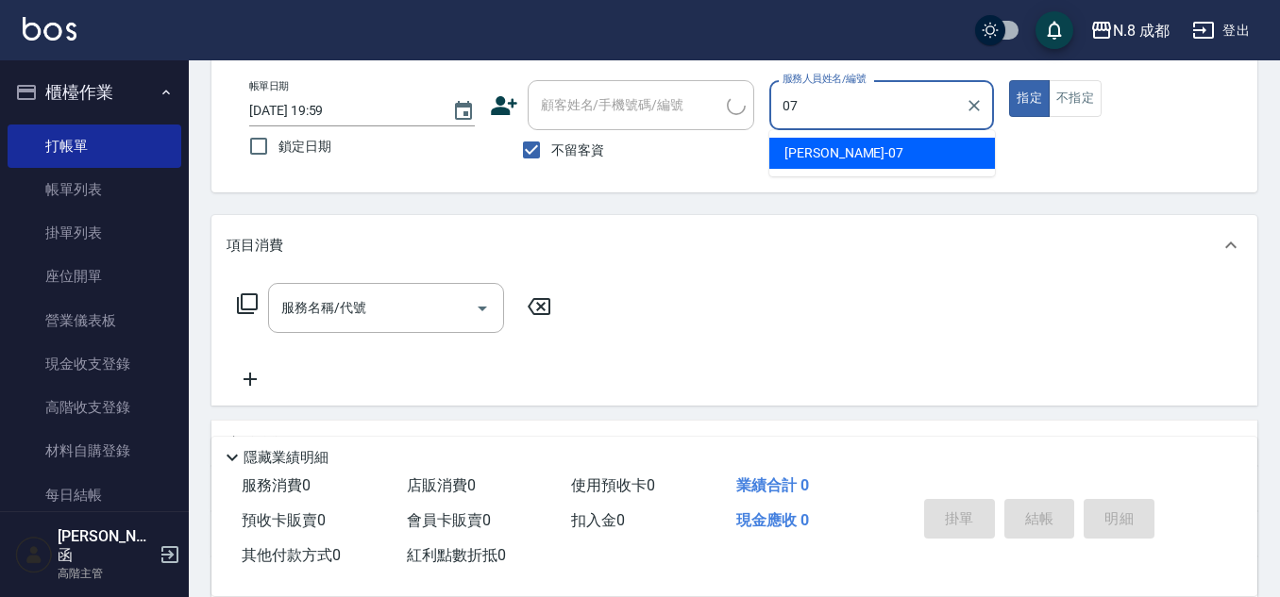
click at [823, 140] on div "林晏綾 -07" at bounding box center [882, 153] width 226 height 31
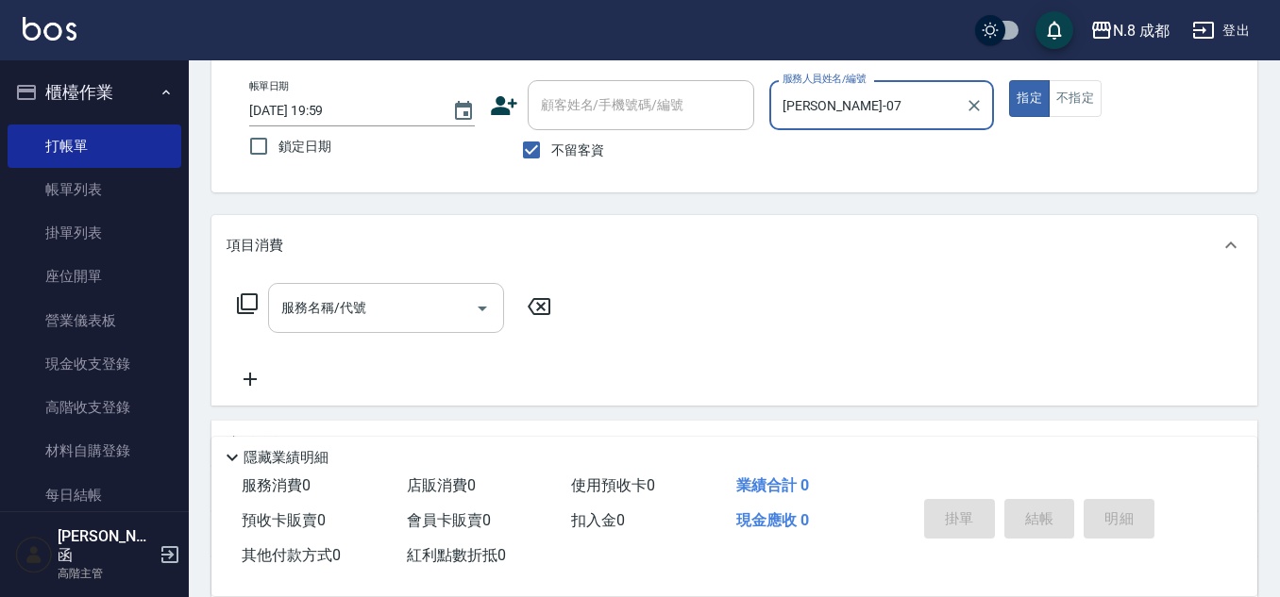
type input "林晏綾-07"
click at [370, 298] on input "服務名稱/代號" at bounding box center [371, 308] width 191 height 33
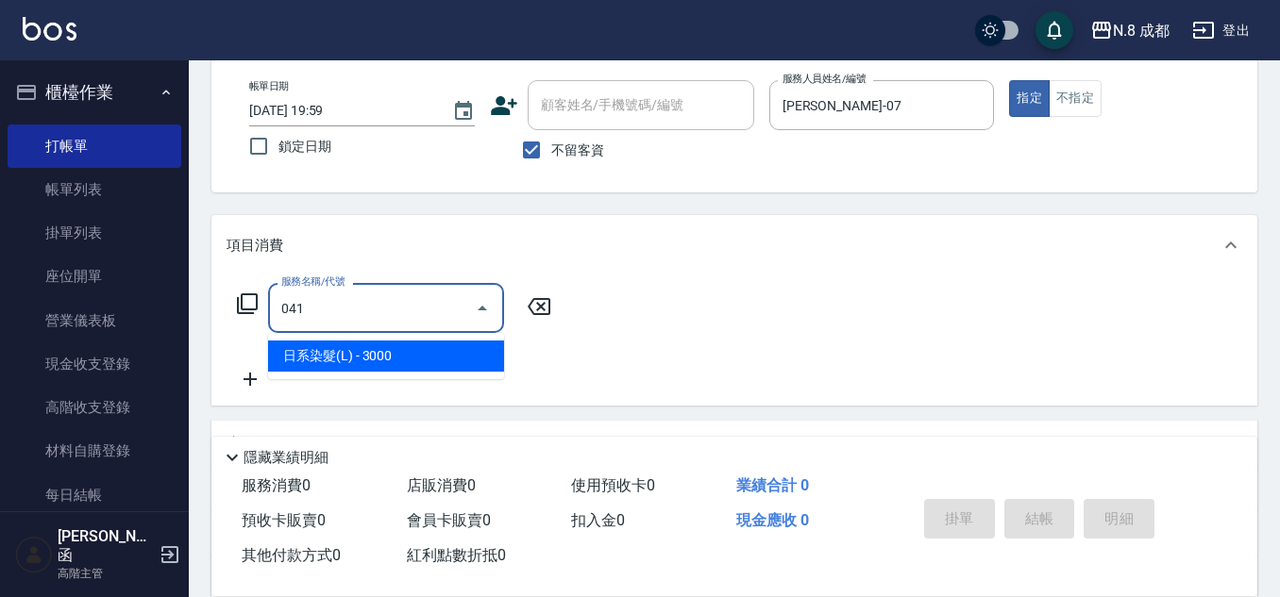
click at [351, 371] on ul "日系染髮(L) - 3000" at bounding box center [386, 356] width 236 height 46
click at [426, 352] on span "日系染髮(L) - 3000" at bounding box center [386, 356] width 236 height 31
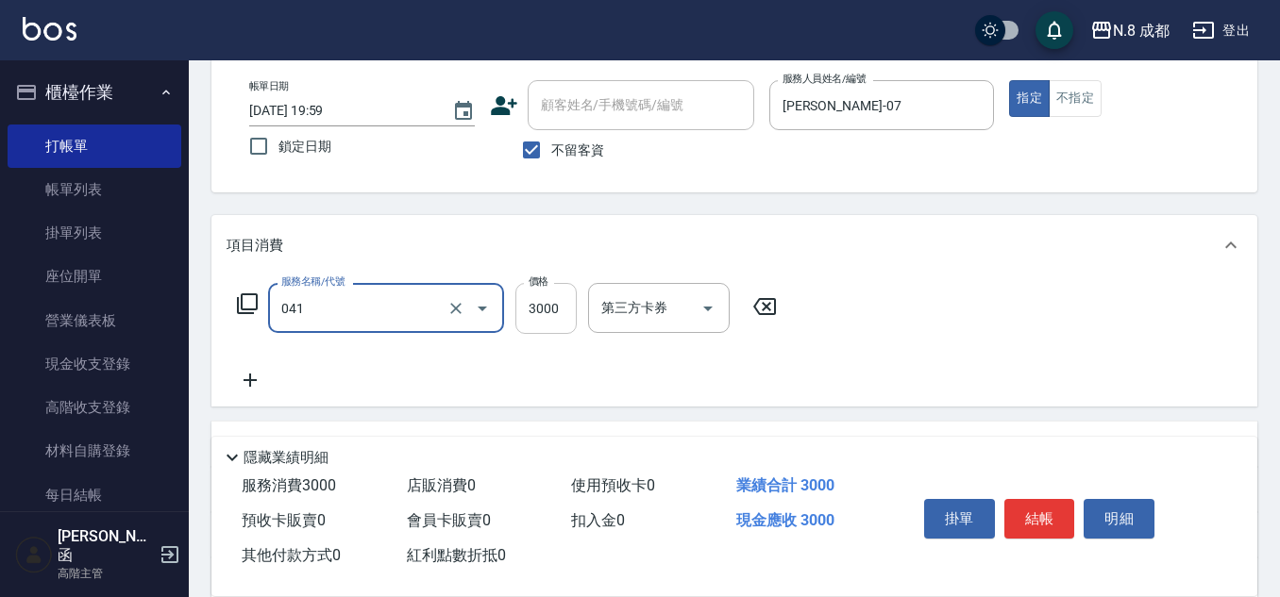
type input "日系染髮(L)(041)"
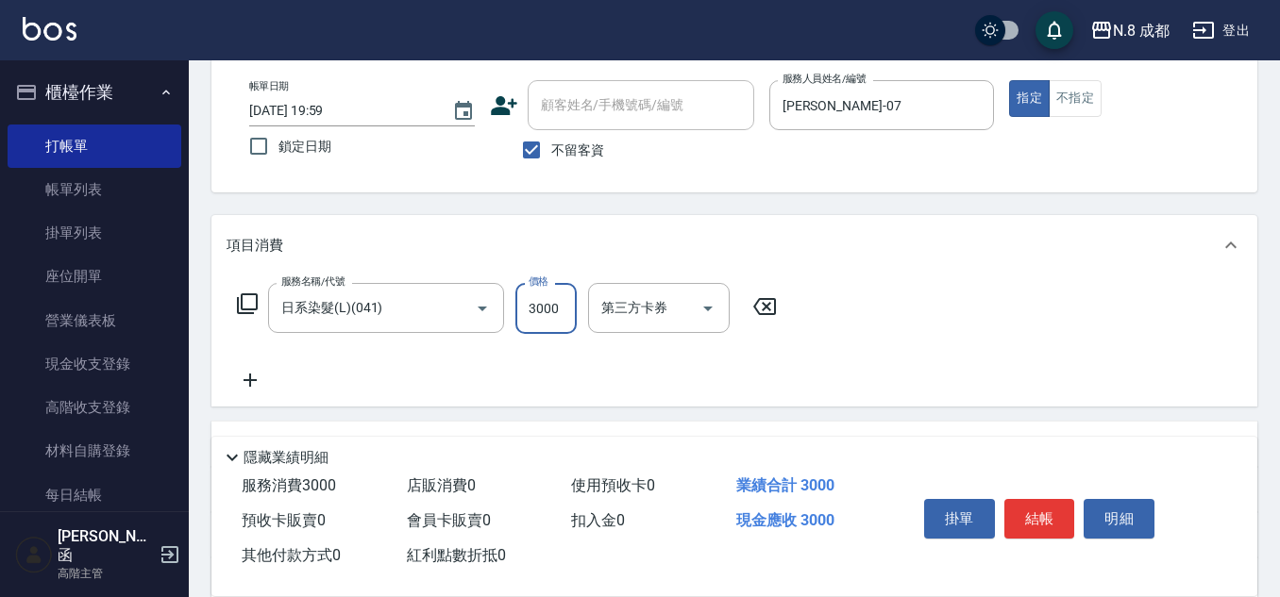
click at [554, 309] on input "3000" at bounding box center [545, 308] width 61 height 51
type input "1499"
click at [1047, 505] on button "結帳" at bounding box center [1039, 519] width 71 height 40
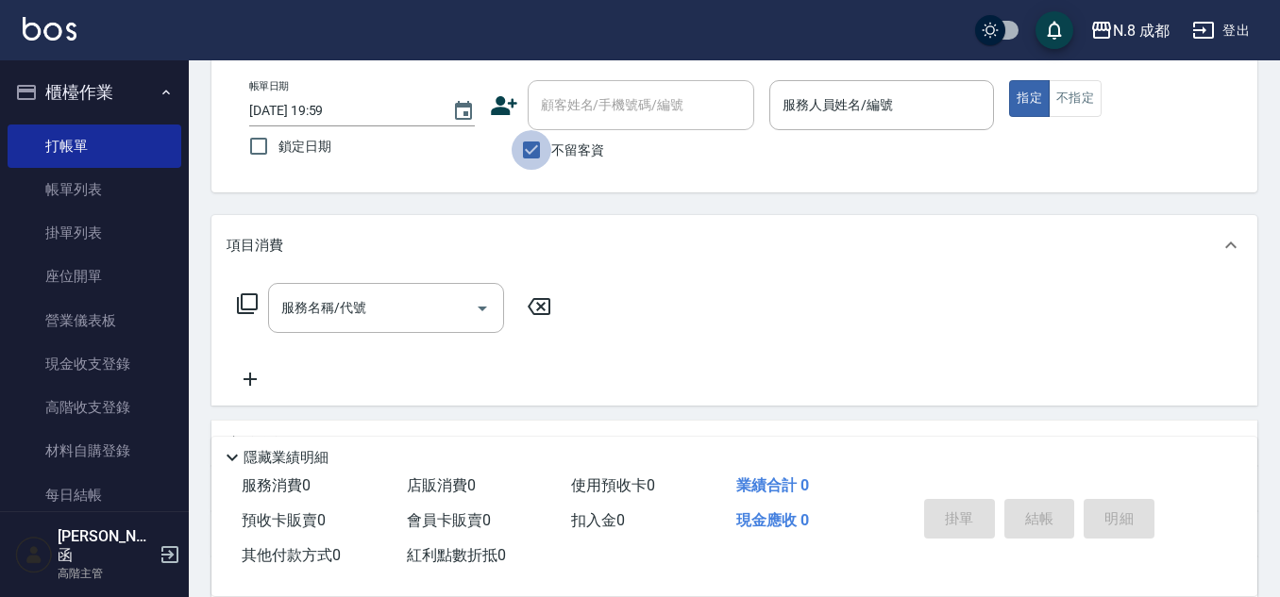
click at [533, 157] on input "不留客資" at bounding box center [531, 150] width 40 height 40
click at [595, 118] on input "顧客姓名/手機號碼/編號" at bounding box center [626, 105] width 181 height 33
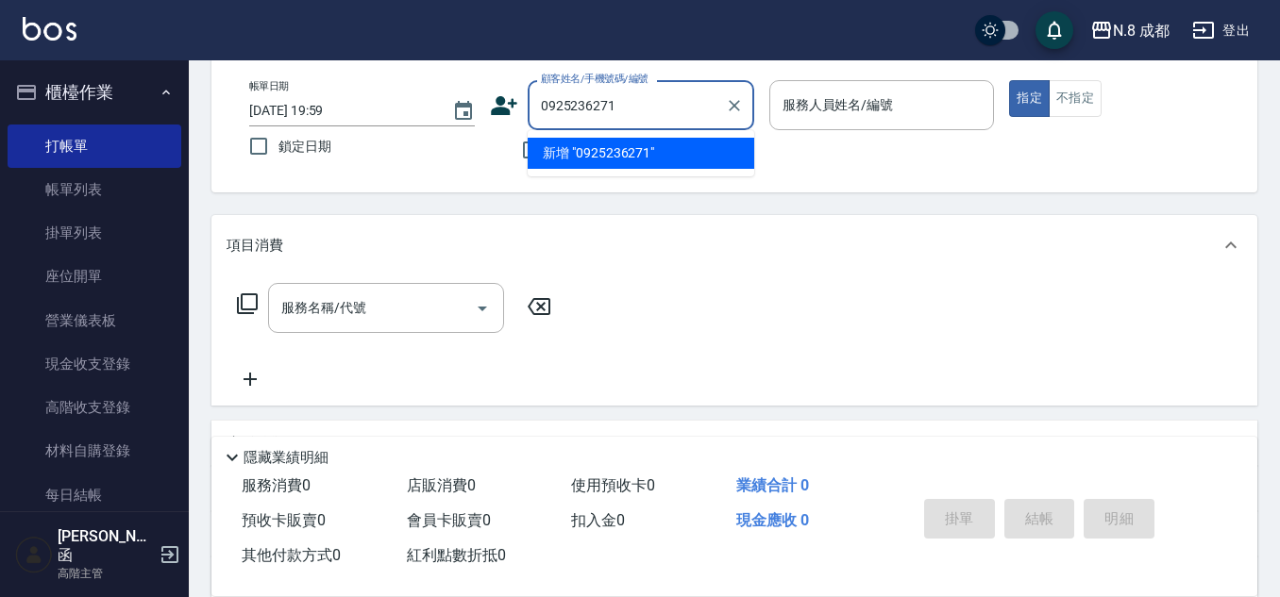
click at [623, 161] on li "新增 "0925236271"" at bounding box center [641, 153] width 226 height 31
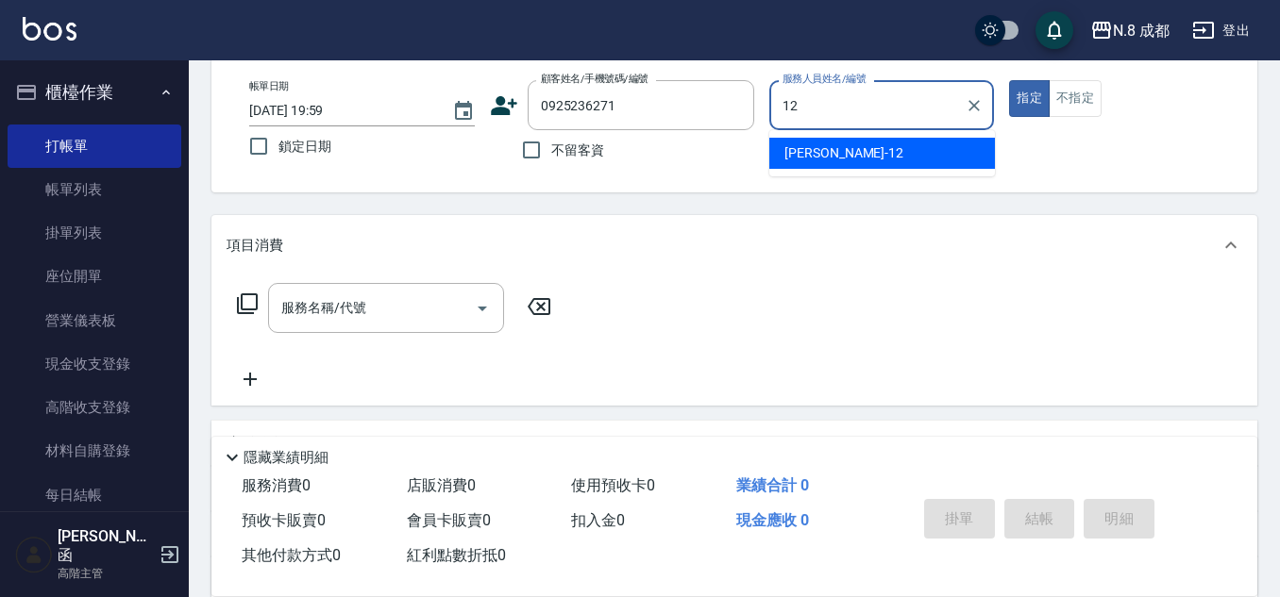
click at [821, 151] on span "張芷瑜 -12" at bounding box center [843, 153] width 119 height 20
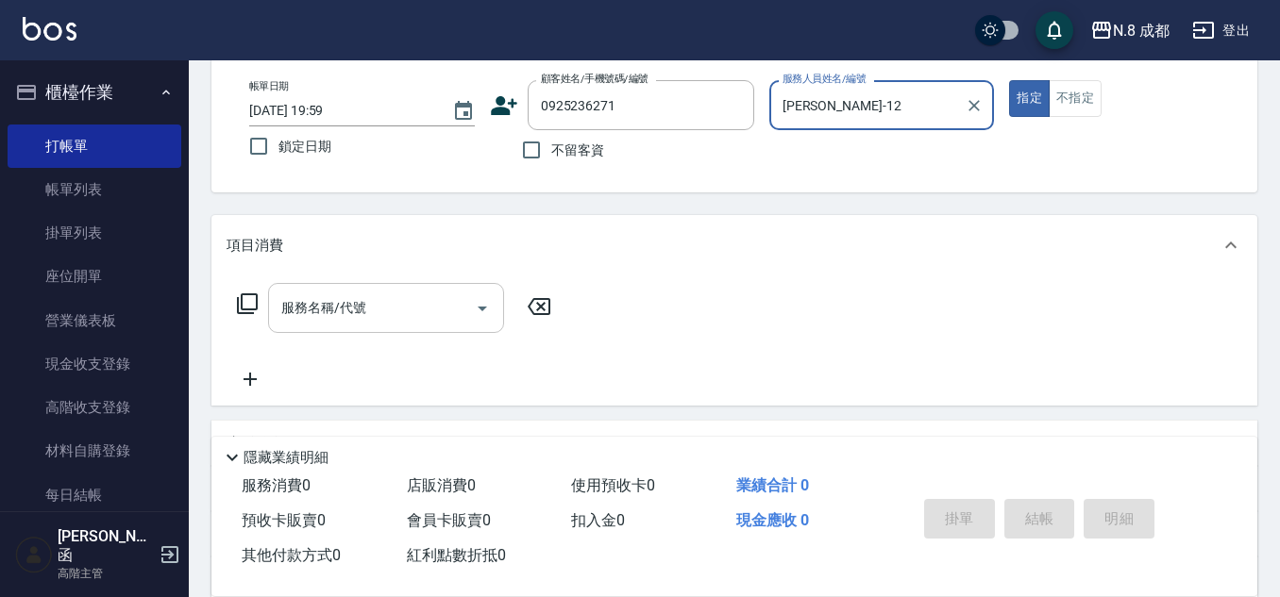
click at [382, 317] on input "服務名稱/代號" at bounding box center [371, 308] width 191 height 33
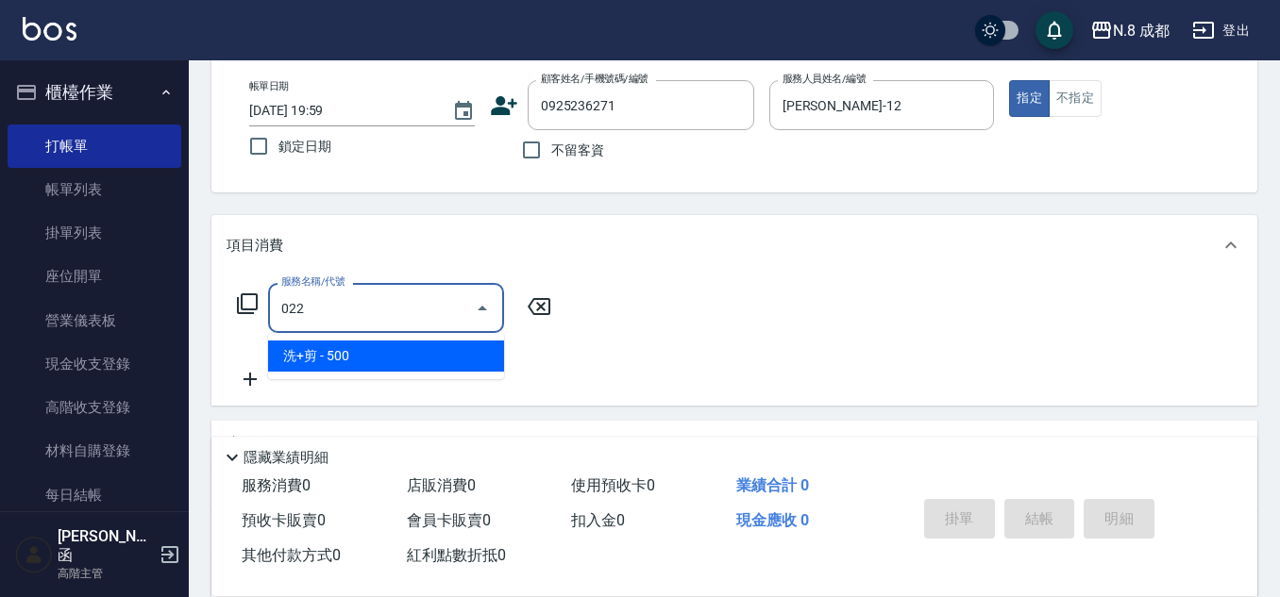
click at [373, 352] on span "洗+剪 - 500" at bounding box center [386, 356] width 236 height 31
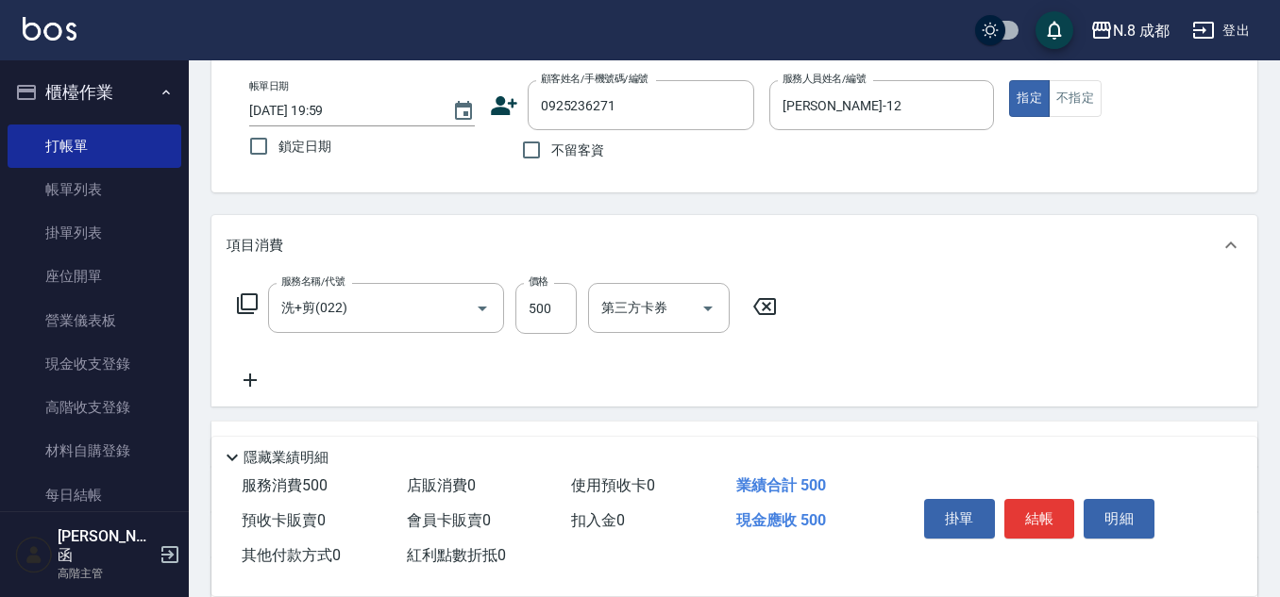
click at [508, 314] on div "服務名稱/代號 洗+剪(022) 服務名稱/代號 價格 500 價格 第三方卡券 第三方卡券" at bounding box center [506, 308] width 561 height 51
click at [548, 318] on input "500" at bounding box center [545, 308] width 61 height 51
click at [245, 377] on icon at bounding box center [249, 380] width 47 height 23
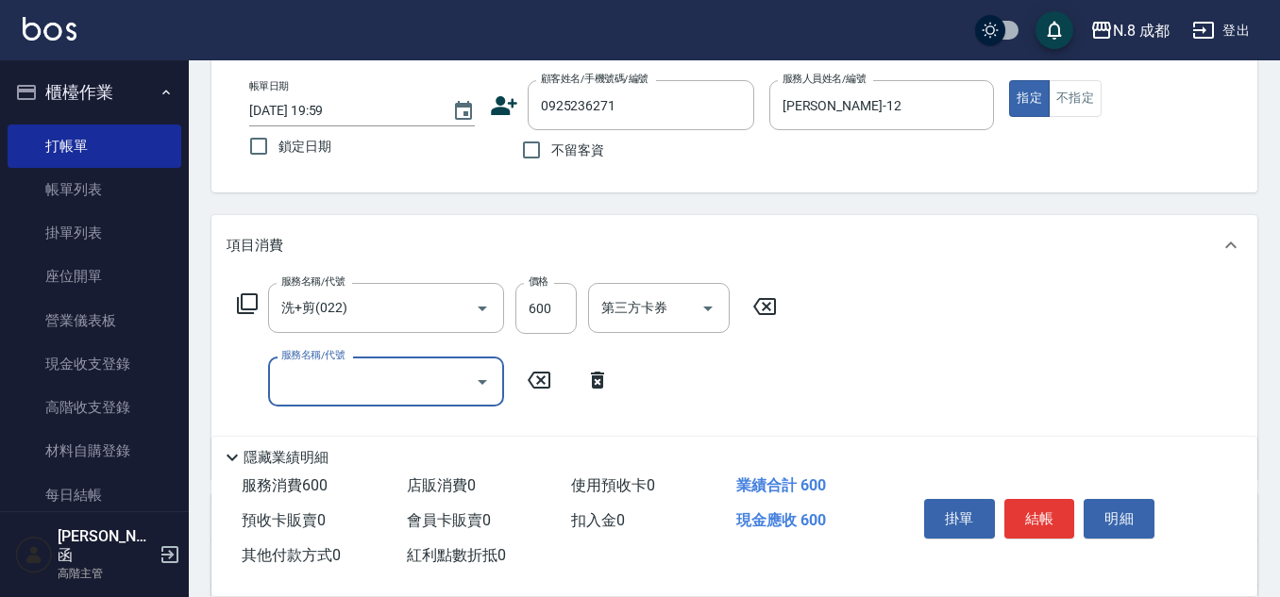
click at [306, 378] on input "服務名稱/代號" at bounding box center [371, 381] width 191 height 33
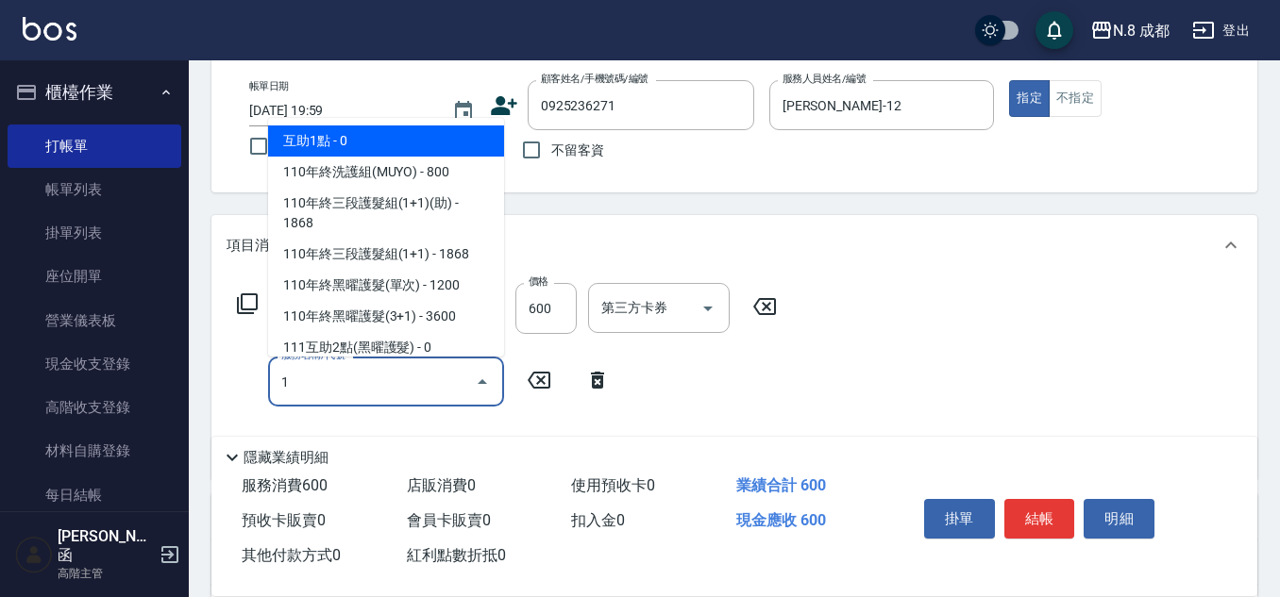
click at [346, 139] on span "互助1點 - 0" at bounding box center [386, 141] width 236 height 31
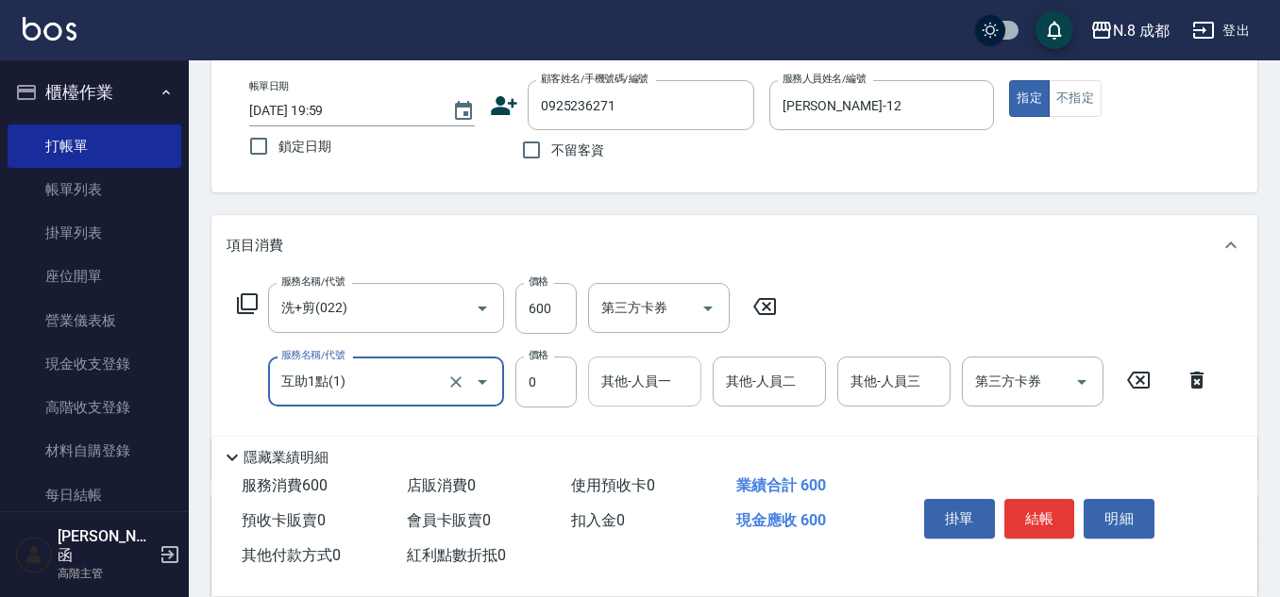
click at [637, 388] on input "其他-人員一" at bounding box center [644, 381] width 96 height 33
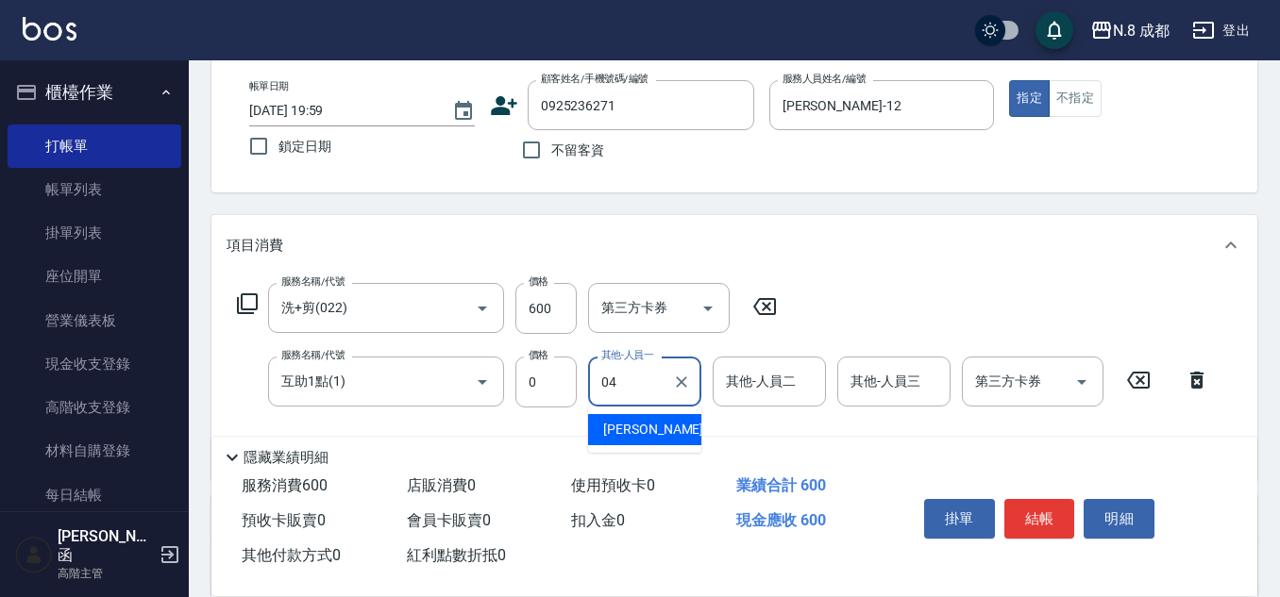
click at [654, 432] on span "林氏嬌玲 -04" at bounding box center [662, 430] width 119 height 20
click at [1043, 509] on button "結帳" at bounding box center [1039, 519] width 71 height 40
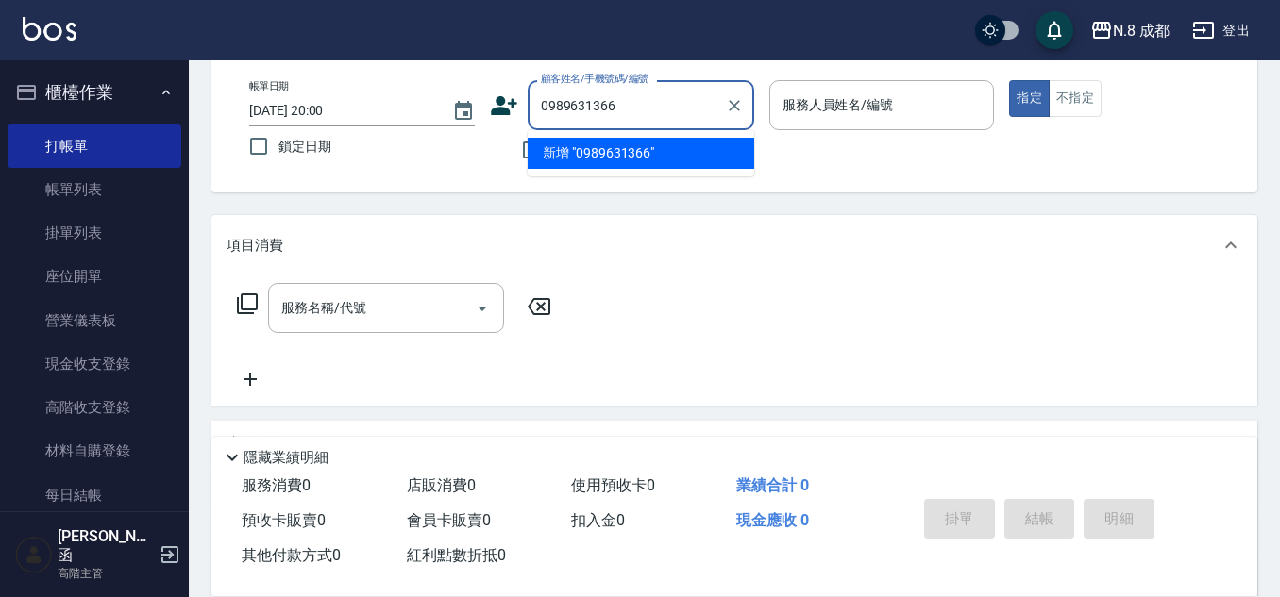
drag, startPoint x: 660, startPoint y: 109, endPoint x: 311, endPoint y: 114, distance: 348.3
click at [311, 114] on div "帳單日期 2025/10/08 20:00 鎖定日期 顧客姓名/手機號碼/編號 0989631366 顧客姓名/手機號碼/編號 不留客資 服務人員姓名/編號 …" at bounding box center [734, 125] width 1000 height 90
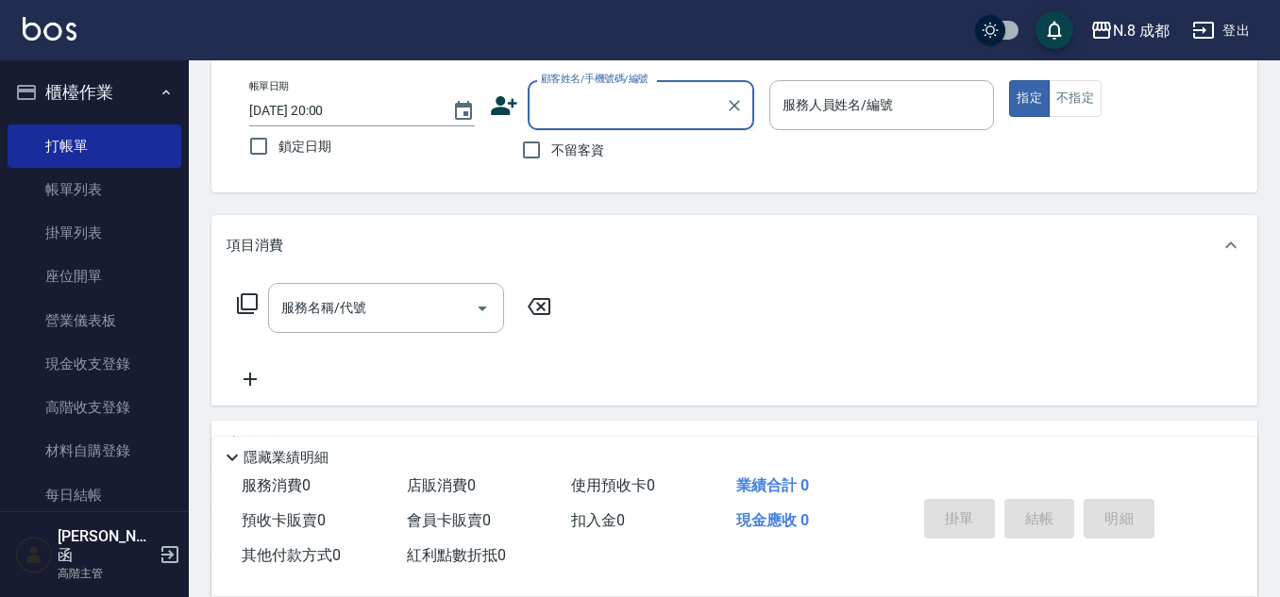
click at [500, 105] on icon at bounding box center [504, 105] width 26 height 19
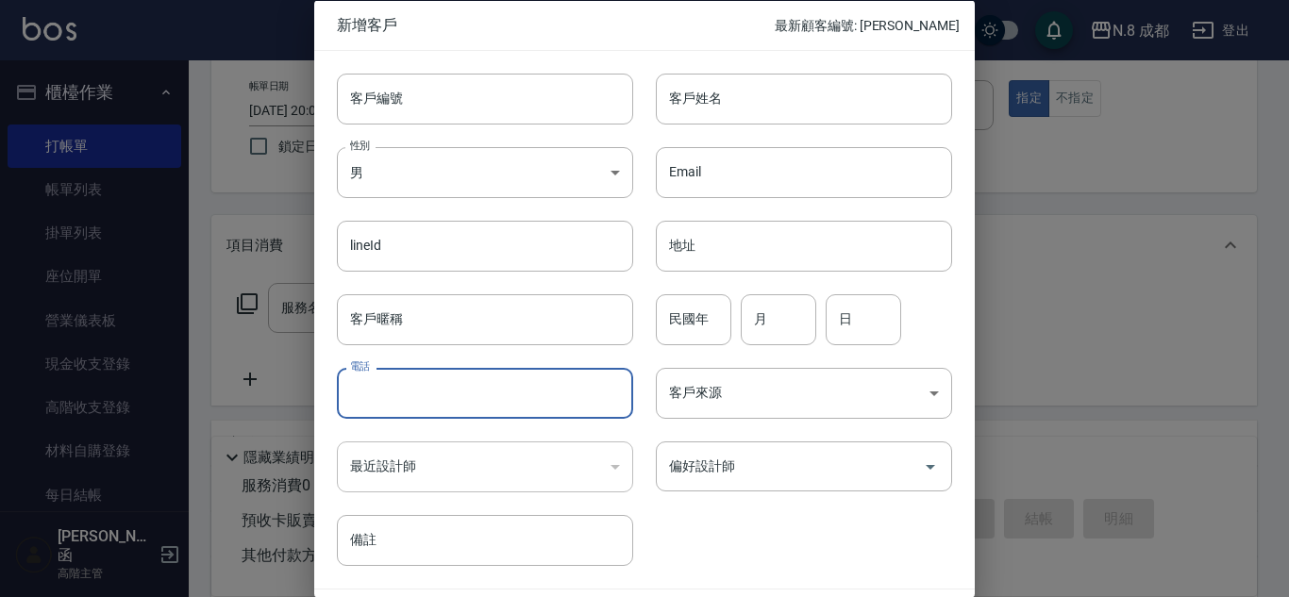
drag, startPoint x: 416, startPoint y: 394, endPoint x: 452, endPoint y: 366, distance: 45.1
click at [416, 394] on input "電話" at bounding box center [485, 393] width 296 height 51
paste input "0989631366"
click at [757, 92] on input "客戶姓名" at bounding box center [804, 98] width 296 height 51
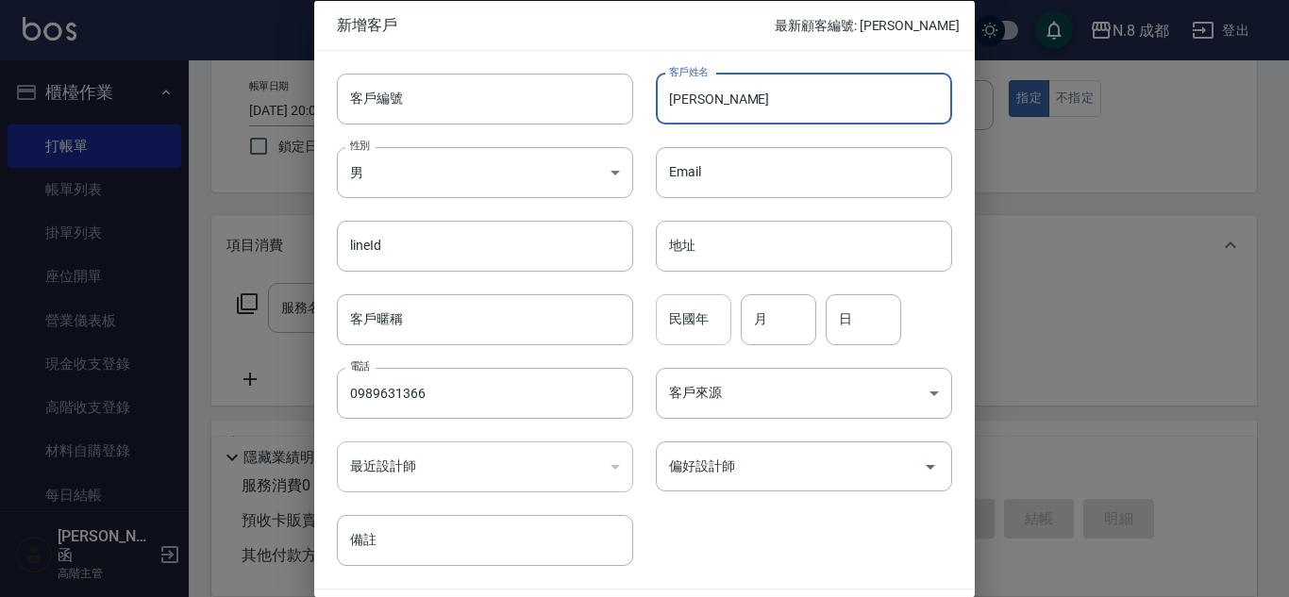
click at [700, 342] on input "民國年" at bounding box center [693, 318] width 75 height 51
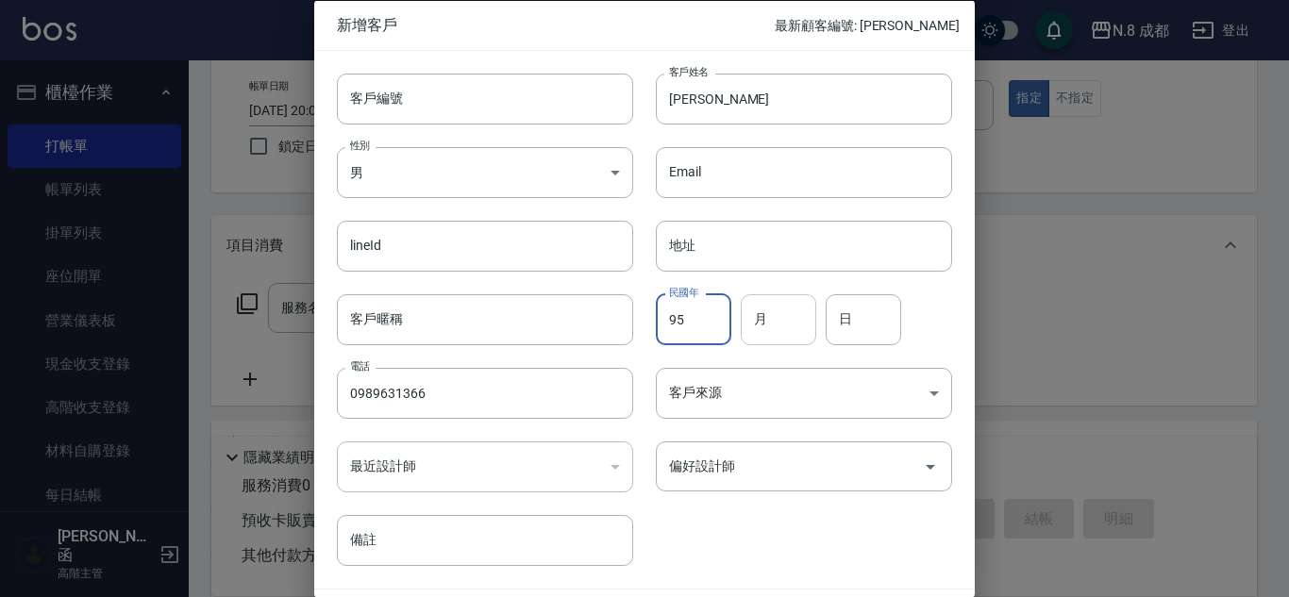
click at [795, 320] on input "月" at bounding box center [778, 318] width 75 height 51
click at [852, 327] on input "日" at bounding box center [863, 318] width 75 height 51
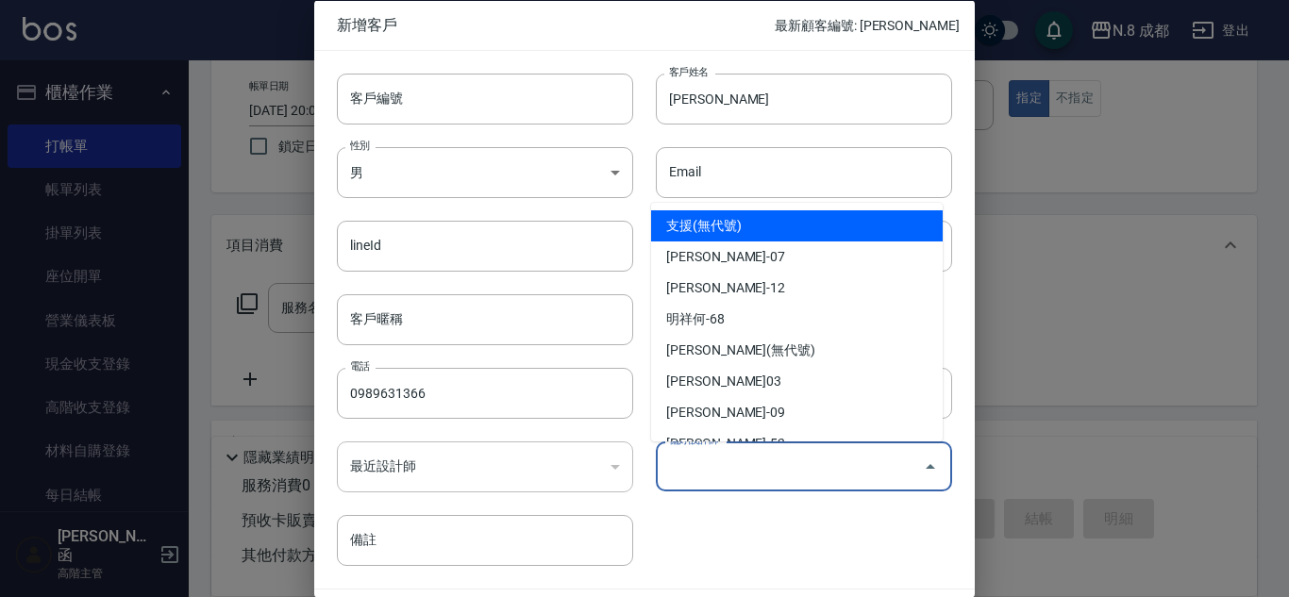
click at [768, 470] on input "偏好設計師" at bounding box center [789, 466] width 251 height 33
drag, startPoint x: 765, startPoint y: 468, endPoint x: 612, endPoint y: 454, distance: 153.5
click at [612, 454] on div "客戶編號 客戶編號 客戶姓名 鄭依純 客戶姓名 性別 男 MALE 性別 Email Email lineId lineId 地址 地址 客戶暱稱 客戶暱稱 …" at bounding box center [633, 308] width 638 height 516
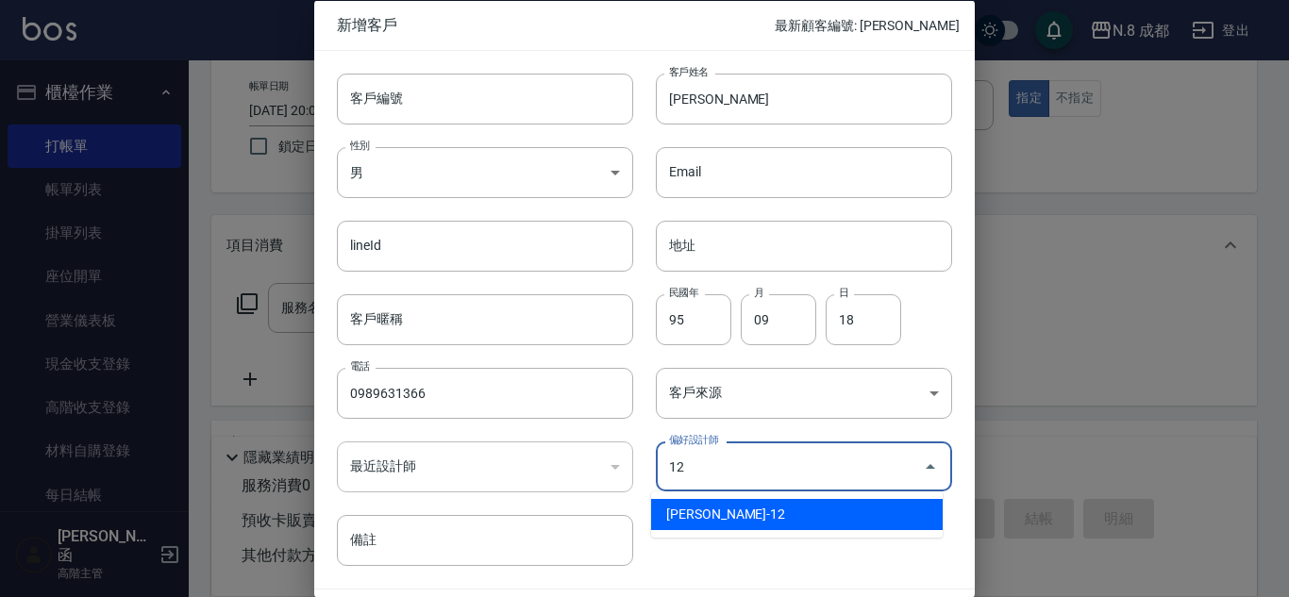
click at [771, 520] on li "張芷瑜-12" at bounding box center [797, 514] width 292 height 31
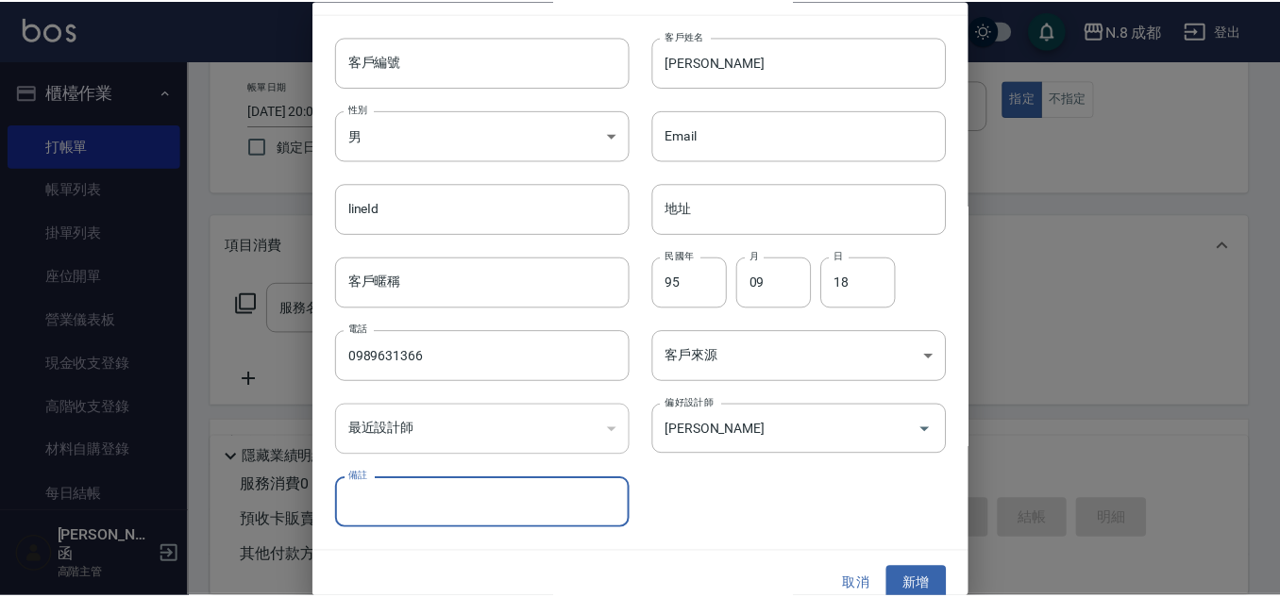
scroll to position [57, 0]
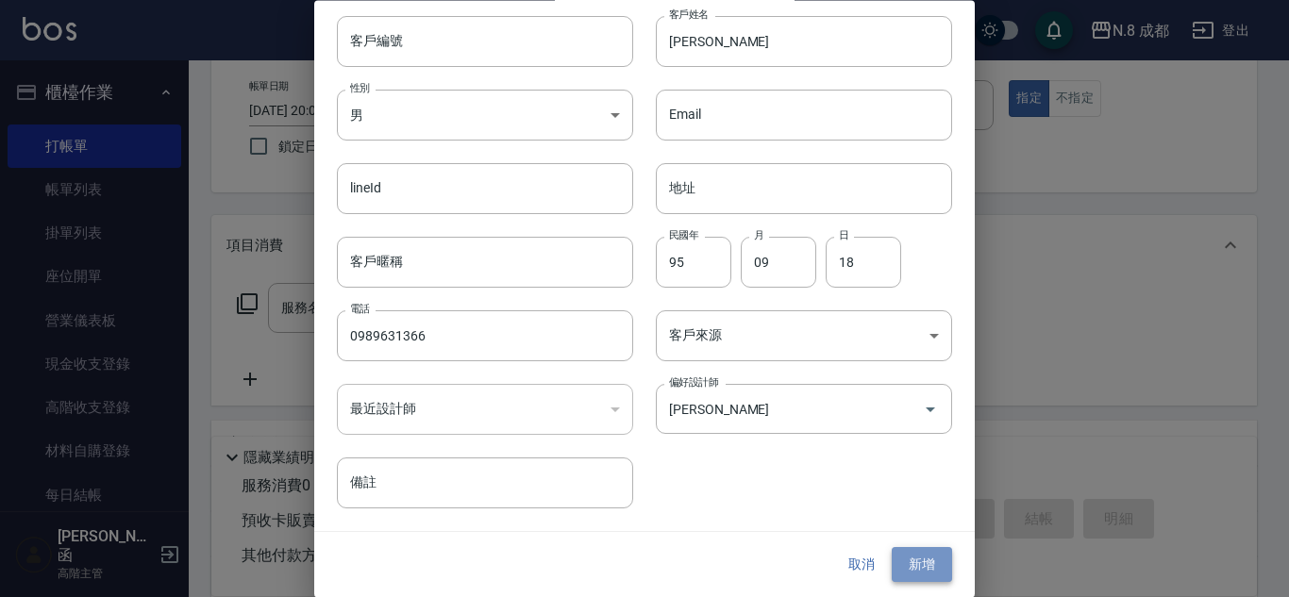
click at [903, 556] on button "新增" at bounding box center [922, 565] width 60 height 35
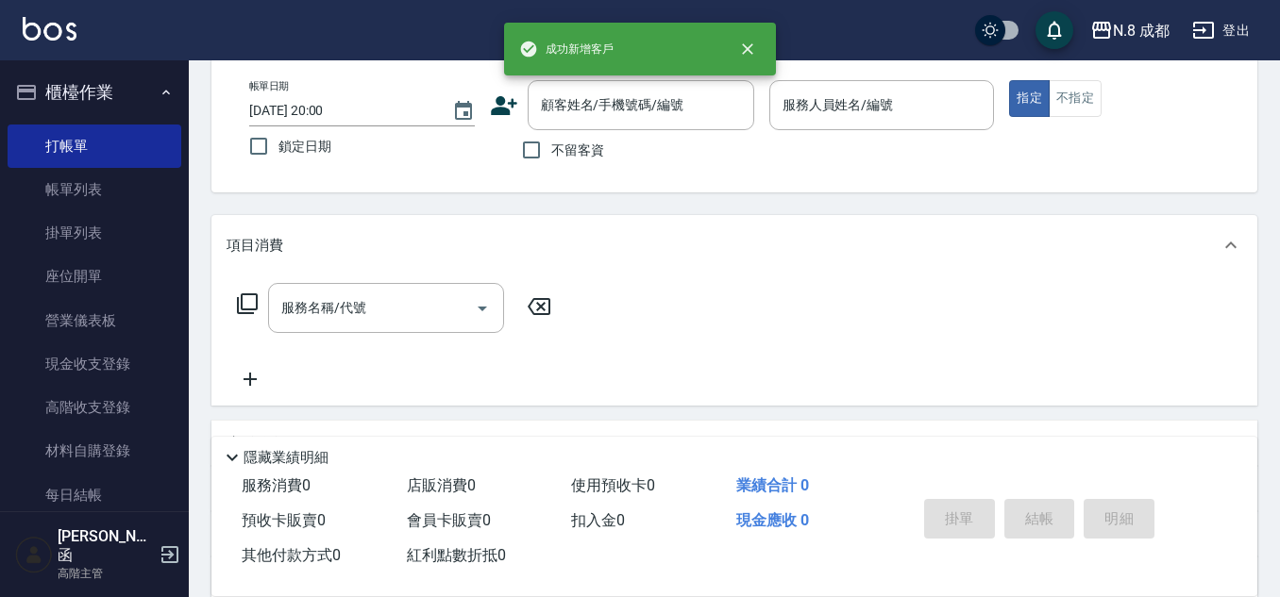
click at [628, 135] on div "不留客資" at bounding box center [622, 150] width 264 height 40
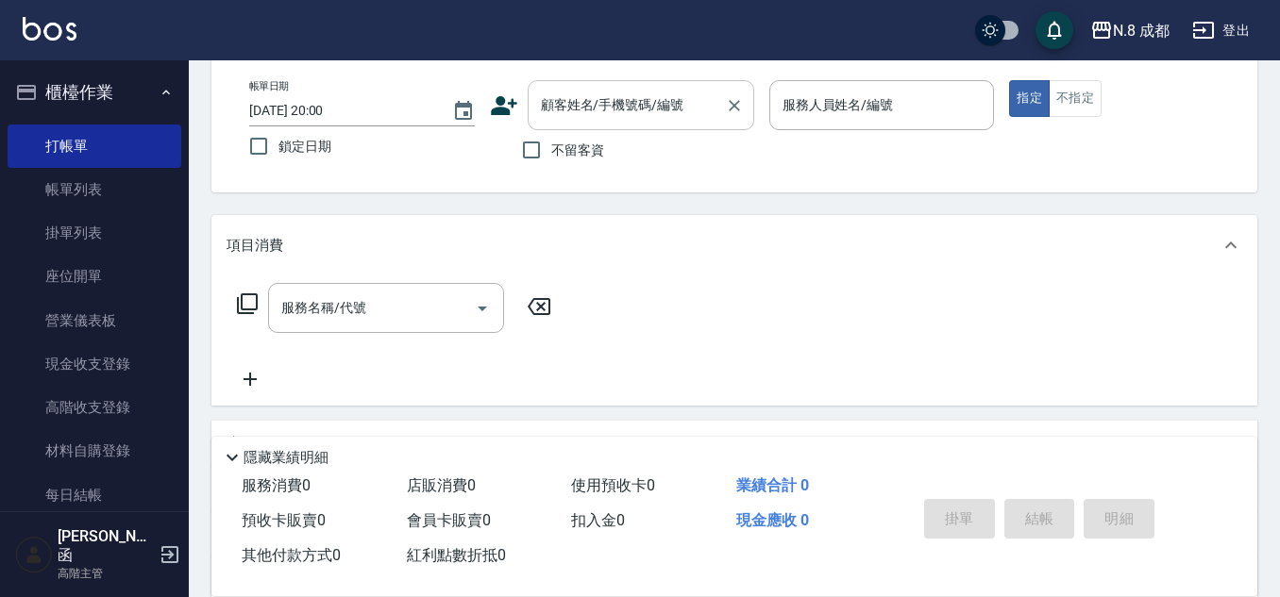
click at [628, 126] on div "顧客姓名/手機號碼/編號" at bounding box center [641, 105] width 226 height 50
paste input "0989631366"
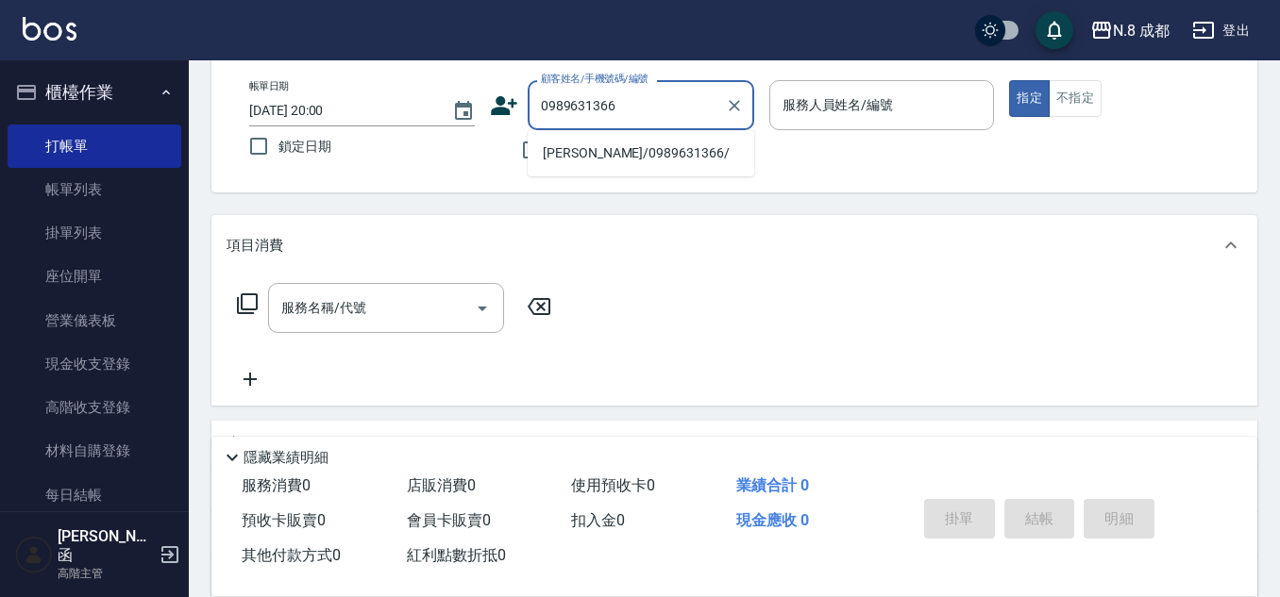
click at [627, 156] on li "鄭依純/0989631366/" at bounding box center [641, 153] width 226 height 31
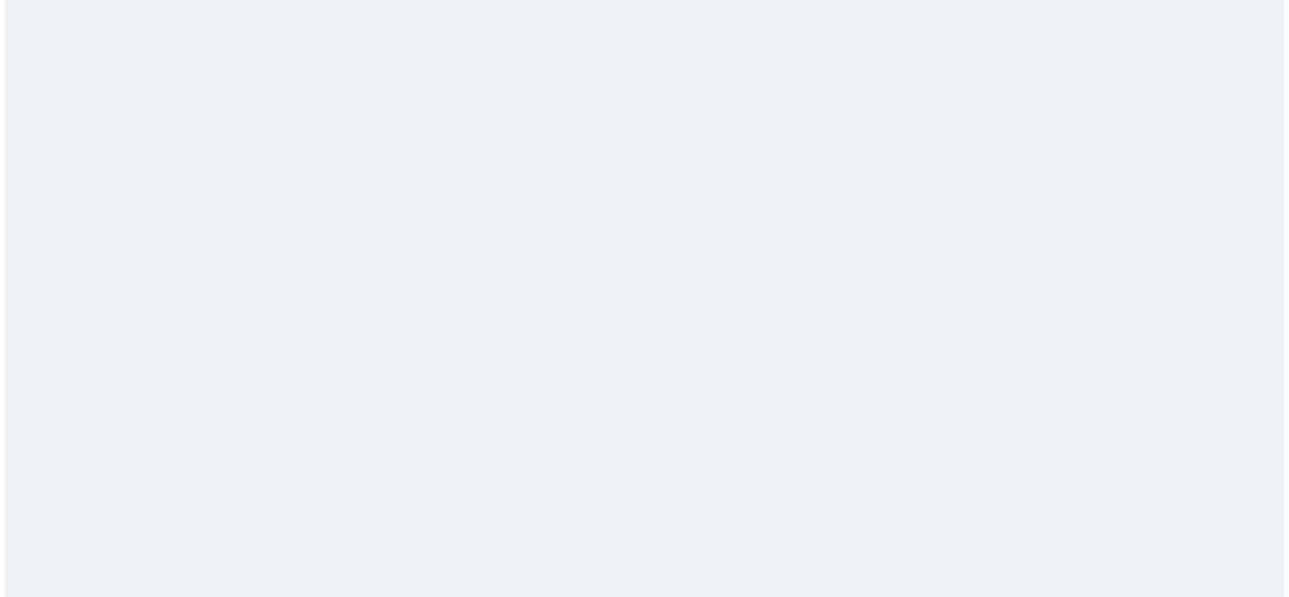
scroll to position [0, 0]
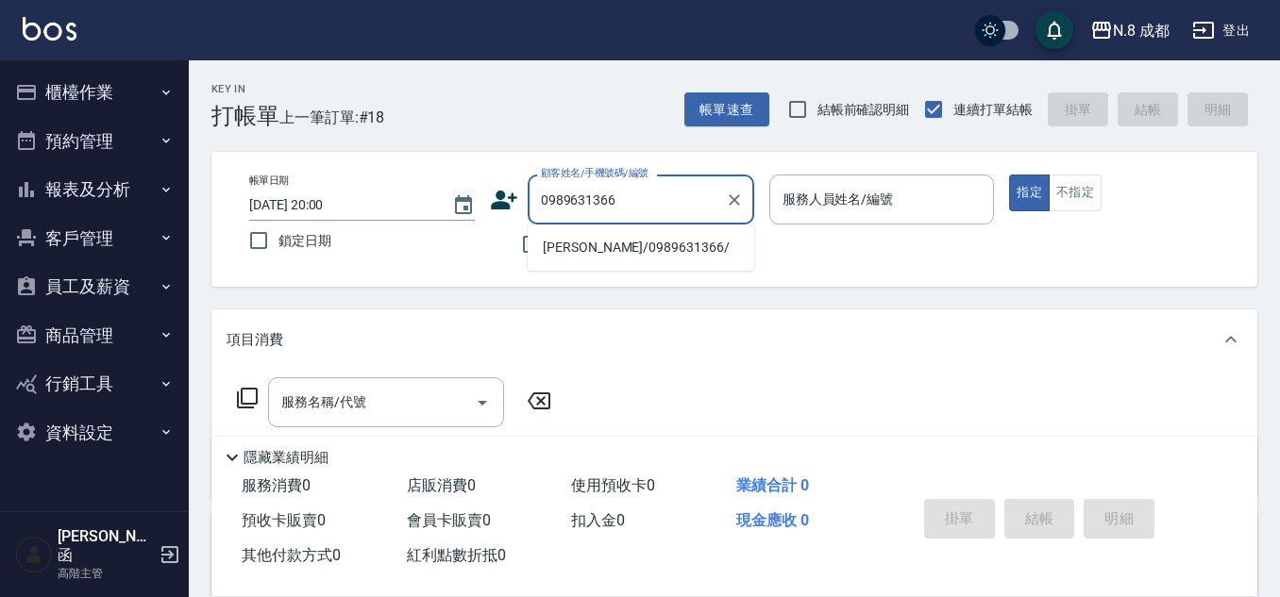
click at [602, 237] on li "[PERSON_NAME]/0989631366/" at bounding box center [641, 247] width 226 height 31
type input "[PERSON_NAME]/0989631366/"
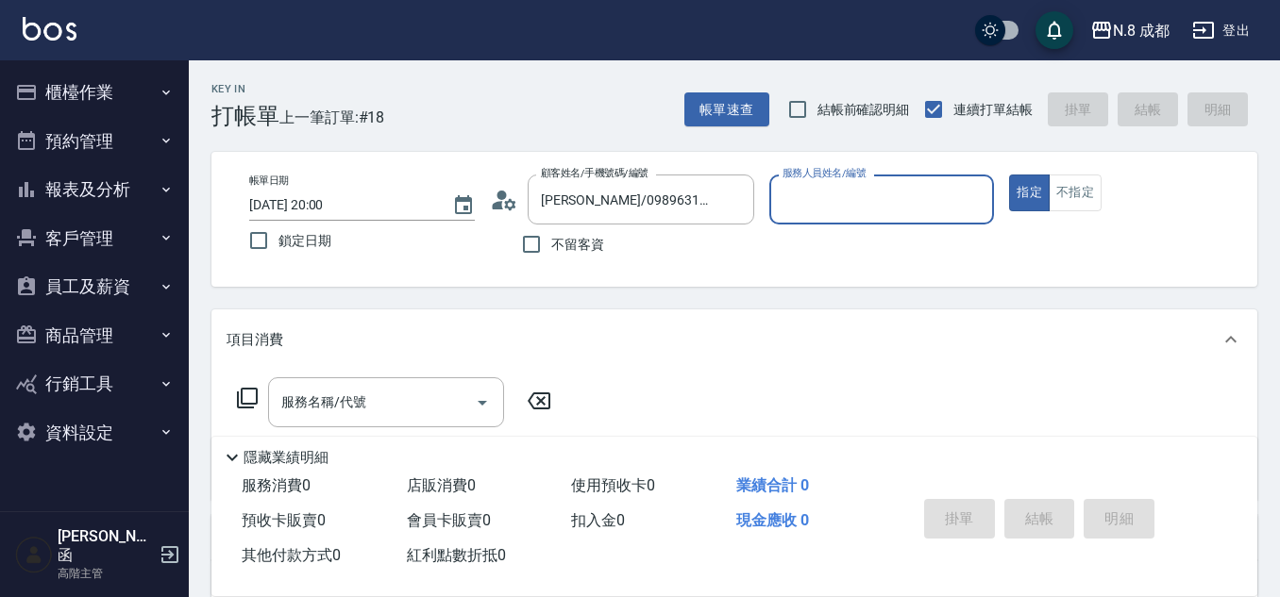
type input "[PERSON_NAME]-12"
drag, startPoint x: 410, startPoint y: 406, endPoint x: 409, endPoint y: 394, distance: 12.3
click at [409, 400] on input "服務名稱/代號" at bounding box center [371, 402] width 191 height 33
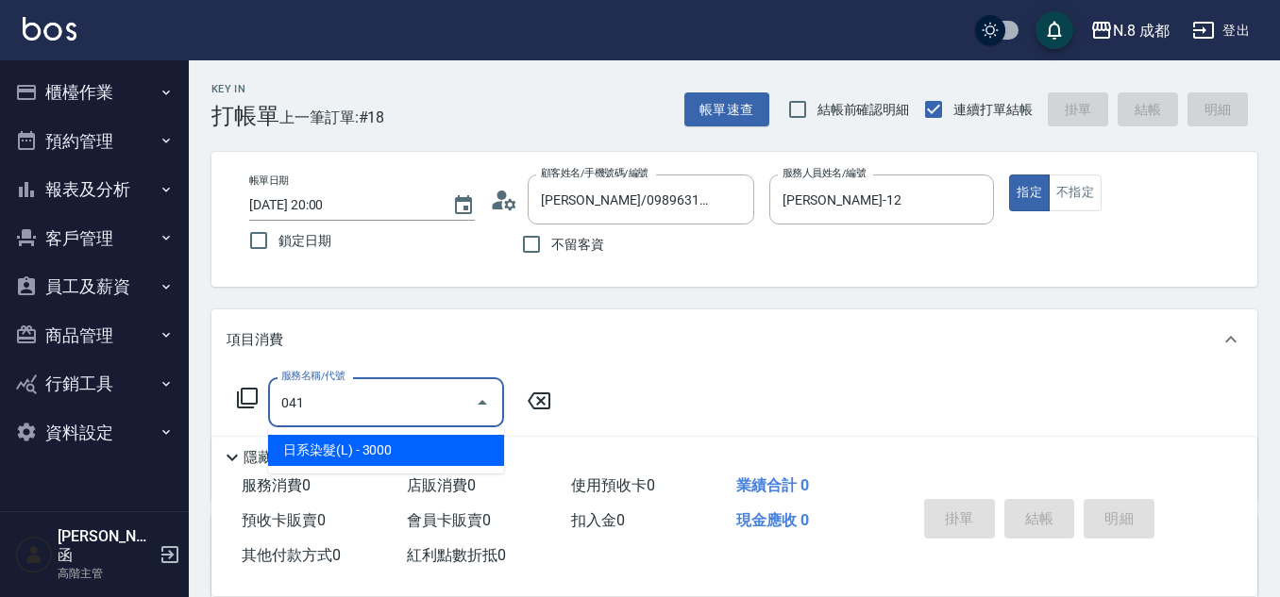
click at [431, 457] on span "日系染髮(L) - 3000" at bounding box center [386, 450] width 236 height 31
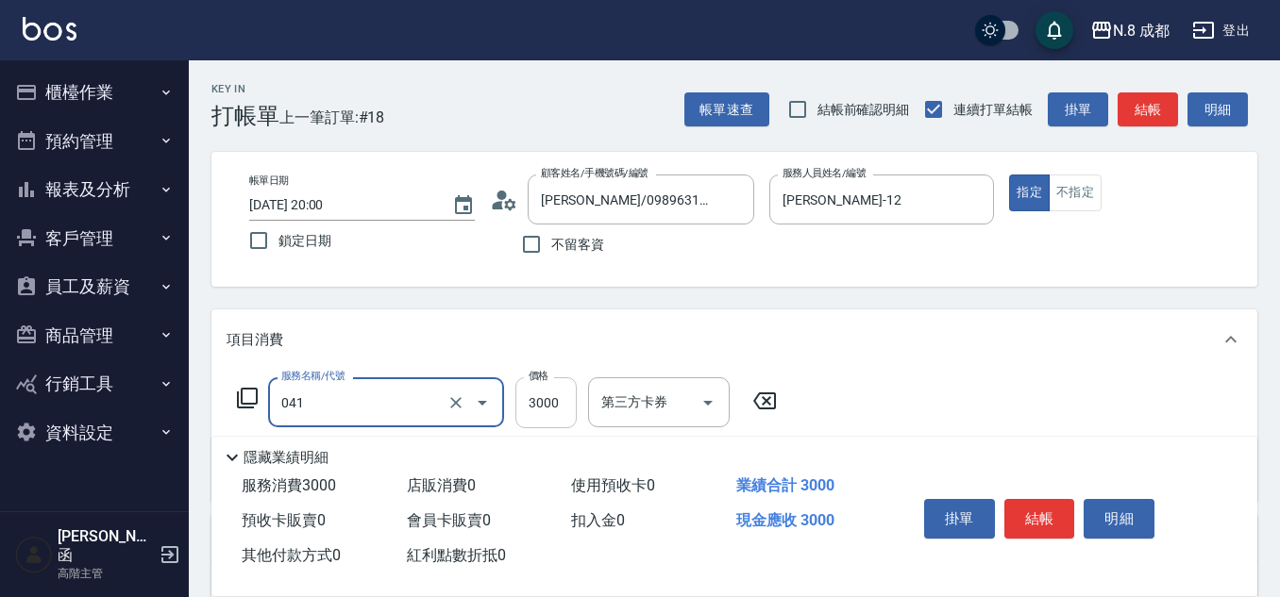
type input "日系染髮(L)(041)"
click at [557, 401] on input "3000" at bounding box center [545, 402] width 61 height 51
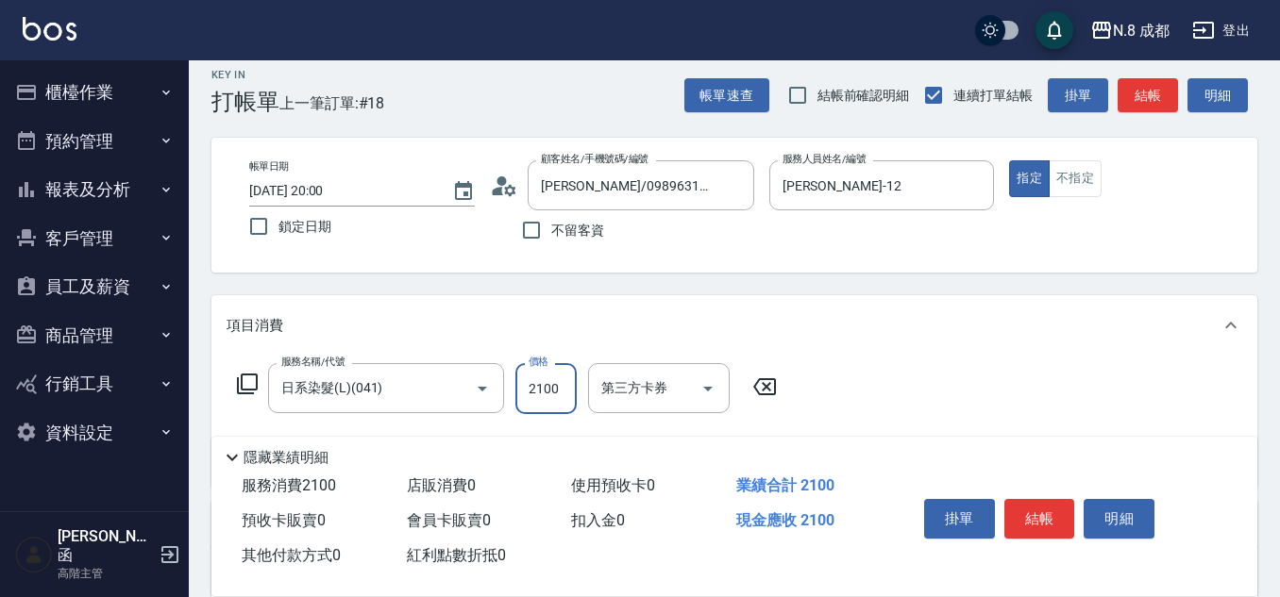
scroll to position [94, 0]
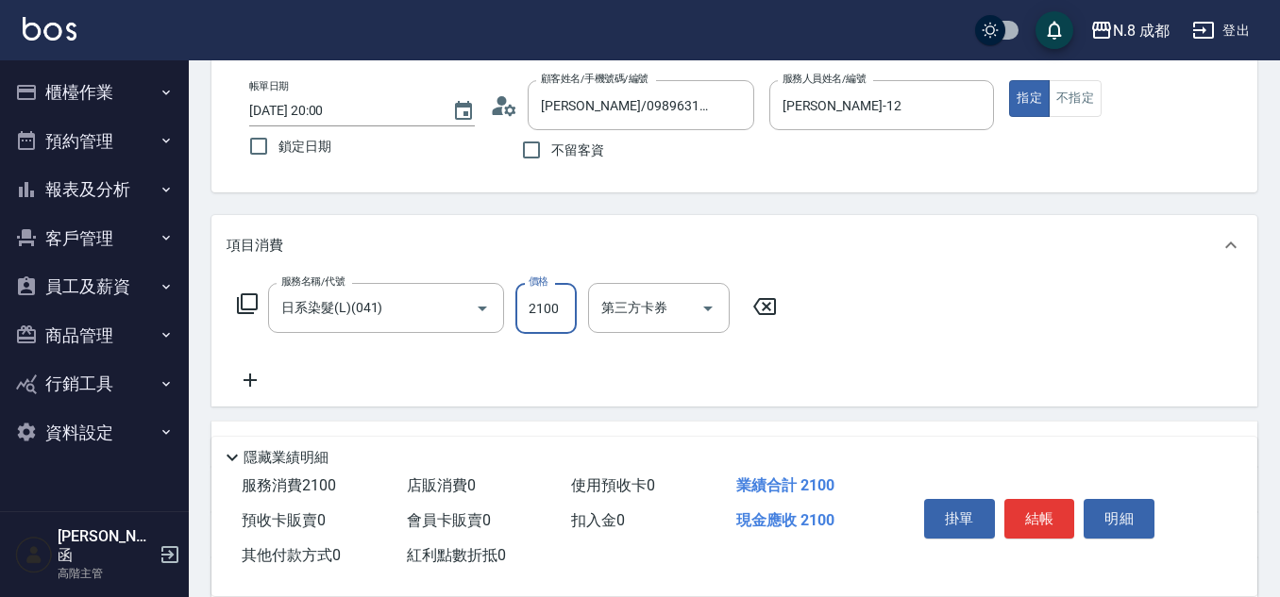
type input "2100"
click at [248, 378] on icon at bounding box center [249, 380] width 47 height 23
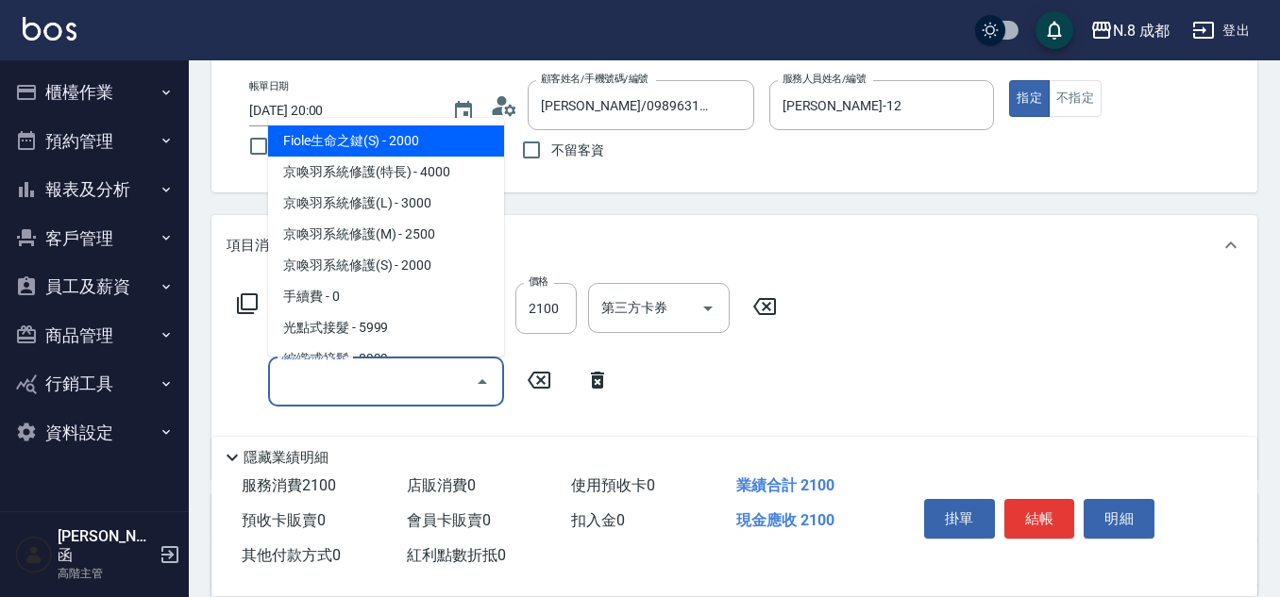
click at [288, 383] on input "服務名稱/代號" at bounding box center [371, 381] width 191 height 33
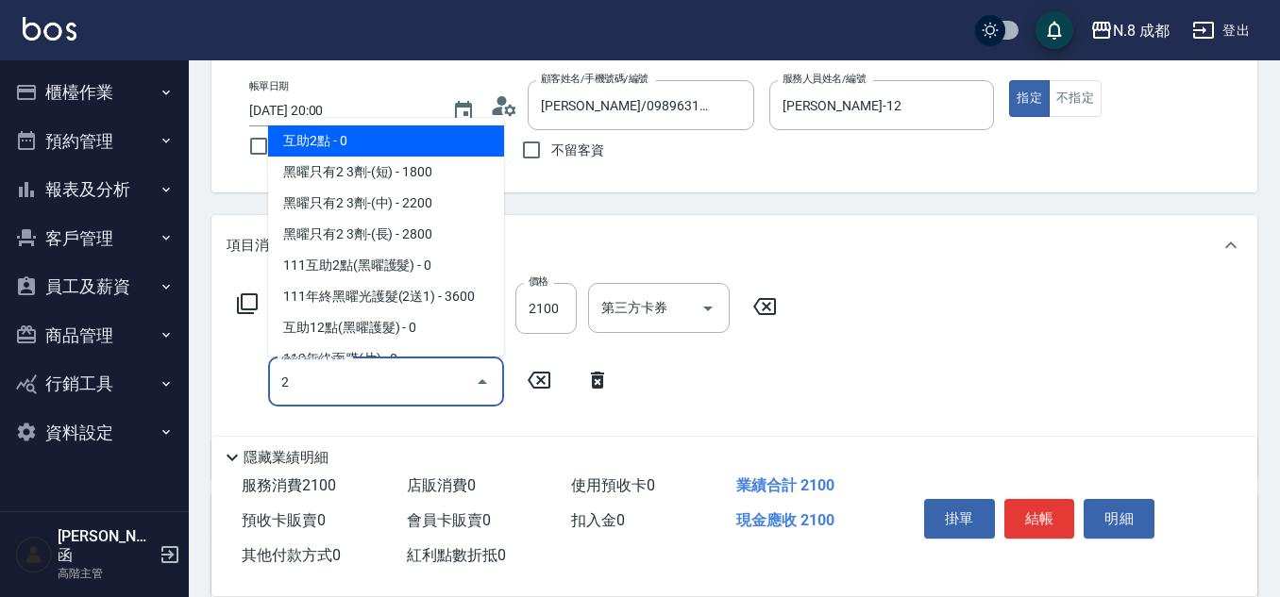
click at [363, 135] on span "互助2點 - 0" at bounding box center [386, 141] width 236 height 31
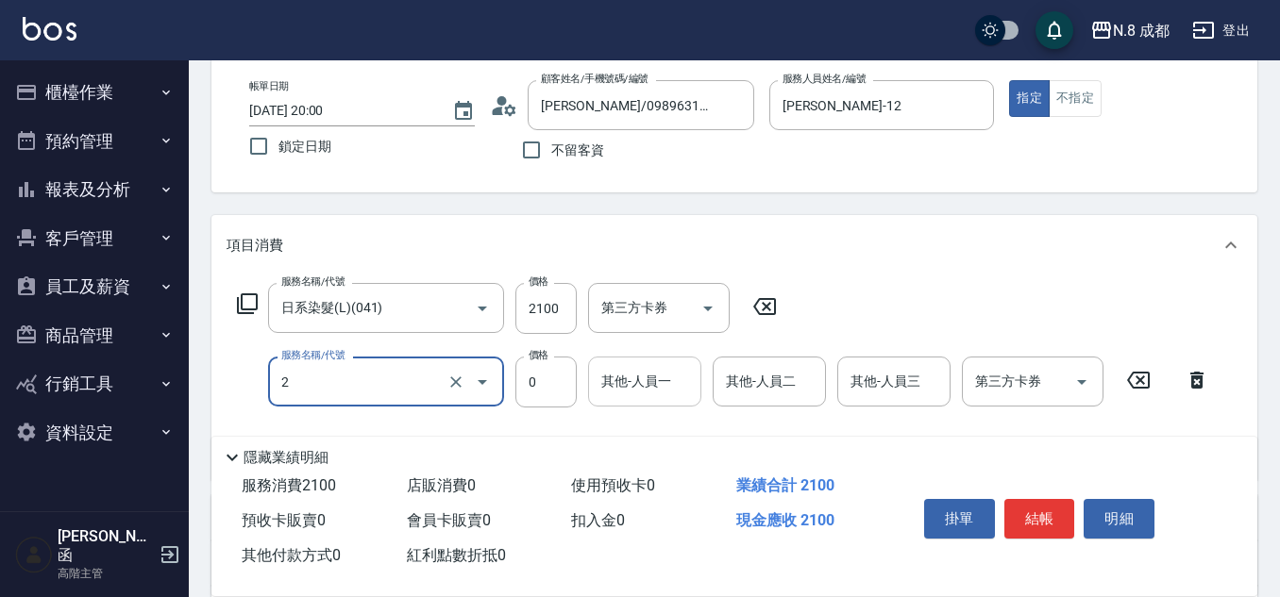
type input "互助2點(2)"
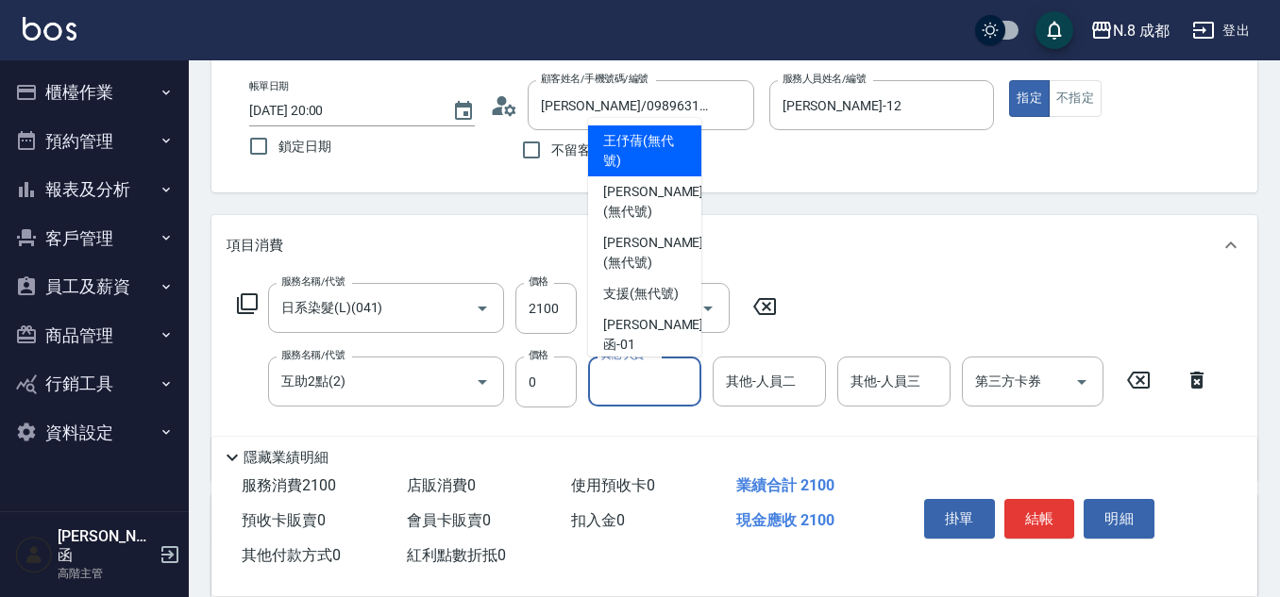
click at [634, 394] on input "其他-人員一" at bounding box center [644, 381] width 96 height 33
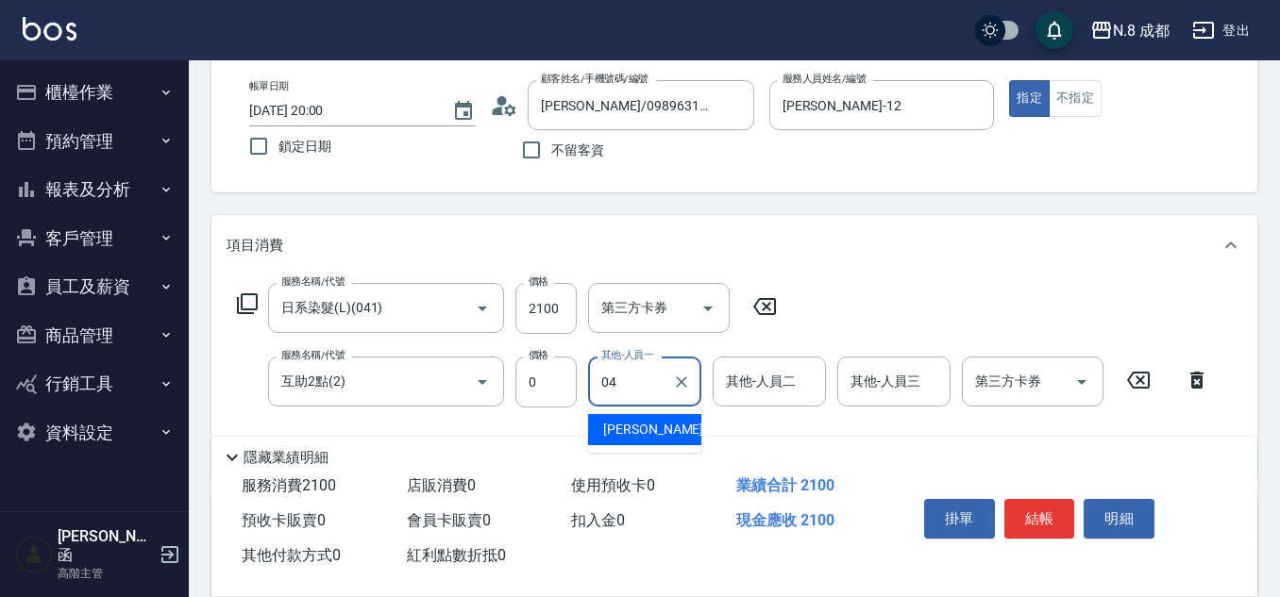
click at [650, 431] on span "[PERSON_NAME] -04" at bounding box center [662, 430] width 119 height 20
type input "[PERSON_NAME]-04"
click at [1045, 515] on button "結帳" at bounding box center [1039, 519] width 71 height 40
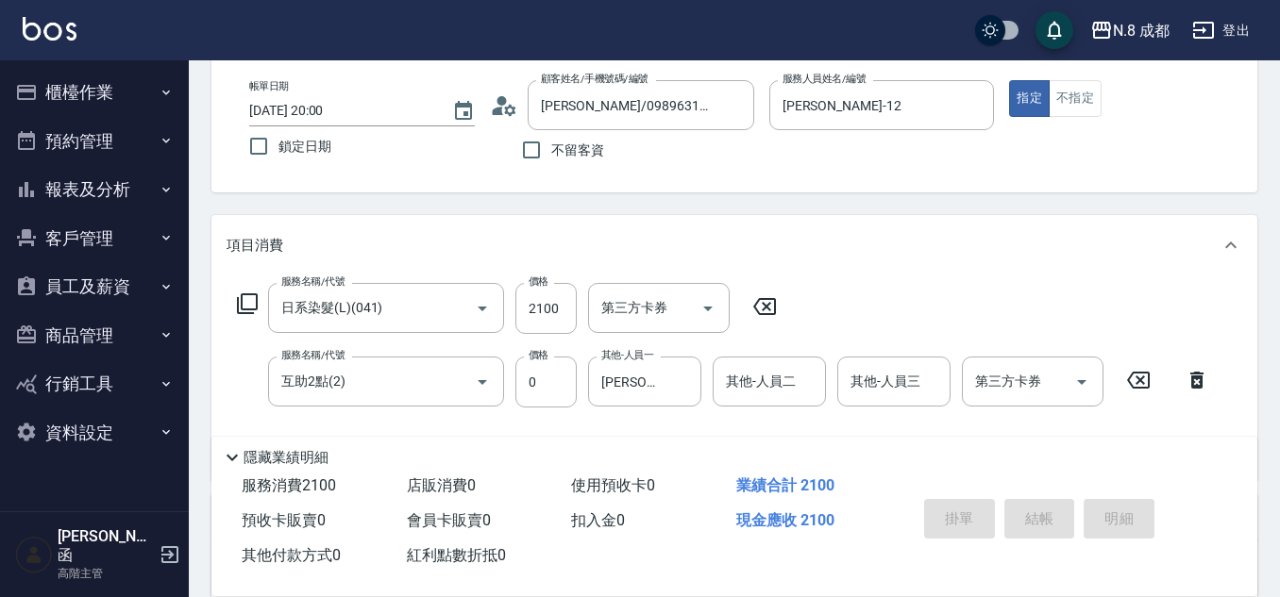
type input "2025/10/08 20:01"
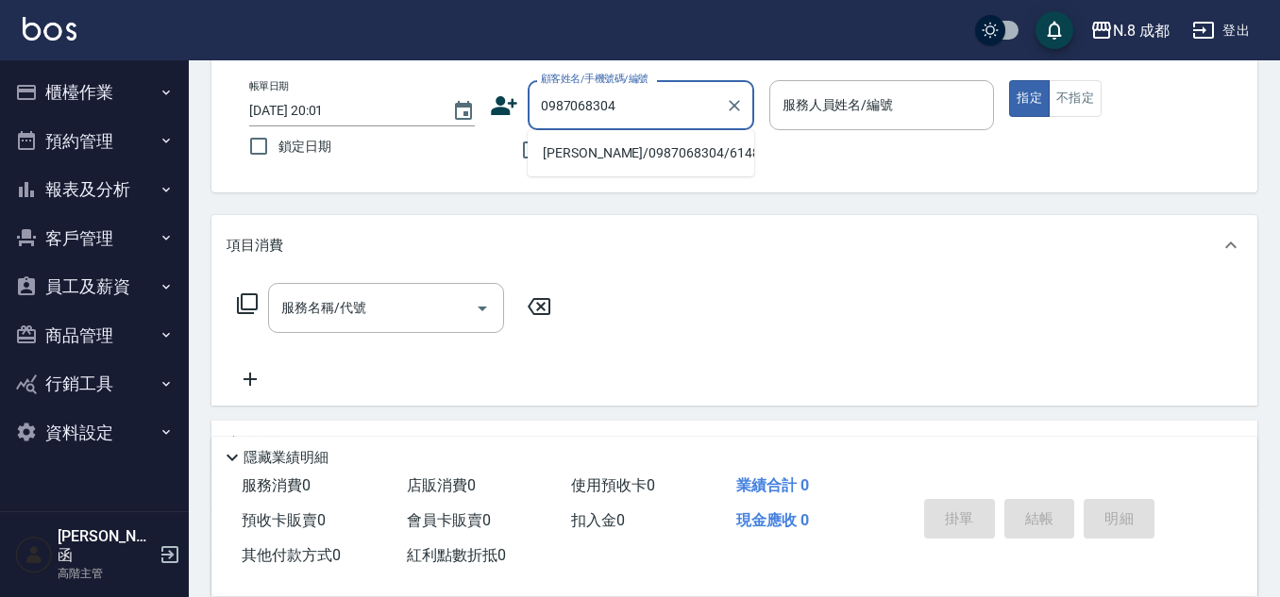
click at [624, 159] on li "林怡雯/0987068304/614892" at bounding box center [641, 153] width 226 height 31
type input "林怡雯/0987068304/614892"
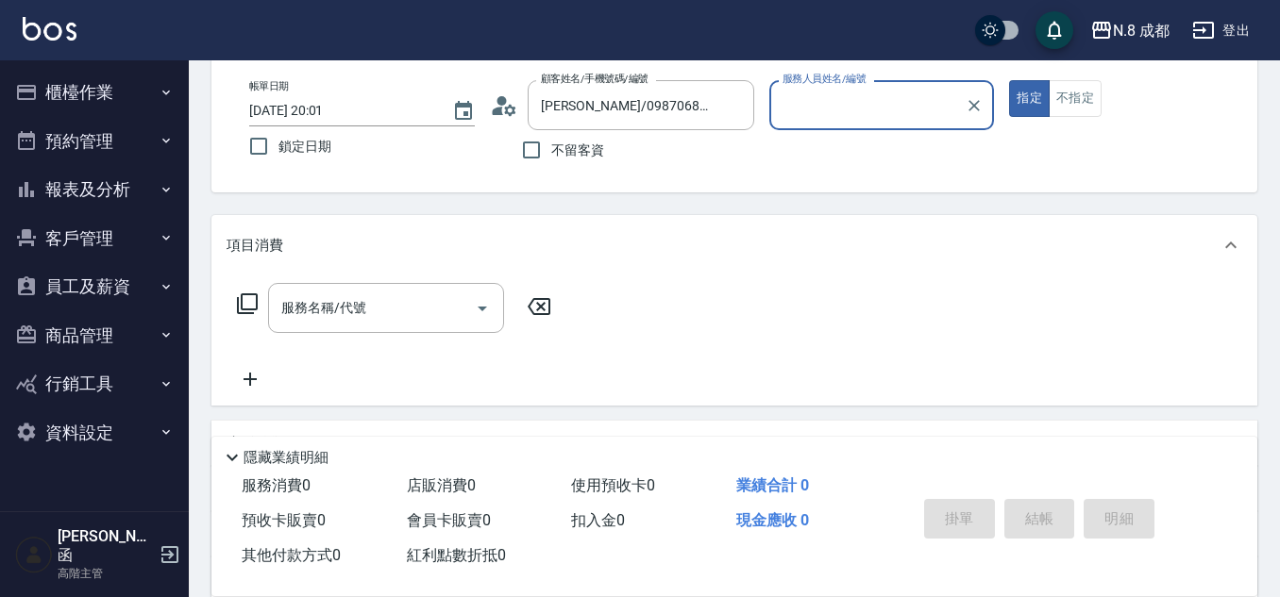
type input "明祥何-68"
click at [348, 327] on div "服務名稱/代號" at bounding box center [386, 308] width 236 height 50
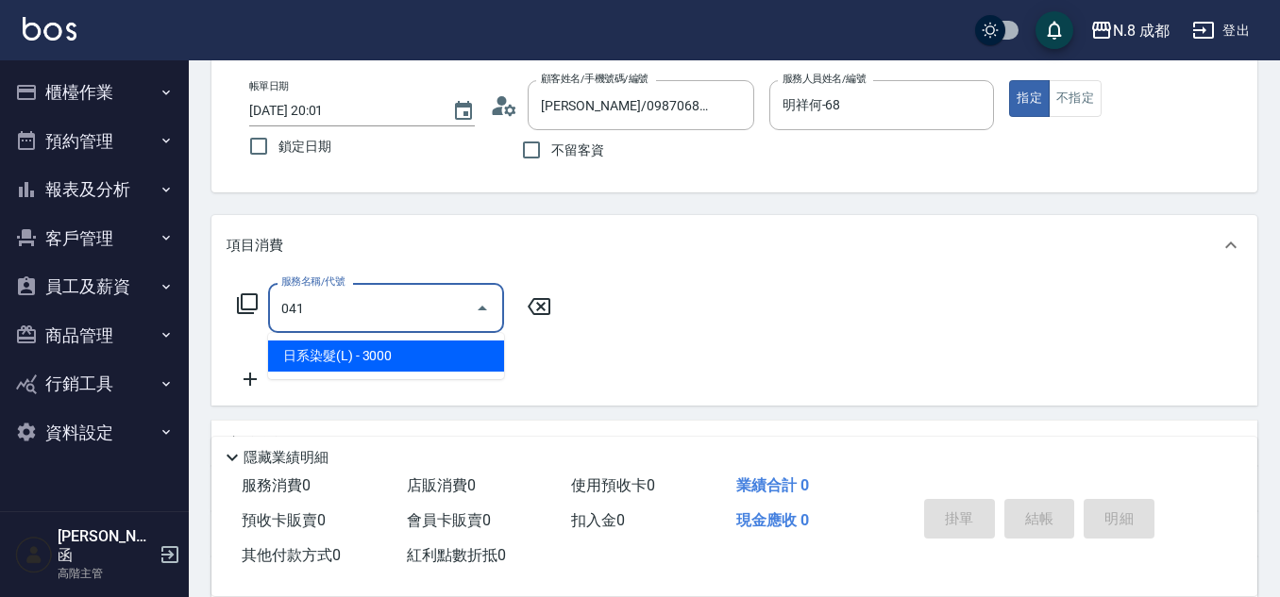
drag, startPoint x: 343, startPoint y: 332, endPoint x: 553, endPoint y: 319, distance: 209.9
click at [374, 366] on ul "日系染髮(L) - 3000" at bounding box center [386, 356] width 236 height 46
click at [455, 361] on span "日系染髮(L) - 3000" at bounding box center [386, 356] width 236 height 31
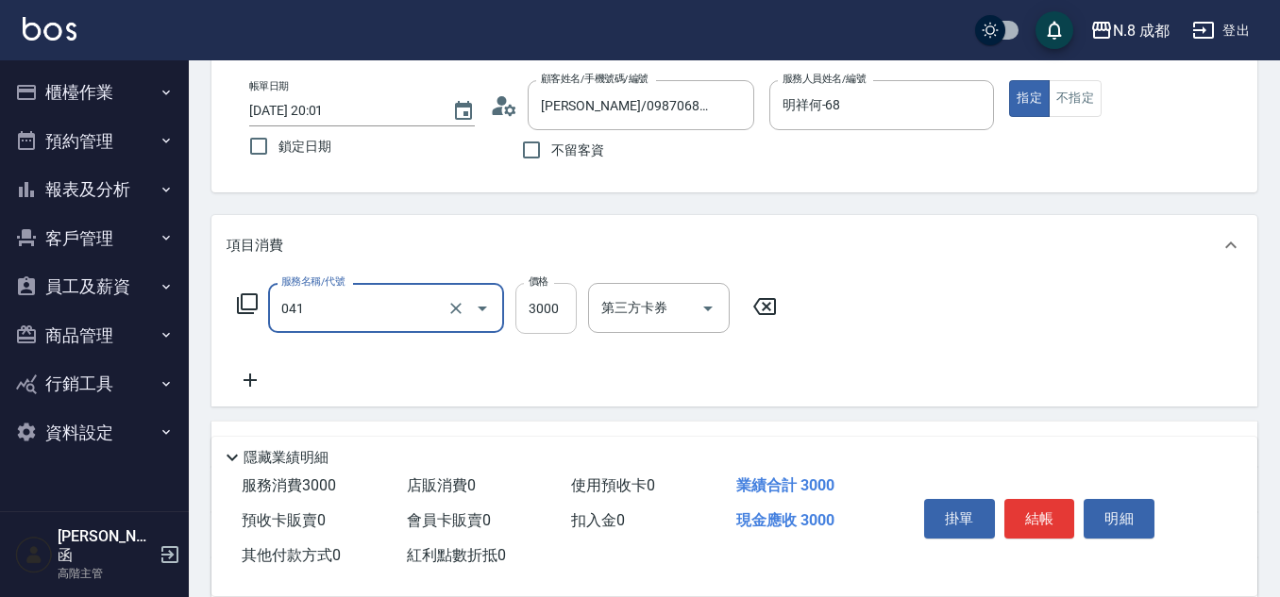
type input "日系染髮(L)(041)"
click at [561, 309] on input "3000" at bounding box center [545, 308] width 61 height 51
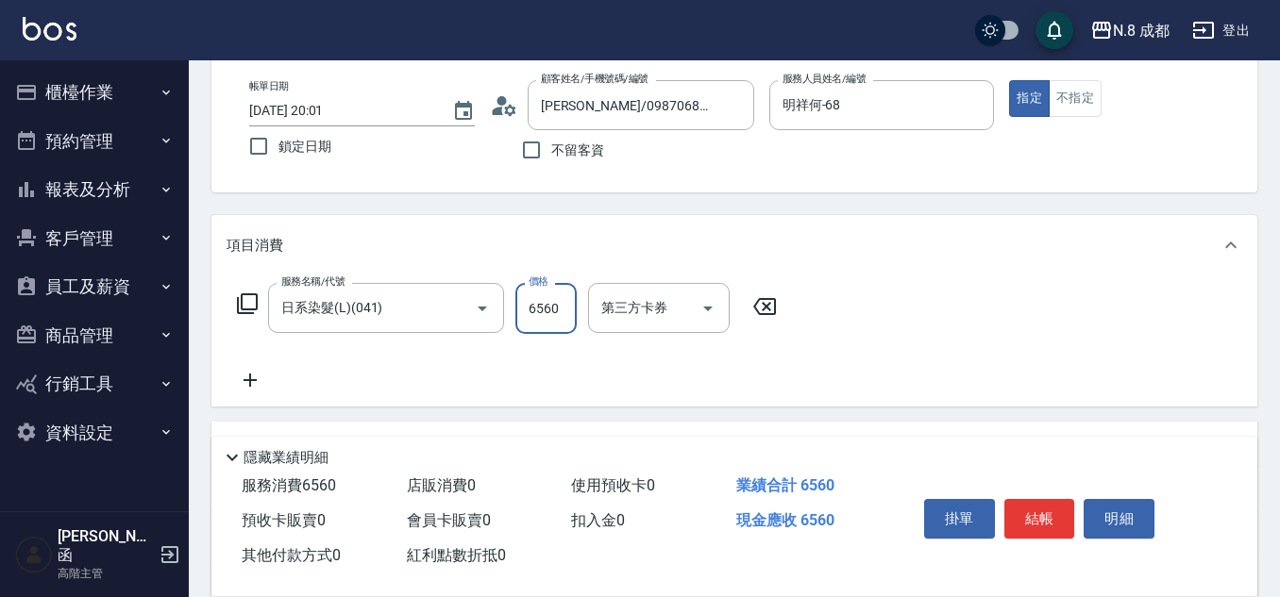
type input "6560"
drag, startPoint x: 254, startPoint y: 379, endPoint x: 265, endPoint y: 379, distance: 11.3
click at [265, 379] on icon at bounding box center [249, 380] width 47 height 23
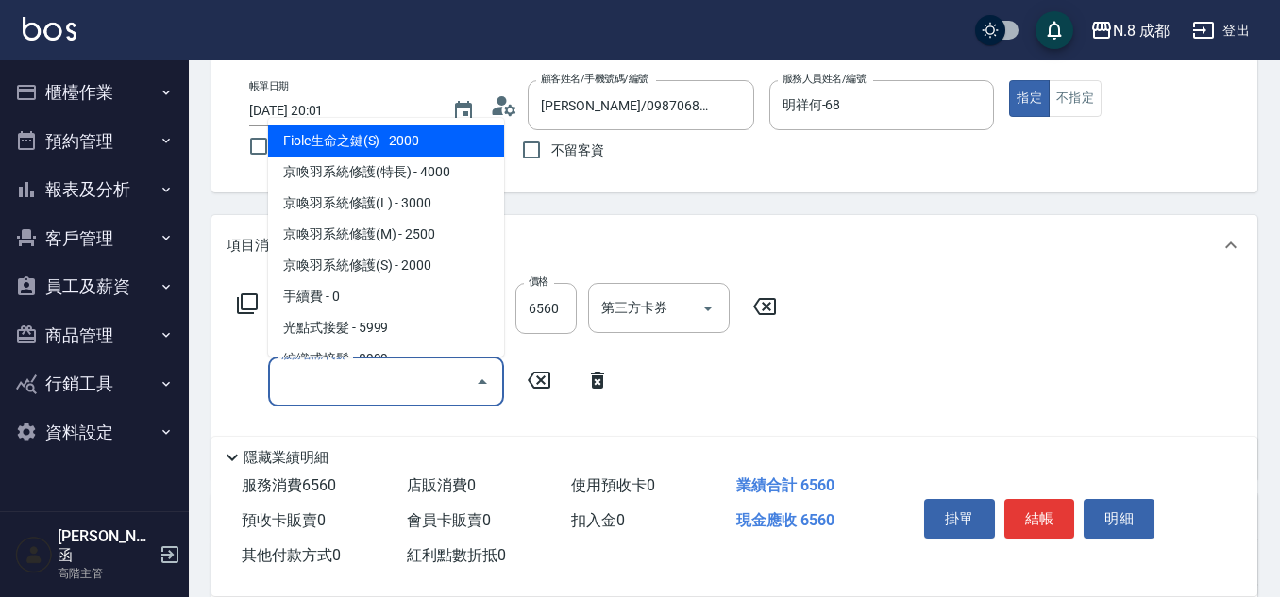
click at [357, 389] on input "服務名稱/代號" at bounding box center [371, 381] width 191 height 33
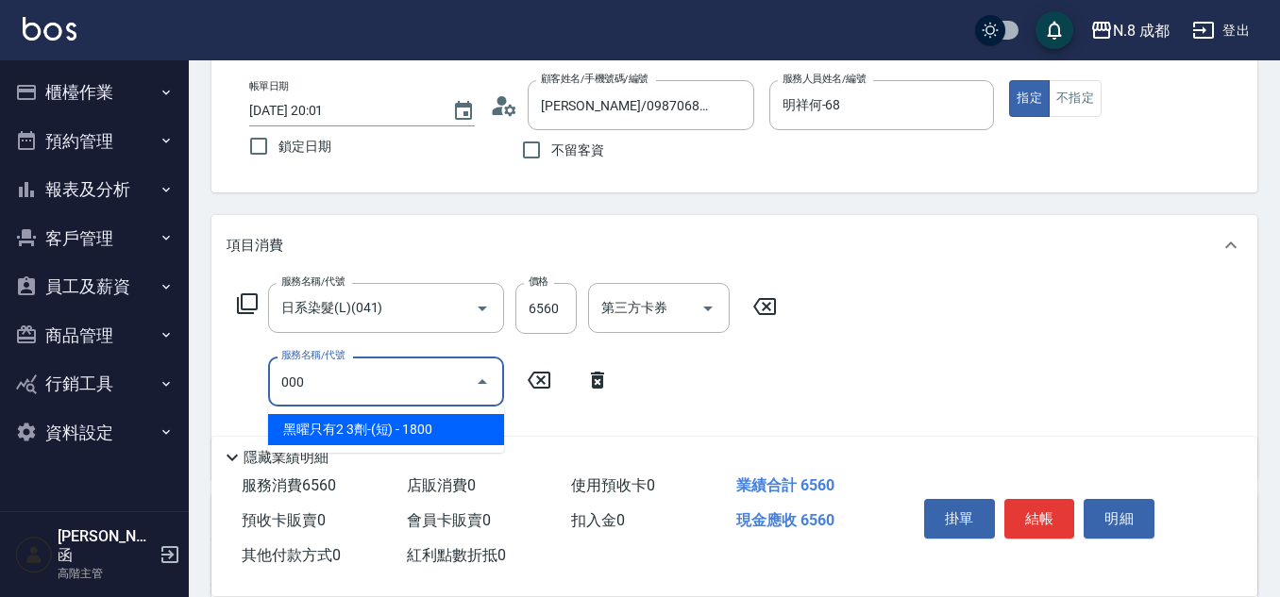
click at [358, 433] on span "黑曜只有2 3劑-(短) - 1800" at bounding box center [386, 429] width 236 height 31
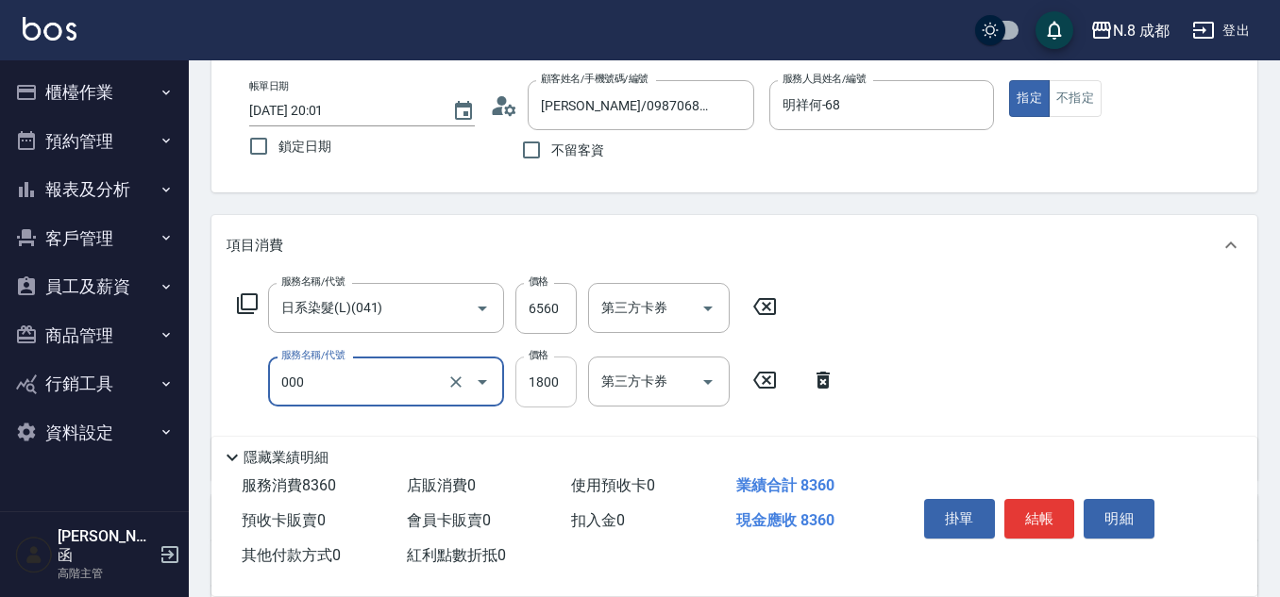
type input "黑曜只有2 3劑-(短)(000)"
click at [559, 377] on input "1800" at bounding box center [545, 382] width 61 height 51
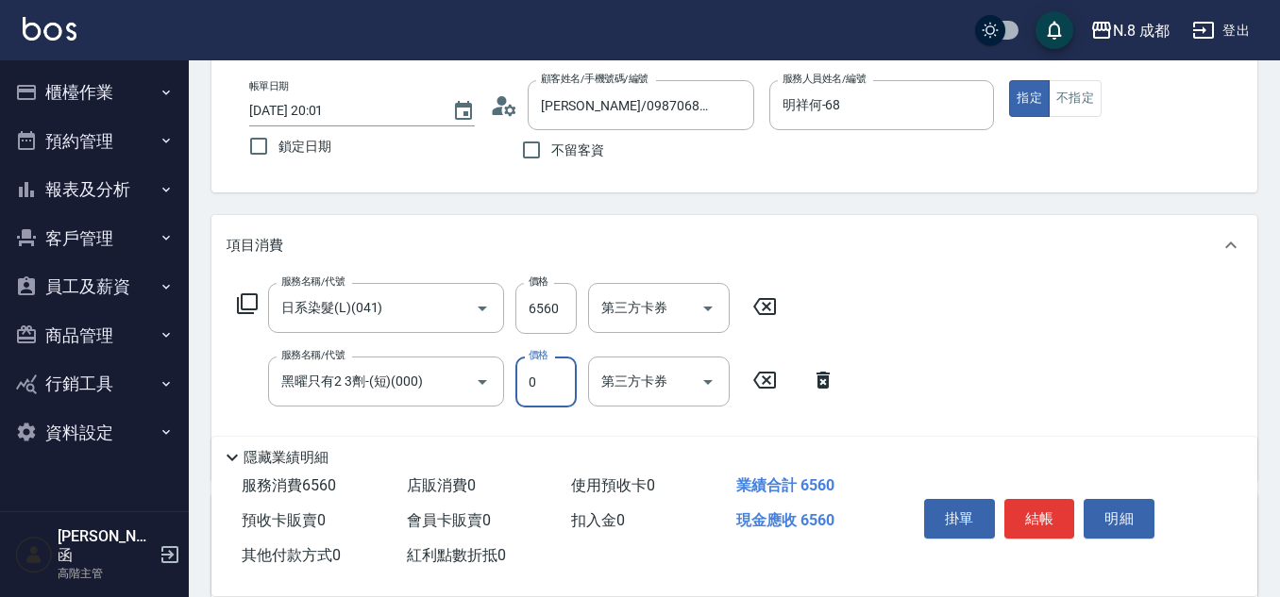
type input "0"
click at [496, 419] on div "服務名稱/代號 日系染髮(L)(041) 服務名稱/代號 價格 6560 價格 第三方卡券 第三方卡券 服務名稱/代號 黑曜只有2 3劑-(短)(000) 服…" at bounding box center [536, 374] width 620 height 182
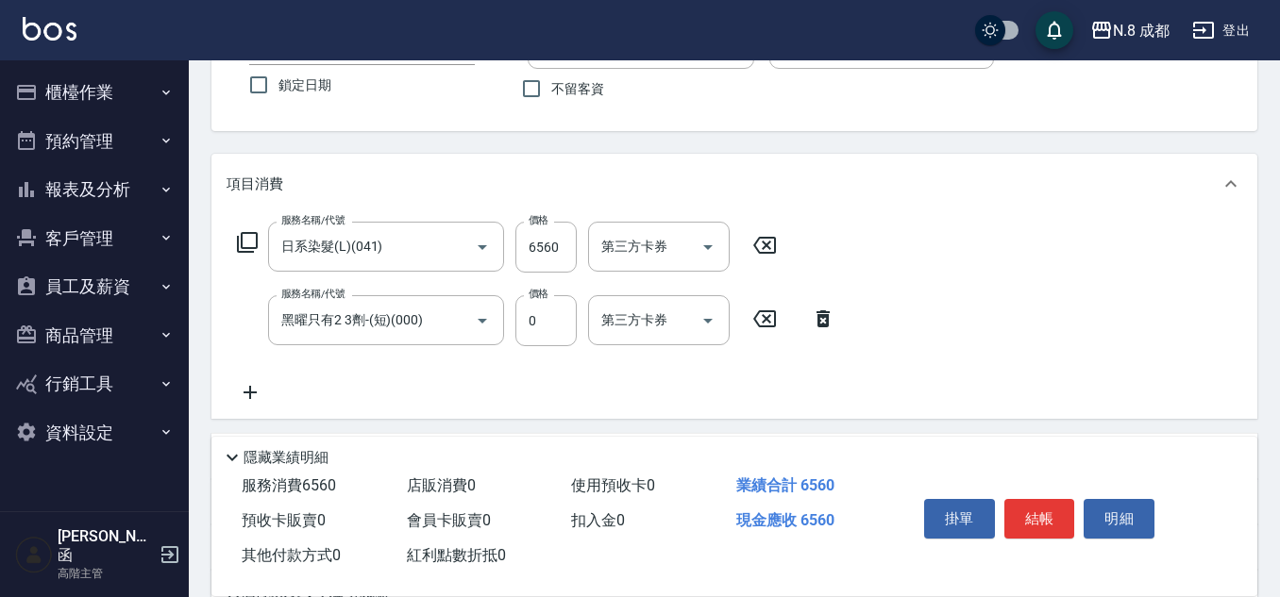
scroll to position [189, 0]
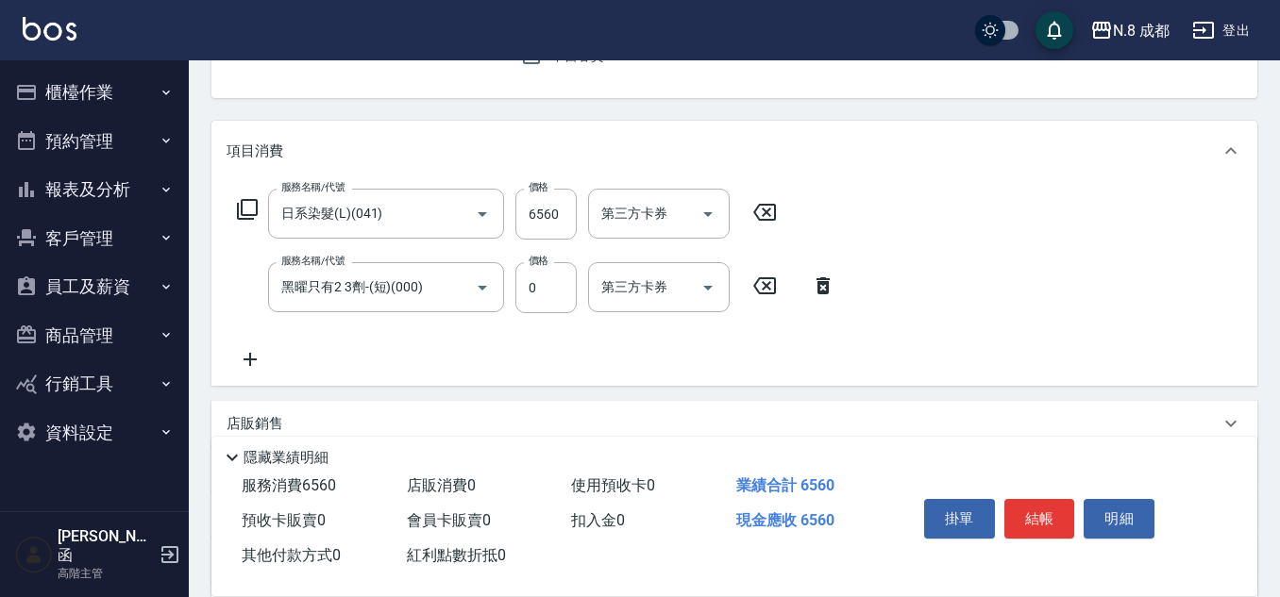
click at [256, 361] on icon at bounding box center [249, 359] width 47 height 23
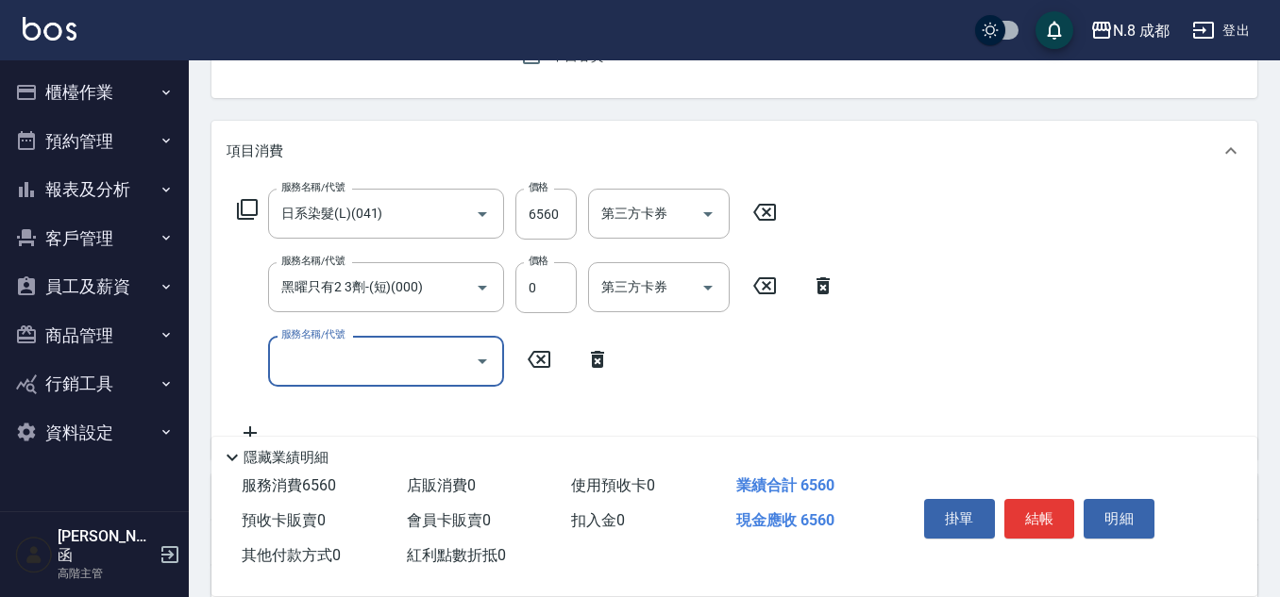
click at [334, 366] on input "服務名稱/代號" at bounding box center [371, 360] width 191 height 33
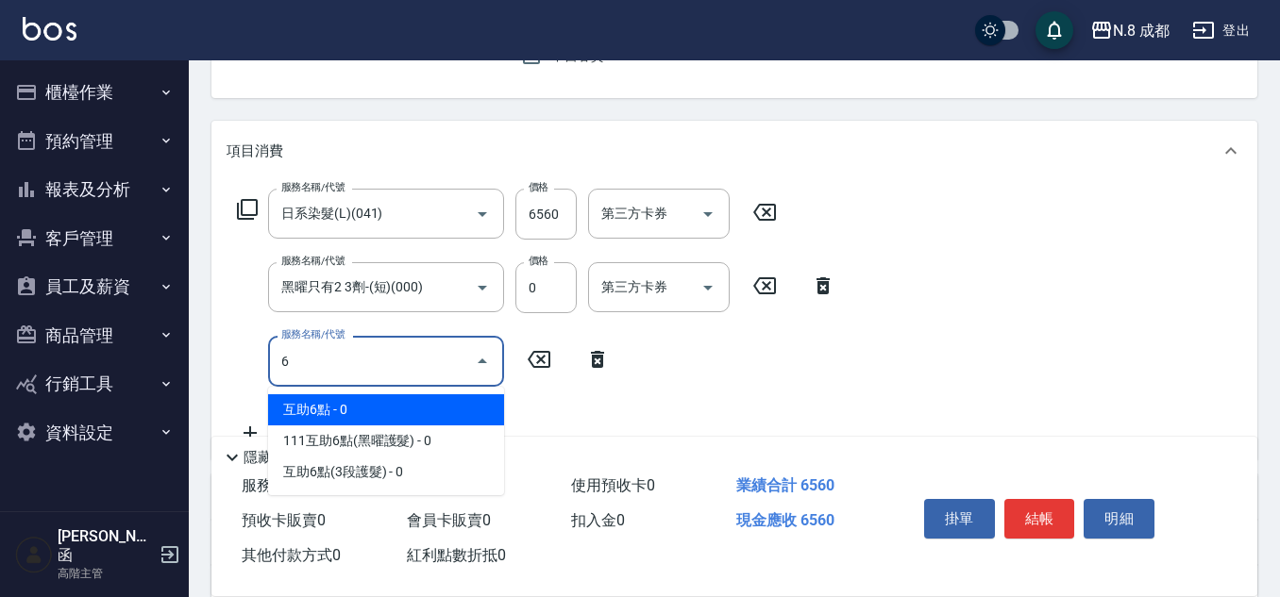
click at [349, 395] on span "互助6點 - 0" at bounding box center [386, 409] width 236 height 31
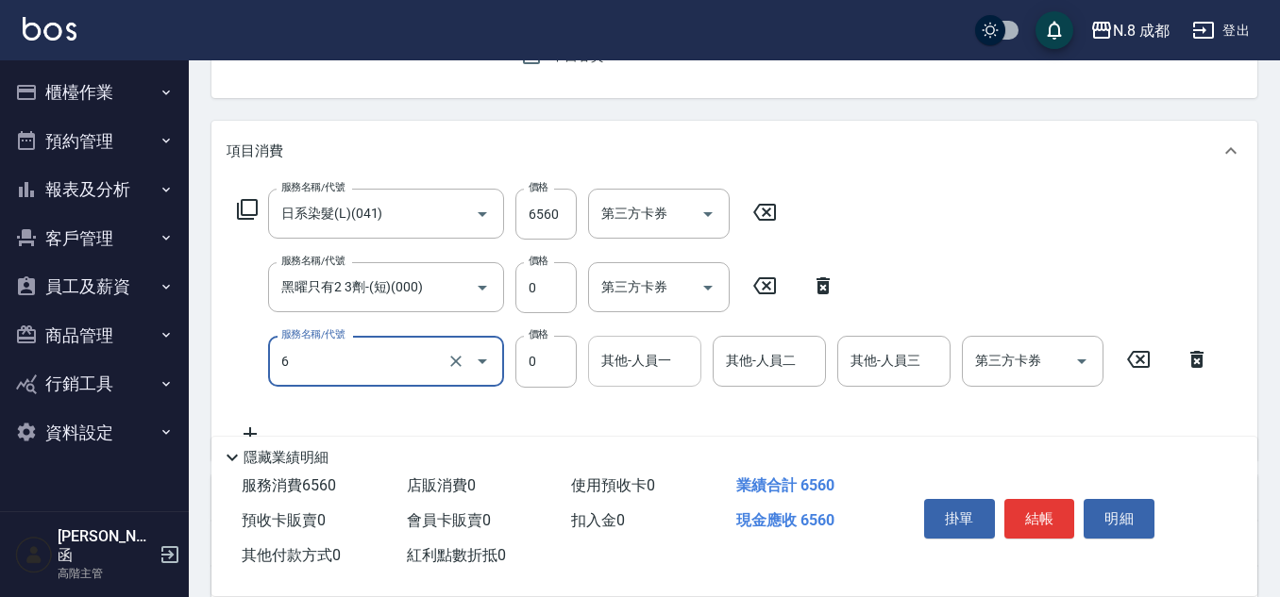
type input "互助6點(6)"
click at [638, 362] on input "其他-人員一" at bounding box center [644, 360] width 96 height 33
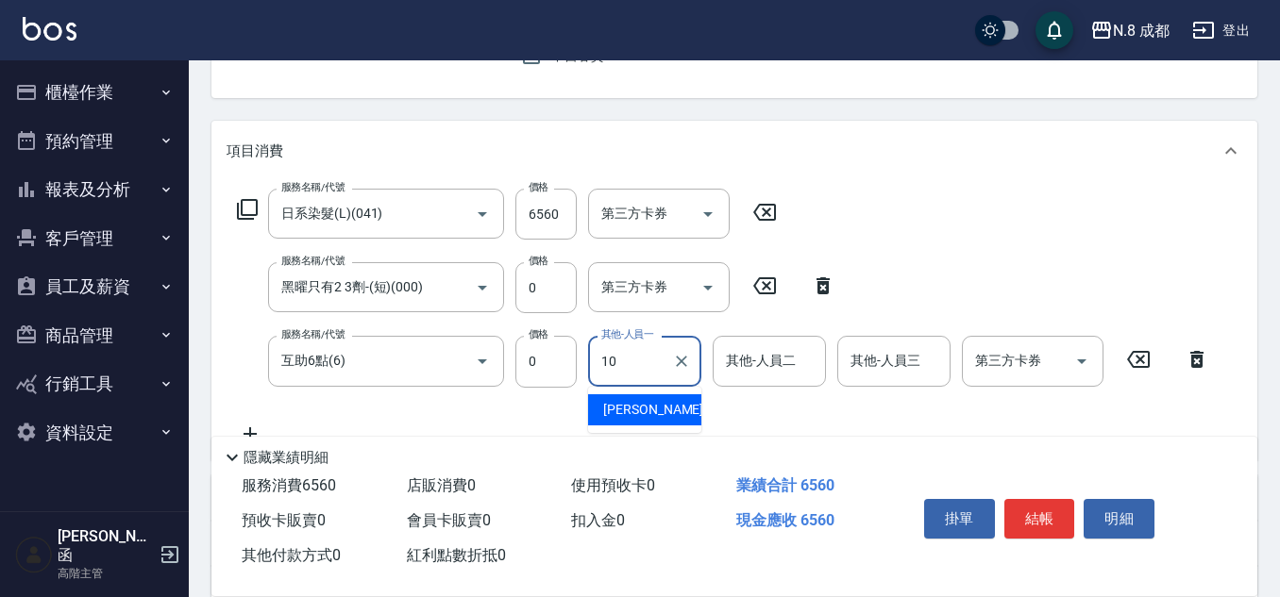
click at [652, 416] on span "[PERSON_NAME]-10" at bounding box center [662, 410] width 119 height 20
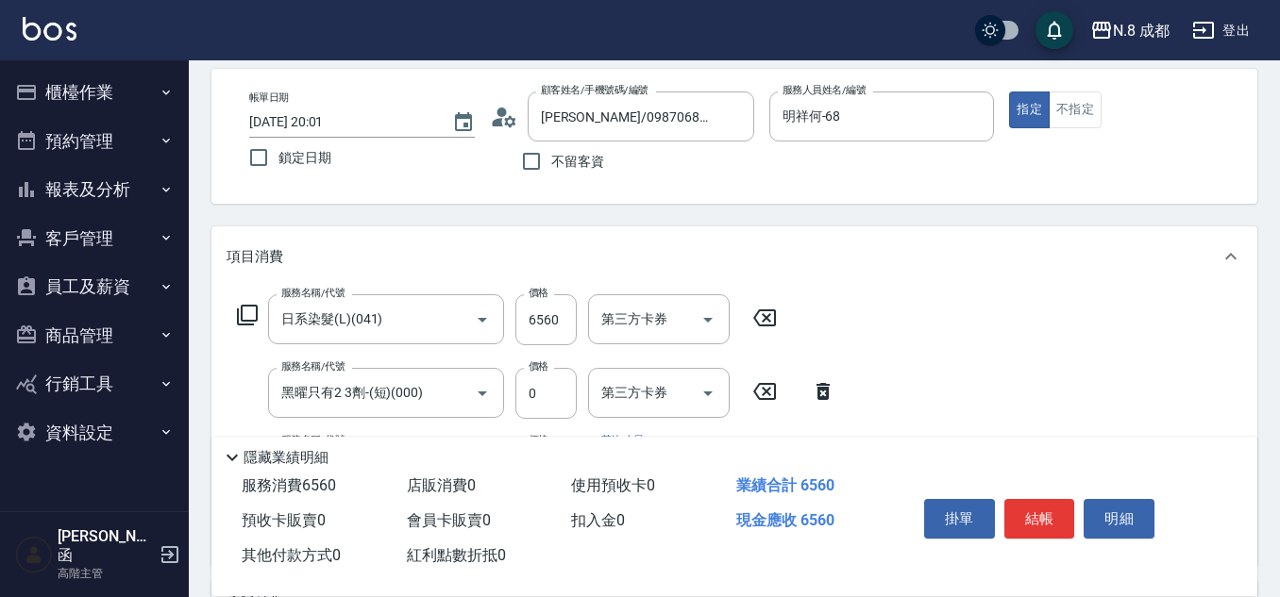
scroll to position [0, 0]
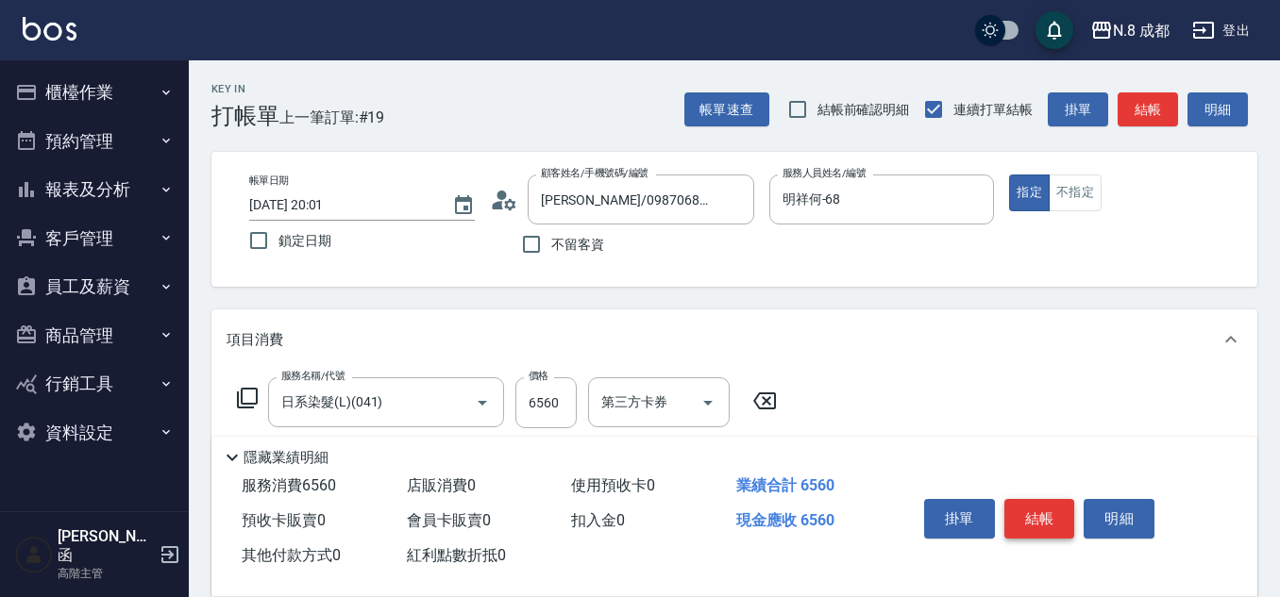
type input "[PERSON_NAME]-10"
click at [1048, 502] on button "結帳" at bounding box center [1039, 519] width 71 height 40
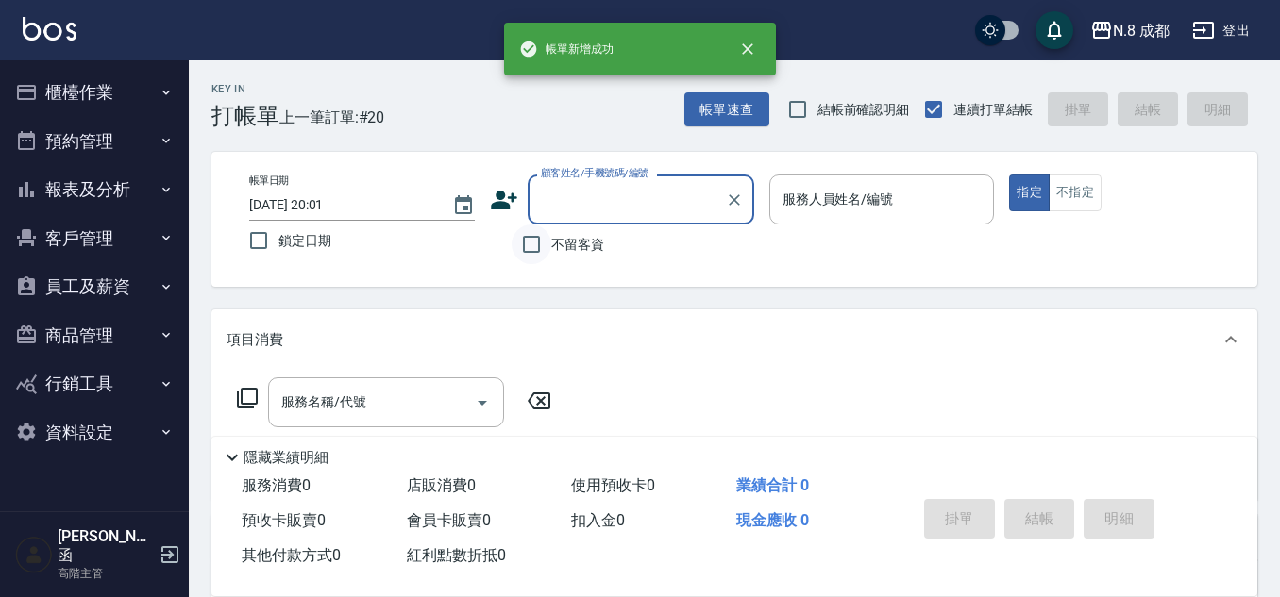
drag, startPoint x: 538, startPoint y: 238, endPoint x: 757, endPoint y: 213, distance: 220.3
click at [539, 235] on input "不留客資" at bounding box center [531, 245] width 40 height 40
checkbox input "true"
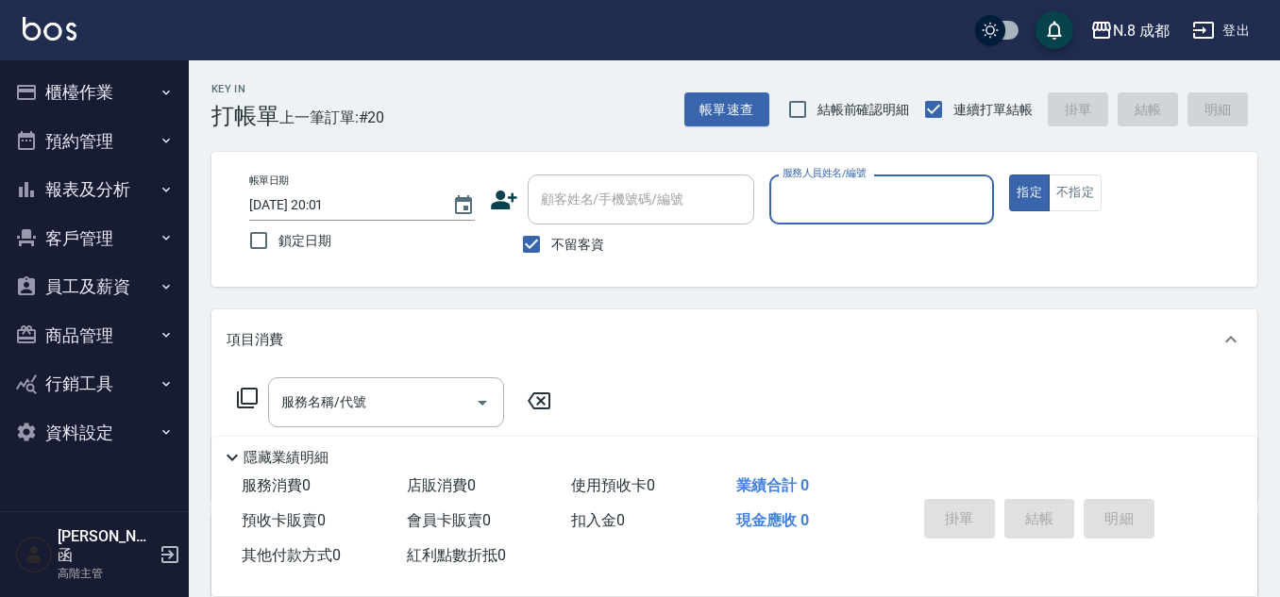
click at [792, 211] on input "服務人員姓名/編號" at bounding box center [882, 199] width 209 height 33
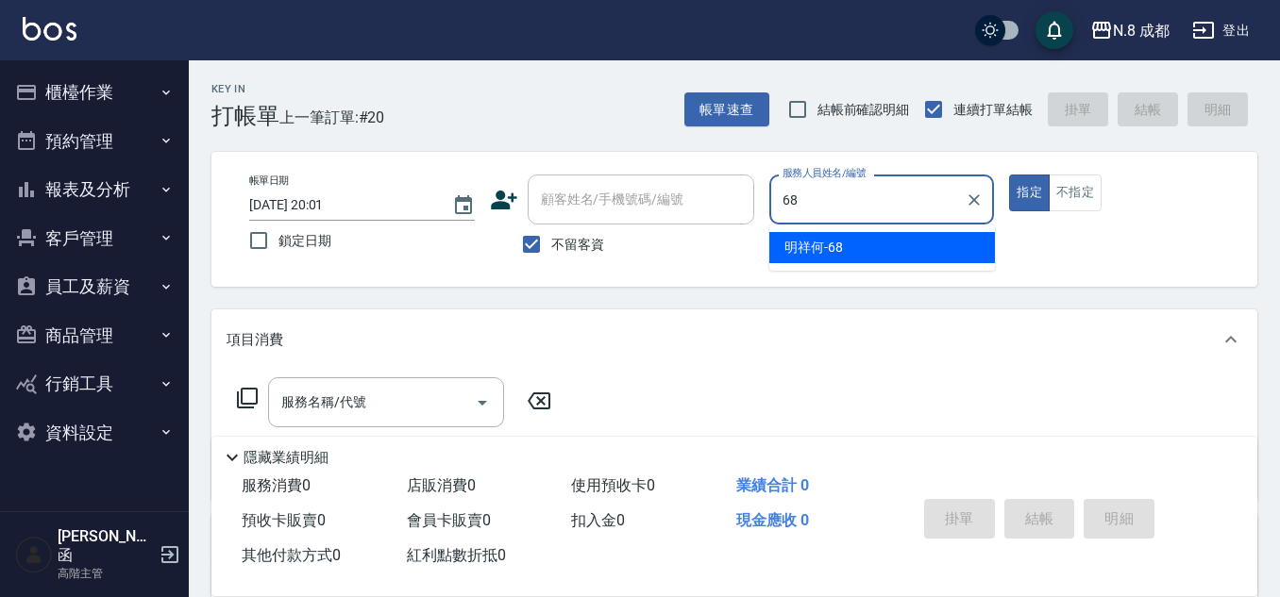
click at [812, 244] on span "明祥何 -68" at bounding box center [813, 248] width 59 height 20
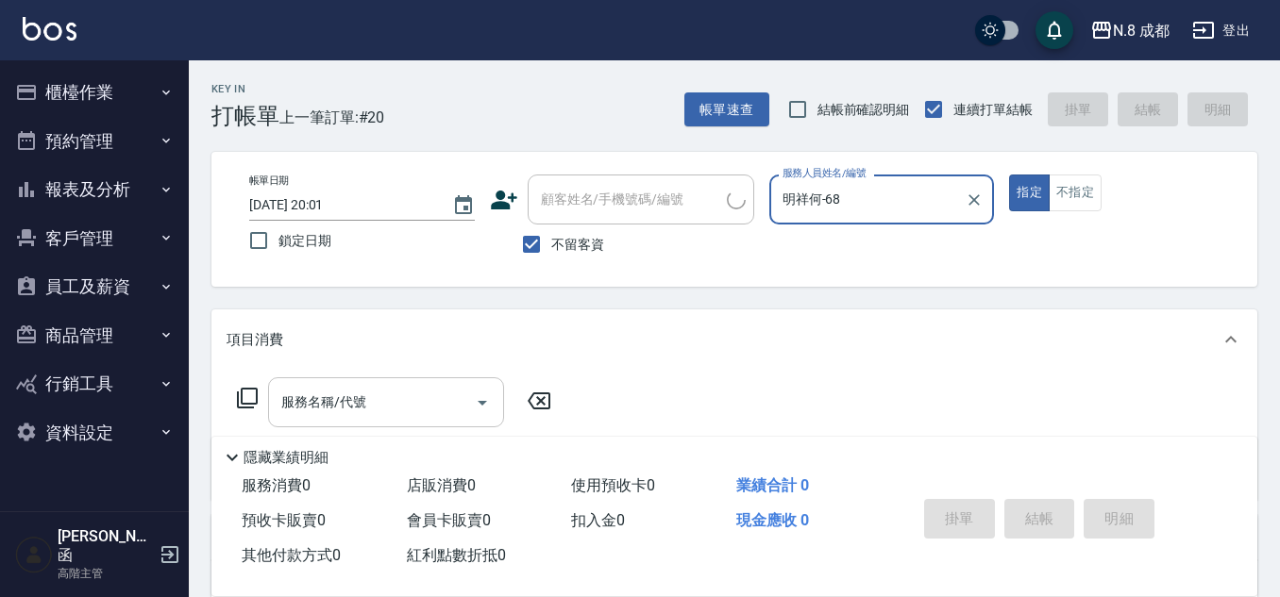
type input "明祥何-68"
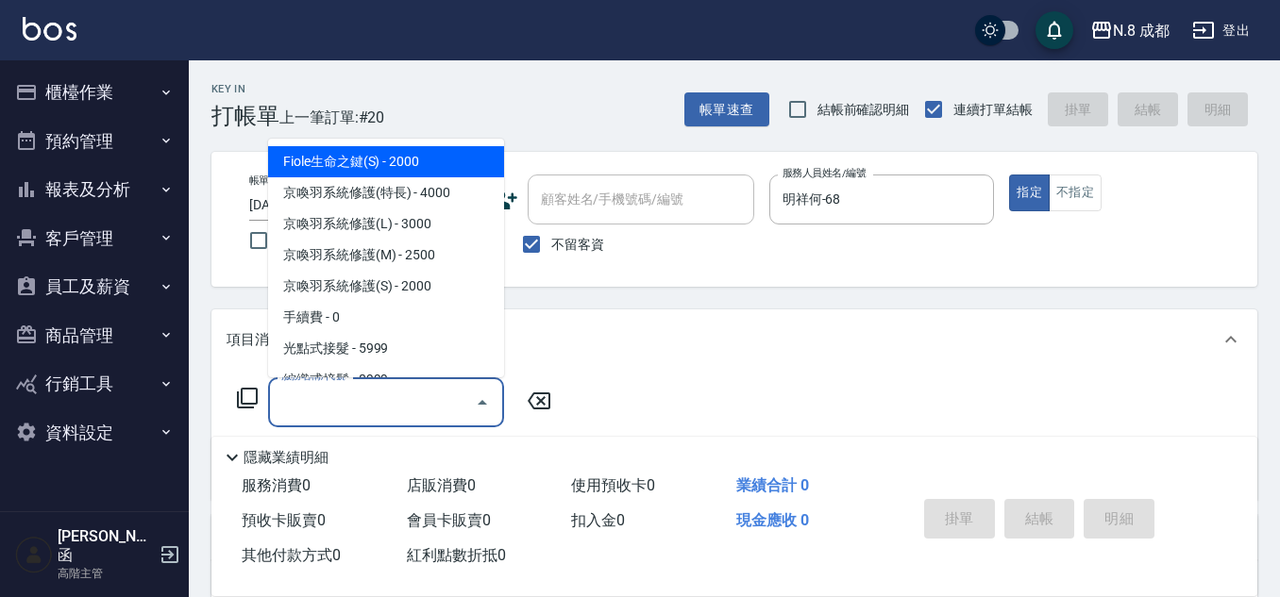
click at [377, 416] on input "服務名稱/代號" at bounding box center [371, 402] width 191 height 33
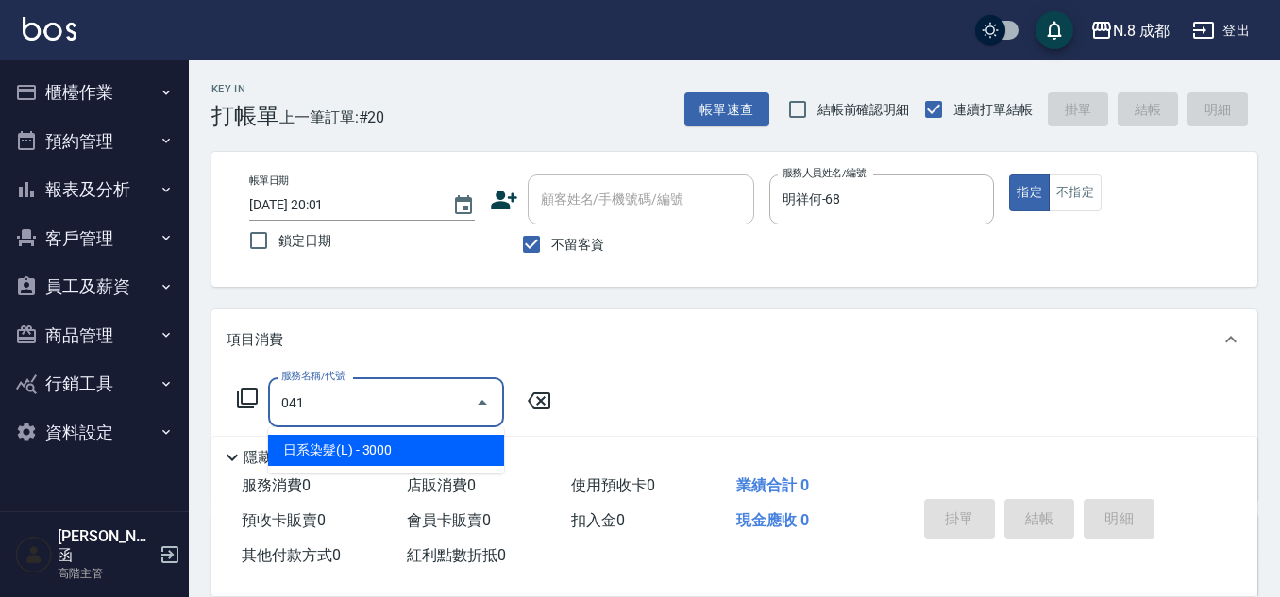
drag, startPoint x: 394, startPoint y: 455, endPoint x: 488, endPoint y: 427, distance: 97.3
click at [395, 451] on span "日系染髮(L) - 3000" at bounding box center [386, 450] width 236 height 31
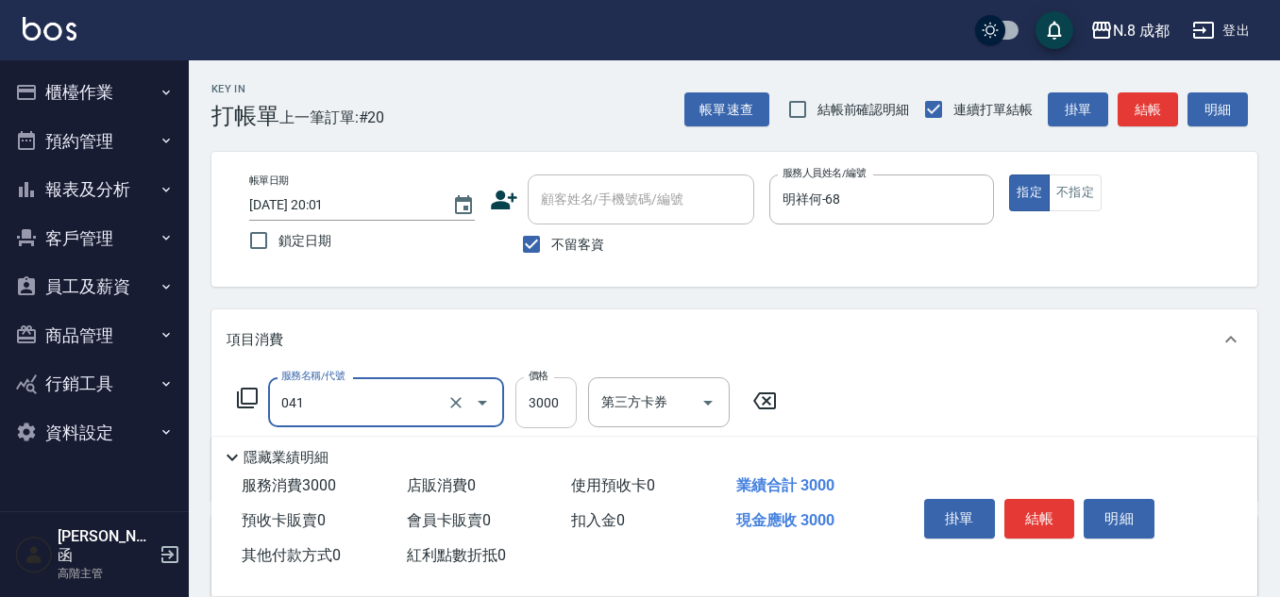
type input "日系染髮(L)(041)"
click at [546, 399] on input "3000" at bounding box center [545, 402] width 61 height 51
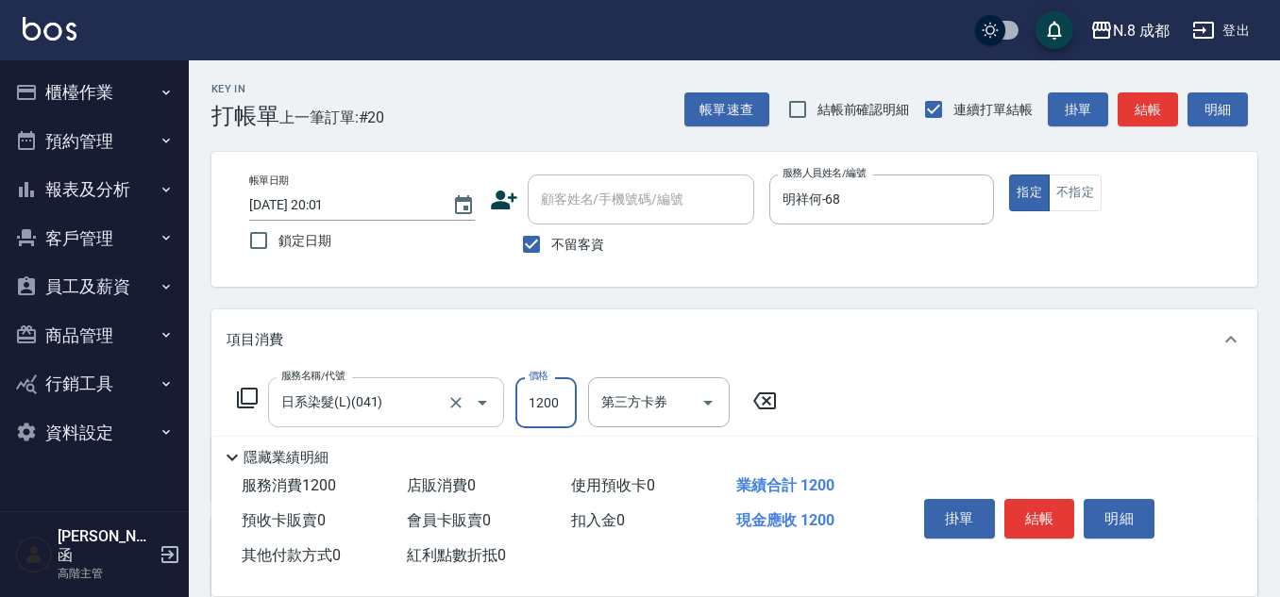
scroll to position [94, 0]
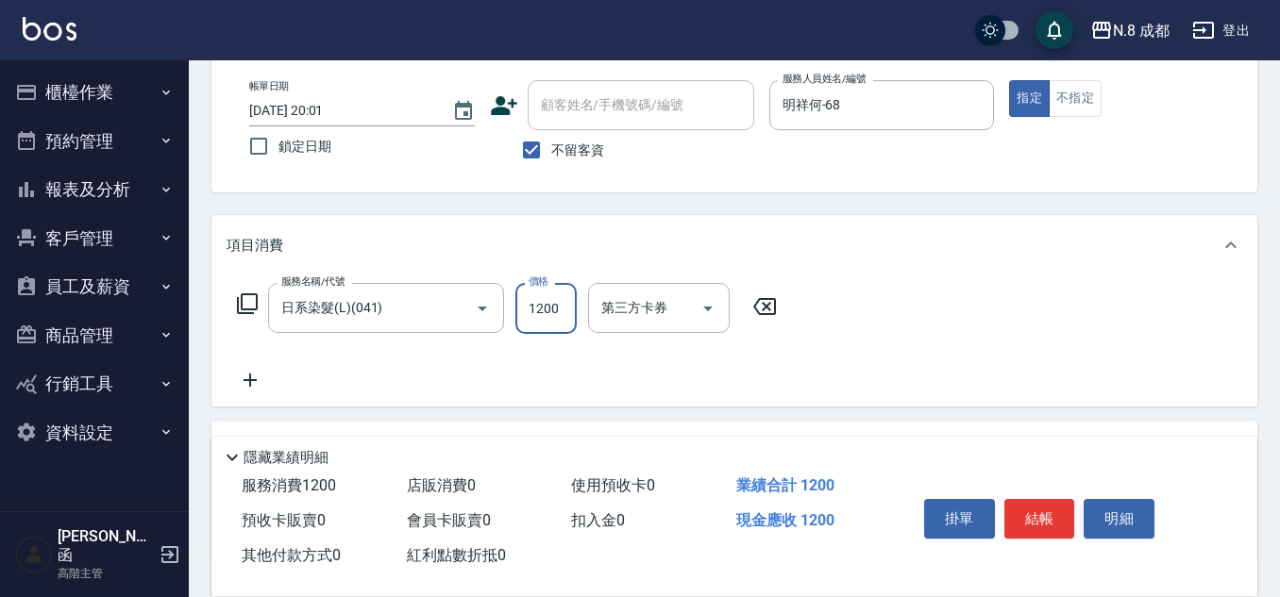
type input "1200"
click at [259, 381] on icon at bounding box center [249, 380] width 47 height 23
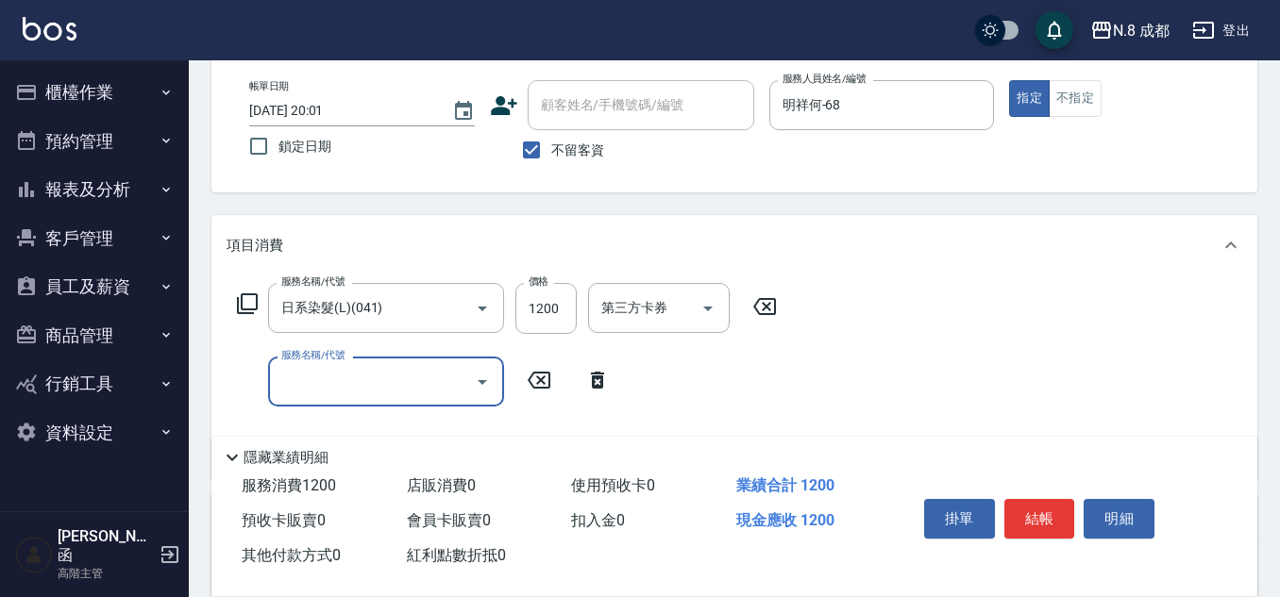
drag, startPoint x: 259, startPoint y: 381, endPoint x: 317, endPoint y: 383, distance: 58.5
click at [317, 383] on input "服務名稱/代號" at bounding box center [371, 381] width 191 height 33
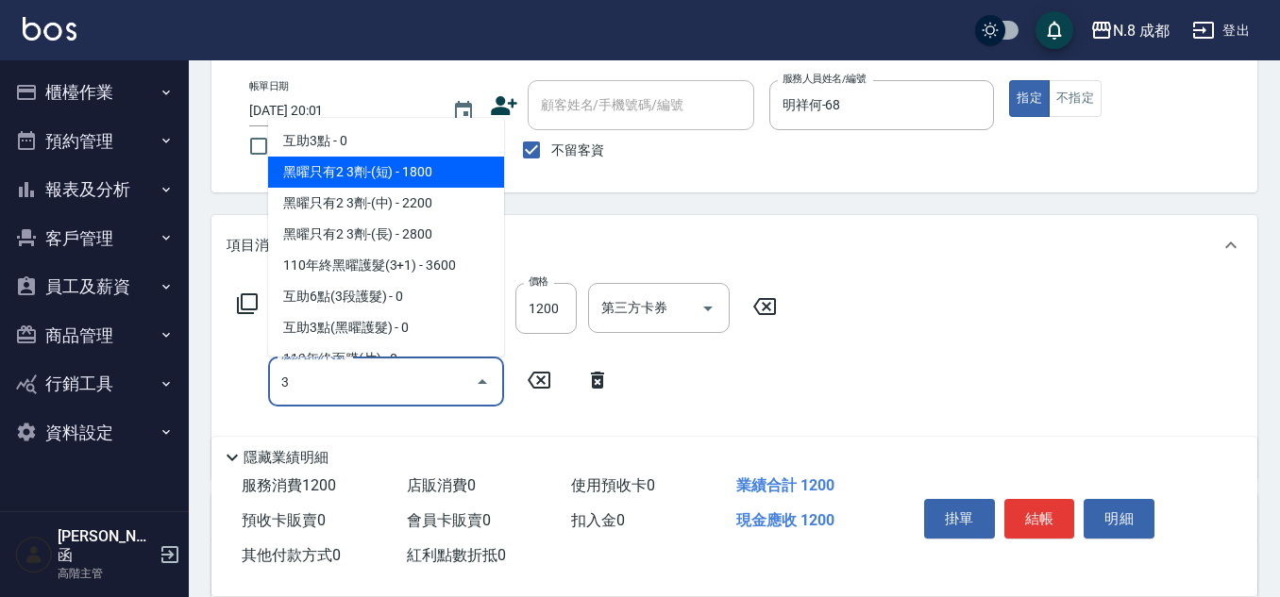
click at [379, 140] on span "互助3點 - 0" at bounding box center [386, 141] width 236 height 31
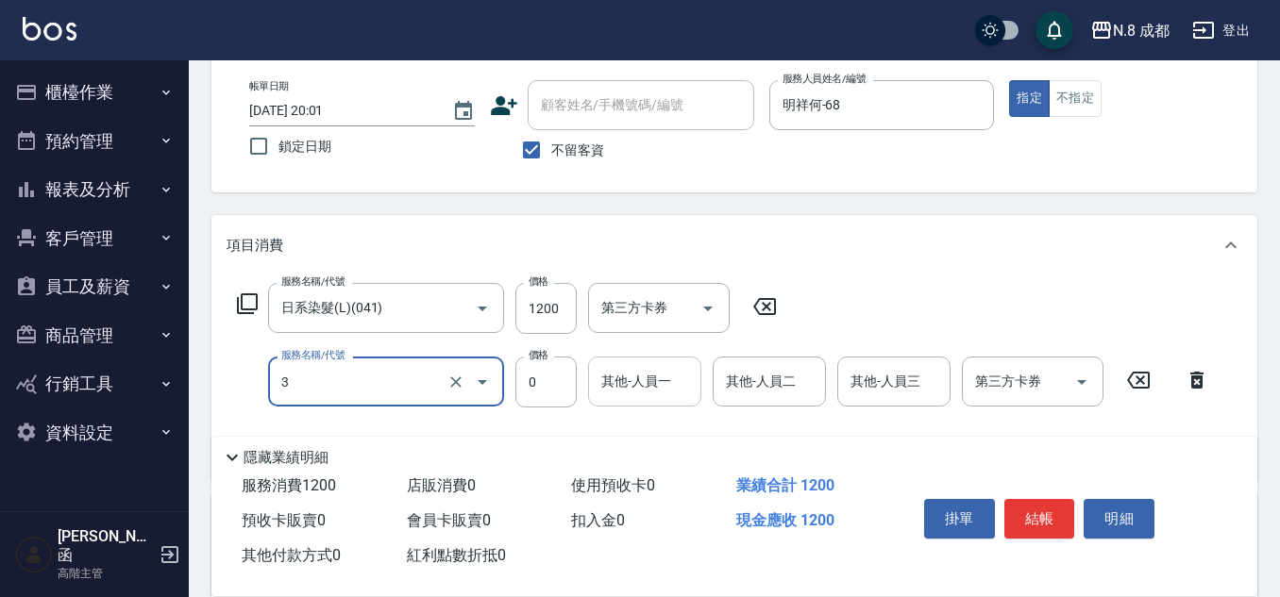
type input "互助3點(3)"
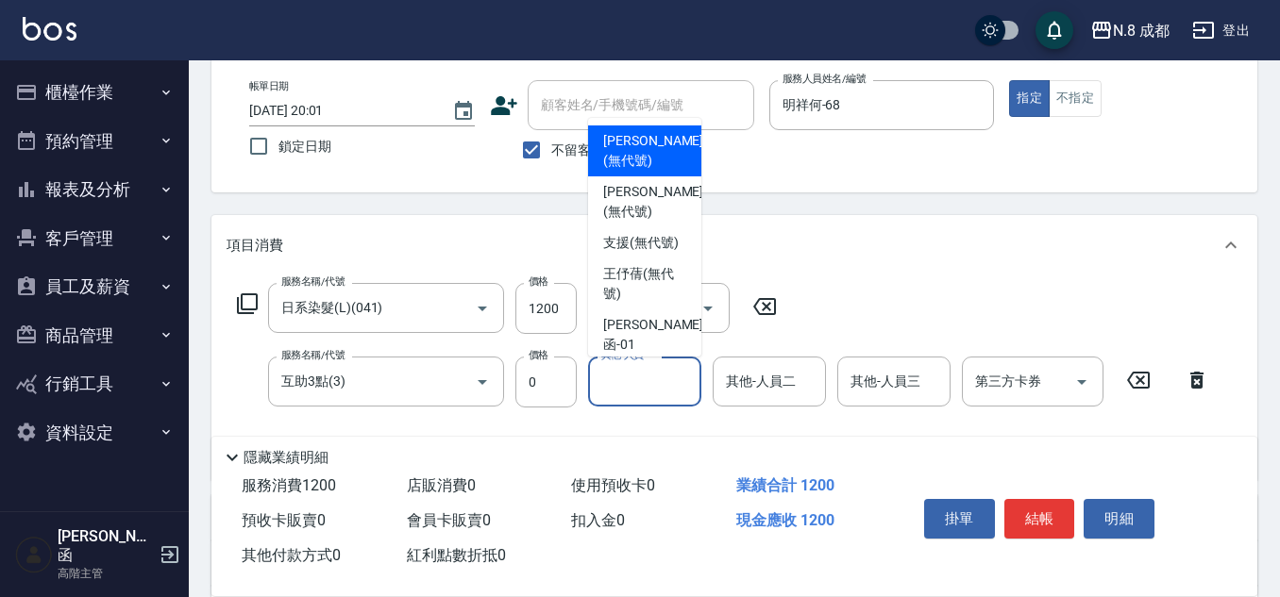
click at [623, 371] on div "其他-人員一 其他-人員一" at bounding box center [644, 382] width 113 height 50
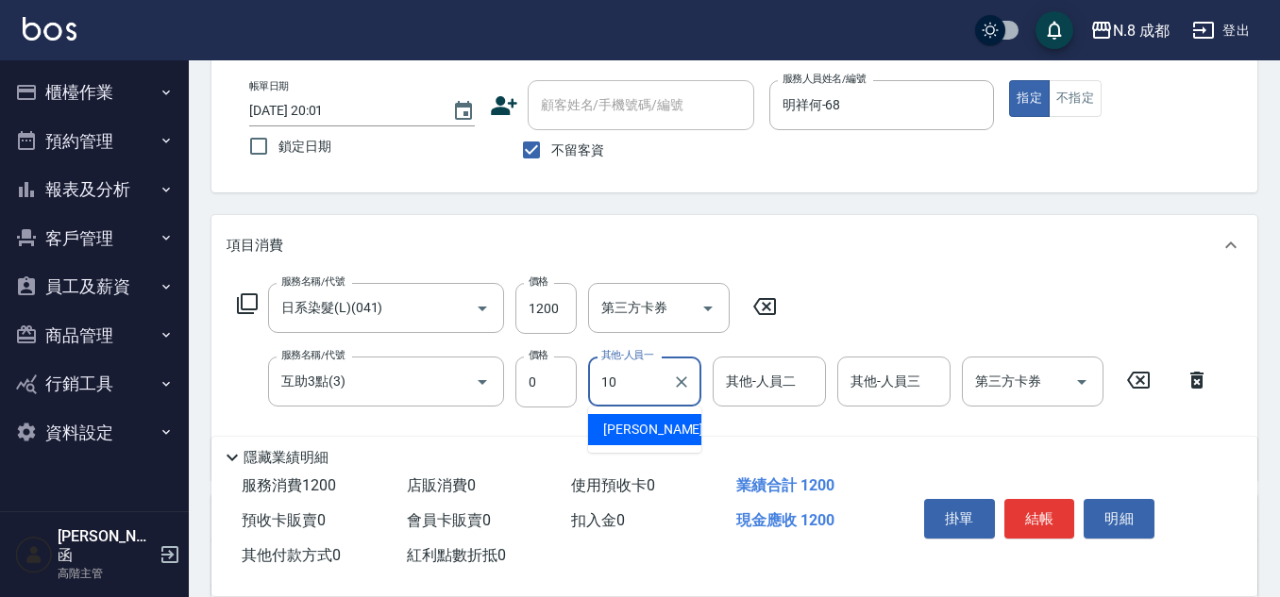
click at [638, 419] on div "謝宜親 -10" at bounding box center [644, 429] width 113 height 31
type input "謝宜親-10"
click at [1055, 514] on button "結帳" at bounding box center [1039, 519] width 71 height 40
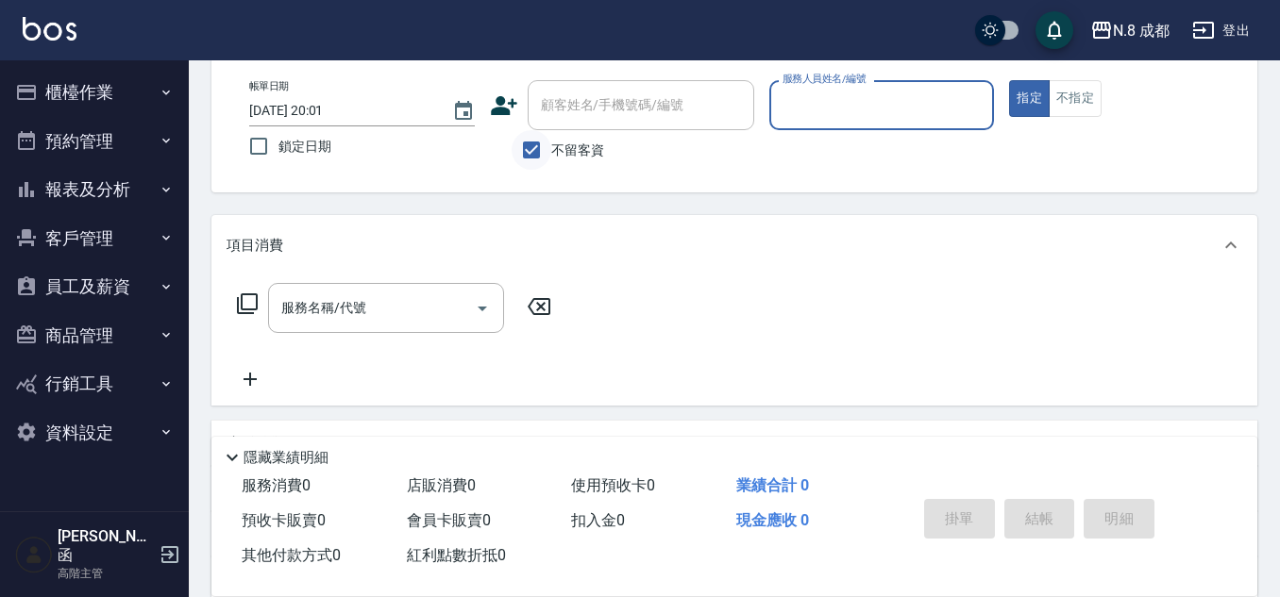
click at [538, 147] on input "不留客資" at bounding box center [531, 150] width 40 height 40
checkbox input "false"
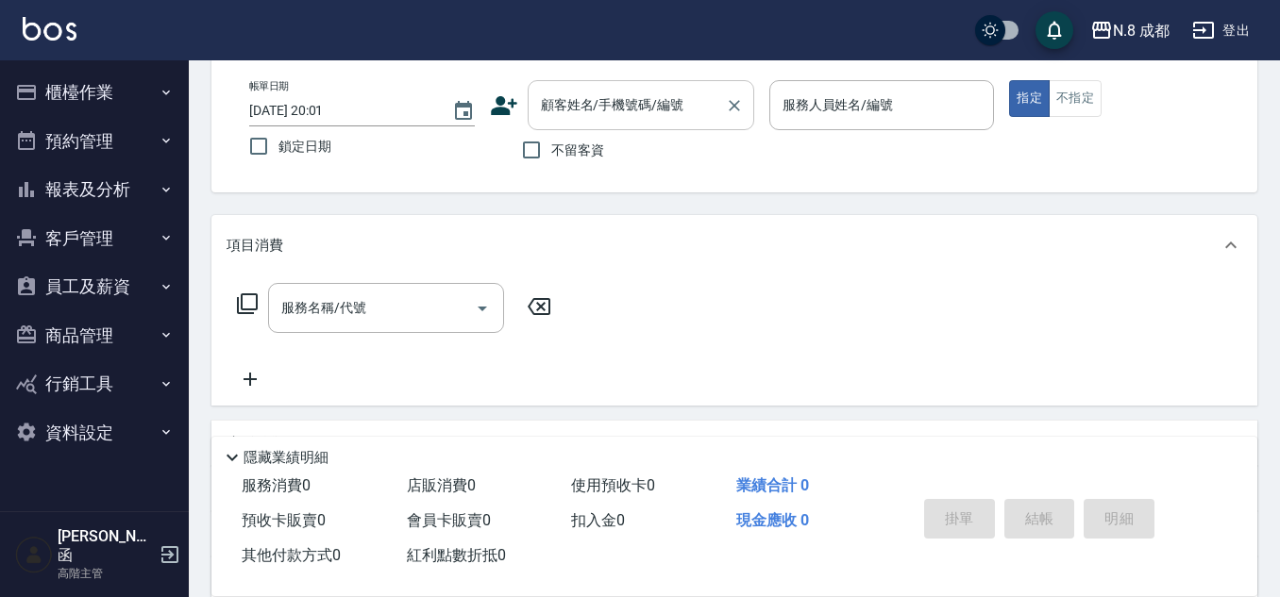
click at [652, 103] on input "顧客姓名/手機號碼/編號" at bounding box center [626, 105] width 181 height 33
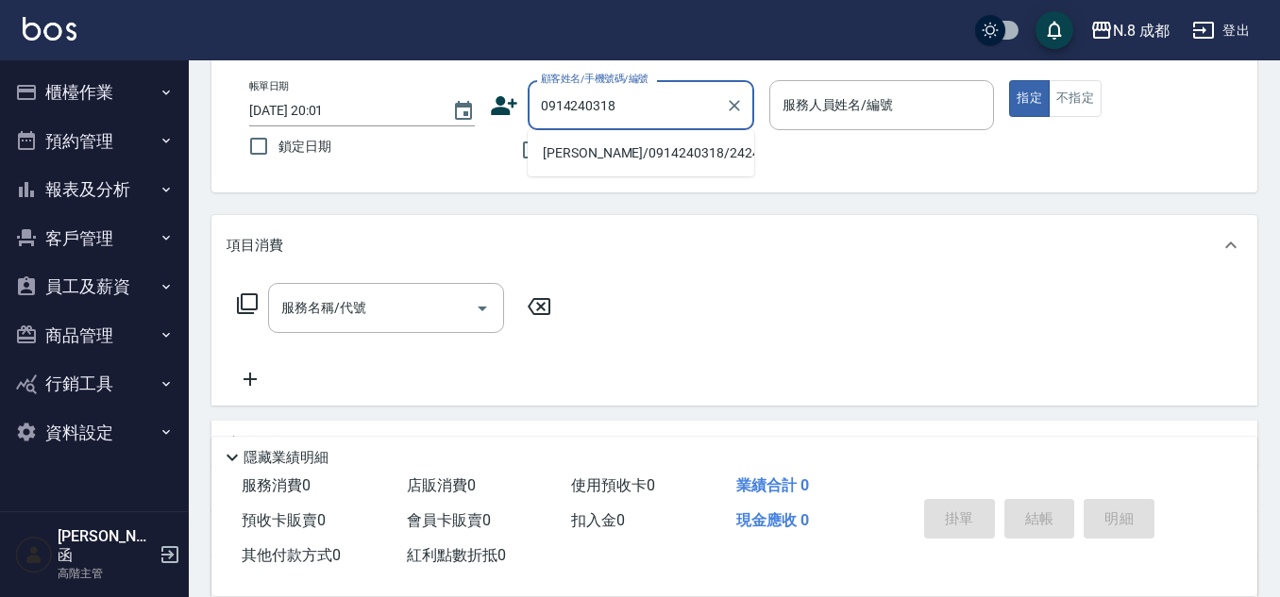
click at [655, 156] on li "許倚瑜/0914240318/242430" at bounding box center [641, 153] width 226 height 31
type input "許倚瑜/0914240318/242430"
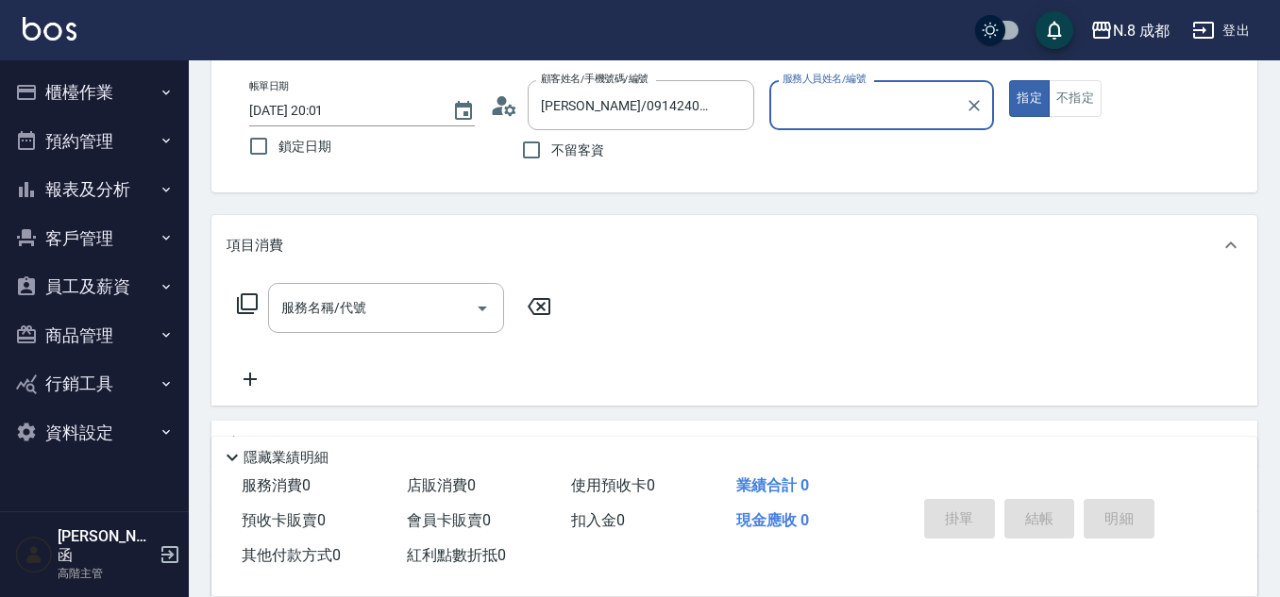
type input "高楷程-13"
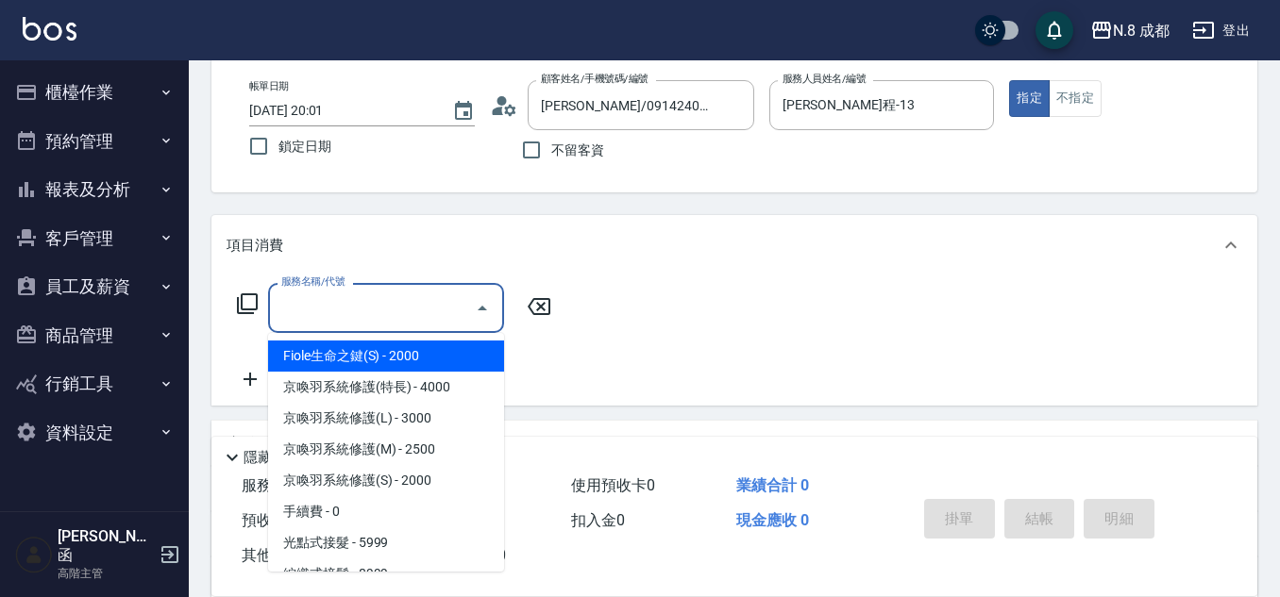
click at [385, 303] on input "服務名稱/代號" at bounding box center [371, 308] width 191 height 33
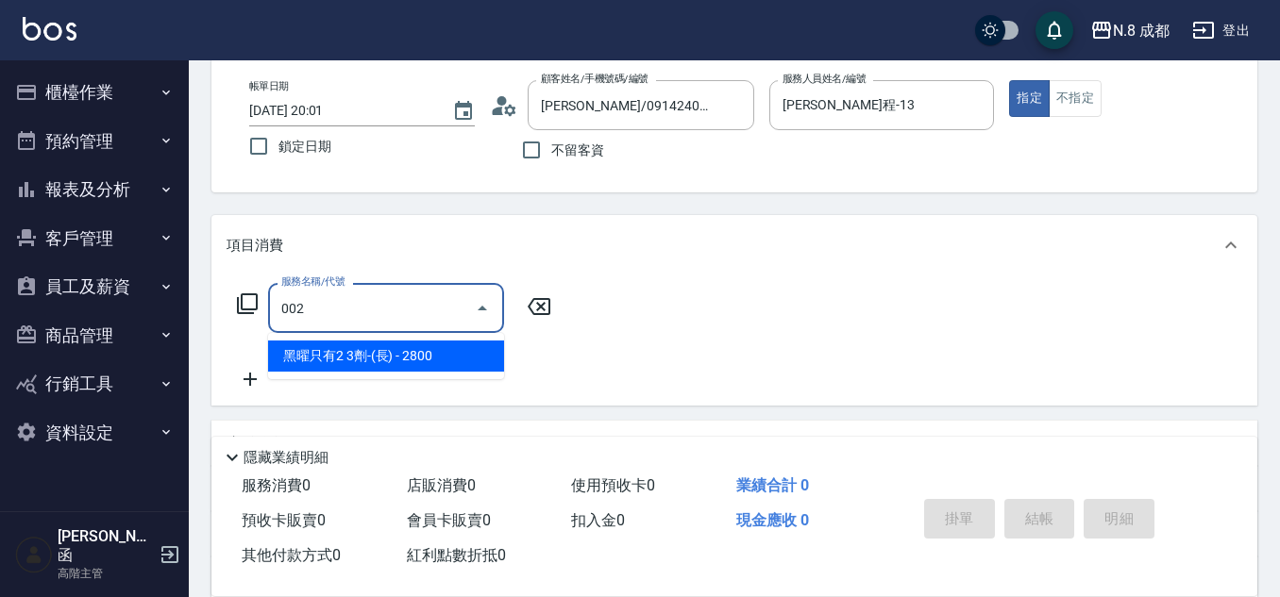
click at [401, 355] on span "黑曜只有2 3劑-(長) - 2800" at bounding box center [386, 356] width 236 height 31
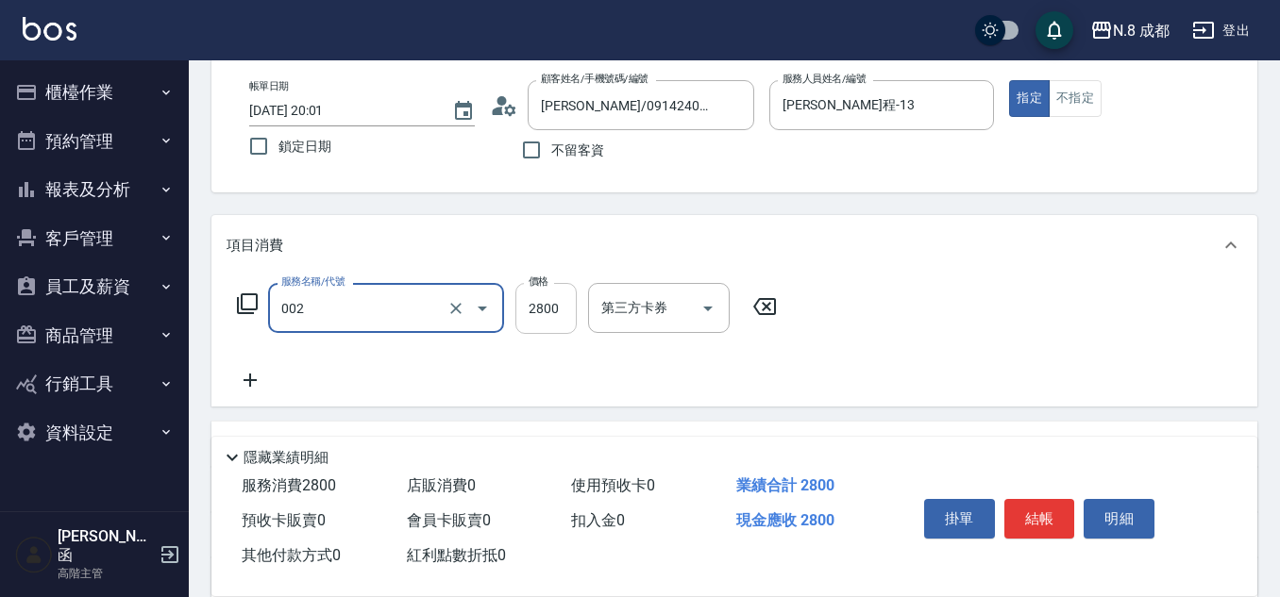
type input "黑曜只有2 3劑-(長)(002)"
click at [546, 315] on input "2800" at bounding box center [545, 308] width 61 height 51
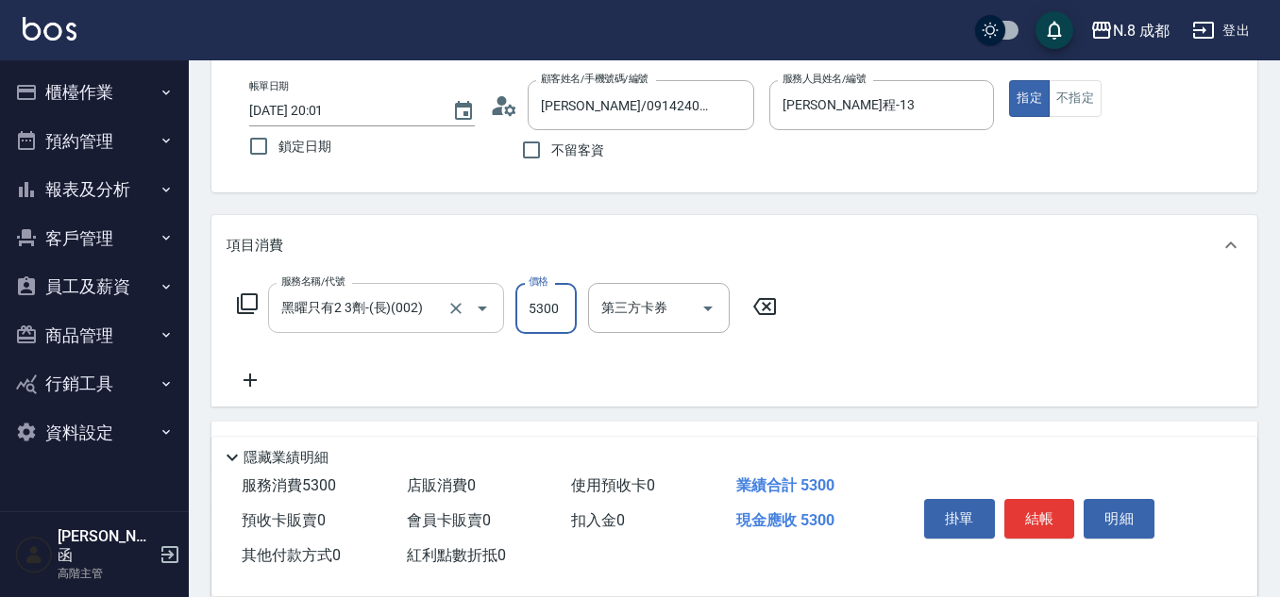
drag, startPoint x: 564, startPoint y: 327, endPoint x: 491, endPoint y: 317, distance: 74.2
click at [491, 317] on div "服務名稱/代號 黑曜只有2 3劑-(長)(002) 服務名稱/代號 價格 5300 價格 第三方卡券 第三方卡券" at bounding box center [506, 308] width 561 height 51
type input "5200"
click at [256, 372] on icon at bounding box center [249, 380] width 47 height 23
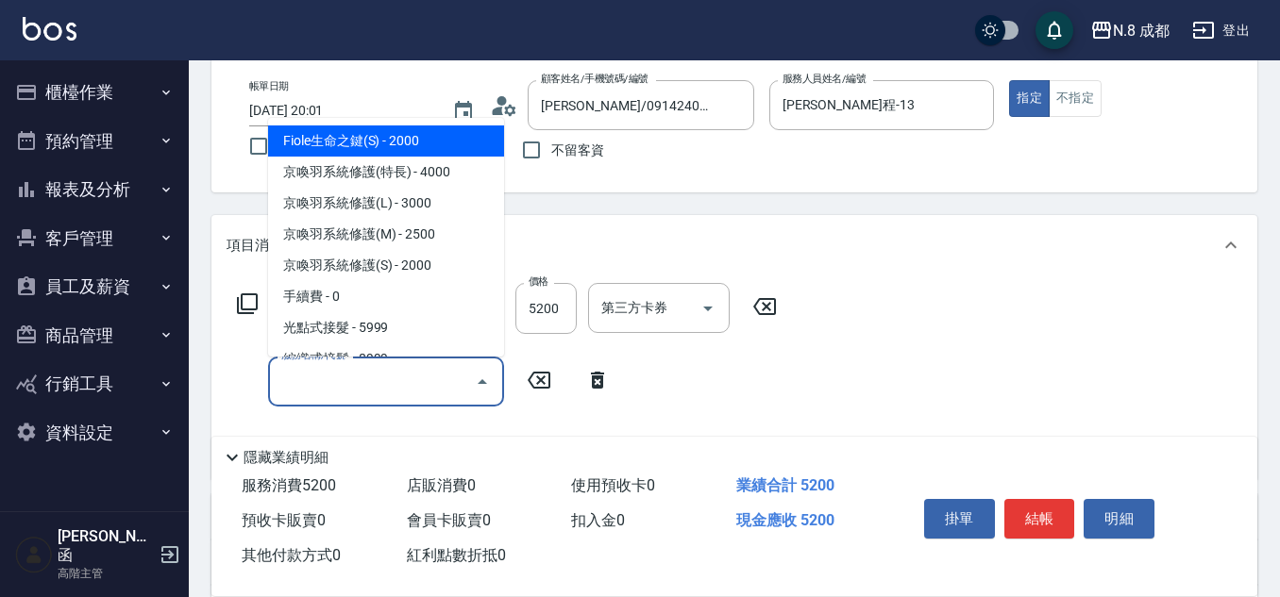
click at [368, 388] on input "服務名稱/代號" at bounding box center [371, 381] width 191 height 33
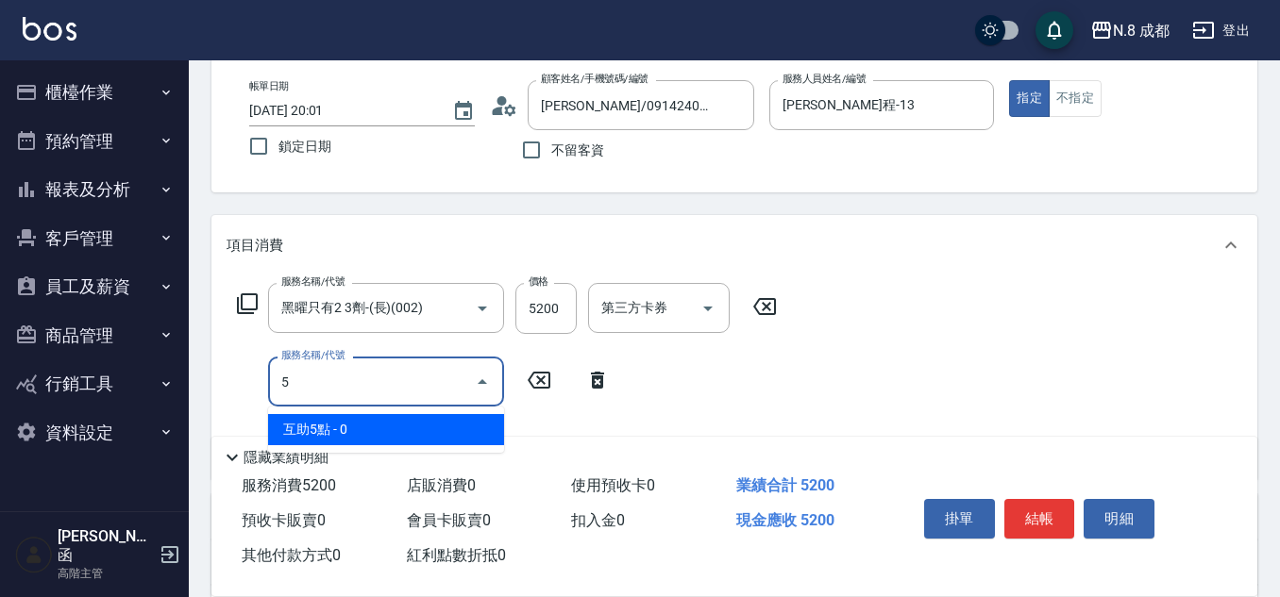
drag, startPoint x: 326, startPoint y: 393, endPoint x: 246, endPoint y: 385, distance: 79.6
click at [226, 380] on div "服務名稱/代號 5 服務名稱/代號" at bounding box center [423, 382] width 394 height 50
click at [339, 422] on span "互助6點 - 0" at bounding box center [386, 429] width 236 height 31
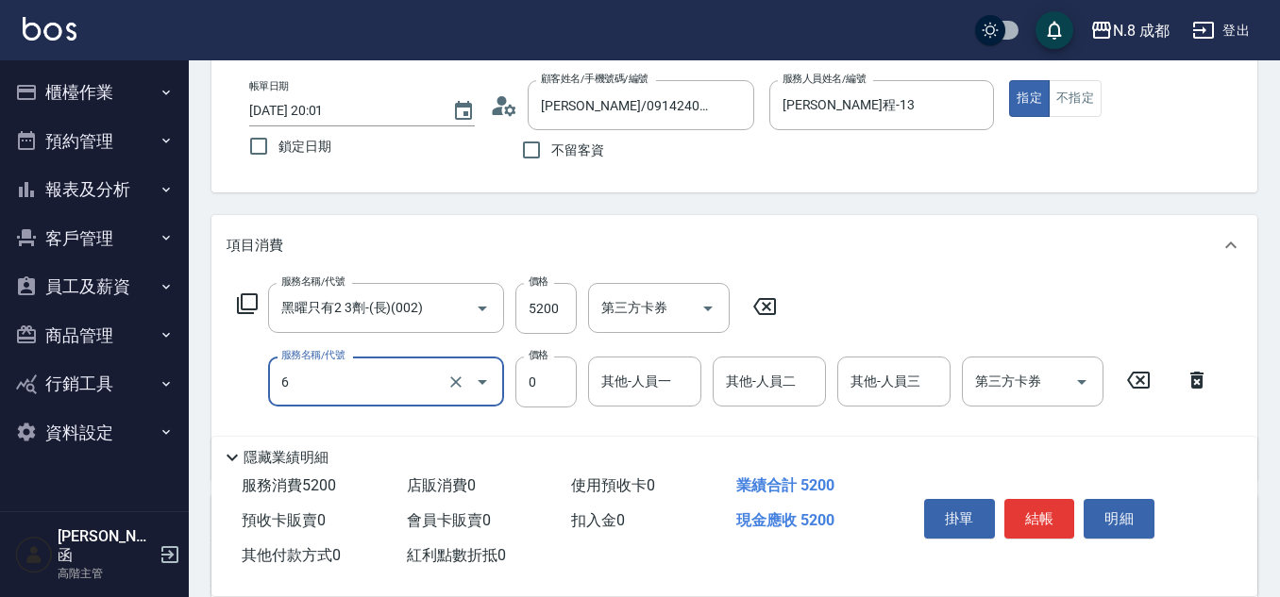
type input "互助6點(6)"
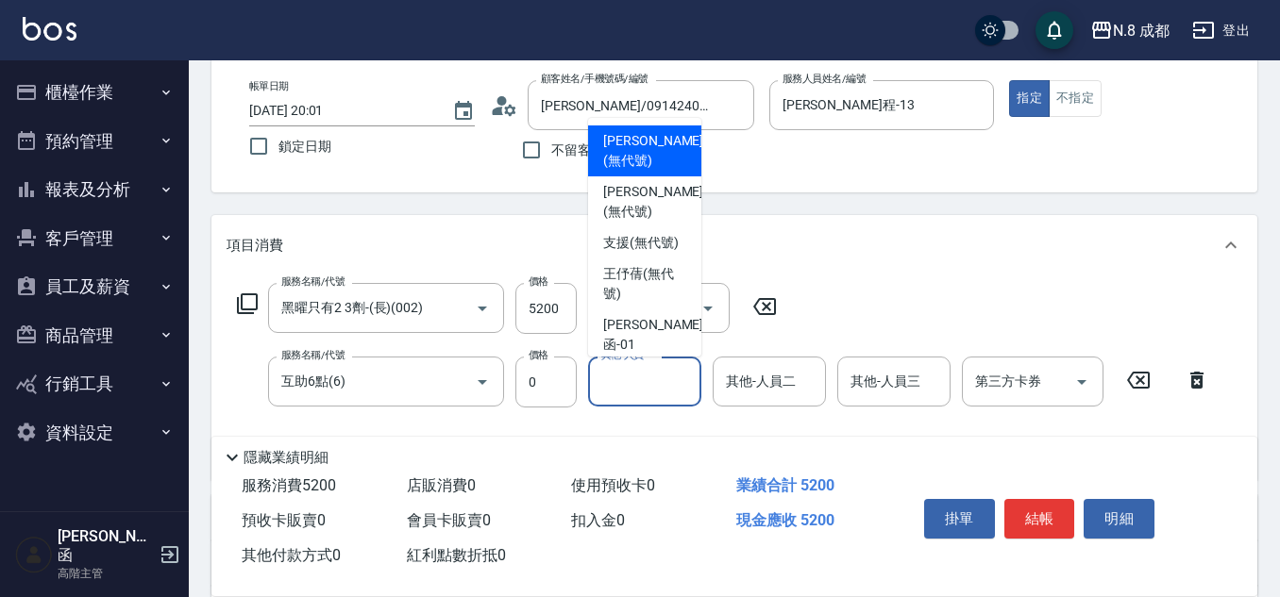
click at [658, 386] on input "其他-人員一" at bounding box center [644, 381] width 96 height 33
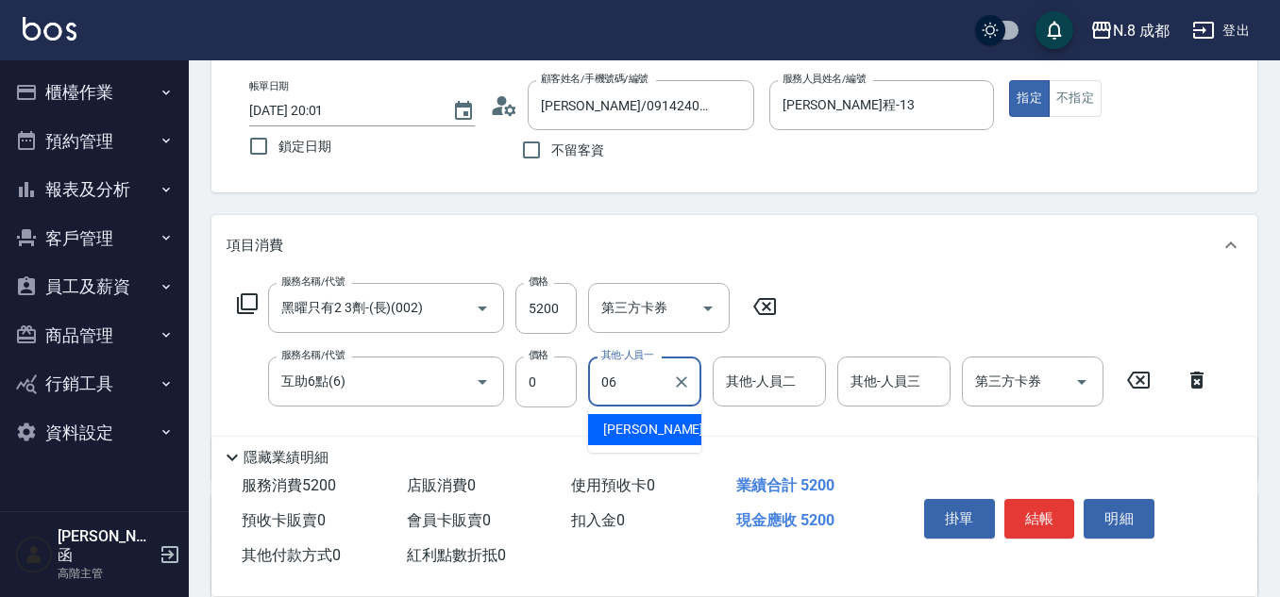
click at [658, 427] on span "王瀧彬 -06" at bounding box center [662, 430] width 119 height 20
type input "王瀧彬-06"
click at [1047, 511] on button "結帳" at bounding box center [1039, 519] width 71 height 40
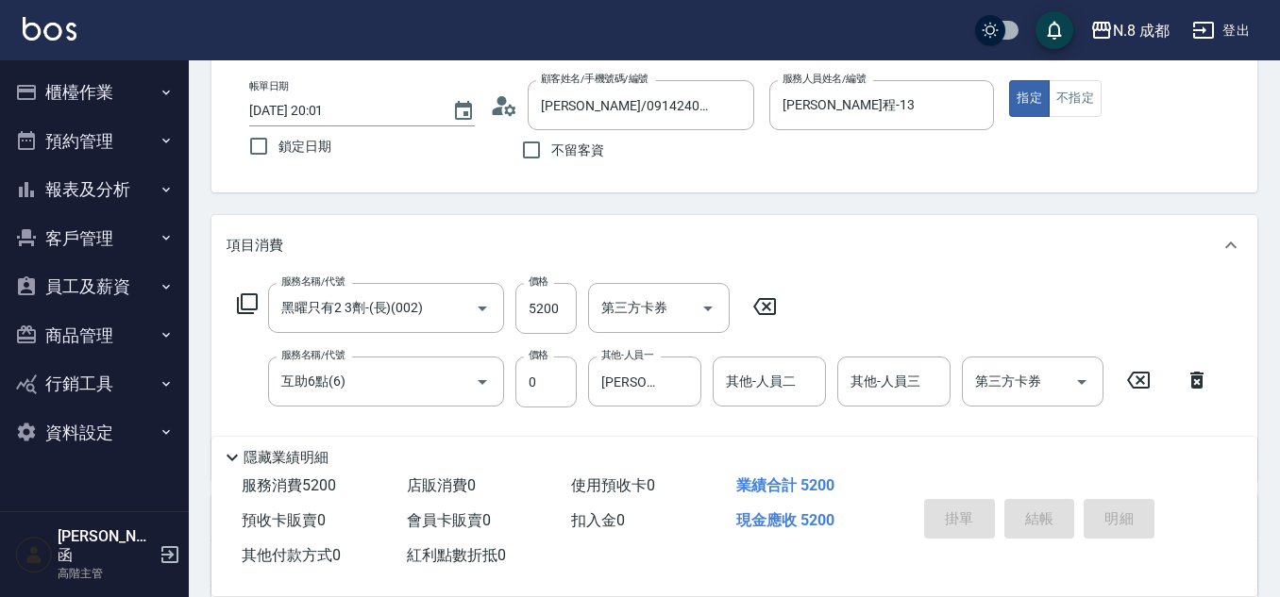
type input "2025/10/08 20:06"
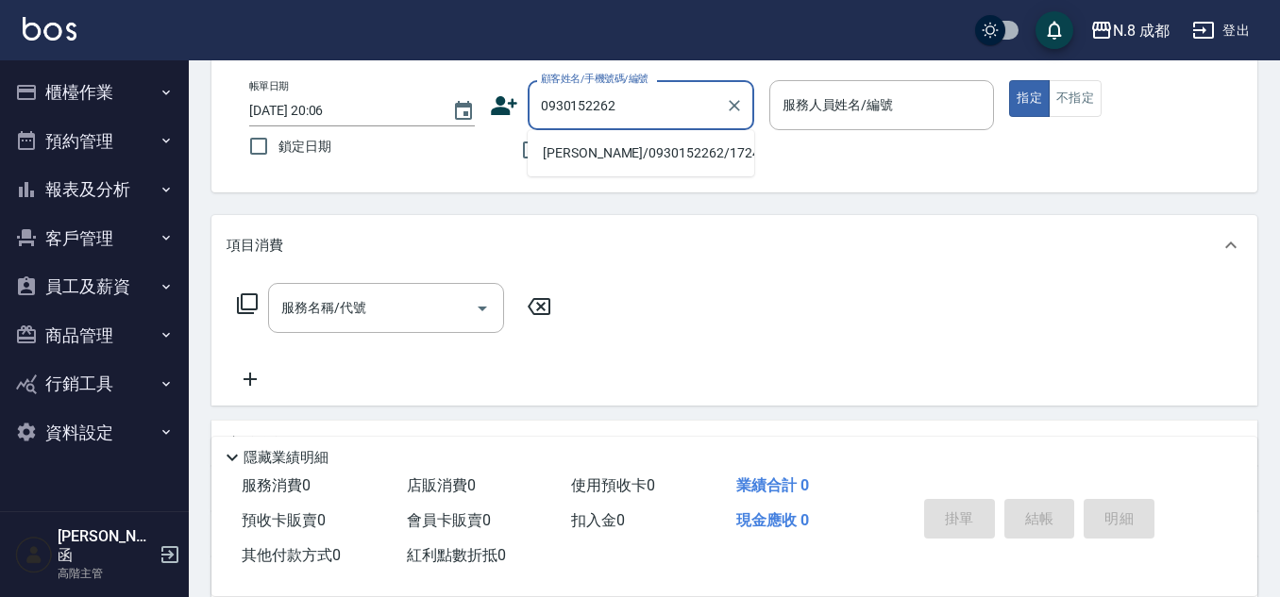
click at [629, 149] on li "陳佳賢/0930152262/172437" at bounding box center [641, 153] width 226 height 31
type input "陳佳賢/0930152262/172437"
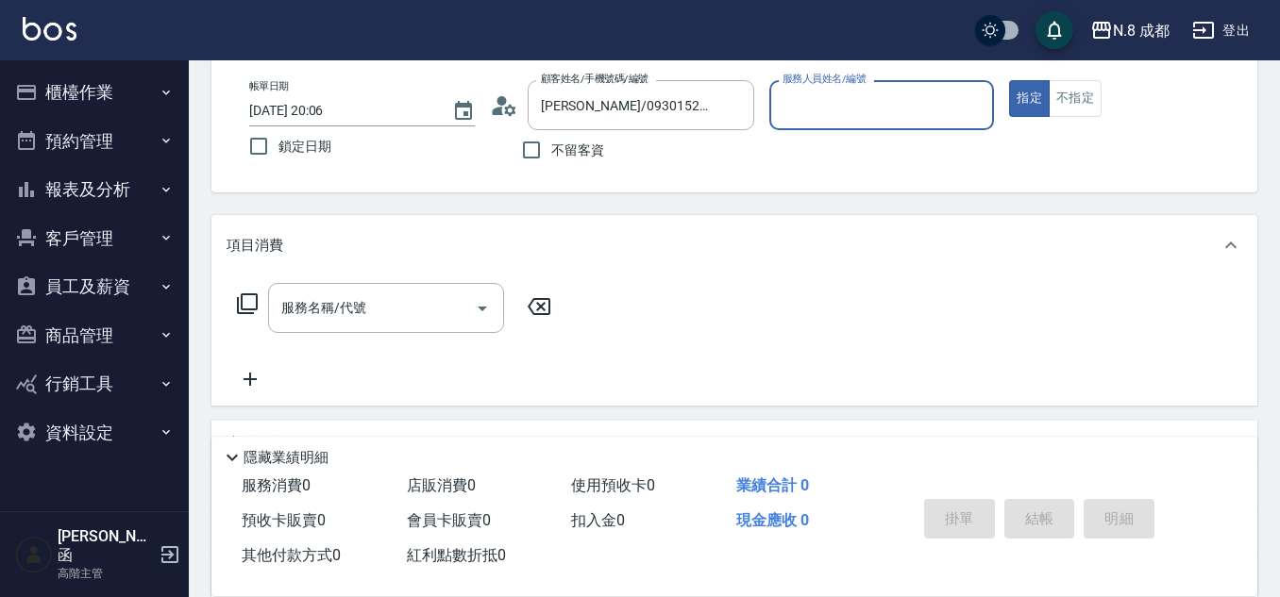
type input "高楷程-13"
click at [392, 291] on div "服務名稱/代號" at bounding box center [386, 308] width 236 height 50
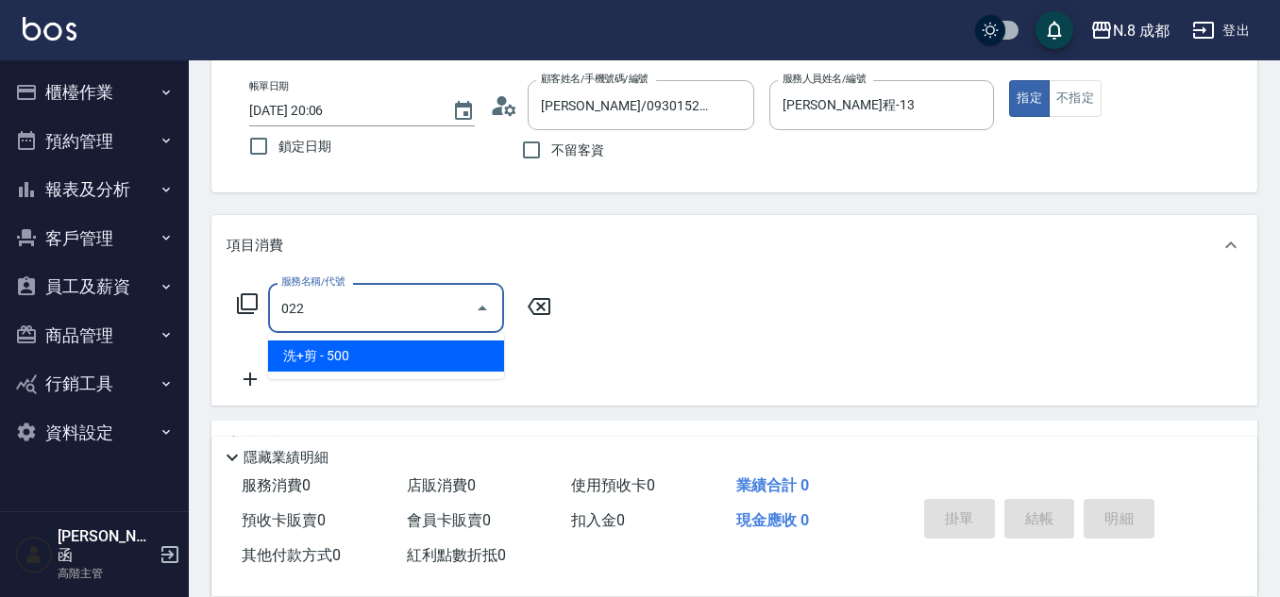
click at [354, 359] on span "洗+剪 - 500" at bounding box center [386, 356] width 236 height 31
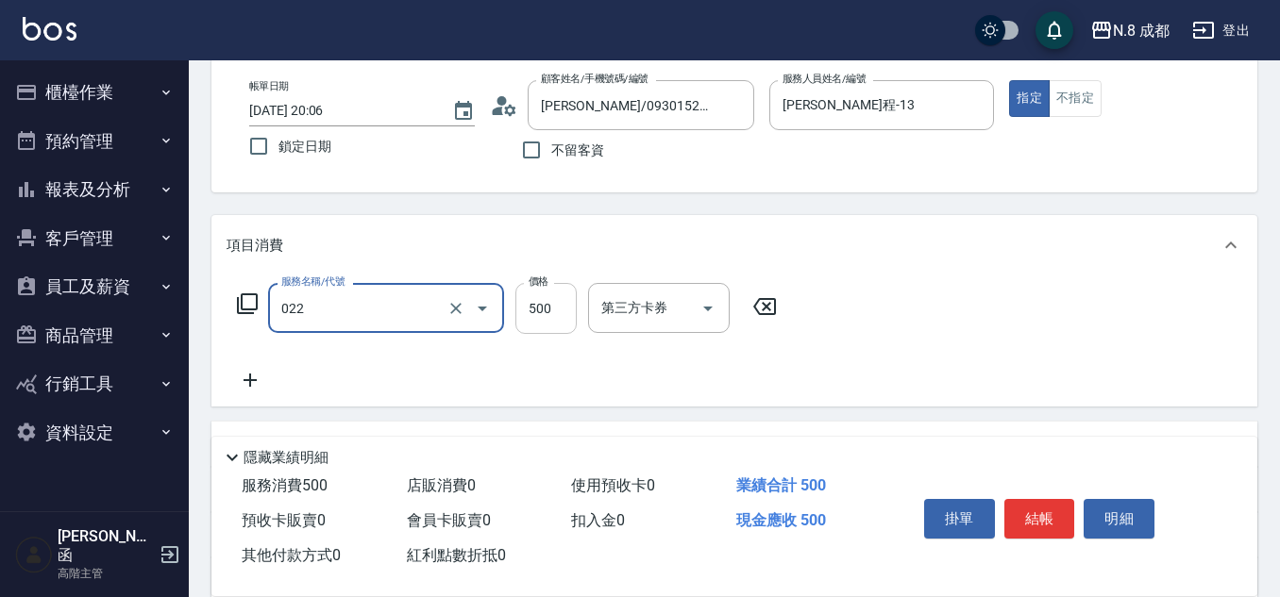
type input "洗+剪(022)"
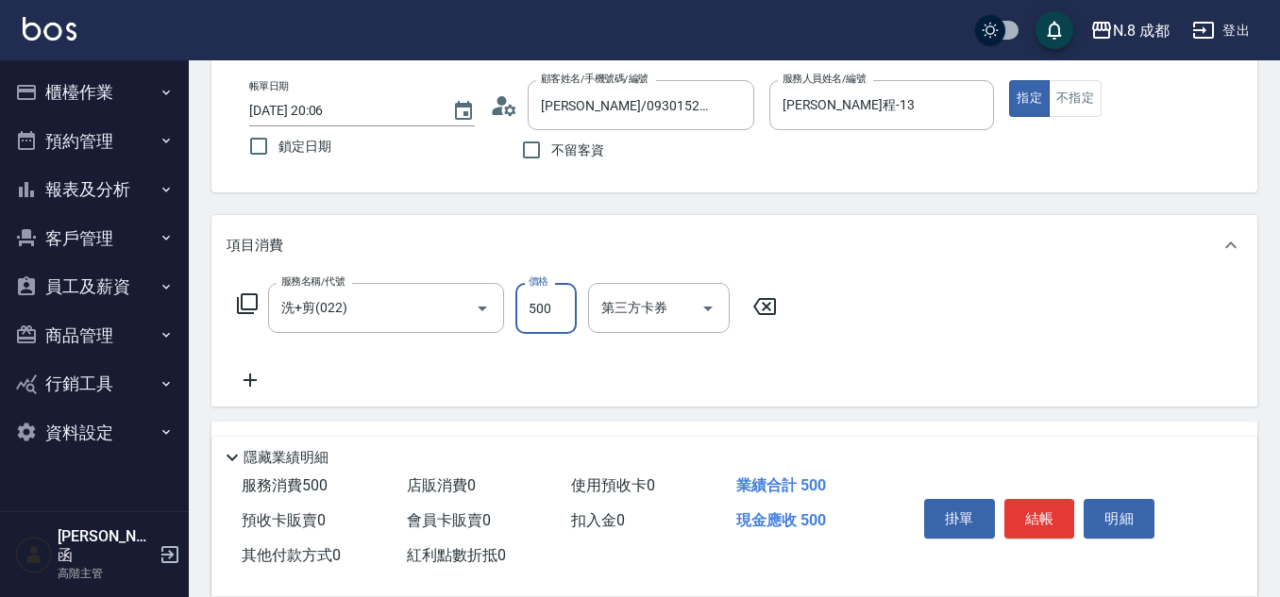
drag, startPoint x: 556, startPoint y: 295, endPoint x: 526, endPoint y: 310, distance: 33.8
click at [556, 295] on input "500" at bounding box center [545, 308] width 61 height 51
type input "600"
click at [270, 384] on icon at bounding box center [249, 380] width 47 height 23
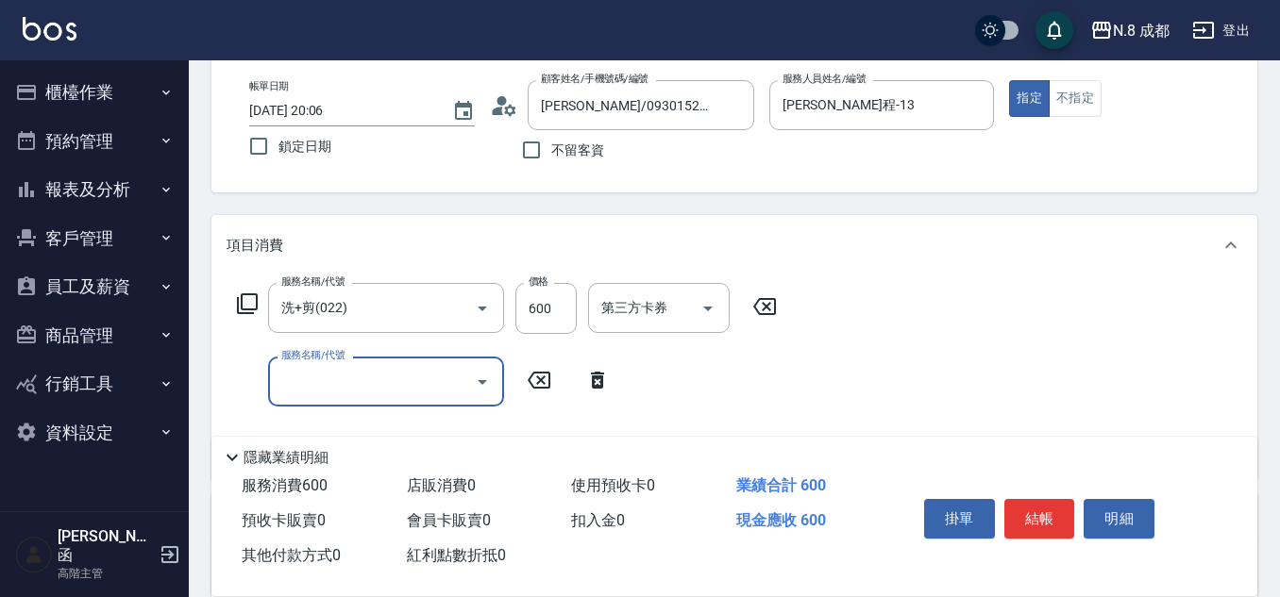
click at [425, 385] on input "服務名稱/代號" at bounding box center [371, 381] width 191 height 33
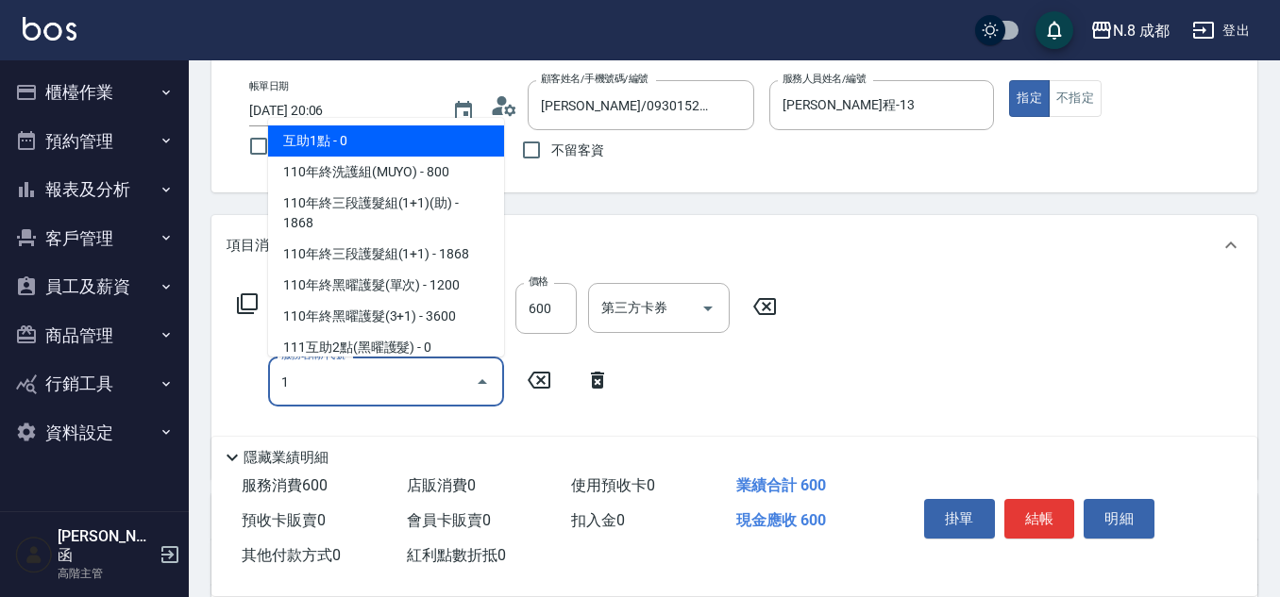
click at [384, 133] on span "互助1點 - 0" at bounding box center [386, 141] width 236 height 31
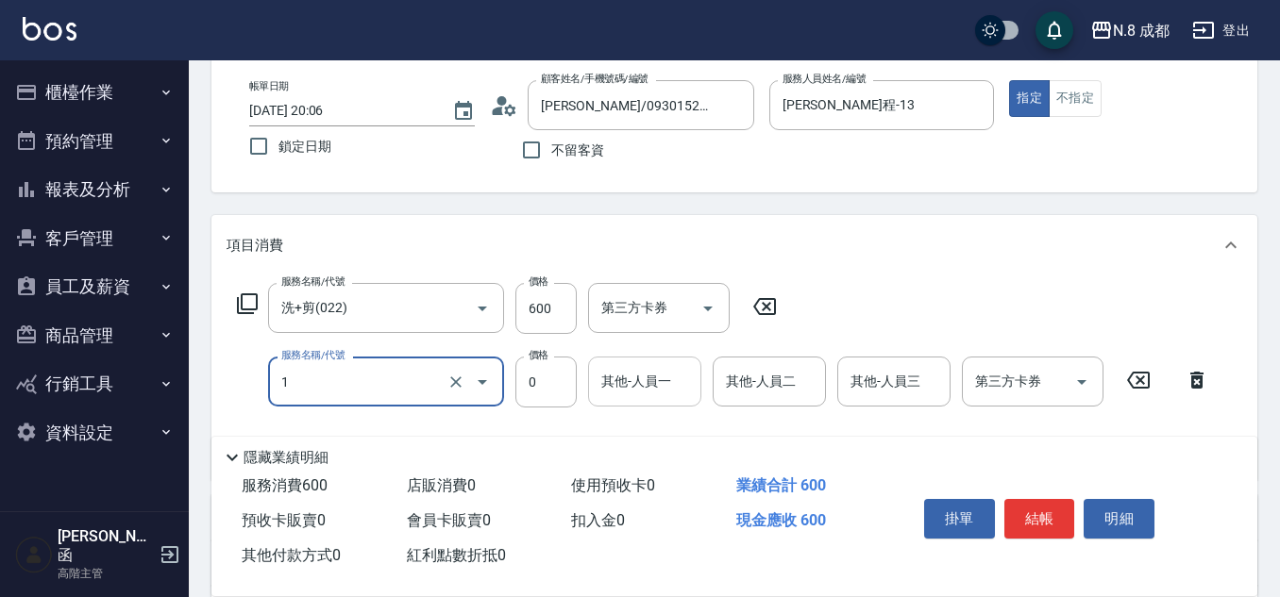
type input "互助1點(1)"
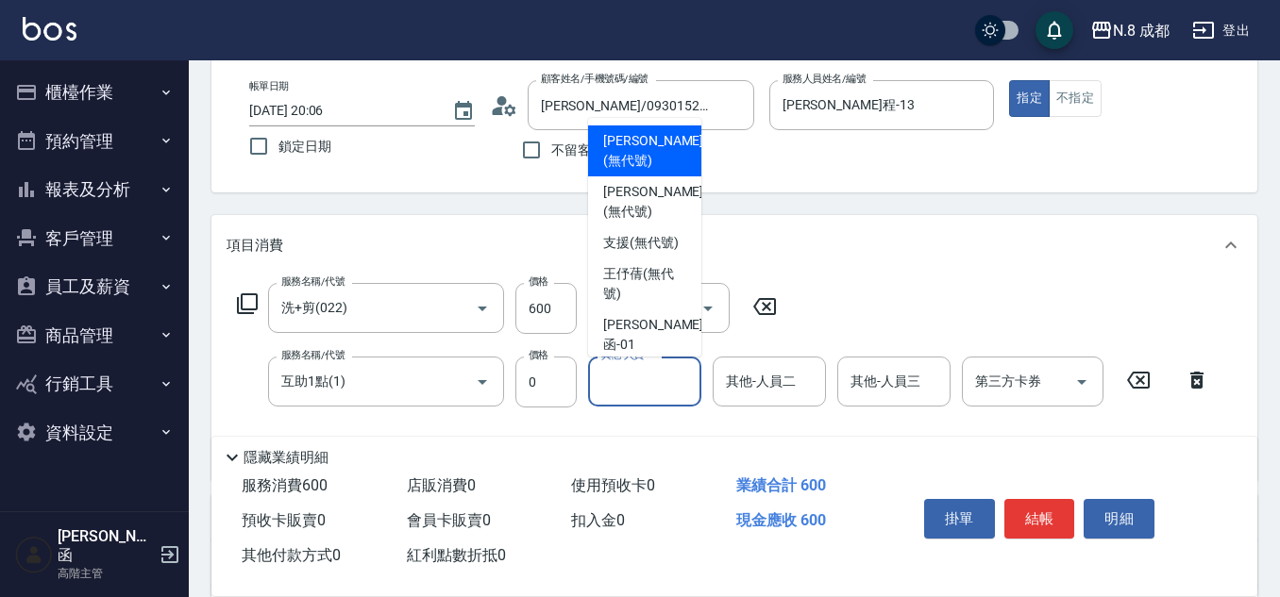
click at [662, 379] on input "其他-人員一" at bounding box center [644, 381] width 96 height 33
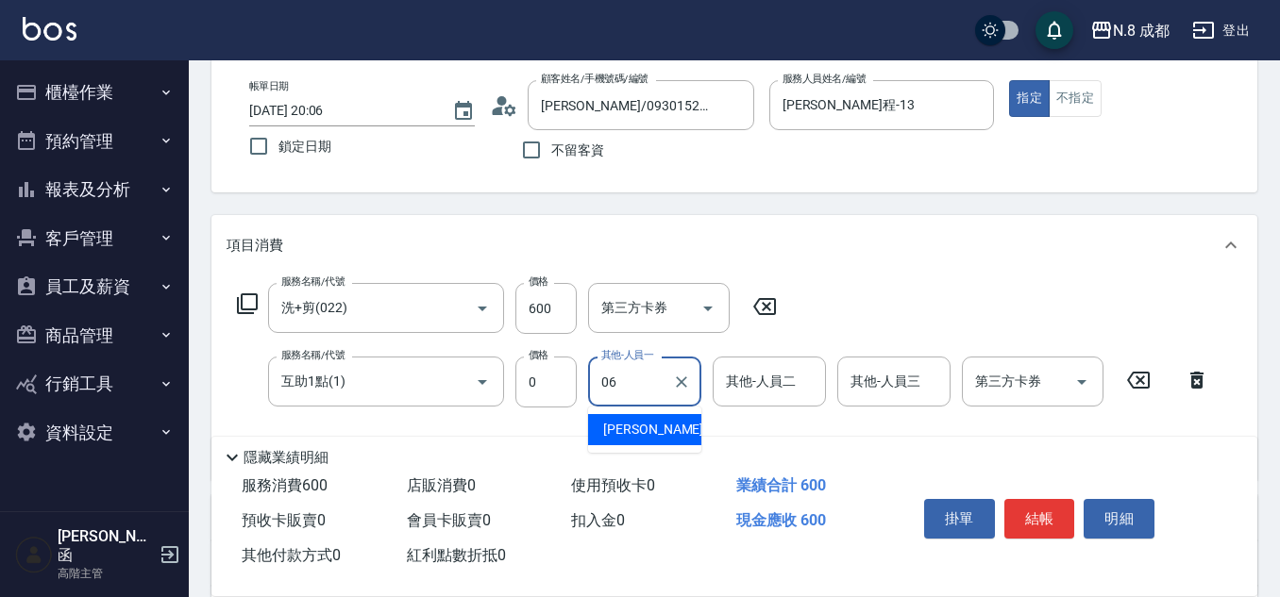
click at [667, 425] on div "王瀧彬 -06" at bounding box center [644, 429] width 113 height 31
type input "王瀧彬-06"
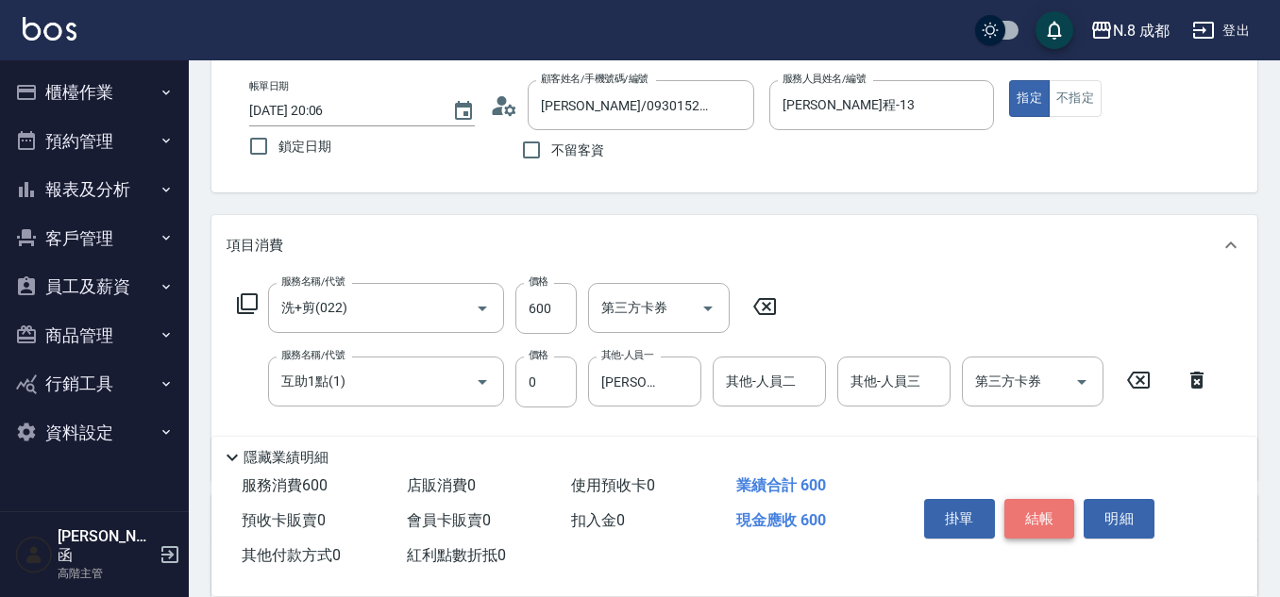
click at [1045, 506] on button "結帳" at bounding box center [1039, 519] width 71 height 40
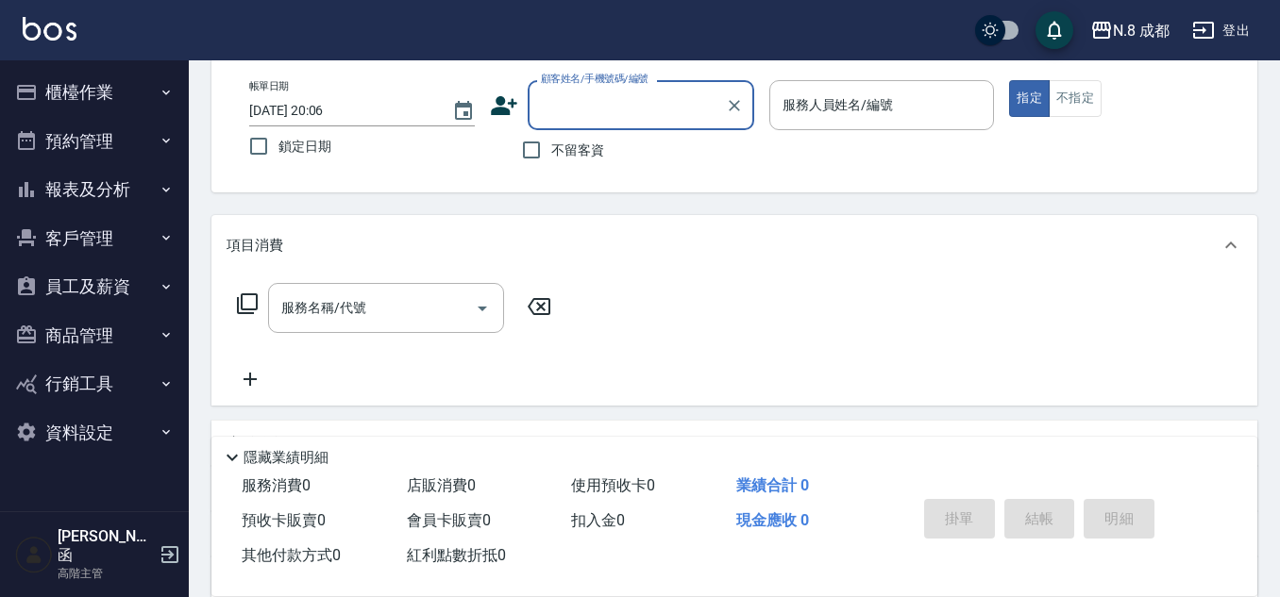
click at [73, 102] on button "櫃檯作業" at bounding box center [95, 92] width 174 height 49
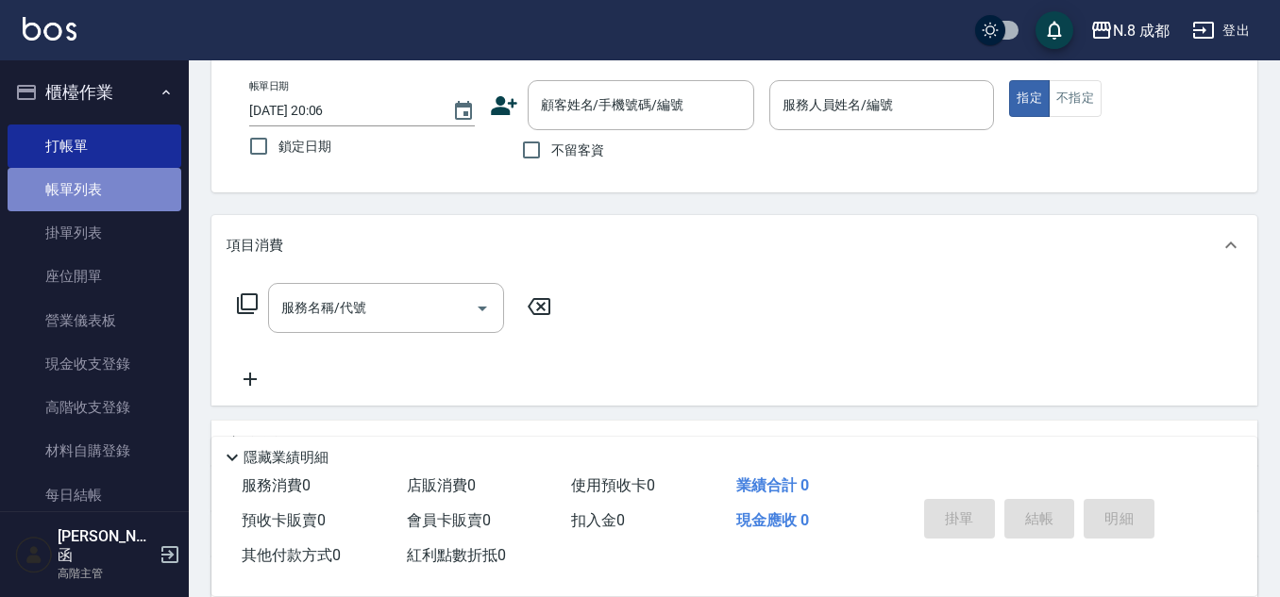
click at [100, 186] on link "帳單列表" at bounding box center [95, 189] width 174 height 43
